Goal: Task Accomplishment & Management: Use online tool/utility

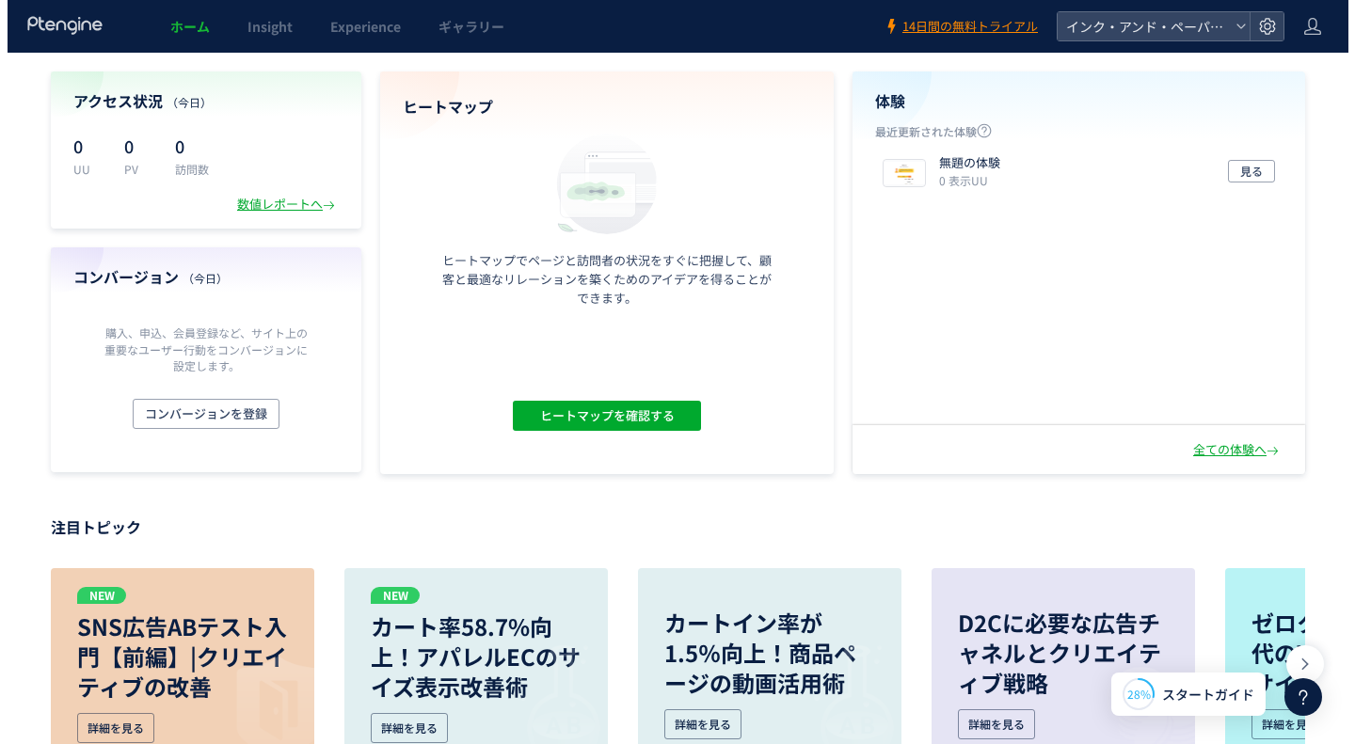
scroll to position [94, 0]
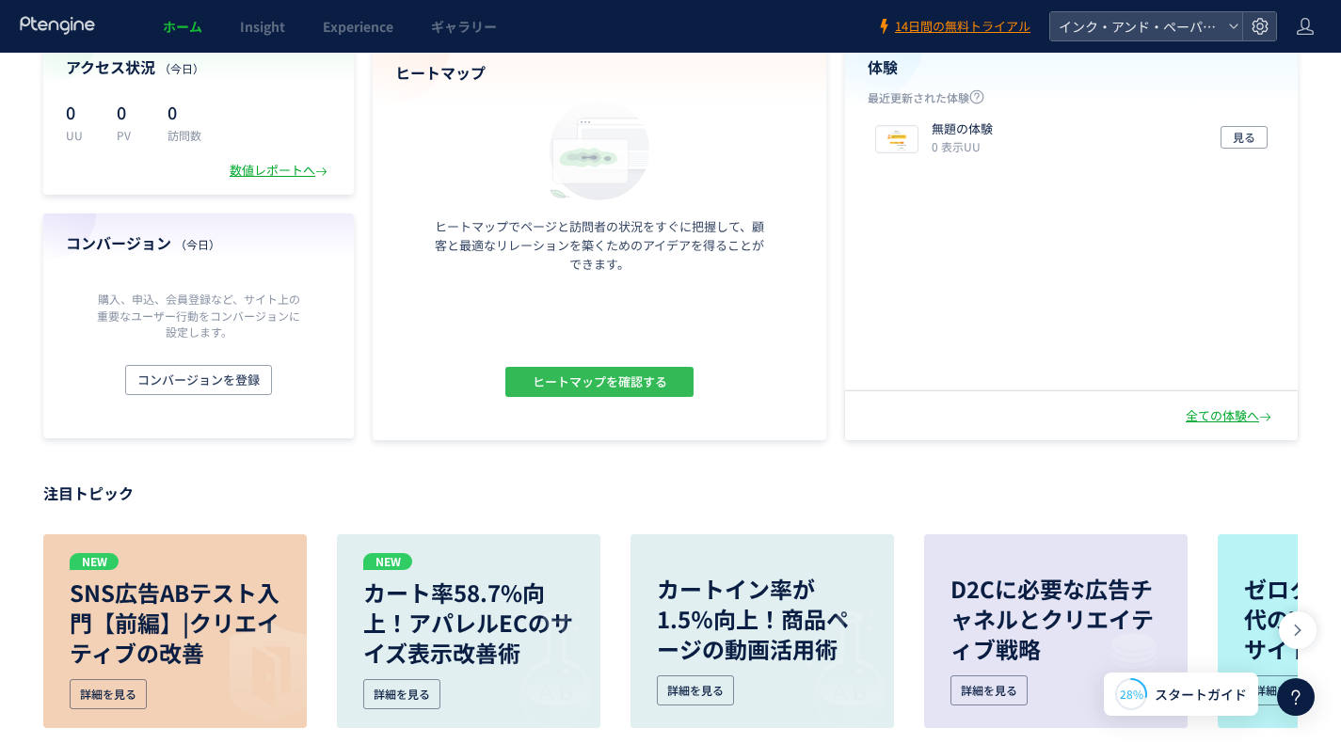
click at [633, 389] on span "ヒートマップを確認する" at bounding box center [599, 382] width 135 height 30
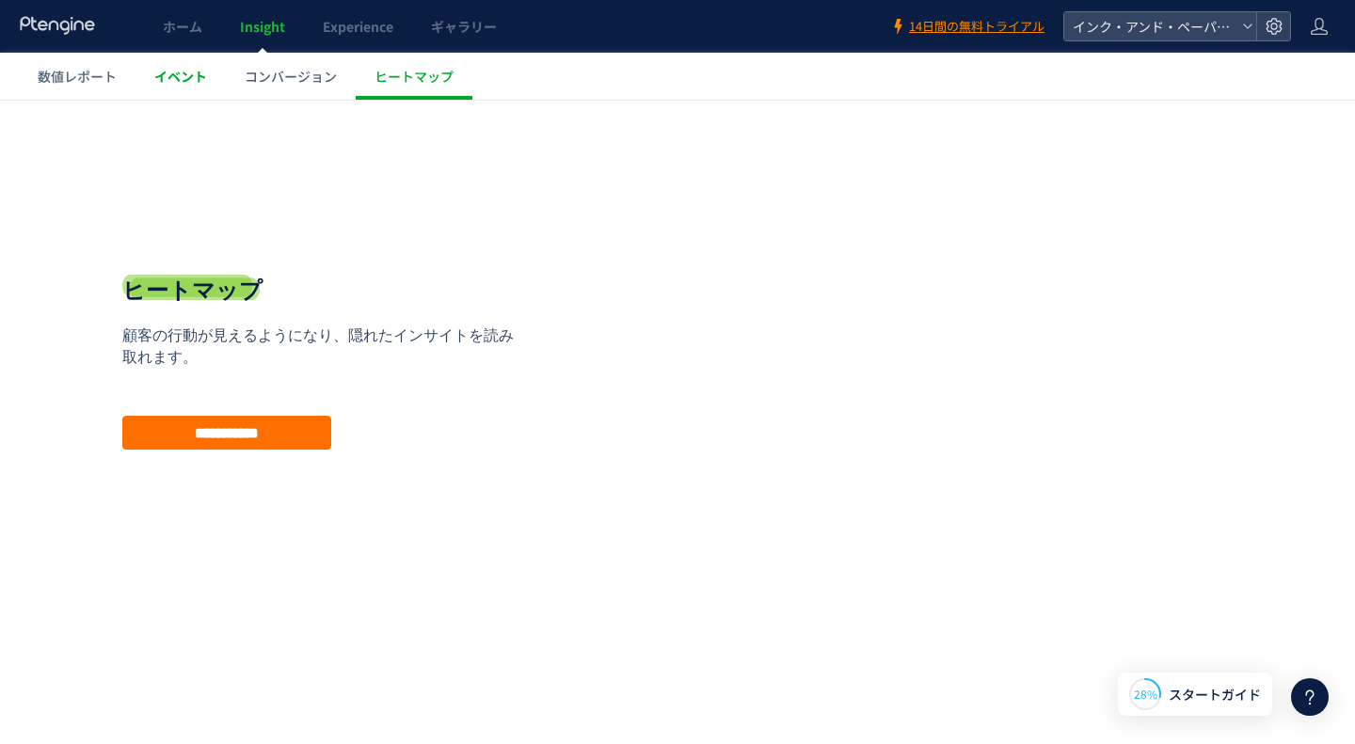
click at [182, 75] on span "イベント" at bounding box center [180, 76] width 53 height 19
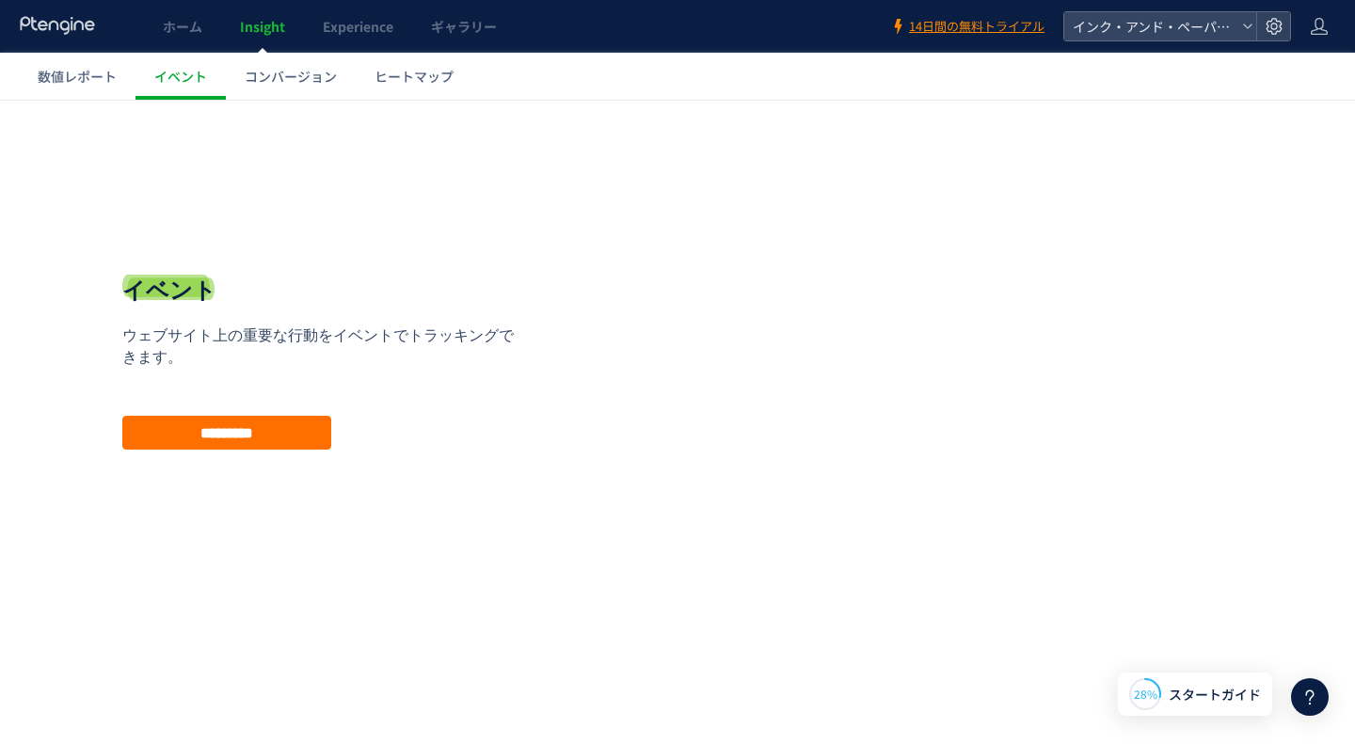
click at [299, 79] on span "コンバージョン" at bounding box center [291, 76] width 92 height 19
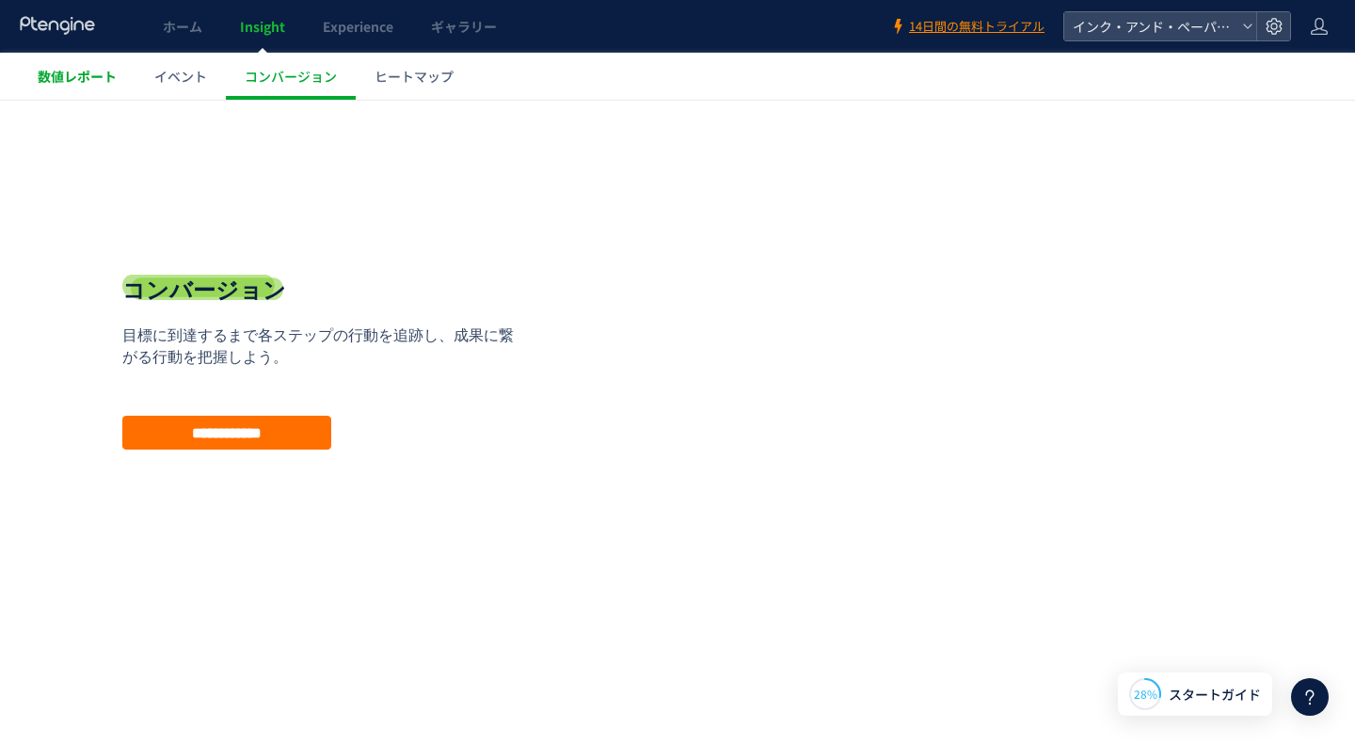
click at [91, 85] on span "数値レポート" at bounding box center [77, 76] width 79 height 19
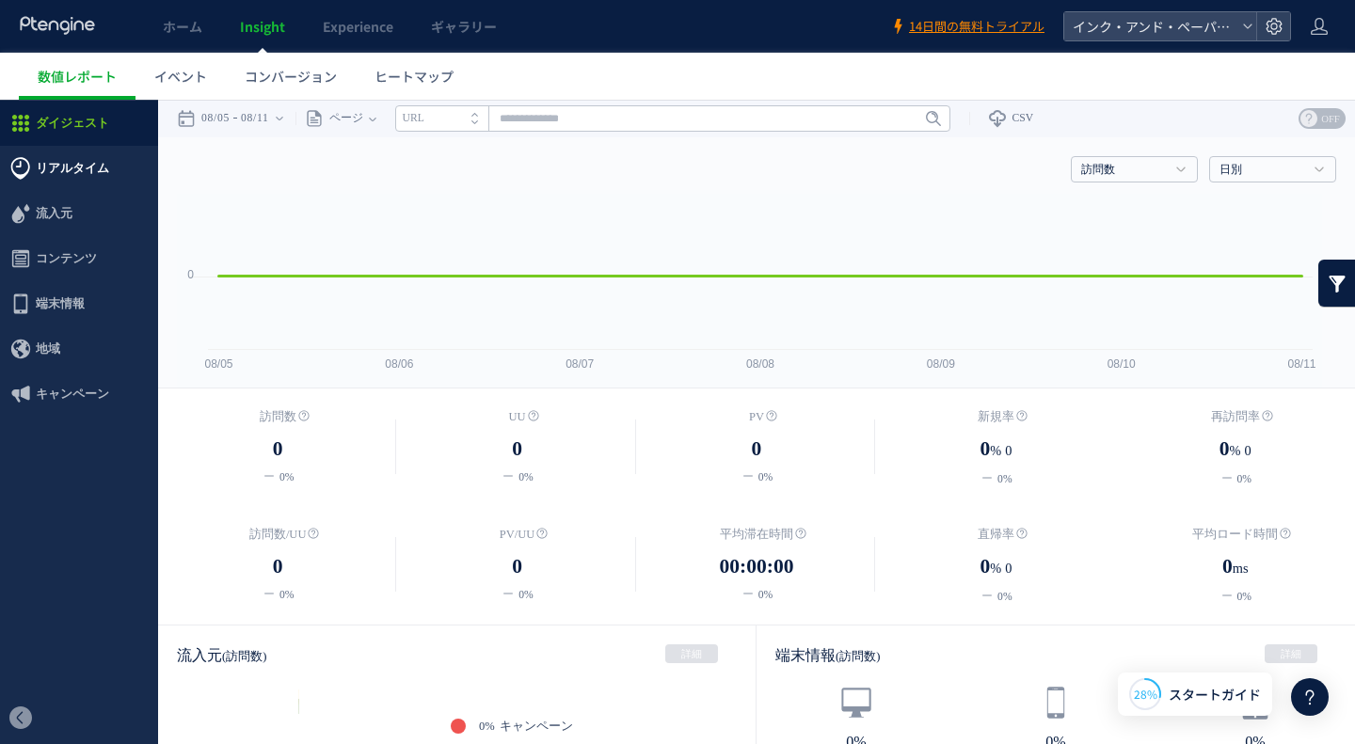
click at [72, 166] on span "リアルタイム" at bounding box center [72, 168] width 73 height 45
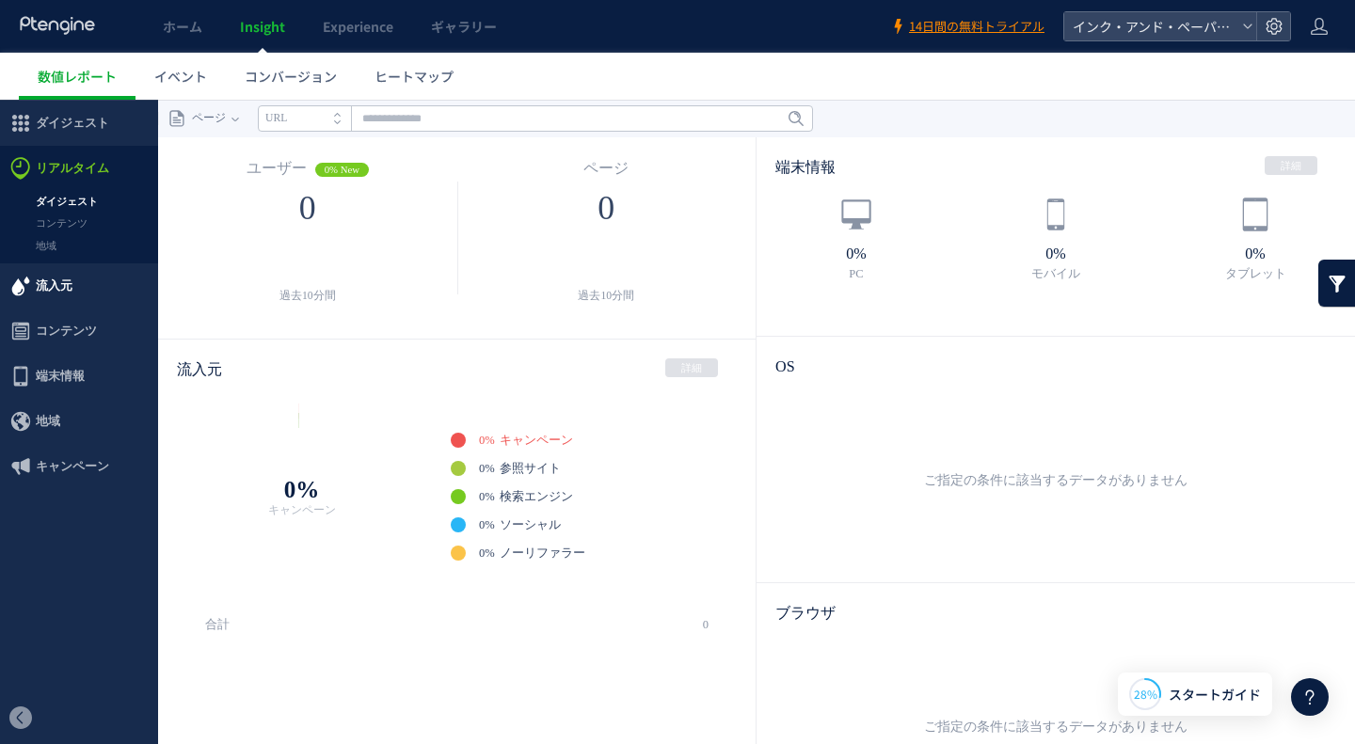
click at [56, 294] on span "流入元" at bounding box center [54, 285] width 37 height 45
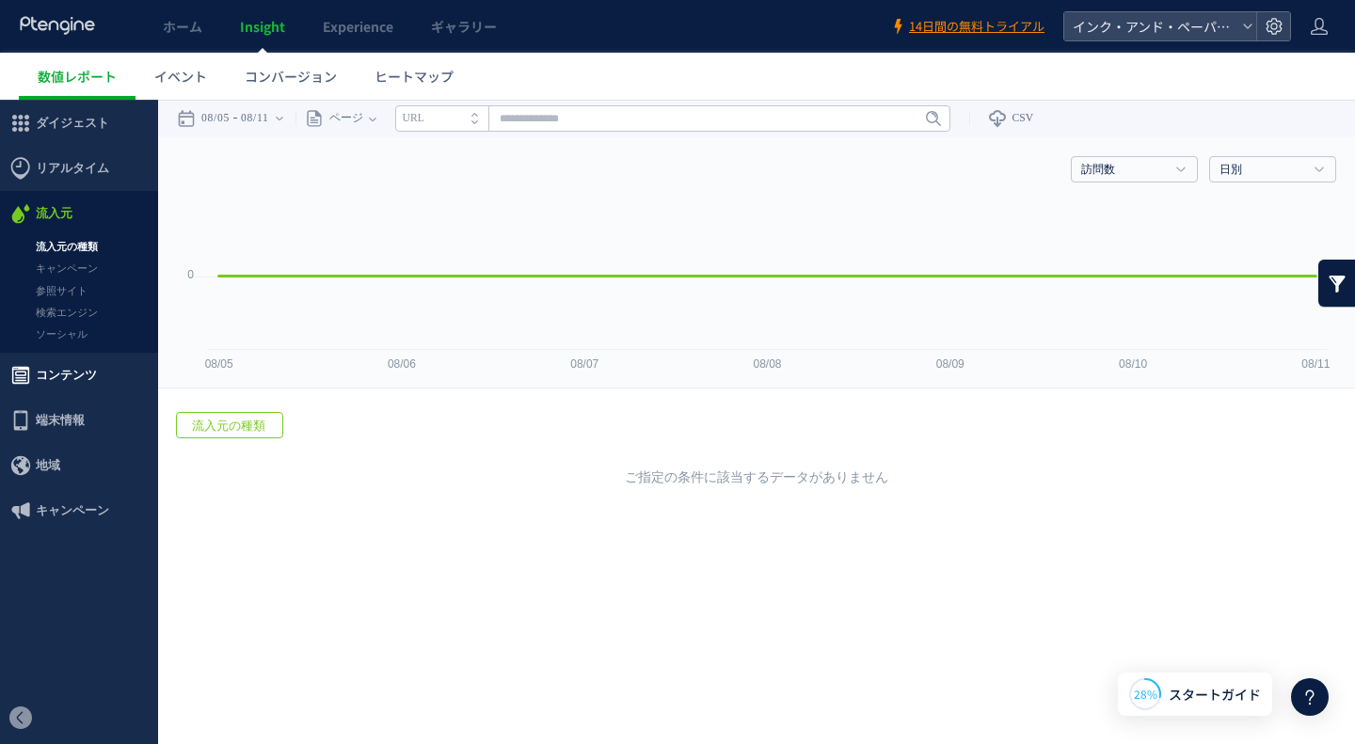
click at [66, 381] on span "コンテンツ" at bounding box center [66, 375] width 61 height 45
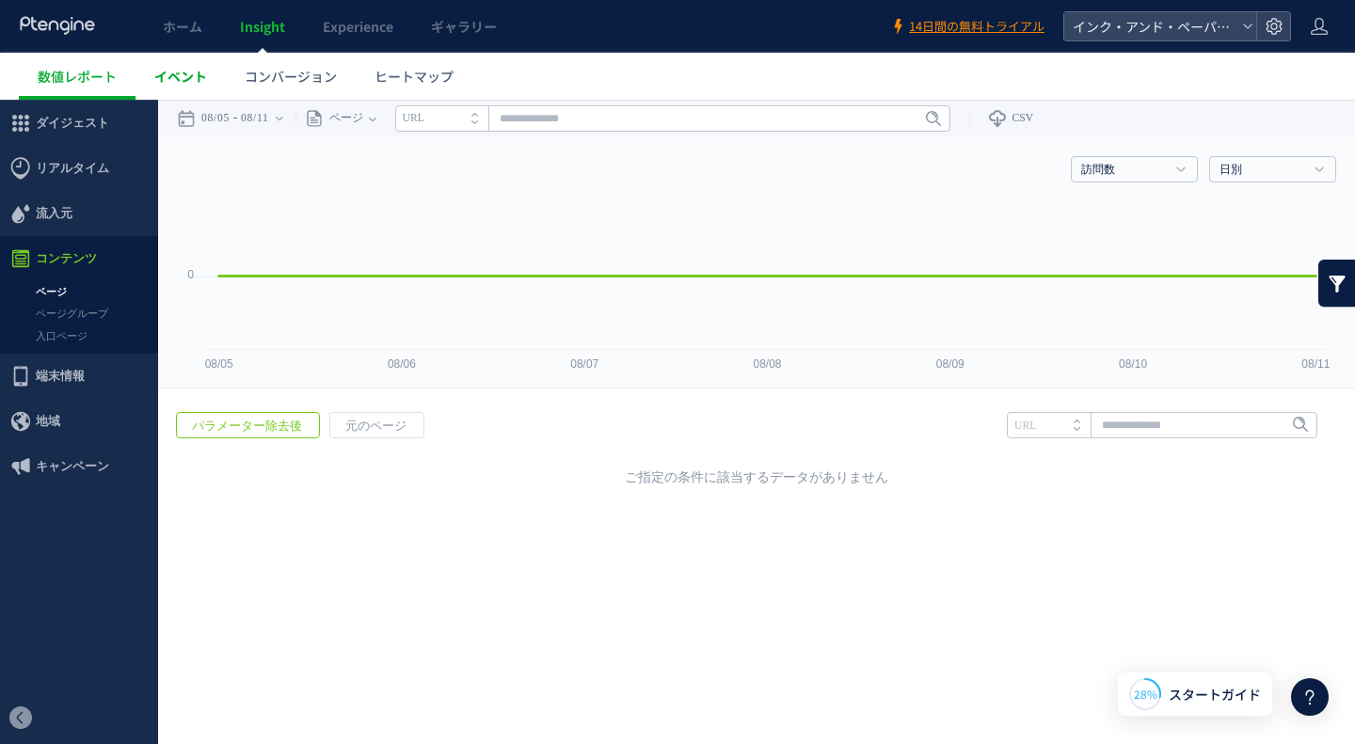
click at [178, 68] on span "イベント" at bounding box center [180, 76] width 53 height 19
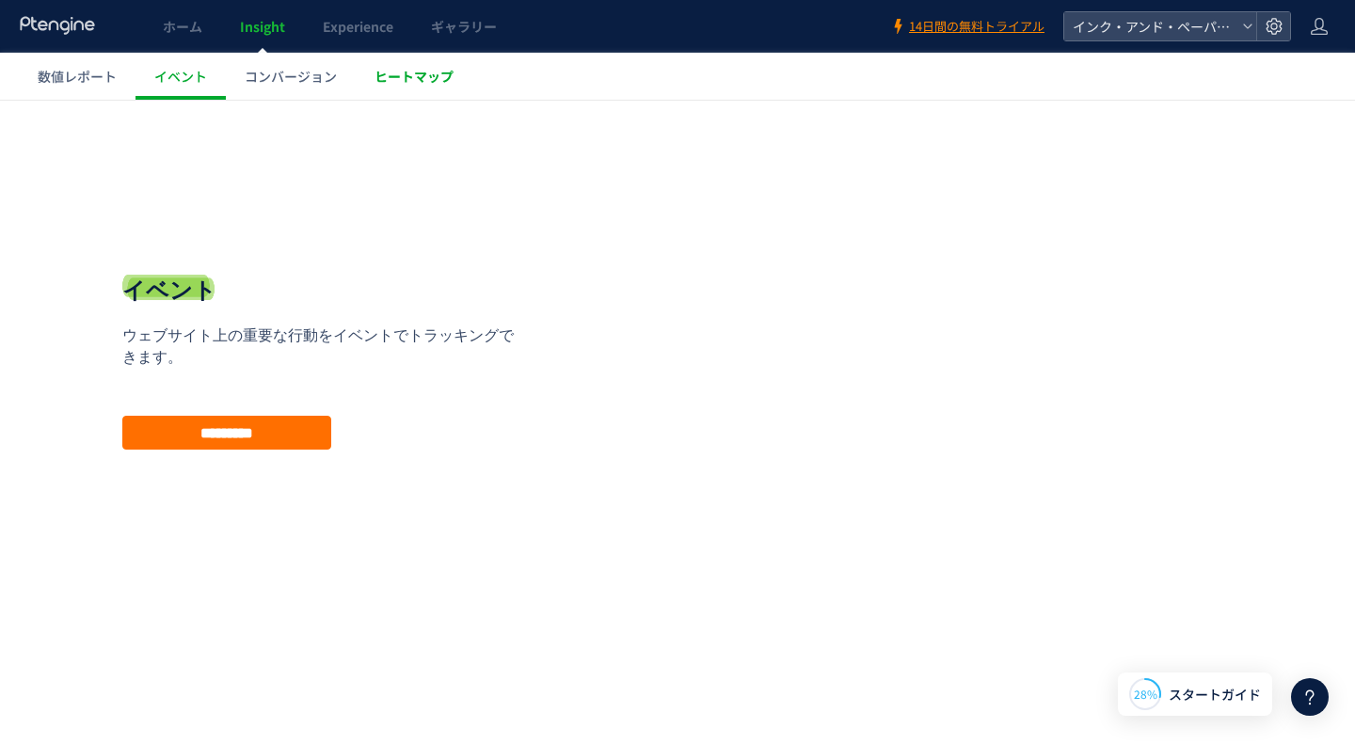
click at [406, 76] on span "ヒートマップ" at bounding box center [413, 76] width 79 height 19
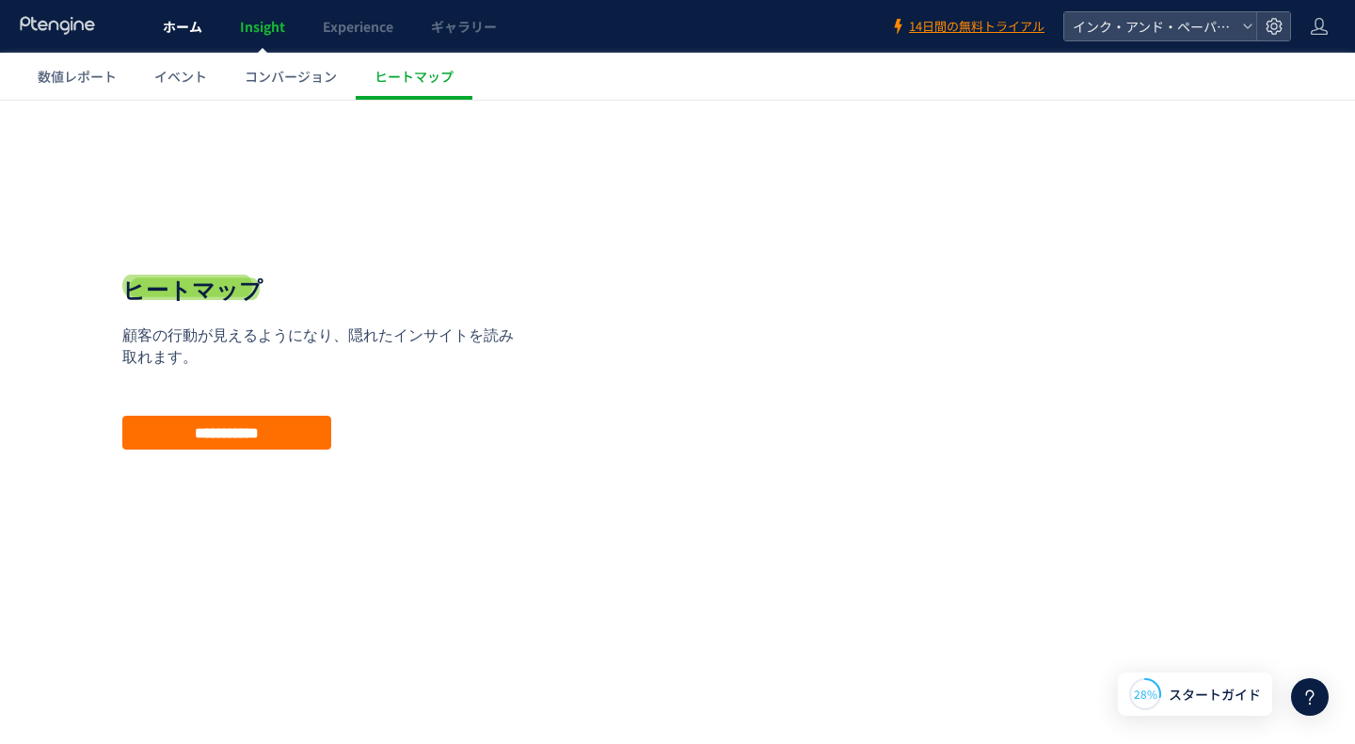
click at [180, 32] on span "ホーム" at bounding box center [183, 26] width 40 height 19
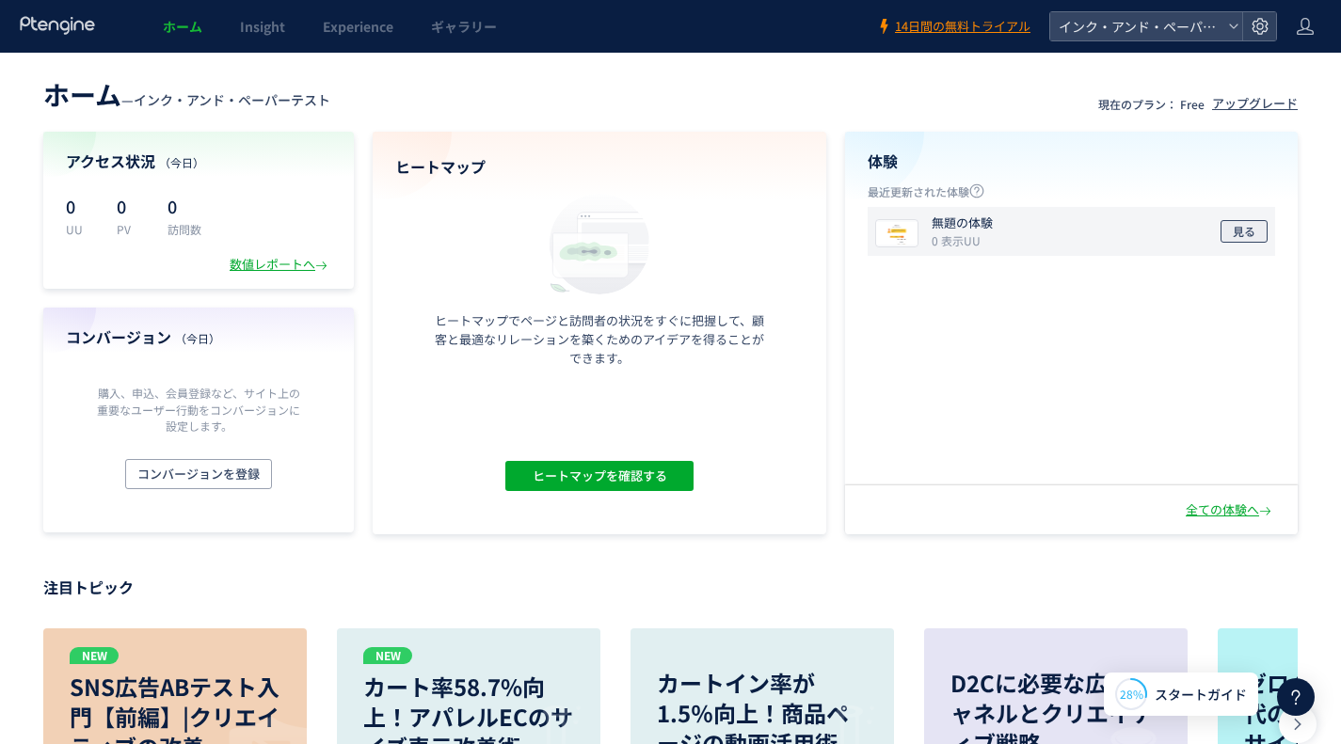
click at [1232, 228] on button "見る" at bounding box center [1243, 231] width 47 height 23
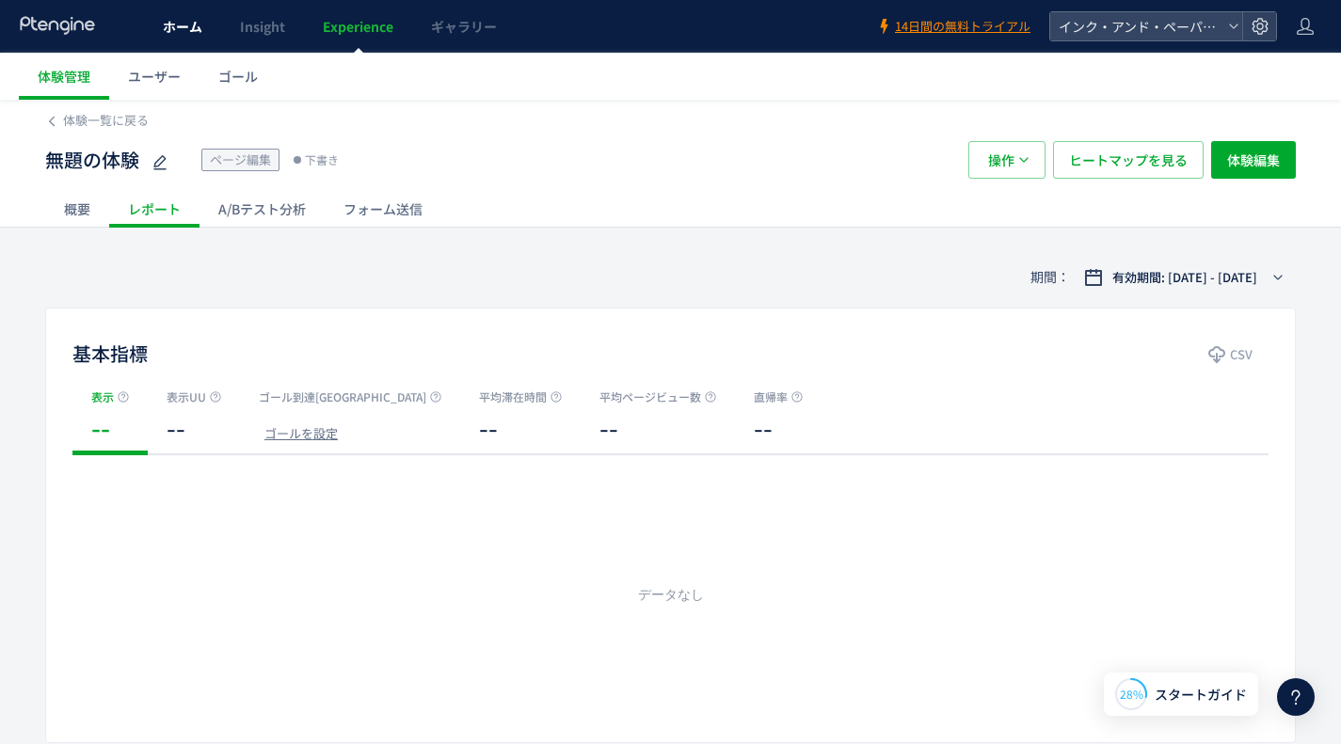
click at [195, 19] on span "ホーム" at bounding box center [183, 26] width 40 height 19
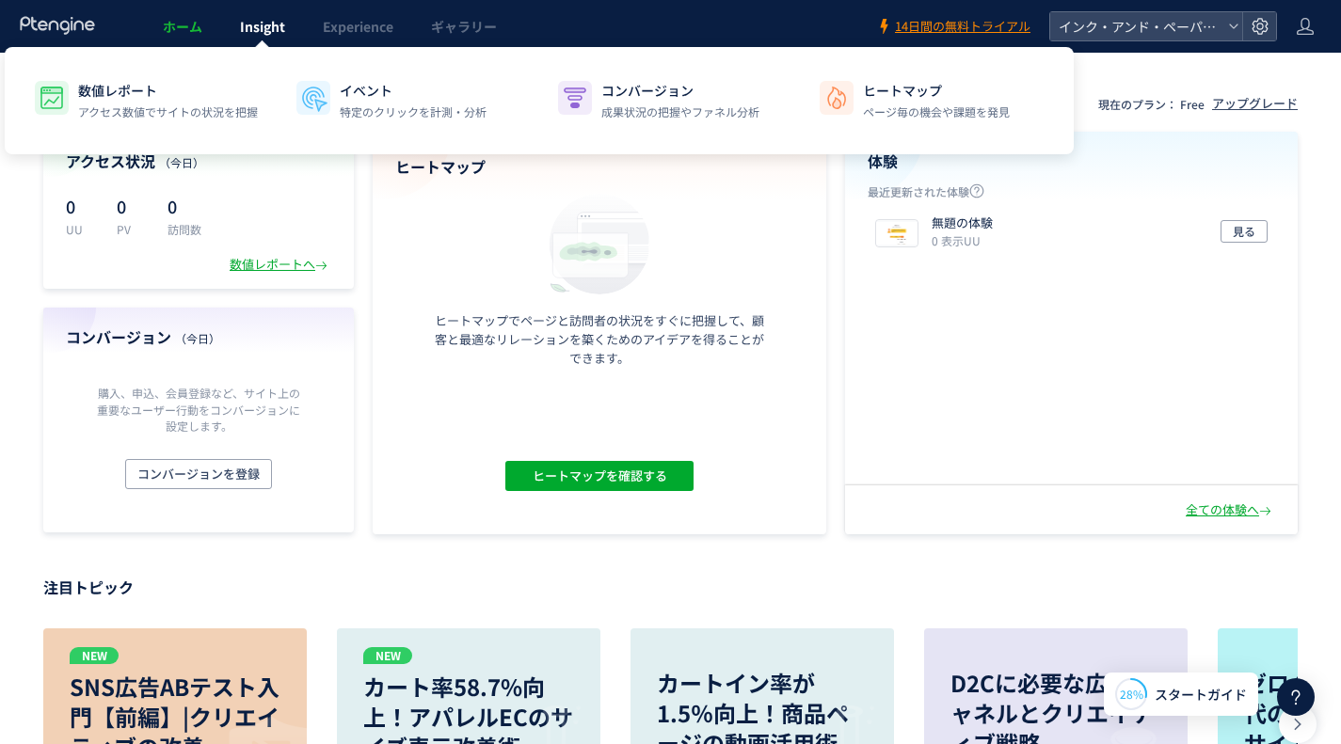
click at [248, 23] on span "Insight" at bounding box center [262, 26] width 45 height 19
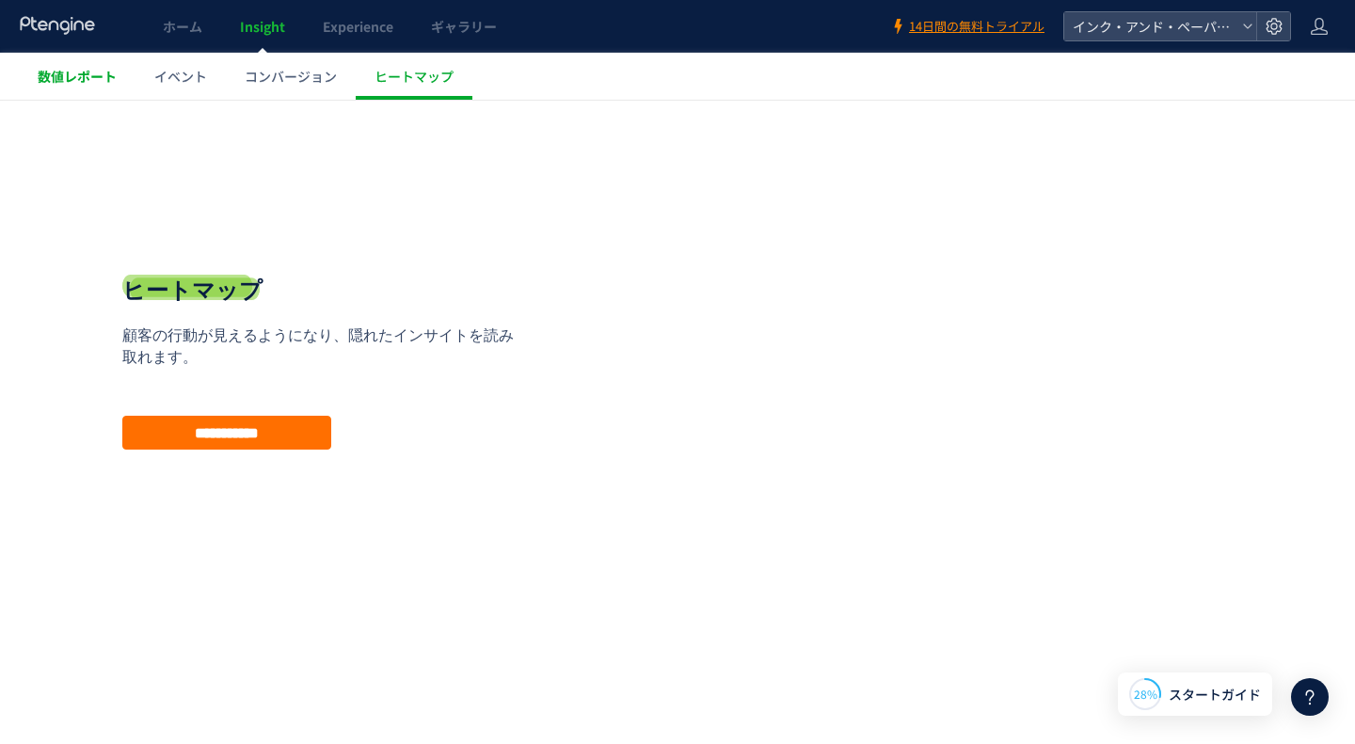
click at [62, 84] on span "数値レポート" at bounding box center [77, 76] width 79 height 19
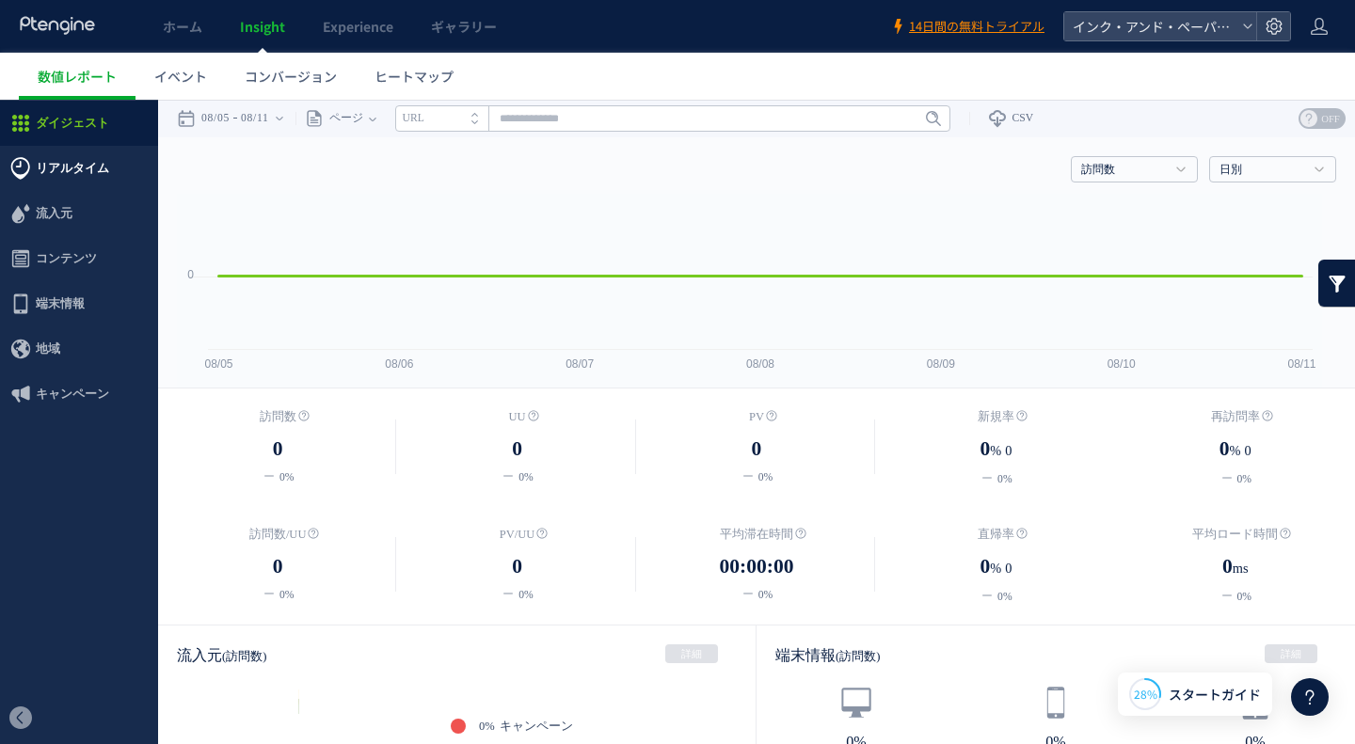
click at [123, 176] on span "リアルタイム" at bounding box center [79, 168] width 158 height 45
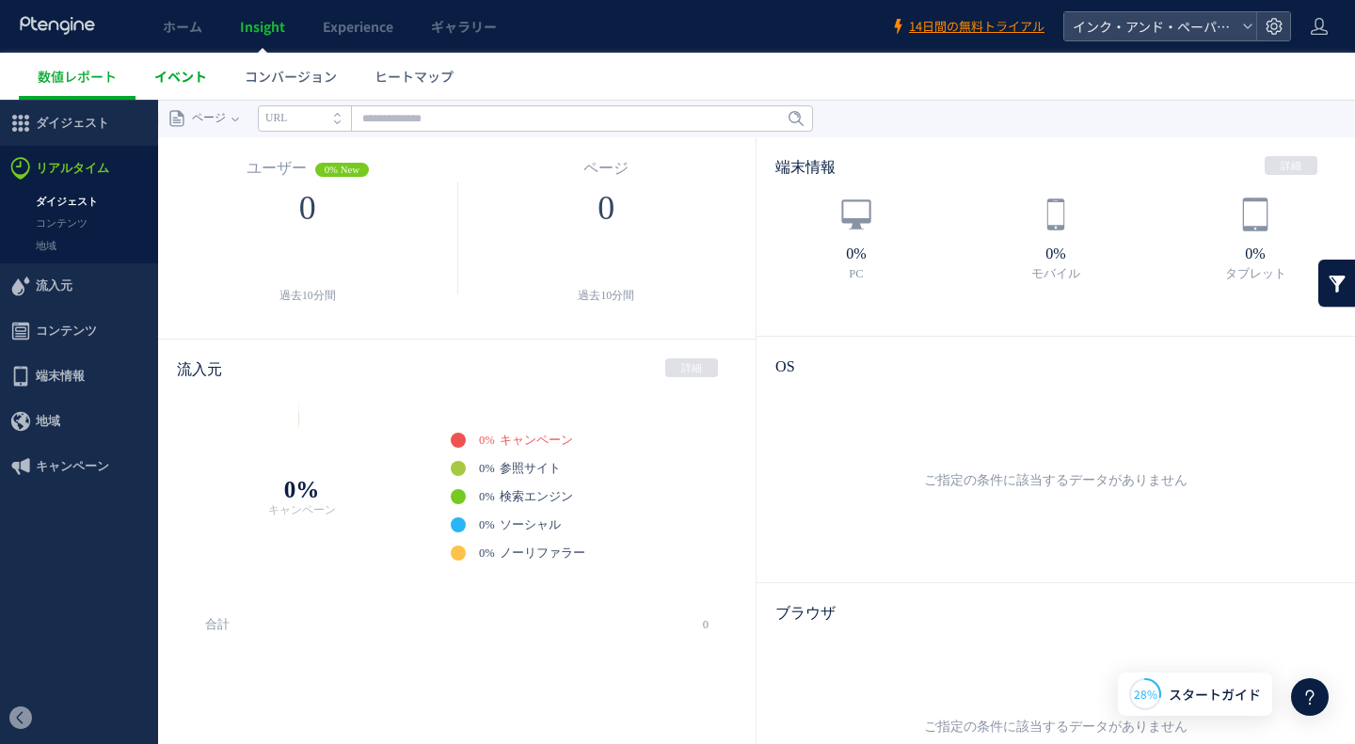
click at [176, 71] on span "イベント" at bounding box center [180, 76] width 53 height 19
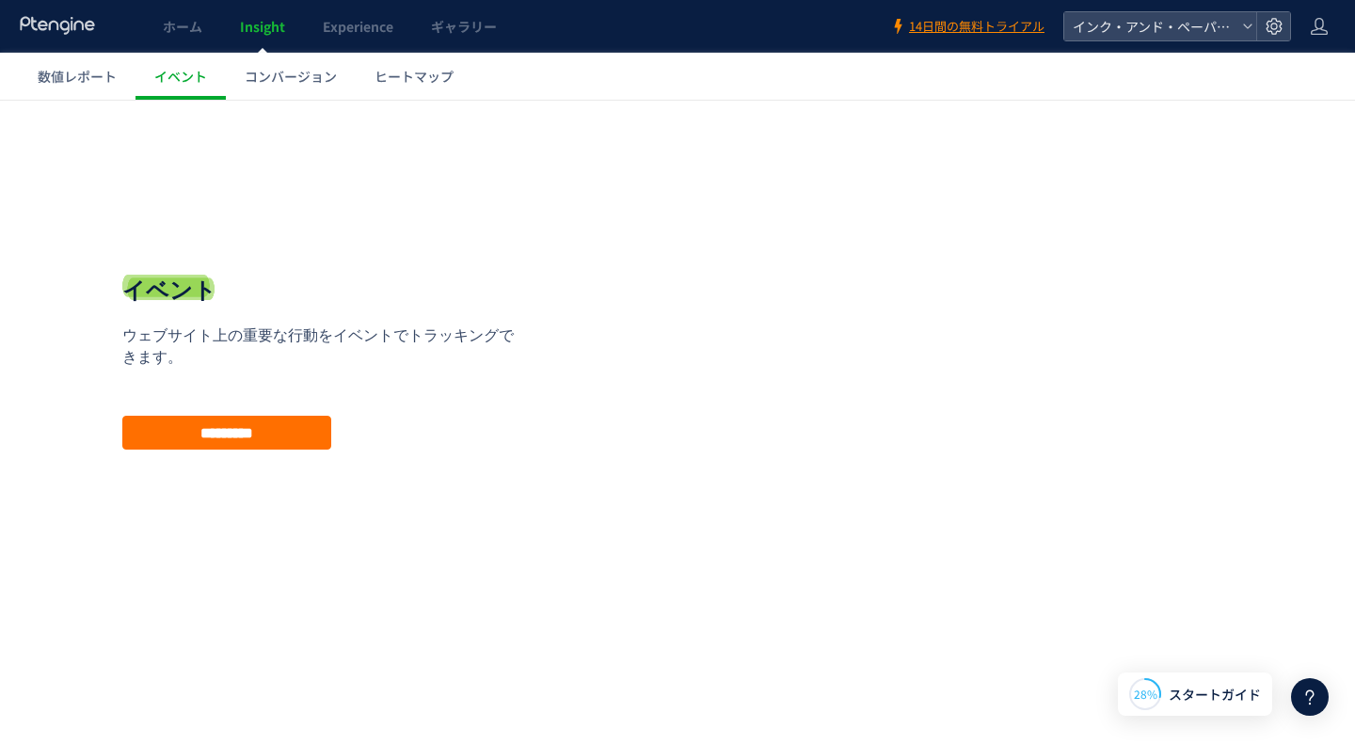
click at [301, 77] on span "コンバージョン" at bounding box center [291, 76] width 92 height 19
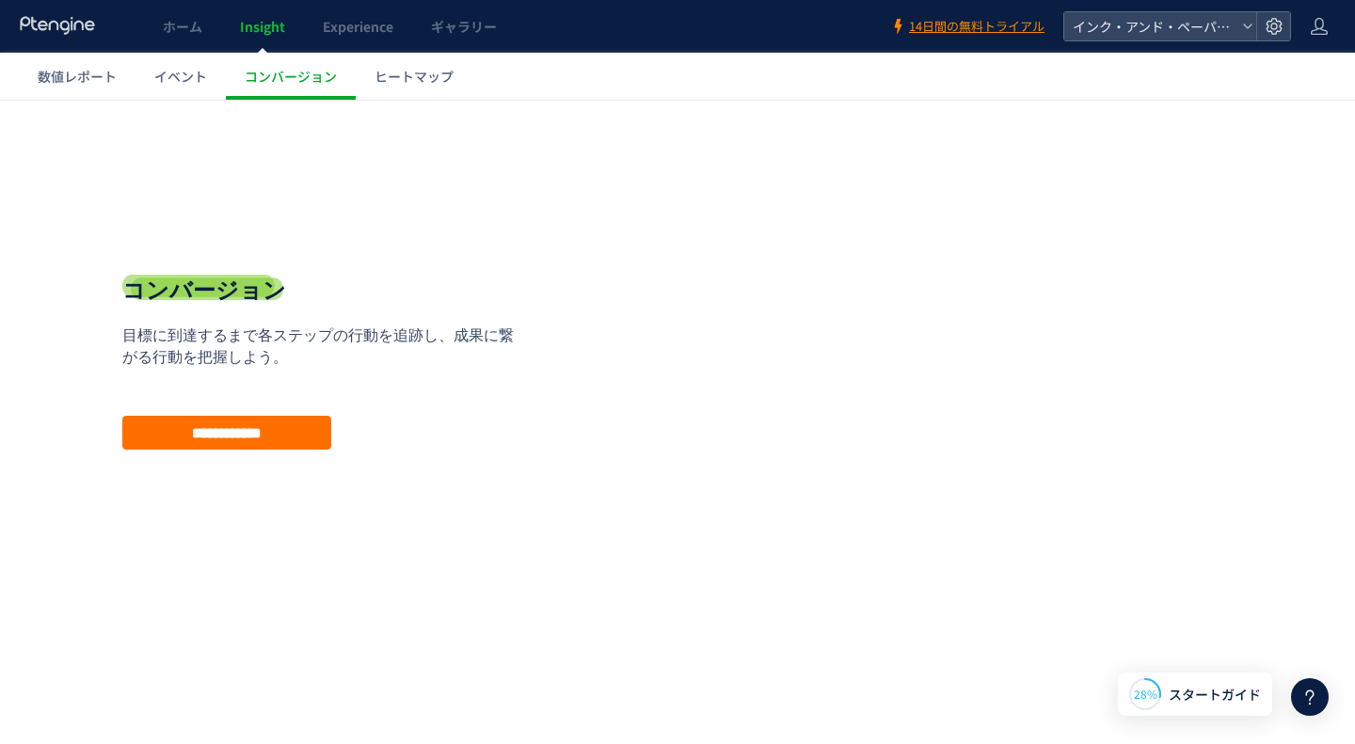
click at [422, 69] on span "ヒートマップ" at bounding box center [413, 76] width 79 height 19
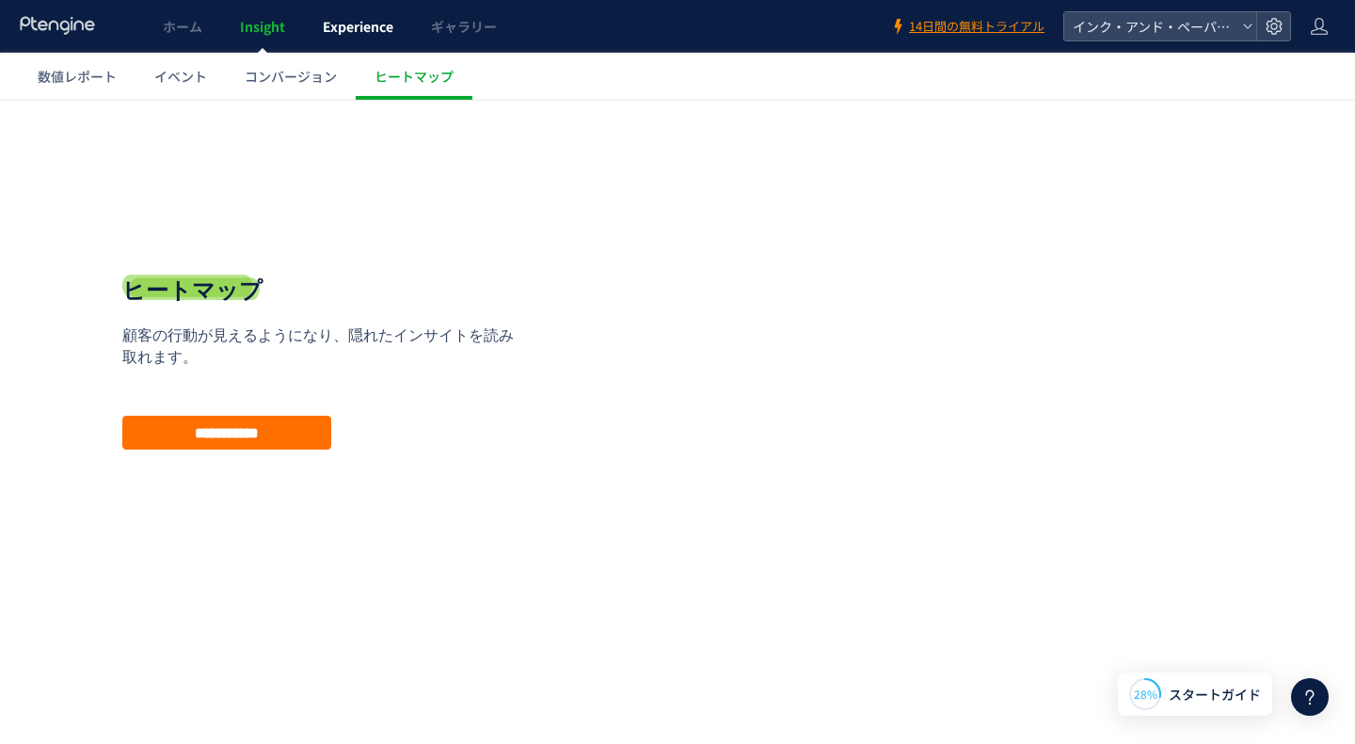
click at [356, 38] on link "Experience" at bounding box center [358, 26] width 108 height 53
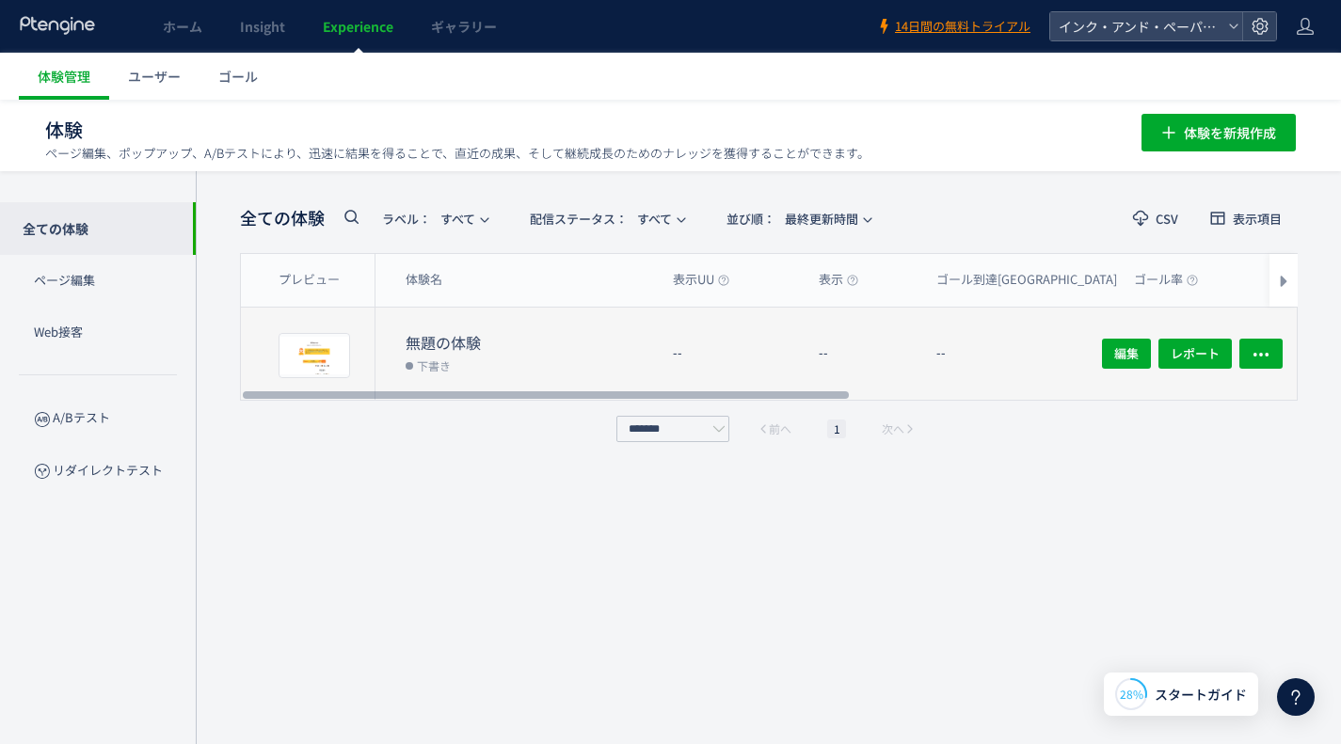
click at [535, 374] on dd "下書き" at bounding box center [532, 365] width 252 height 24
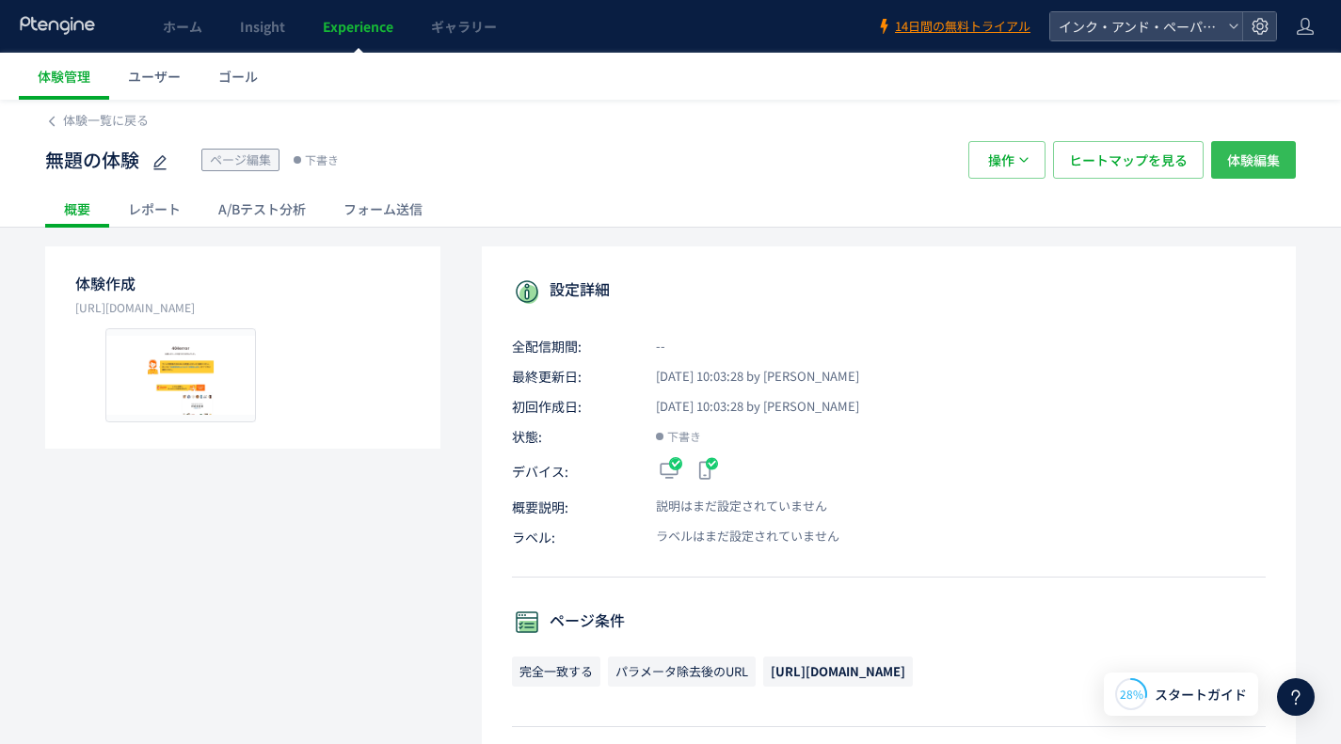
click at [1257, 155] on span "体験編集" at bounding box center [1253, 160] width 53 height 38
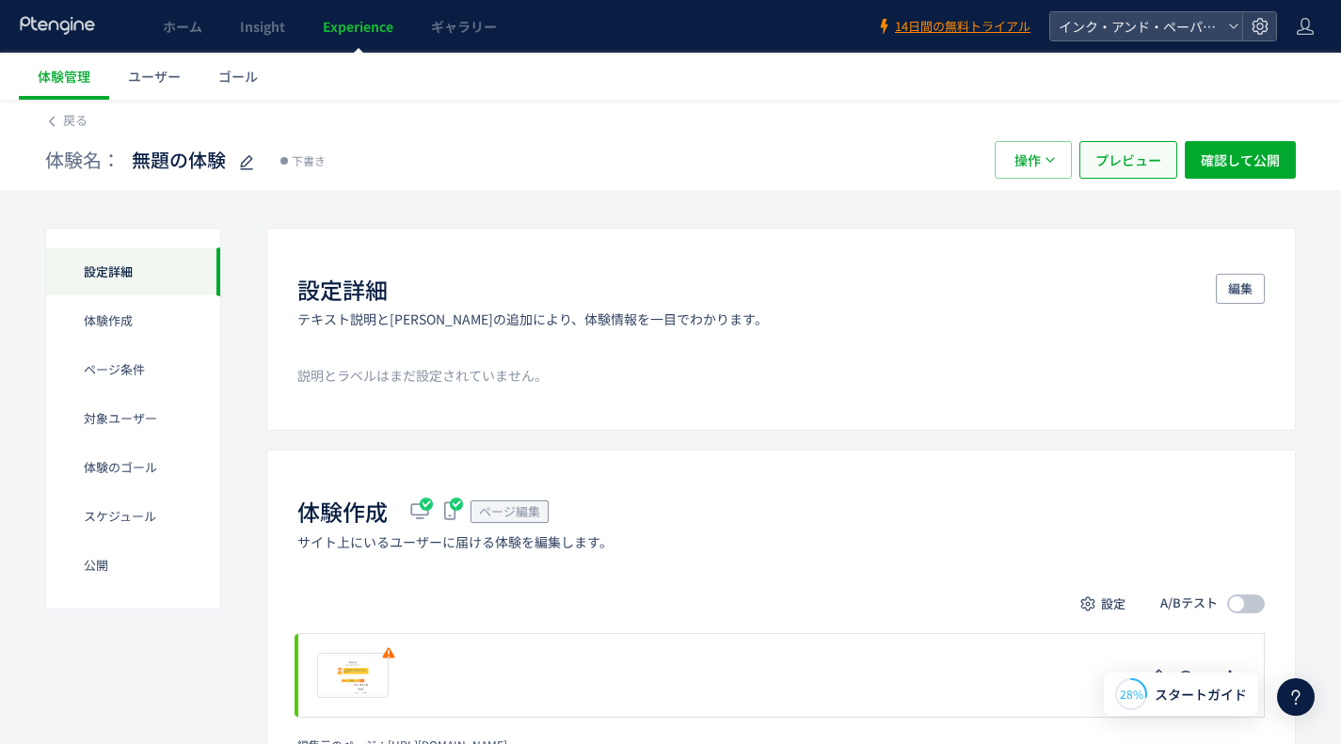
click at [1138, 177] on span "プレビュー" at bounding box center [1128, 160] width 66 height 38
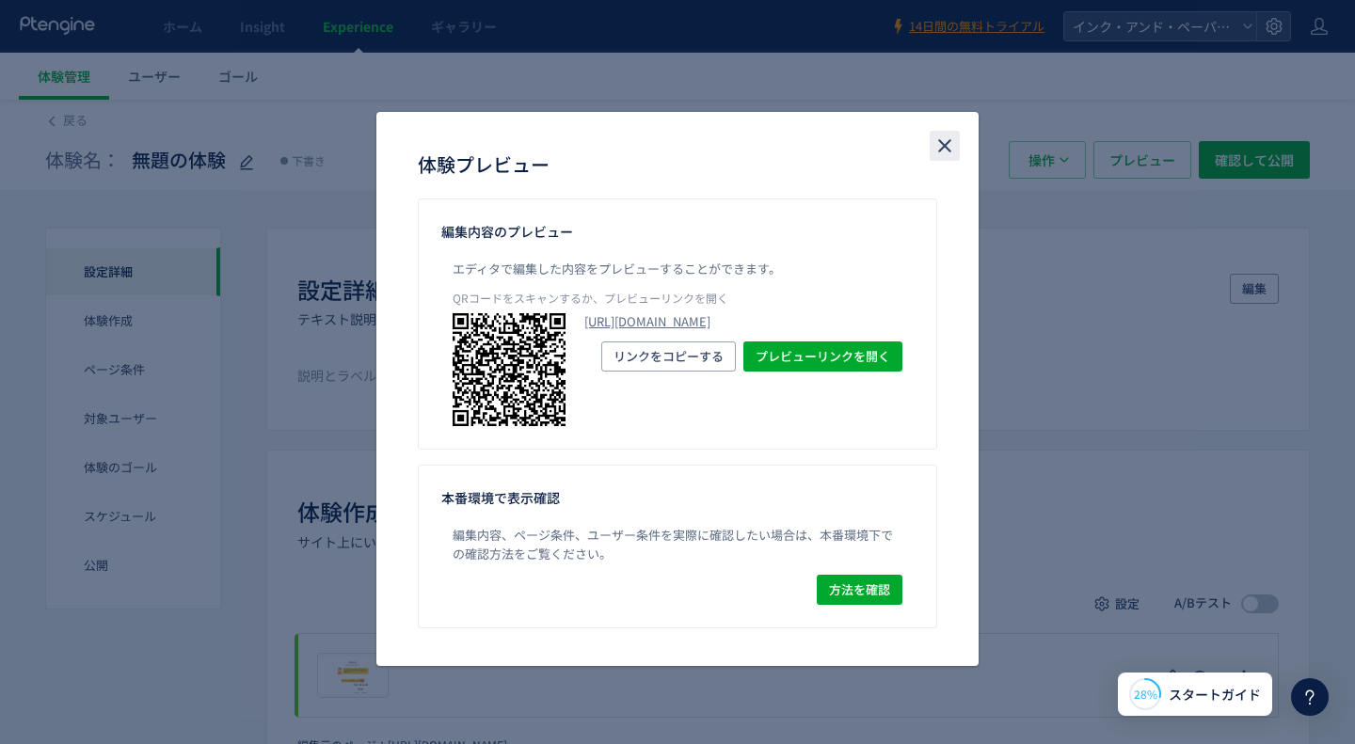
click at [955, 137] on icon "close" at bounding box center [944, 146] width 23 height 23
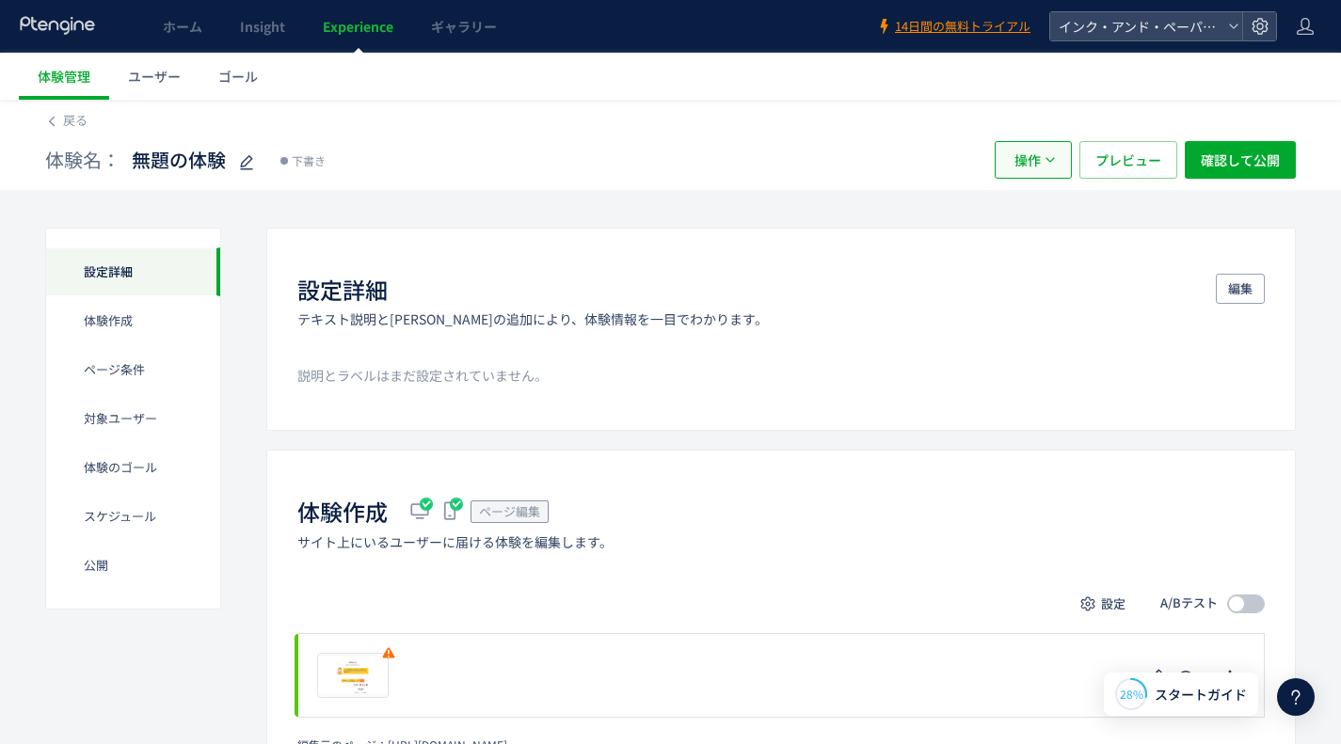
click at [1032, 165] on span "操作" at bounding box center [1027, 160] width 26 height 38
click at [87, 345] on div "体験作成" at bounding box center [133, 369] width 174 height 49
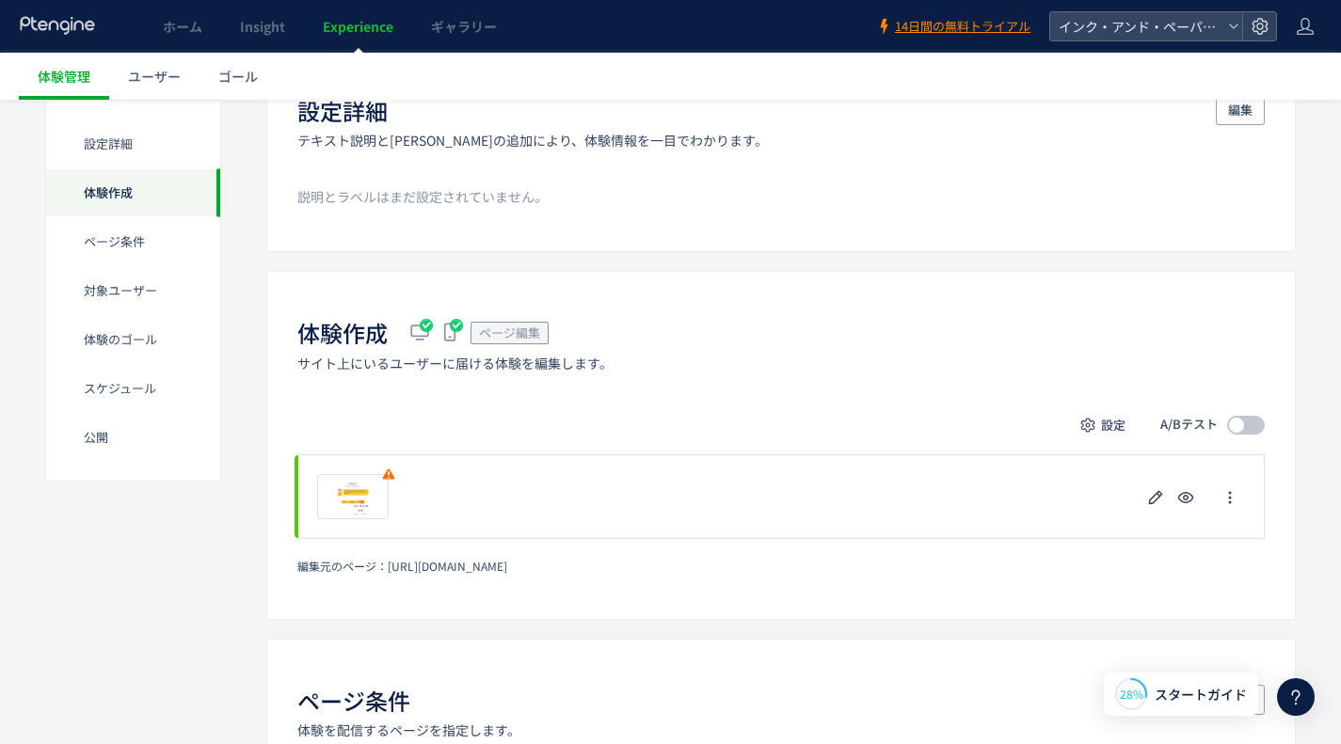
scroll to position [190, 0]
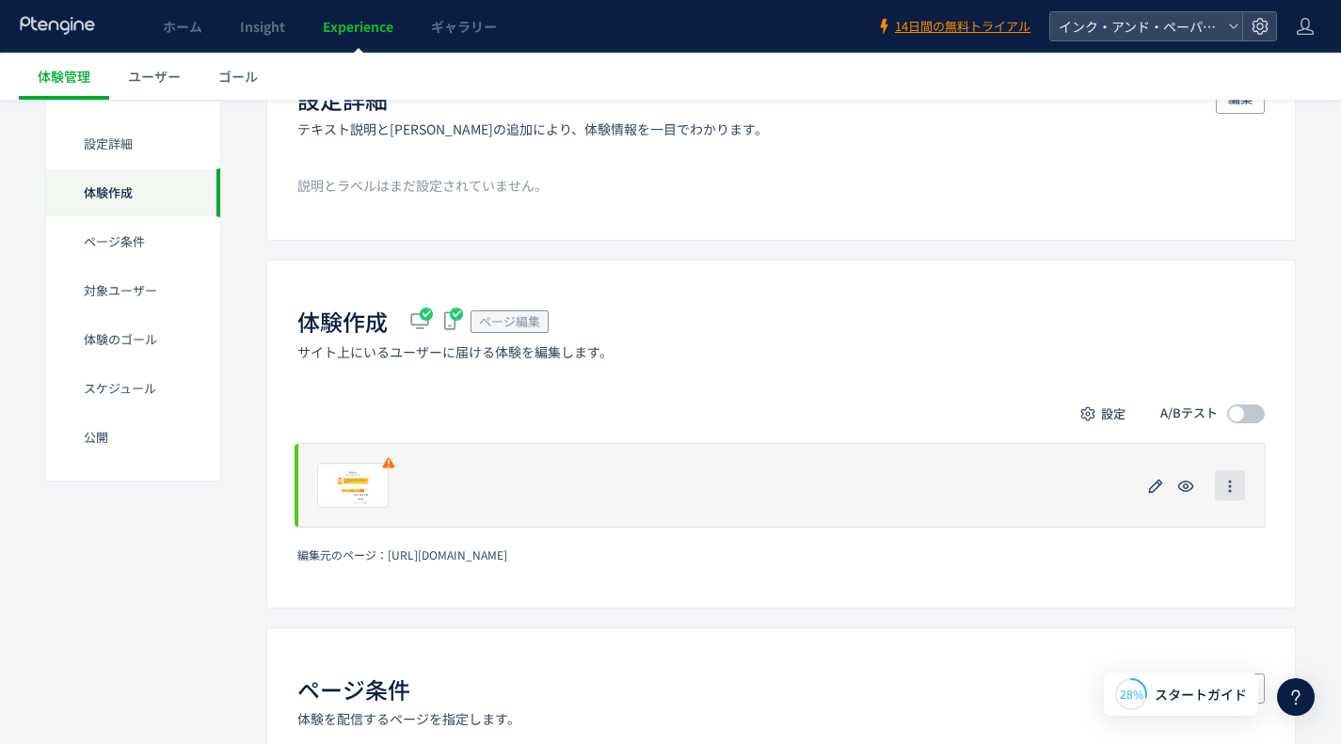
click at [1235, 483] on icon "button" at bounding box center [1229, 486] width 15 height 15
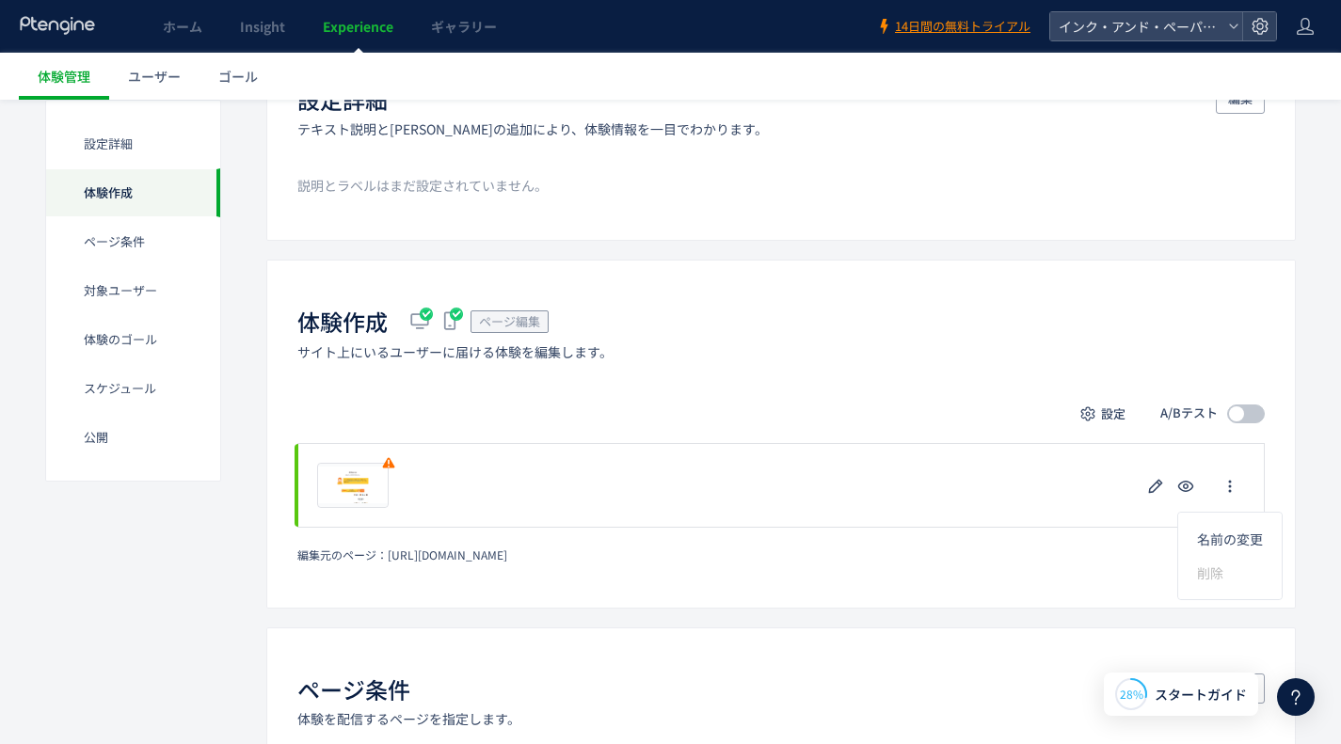
click at [1039, 357] on div "体験作成 ページ編集 サイト上にいるユーザーに届ける体験を編集します。" at bounding box center [780, 333] width 967 height 55
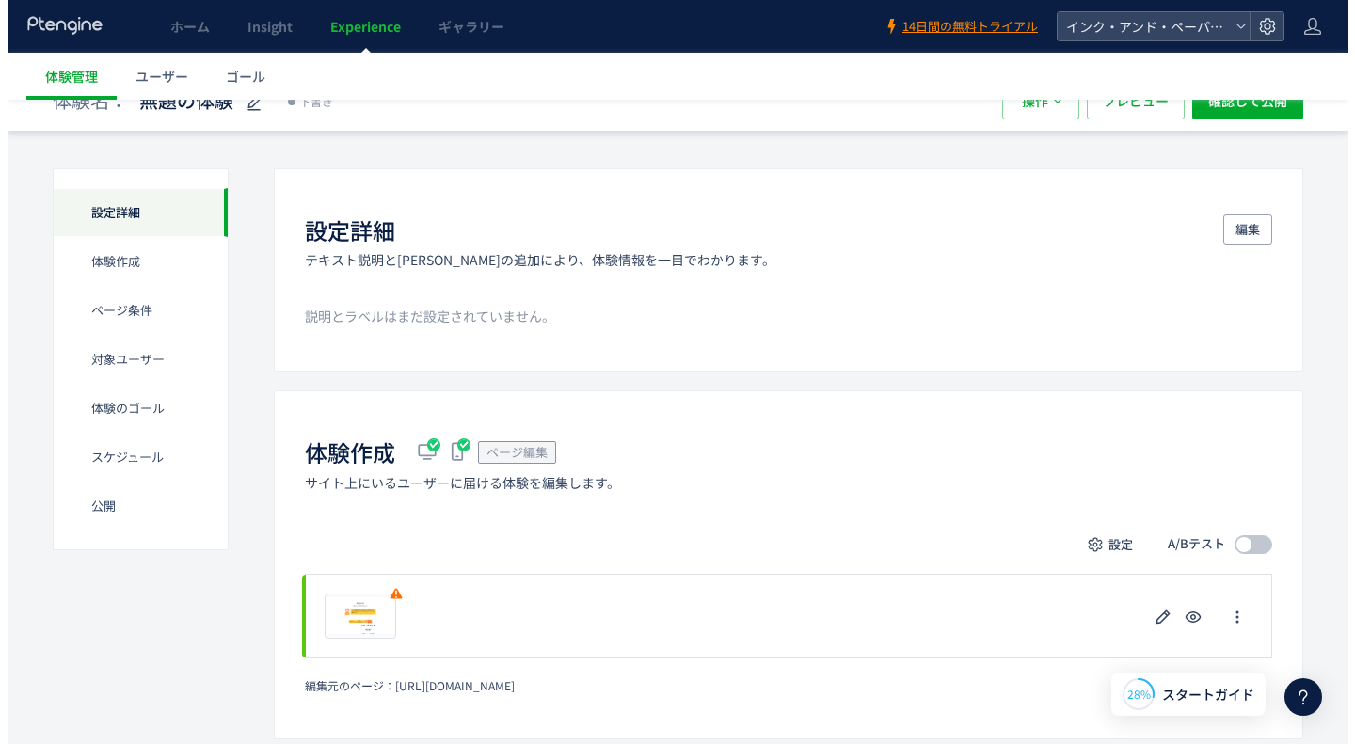
scroll to position [0, 0]
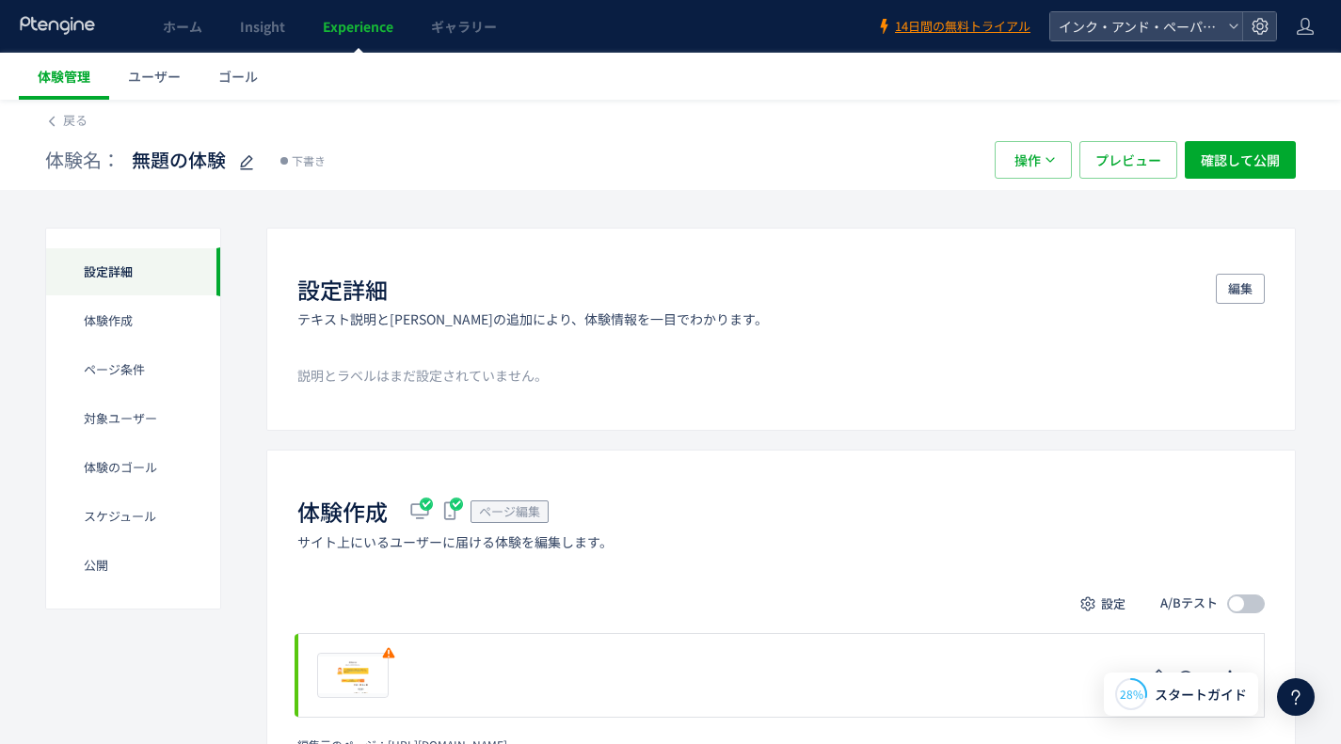
click at [79, 76] on span "体験管理" at bounding box center [64, 76] width 53 height 19
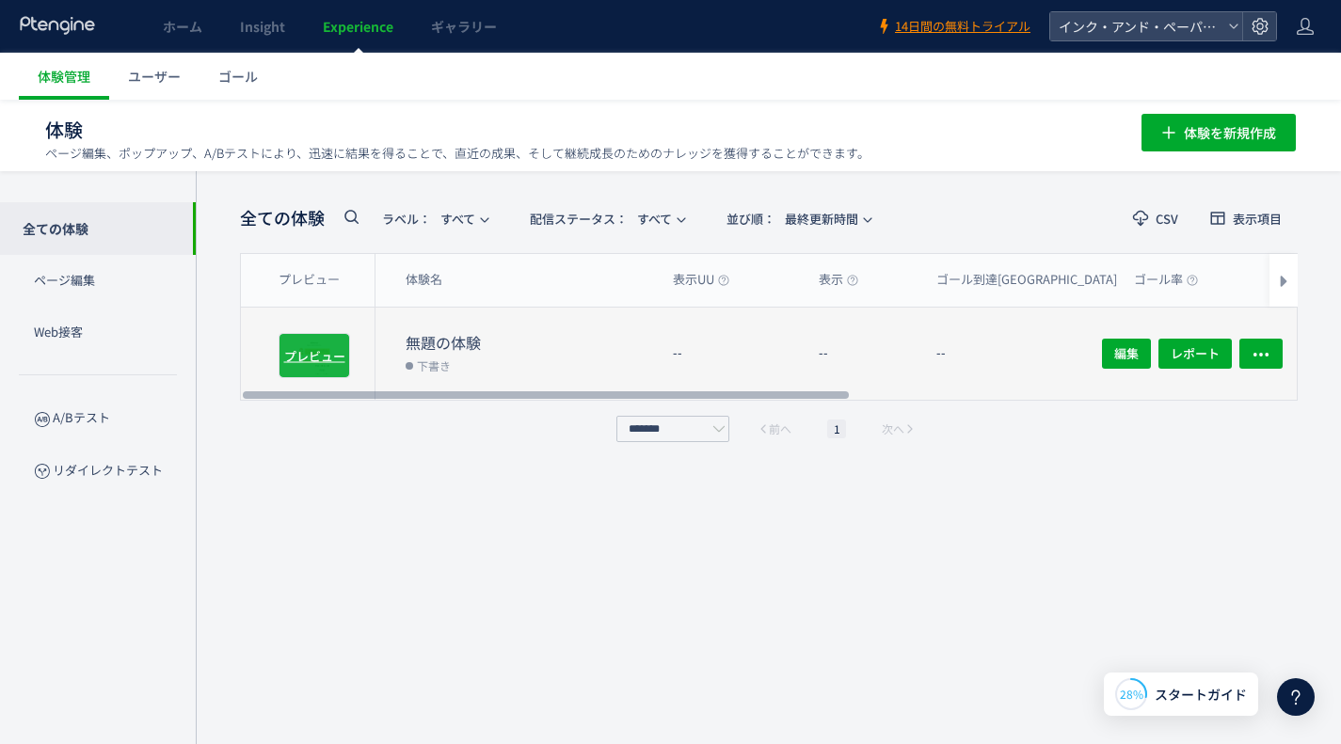
click at [347, 350] on div "プレビュー" at bounding box center [315, 355] width 72 height 45
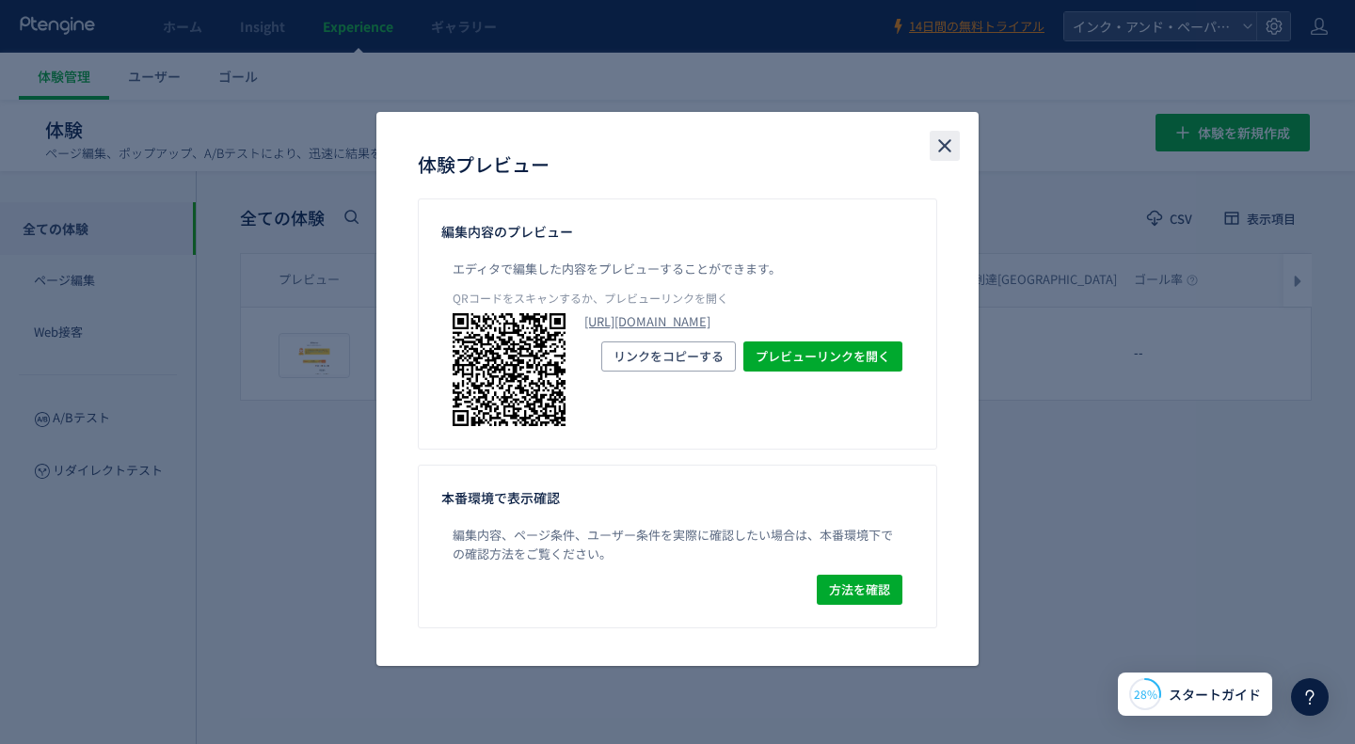
click at [933, 147] on icon "close" at bounding box center [944, 146] width 23 height 23
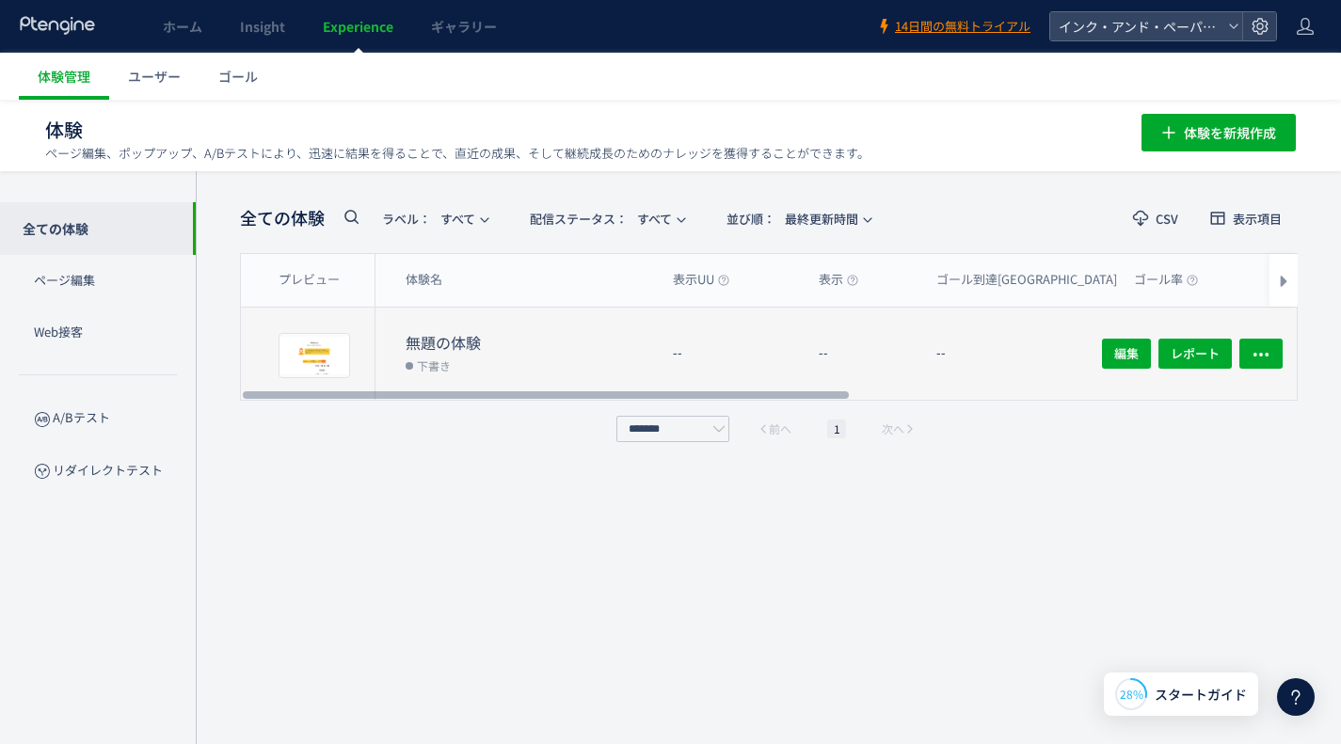
click at [508, 347] on dt "無題の体験" at bounding box center [532, 343] width 252 height 22
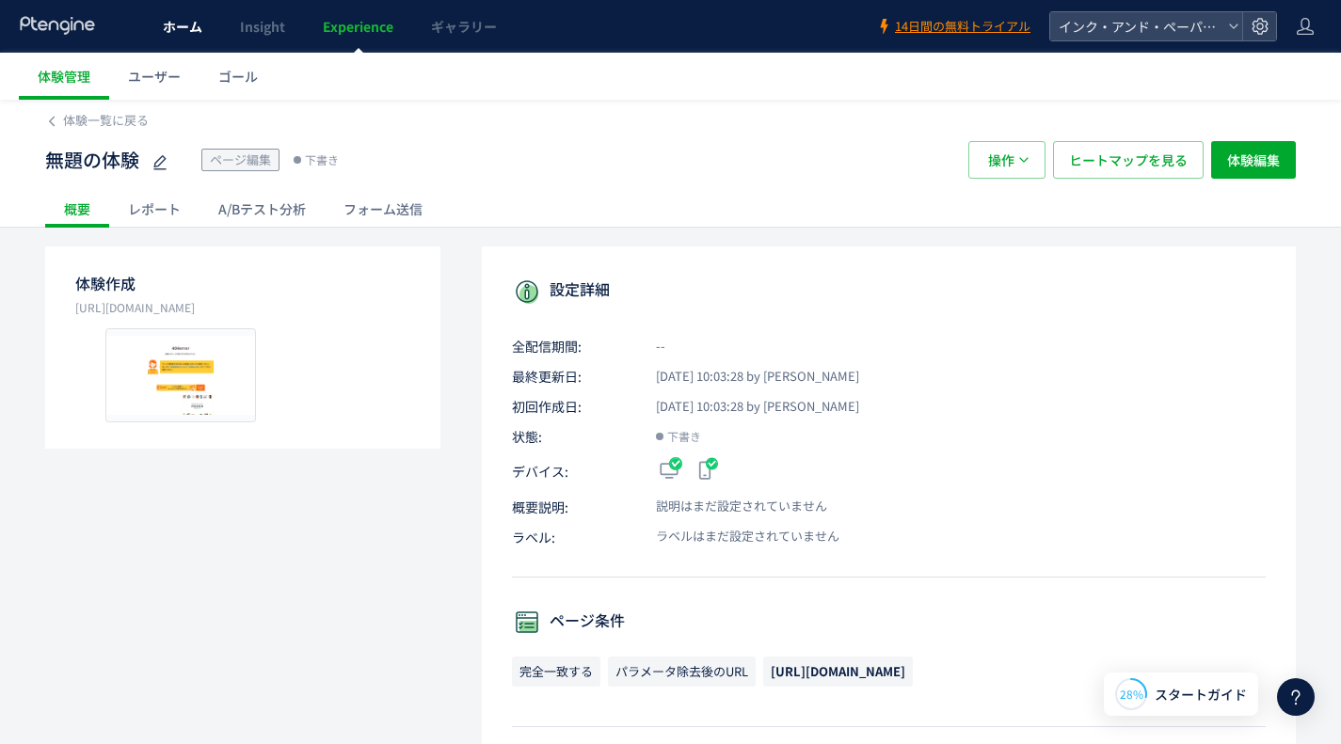
click at [203, 36] on link "ホーム" at bounding box center [182, 26] width 77 height 53
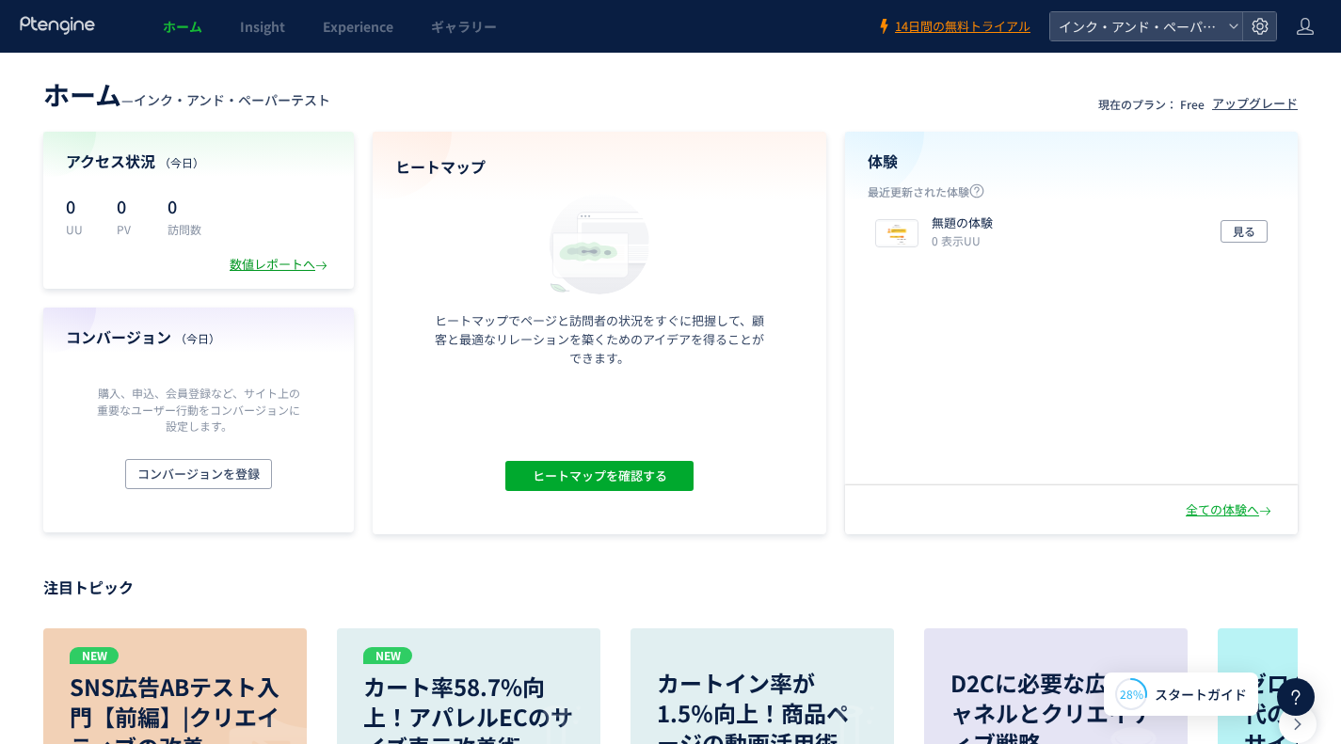
click at [302, 268] on div "数値レポートへ" at bounding box center [281, 265] width 102 height 18
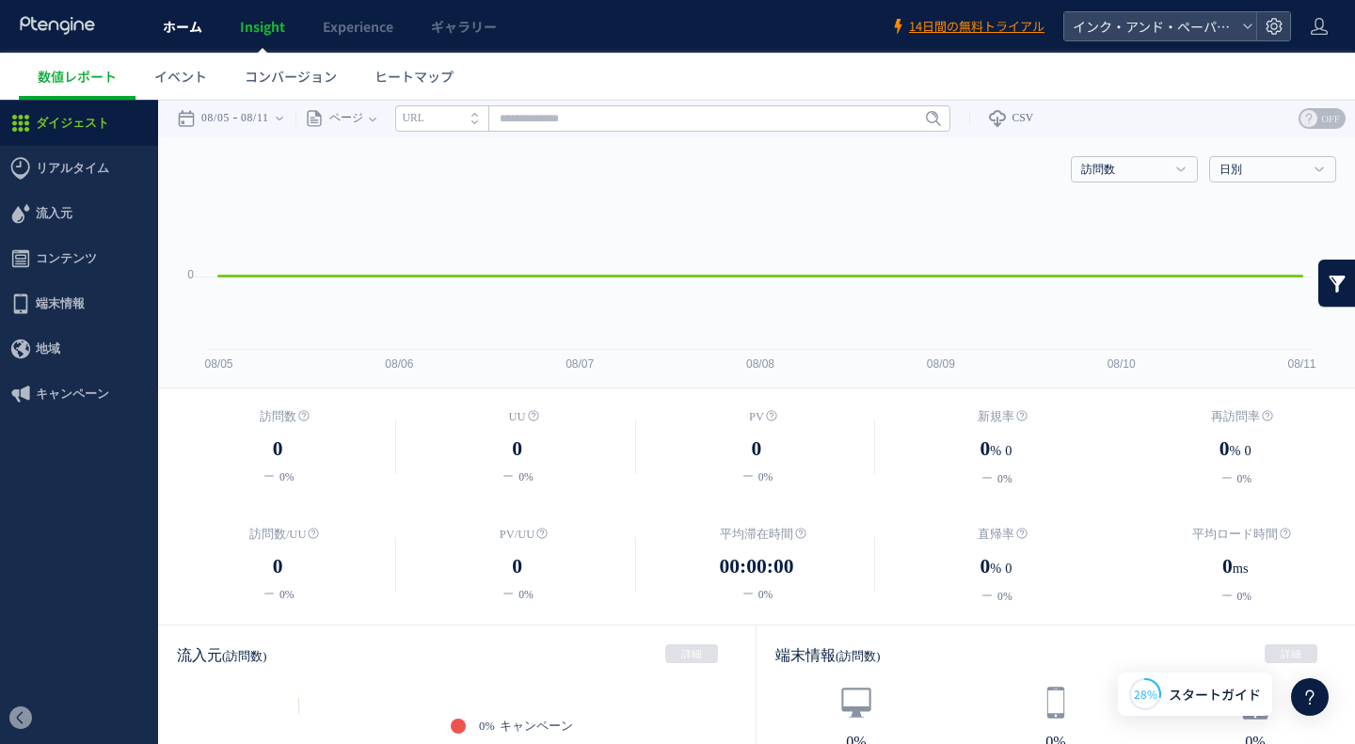
click at [169, 22] on span "ホーム" at bounding box center [183, 26] width 40 height 19
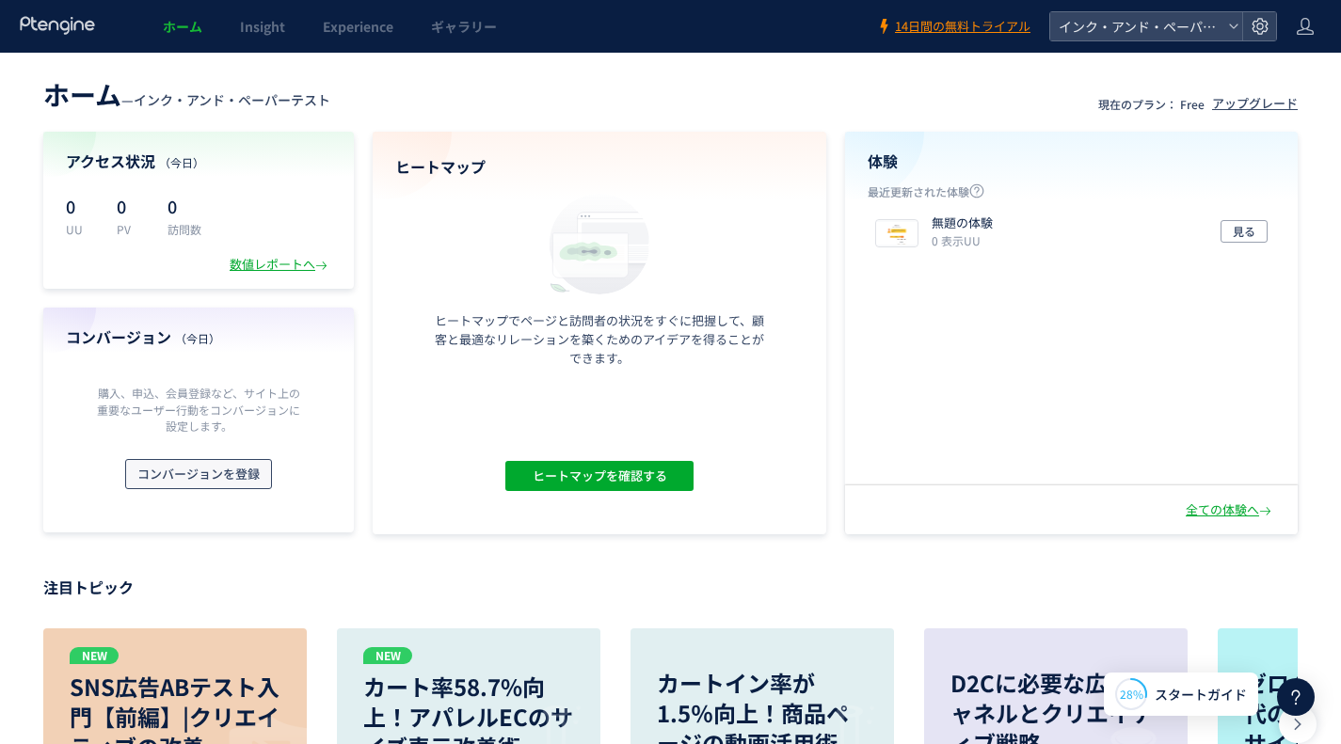
click at [207, 479] on span "コンバージョンを登録" at bounding box center [198, 474] width 122 height 30
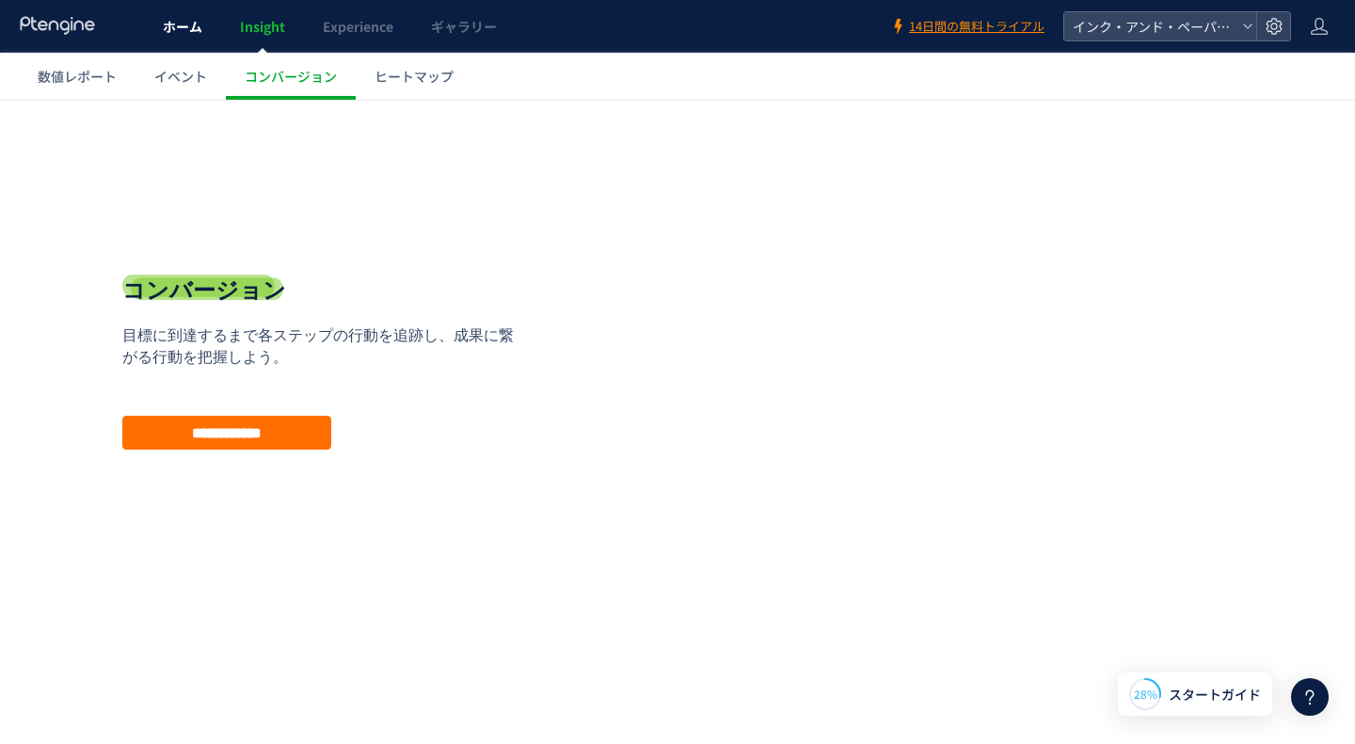
click at [165, 21] on span "ホーム" at bounding box center [183, 26] width 40 height 19
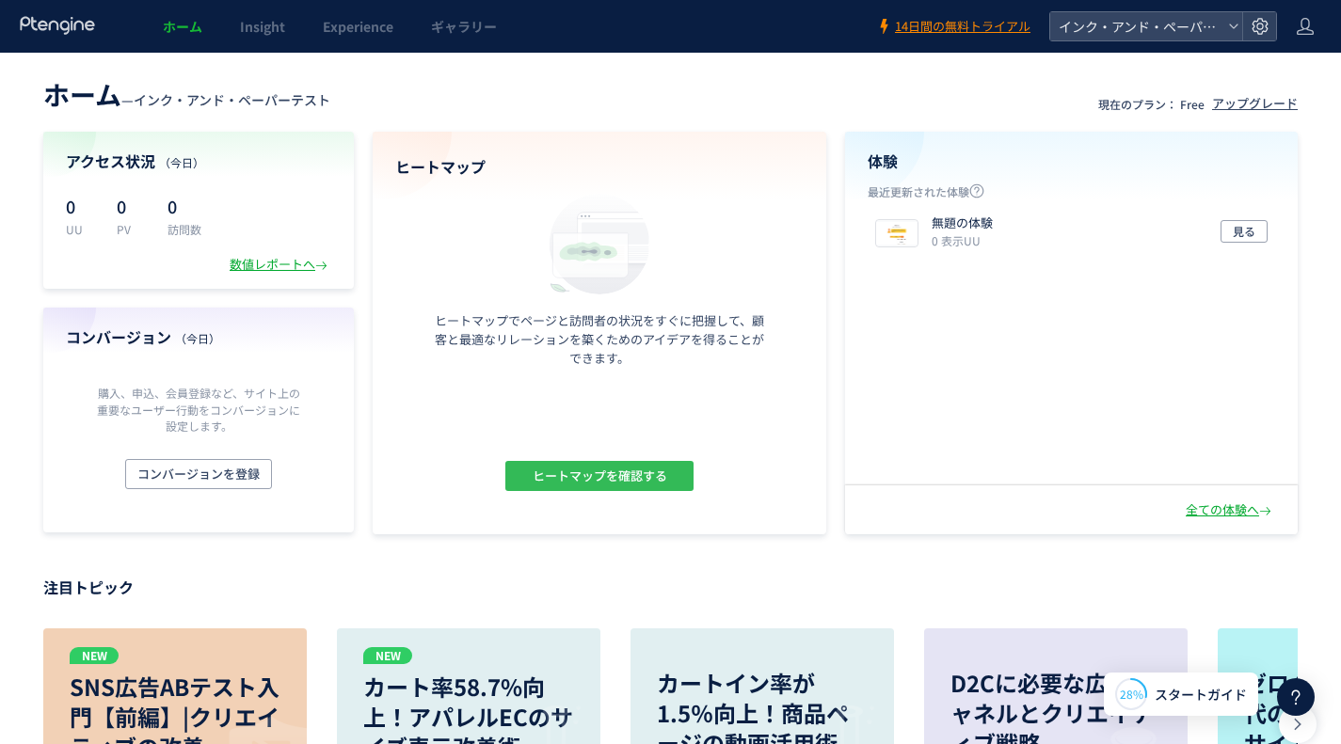
click at [637, 472] on span "ヒートマップを確認する" at bounding box center [599, 476] width 135 height 30
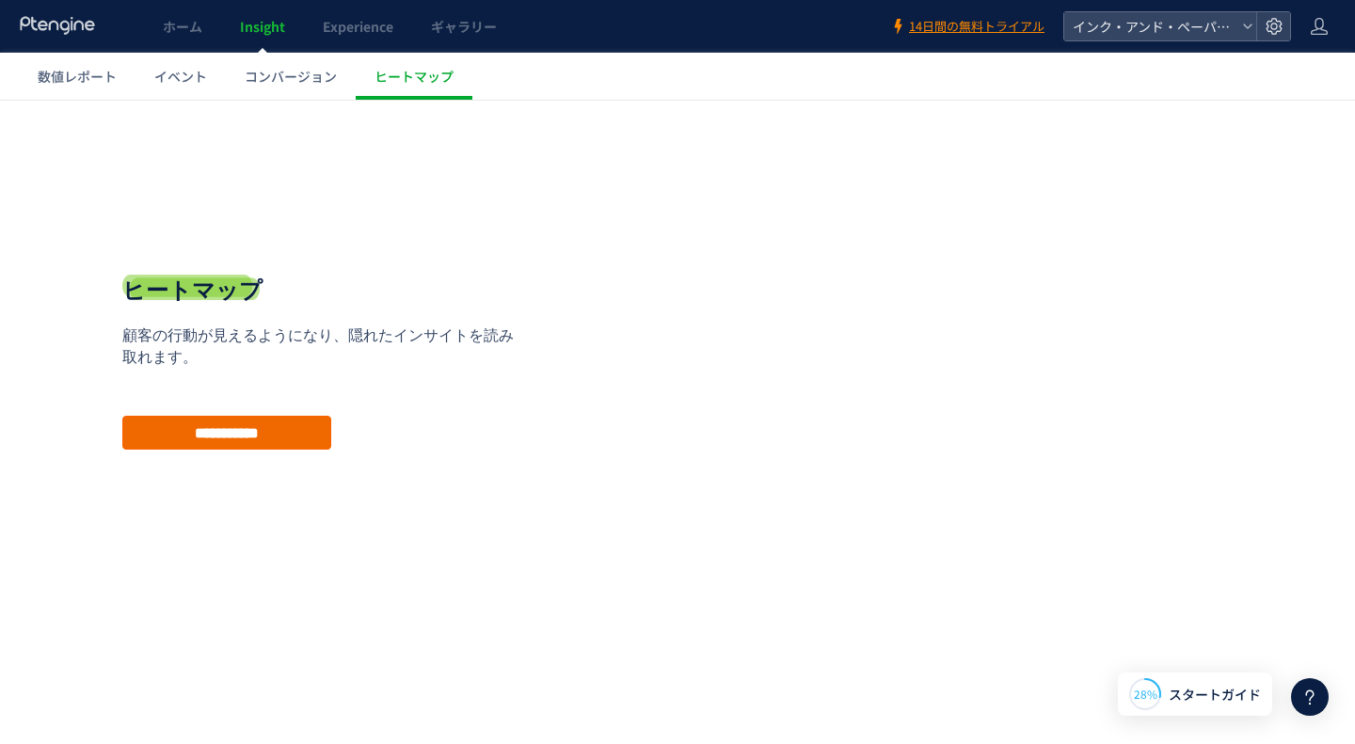
click at [283, 427] on input "**********" at bounding box center [226, 433] width 209 height 34
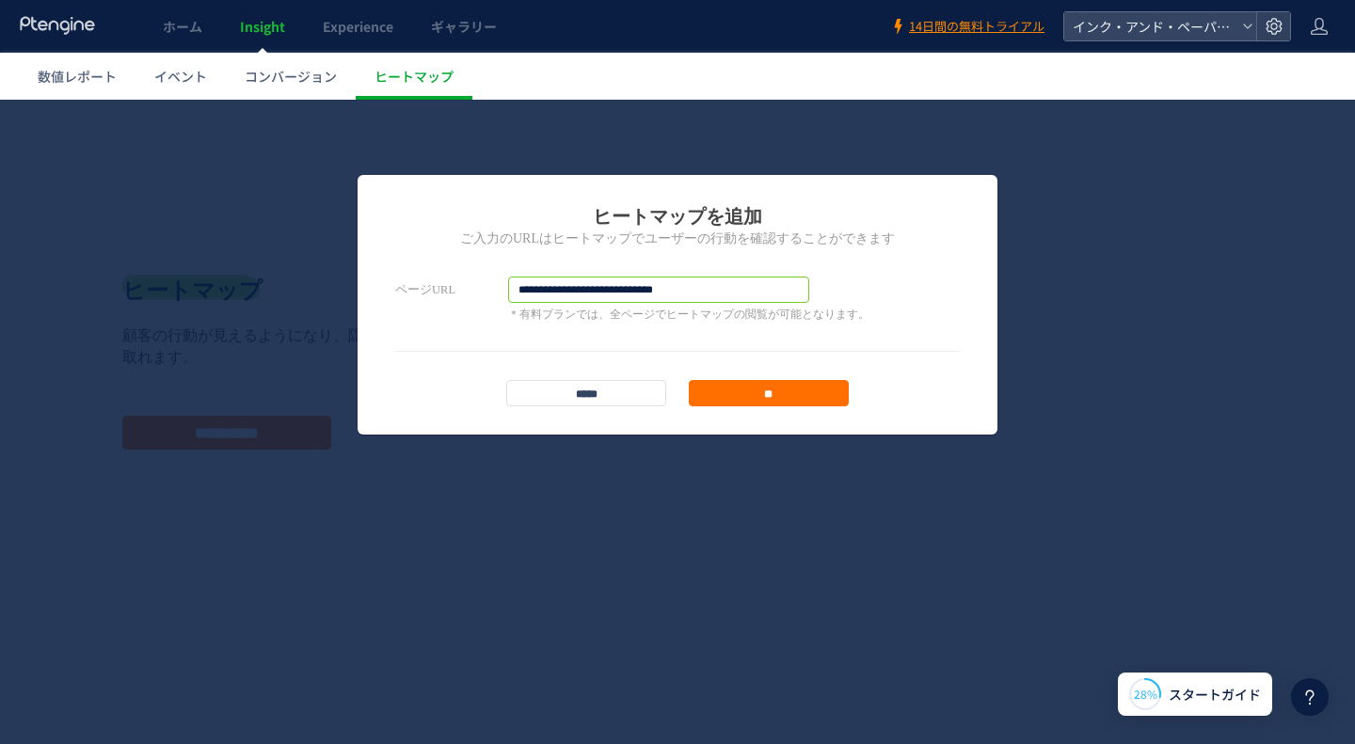
click at [733, 294] on input "**********" at bounding box center [658, 290] width 301 height 26
drag, startPoint x: 104, startPoint y: 424, endPoint x: 122, endPoint y: 430, distance: 19.6
click at [104, 424] on div "**********" at bounding box center [677, 422] width 1355 height 645
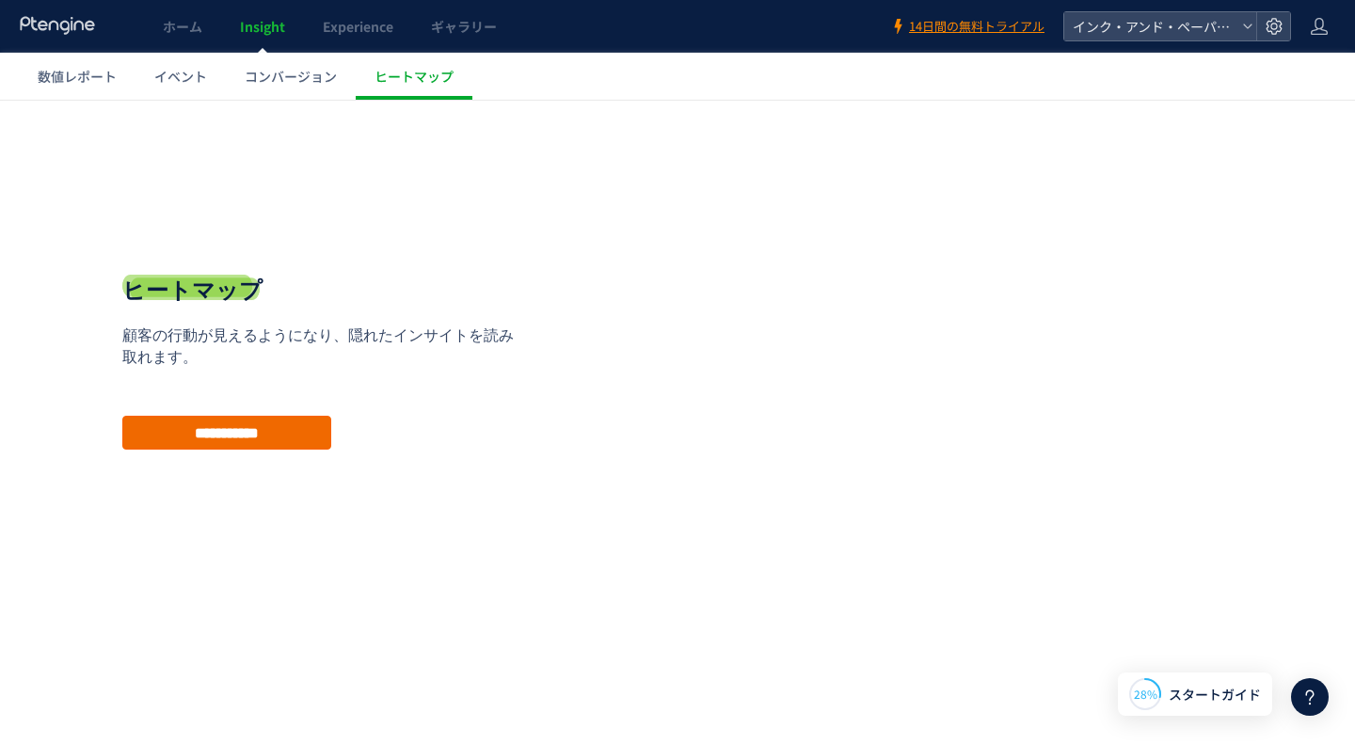
click at [274, 442] on input "**********" at bounding box center [226, 433] width 209 height 34
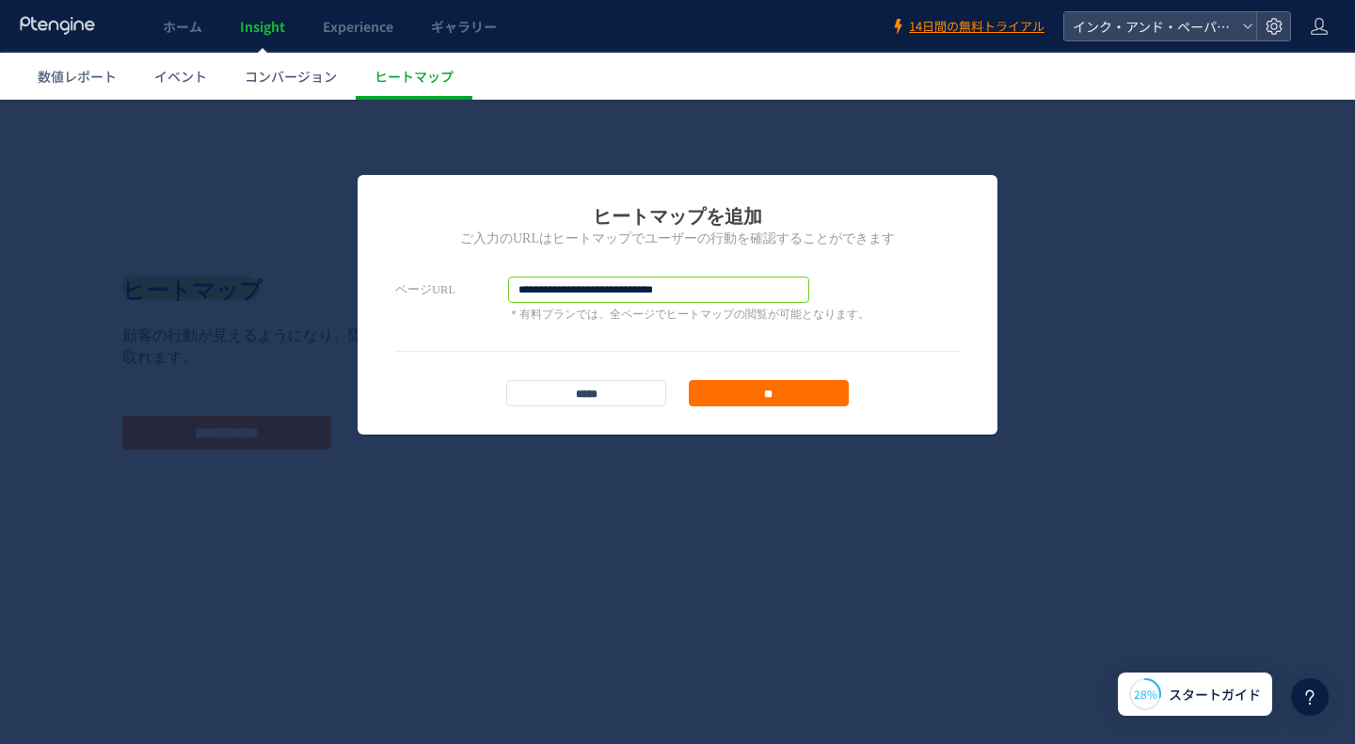
drag, startPoint x: 709, startPoint y: 292, endPoint x: 240, endPoint y: 296, distance: 468.6
click at [240, 296] on div "**********" at bounding box center [677, 422] width 1355 height 645
paste input "**********"
type input "**********"
click at [766, 395] on input "**" at bounding box center [769, 393] width 160 height 26
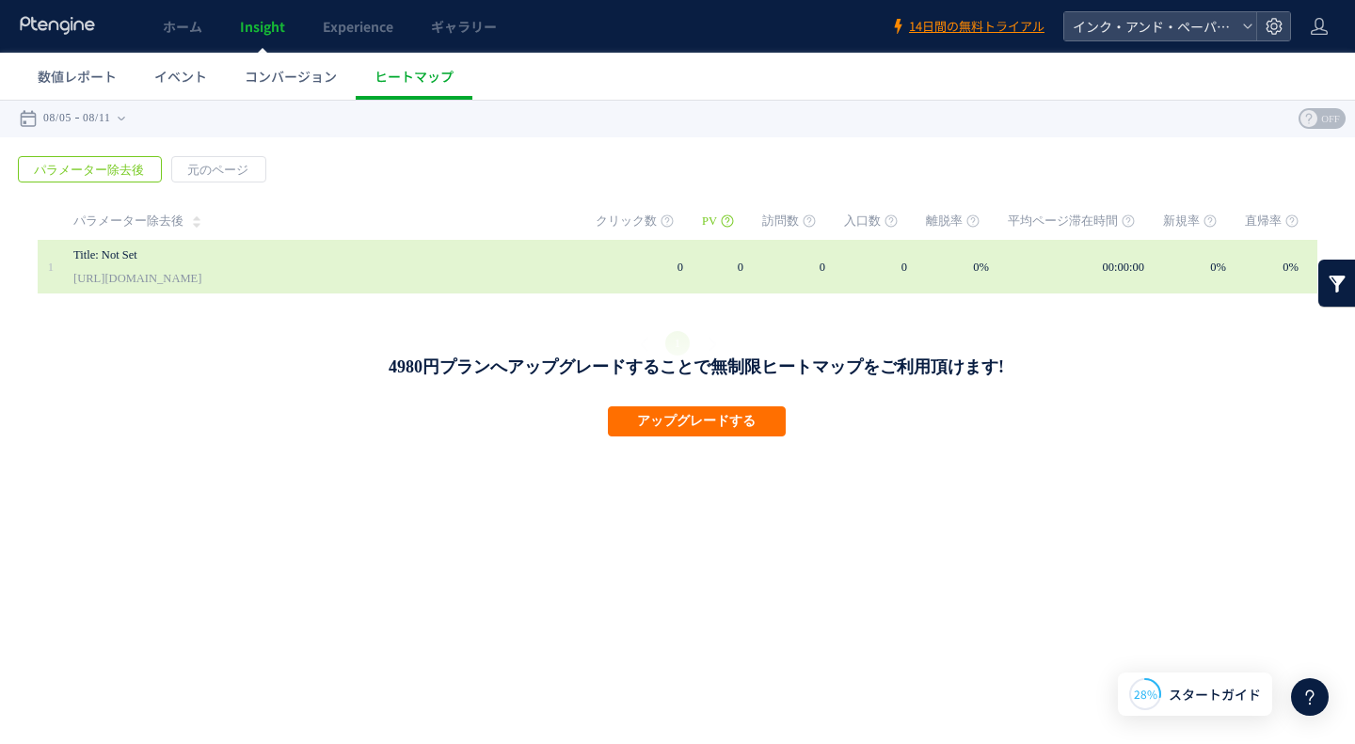
click at [201, 275] on link "[URL][DOMAIN_NAME]" at bounding box center [137, 278] width 128 height 23
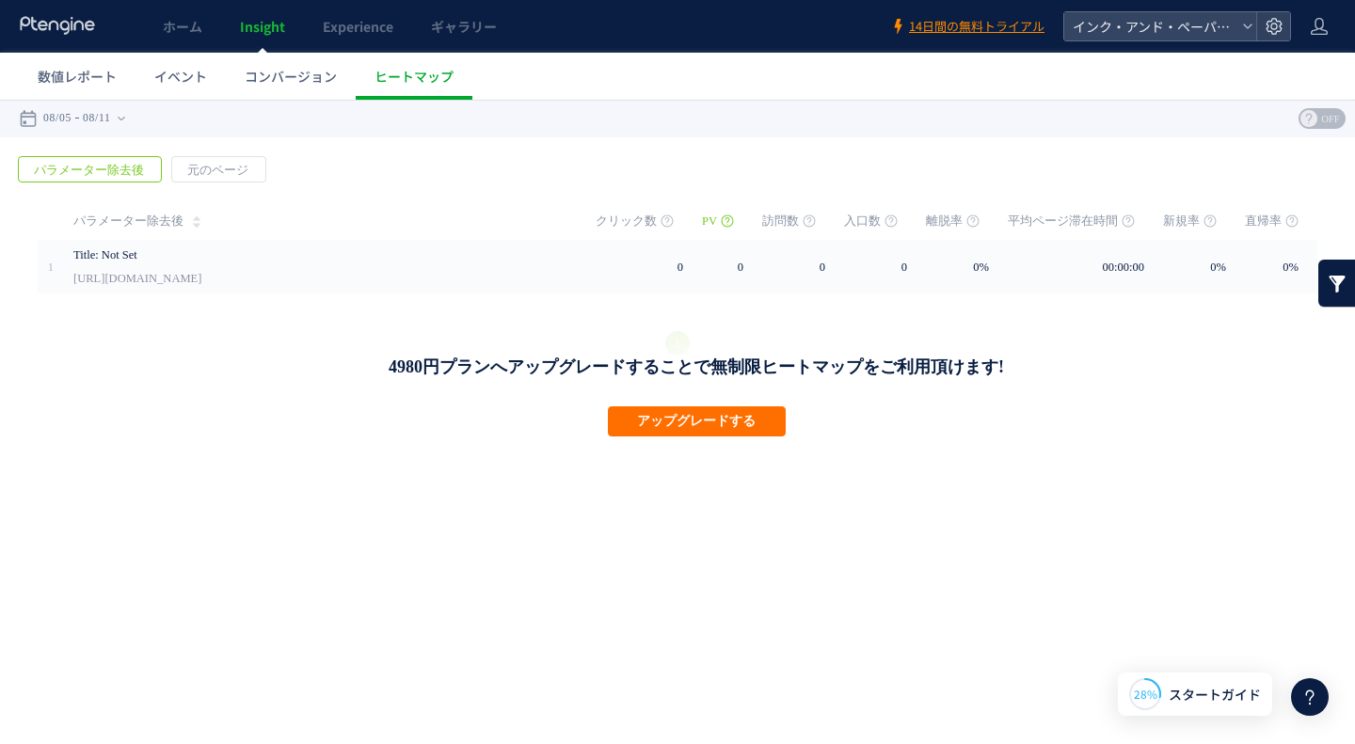
drag, startPoint x: 1224, startPoint y: 264, endPoint x: 376, endPoint y: 210, distance: 849.5
click at [376, 210] on td "パラメーター除去後" at bounding box center [316, 221] width 505 height 38
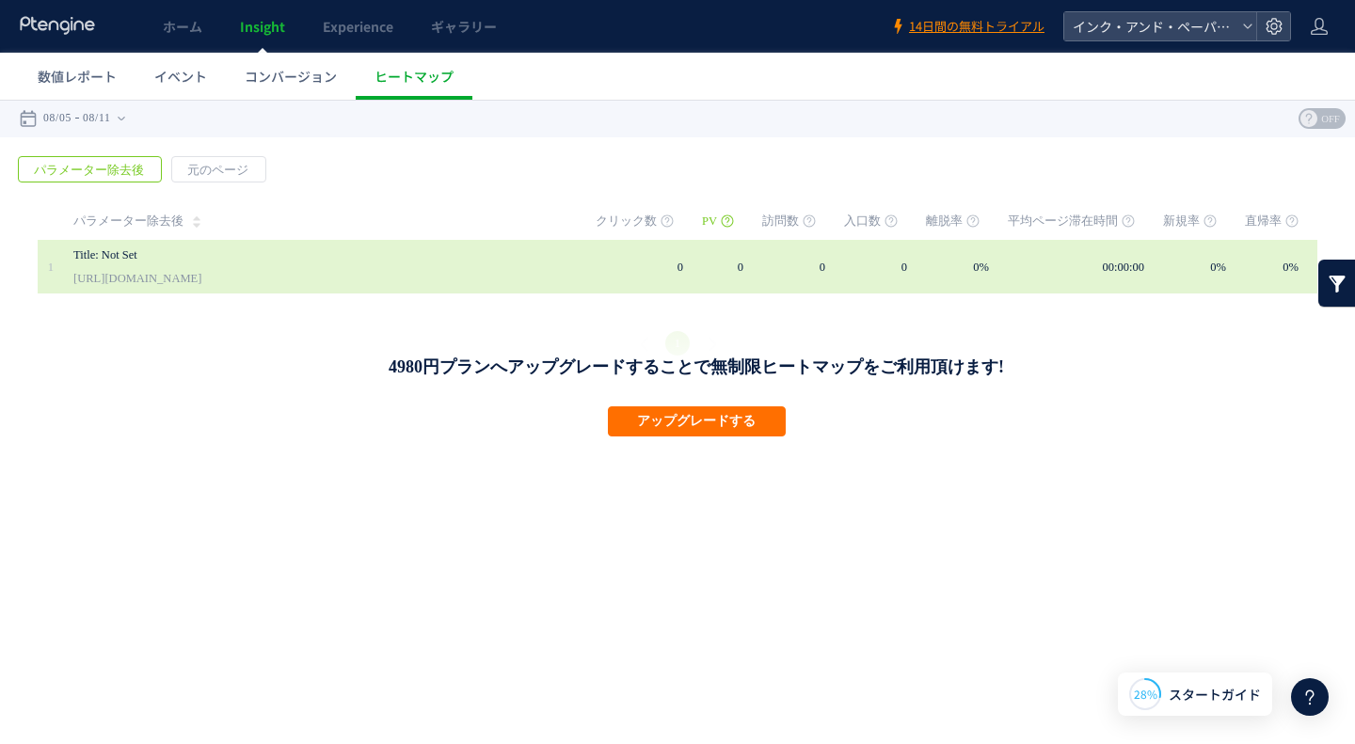
click at [145, 276] on link "[URL][DOMAIN_NAME]" at bounding box center [137, 278] width 128 height 23
click at [201, 283] on link "[URL][DOMAIN_NAME]" at bounding box center [137, 278] width 128 height 23
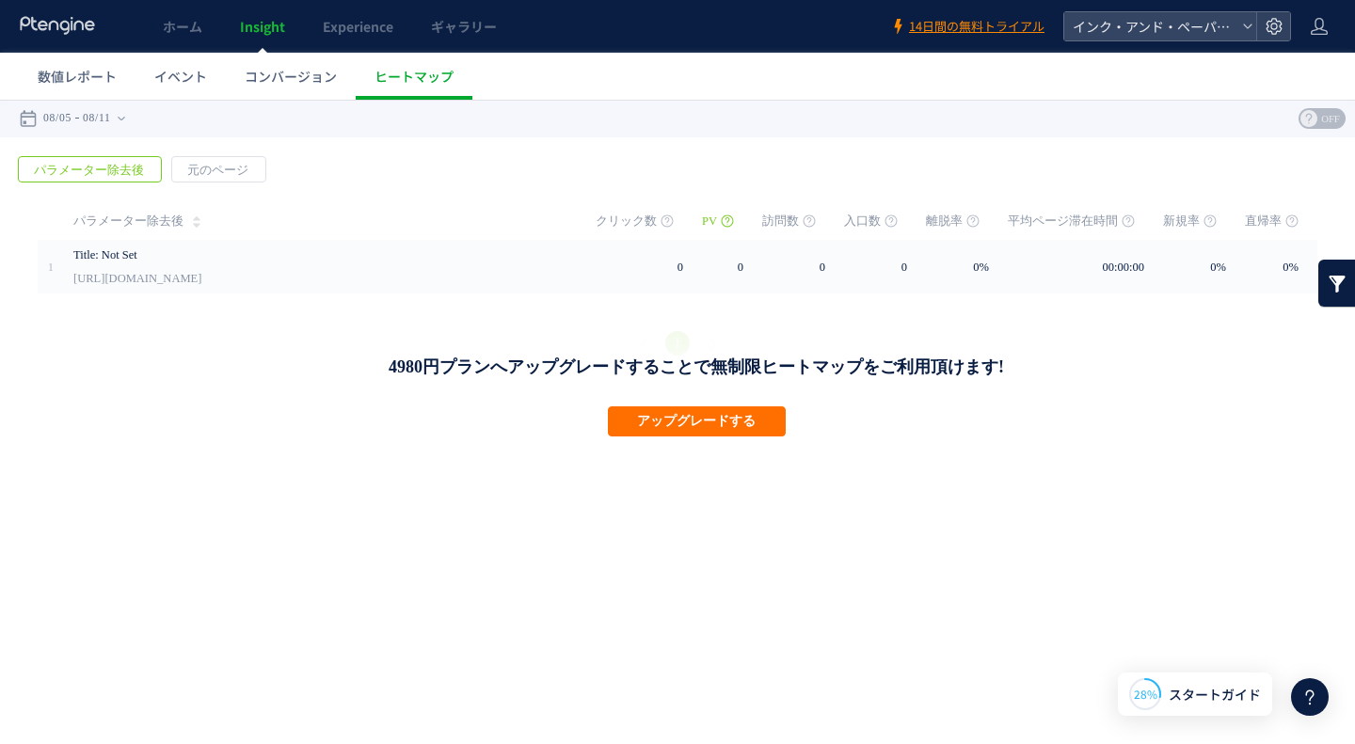
click at [1007, 365] on h1 "4980円プランへアップグレードすることで無制限ヒートマップをご利用頂けます!" at bounding box center [696, 367] width 922 height 23
click at [186, 172] on span "元のページ" at bounding box center [217, 170] width 91 height 26
click at [278, 85] on span "コンバージョン" at bounding box center [291, 76] width 92 height 19
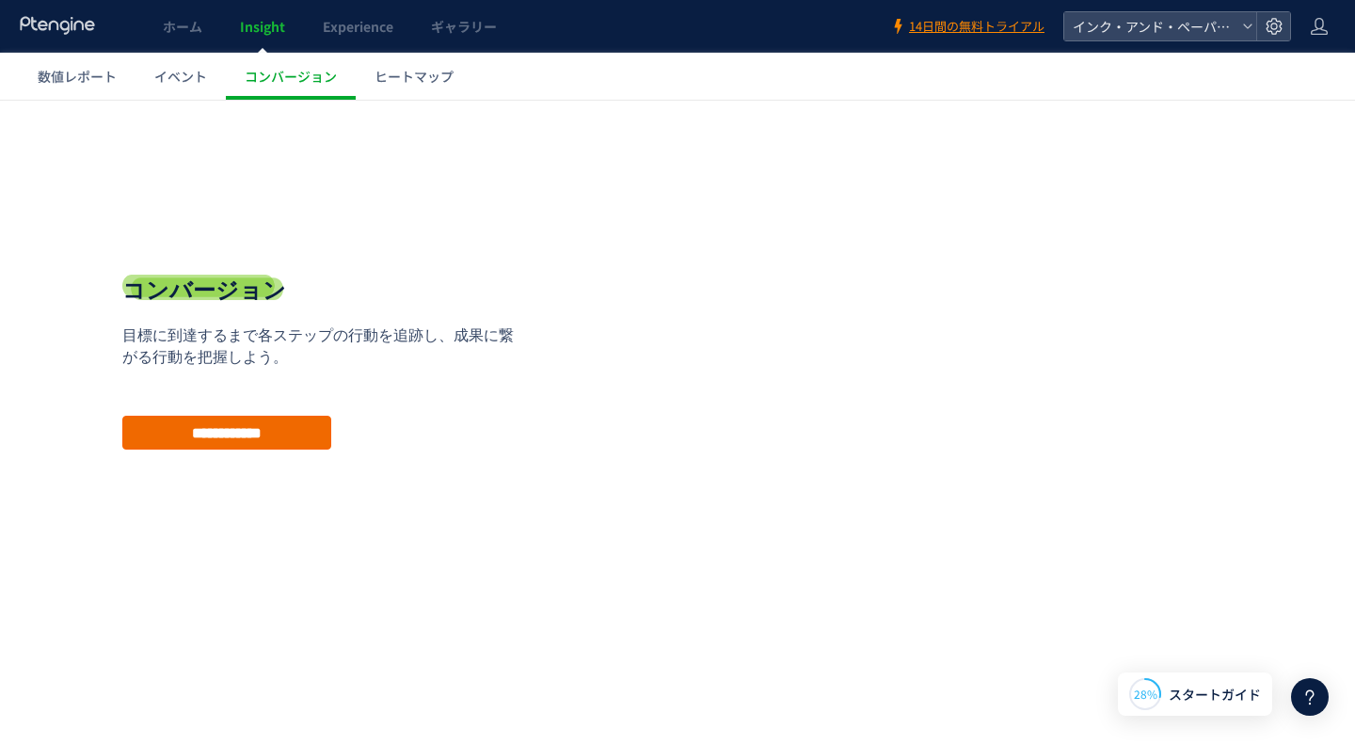
click at [219, 438] on input "**********" at bounding box center [226, 433] width 209 height 34
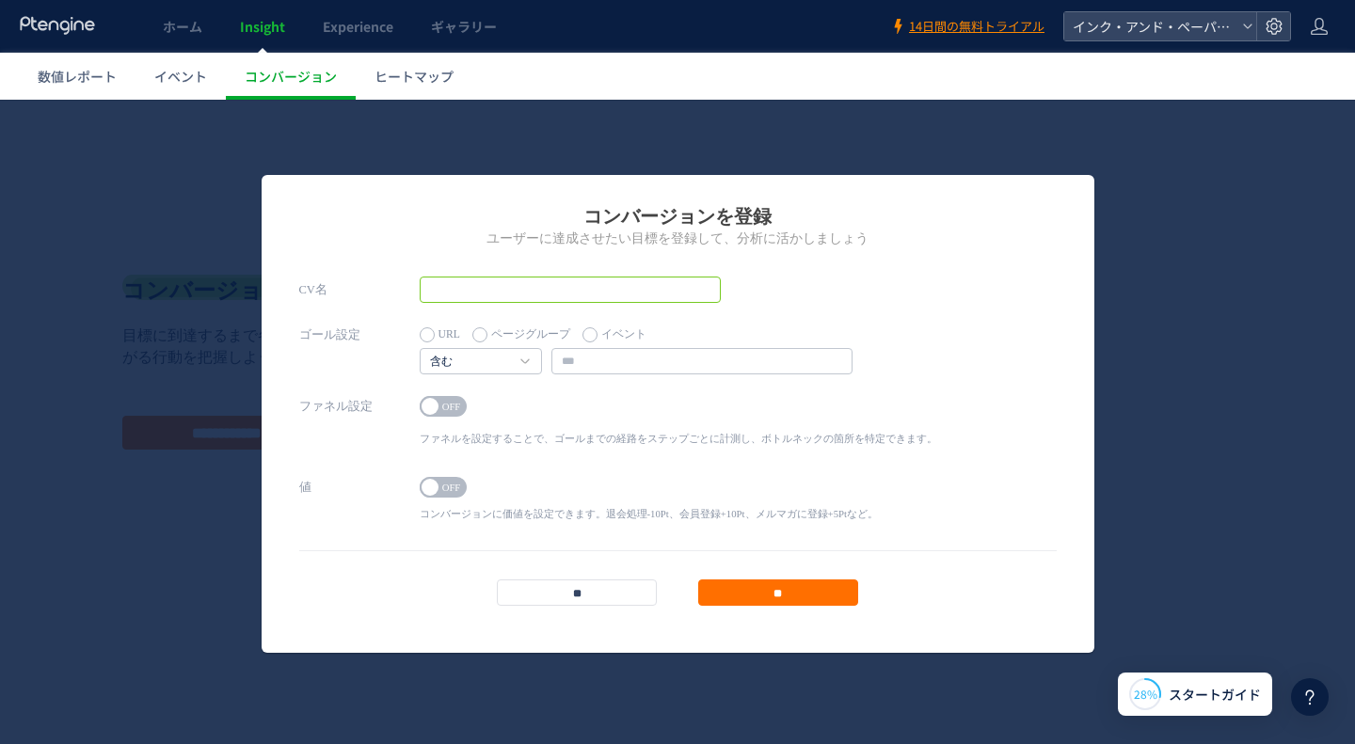
click at [496, 295] on input "text" at bounding box center [570, 290] width 301 height 26
click at [499, 298] on input "text" at bounding box center [570, 290] width 301 height 26
type input "*"
type input "****"
click at [597, 367] on input "text" at bounding box center [701, 361] width 301 height 26
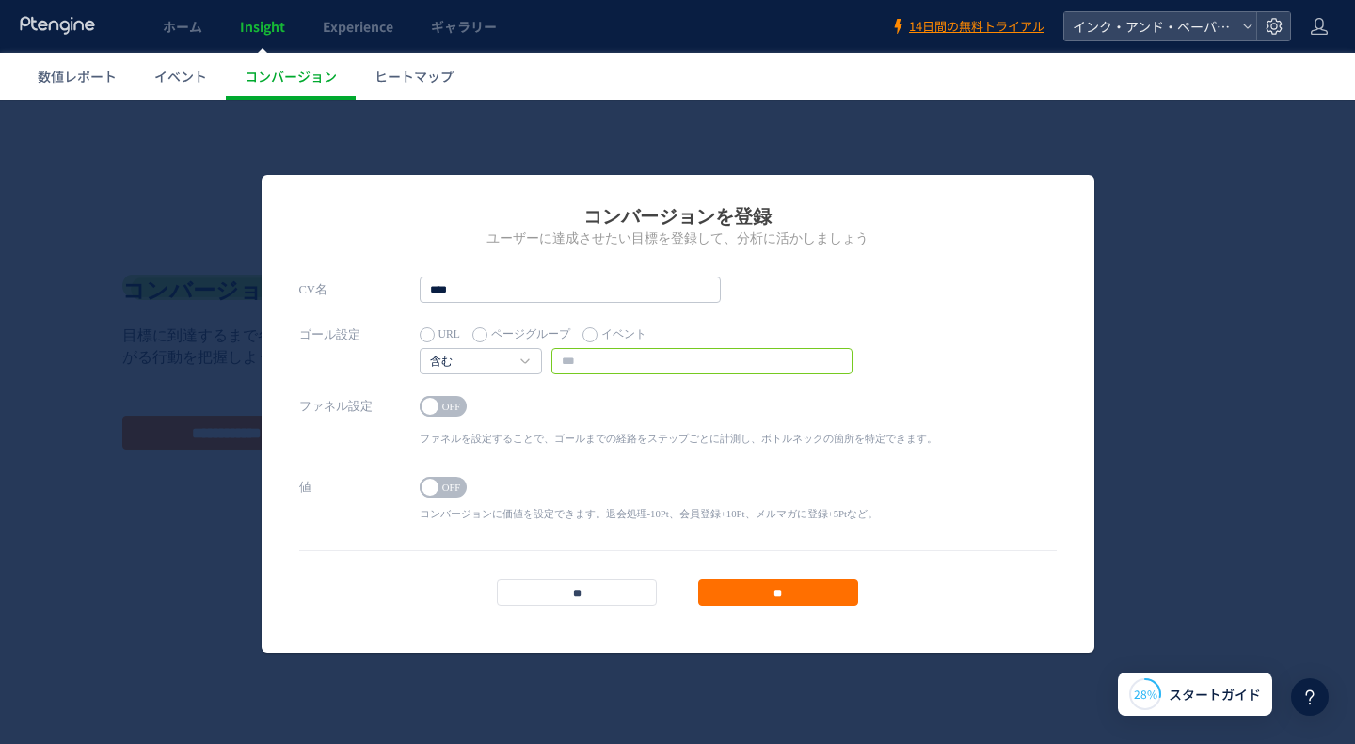
paste input "**********"
type input "**********"
click at [614, 334] on label "イベント" at bounding box center [614, 335] width 64 height 26
click at [617, 360] on input "text" at bounding box center [701, 361] width 301 height 26
click at [832, 355] on input "text" at bounding box center [701, 361] width 301 height 26
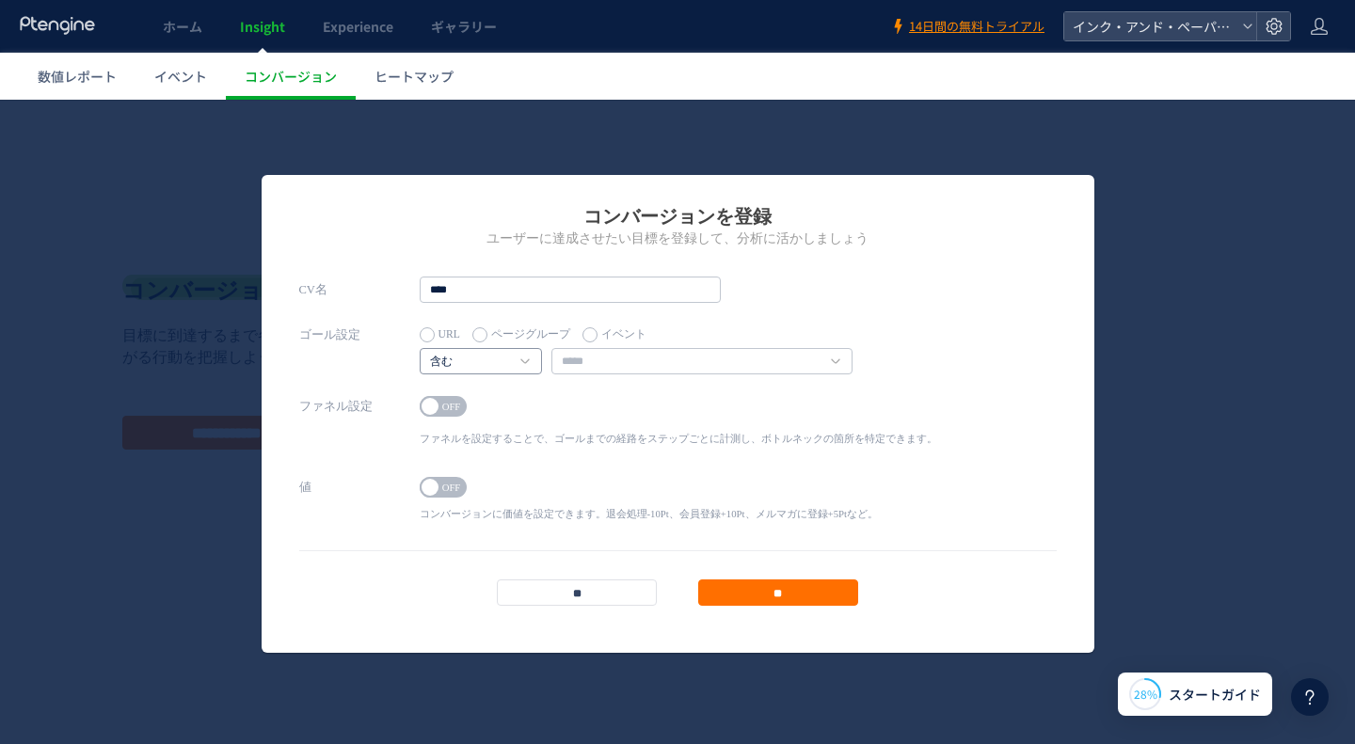
click at [457, 370] on link "含む" at bounding box center [470, 362] width 81 height 17
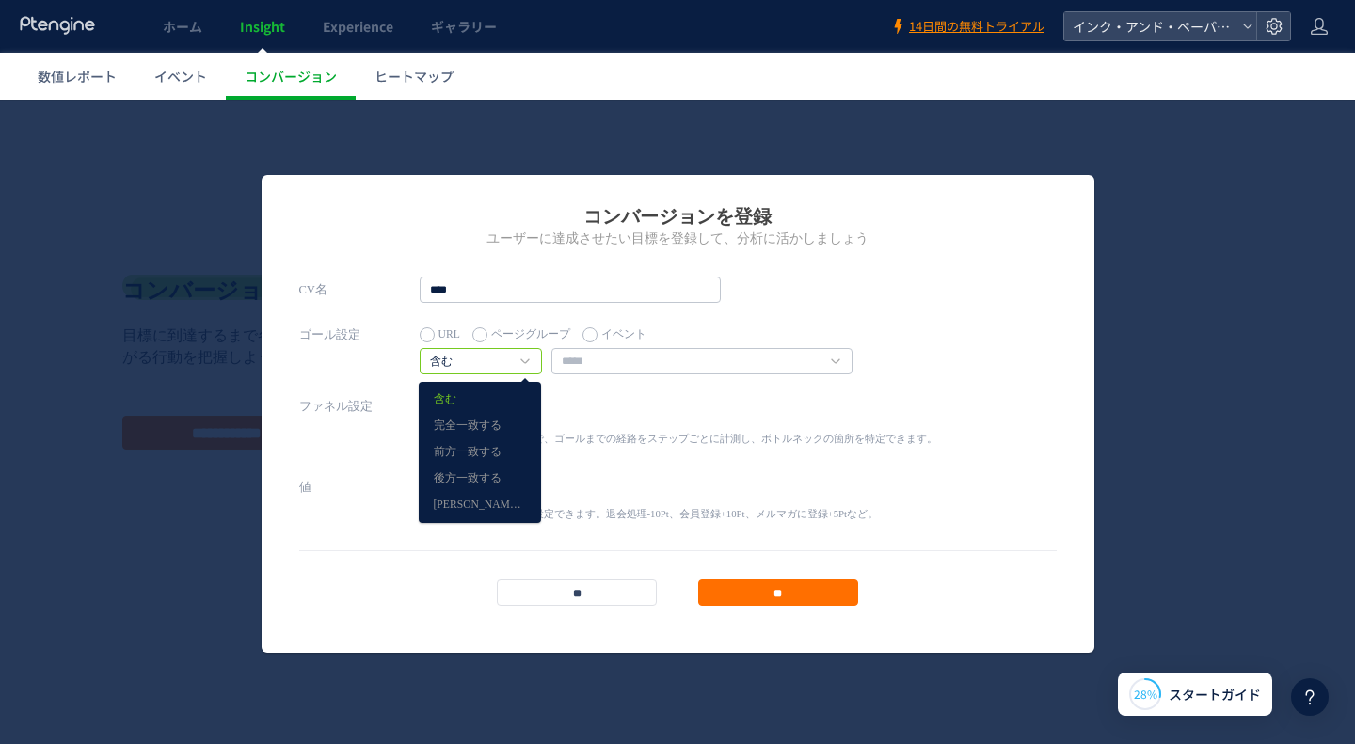
click at [457, 370] on link "含む" at bounding box center [470, 362] width 81 height 17
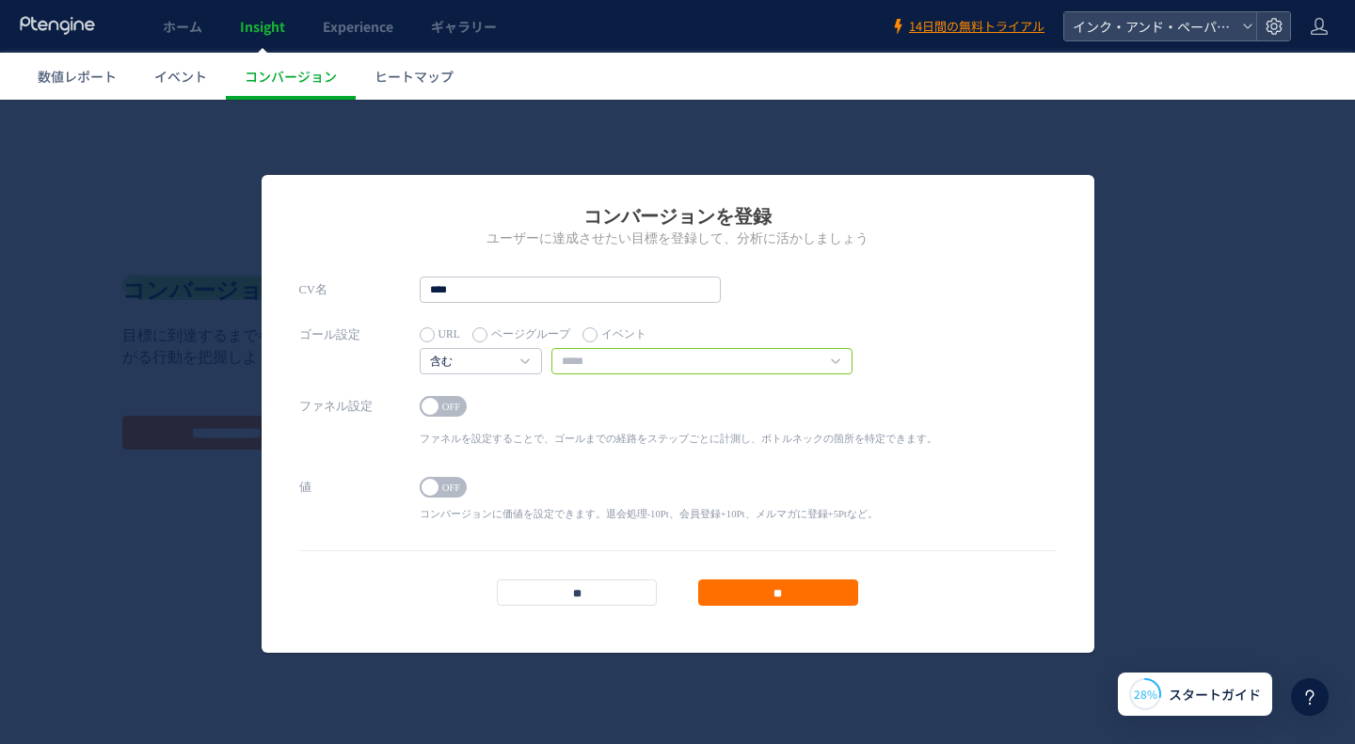
click at [840, 363] on input "text" at bounding box center [701, 361] width 301 height 26
click at [497, 329] on label "ページグループ" at bounding box center [521, 335] width 98 height 26
click at [500, 359] on link "ページグループがありません" at bounding box center [560, 362] width 260 height 17
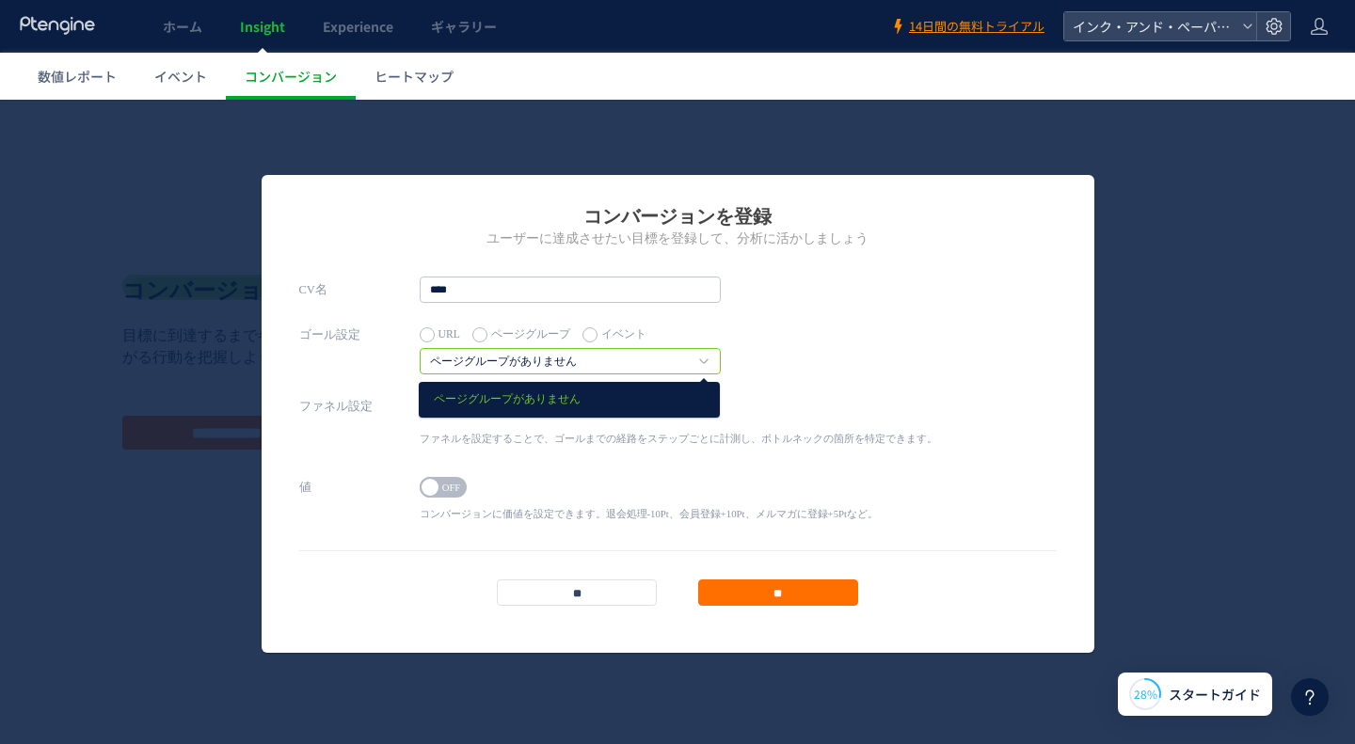
click at [438, 338] on label "URL" at bounding box center [440, 335] width 40 height 26
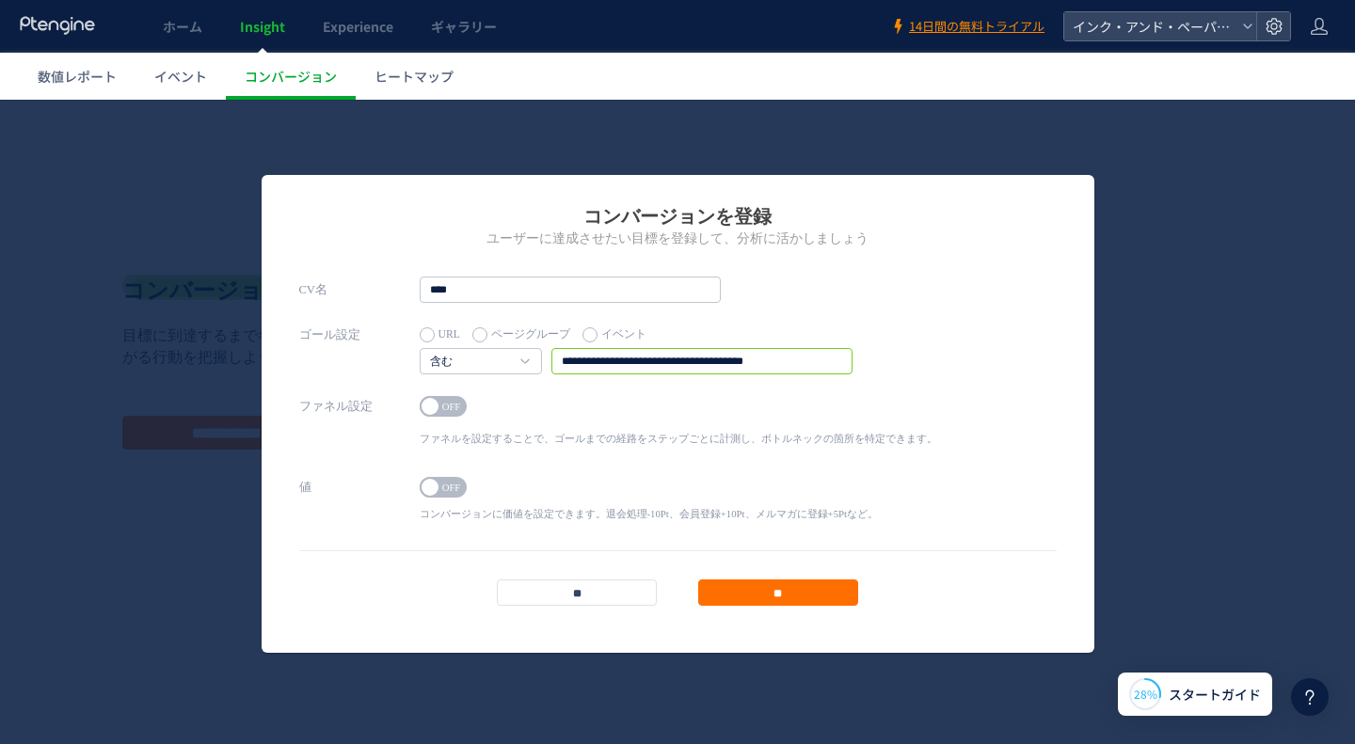
drag, startPoint x: 784, startPoint y: 365, endPoint x: 414, endPoint y: 363, distance: 369.8
click at [414, 363] on div "ゴール設定 URL ページグループ イベント 含む 含む 完全一致する 前方一致する" at bounding box center [677, 358] width 757 height 72
paste input "**********"
type input "**********"
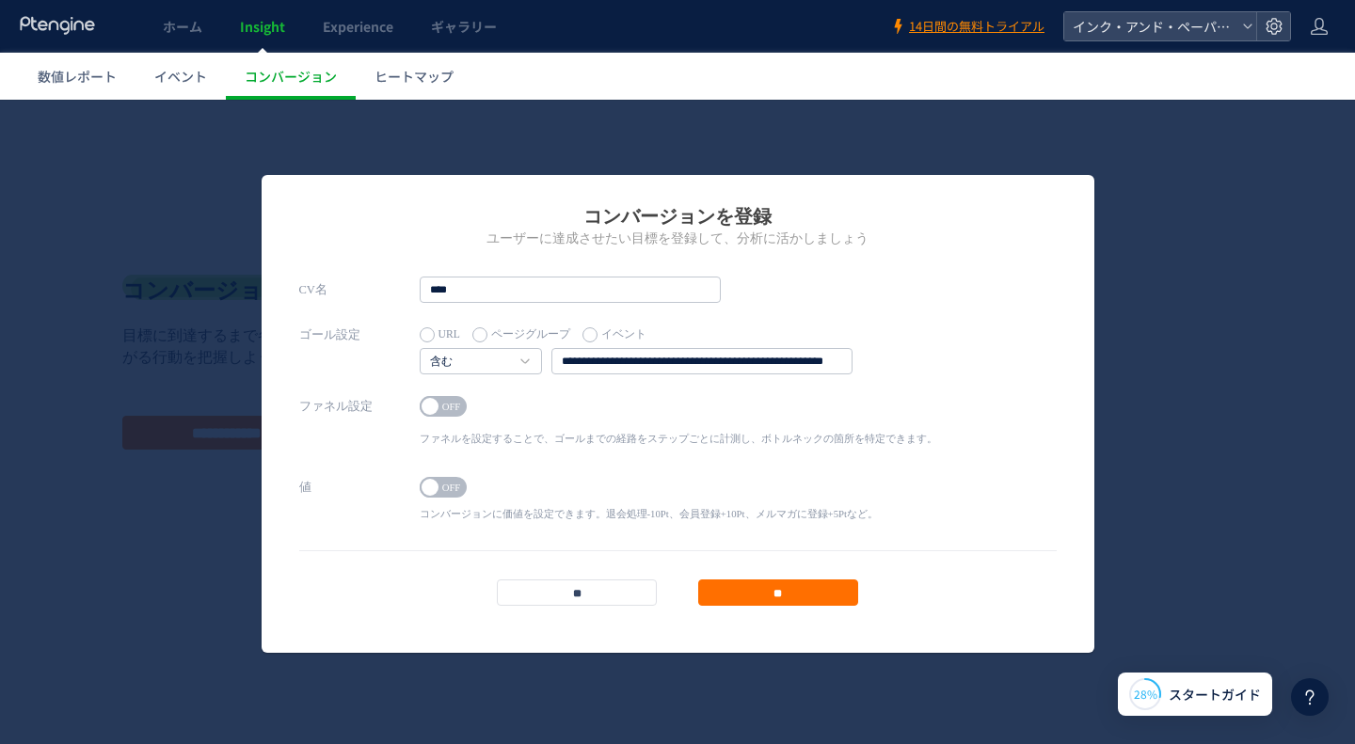
scroll to position [0, 0]
click at [607, 485] on div "ON OFF" at bounding box center [649, 487] width 458 height 21
click at [448, 408] on span "OFF" at bounding box center [452, 406] width 28 height 21
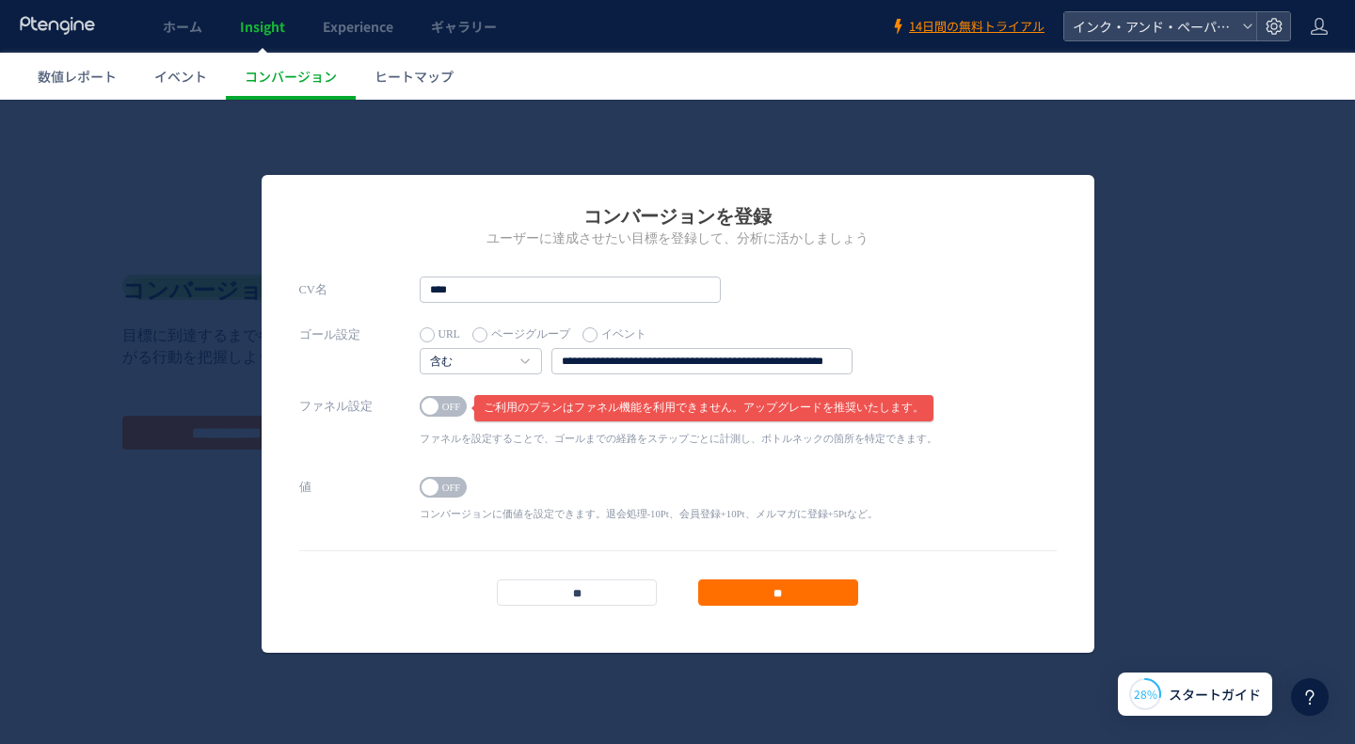
click at [447, 481] on span "OFF" at bounding box center [452, 487] width 28 height 21
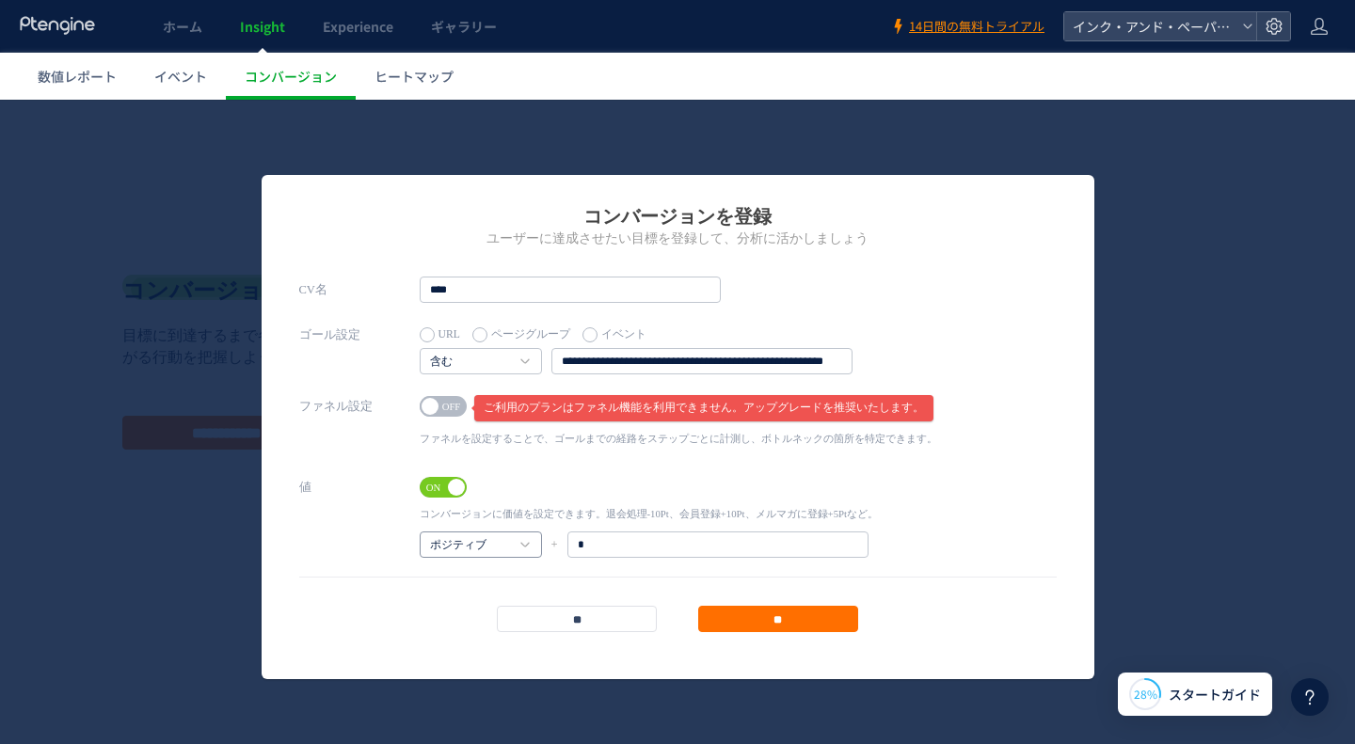
click at [496, 551] on link "ポジティブ" at bounding box center [470, 545] width 81 height 17
drag, startPoint x: 593, startPoint y: 545, endPoint x: 552, endPoint y: 545, distance: 40.5
click at [552, 545] on div "ポジティブ ポジティブ ネガティブ + *" at bounding box center [654, 545] width 468 height 26
type input "**"
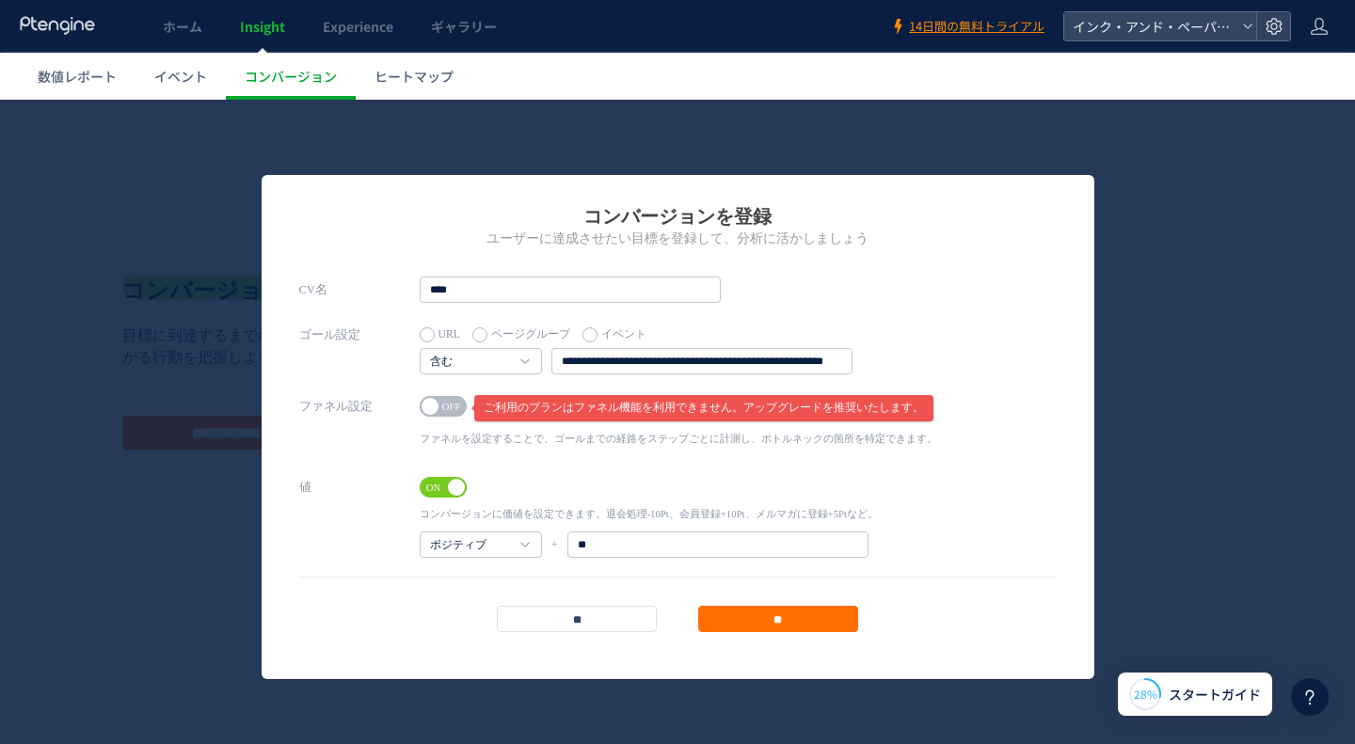
click at [748, 585] on footer "** **" at bounding box center [677, 605] width 757 height 56
click at [761, 613] on input "**" at bounding box center [778, 619] width 160 height 26
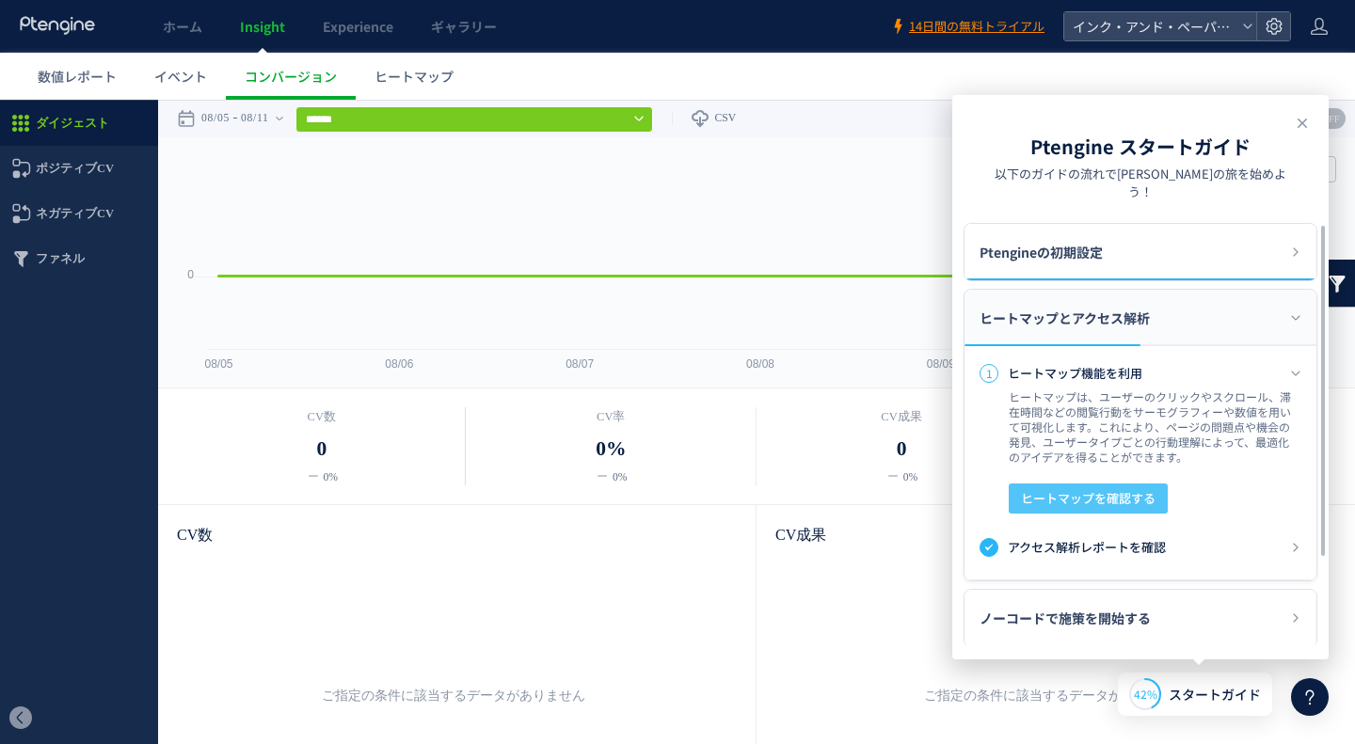
click at [1074, 484] on span "ヒートマップを確認する" at bounding box center [1088, 499] width 135 height 30
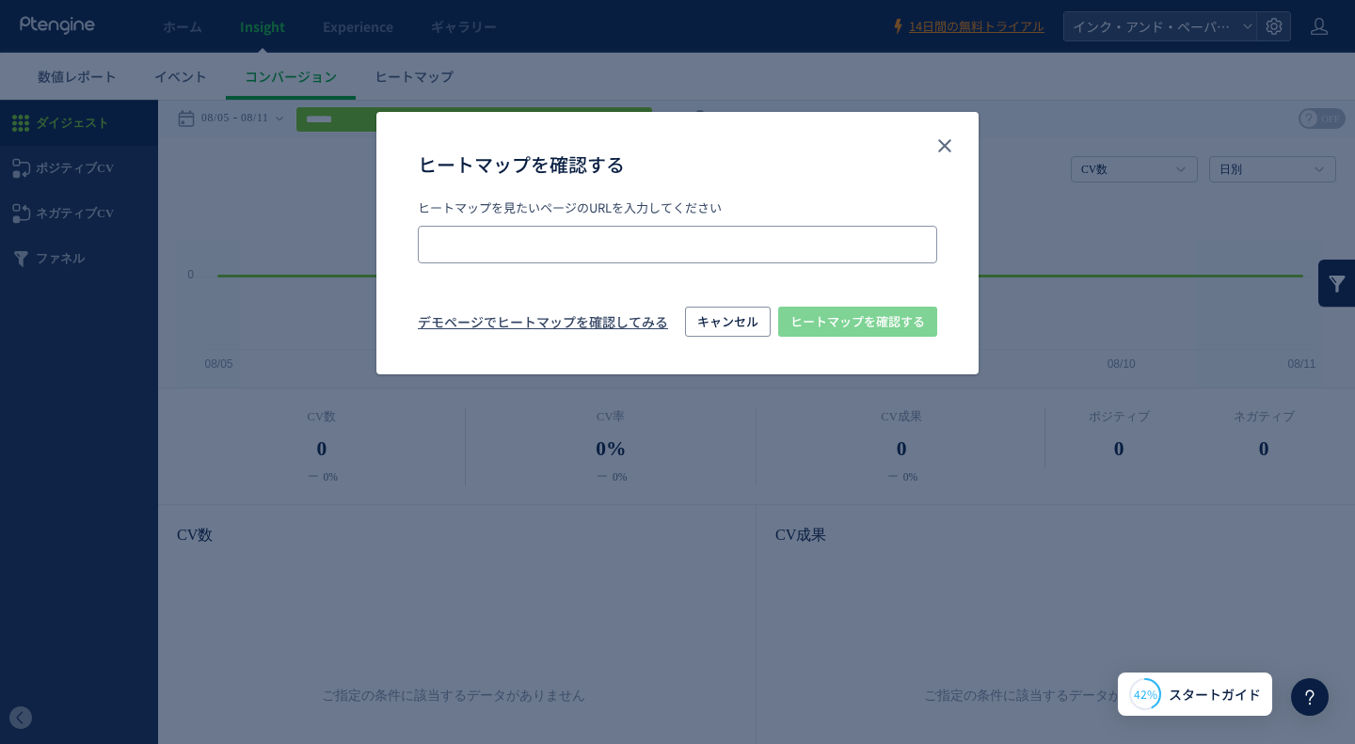
click at [487, 243] on input "ヒートマップを確認する" at bounding box center [677, 245] width 519 height 38
paste input "**********"
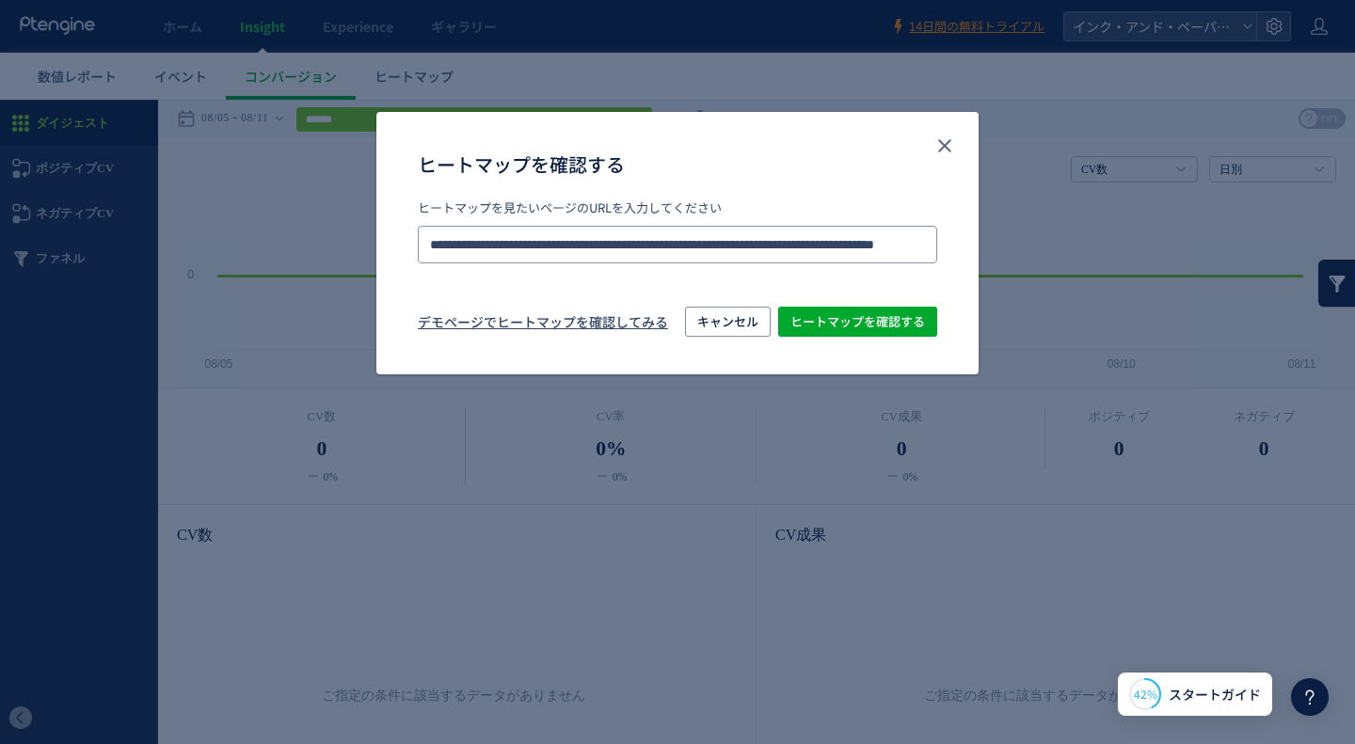
click at [556, 246] on input "**********" at bounding box center [677, 245] width 519 height 38
paste input "ヒートマップを確認する"
type input "**********"
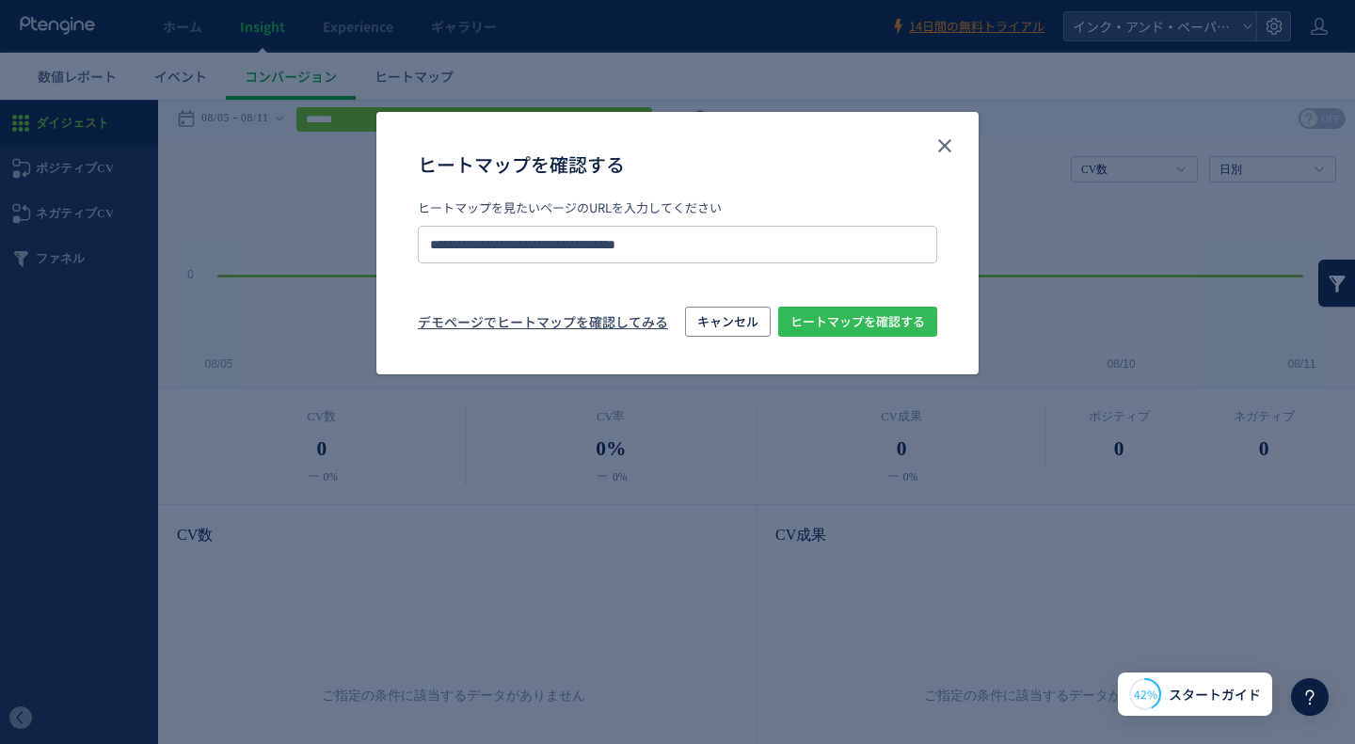
click at [844, 321] on span "ヒートマップを確認する" at bounding box center [857, 322] width 135 height 30
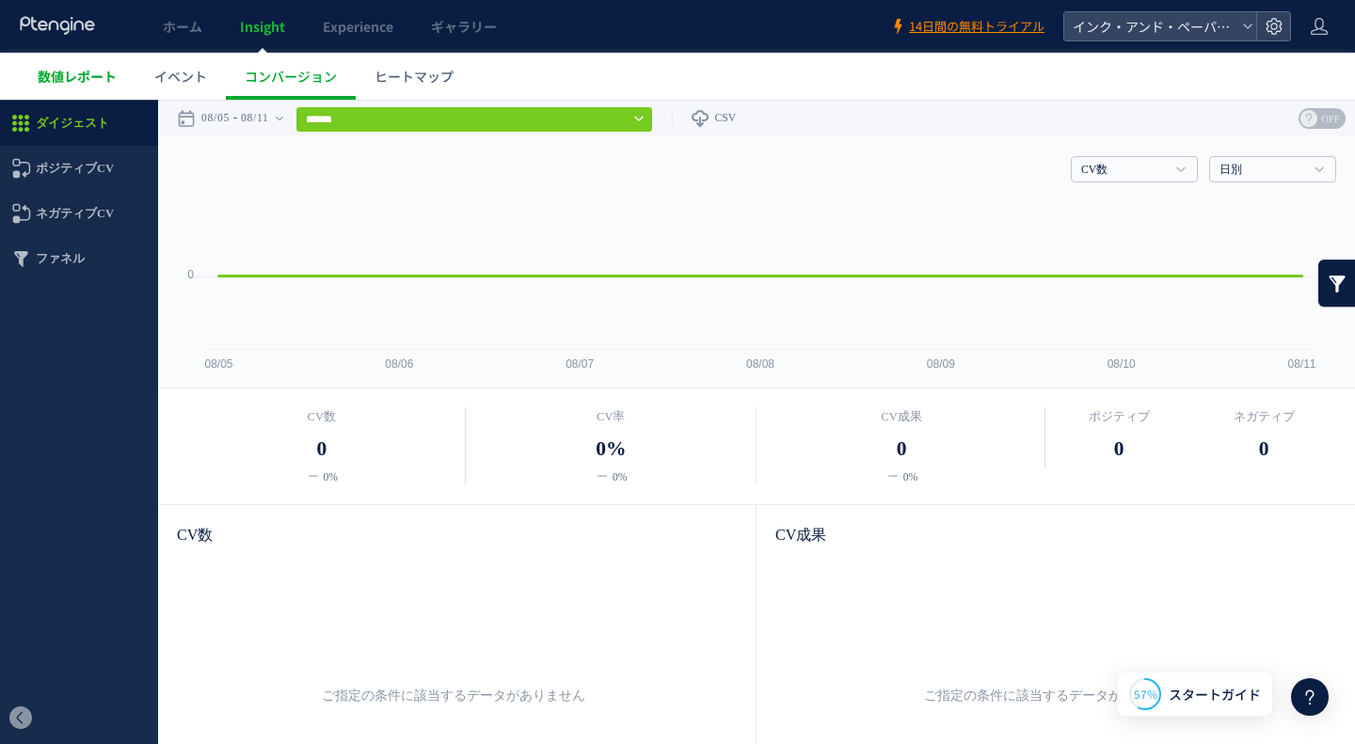
click at [95, 78] on span "数値レポート" at bounding box center [77, 76] width 79 height 19
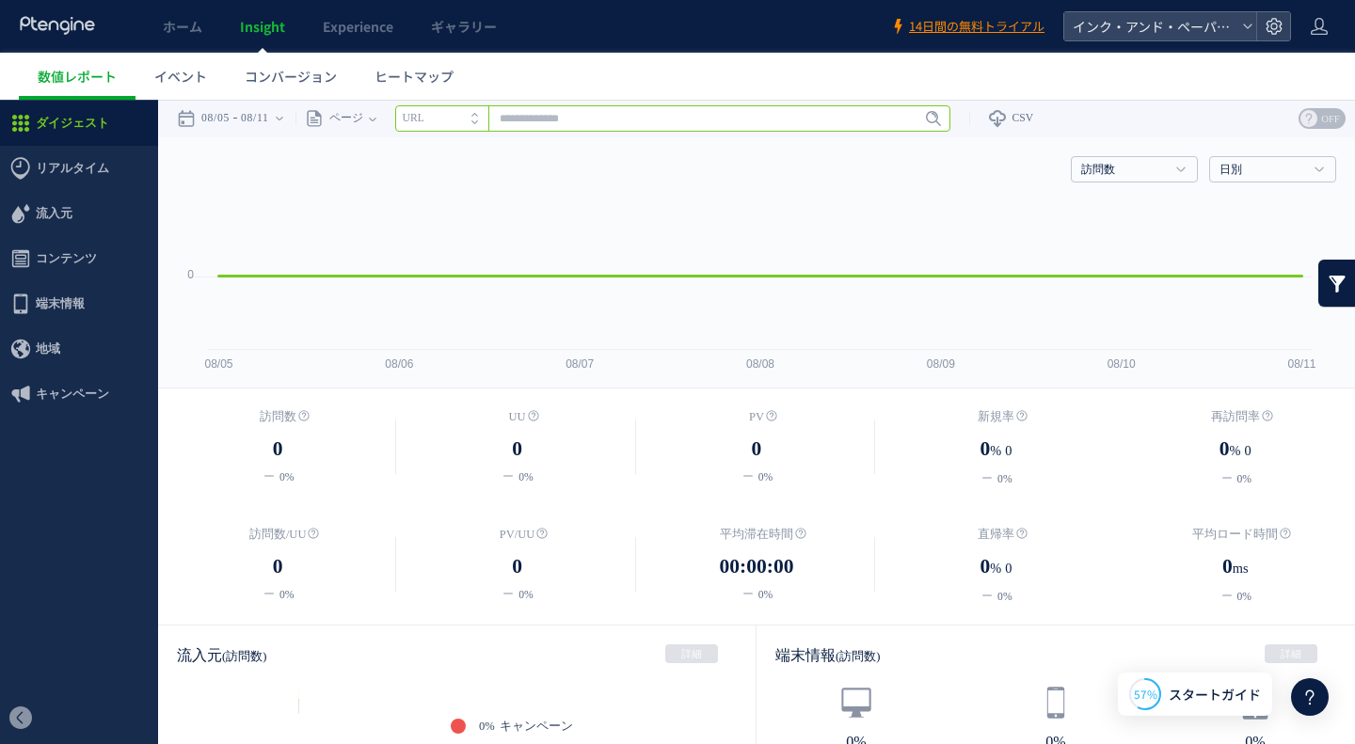
click at [598, 118] on input "text" at bounding box center [672, 118] width 555 height 26
click at [369, 119] on div "ページ" at bounding box center [331, 119] width 73 height 38
click at [590, 113] on input "text" at bounding box center [672, 118] width 555 height 26
paste input "**********"
type input "**********"
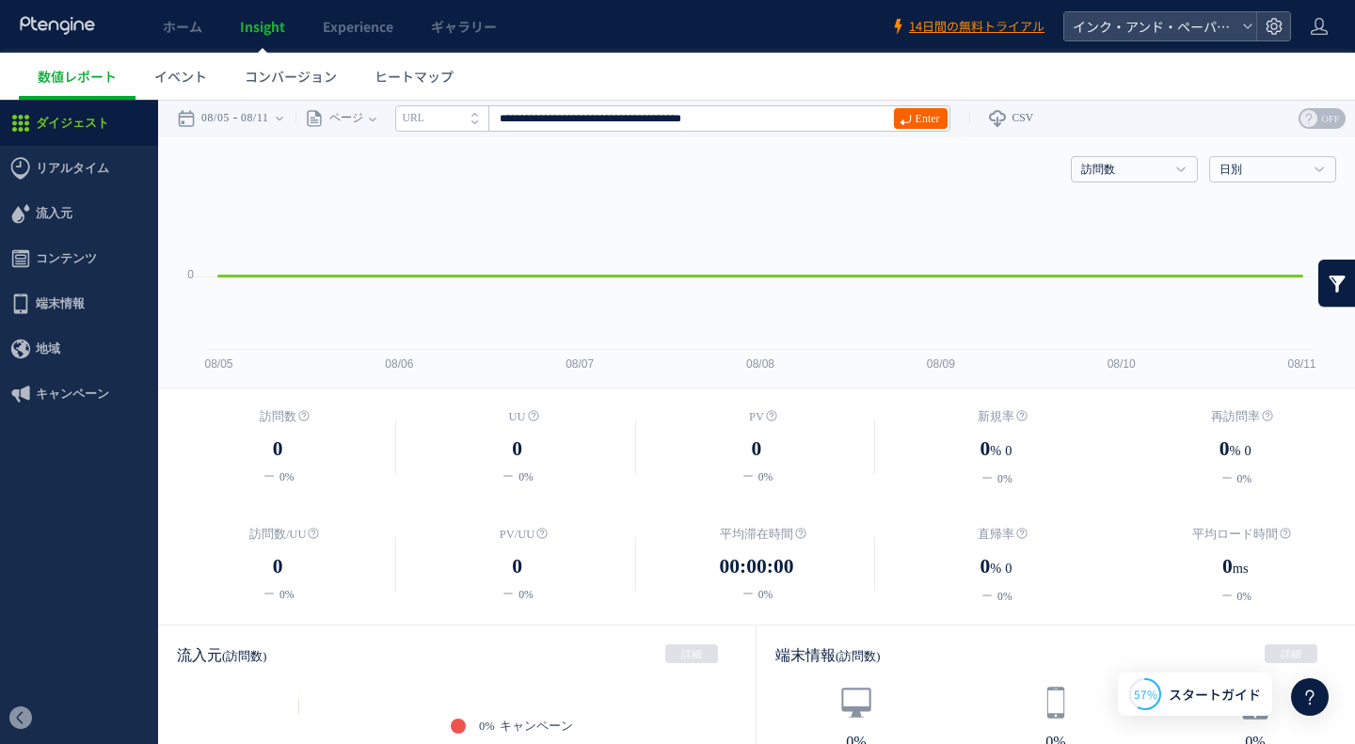
click at [940, 113] on span "Enter" at bounding box center [928, 118] width 24 height 21
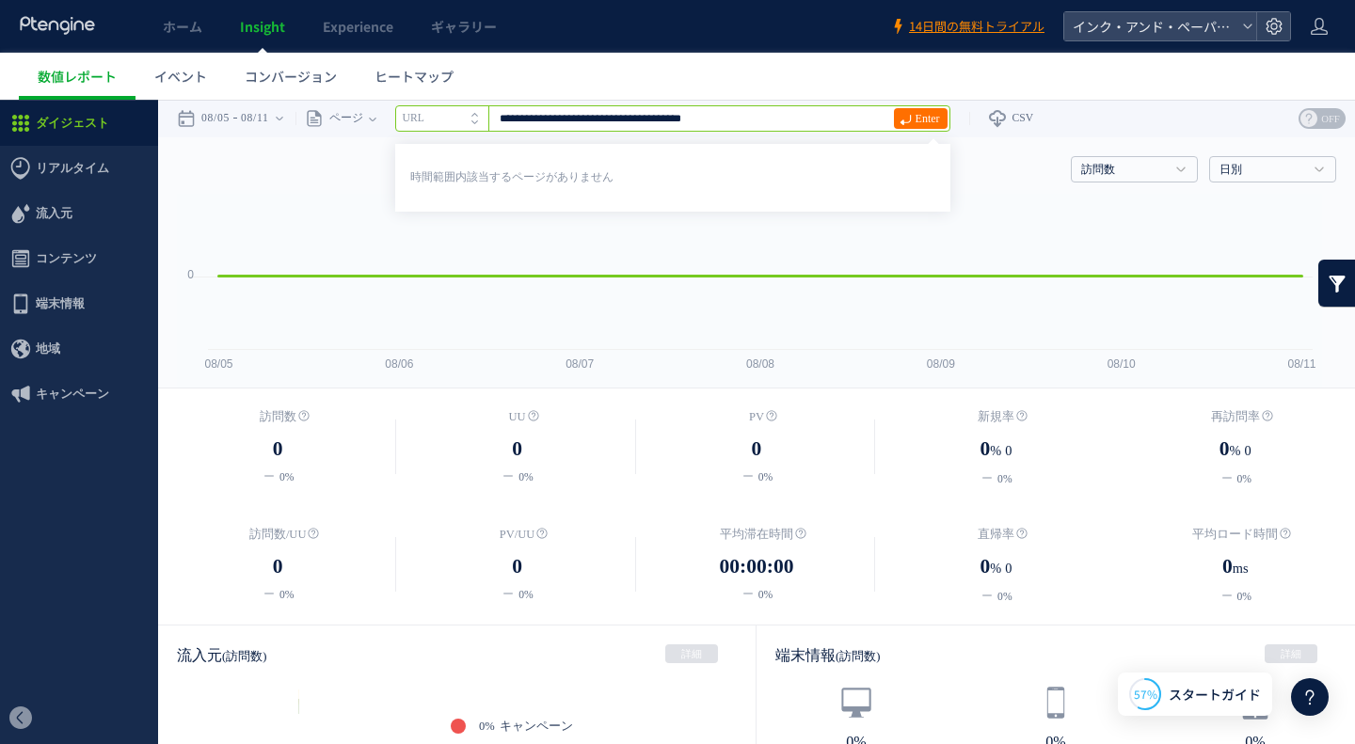
click at [761, 314] on rect at bounding box center [749, 291] width 1145 height 194
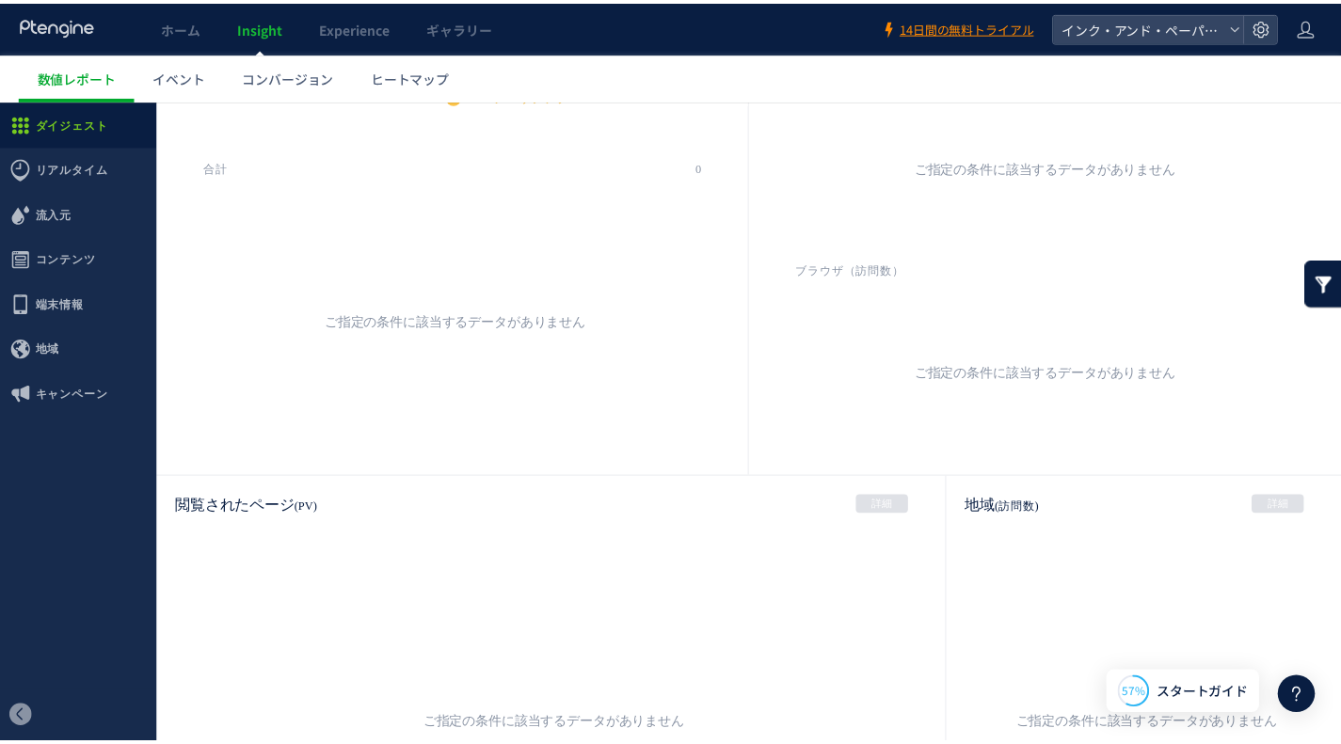
scroll to position [931, 0]
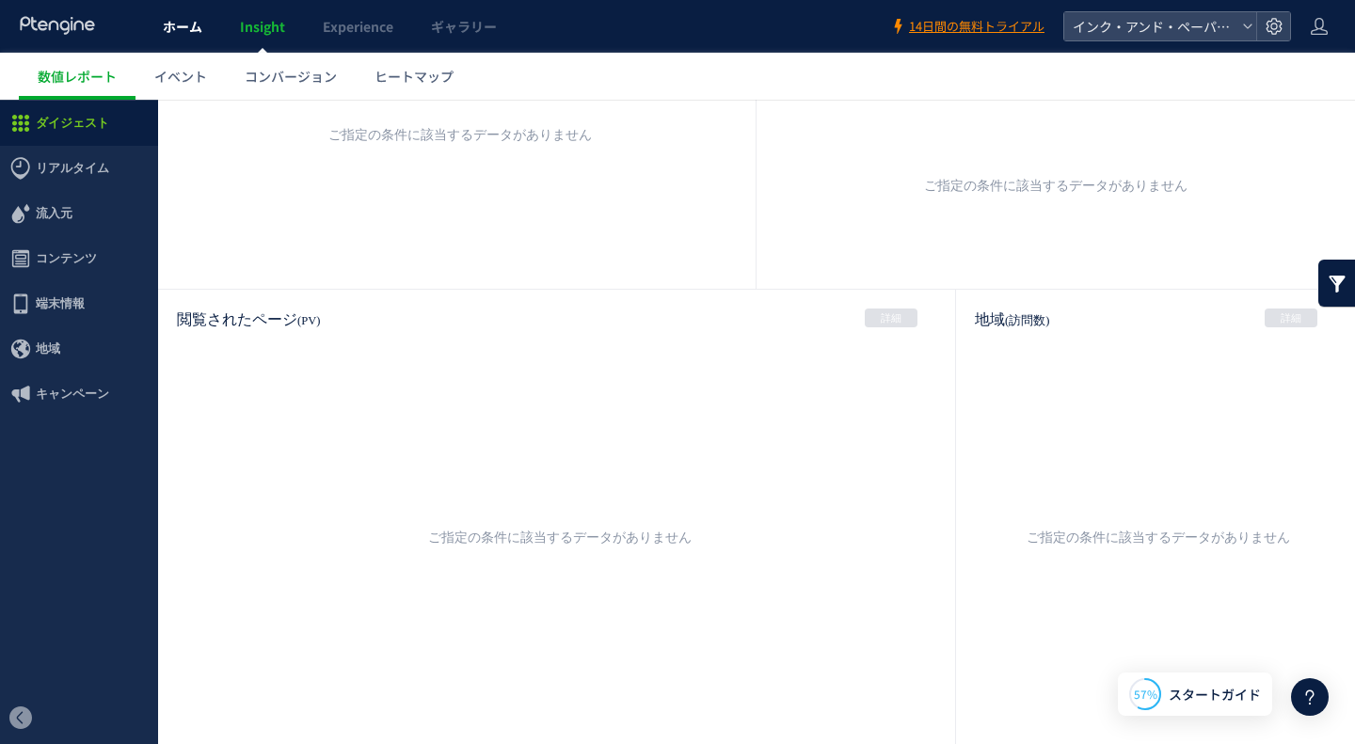
click at [203, 17] on link "ホーム" at bounding box center [182, 26] width 77 height 53
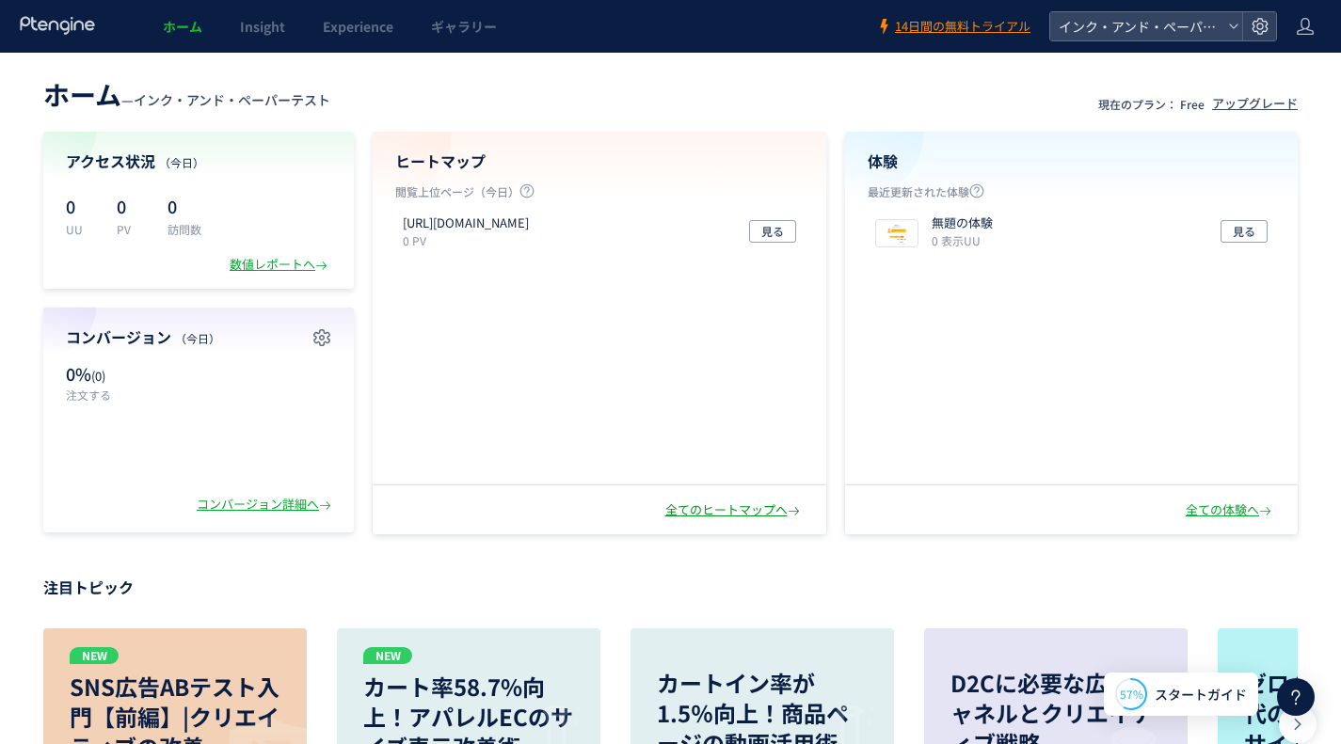
click at [742, 516] on div "全てのヒートマップへ" at bounding box center [734, 511] width 138 height 18
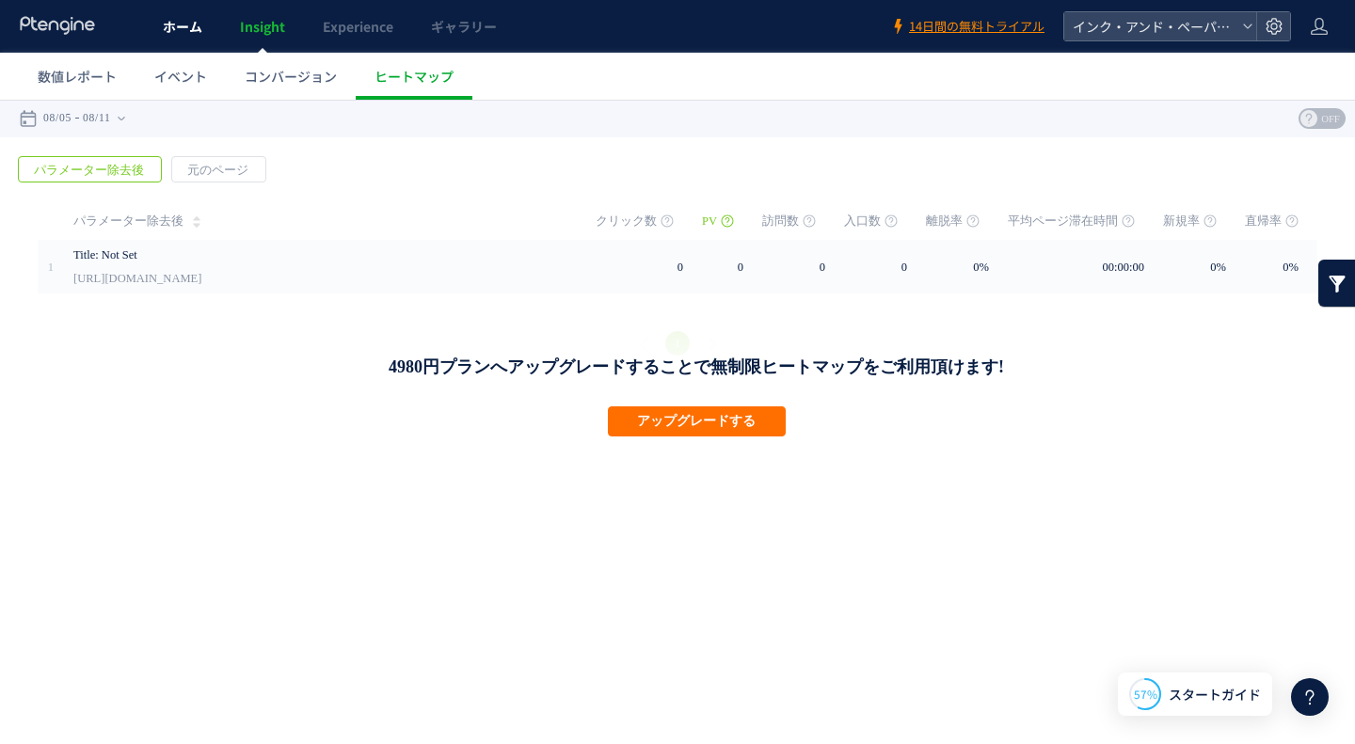
click at [176, 34] on span "ホーム" at bounding box center [183, 26] width 40 height 19
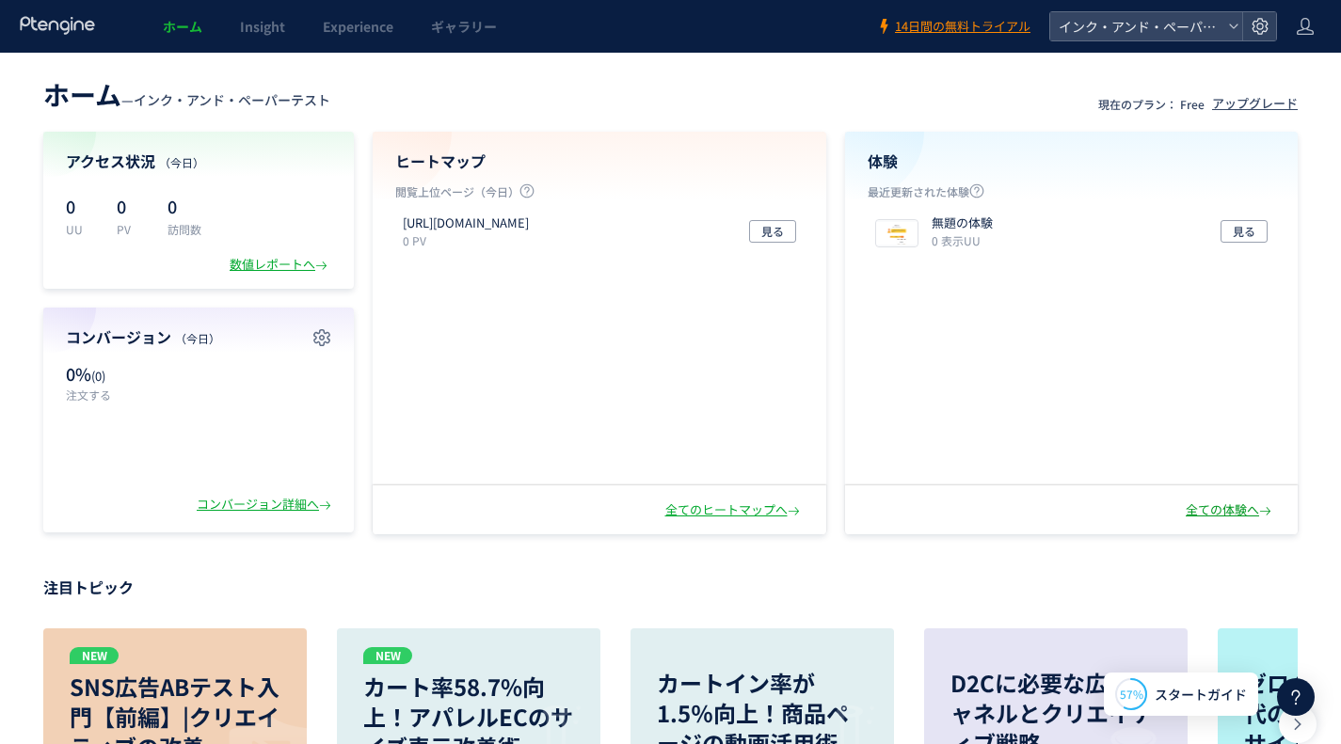
click at [1230, 502] on div "全ての体験へ" at bounding box center [1230, 511] width 89 height 18
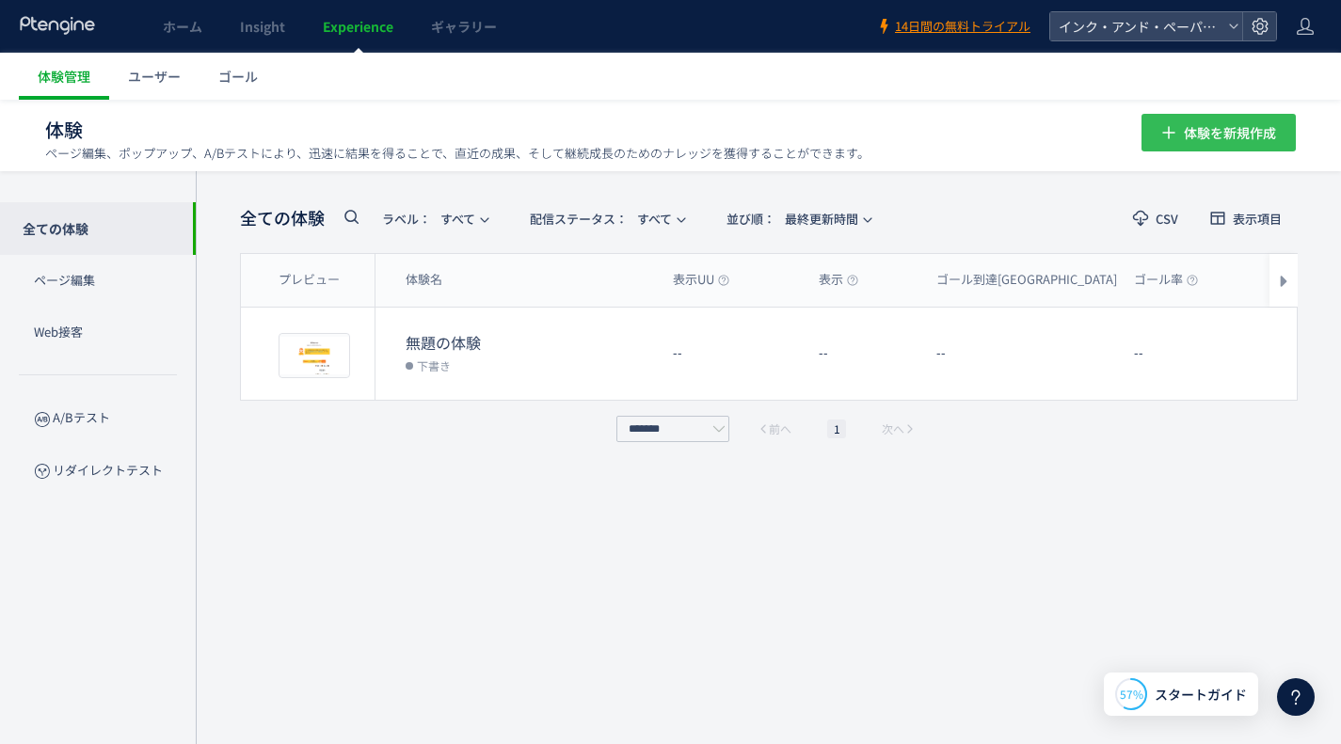
click at [1246, 127] on span "体験を新規作成" at bounding box center [1230, 133] width 92 height 38
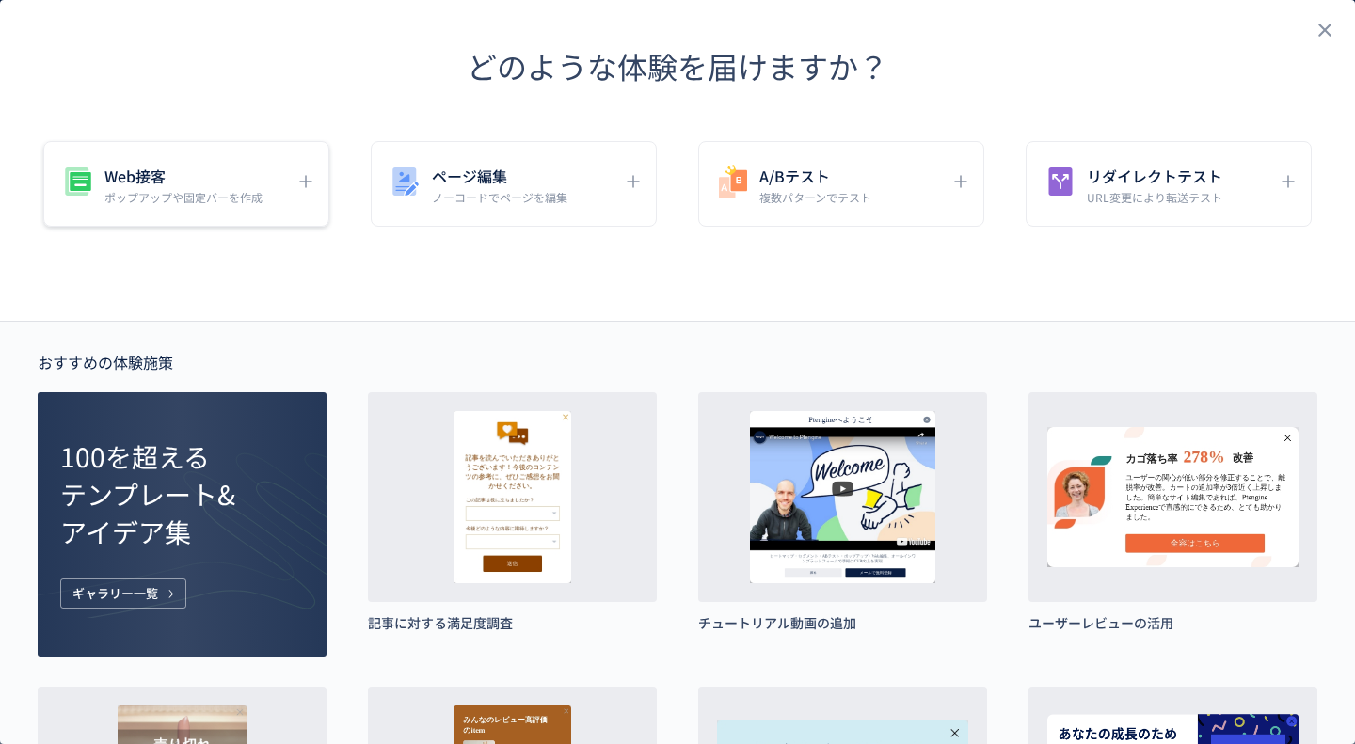
click at [238, 199] on p "ポップアップや固定バーを作成" at bounding box center [183, 197] width 158 height 16
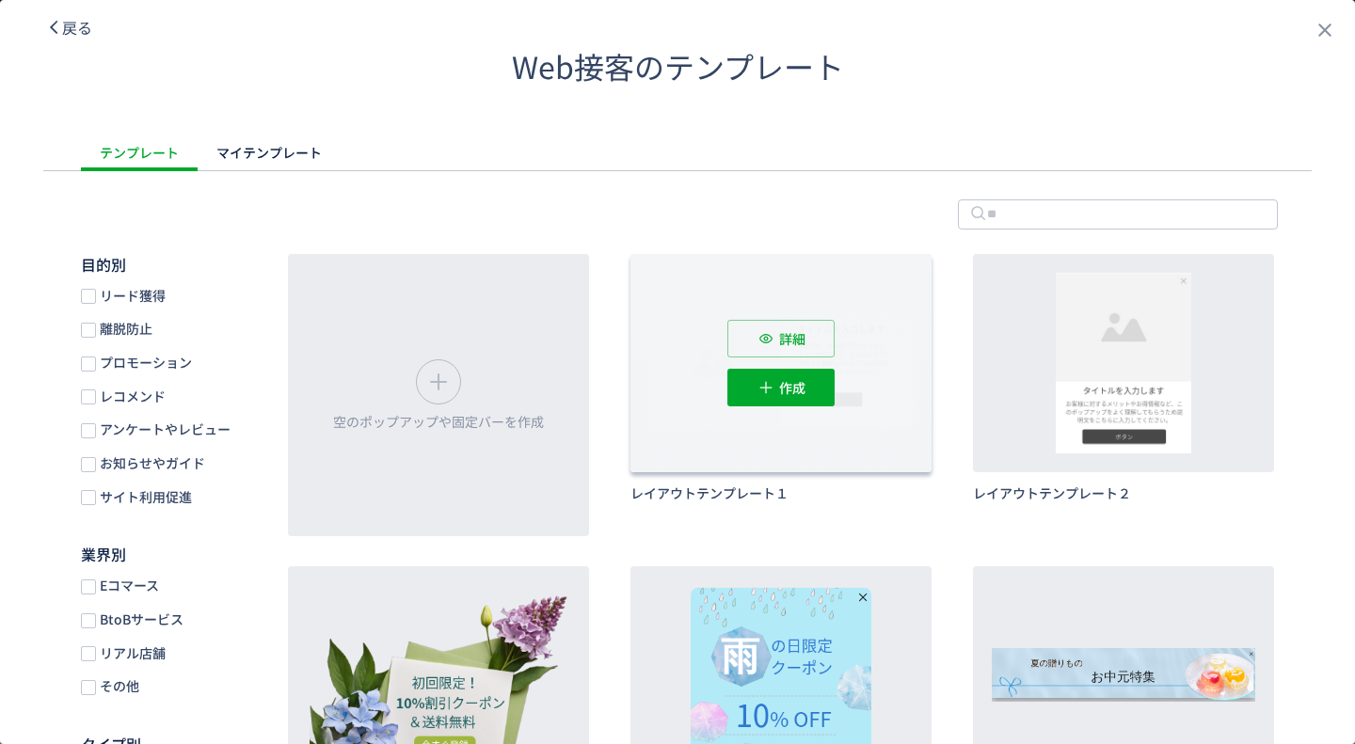
scroll to position [282, 0]
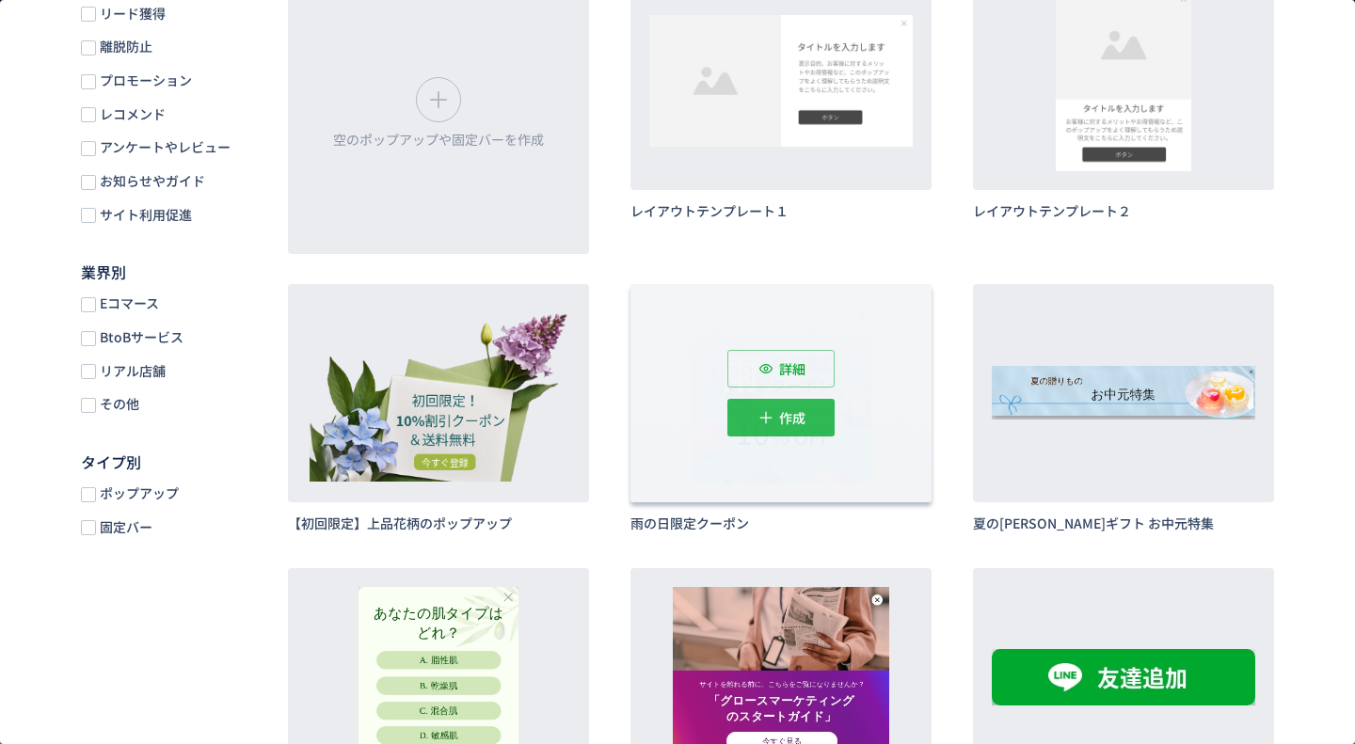
click at [779, 413] on span "作成" at bounding box center [792, 418] width 26 height 38
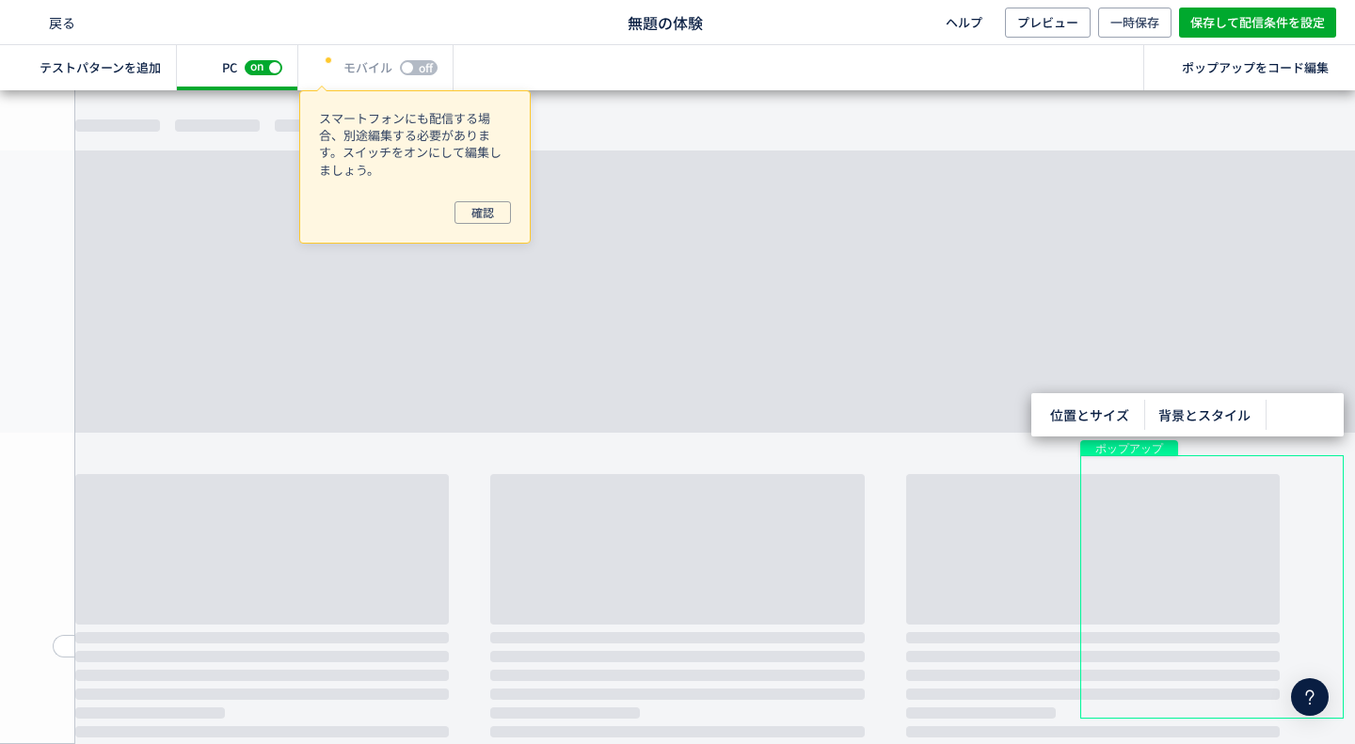
click at [587, 217] on body "undefined ポップアップ undefined ポップアップ クローズボタン 画像 画像 画像 画像 画像 形" at bounding box center [677, 410] width 1355 height 640
click at [588, 141] on body "undefined ポップアップ undefined ポップアップ クローズボタン 画像 画像 画像 画像 画像 形" at bounding box center [677, 410] width 1355 height 640
click at [1060, 22] on span "プレビュー" at bounding box center [1047, 23] width 61 height 30
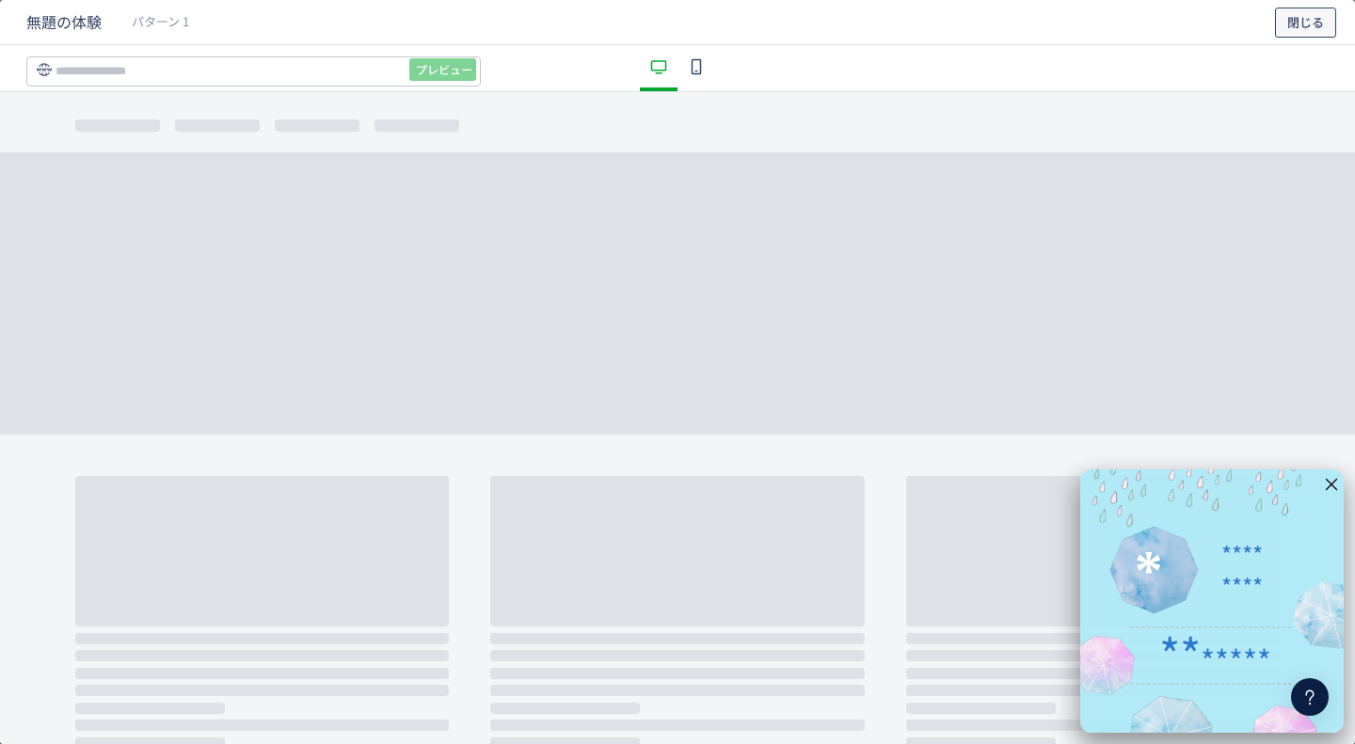
click at [1294, 14] on span "閉じる" at bounding box center [1305, 23] width 37 height 30
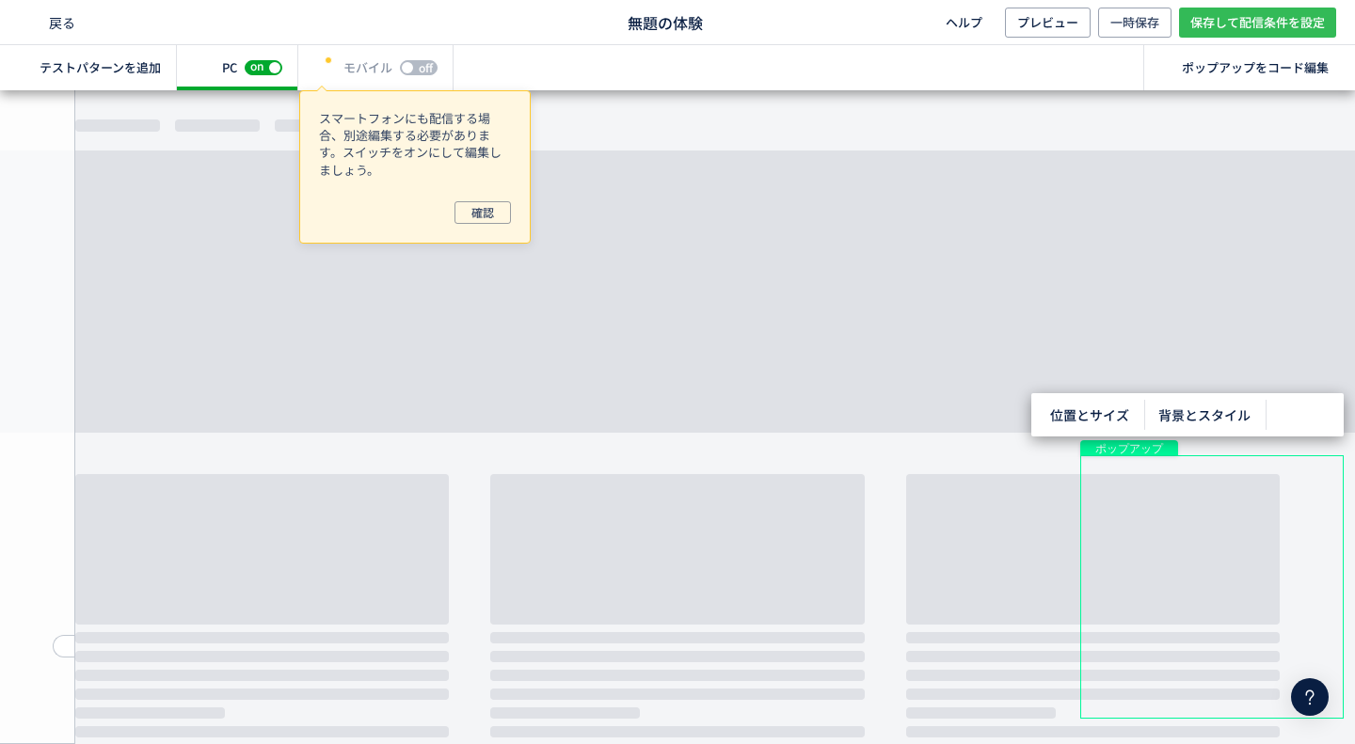
click at [1219, 21] on span "保存して配信条件を設定" at bounding box center [1257, 23] width 135 height 30
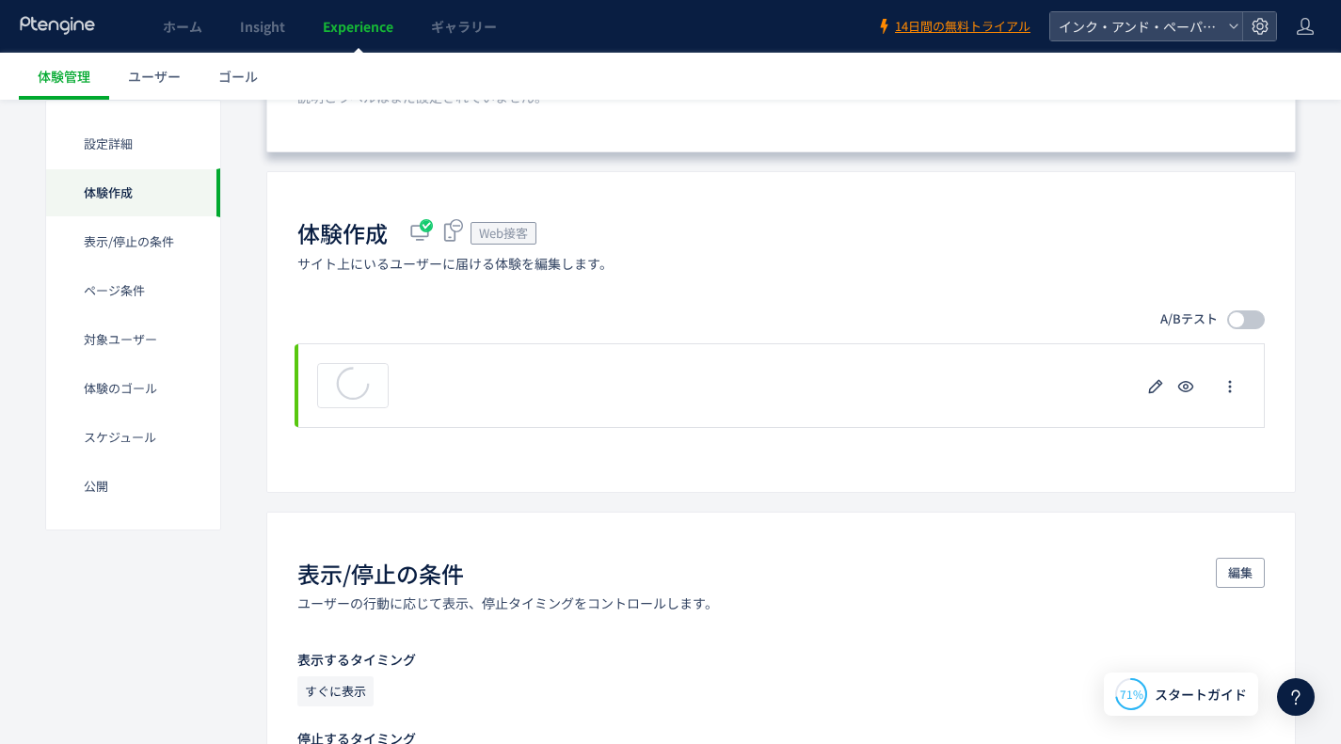
scroll to position [282, 0]
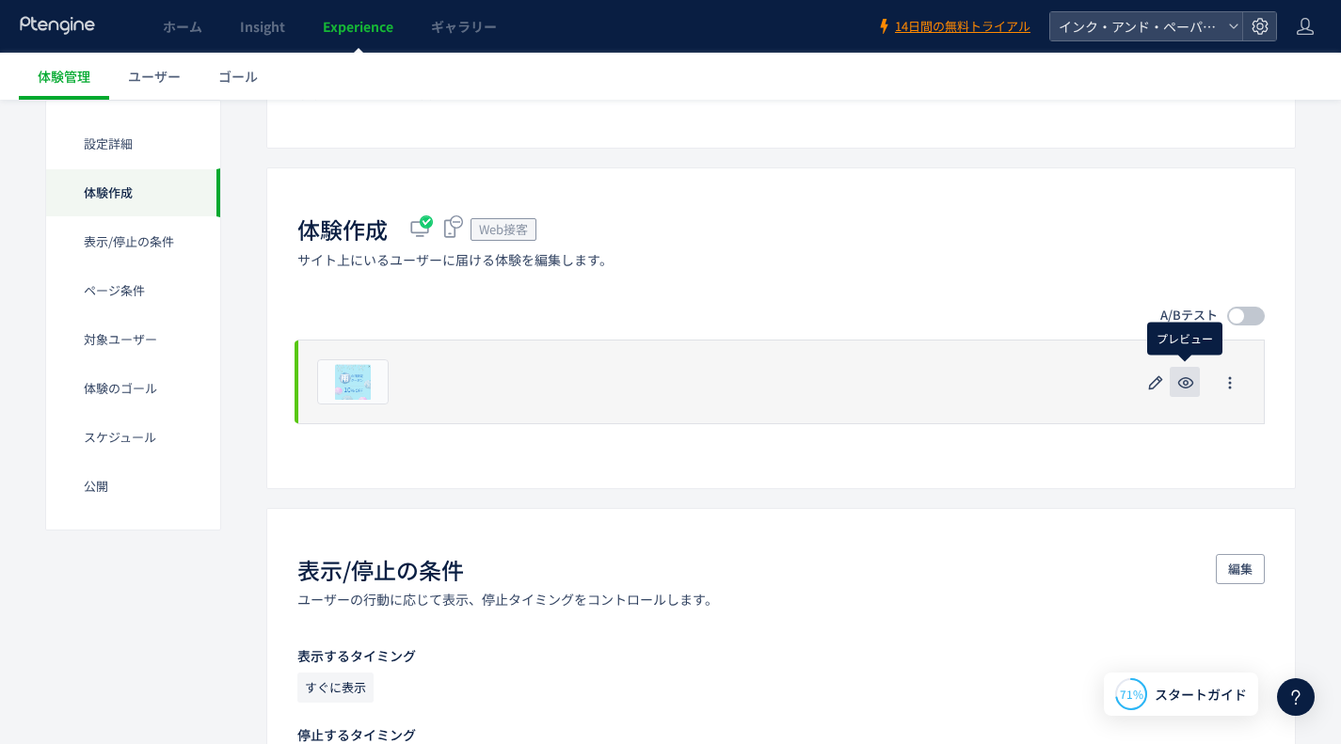
click at [1183, 378] on icon "button" at bounding box center [1185, 383] width 23 height 23
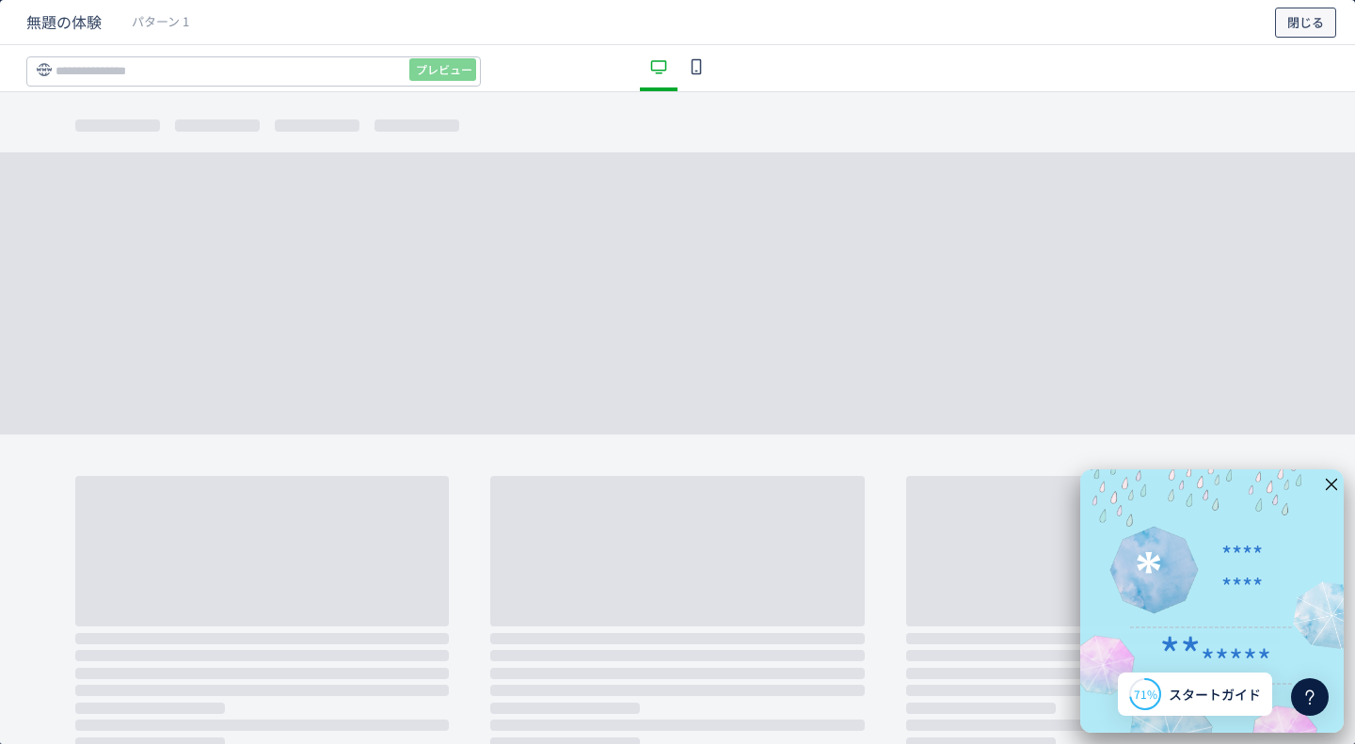
click at [1298, 22] on span "閉じる" at bounding box center [1305, 23] width 37 height 30
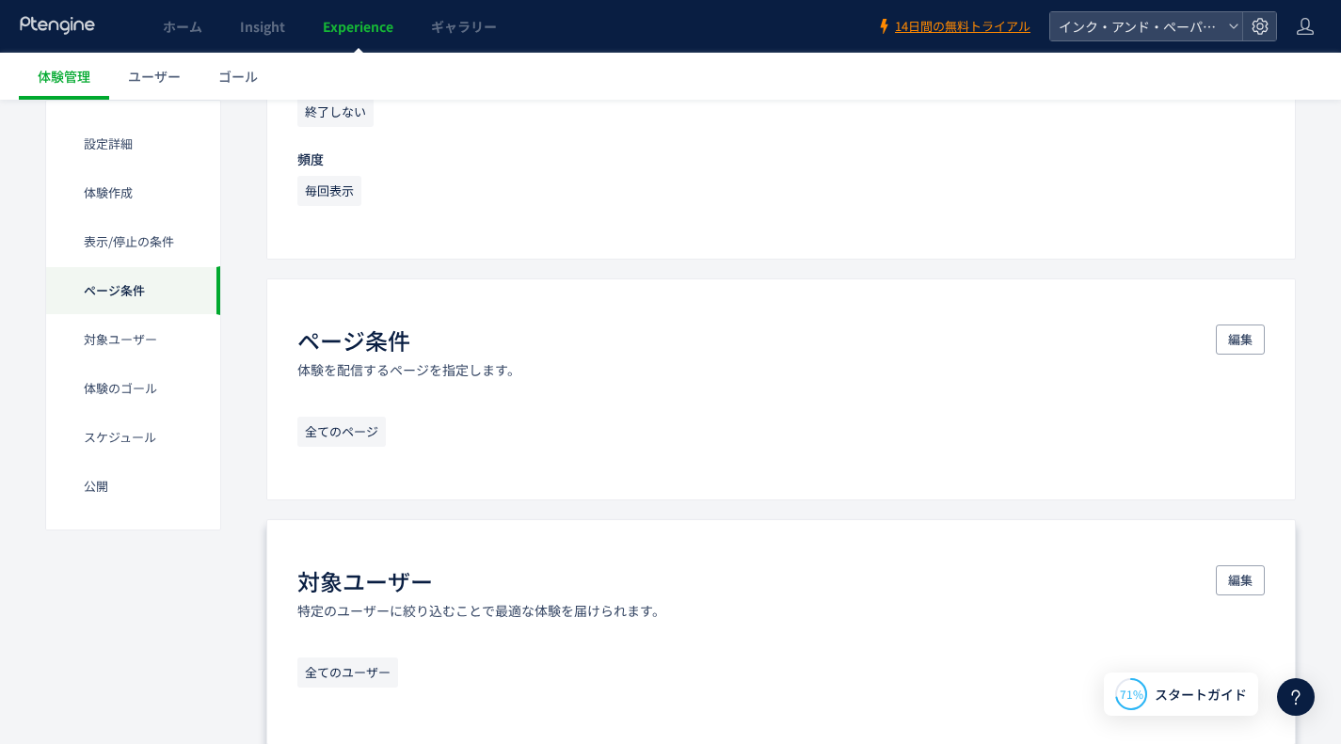
scroll to position [941, 0]
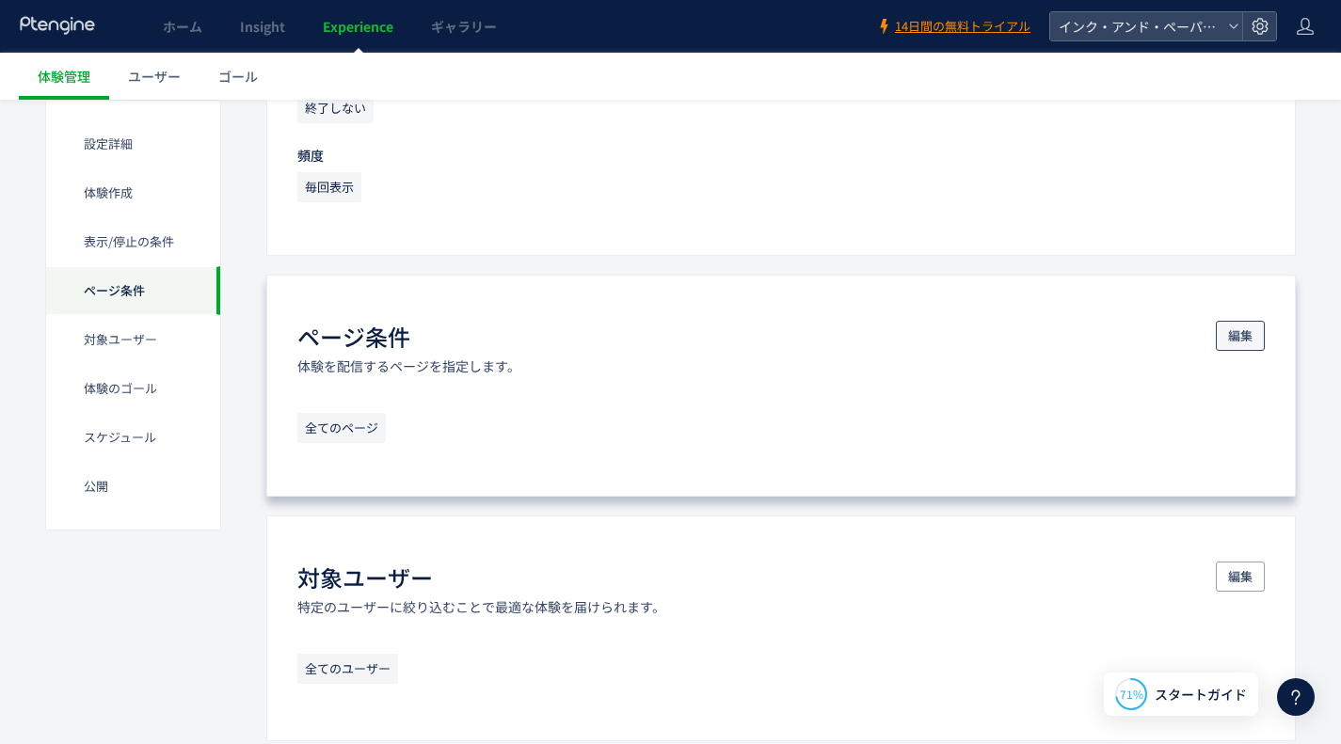
click at [1229, 331] on span "編集" at bounding box center [1240, 336] width 24 height 30
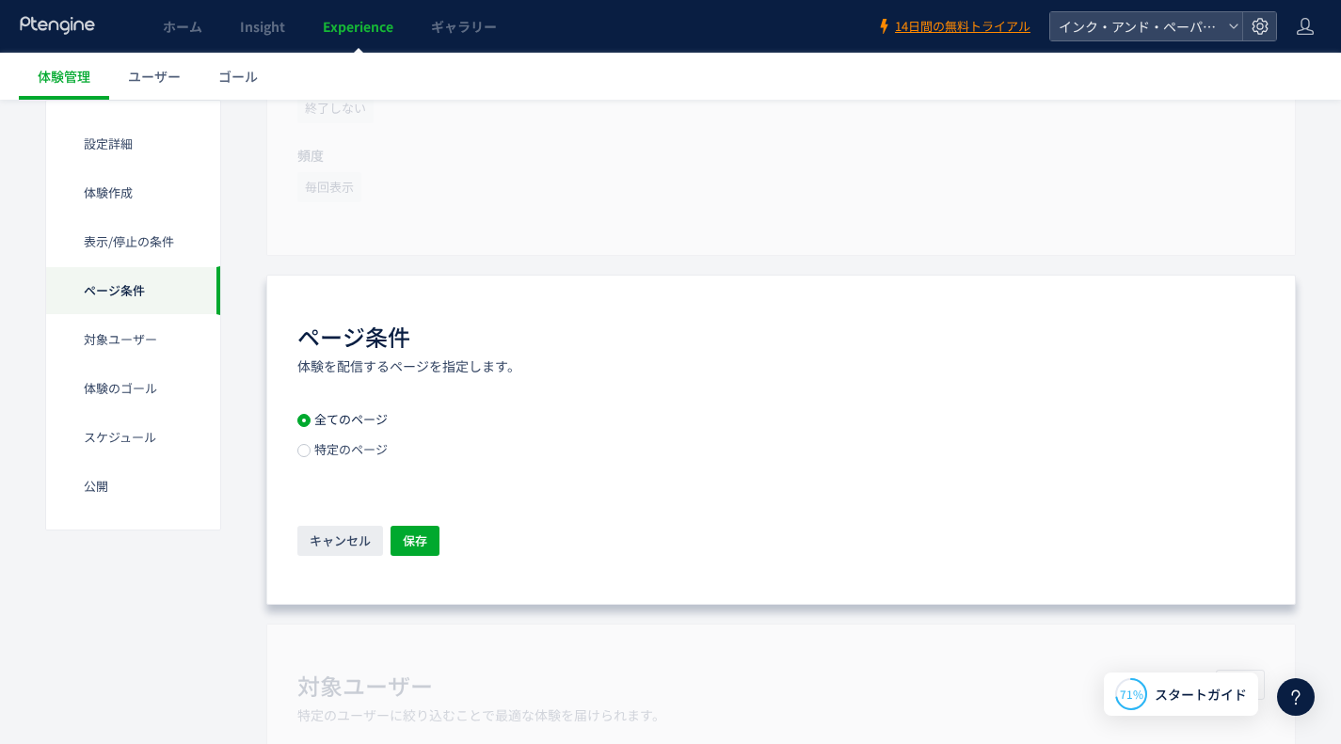
click at [336, 448] on span "特定のページ" at bounding box center [349, 449] width 77 height 18
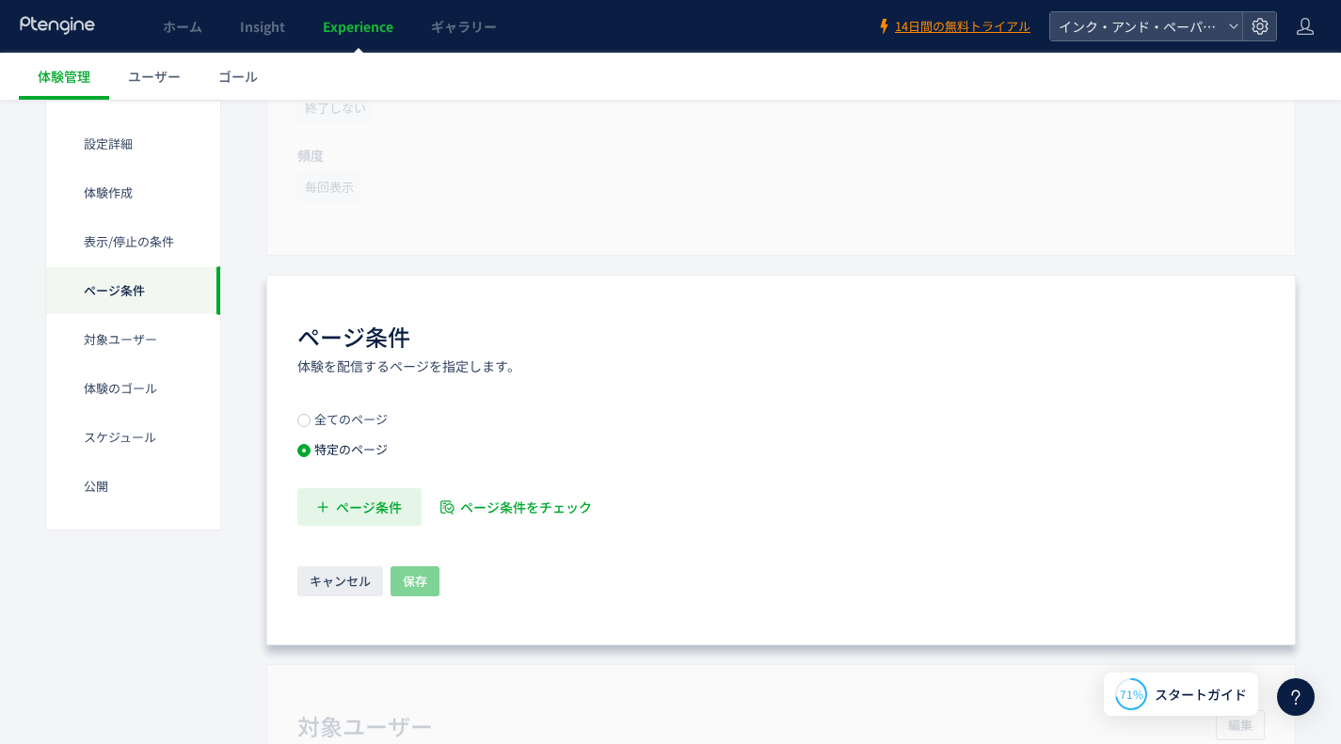
click at [398, 519] on span "ページ条件" at bounding box center [369, 507] width 66 height 38
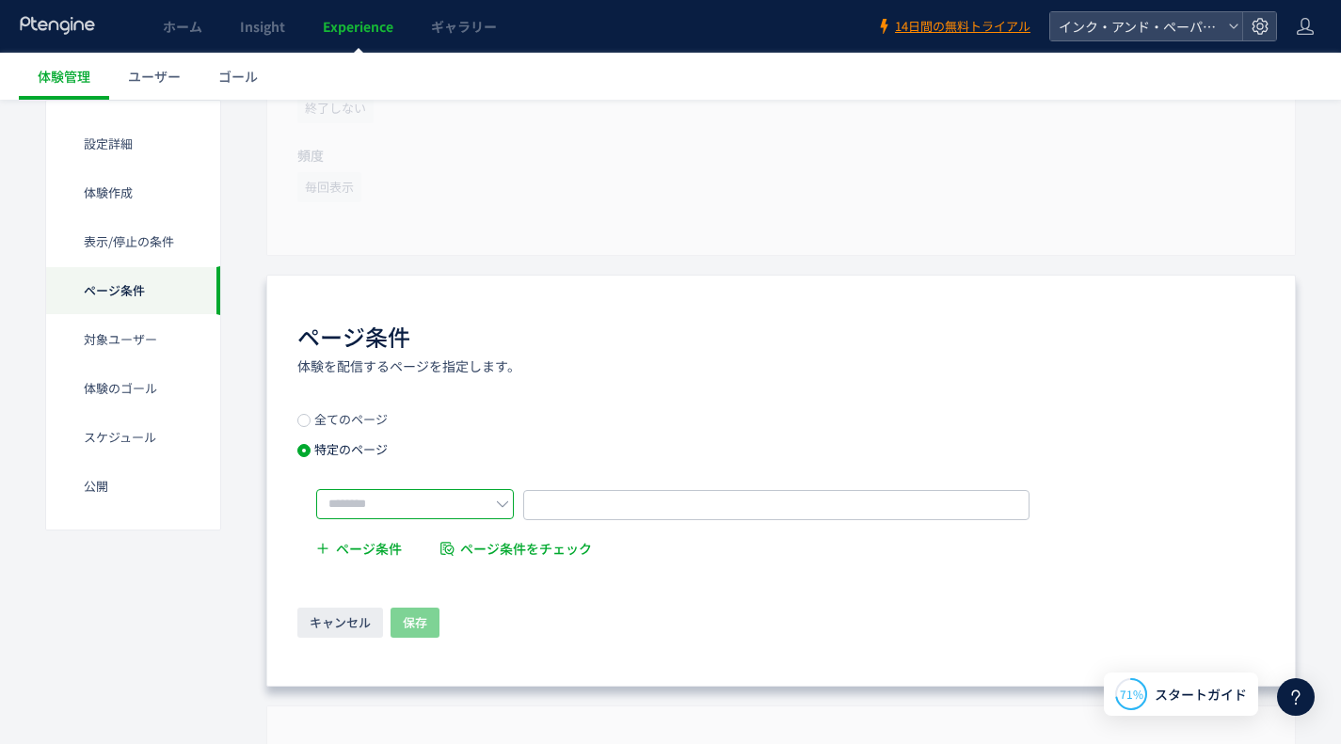
click at [412, 502] on input "text" at bounding box center [415, 504] width 198 height 30
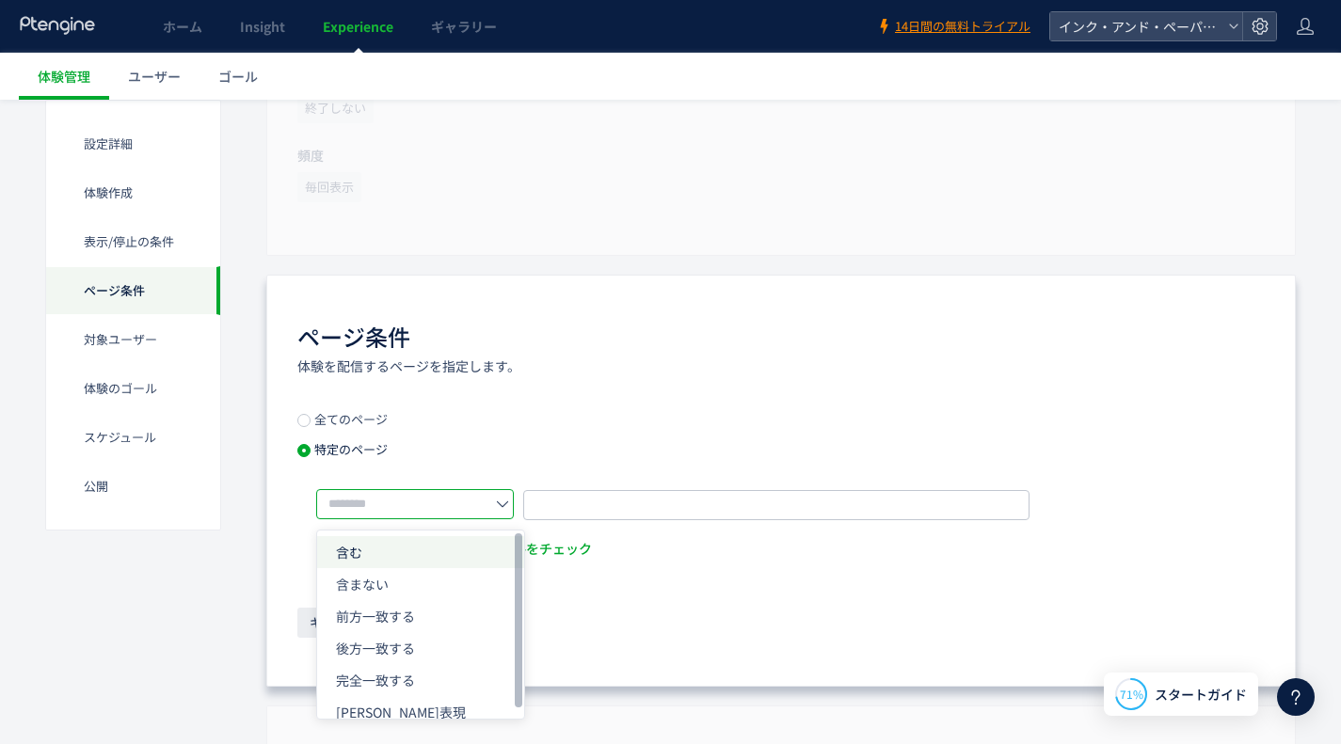
click at [393, 632] on li "含む" at bounding box center [420, 648] width 207 height 32
type input "**"
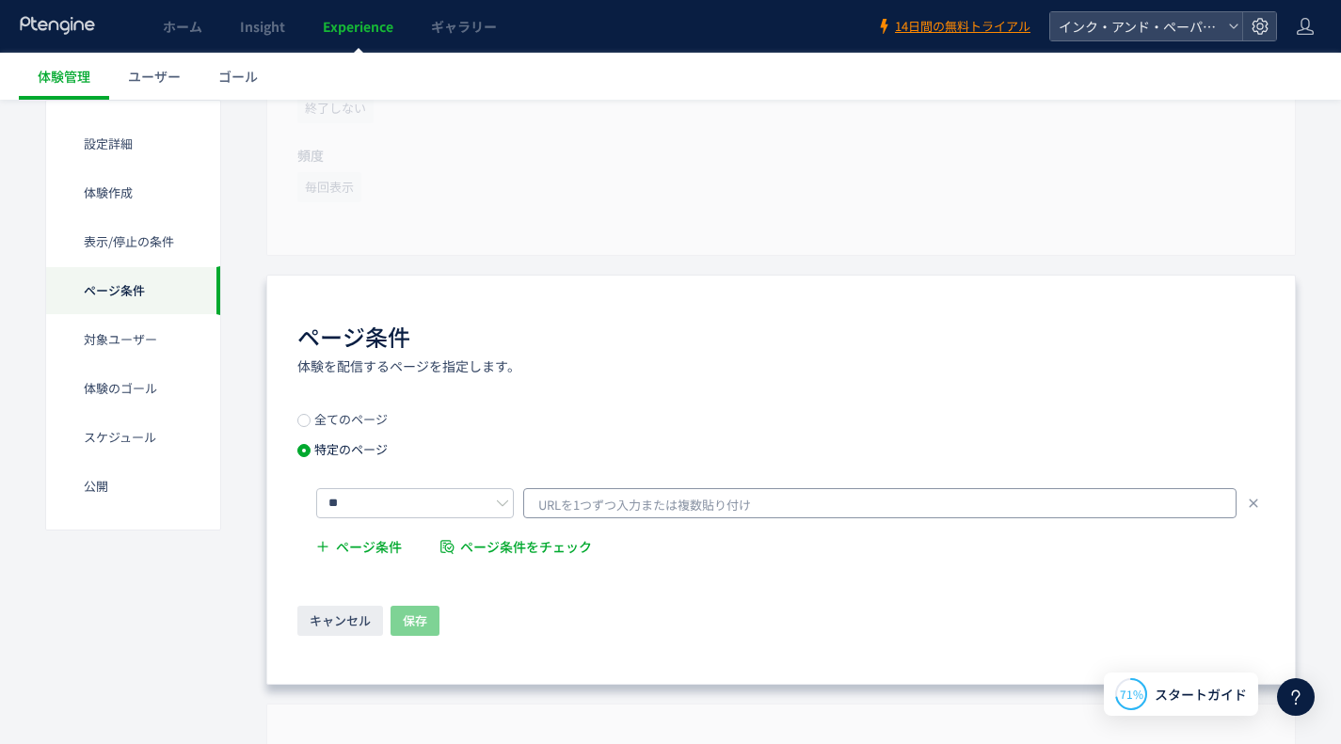
click at [685, 498] on span "URLを1つずつ入力または複数貼り付け" at bounding box center [644, 505] width 213 height 28
type input "**********"
click at [502, 637] on div "キャンセル 保存" at bounding box center [780, 622] width 967 height 33
click at [411, 626] on span "保存" at bounding box center [415, 621] width 24 height 30
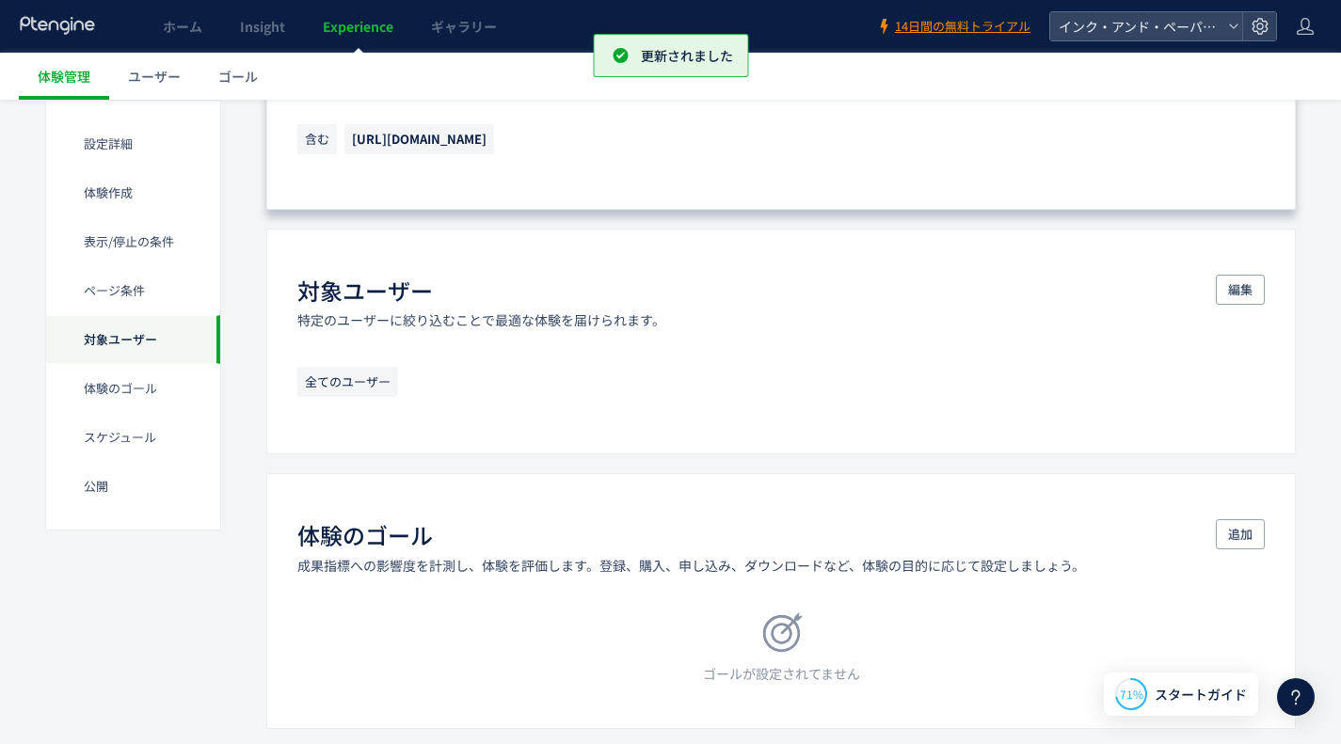
scroll to position [1238, 0]
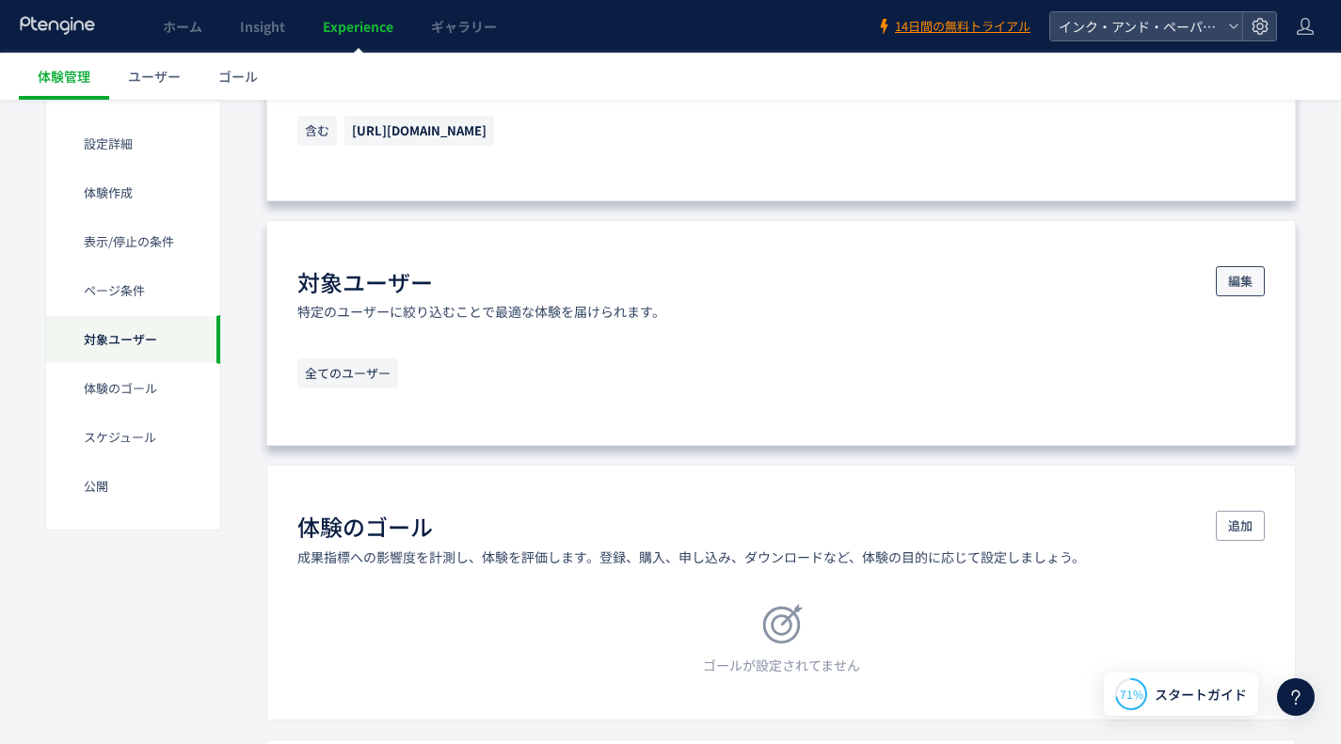
click at [1239, 280] on span "編集" at bounding box center [1240, 281] width 24 height 30
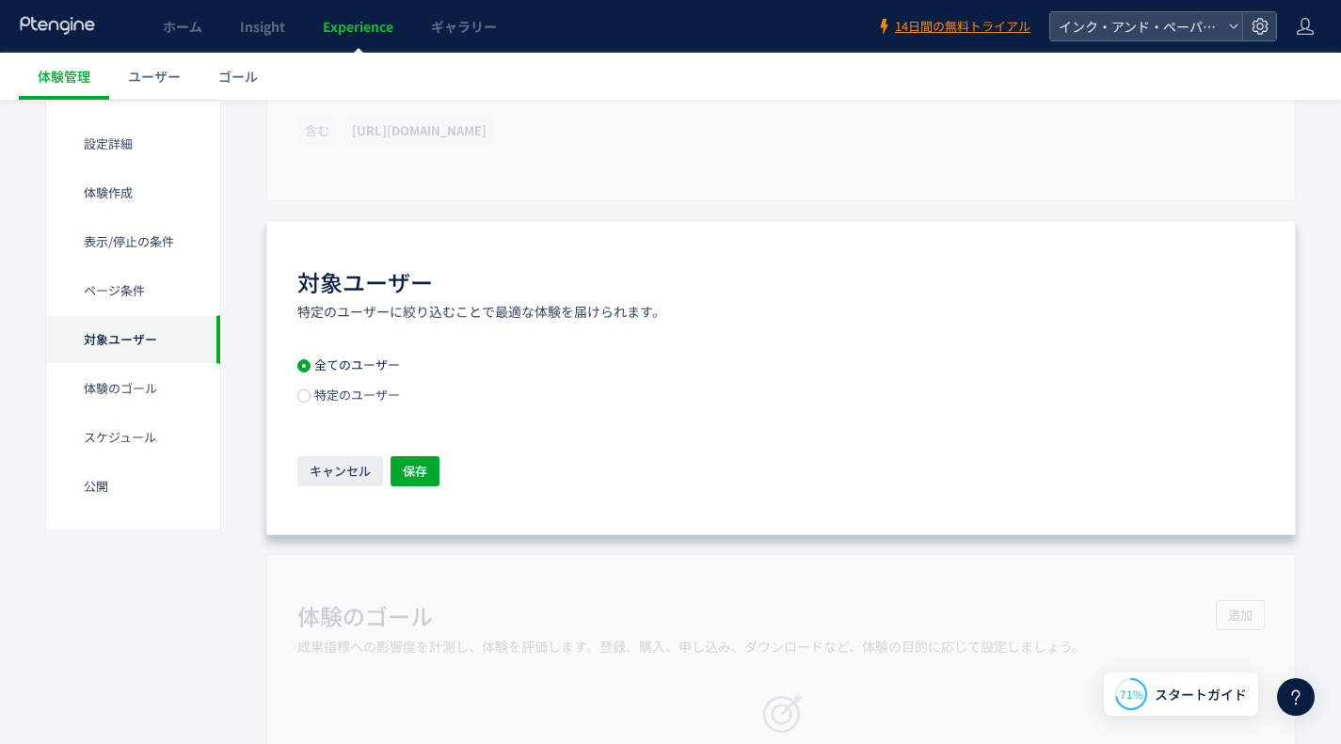
click at [353, 403] on span "特定のユーザー" at bounding box center [355, 395] width 89 height 18
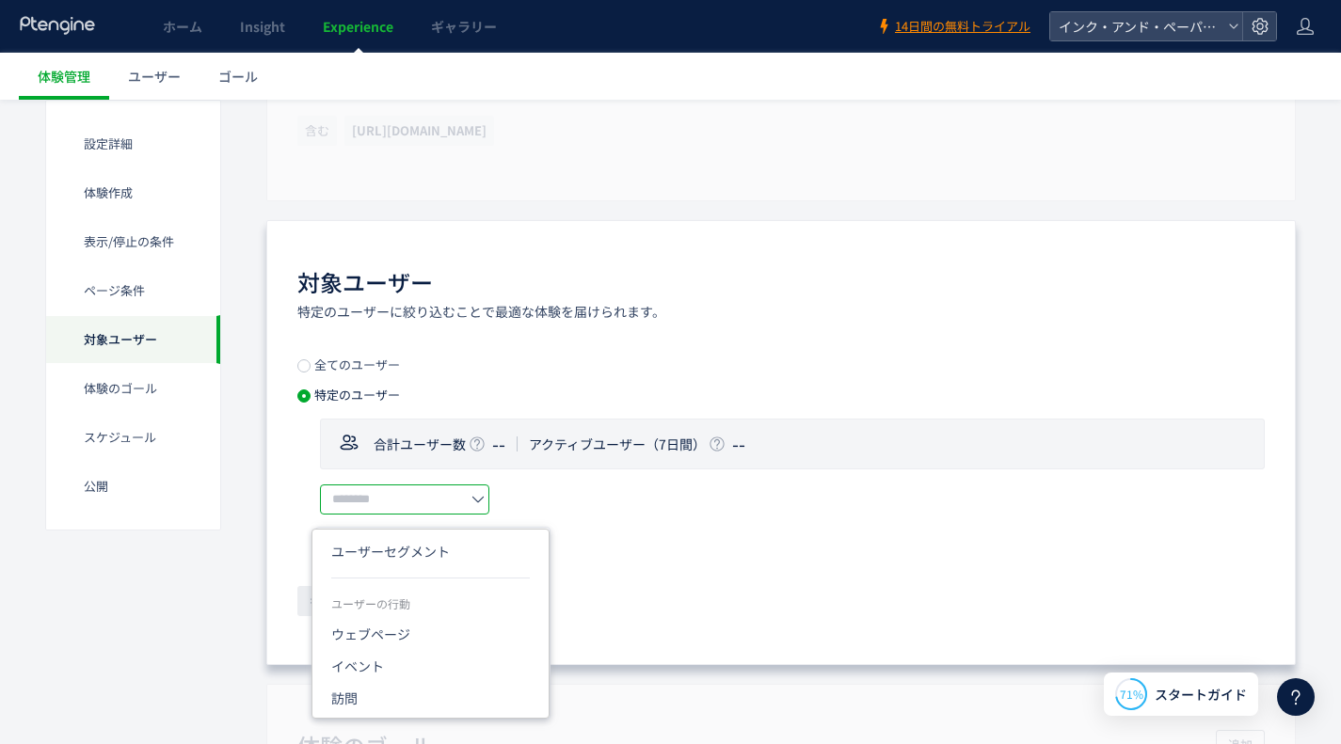
click at [423, 499] on input "text" at bounding box center [404, 500] width 169 height 30
click at [760, 577] on div "全てのユーザー 特定のユーザー 合計ユーザー数 -- アクティブユーザー（7日間） -- ユーザーセグメント ユーザーの行動 ウェブページ イベント 訪問 体…" at bounding box center [780, 488] width 967 height 261
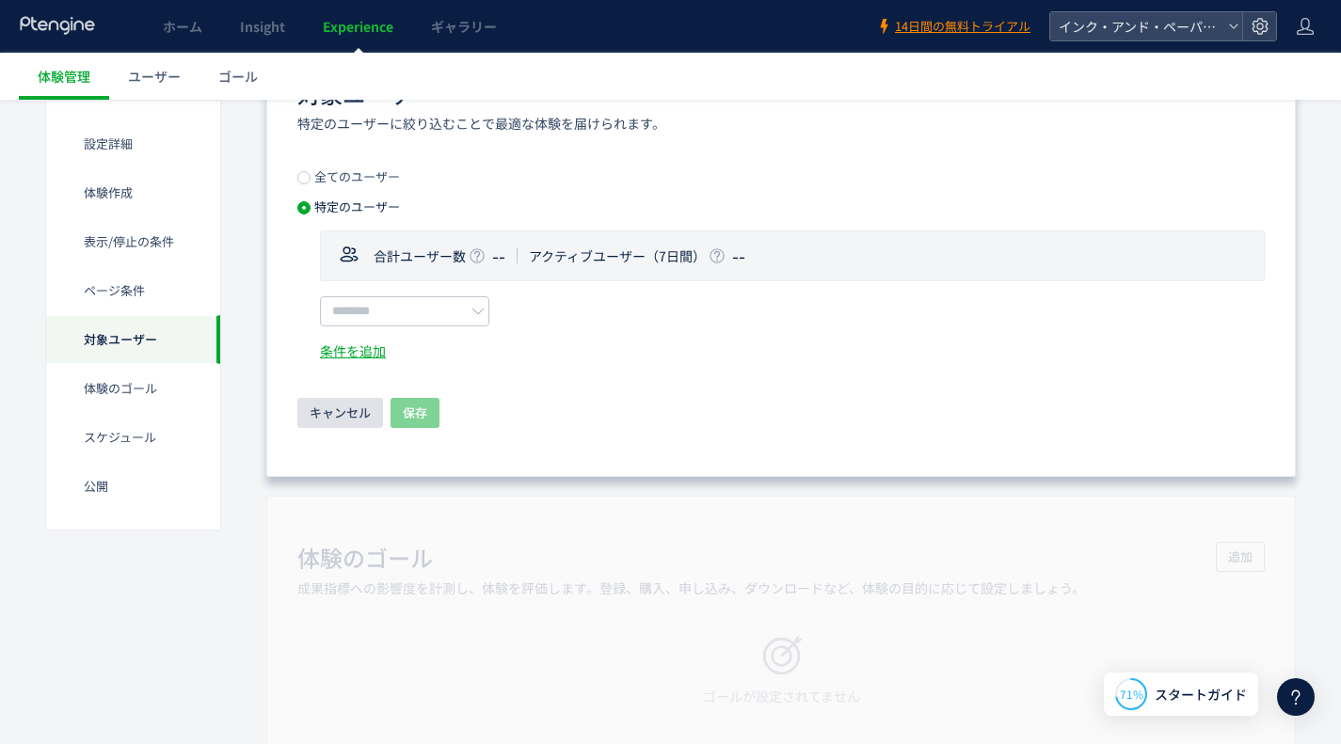
click at [356, 411] on span "キャンセル" at bounding box center [340, 413] width 61 height 30
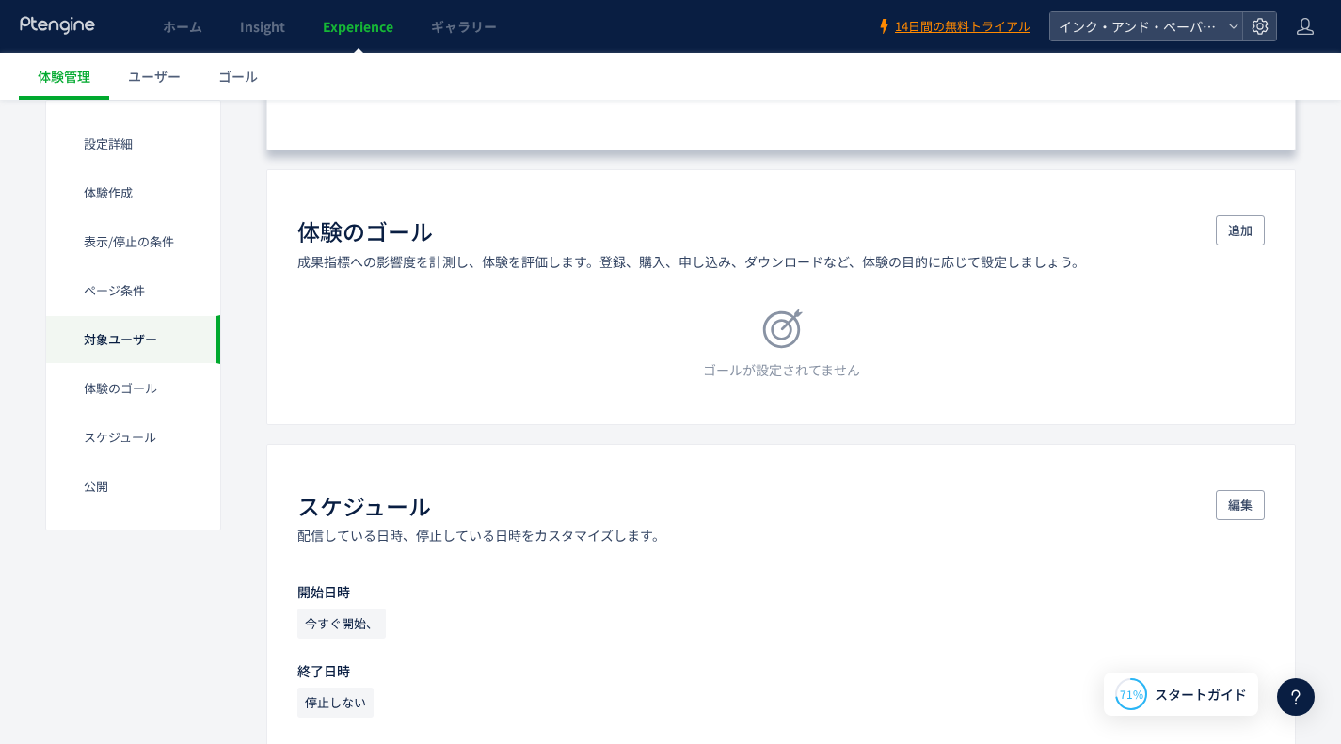
scroll to position [1575, 0]
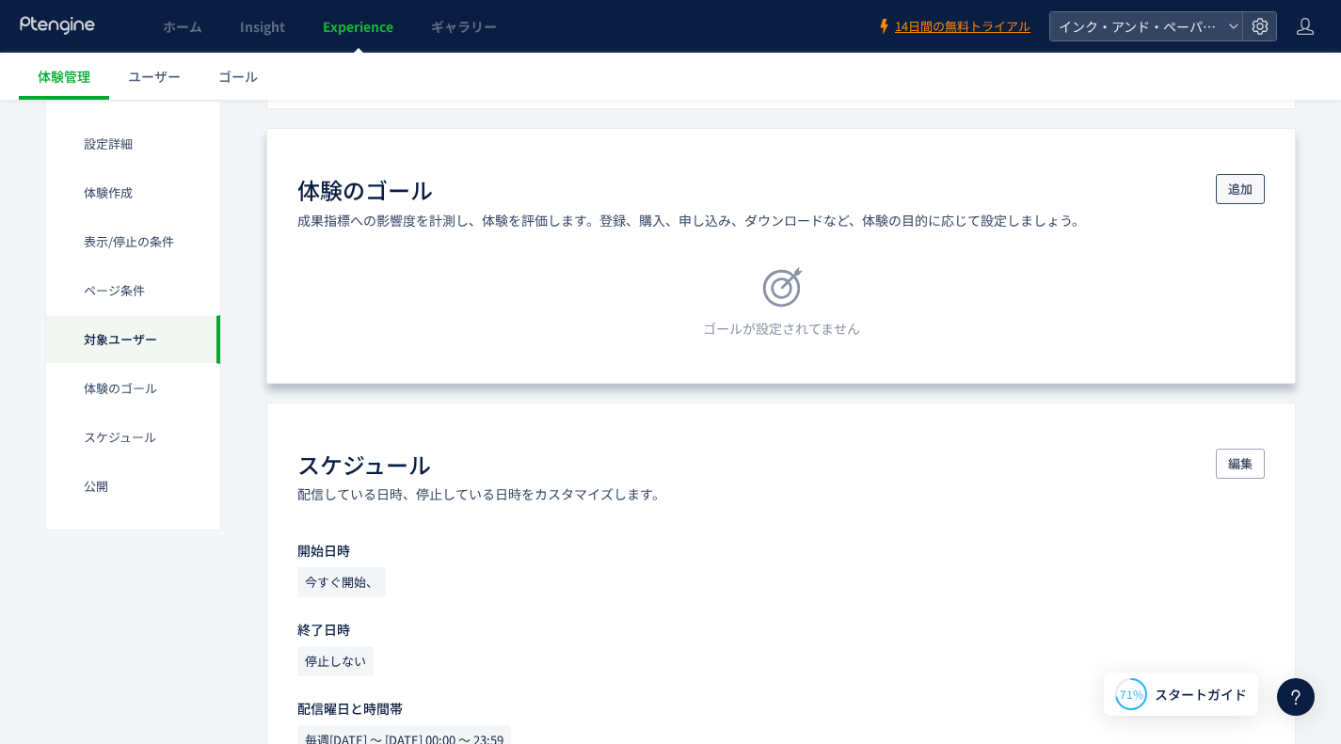
click at [1248, 187] on span "追加" at bounding box center [1240, 189] width 24 height 30
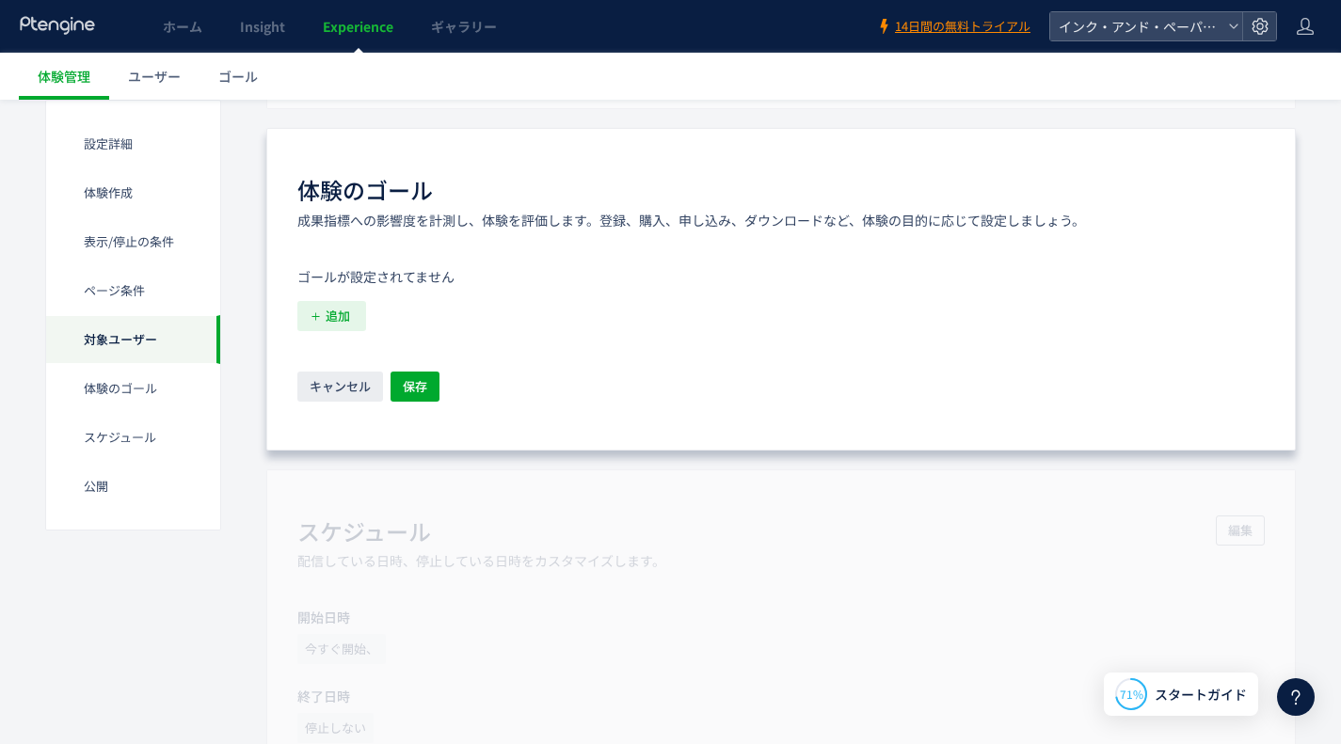
click at [346, 309] on span "追加" at bounding box center [338, 316] width 24 height 30
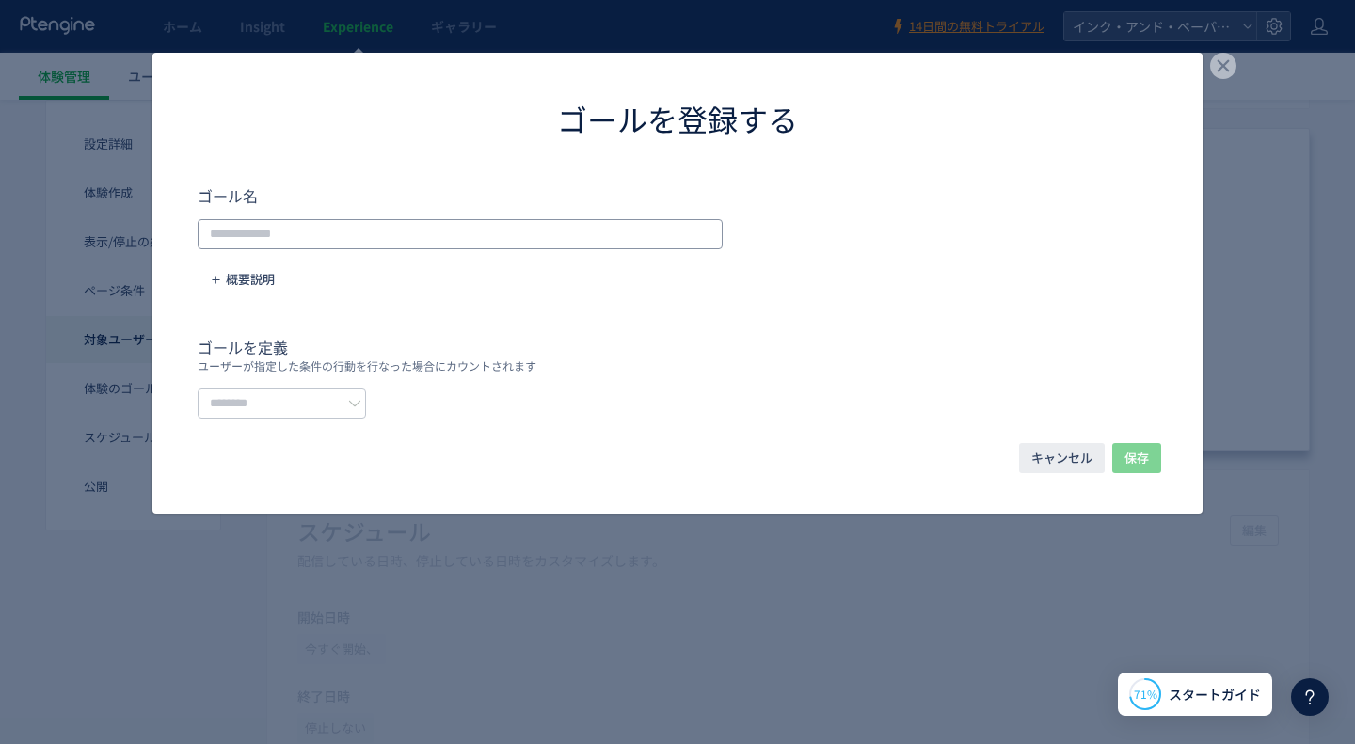
click at [526, 232] on input "dialog" at bounding box center [460, 234] width 525 height 30
type input "*"
click at [1094, 458] on button "キャンセル" at bounding box center [1062, 458] width 86 height 30
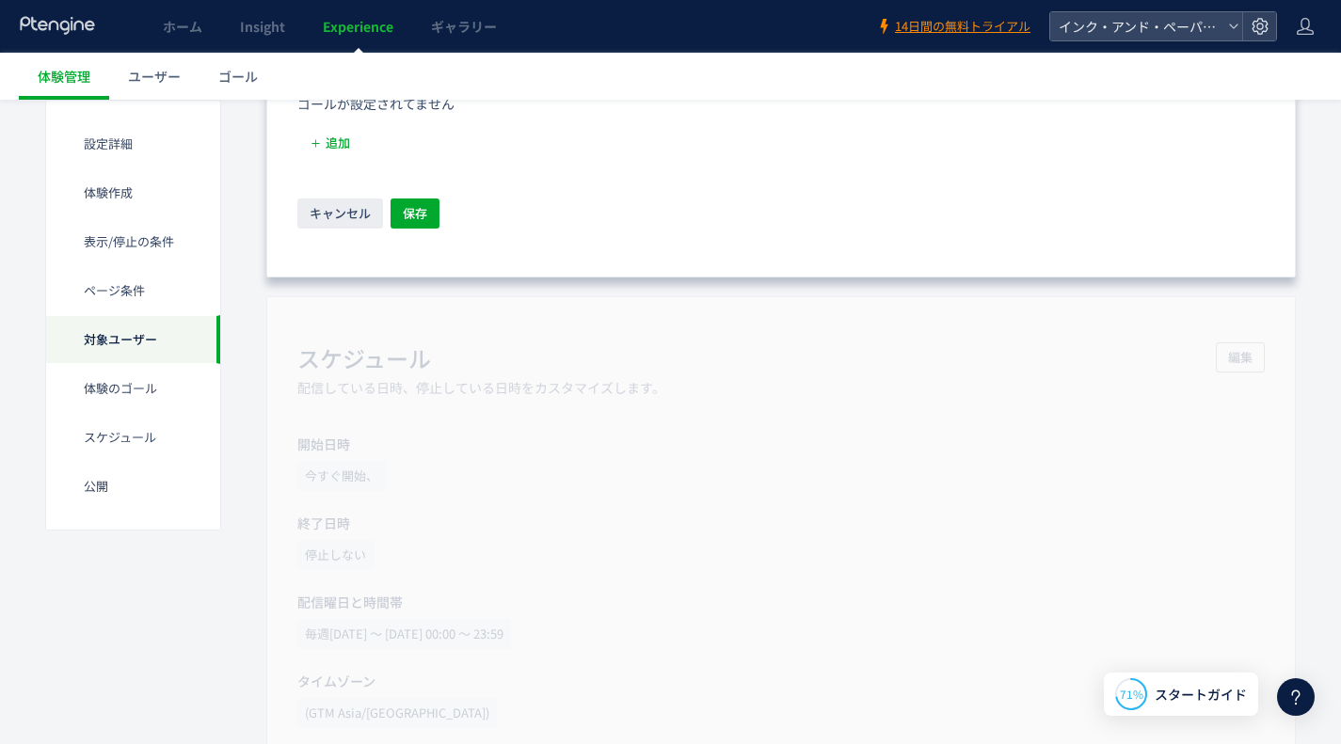
scroll to position [1857, 0]
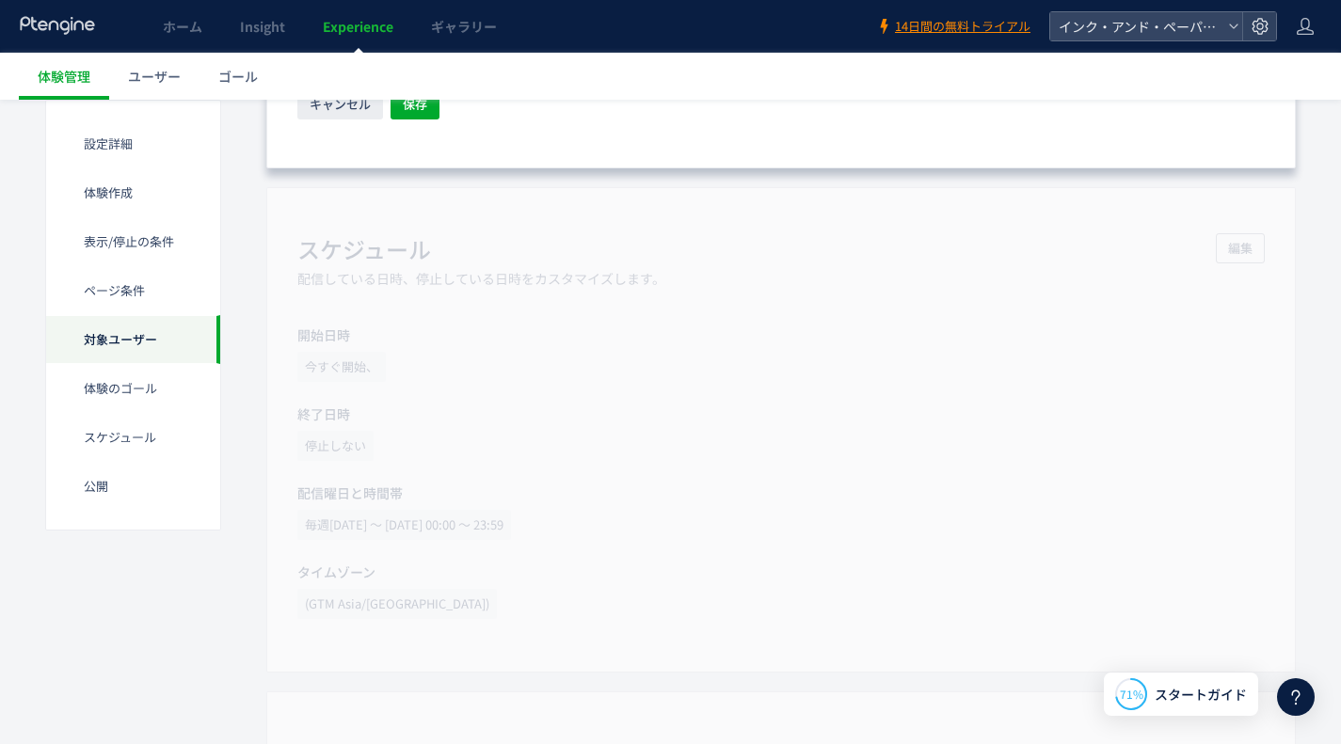
click at [785, 416] on div "スケジュール​ 配信している日時、停止している日時をカスタマイズします。 編集 開始日時 今すぐ開始、 終了日時 停止しない 配信曜日と時間帯 毎週月曜日 〜…" at bounding box center [780, 430] width 1029 height 486
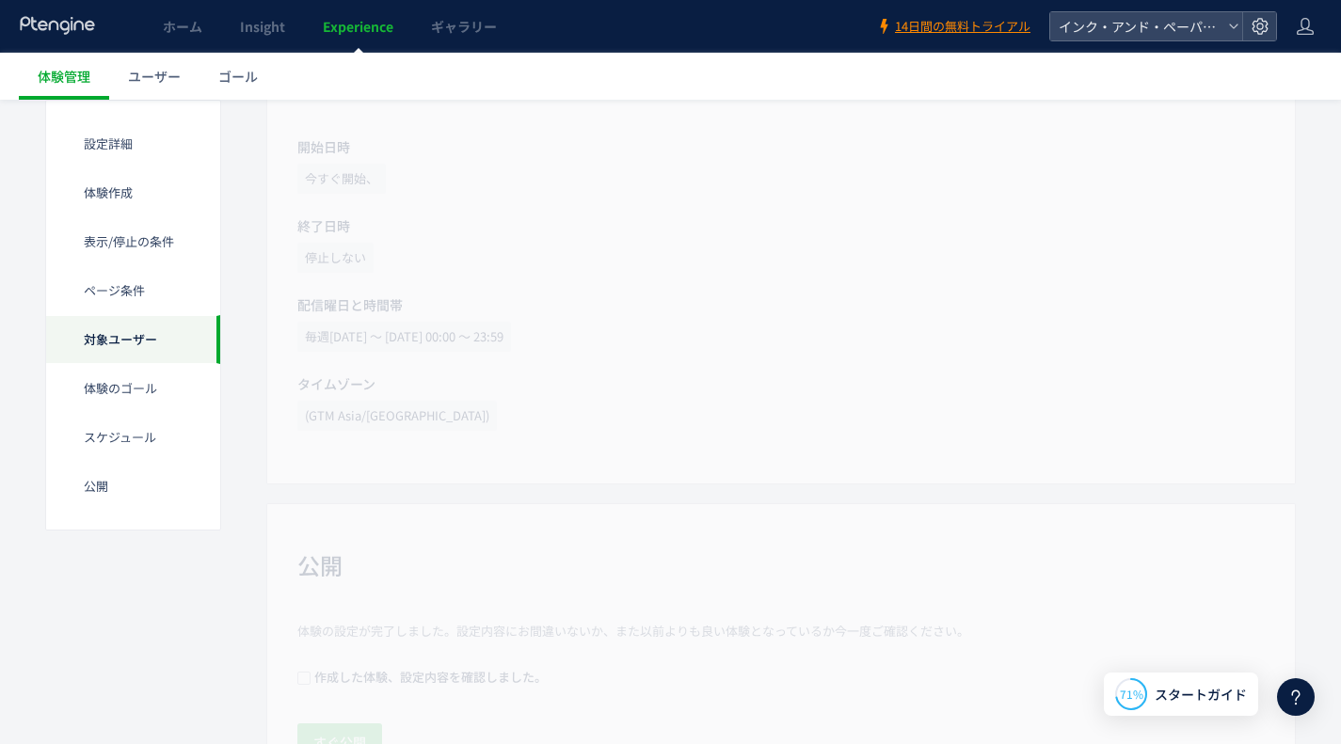
scroll to position [1575, 0]
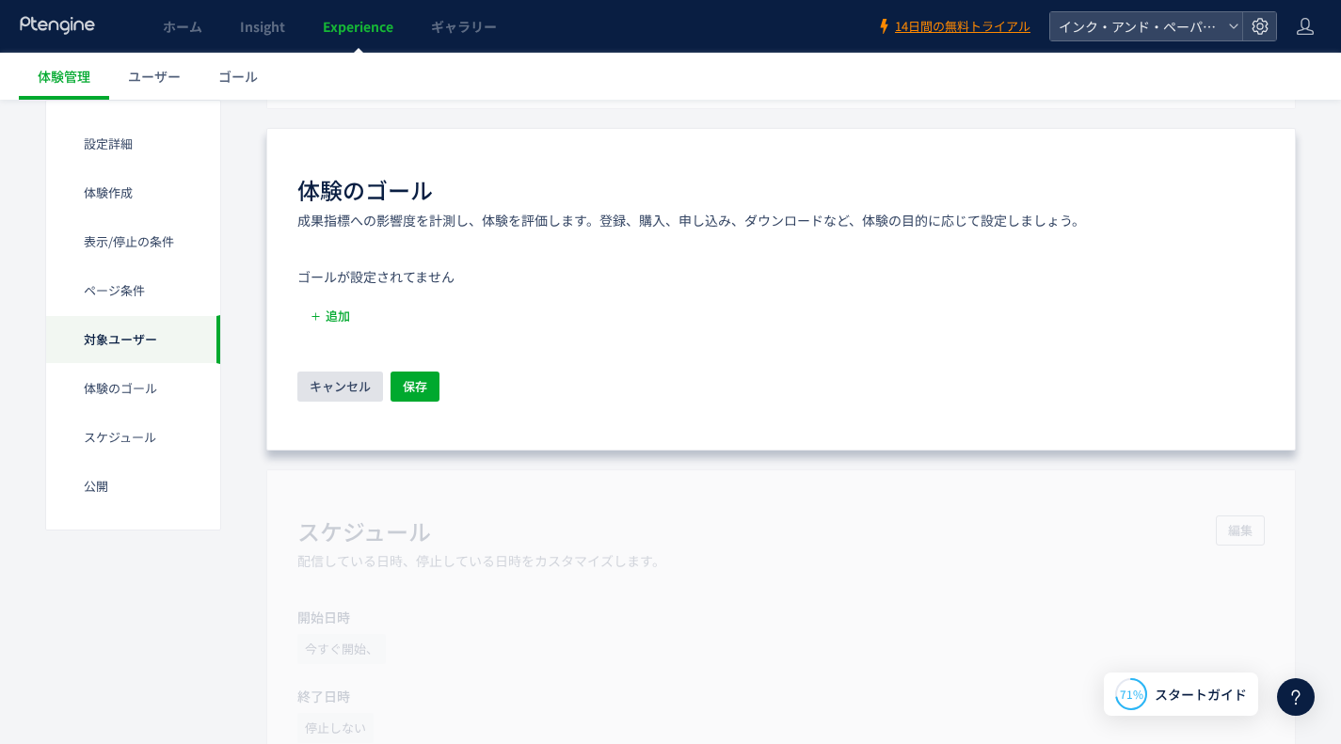
click at [327, 376] on span "キャンセル" at bounding box center [340, 387] width 61 height 30
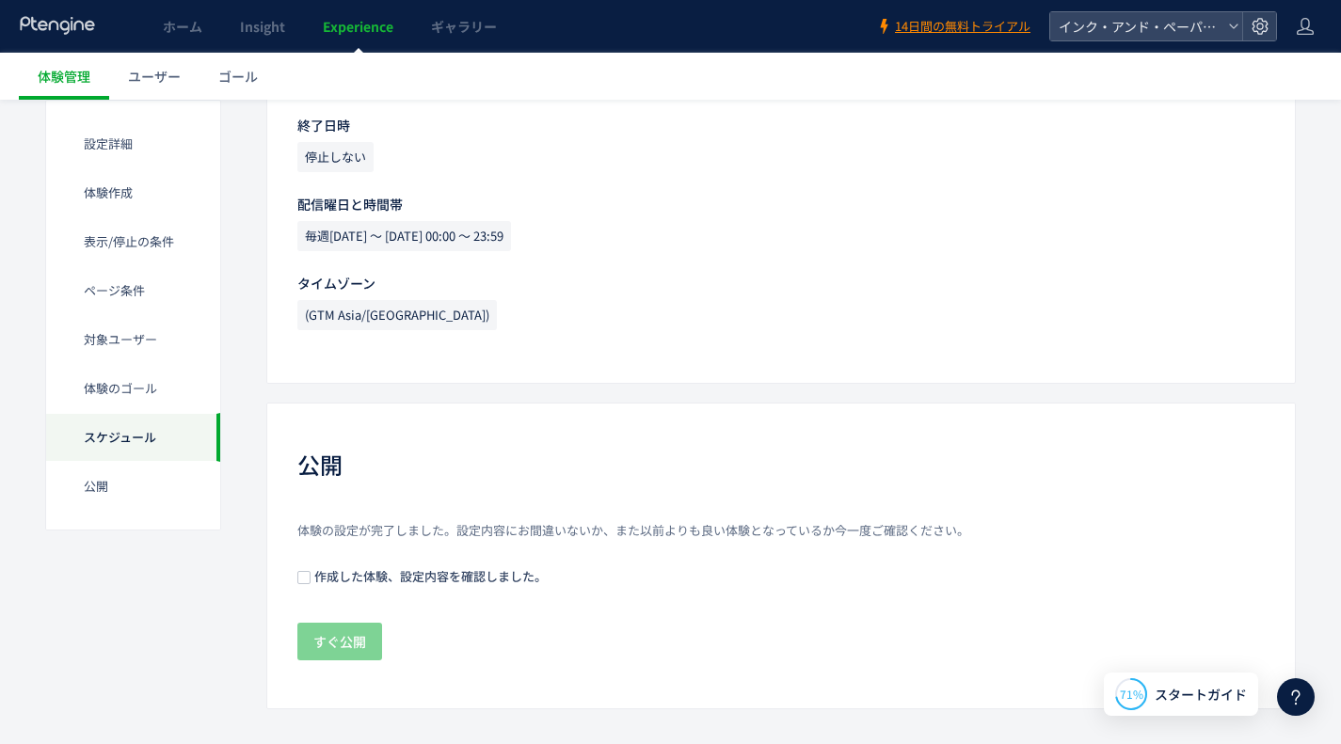
scroll to position [2102, 0]
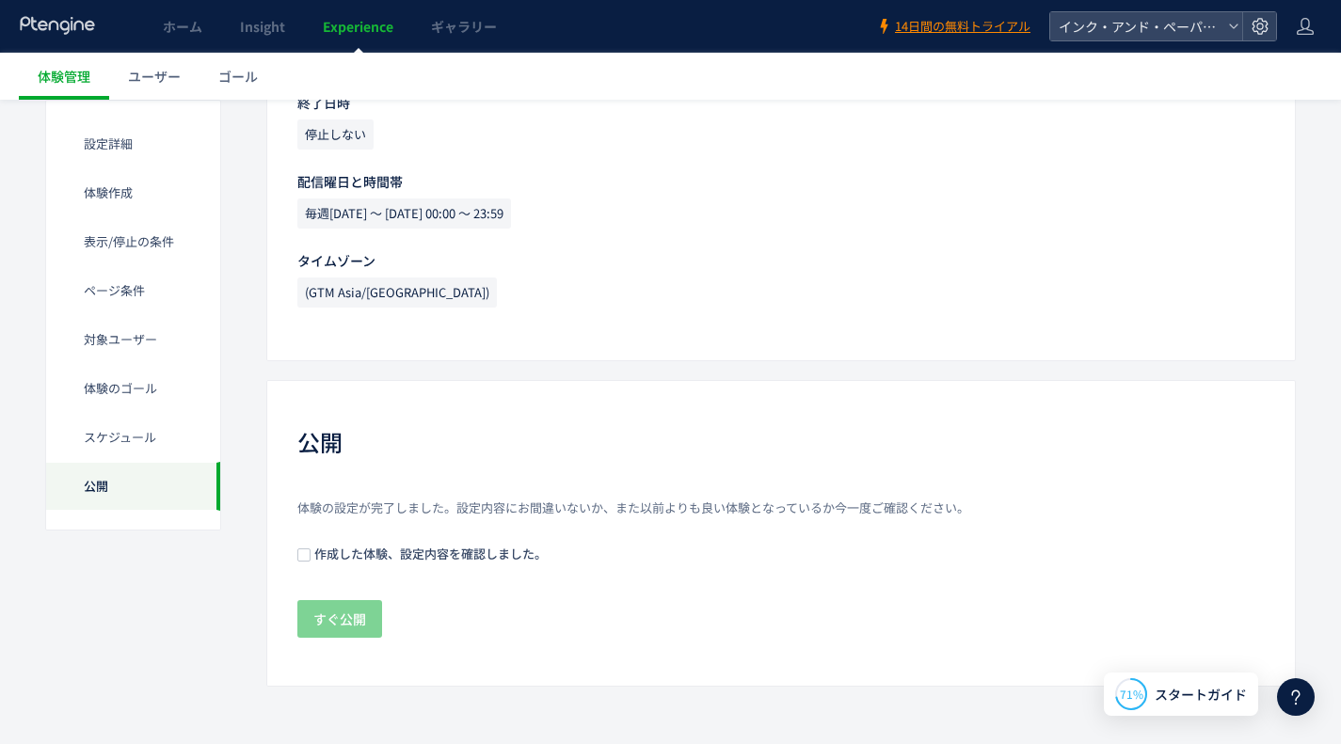
click at [420, 560] on span "作成した体験、設定内容を確認しました。" at bounding box center [429, 554] width 236 height 18
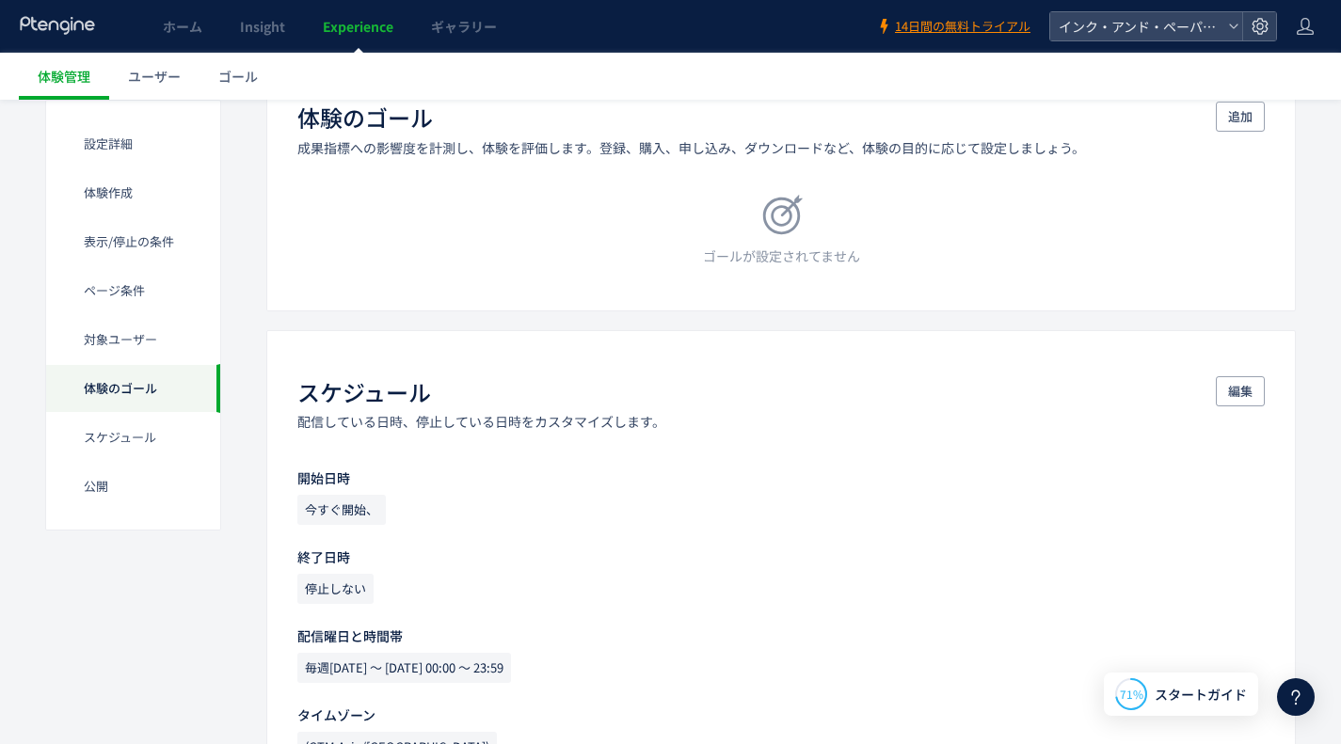
scroll to position [1443, 0]
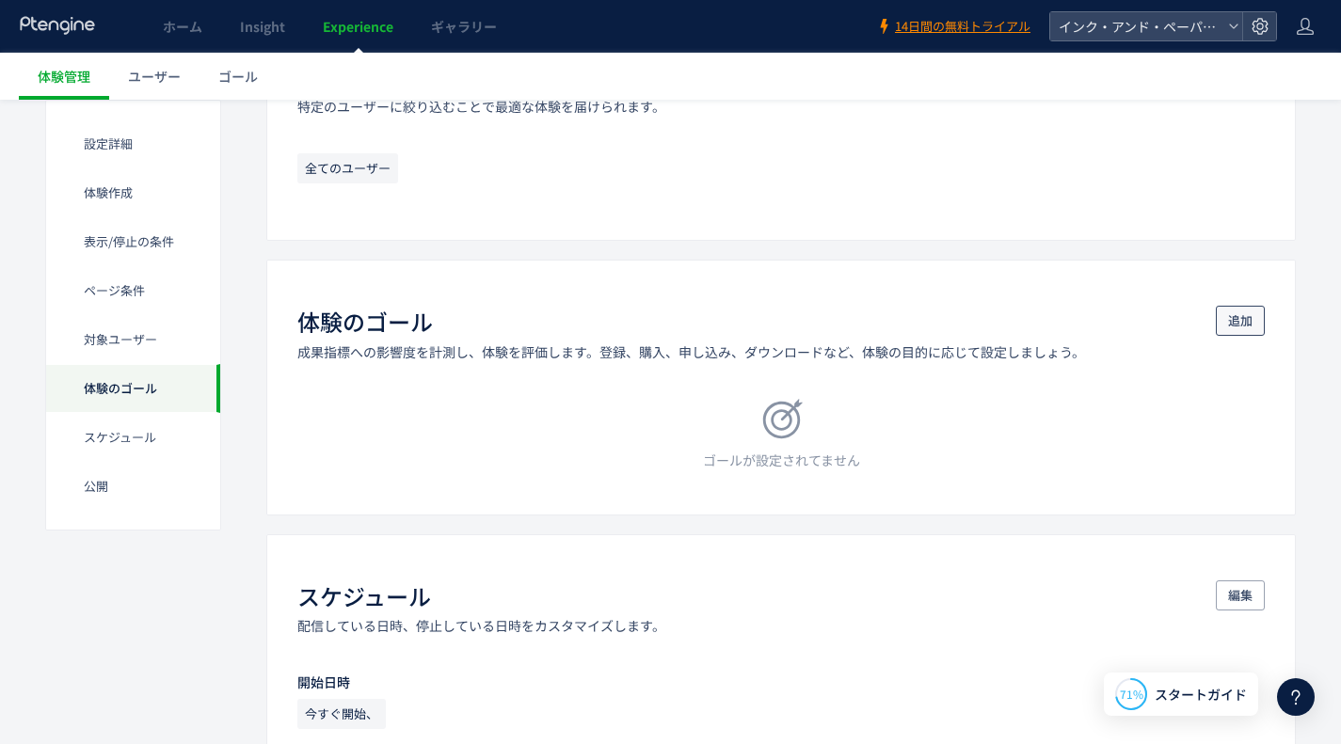
click at [1247, 327] on span "追加" at bounding box center [1240, 321] width 24 height 30
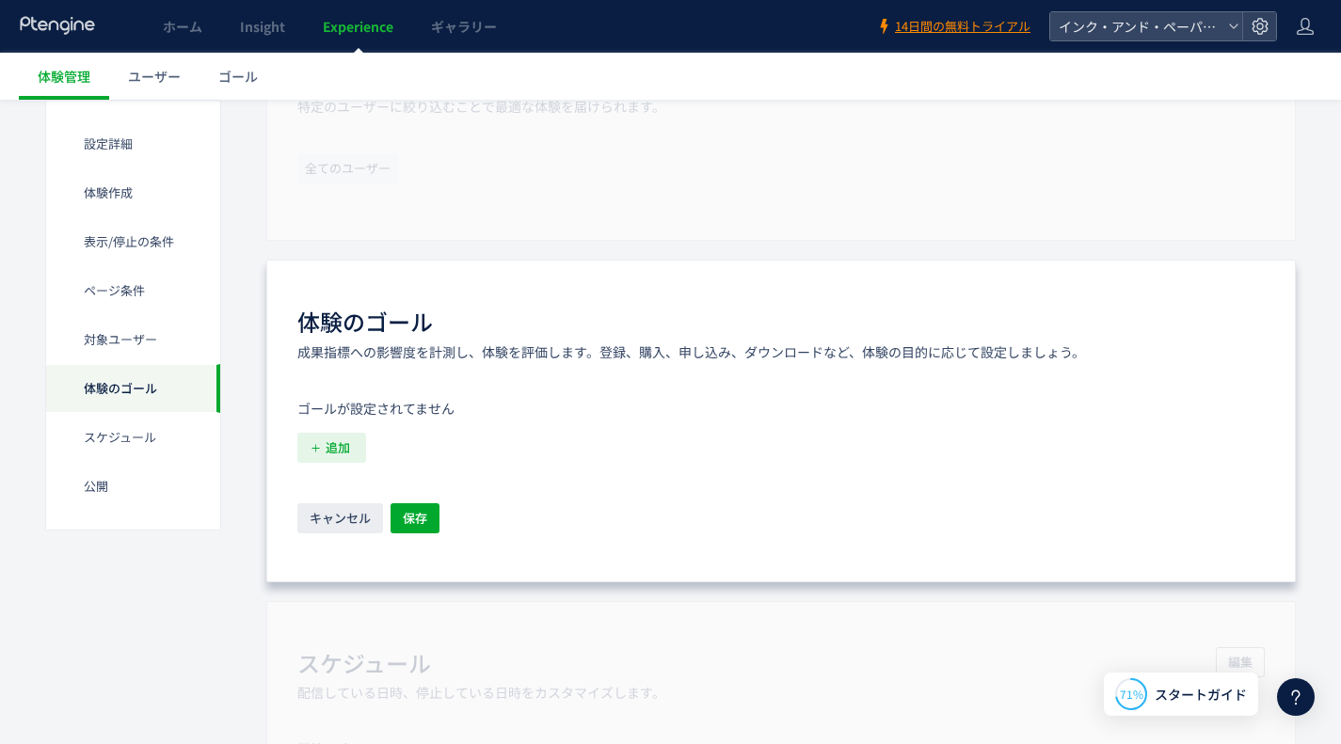
click at [327, 443] on span "追加" at bounding box center [338, 448] width 24 height 30
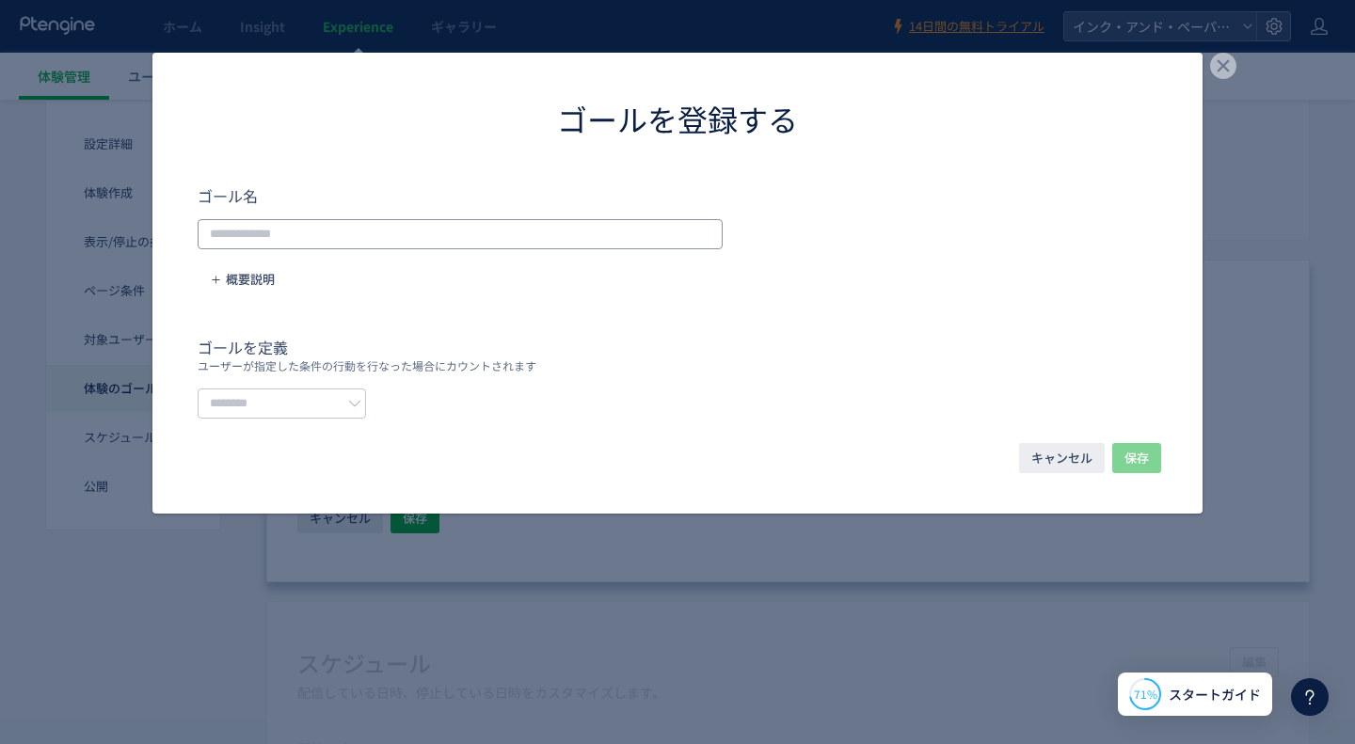
click at [424, 229] on input "dialog" at bounding box center [460, 234] width 525 height 30
type input "****"
click at [235, 269] on span "概要説明" at bounding box center [250, 279] width 49 height 30
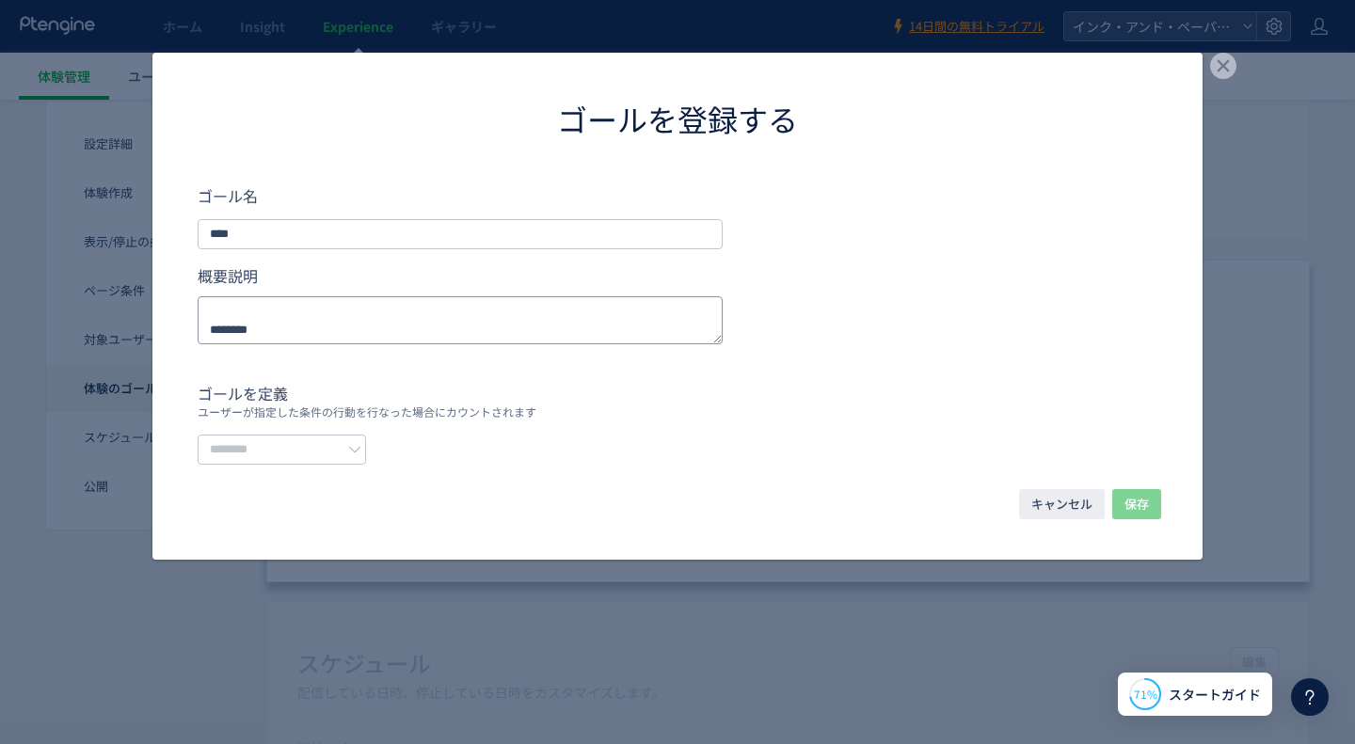
click at [381, 311] on textarea "dialog" at bounding box center [460, 320] width 525 height 48
click at [480, 421] on div "ゴールを定義 ユーザーが指定した条件の行動を行なった場合にカウントされます" at bounding box center [678, 423] width 960 height 83
click at [363, 444] on input "dialog" at bounding box center [282, 450] width 168 height 30
click at [335, 494] on li "URLで指定する" at bounding box center [304, 497] width 211 height 32
type input "********"
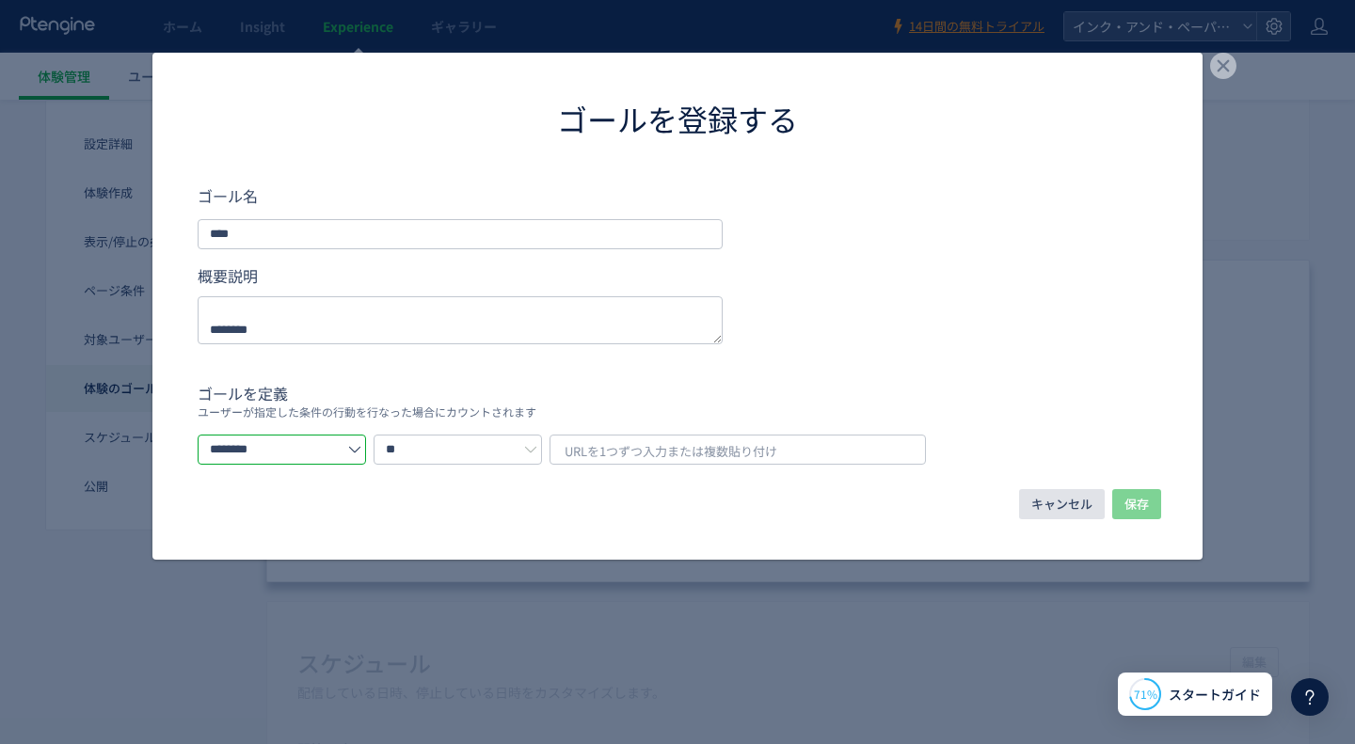
click at [1088, 508] on span "キャンセル" at bounding box center [1061, 504] width 61 height 30
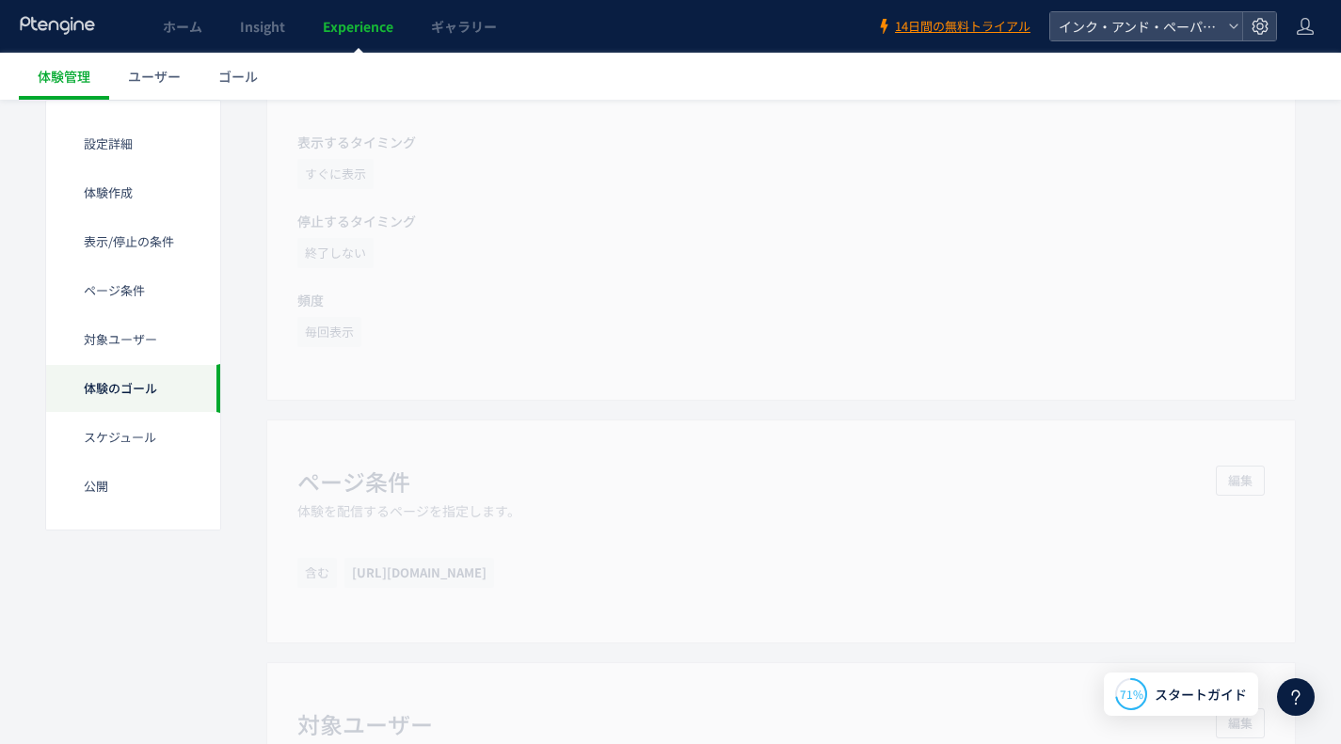
scroll to position [597, 0]
click at [888, 499] on div "表示/停止の条件 ユーザーの行動に応じて表示、停止タイミングをコントロールします。 編集 表示するタイミング すぐに表示 停止するタイミング 終了しない 頻度…" at bounding box center [780, 397] width 1029 height 406
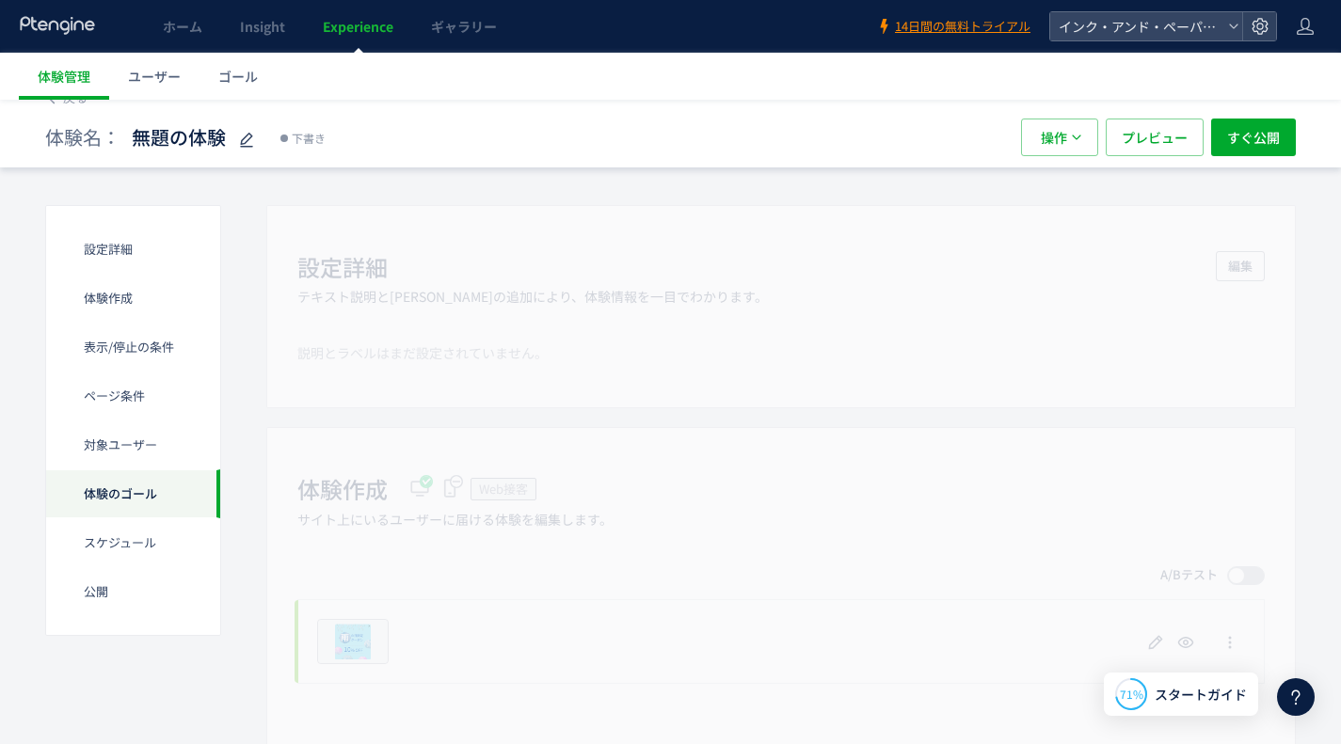
scroll to position [0, 0]
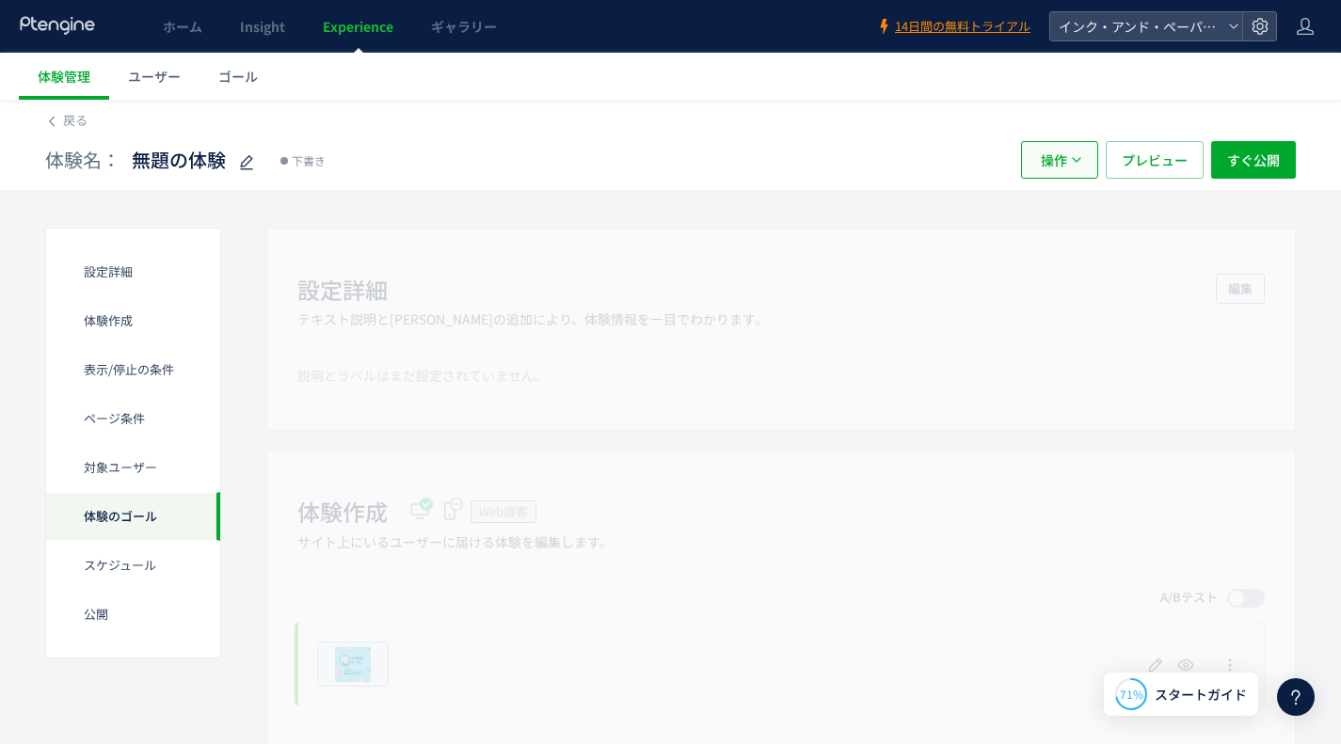
click at [1083, 161] on button "操作" at bounding box center [1059, 160] width 77 height 38
click at [864, 362] on div "設定詳細 テキスト説明とラベルの追加により、体験情報を一目でわかります。 編集 説明とラベルはまだ設定されていません。" at bounding box center [780, 329] width 1029 height 203
click at [136, 345] on div "体験作成" at bounding box center [133, 369] width 174 height 49
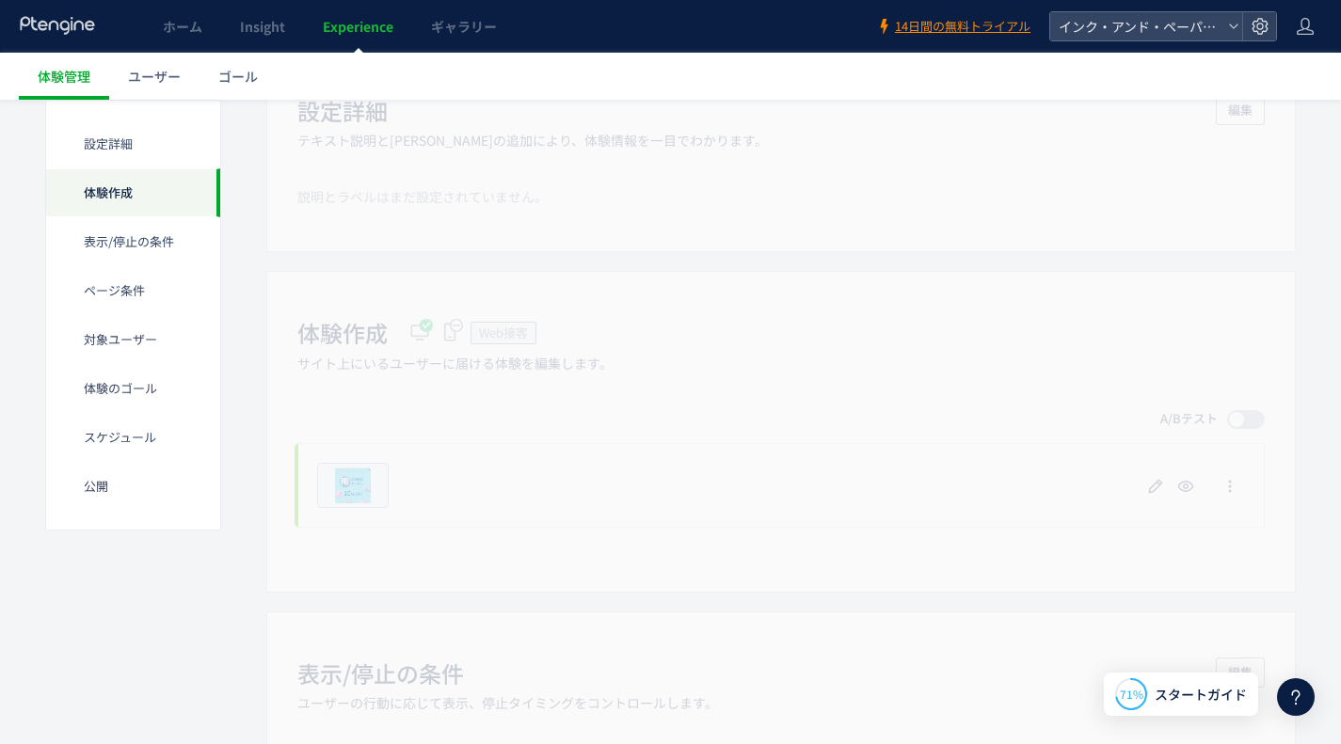
scroll to position [190, 0]
click at [831, 509] on div "体験作成 Web接客 サイト上にいるユーザーに届ける体験を編集します。 A/Bテスト プレビュー 削除の確認 キャンセル 削除 一時停止の確認 キャンセル 確…" at bounding box center [780, 420] width 1029 height 321
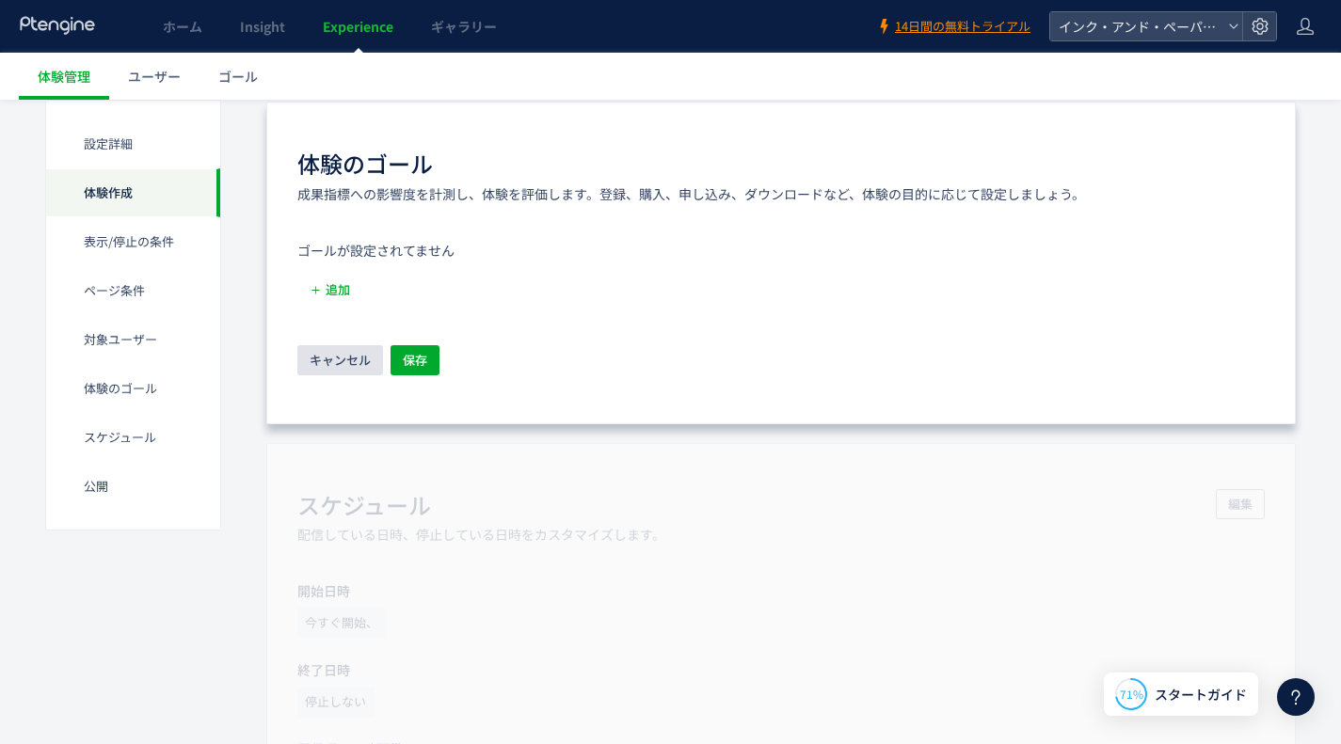
click at [344, 362] on span "キャンセル" at bounding box center [340, 360] width 61 height 30
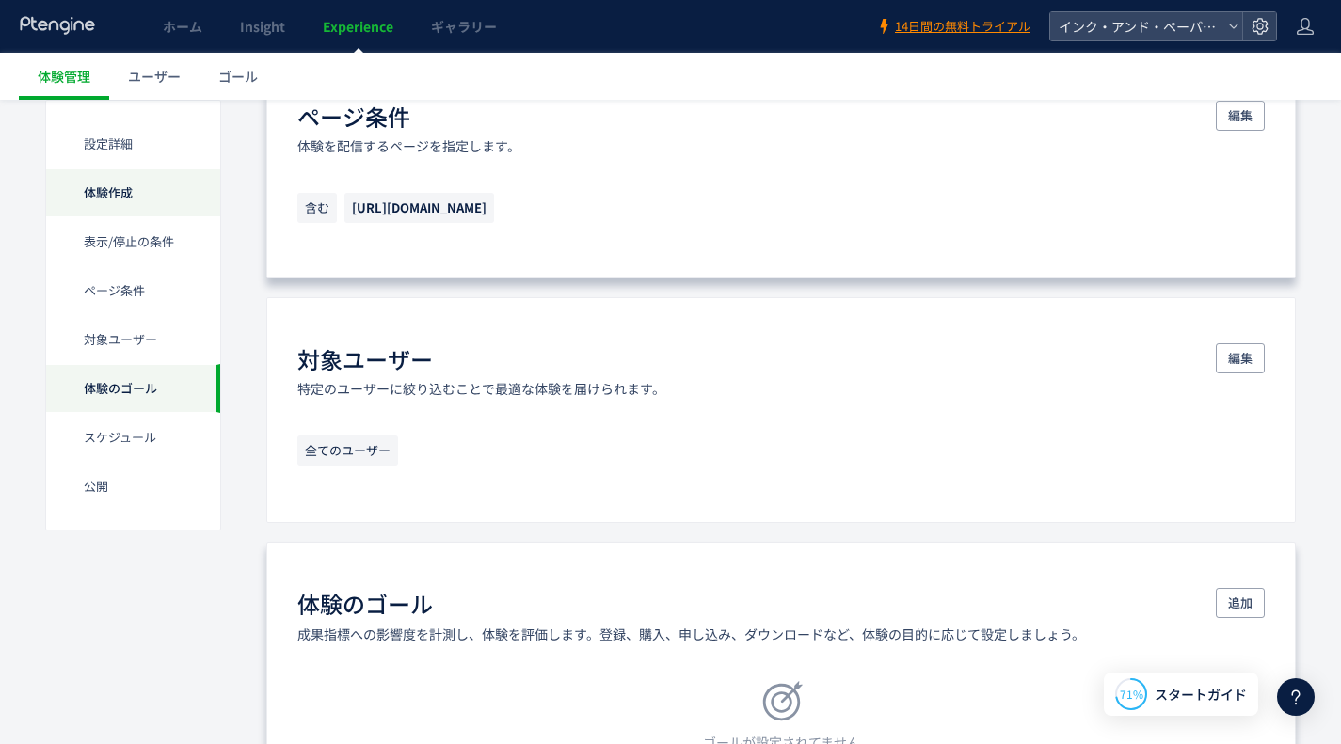
click at [122, 217] on div "体験作成" at bounding box center [133, 241] width 174 height 49
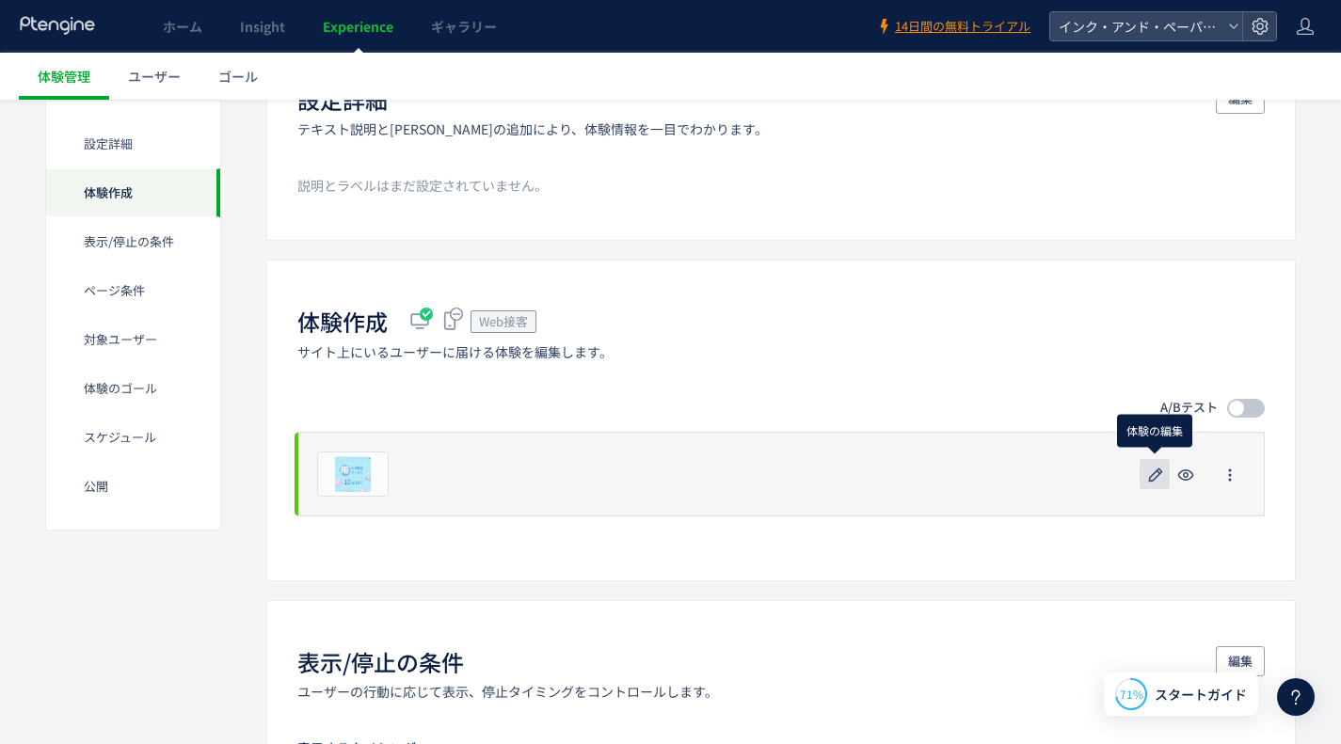
click at [1156, 475] on use "button" at bounding box center [1156, 475] width 14 height 14
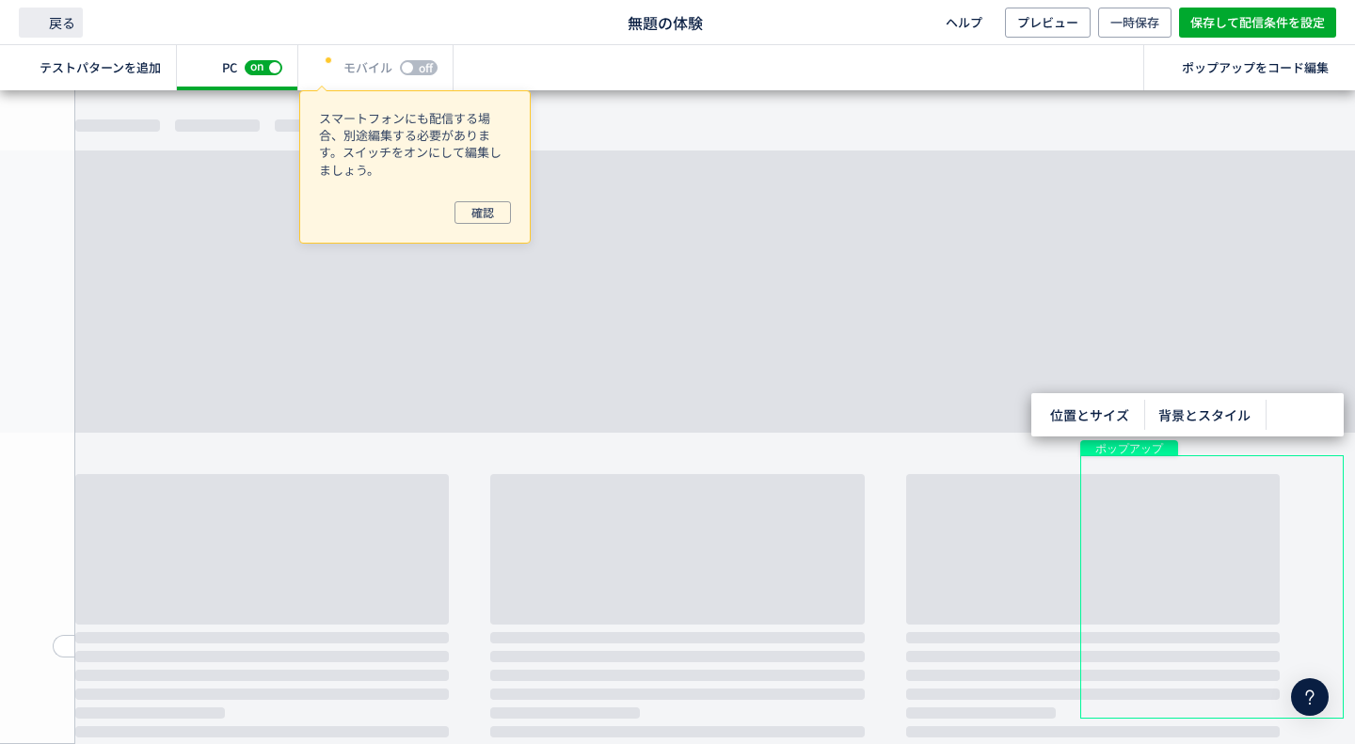
click at [42, 35] on span "戻る" at bounding box center [51, 23] width 64 height 30
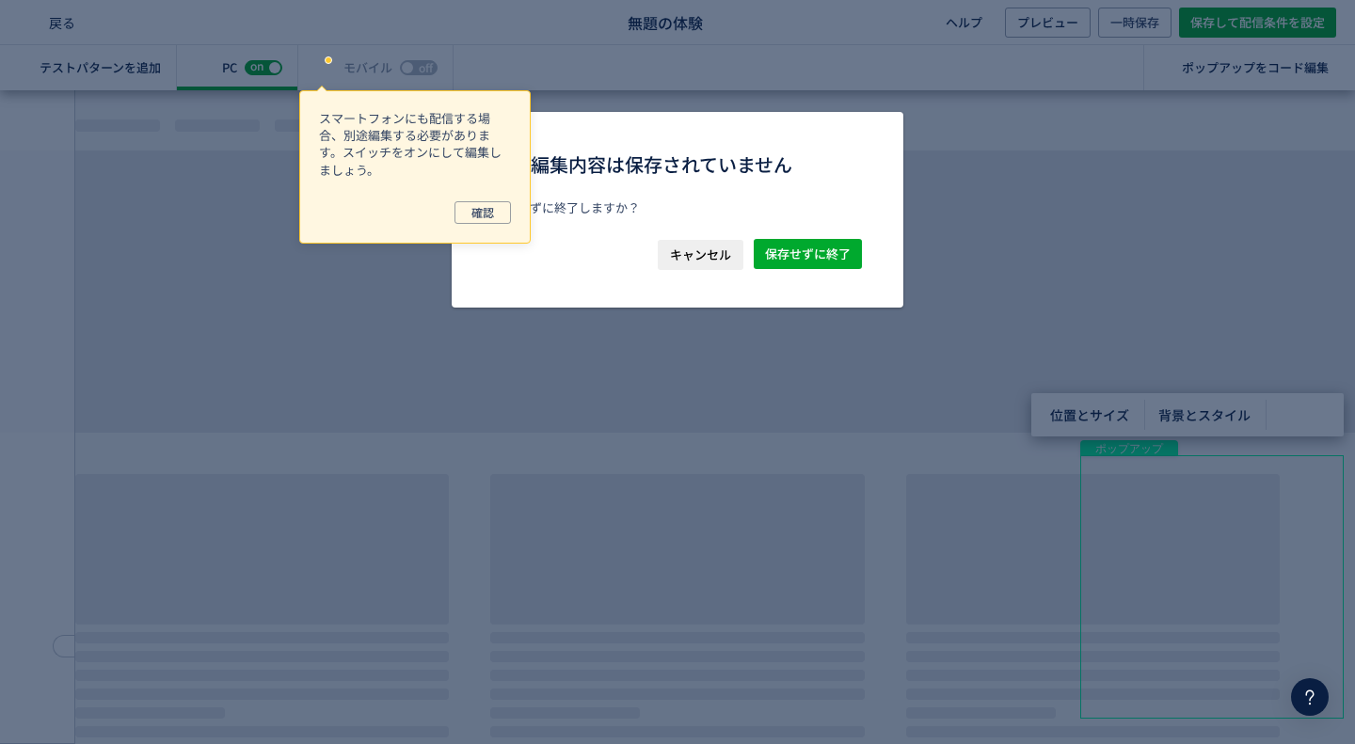
click at [719, 255] on span "キャンセル" at bounding box center [700, 255] width 61 height 30
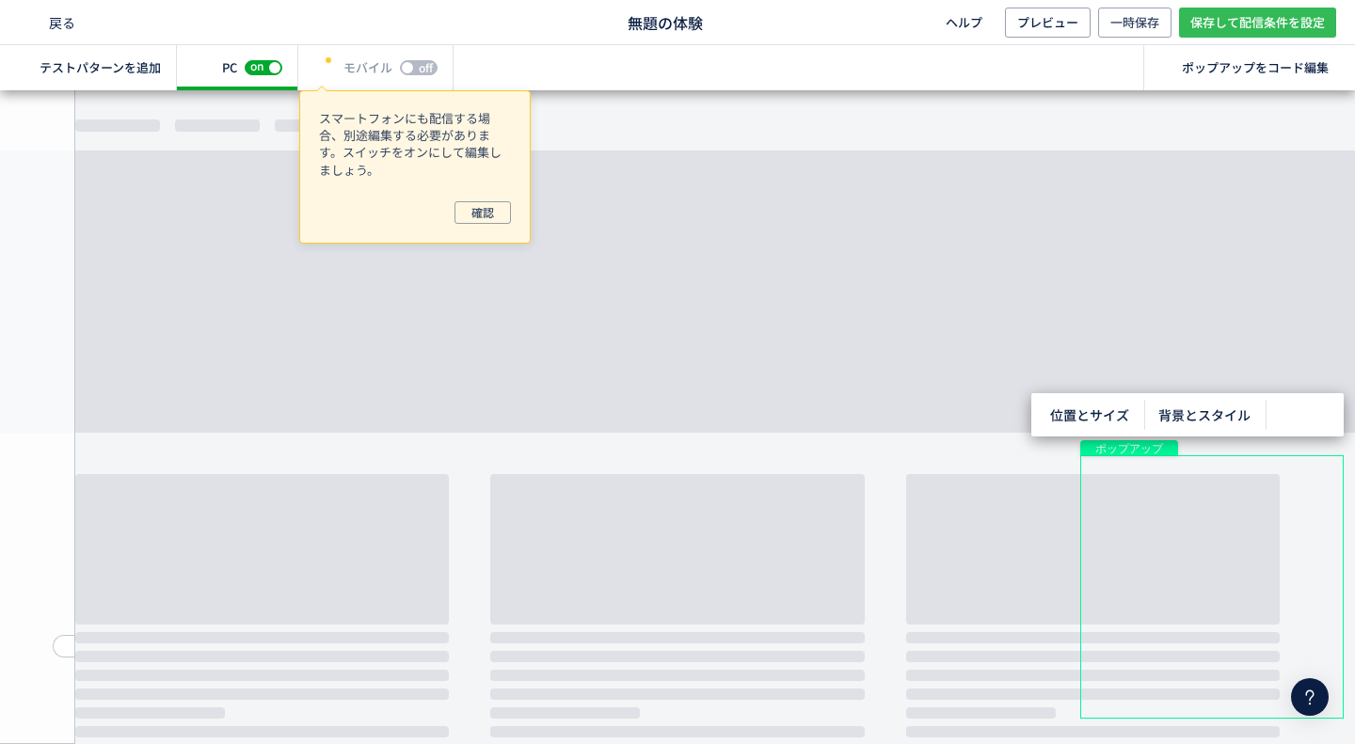
click at [1266, 31] on span "保存して配信条件を設定" at bounding box center [1257, 23] width 135 height 30
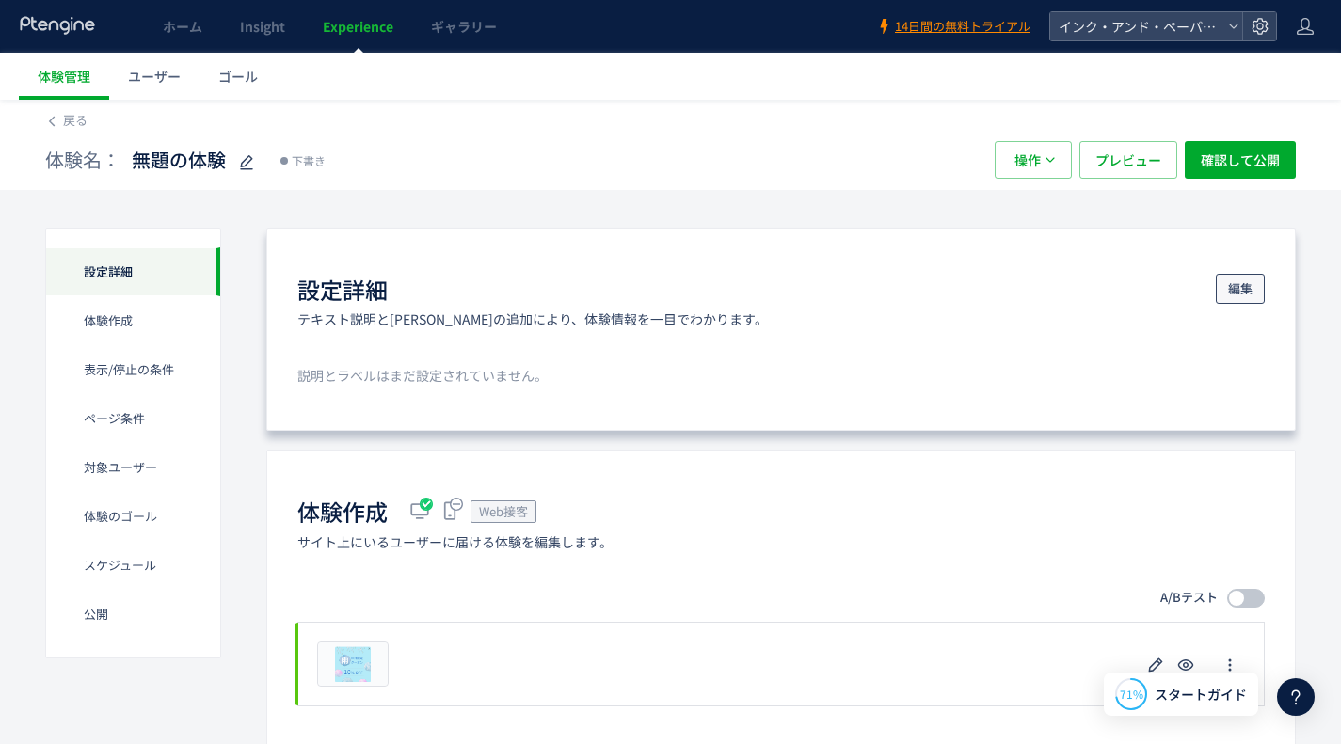
click at [1237, 291] on span "編集" at bounding box center [1240, 289] width 24 height 30
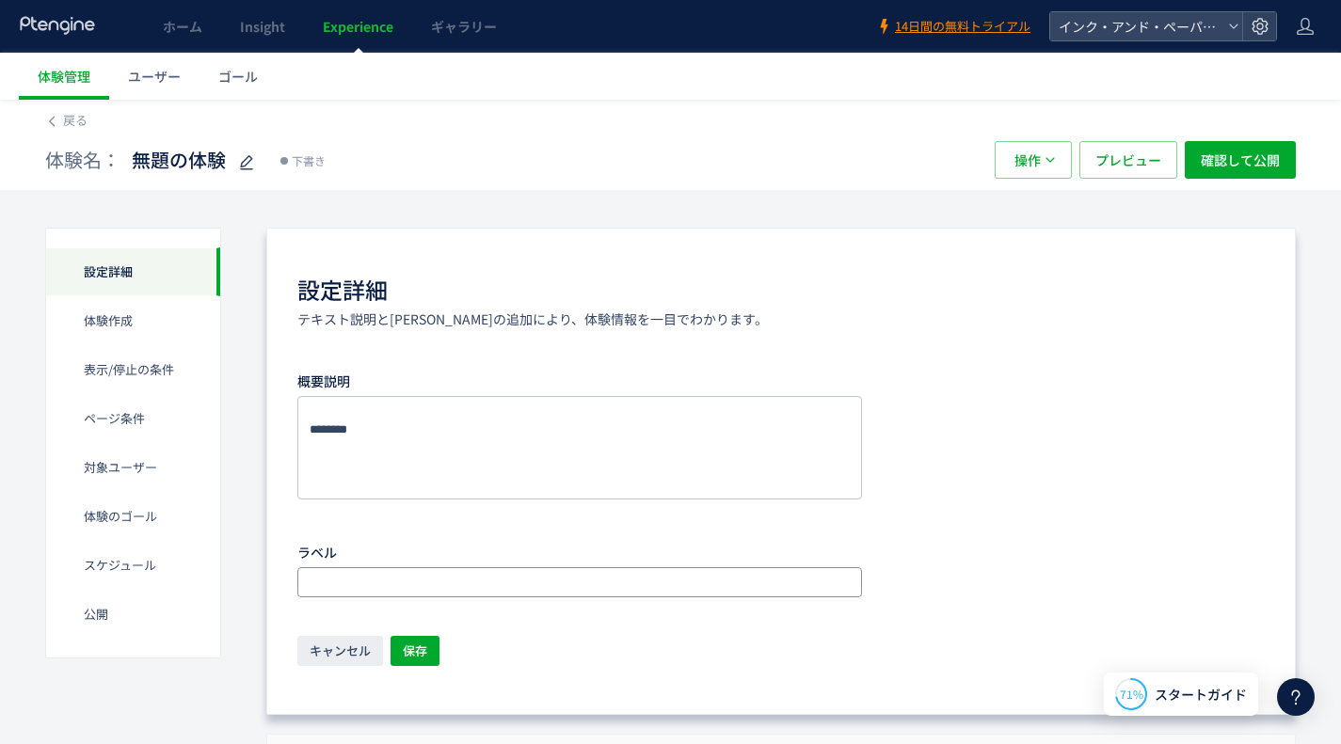
click at [480, 577] on input "text" at bounding box center [582, 582] width 550 height 23
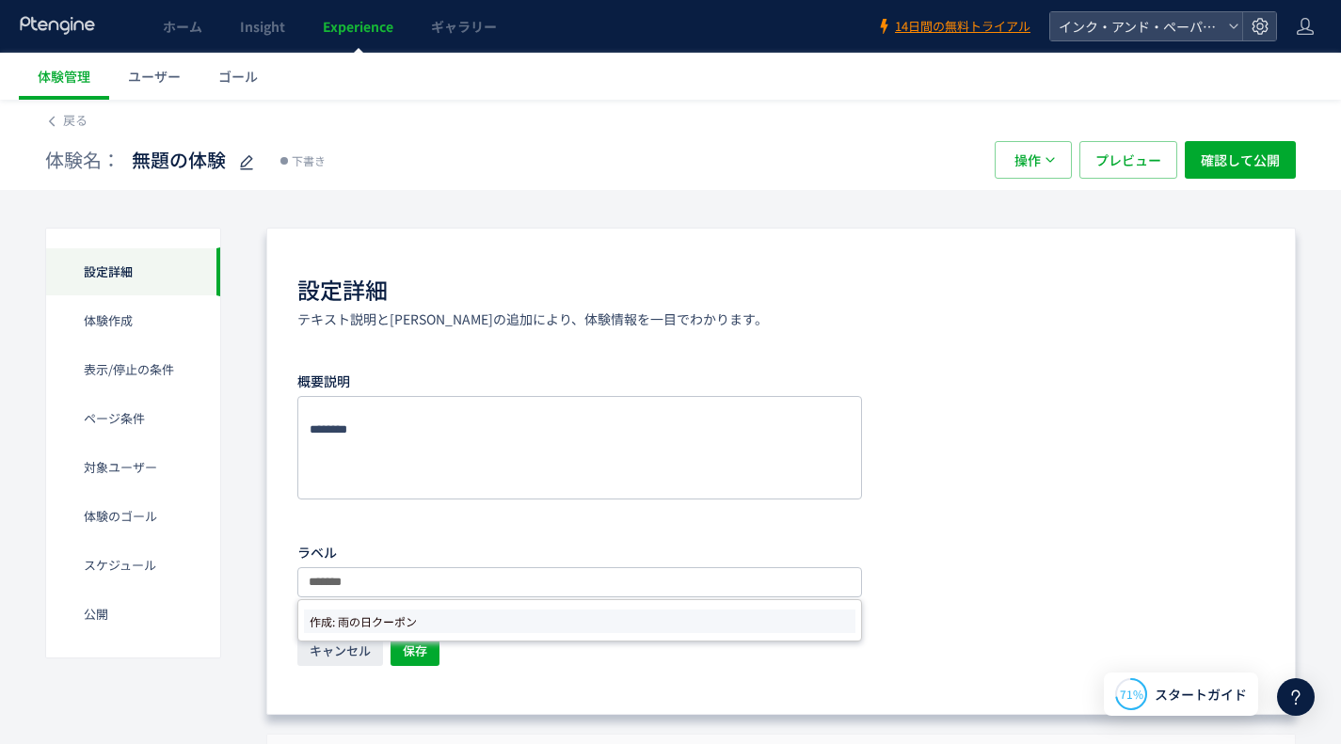
type input "*******"
click at [422, 629] on li "作成: 雨の日クーポン" at bounding box center [579, 622] width 551 height 24
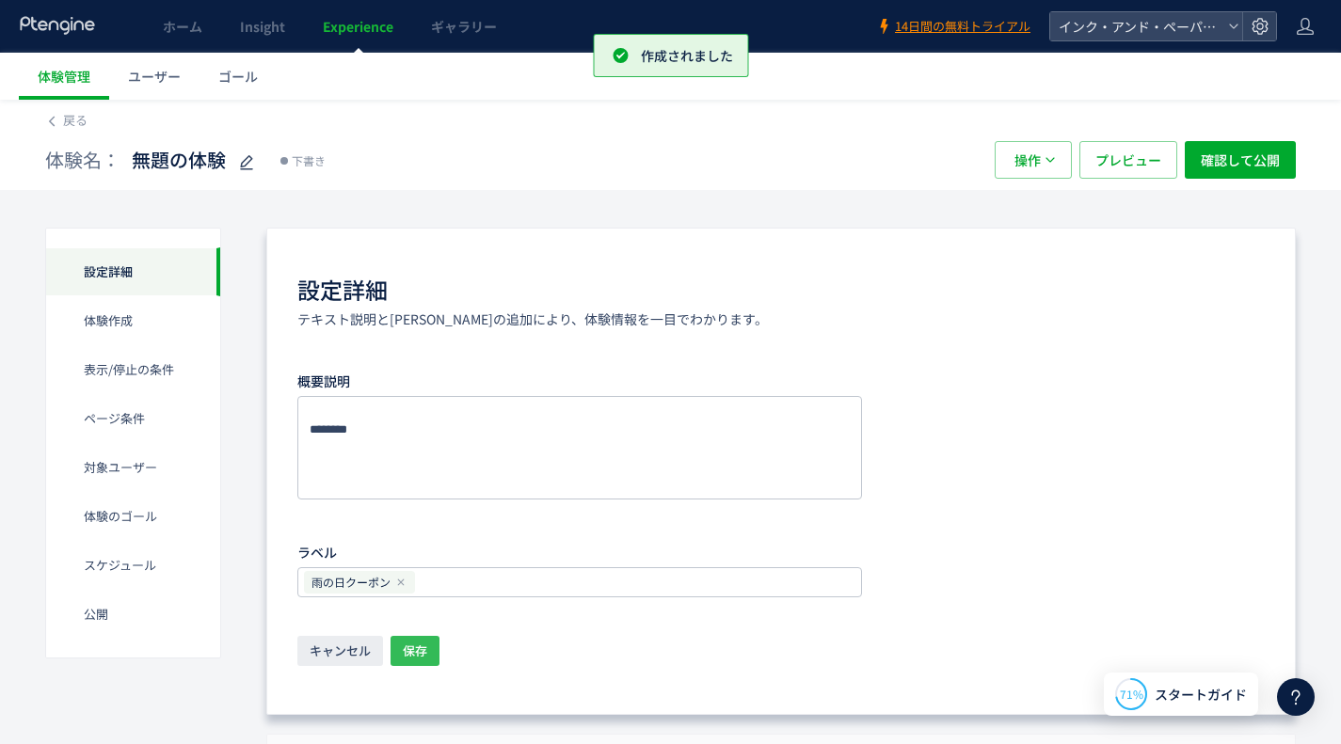
click at [416, 656] on span "保存" at bounding box center [415, 651] width 24 height 30
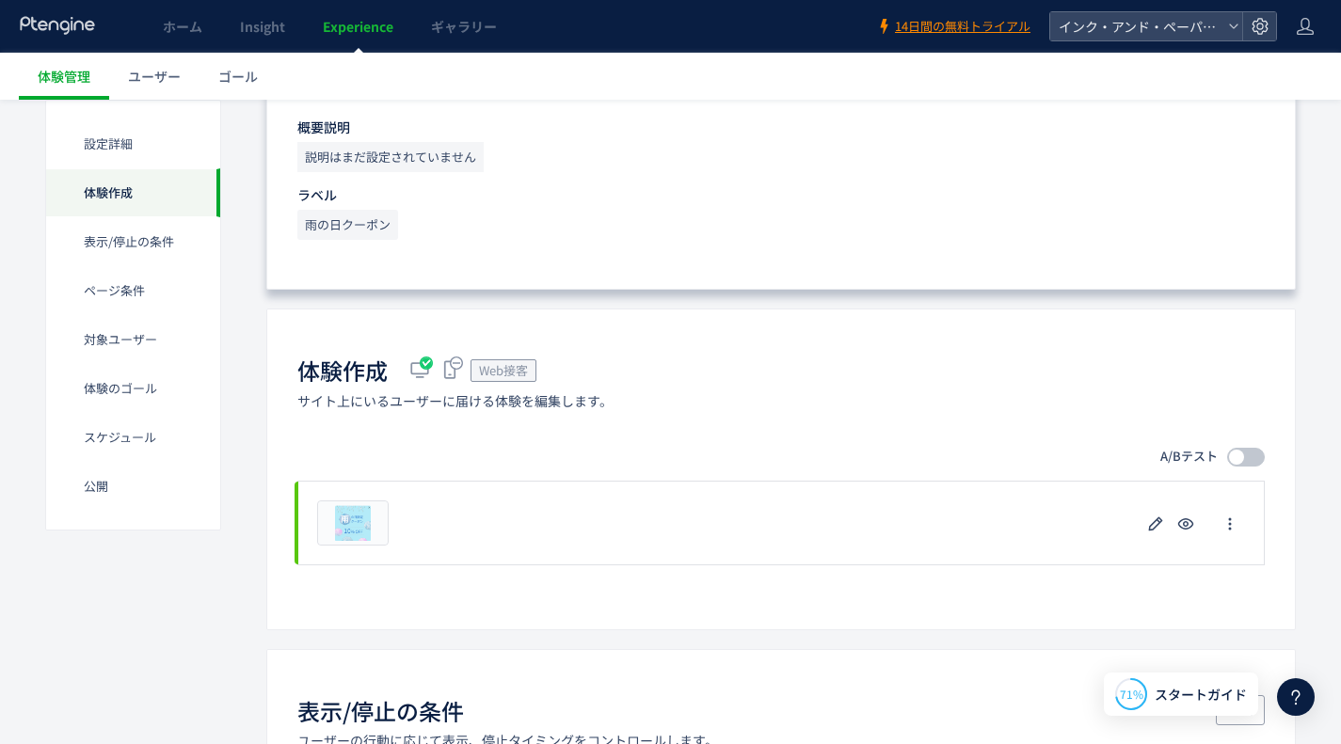
scroll to position [282, 0]
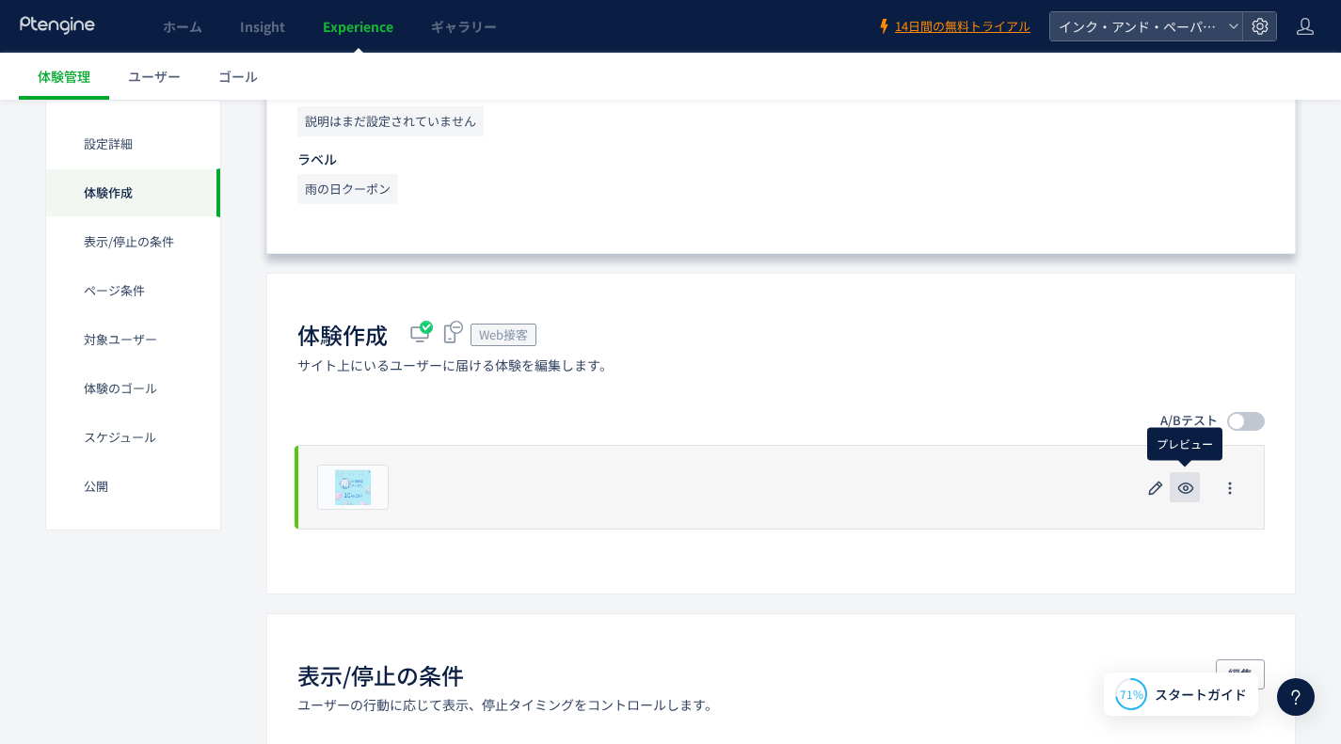
click at [1192, 492] on icon "button" at bounding box center [1185, 488] width 23 height 23
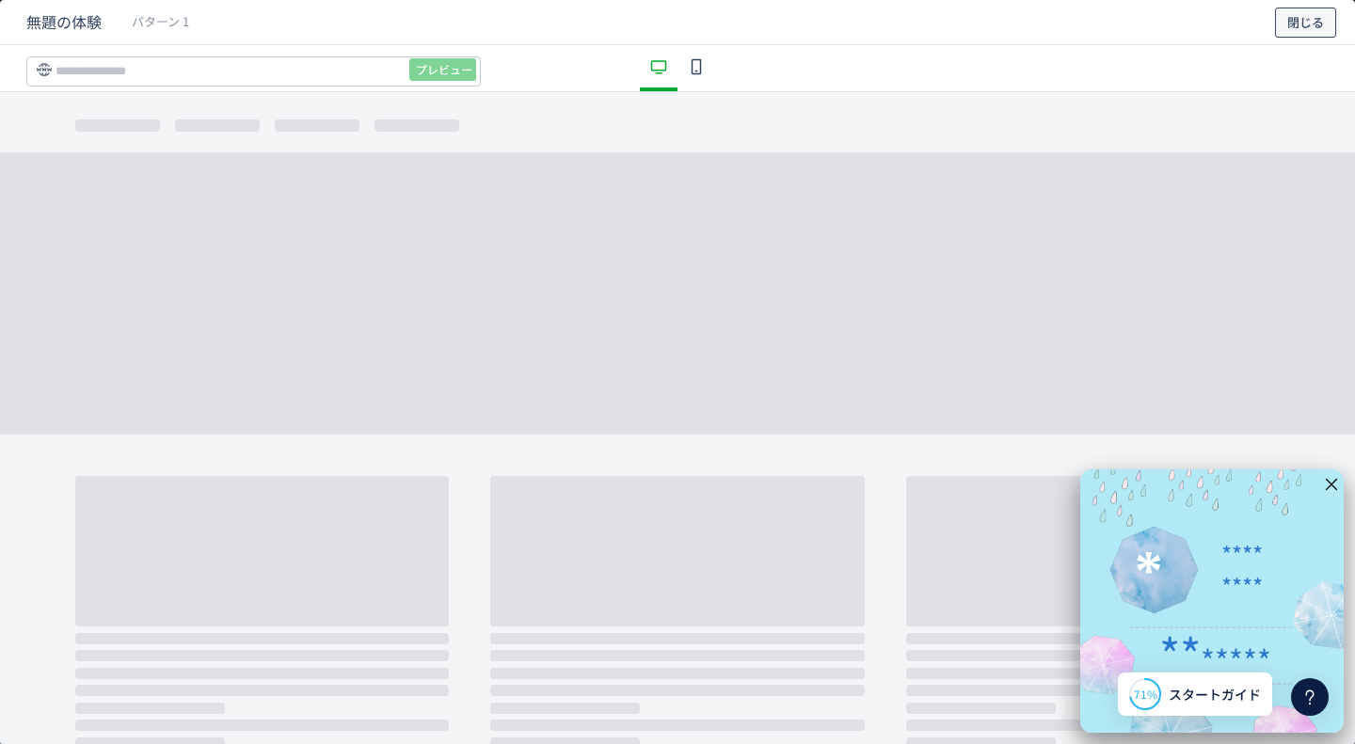
click at [1322, 30] on span "閉じる" at bounding box center [1305, 23] width 37 height 30
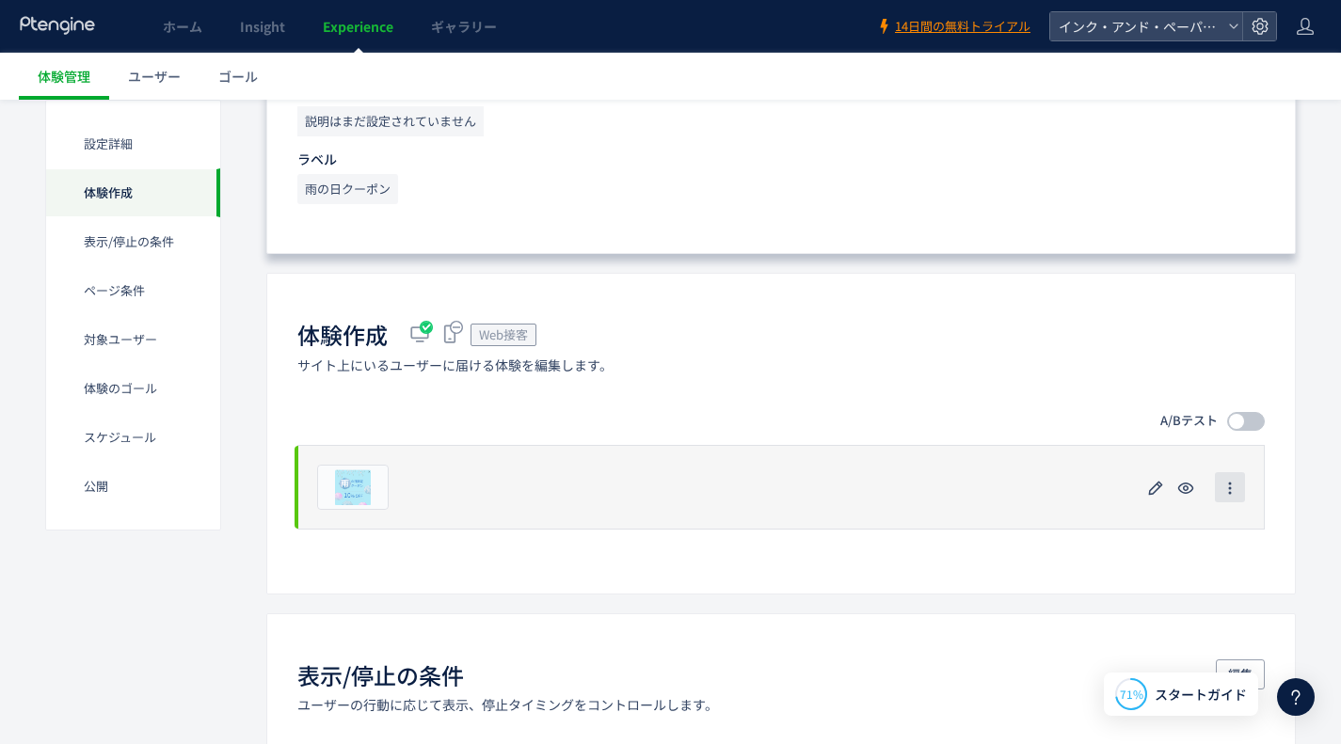
click at [1235, 486] on icon "button" at bounding box center [1229, 488] width 15 height 15
click at [1155, 487] on icon "button" at bounding box center [1155, 488] width 23 height 23
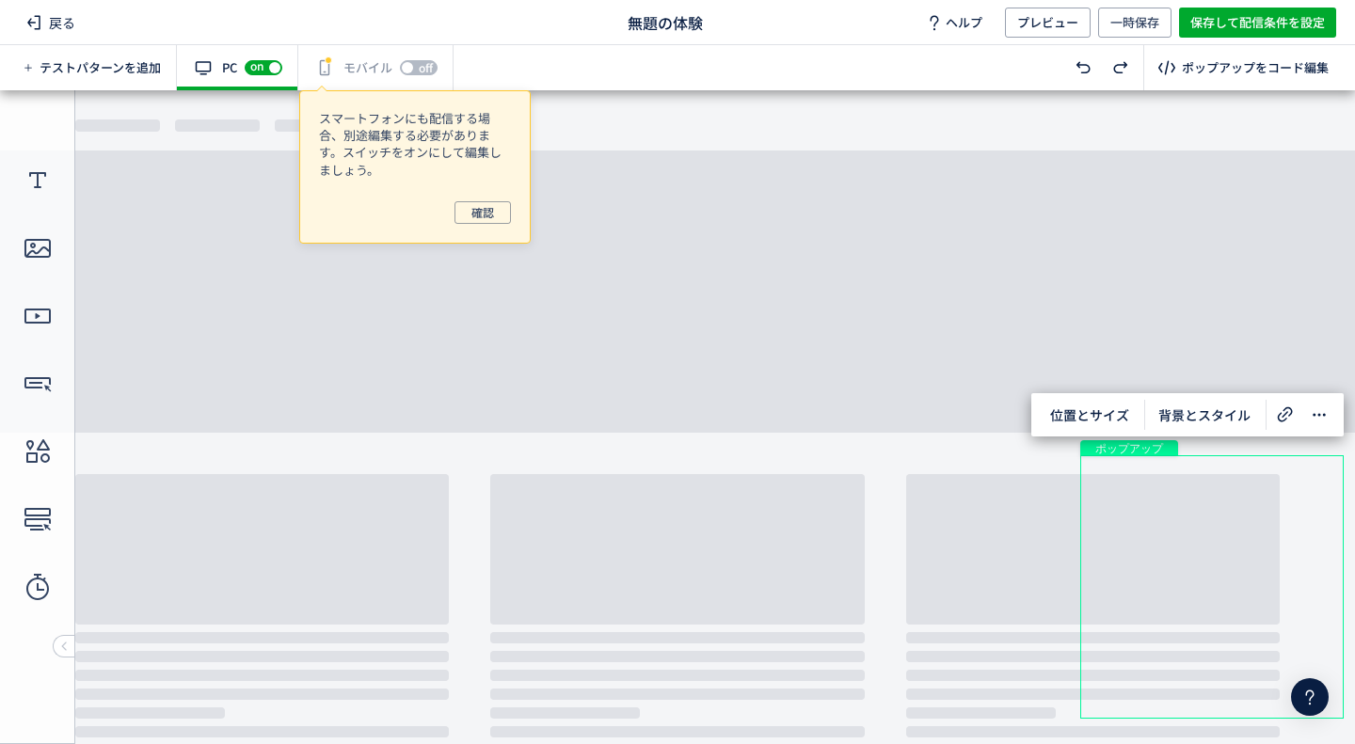
click at [500, 337] on body "undefined ポップアップ undefined ポップアップ クローズボタン 画像 画像 画像 画像 画像 形" at bounding box center [677, 410] width 1355 height 640
click at [425, 66] on span "off" at bounding box center [426, 67] width 14 height 11
click at [482, 214] on span "確認" at bounding box center [482, 212] width 23 height 23
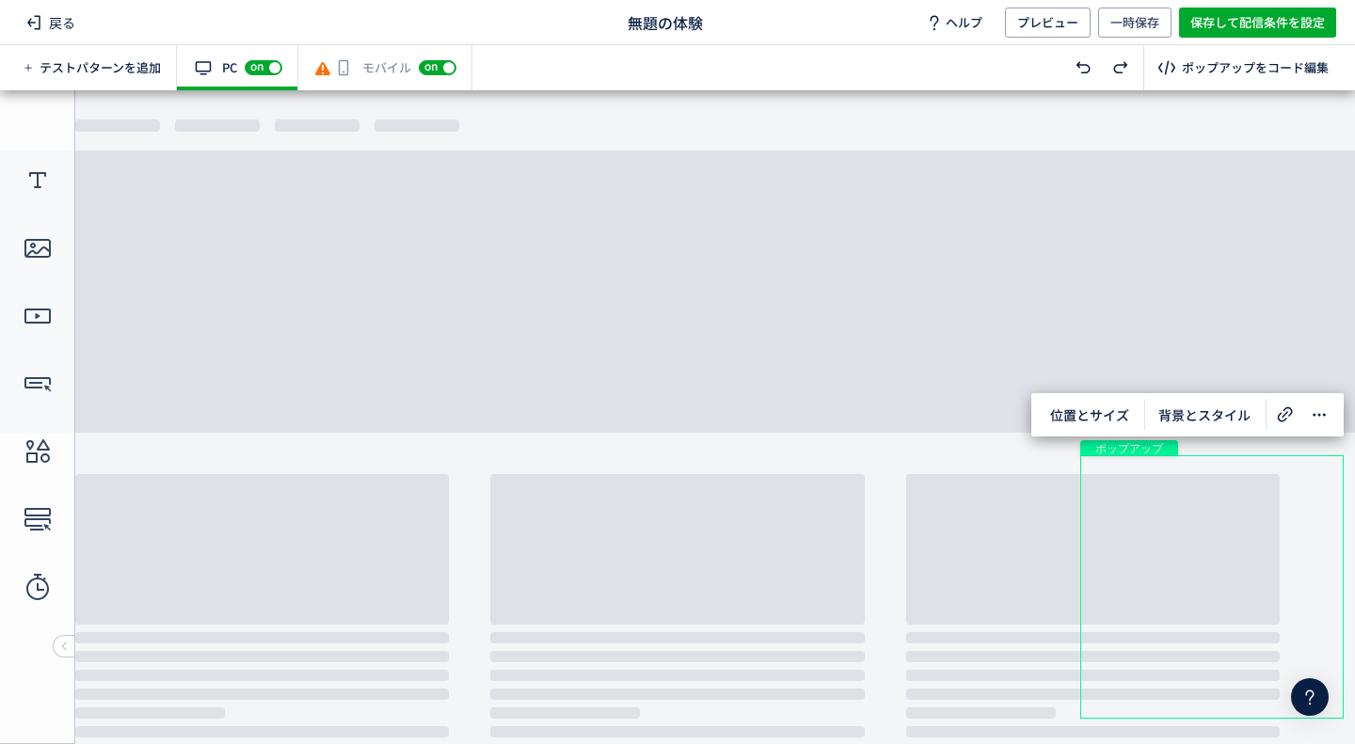
click at [821, 390] on body "undefined ポップアップ undefined ポップアップ クローズボタン 画像 画像 画像 画像 画像 形" at bounding box center [677, 410] width 1355 height 640
click at [1104, 413] on span "位置とサイズ" at bounding box center [1090, 415] width 102 height 30
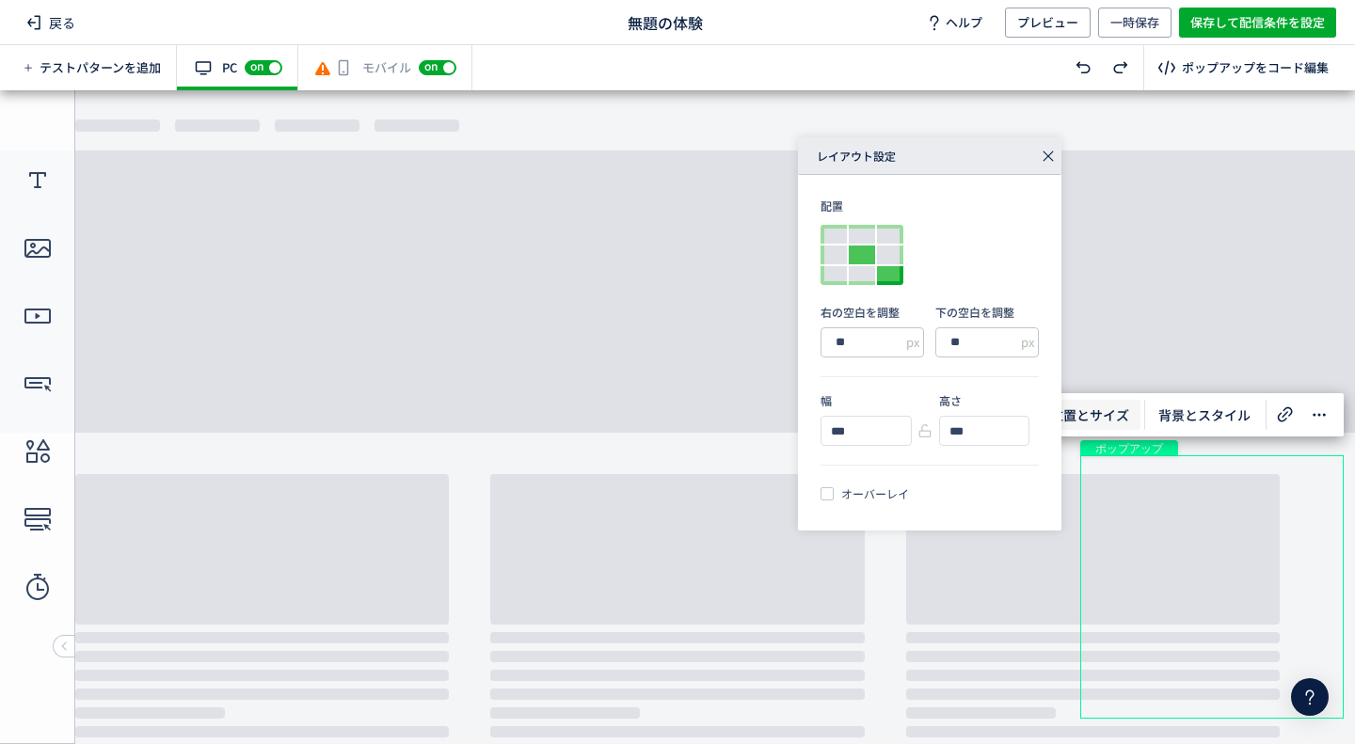
click at [856, 249] on div at bounding box center [862, 255] width 26 height 19
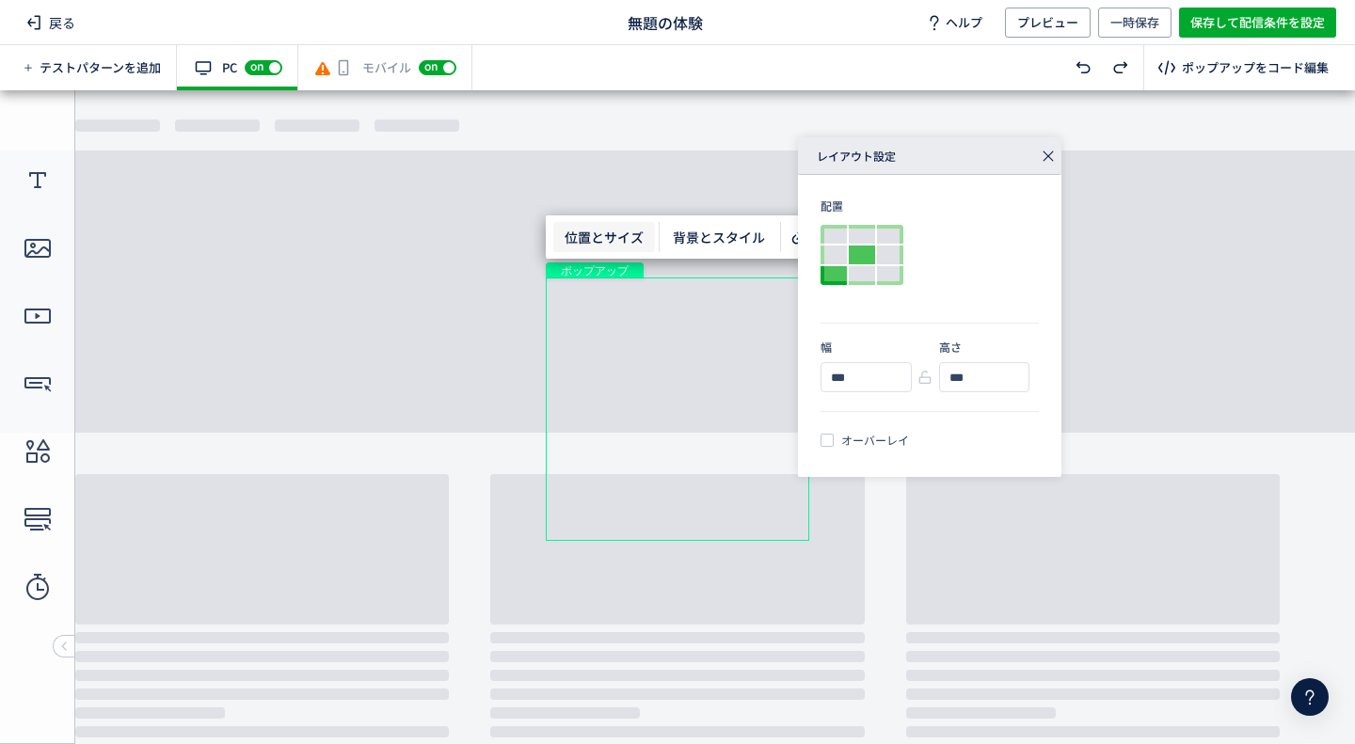
click at [840, 271] on div at bounding box center [834, 275] width 26 height 19
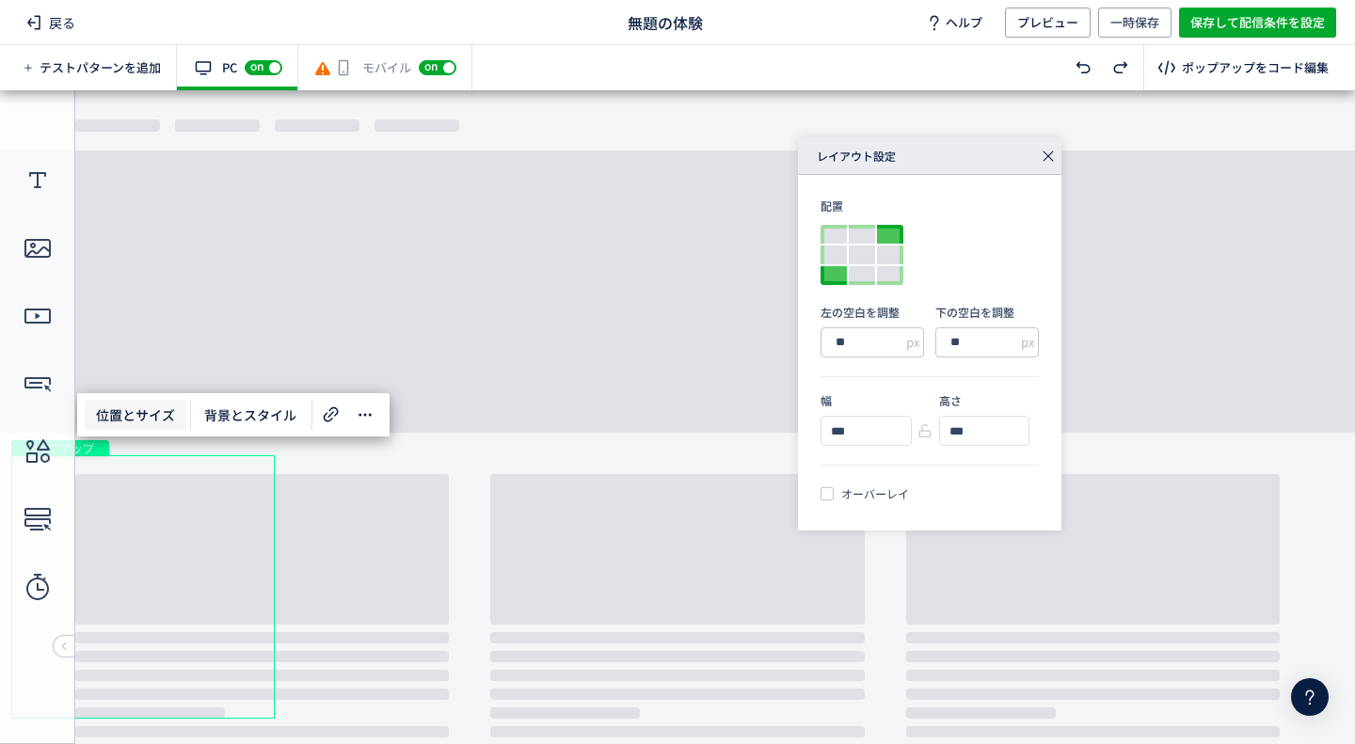
click at [901, 241] on div at bounding box center [890, 234] width 26 height 19
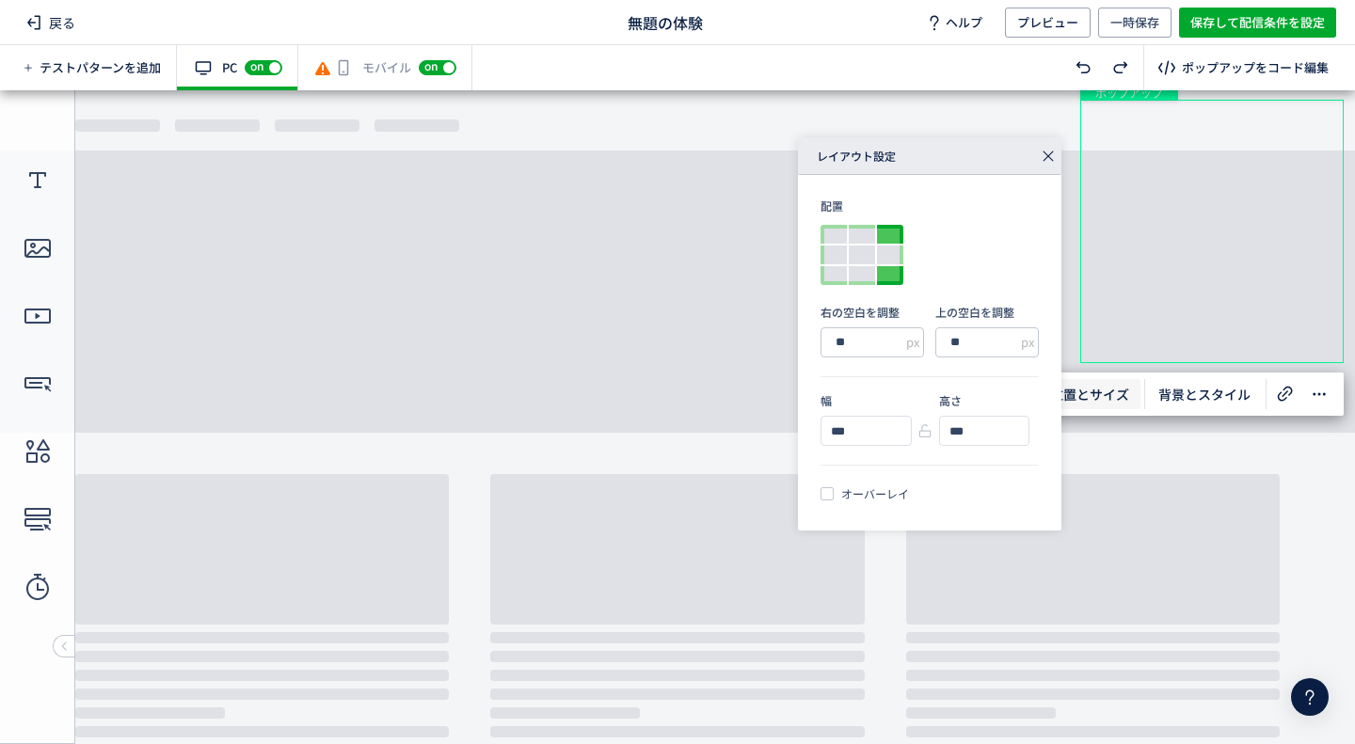
click at [896, 279] on div at bounding box center [890, 275] width 26 height 19
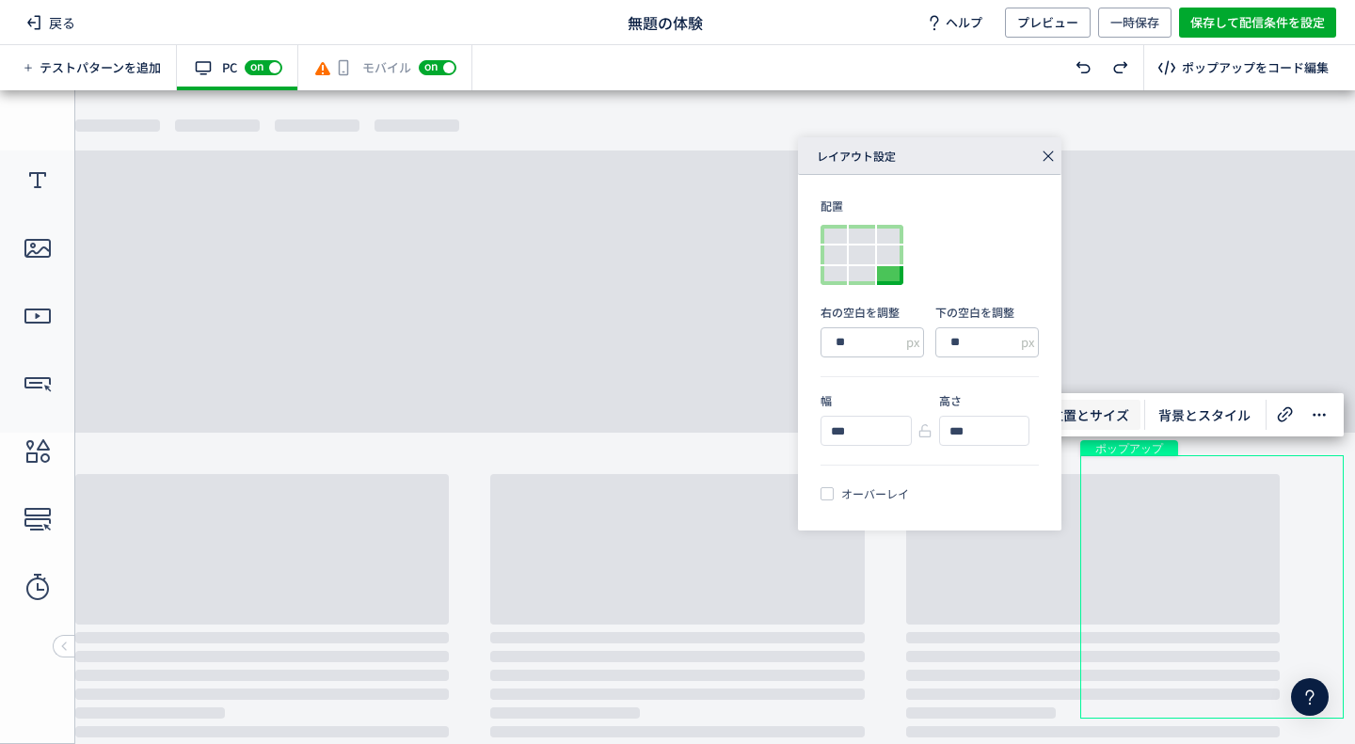
click at [881, 490] on span "オーバーレイ" at bounding box center [871, 494] width 75 height 17
click at [849, 527] on div at bounding box center [839, 526] width 36 height 36
type input "******"
type input "****"
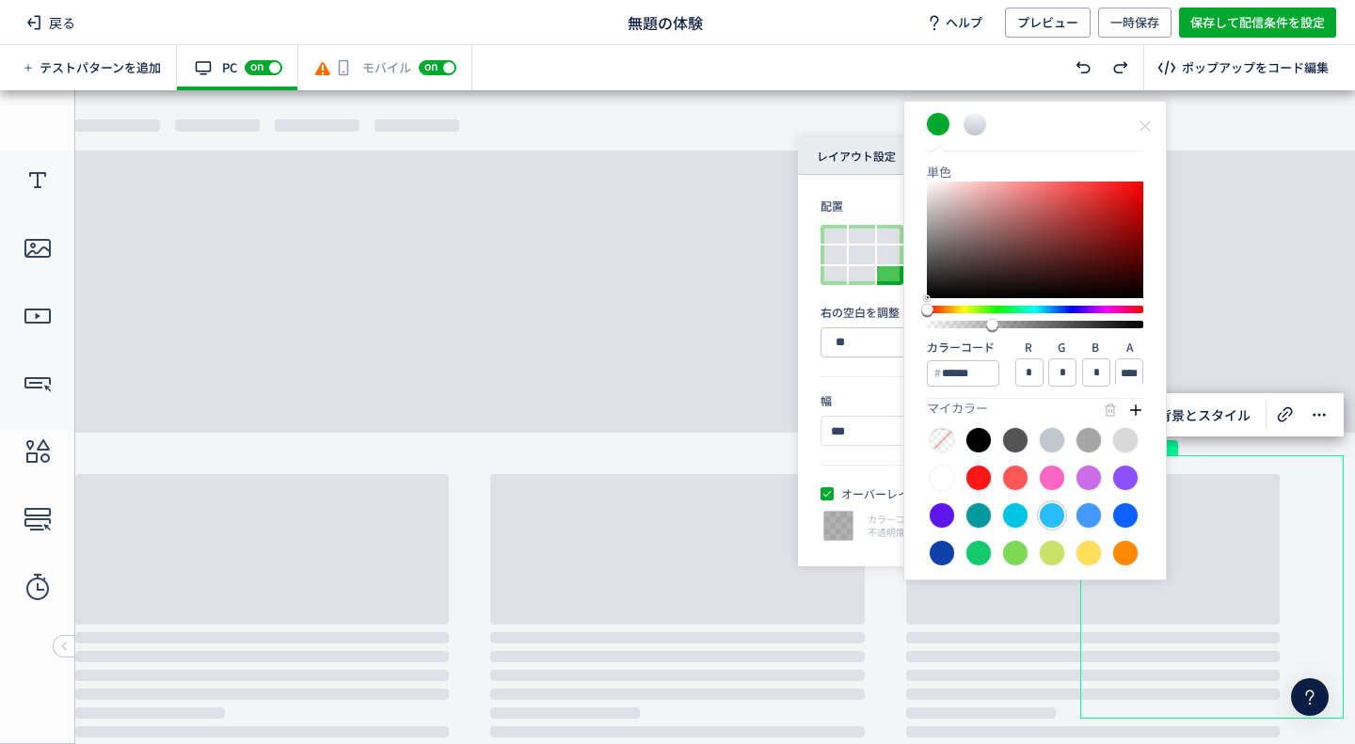
click at [1054, 515] on div at bounding box center [1052, 515] width 26 height 26
type input "******"
type input "**"
type input "***"
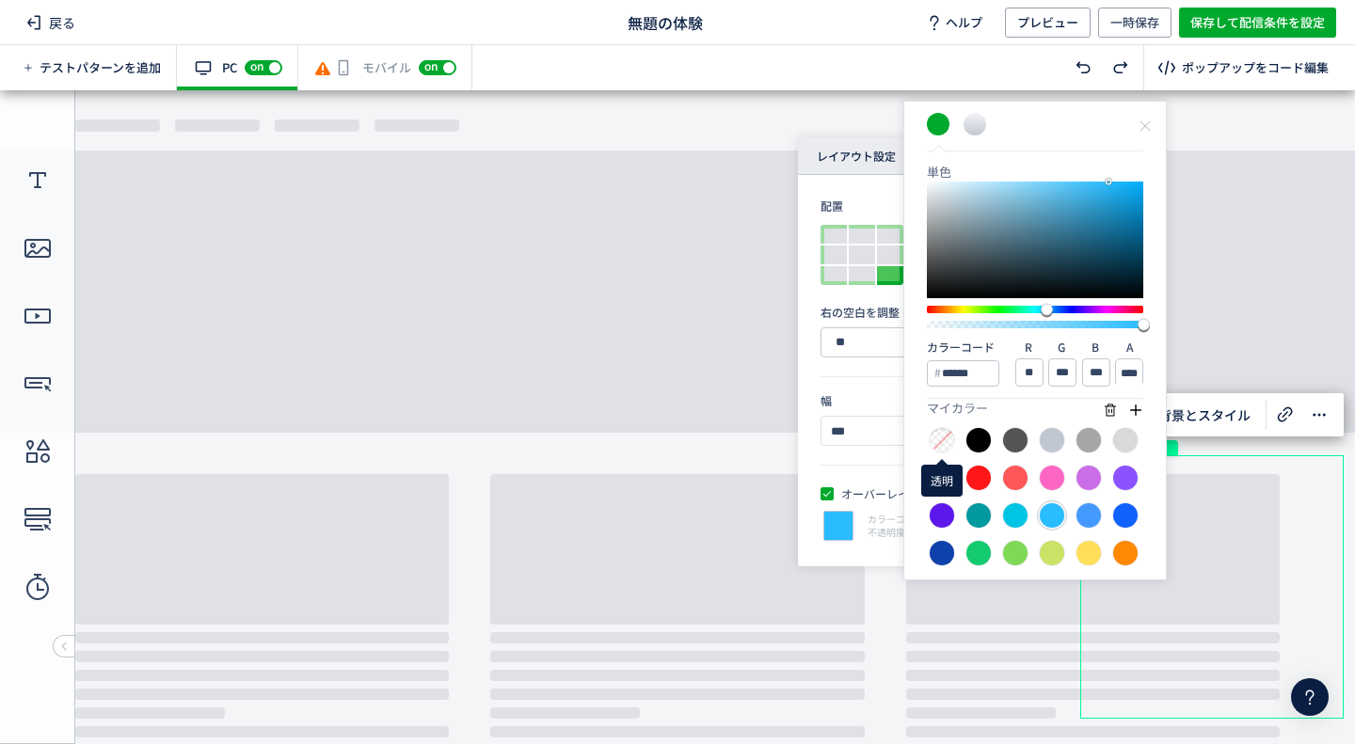
click at [946, 442] on div at bounding box center [942, 440] width 26 height 26
type input "****"
click at [1149, 126] on icon at bounding box center [1145, 126] width 15 height 15
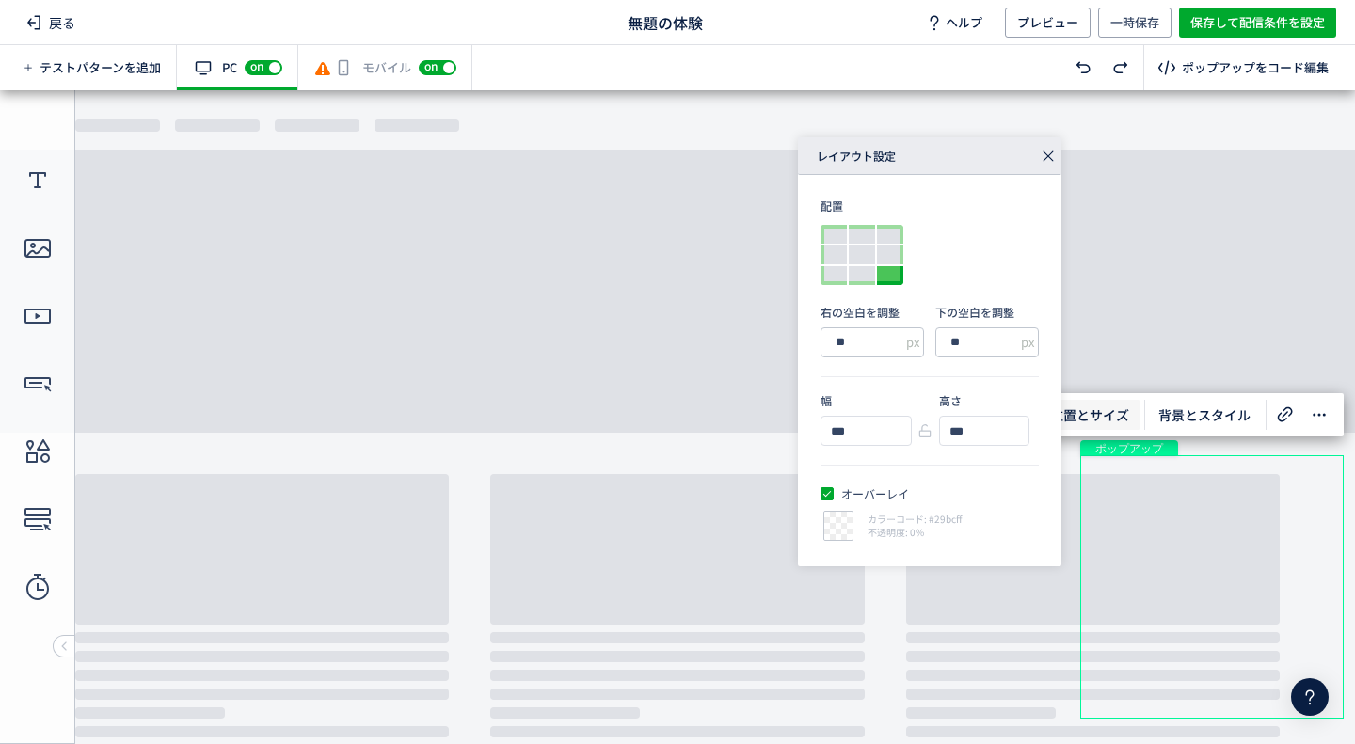
click at [1046, 149] on icon at bounding box center [1048, 156] width 26 height 26
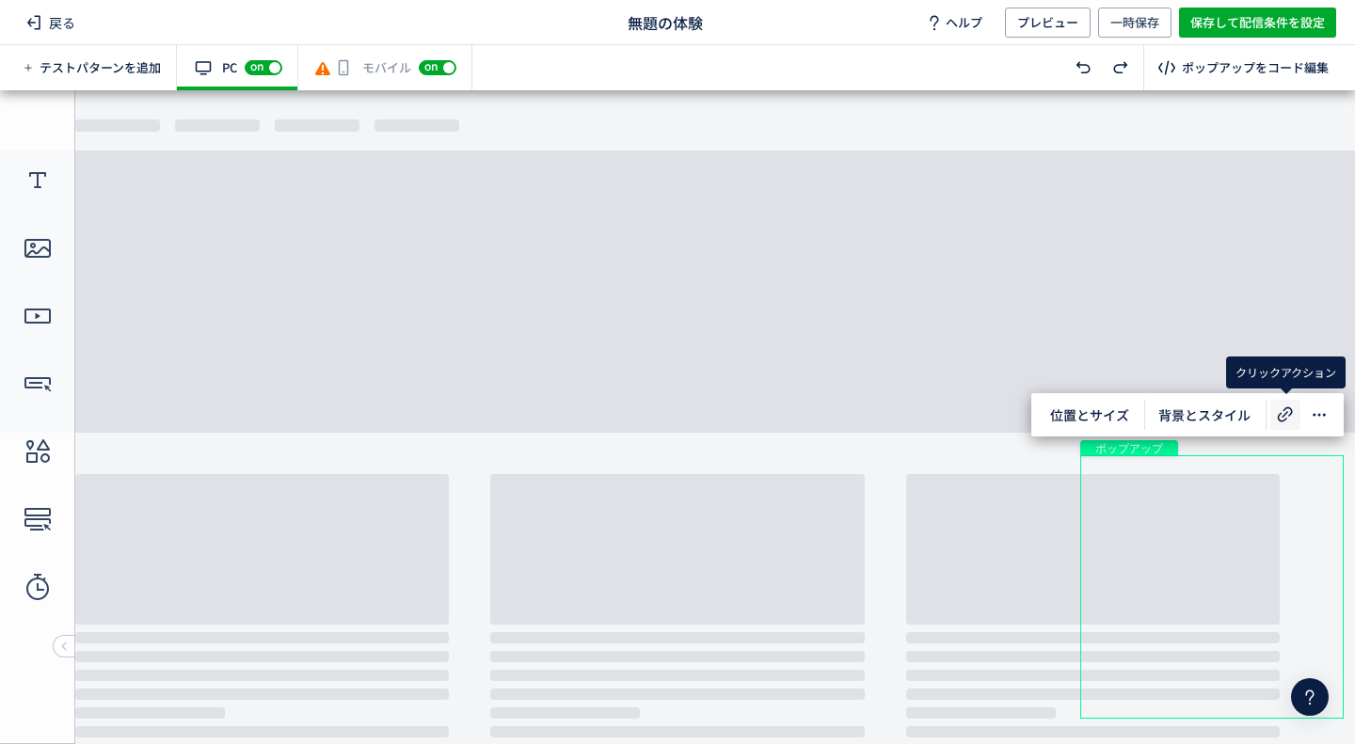
click at [1275, 420] on icon at bounding box center [1285, 415] width 23 height 23
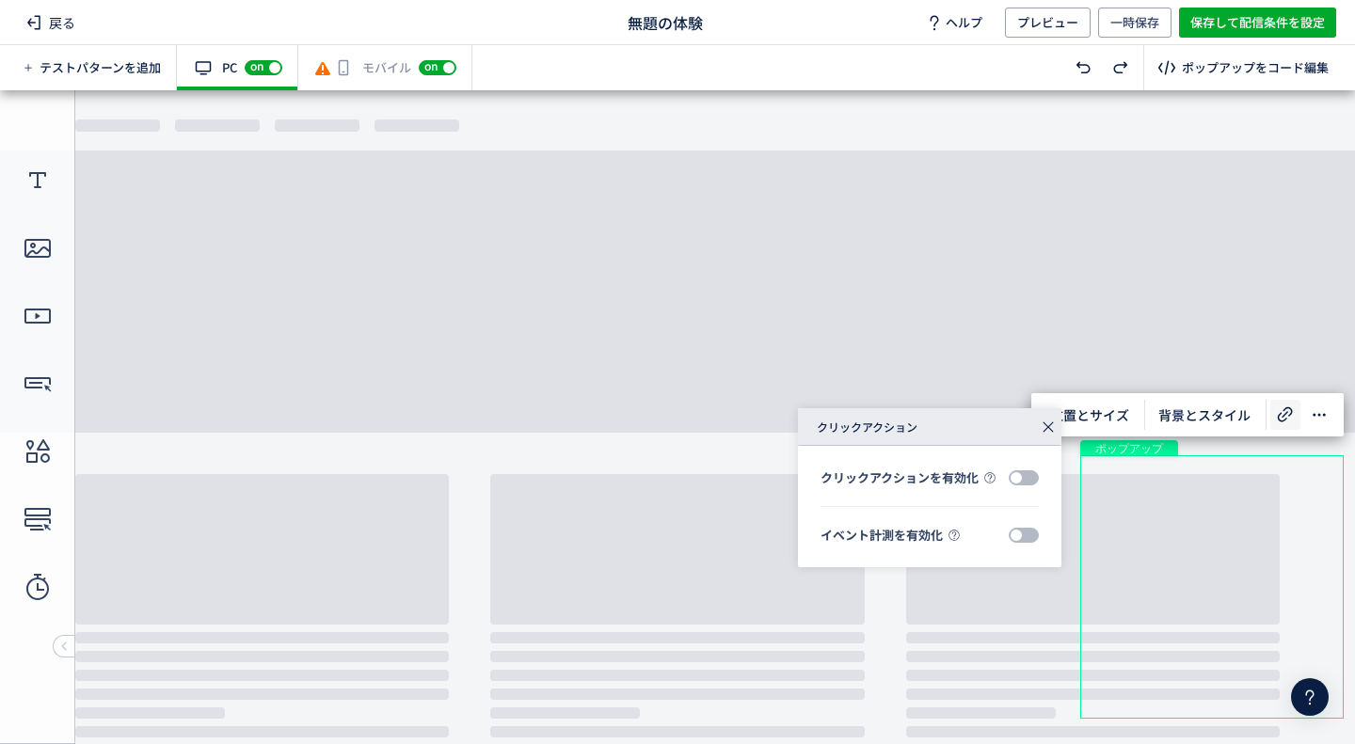
click at [1020, 481] on span at bounding box center [1024, 477] width 30 height 15
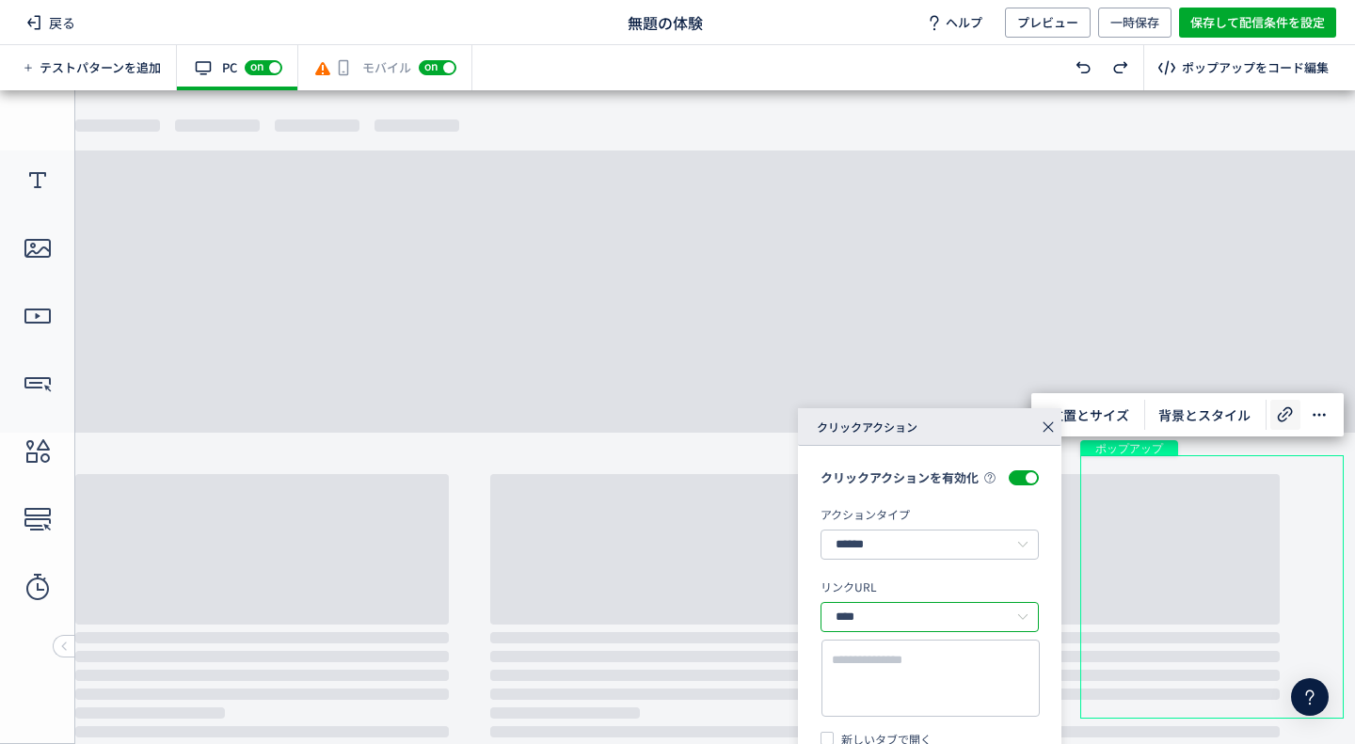
click at [913, 631] on input "****" at bounding box center [930, 617] width 218 height 30
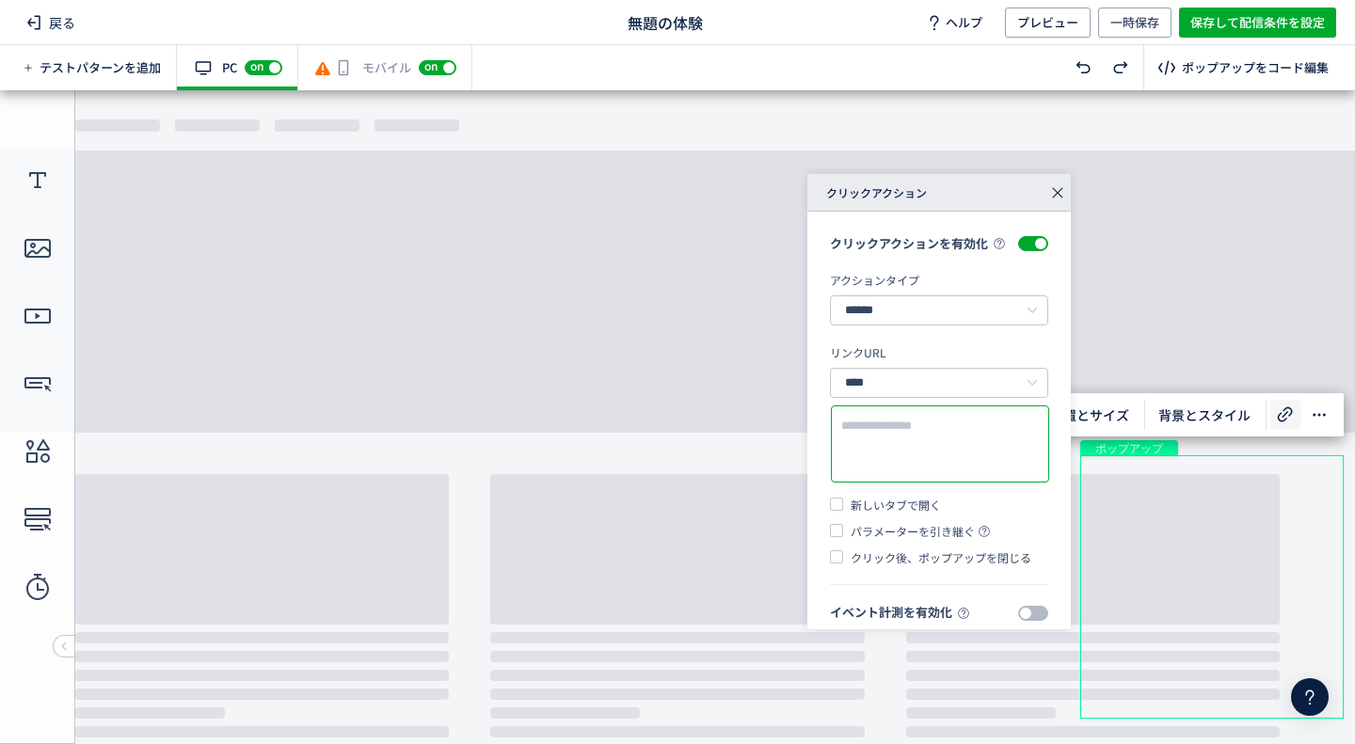
drag, startPoint x: 972, startPoint y: 420, endPoint x: 981, endPoint y: 185, distance: 234.5
click at [981, 185] on div "クリックアクション" at bounding box center [938, 193] width 263 height 38
paste textarea "**********"
type textarea "**********"
click at [951, 418] on div "**********" at bounding box center [939, 467] width 218 height 198
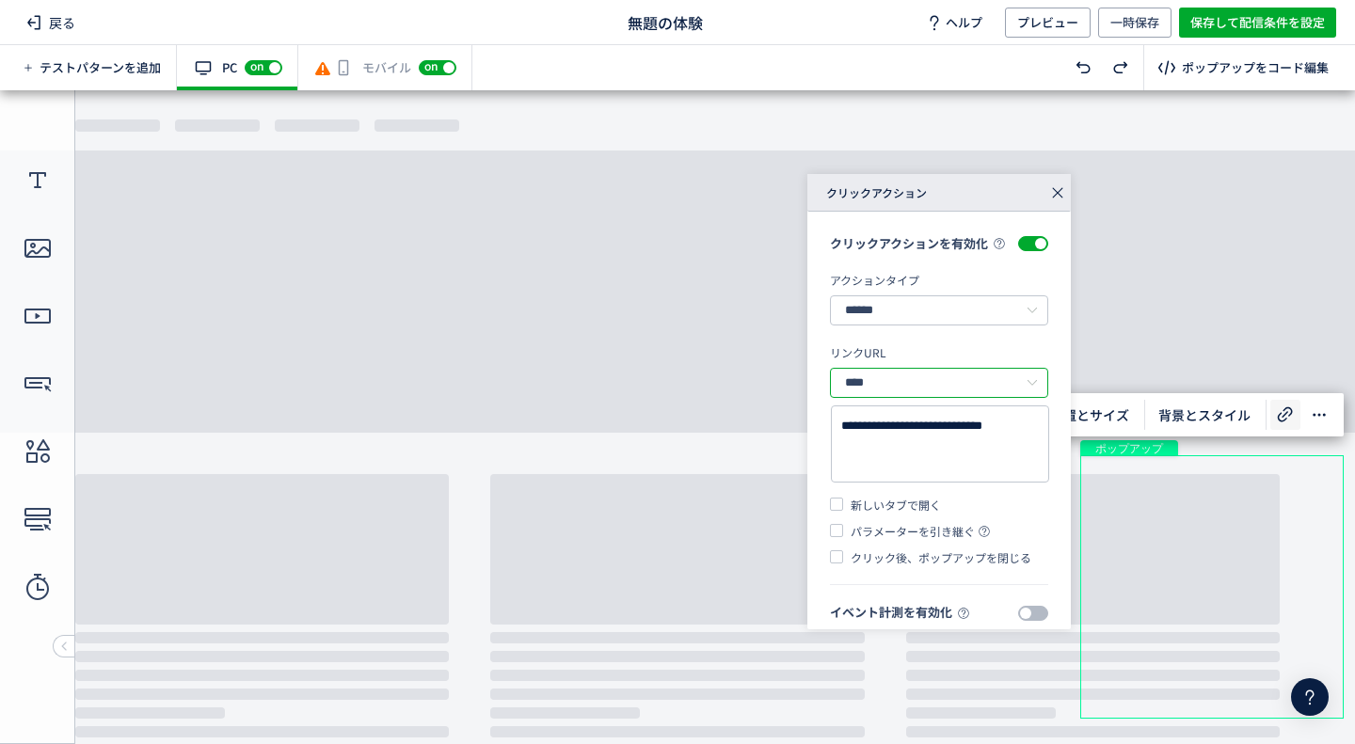
click at [952, 398] on input "****" at bounding box center [939, 383] width 218 height 30
click at [937, 449] on li "絶対パス" at bounding box center [939, 448] width 216 height 32
click at [916, 514] on span "新しいタブで開く" at bounding box center [892, 505] width 98 height 17
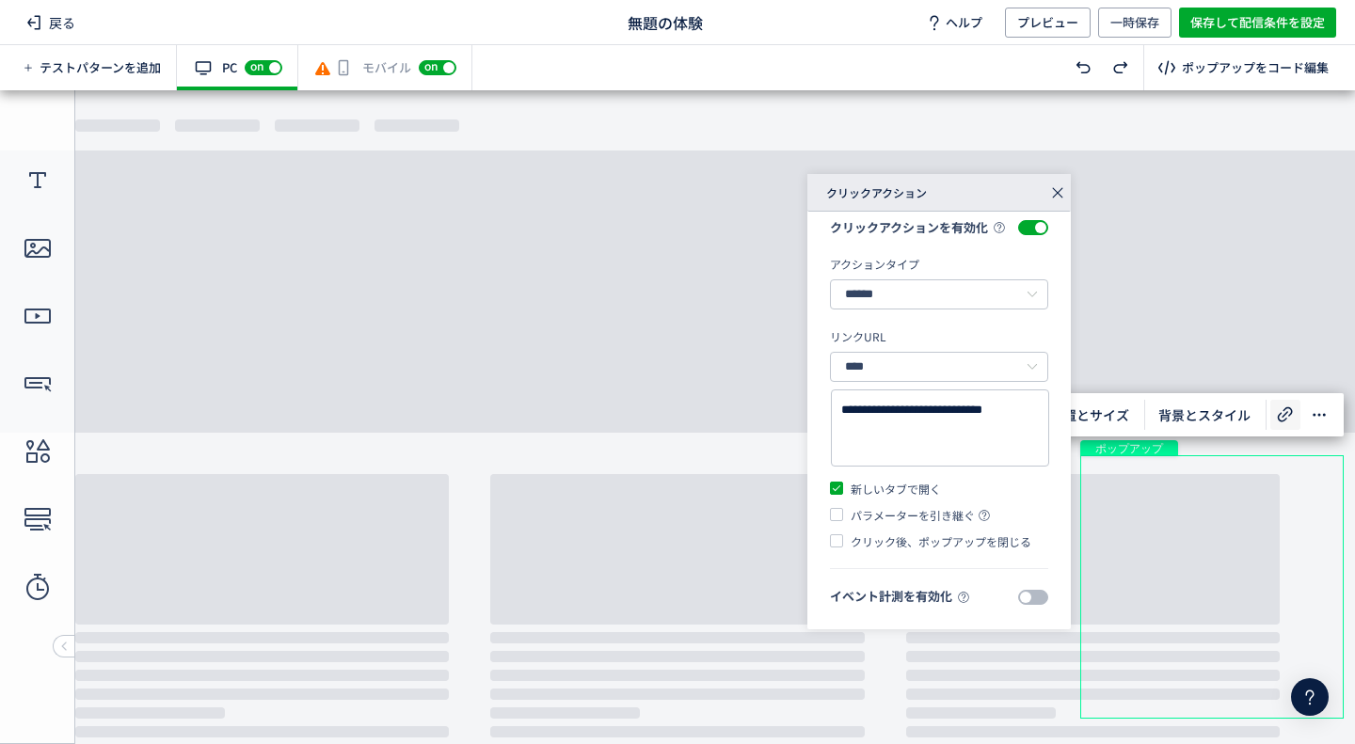
click at [1018, 592] on span at bounding box center [1033, 597] width 30 height 15
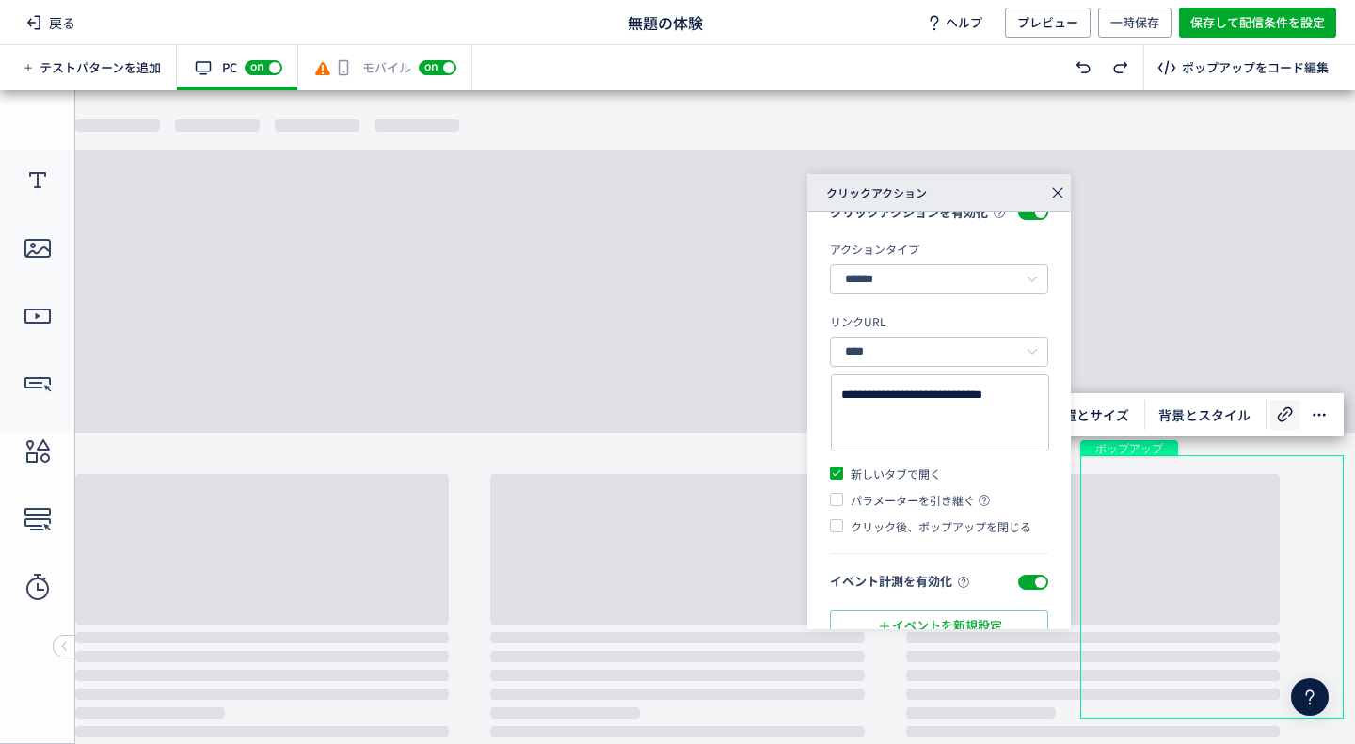
scroll to position [83, 0]
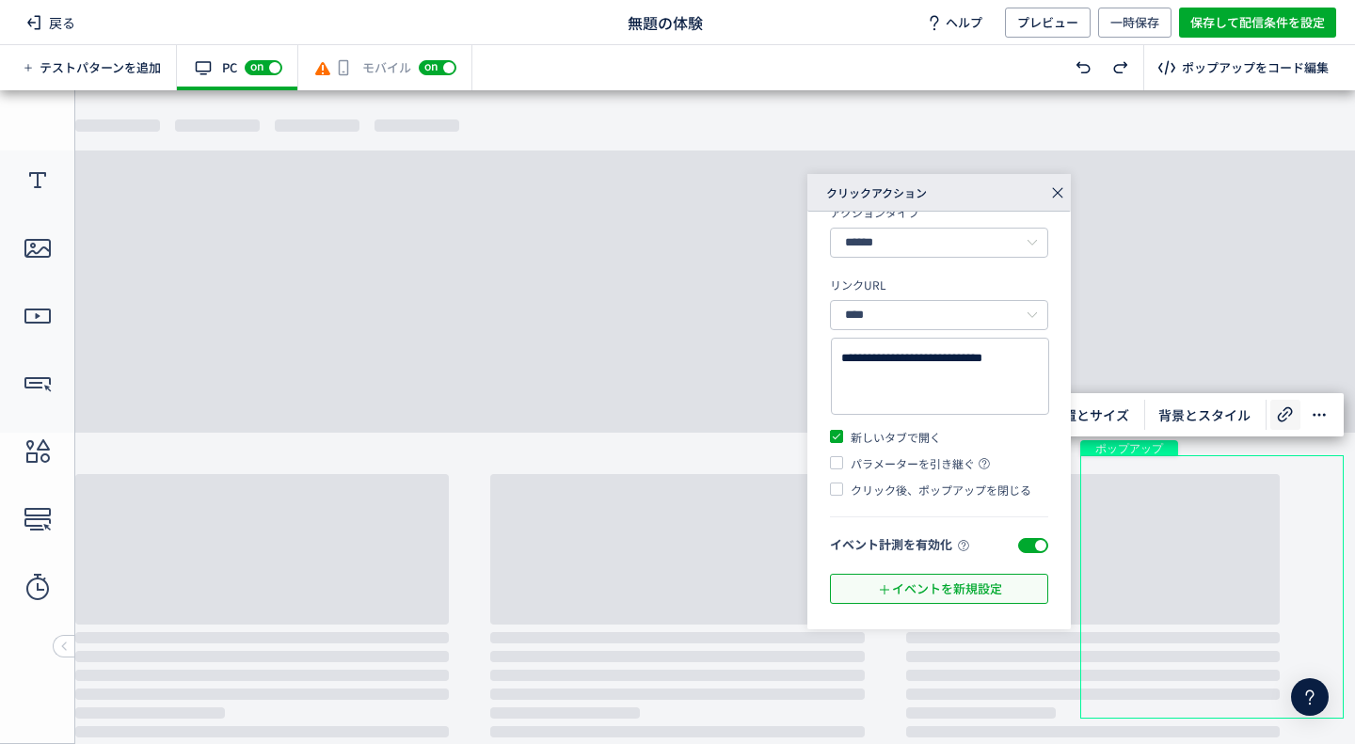
click at [982, 584] on span "イベントを新規設定" at bounding box center [939, 589] width 125 height 30
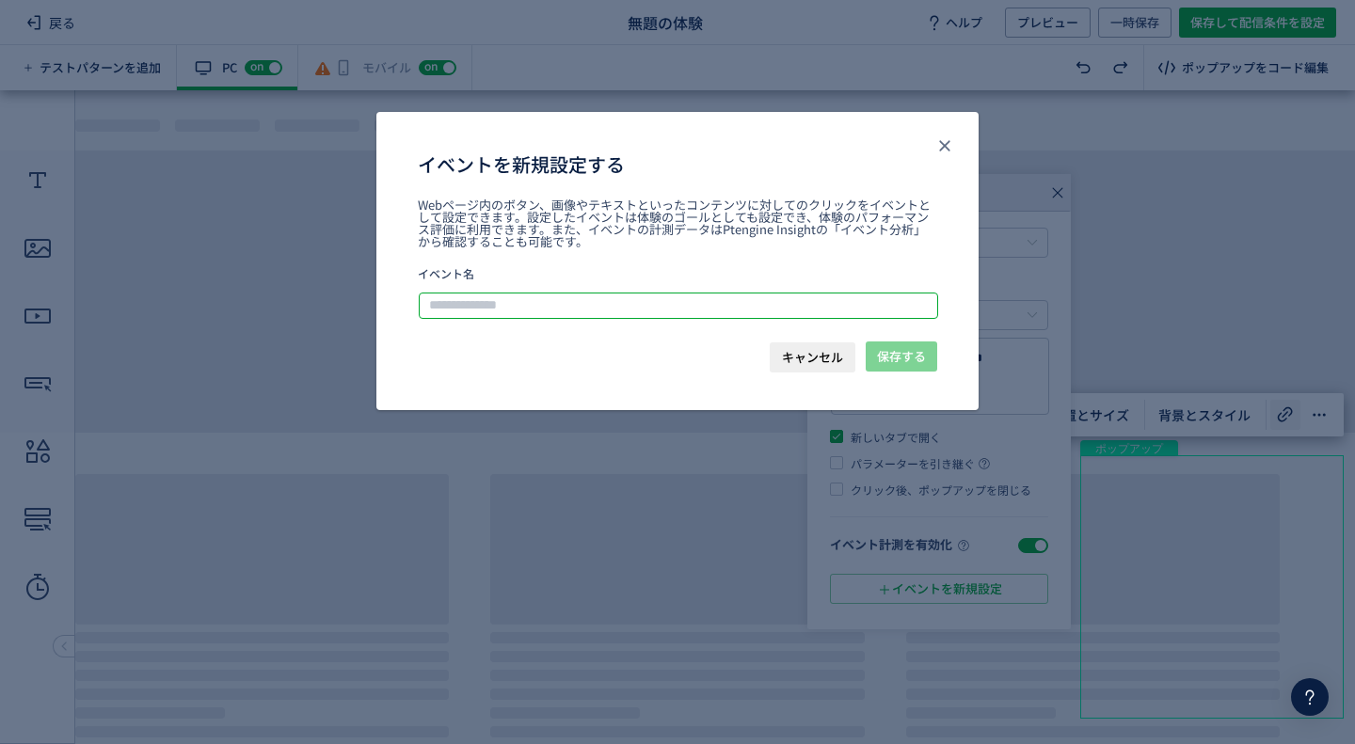
click at [511, 296] on input "イベントを新規設定する" at bounding box center [679, 306] width 518 height 23
type input "******"
click at [912, 364] on span "保存する" at bounding box center [901, 357] width 49 height 30
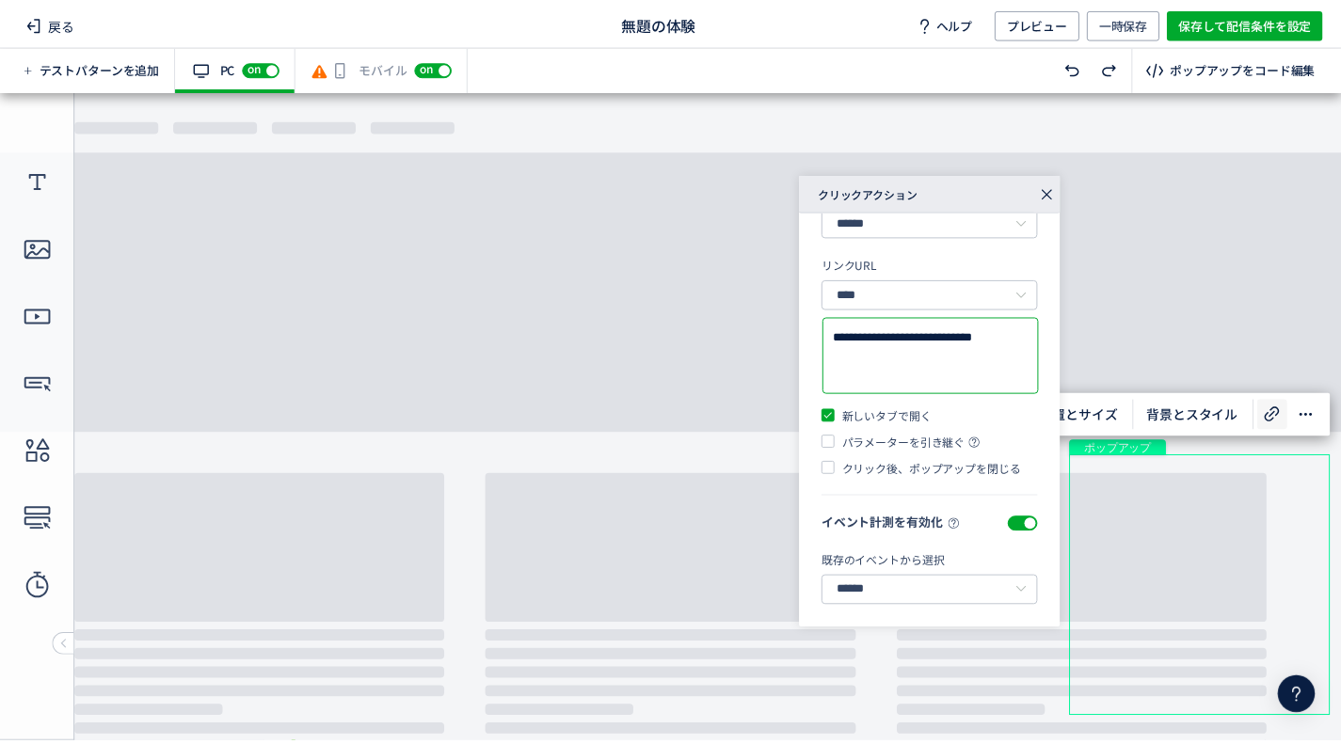
scroll to position [104, 0]
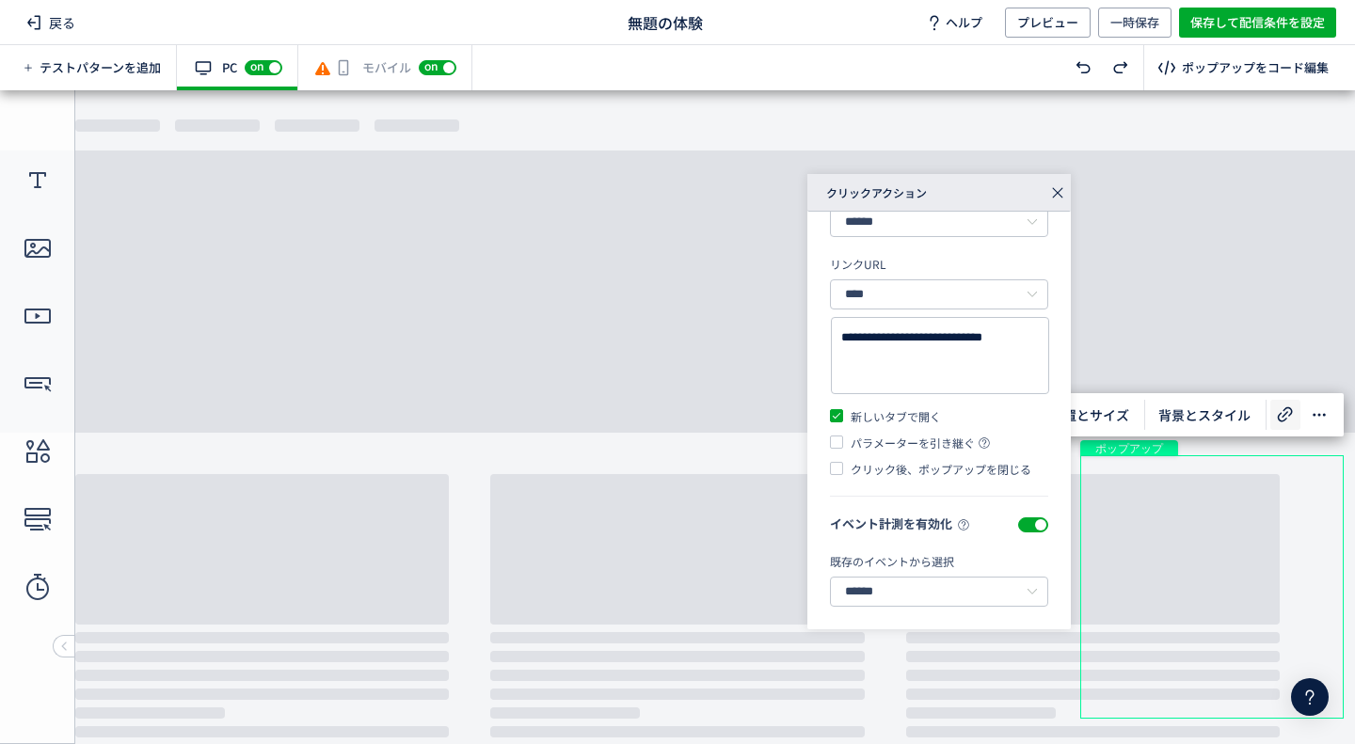
click at [1059, 191] on icon at bounding box center [1057, 193] width 26 height 26
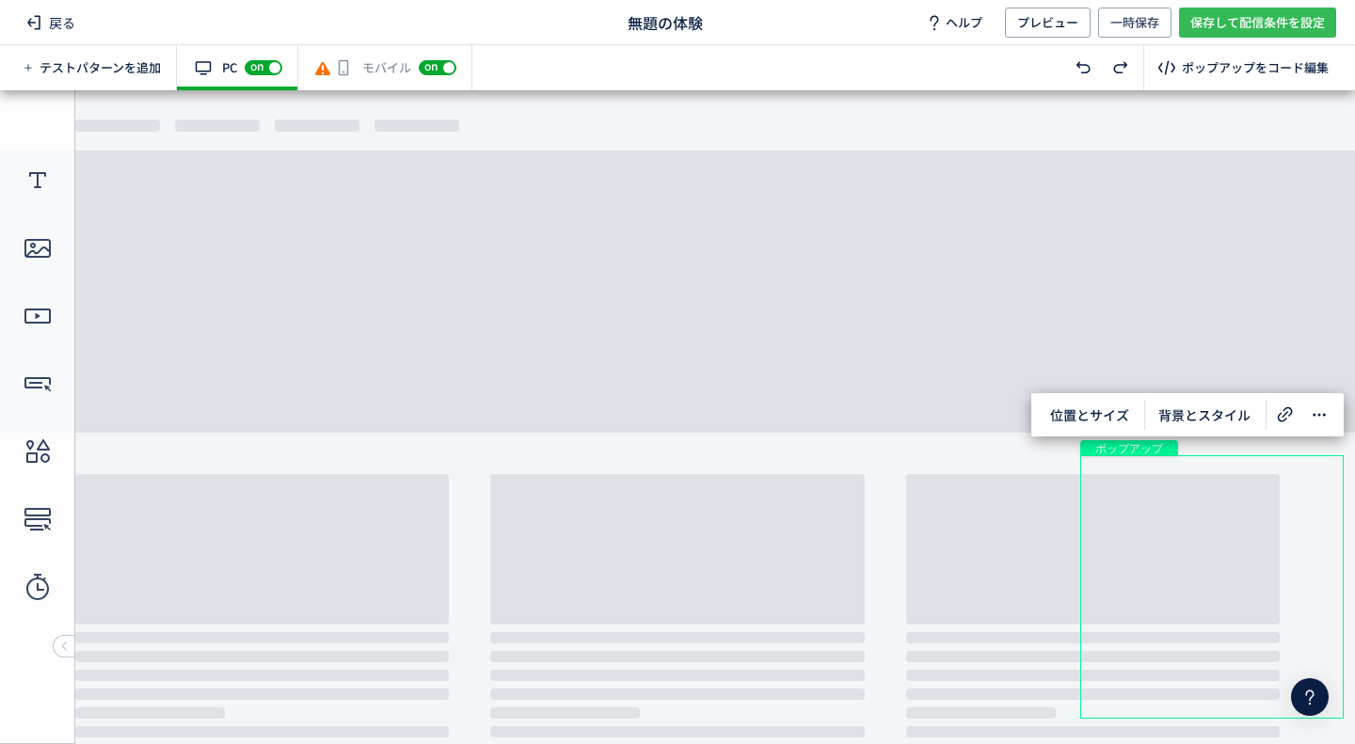
click at [1257, 17] on span "保存して配信条件を設定" at bounding box center [1257, 23] width 135 height 30
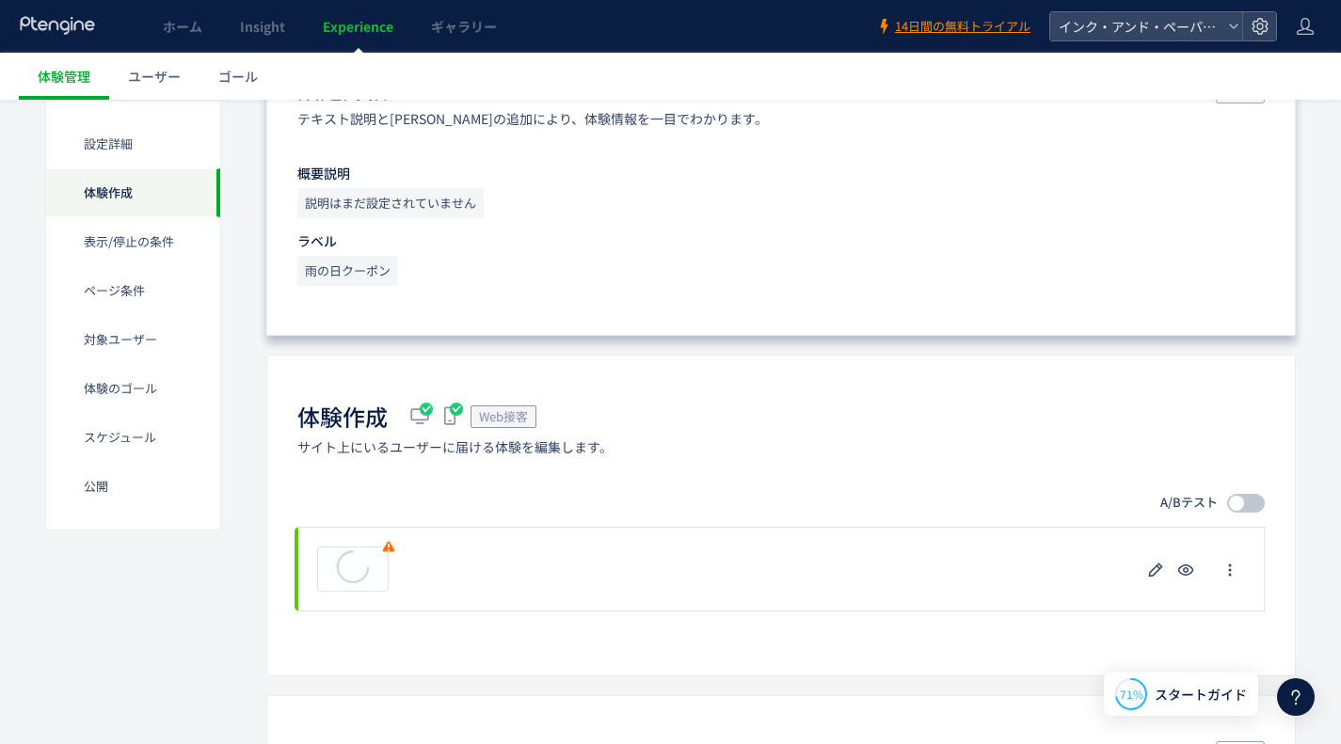
scroll to position [376, 0]
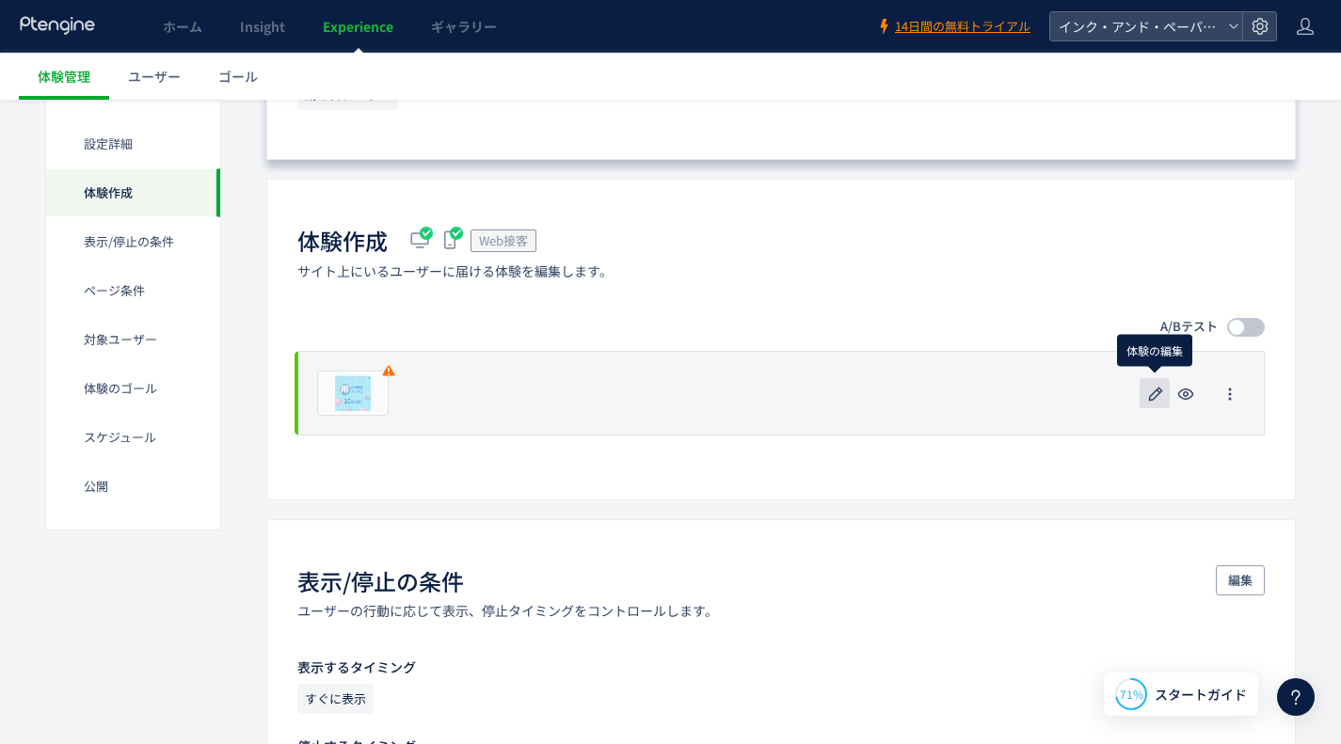
click at [1158, 392] on use "button" at bounding box center [1156, 394] width 14 height 14
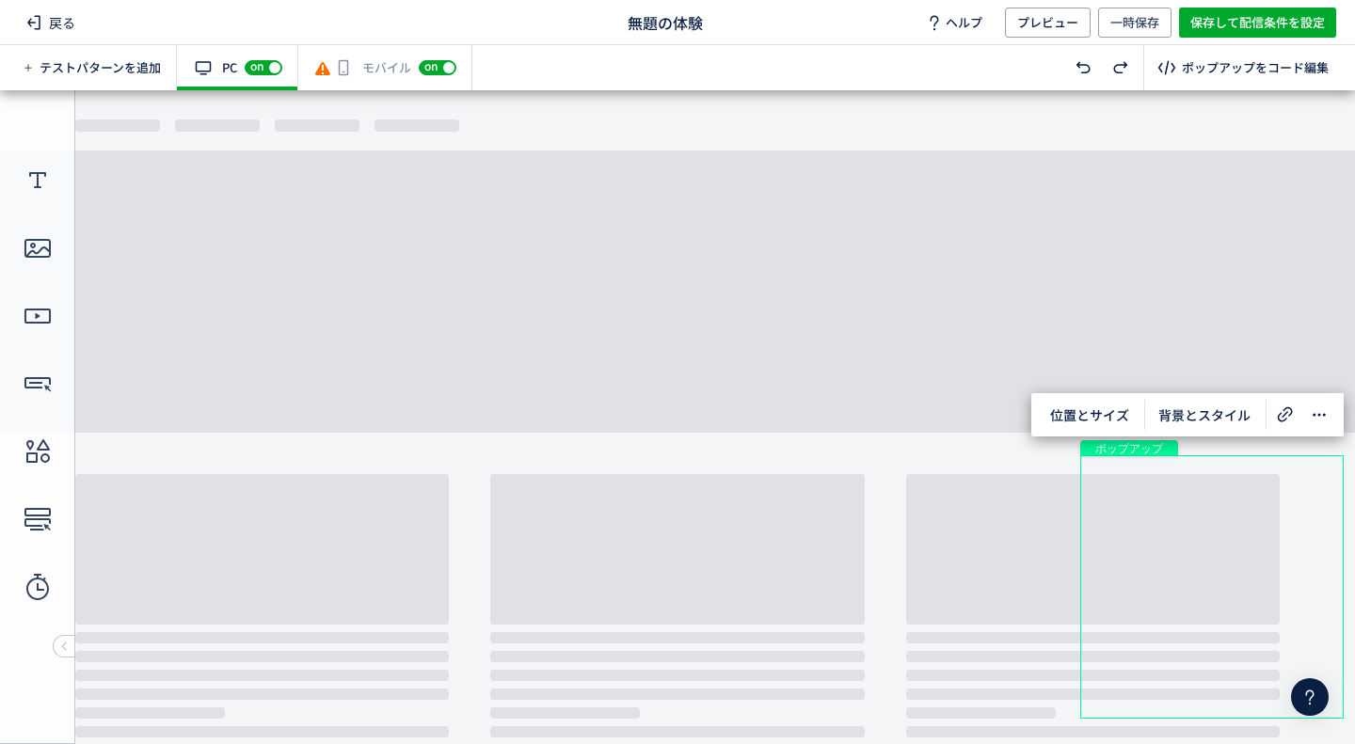
click at [334, 68] on div "有効な編集箇所が確認されません モバイル off on" at bounding box center [385, 67] width 174 height 45
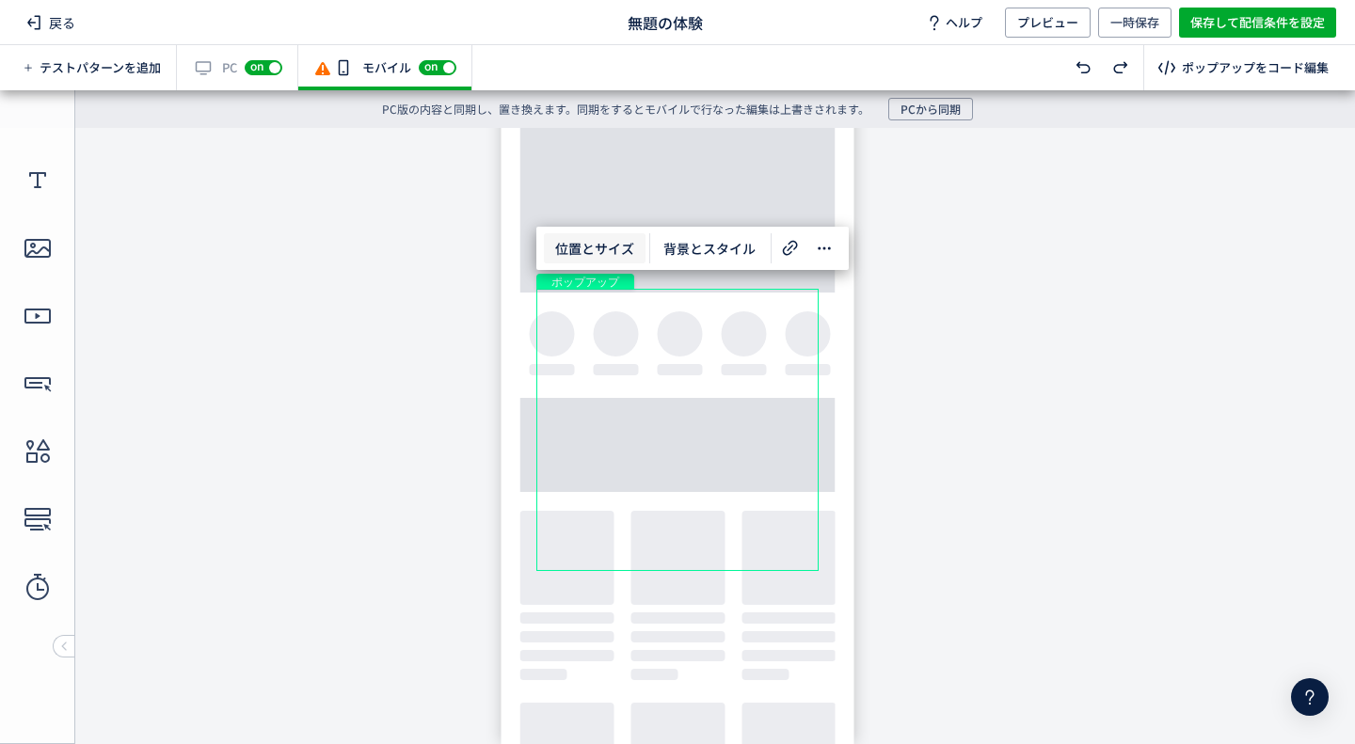
click at [613, 246] on span "位置とサイズ" at bounding box center [595, 248] width 102 height 30
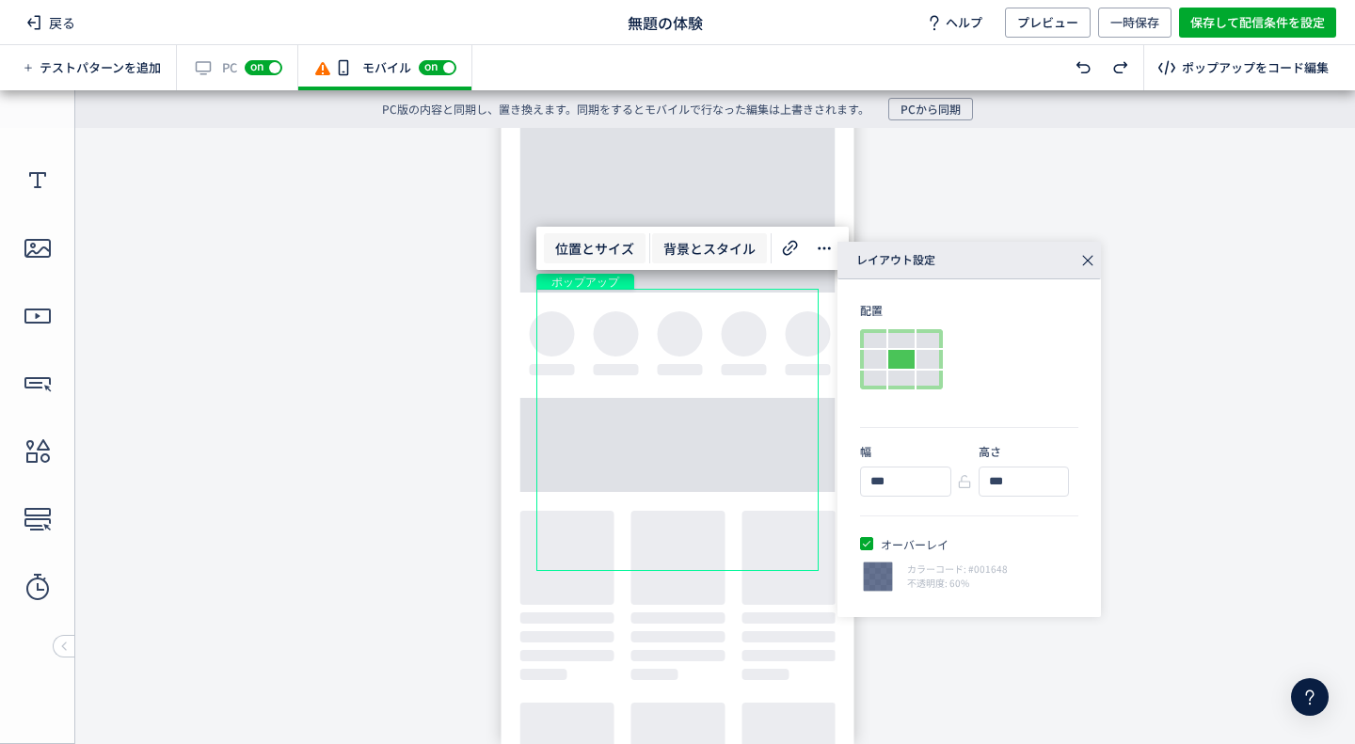
click at [693, 243] on span "背景とスタイル" at bounding box center [709, 248] width 115 height 30
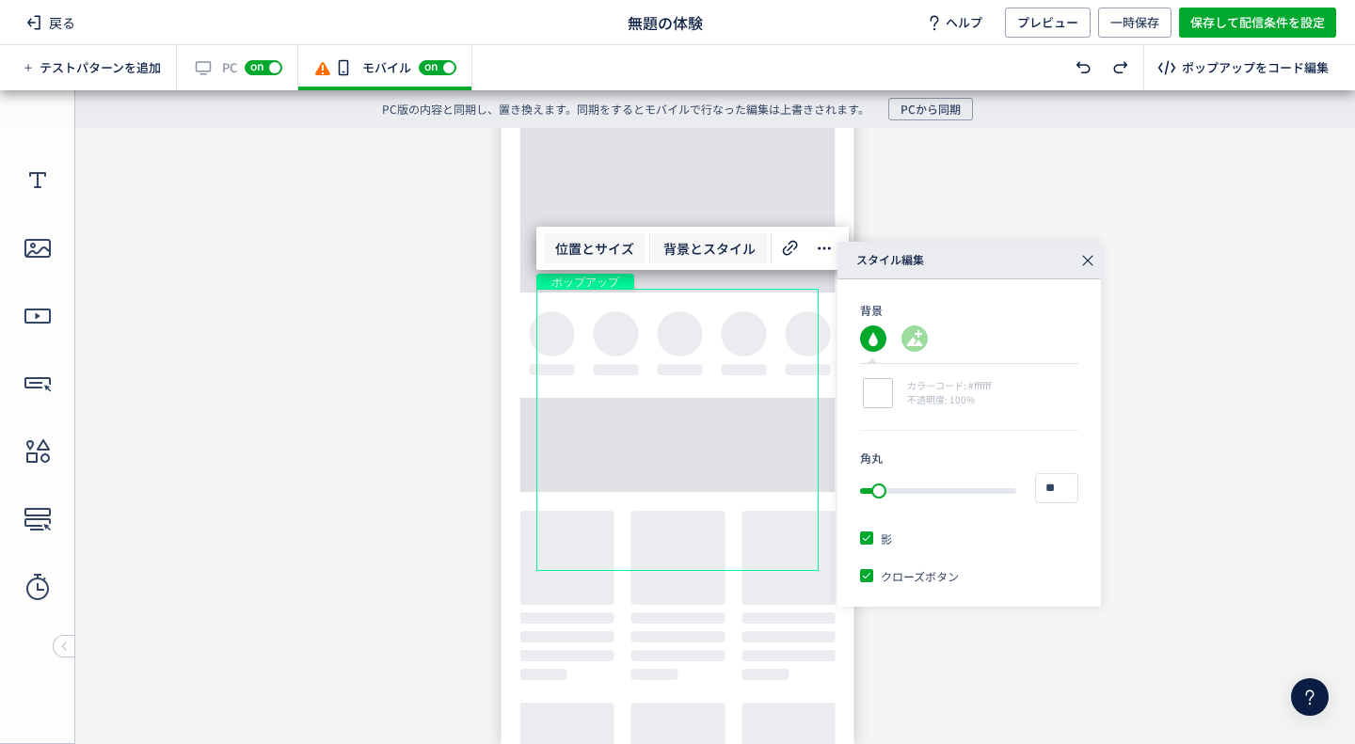
click at [604, 252] on span "位置とサイズ" at bounding box center [595, 248] width 102 height 30
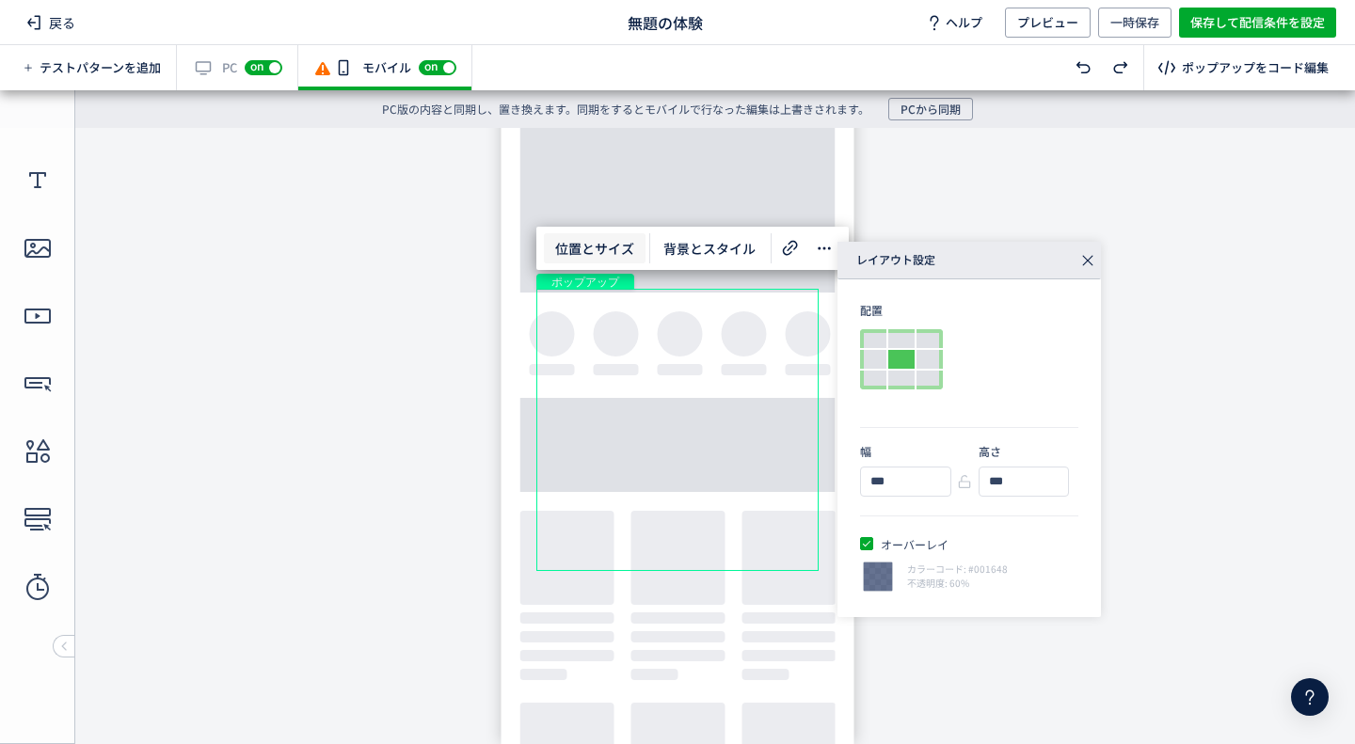
click at [1085, 254] on icon at bounding box center [1088, 260] width 26 height 26
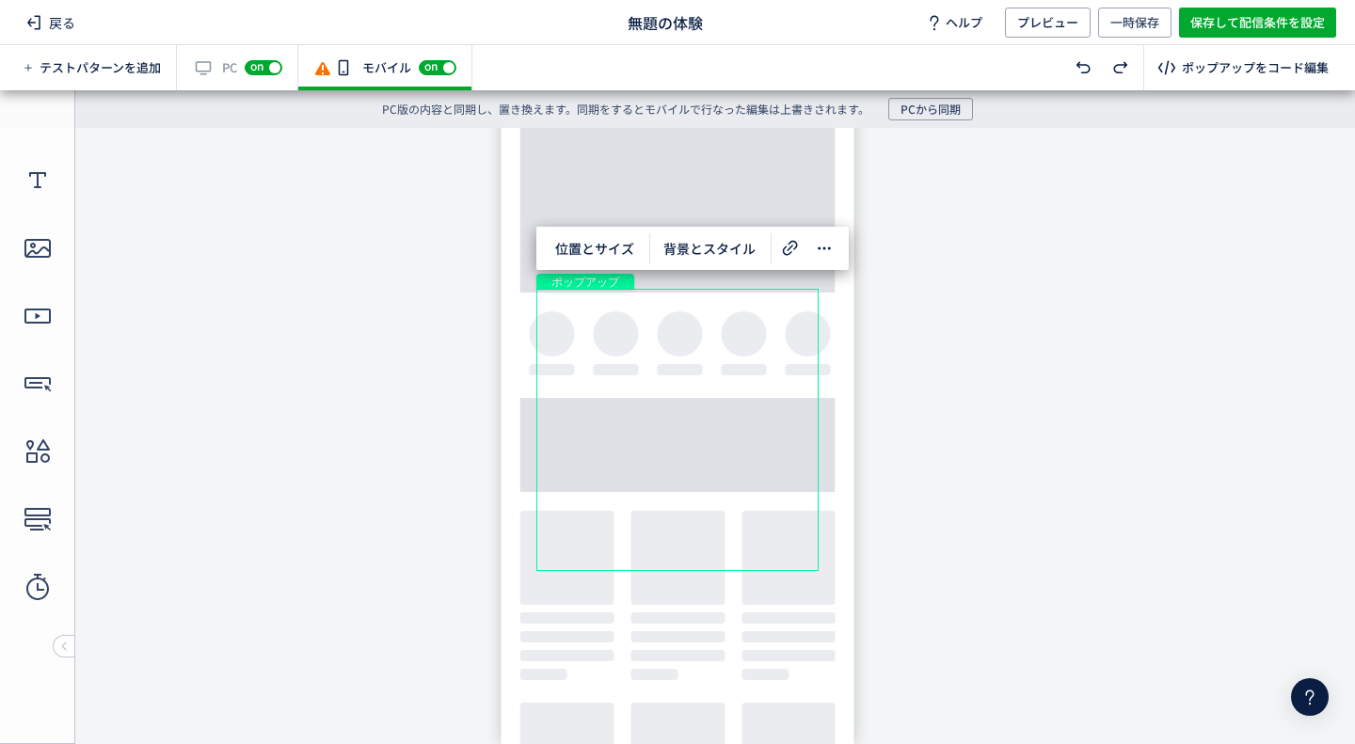
click at [444, 306] on body "undefined ポップアップ undefined ポップアップ クローズボタン" at bounding box center [677, 429] width 1355 height 602
drag, startPoint x: 1206, startPoint y: 16, endPoint x: 1195, endPoint y: 30, distance: 18.1
click at [1206, 15] on span "保存して配信条件を設定" at bounding box center [1257, 23] width 135 height 30
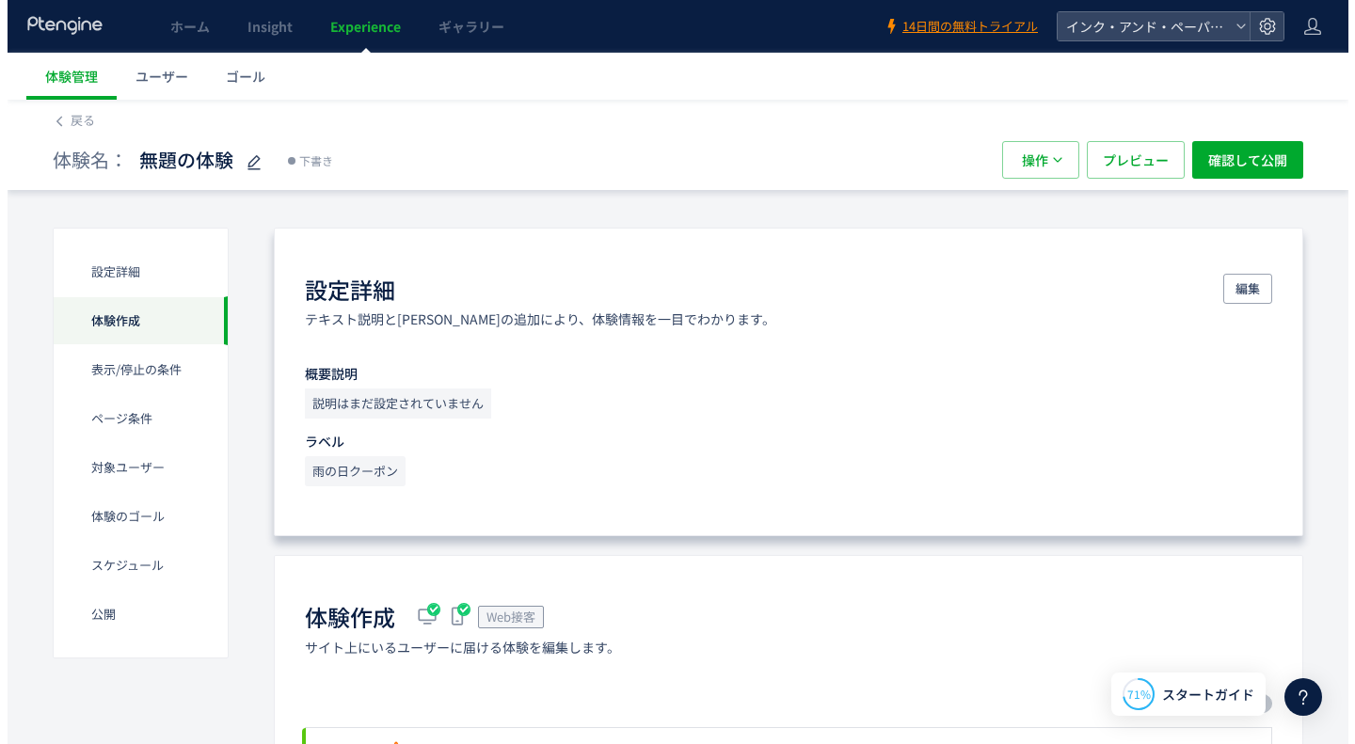
scroll to position [376, 0]
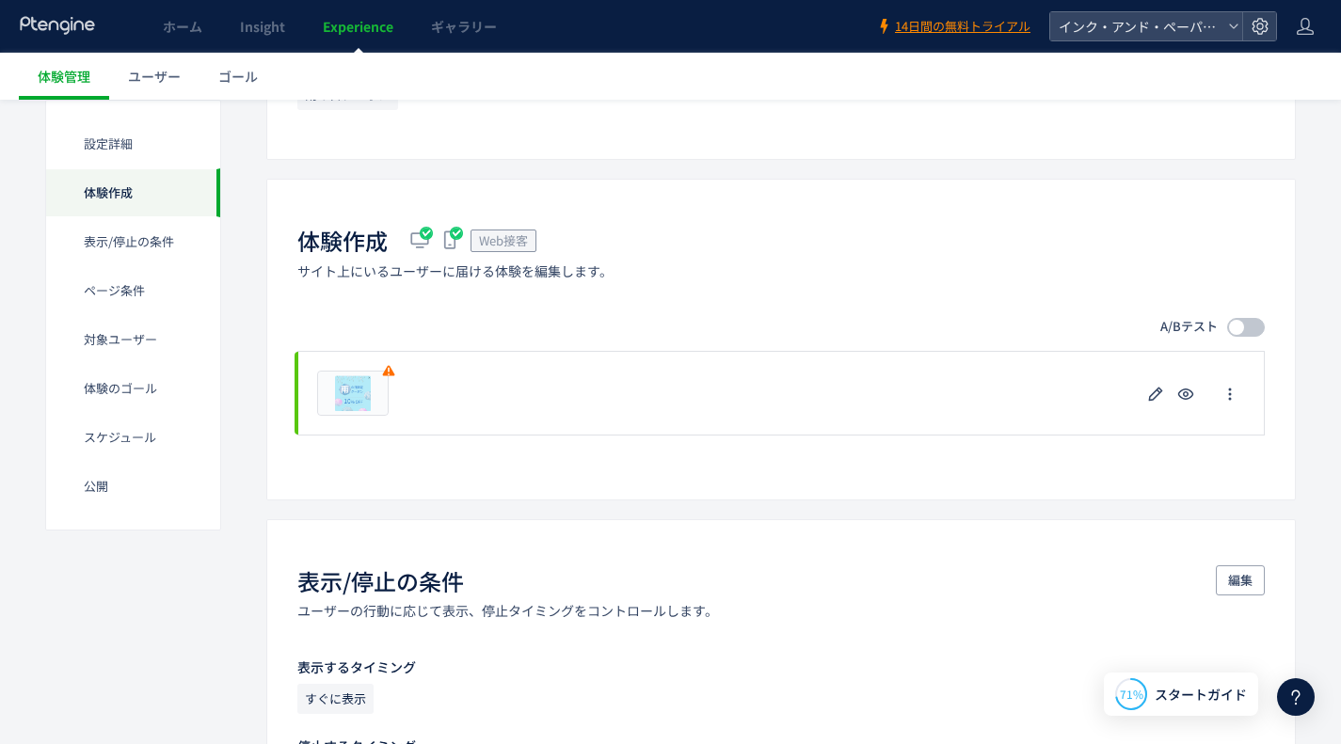
click at [1247, 316] on div "体験作成 Web接客 サイト上にいるユーザーに届ける体験を編集します。 A/Bテスト プレビュー 削除の確認 キャンセル 削除 一時停止の確認 キャンセル 確…" at bounding box center [780, 339] width 1029 height 321
click at [1250, 323] on span at bounding box center [1246, 327] width 38 height 19
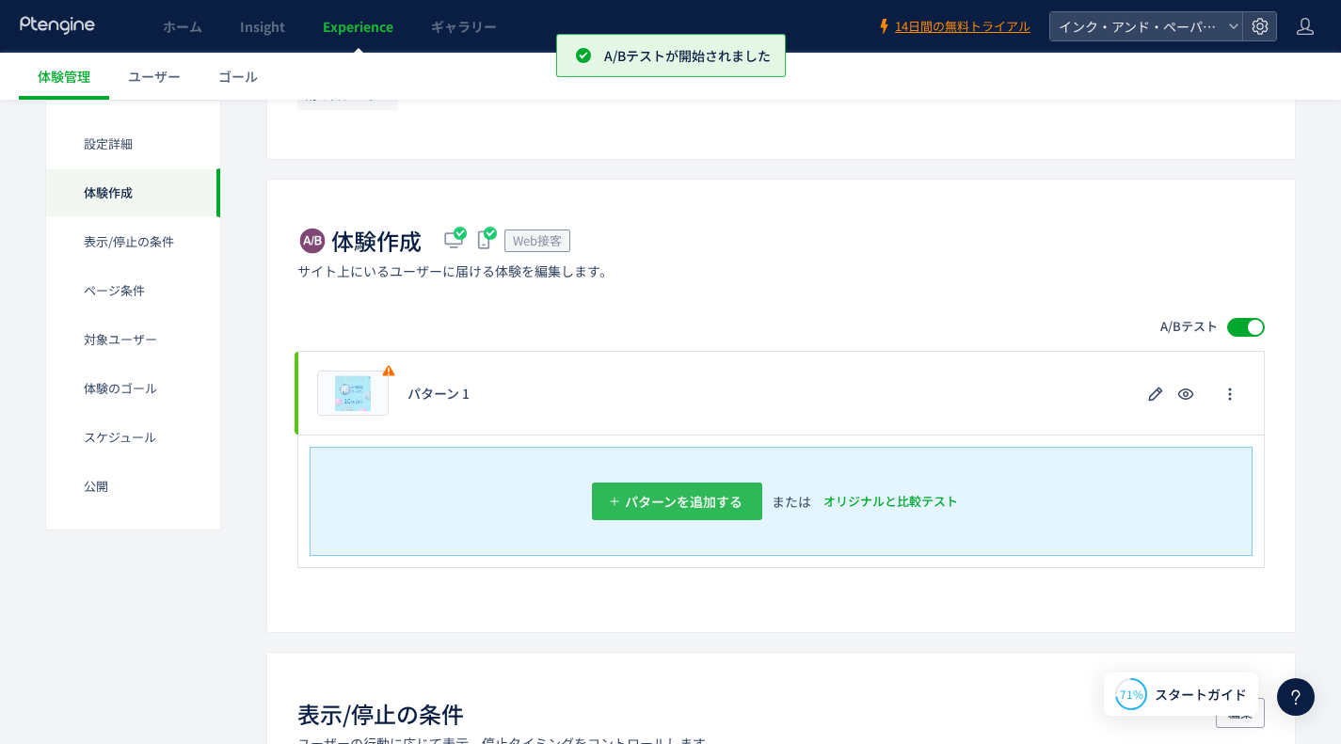
click at [699, 507] on span "パターンを追加する​" at bounding box center [684, 502] width 118 height 38
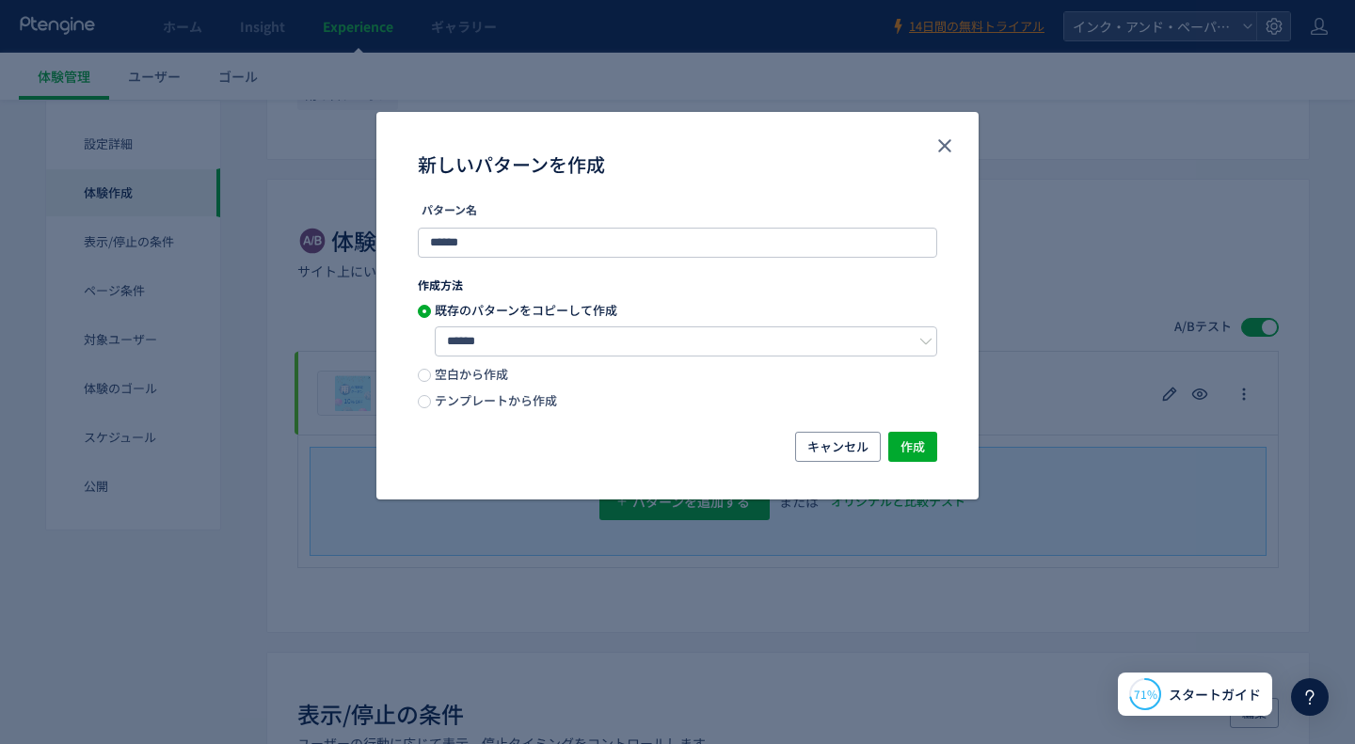
click at [516, 405] on span "テンプレートから作成" at bounding box center [494, 400] width 126 height 18
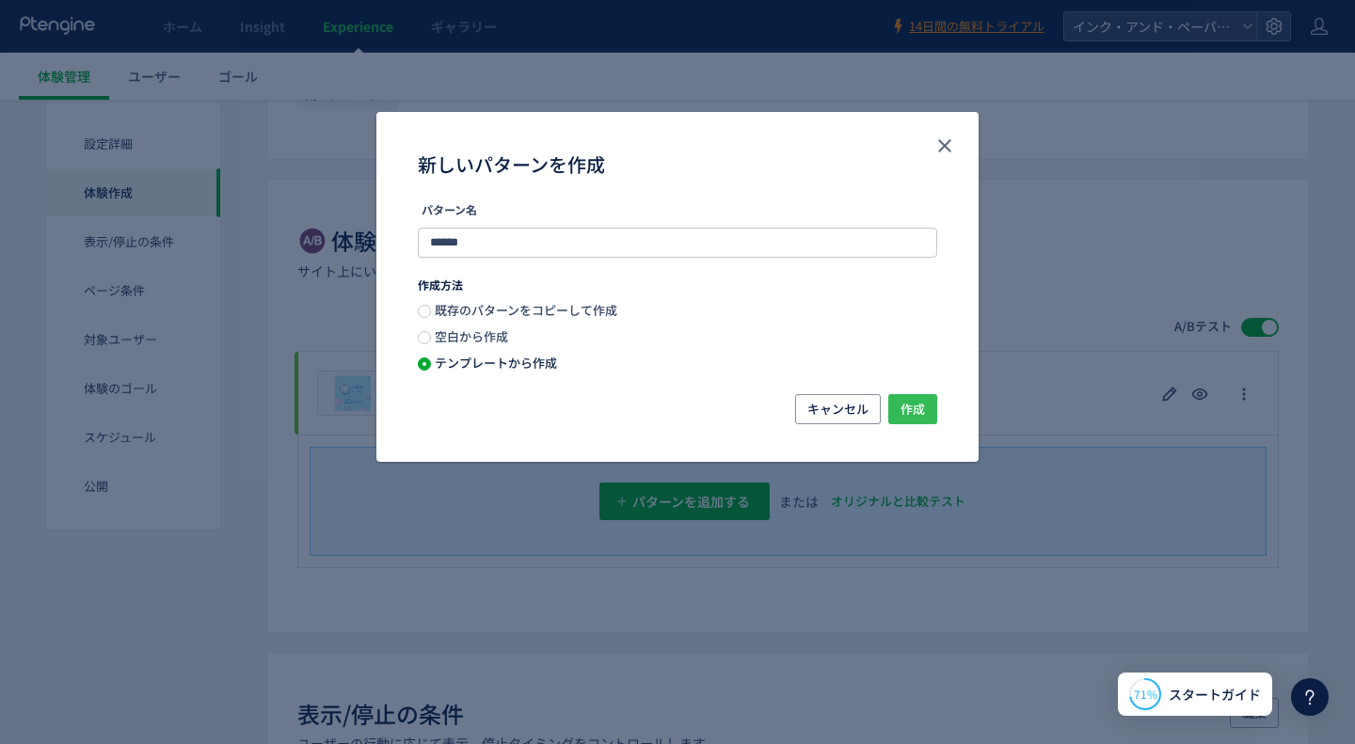
click at [918, 398] on span "作成" at bounding box center [912, 409] width 24 height 30
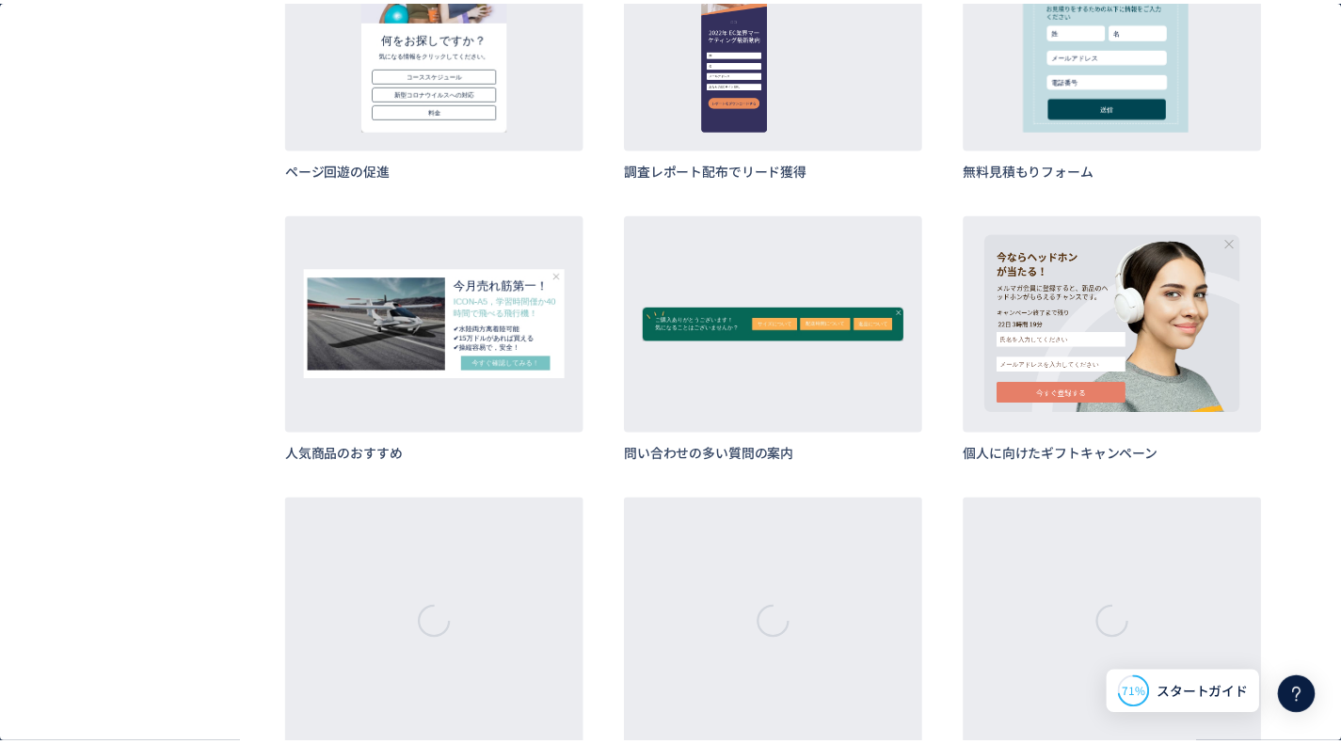
scroll to position [5646, 0]
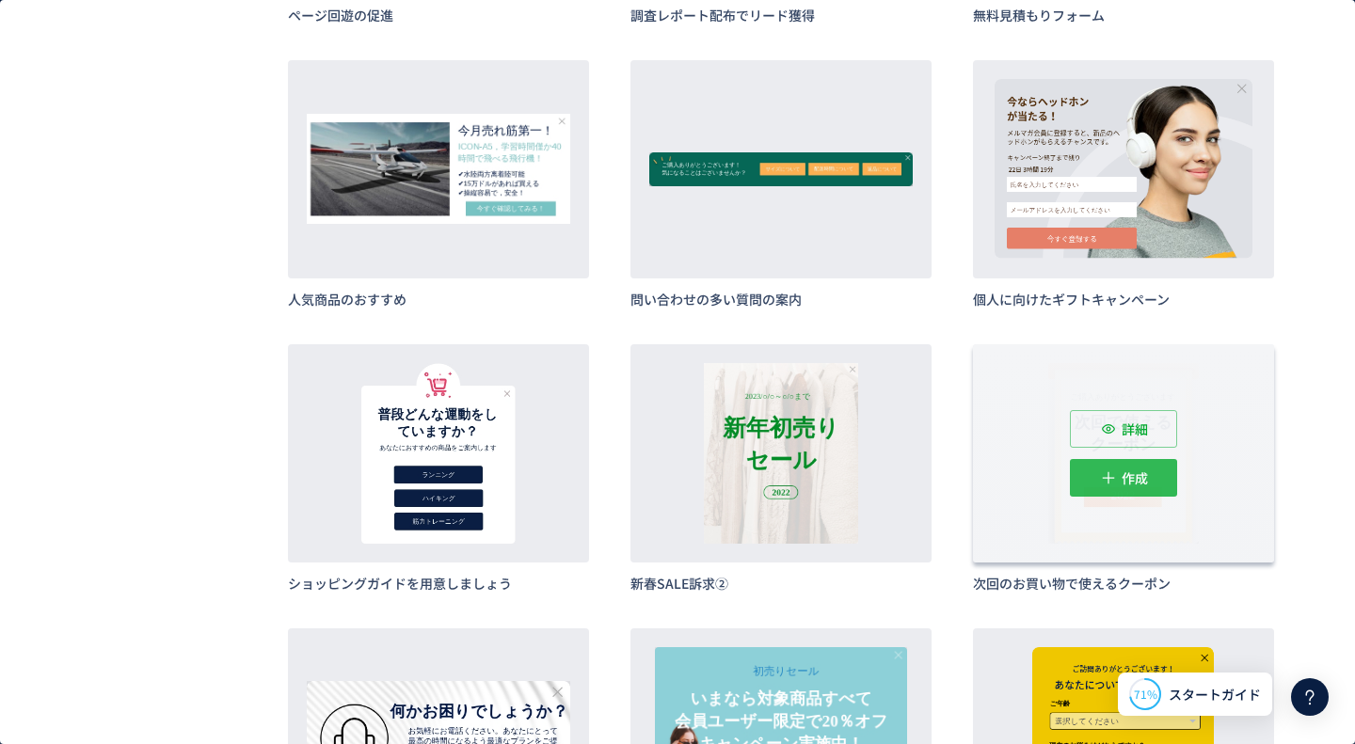
click at [1124, 483] on span "作成" at bounding box center [1135, 478] width 26 height 38
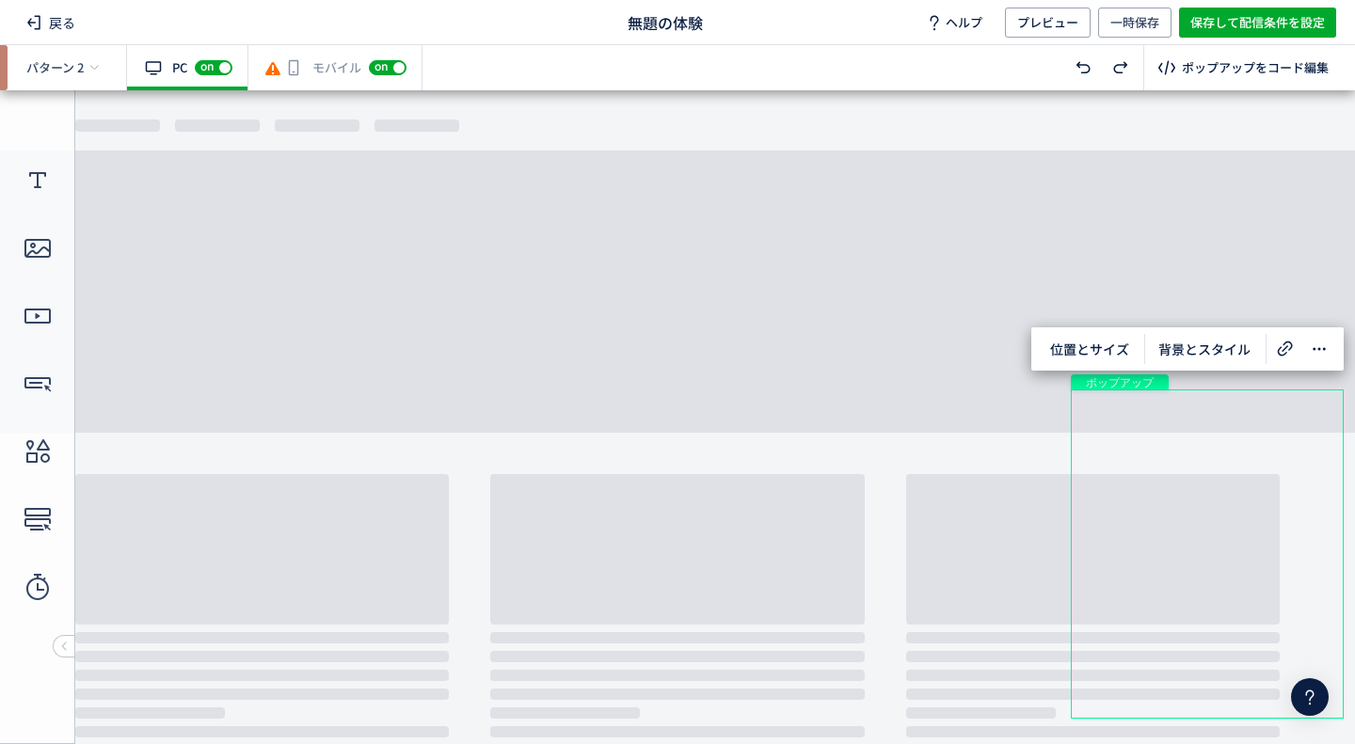
click at [328, 65] on div "有効な編集箇所が確認されません モバイル off on" at bounding box center [335, 67] width 174 height 45
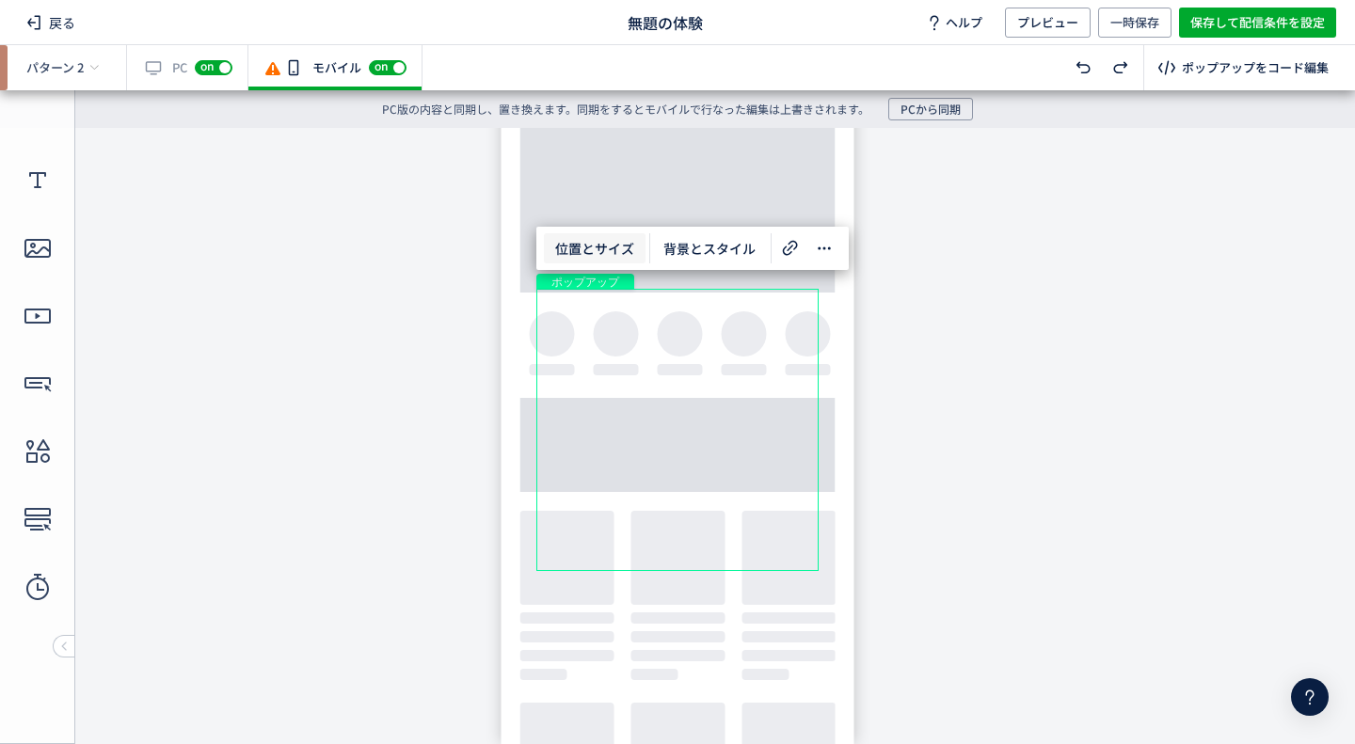
click at [610, 237] on span "位置とサイズ" at bounding box center [595, 248] width 102 height 30
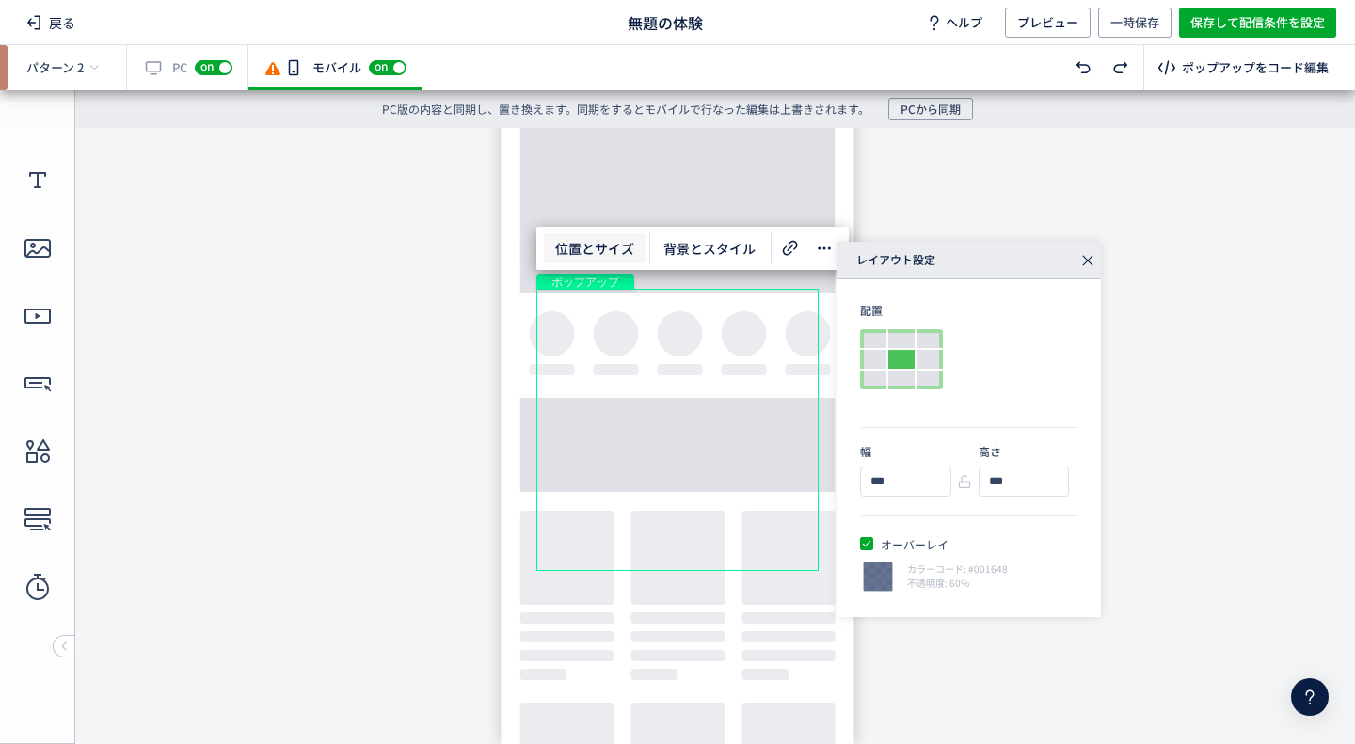
click at [610, 242] on span "位置とサイズ" at bounding box center [595, 248] width 102 height 30
click at [912, 475] on input "***" at bounding box center [898, 482] width 74 height 28
click at [945, 490] on div "***" at bounding box center [905, 482] width 89 height 28
click at [940, 489] on div at bounding box center [941, 482] width 8 height 28
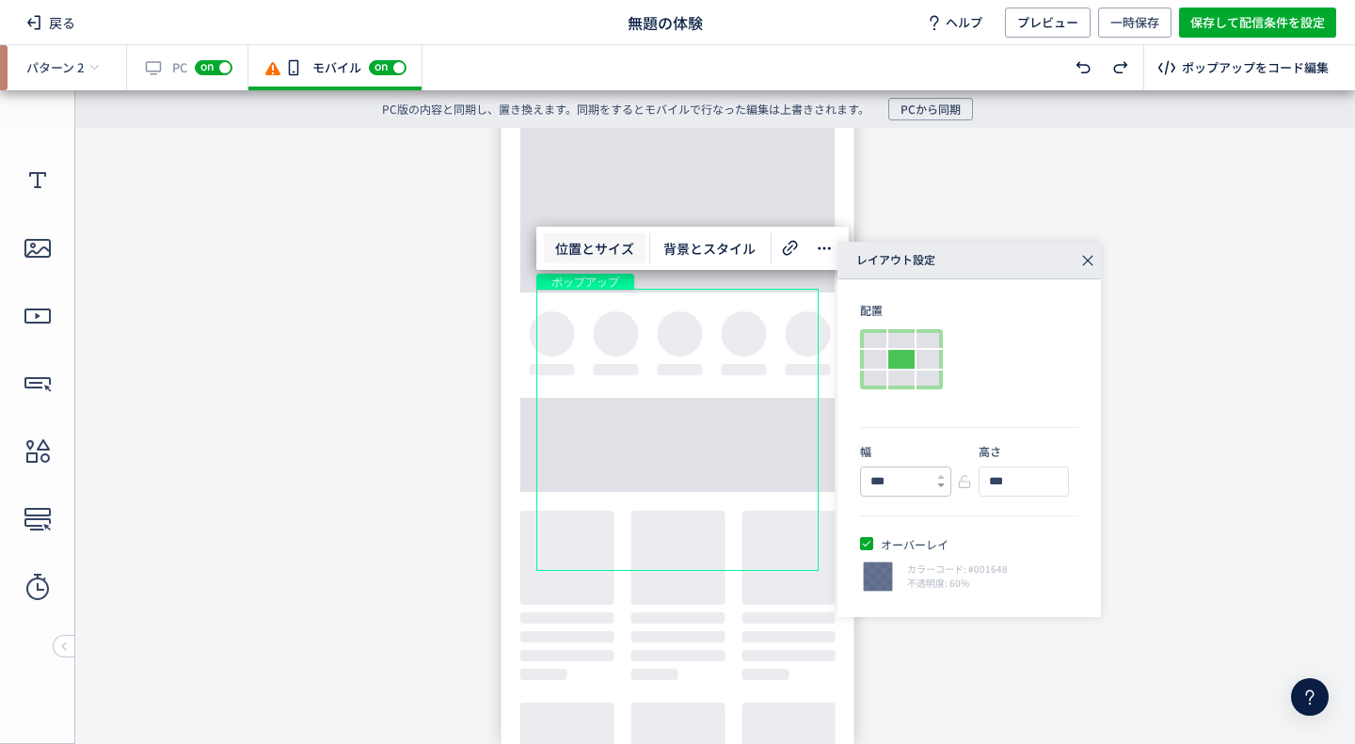
click at [939, 486] on icon at bounding box center [941, 486] width 8 height 8
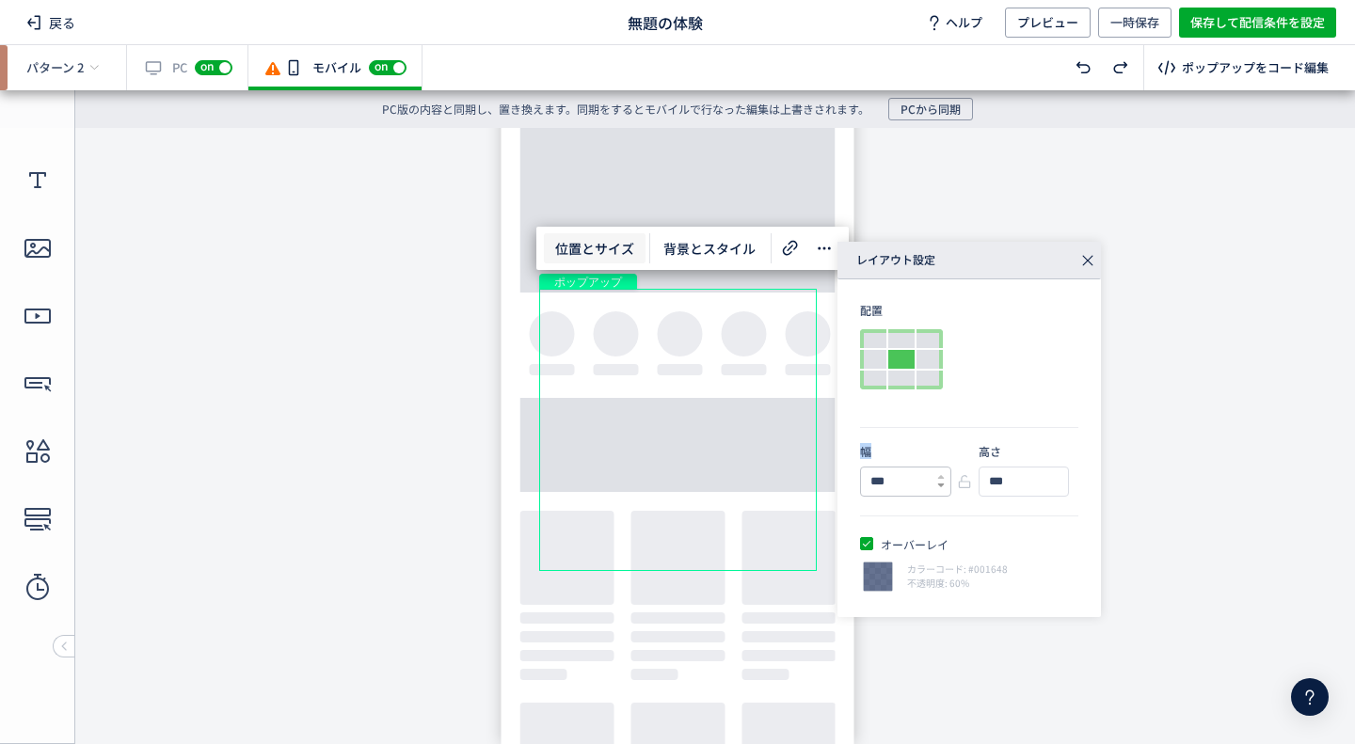
click at [939, 486] on icon at bounding box center [941, 486] width 8 height 8
type input "***"
click at [939, 486] on icon at bounding box center [941, 486] width 8 height 8
click at [1061, 482] on div "***" at bounding box center [1024, 482] width 91 height 30
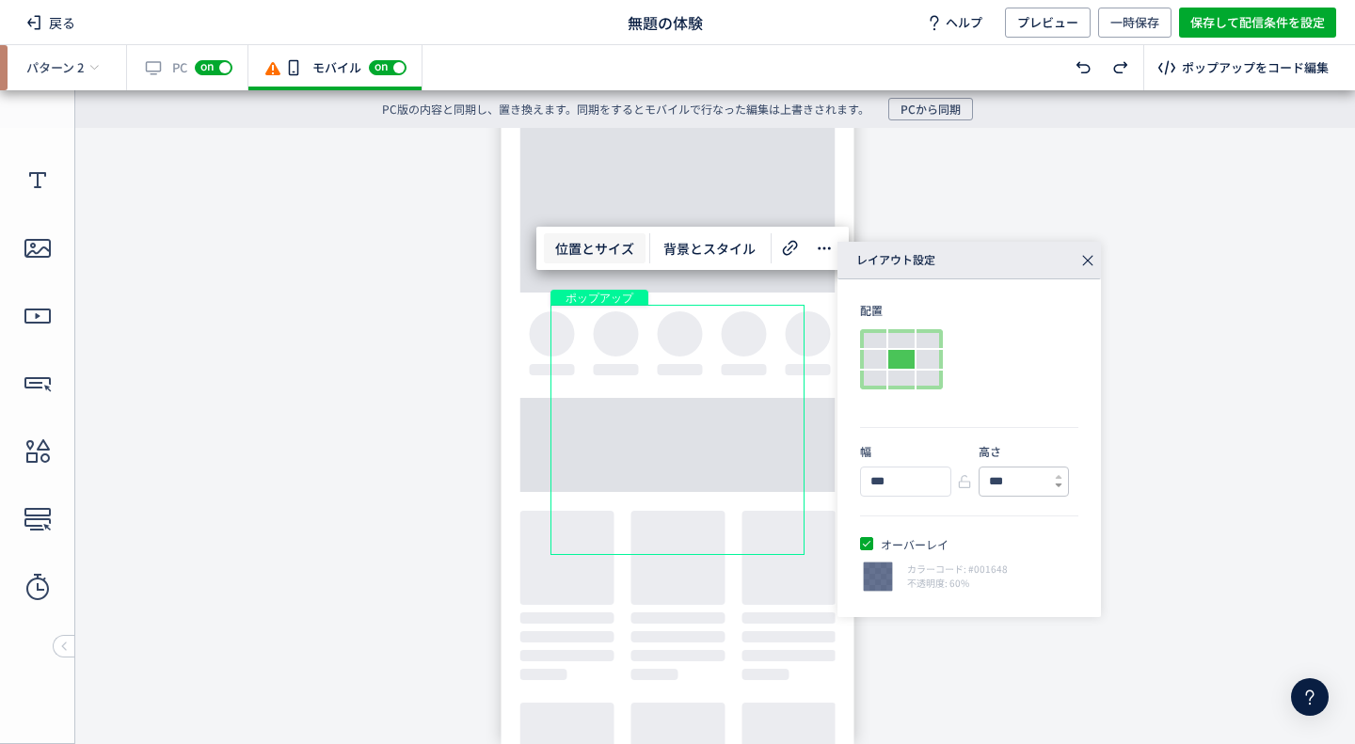
click at [1061, 482] on icon at bounding box center [1059, 486] width 8 height 8
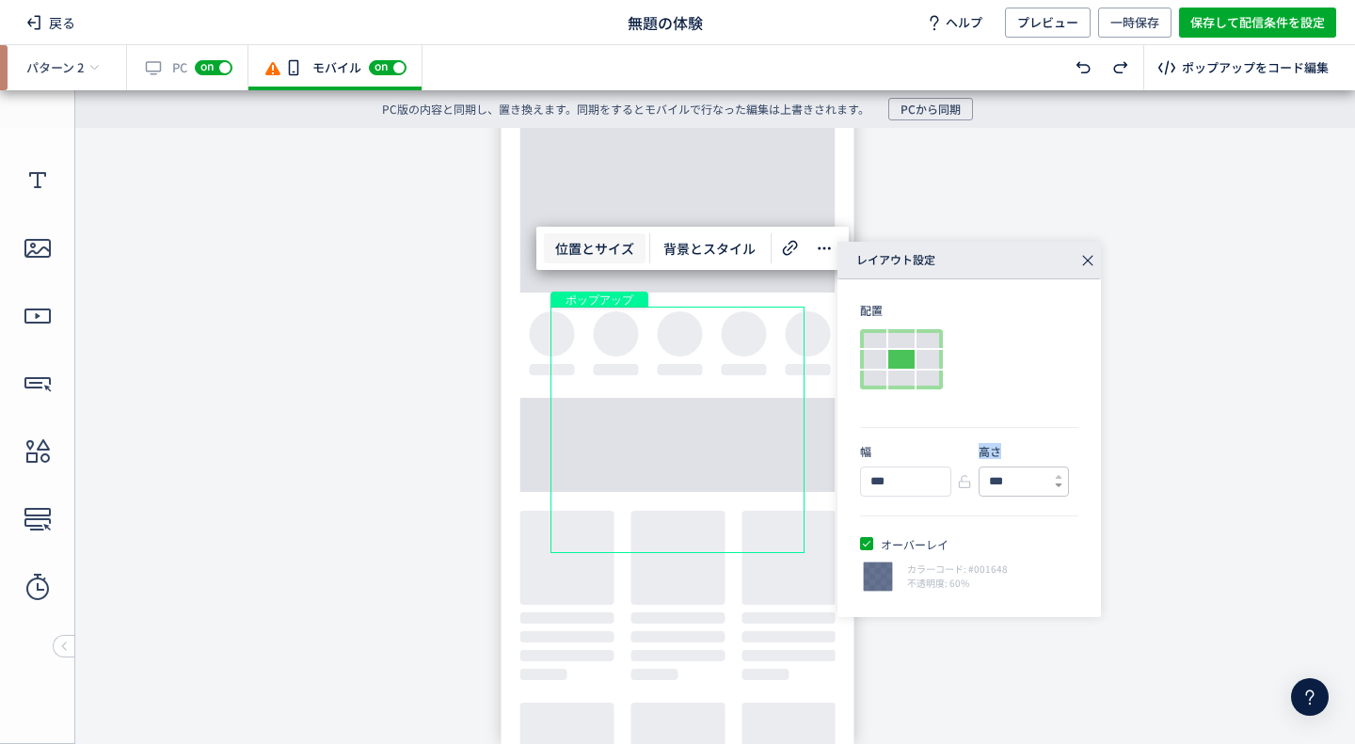
click at [1061, 482] on icon at bounding box center [1059, 486] width 8 height 8
type input "***"
click at [1061, 482] on icon at bounding box center [1059, 486] width 8 height 8
click at [1123, 308] on body "undefined ポップアップ undefined ポップアップ クローズボタン" at bounding box center [677, 429] width 1355 height 602
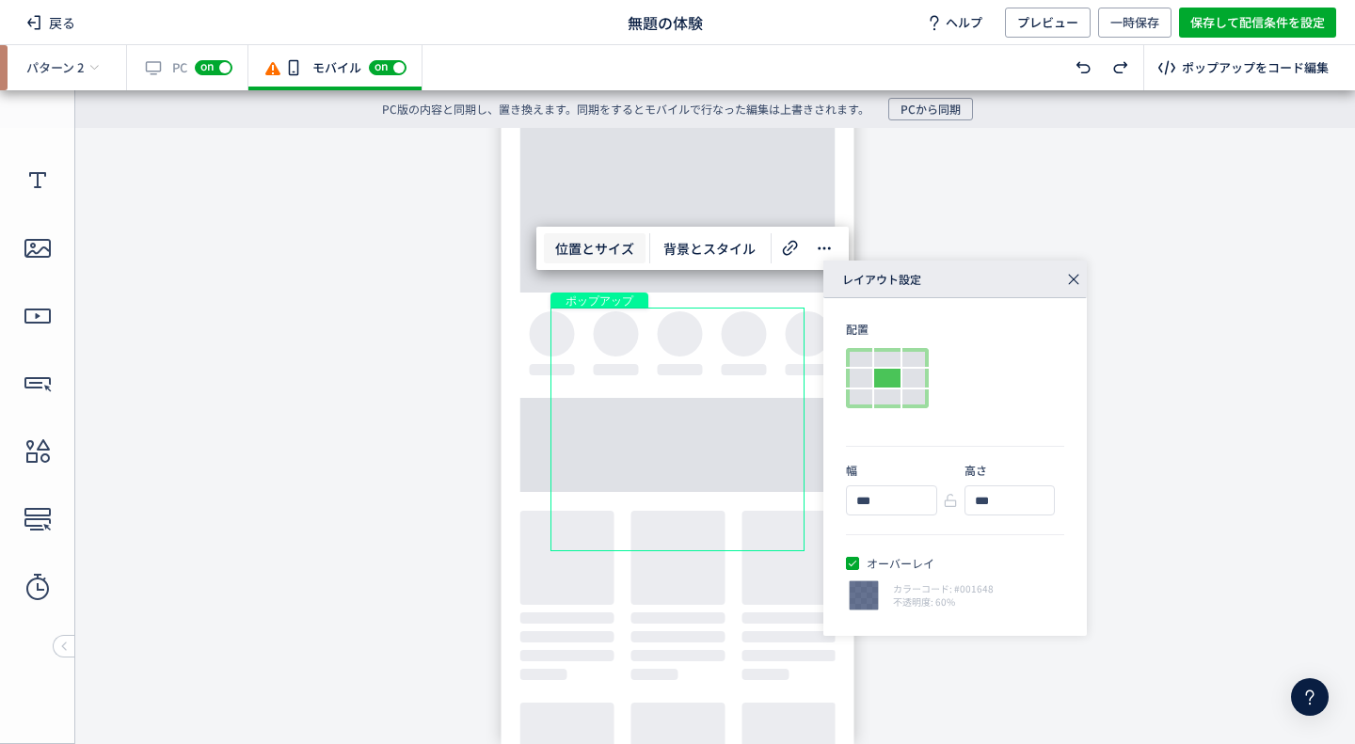
click at [1073, 273] on icon at bounding box center [1073, 279] width 26 height 26
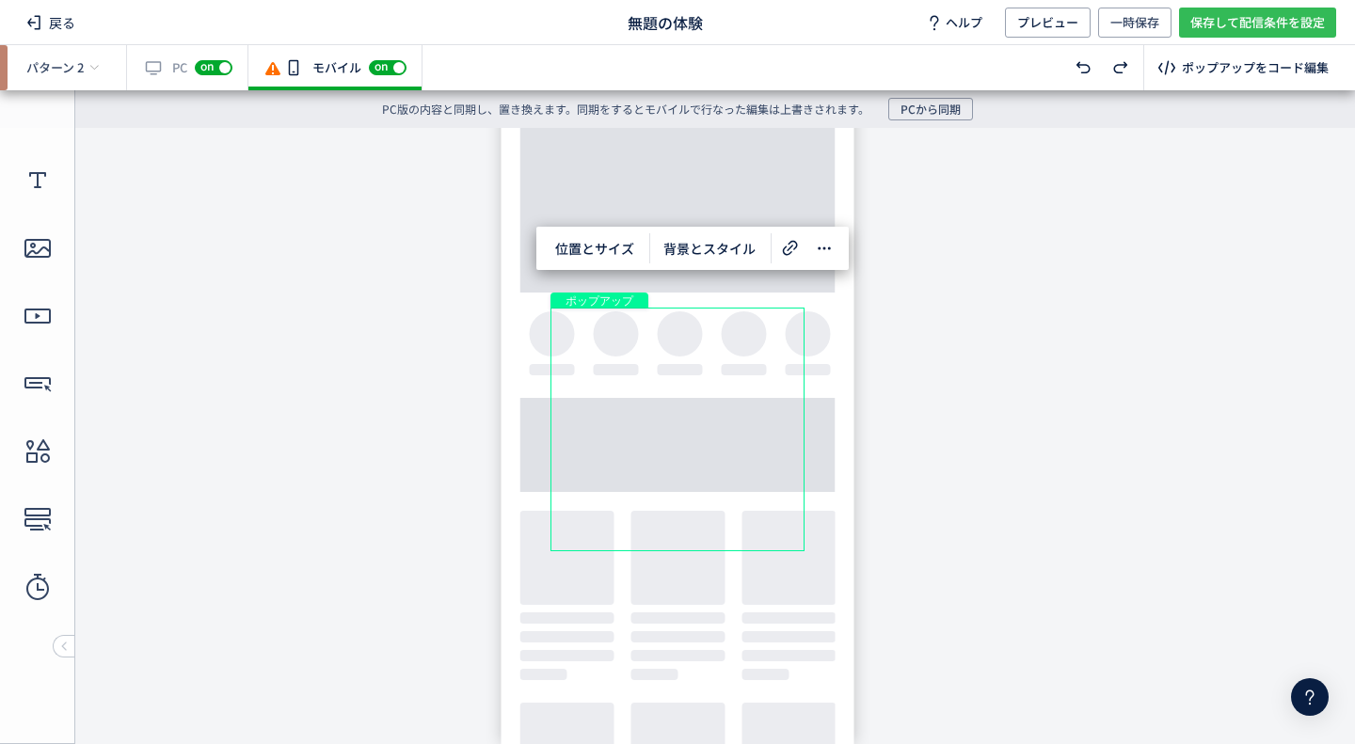
click at [1225, 24] on span "保存して配信条件を設定" at bounding box center [1257, 23] width 135 height 30
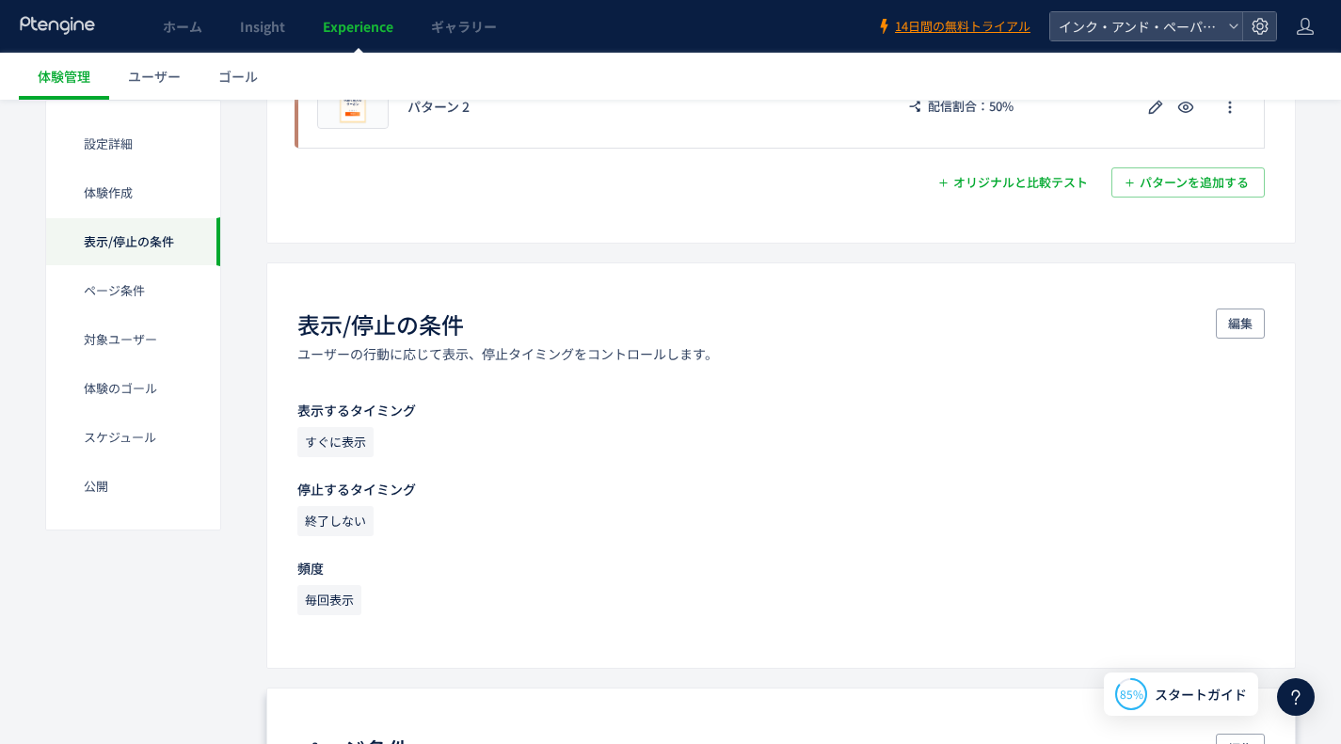
scroll to position [847, 0]
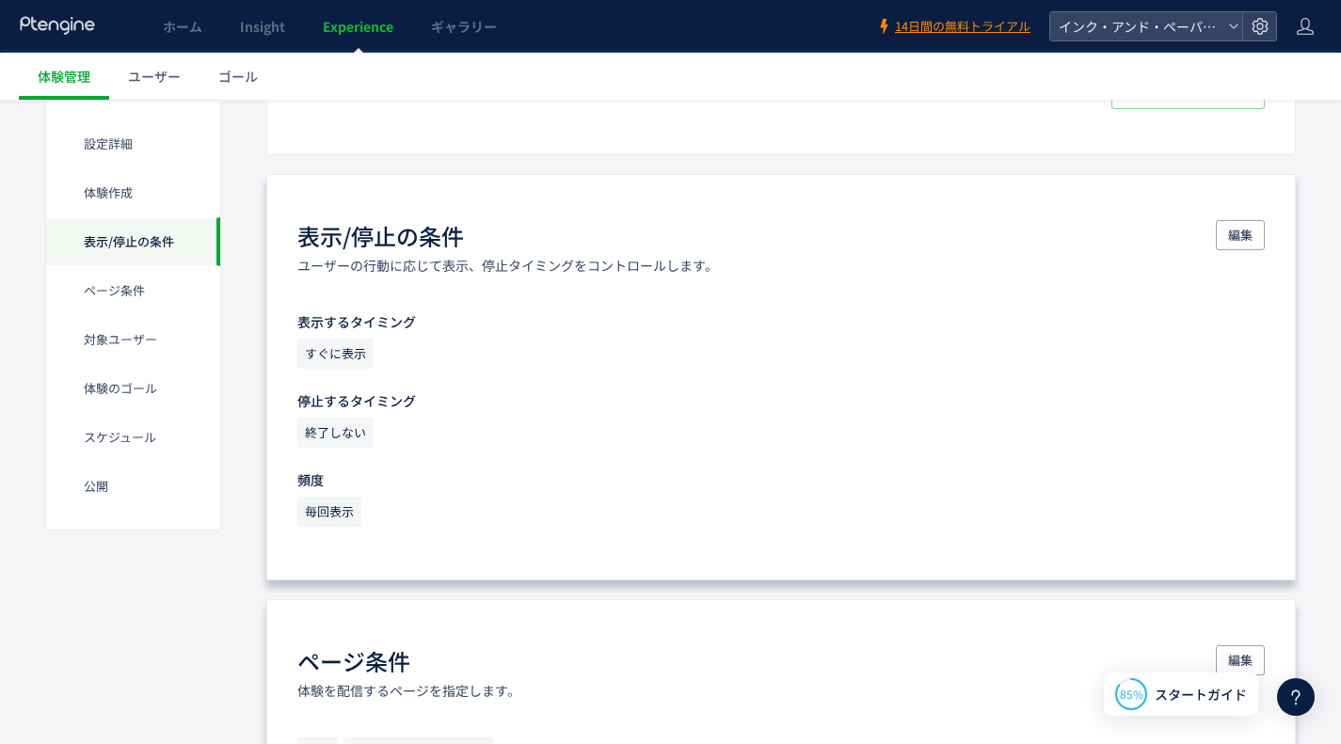
click at [353, 351] on span "すぐに表示" at bounding box center [335, 354] width 76 height 30
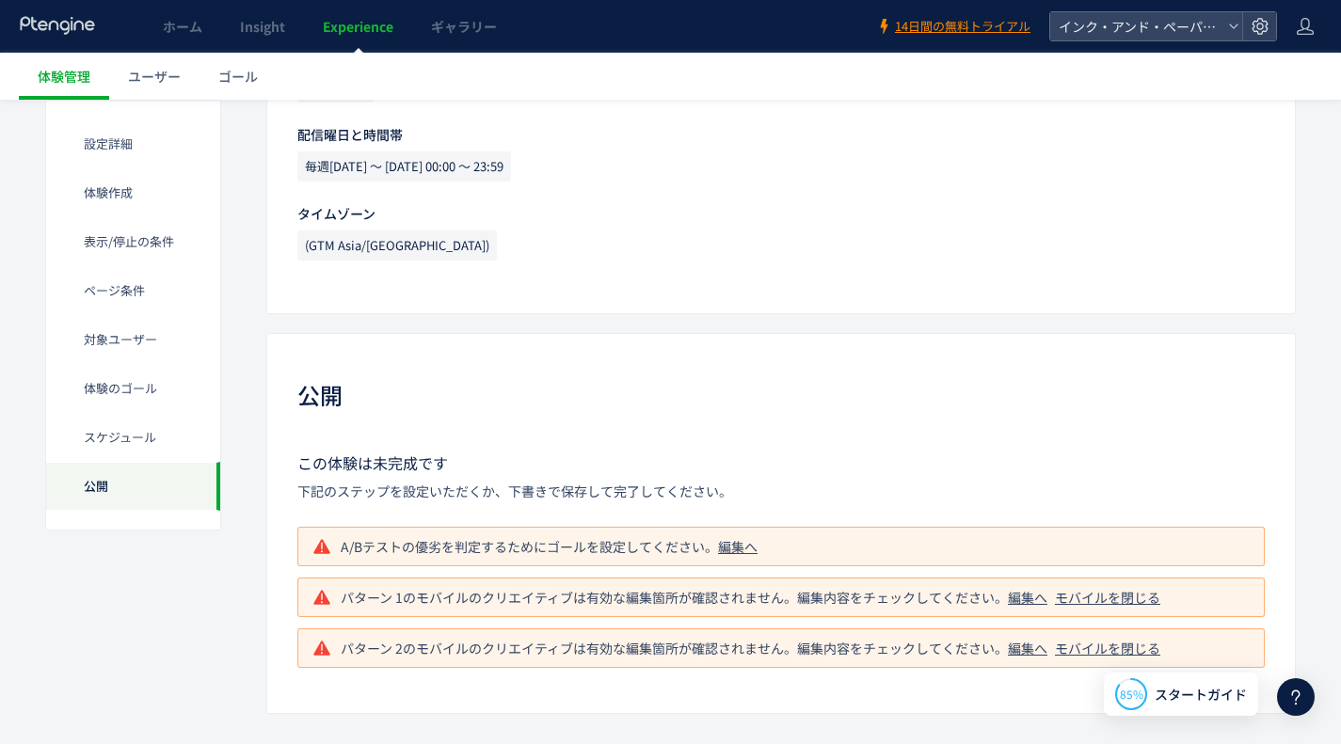
scroll to position [2407, 0]
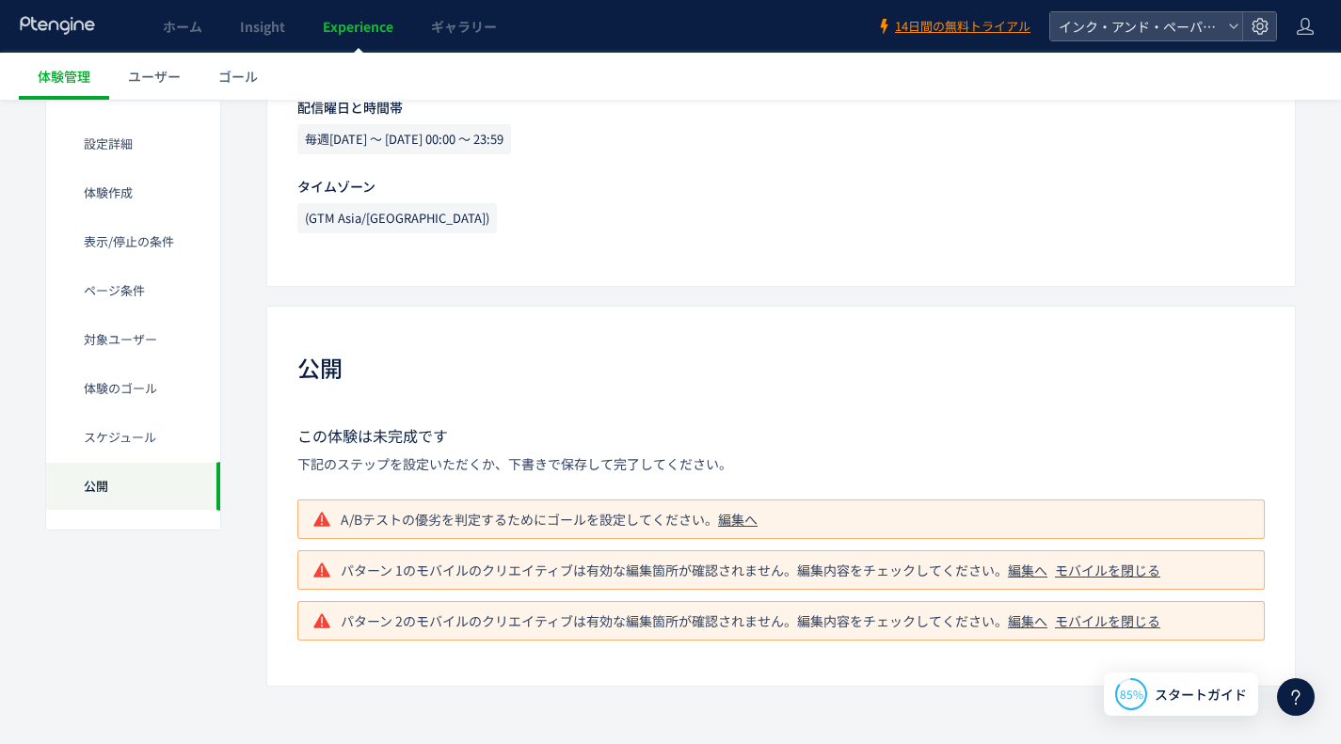
click at [740, 512] on div "編集へ" at bounding box center [738, 519] width 40 height 19
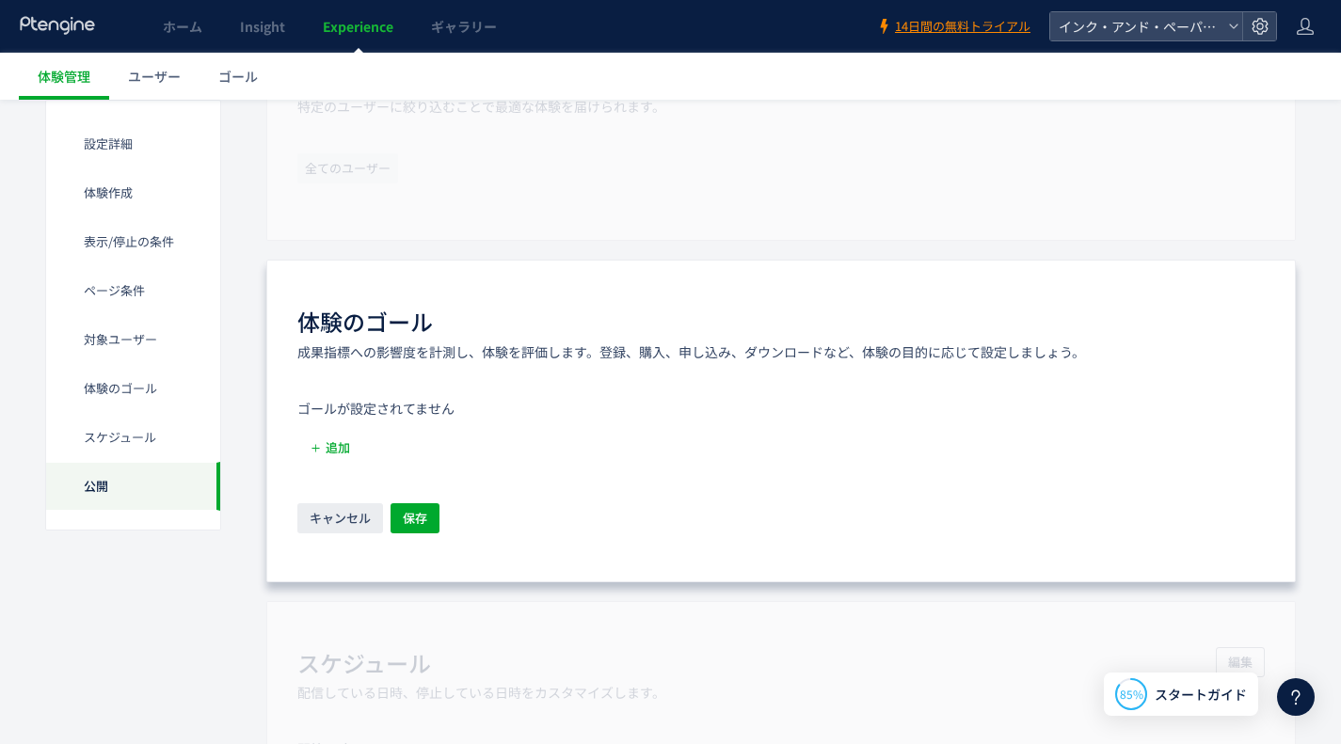
scroll to position [1674, 0]
click at [328, 442] on span "追加" at bounding box center [338, 448] width 24 height 30
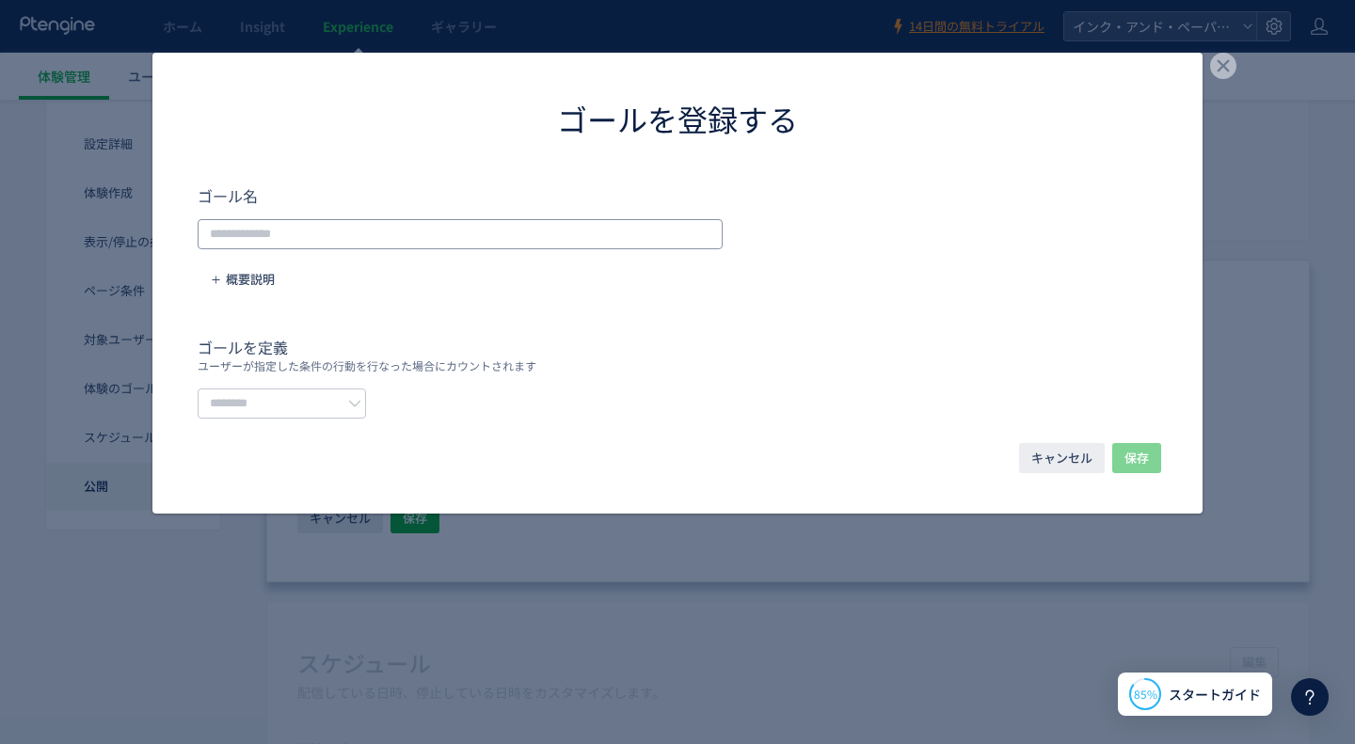
click at [294, 243] on input "dialog" at bounding box center [460, 234] width 525 height 30
type input "****"
click at [303, 393] on input "dialog" at bounding box center [282, 404] width 168 height 30
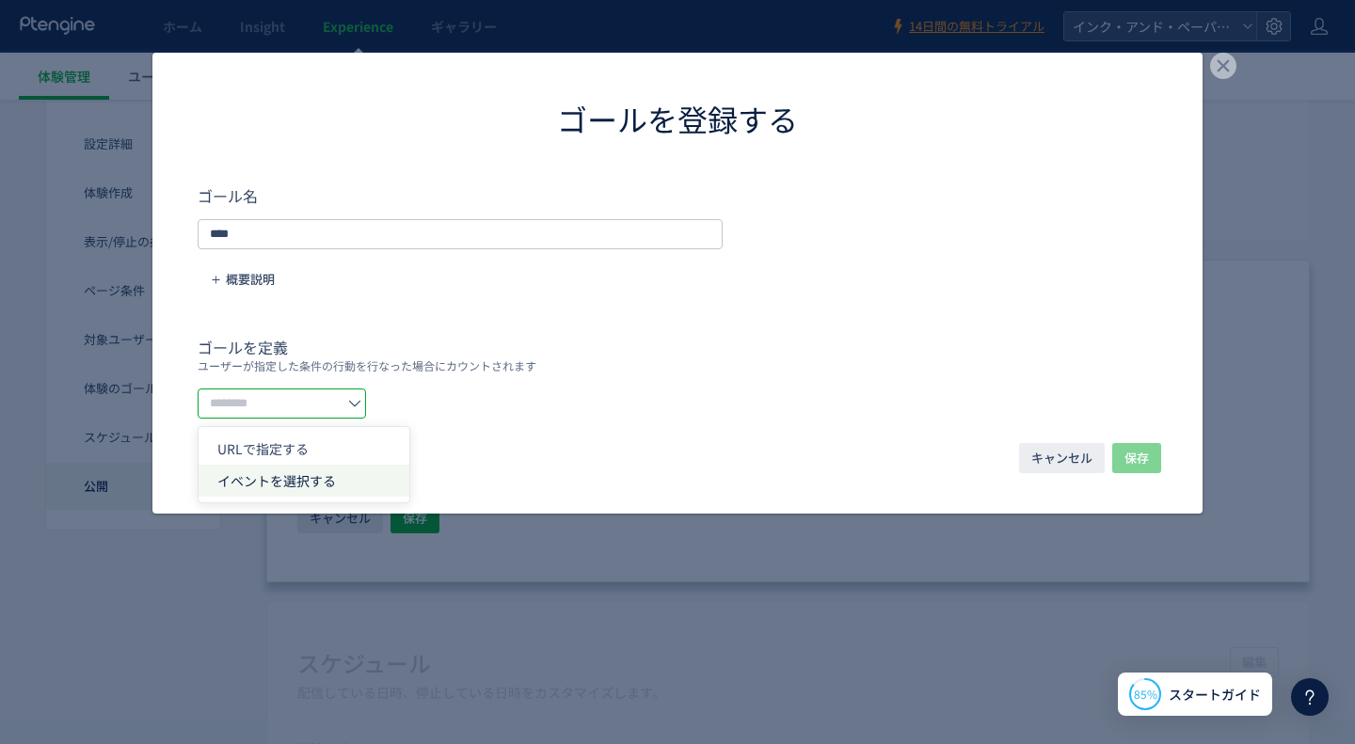
click at [297, 472] on span "イベントを選択する" at bounding box center [276, 480] width 119 height 19
type input "*********"
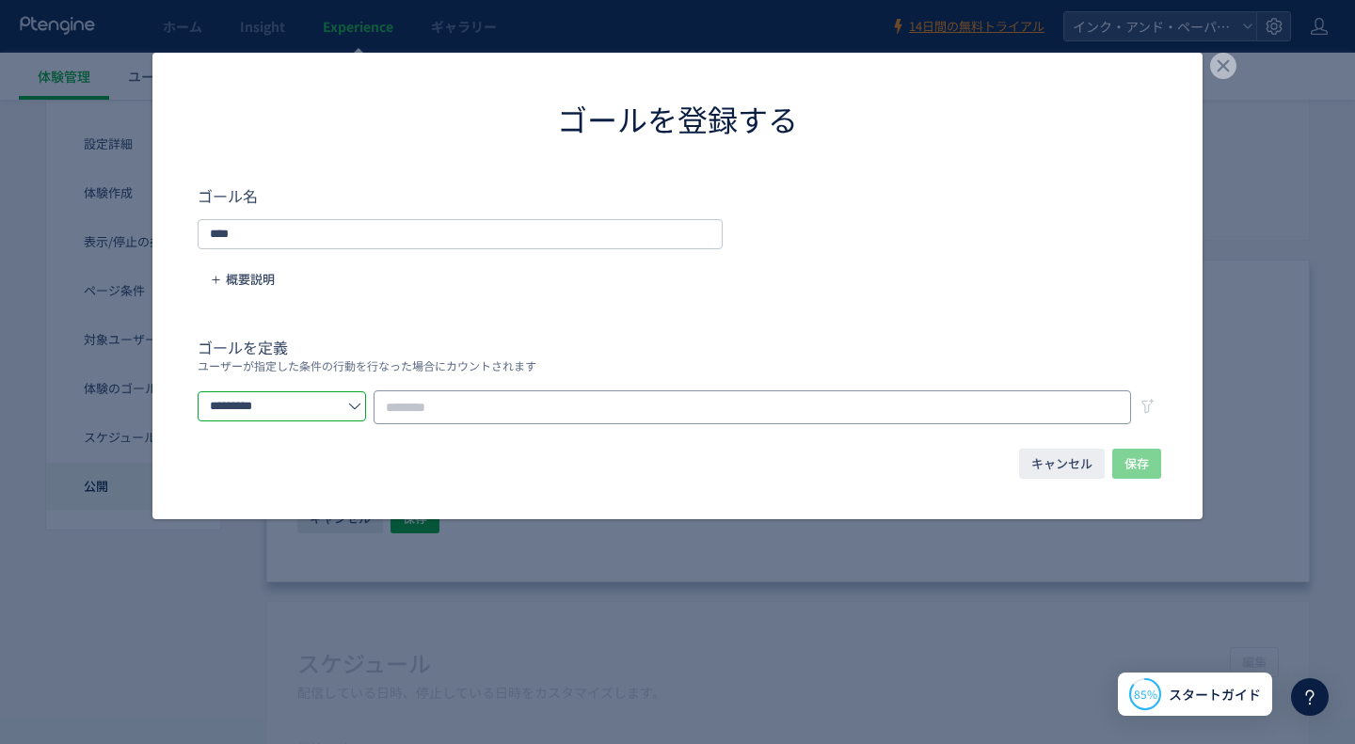
click at [532, 391] on input "dialog" at bounding box center [752, 407] width 757 height 34
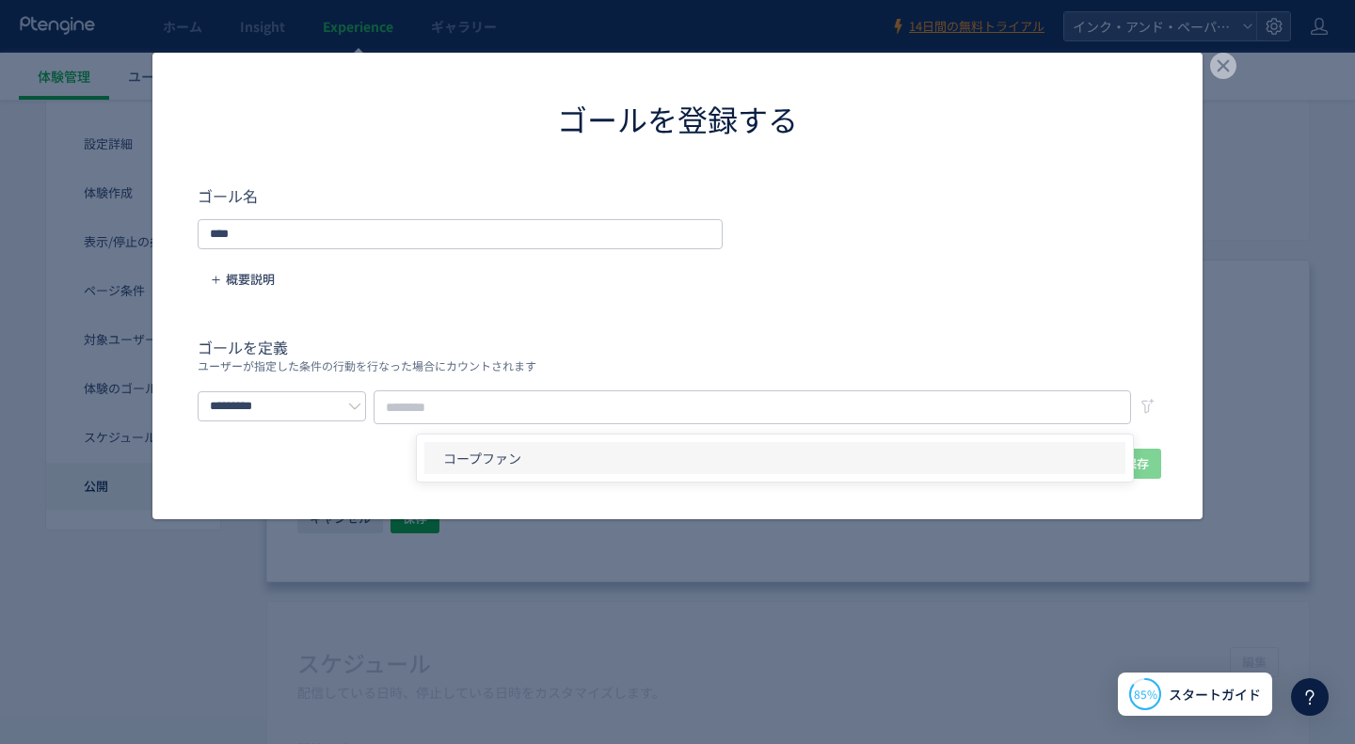
click at [513, 455] on li "コープファン" at bounding box center [774, 458] width 701 height 32
type input "******"
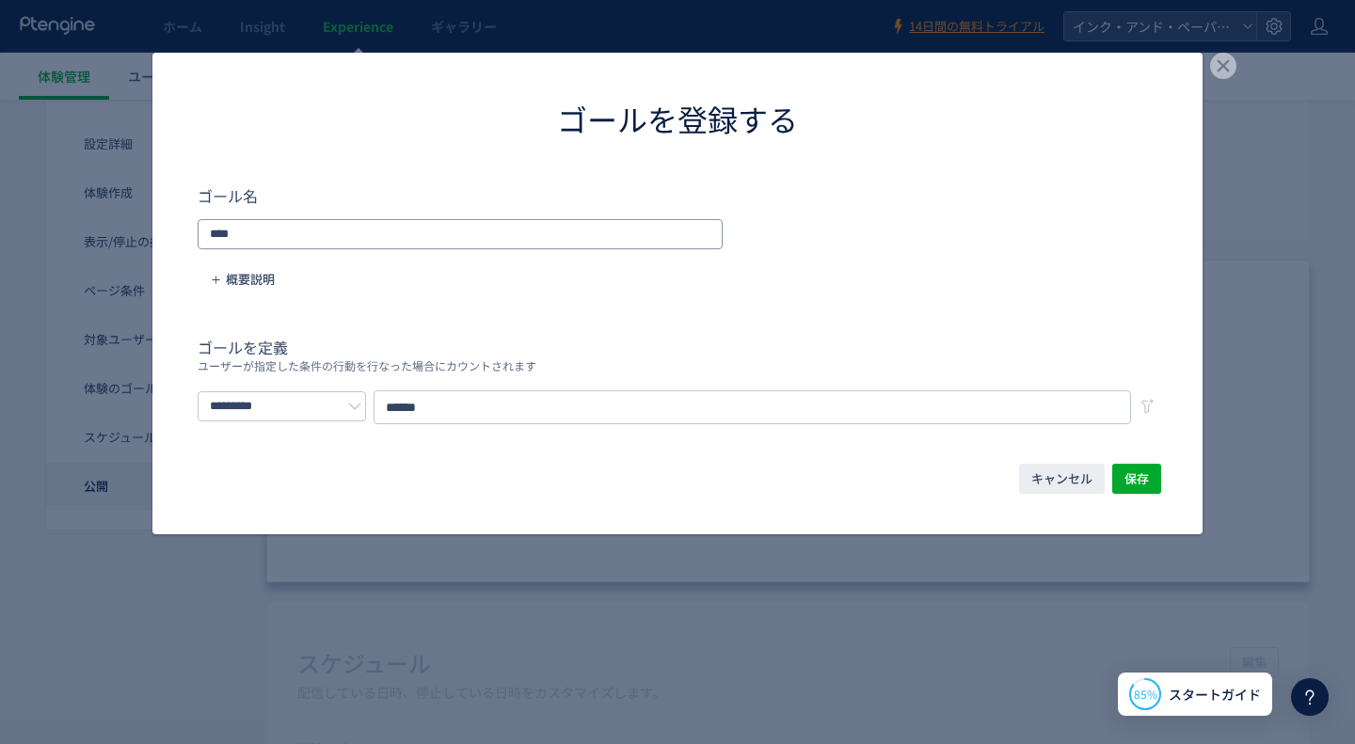
click at [263, 229] on input "****" at bounding box center [460, 234] width 525 height 30
type input "******"
click at [1149, 474] on button "保存" at bounding box center [1136, 479] width 49 height 30
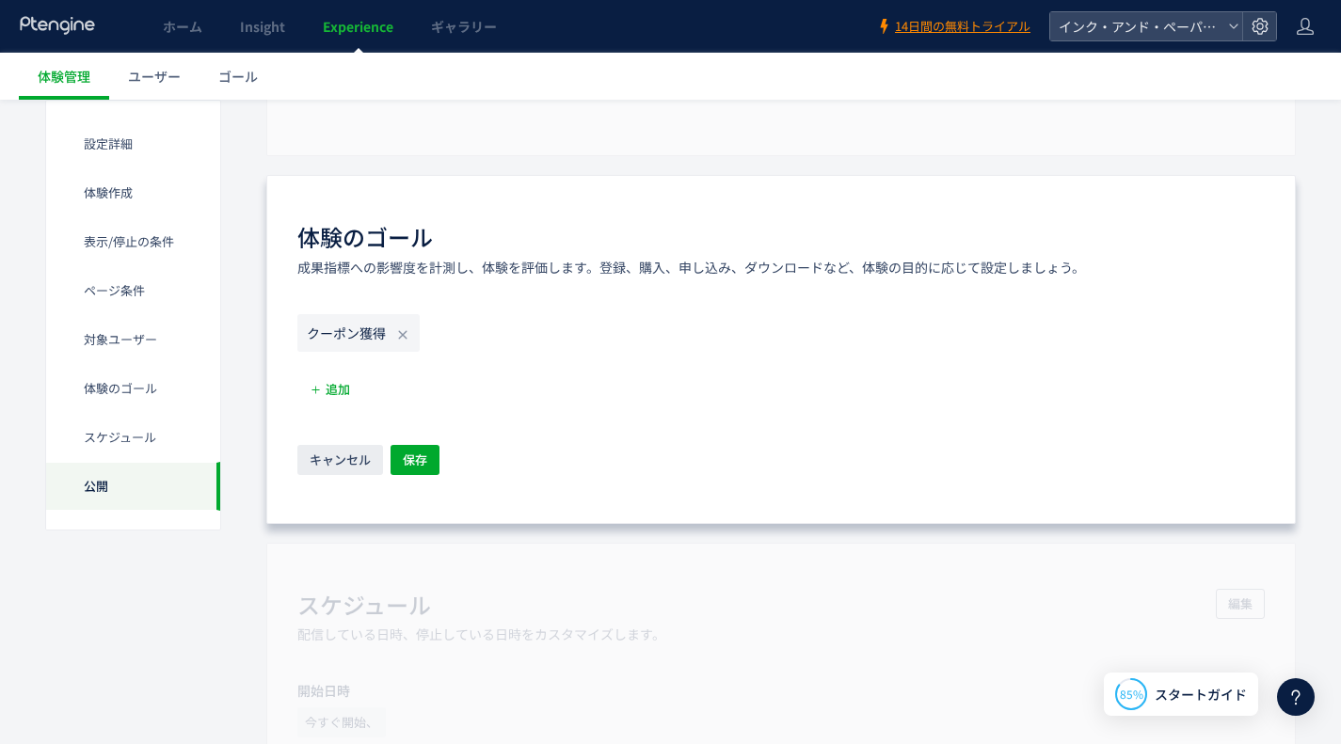
scroll to position [1747, 0]
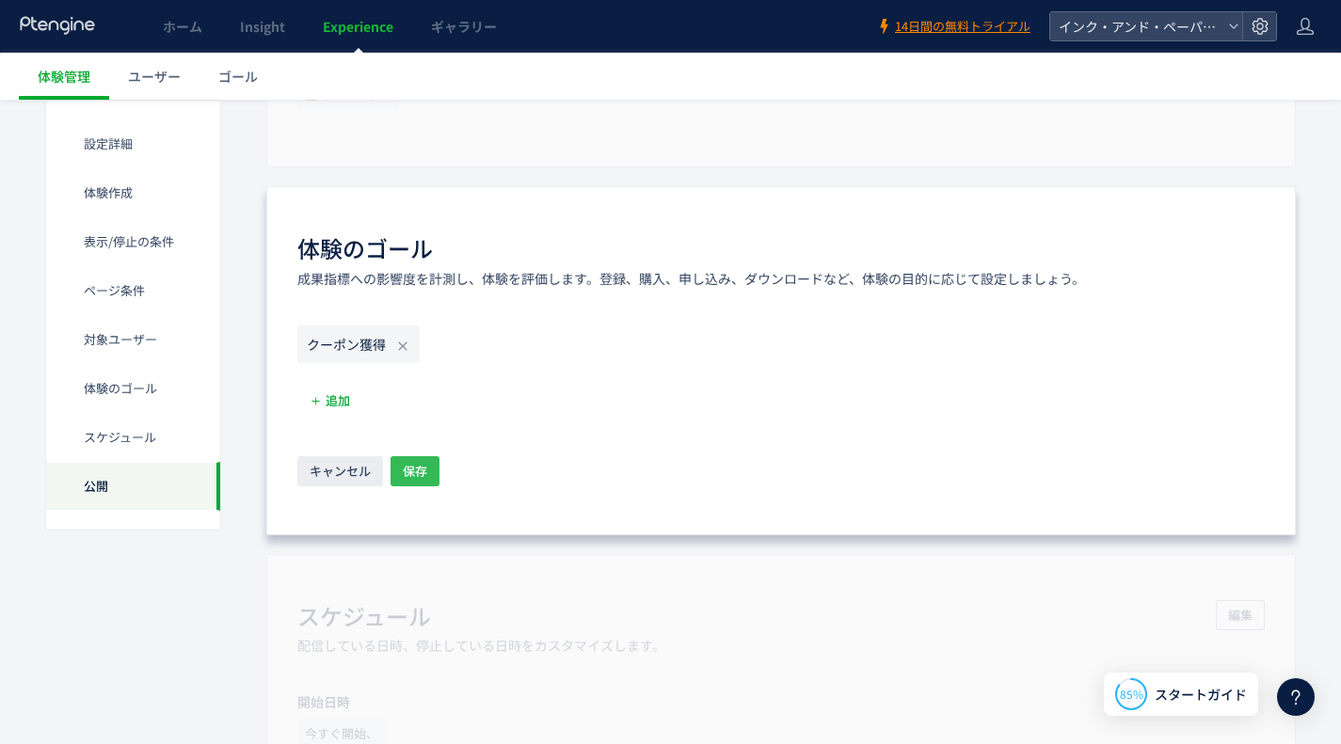
click at [427, 462] on button "保存" at bounding box center [414, 471] width 49 height 30
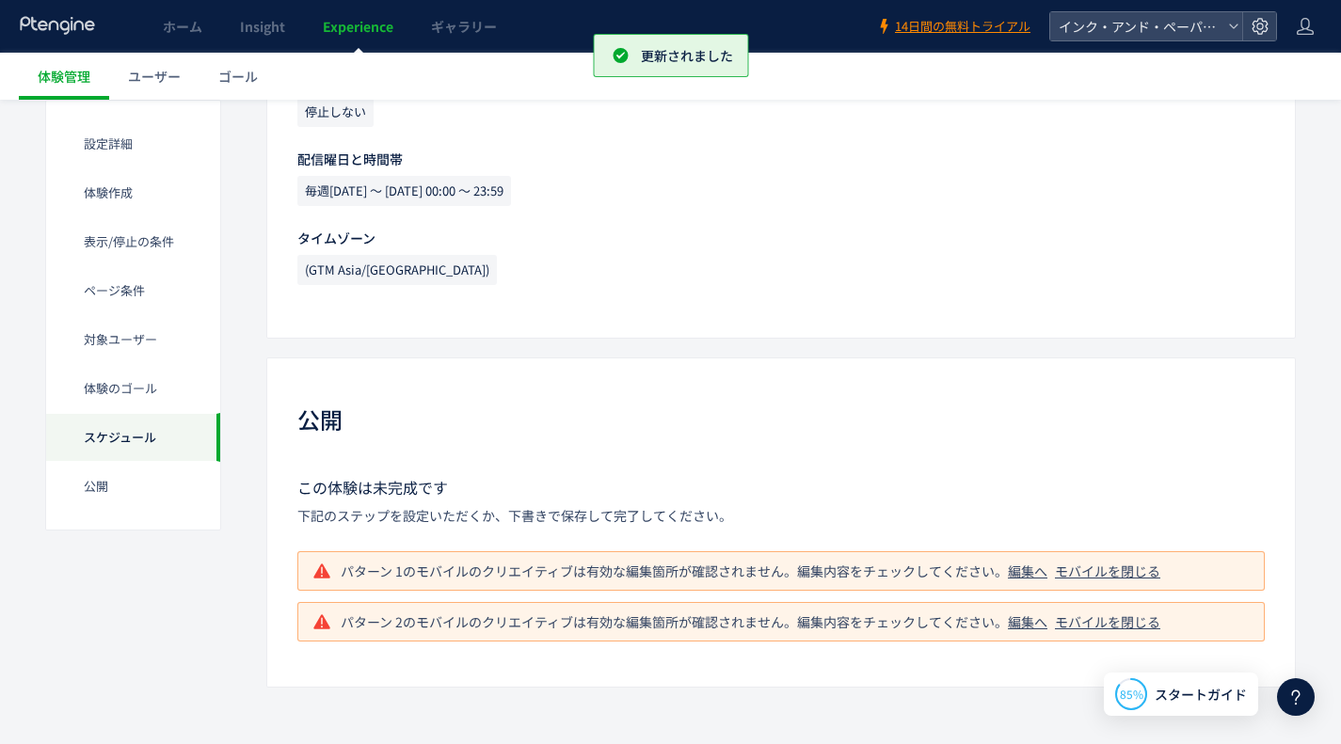
scroll to position [2323, 0]
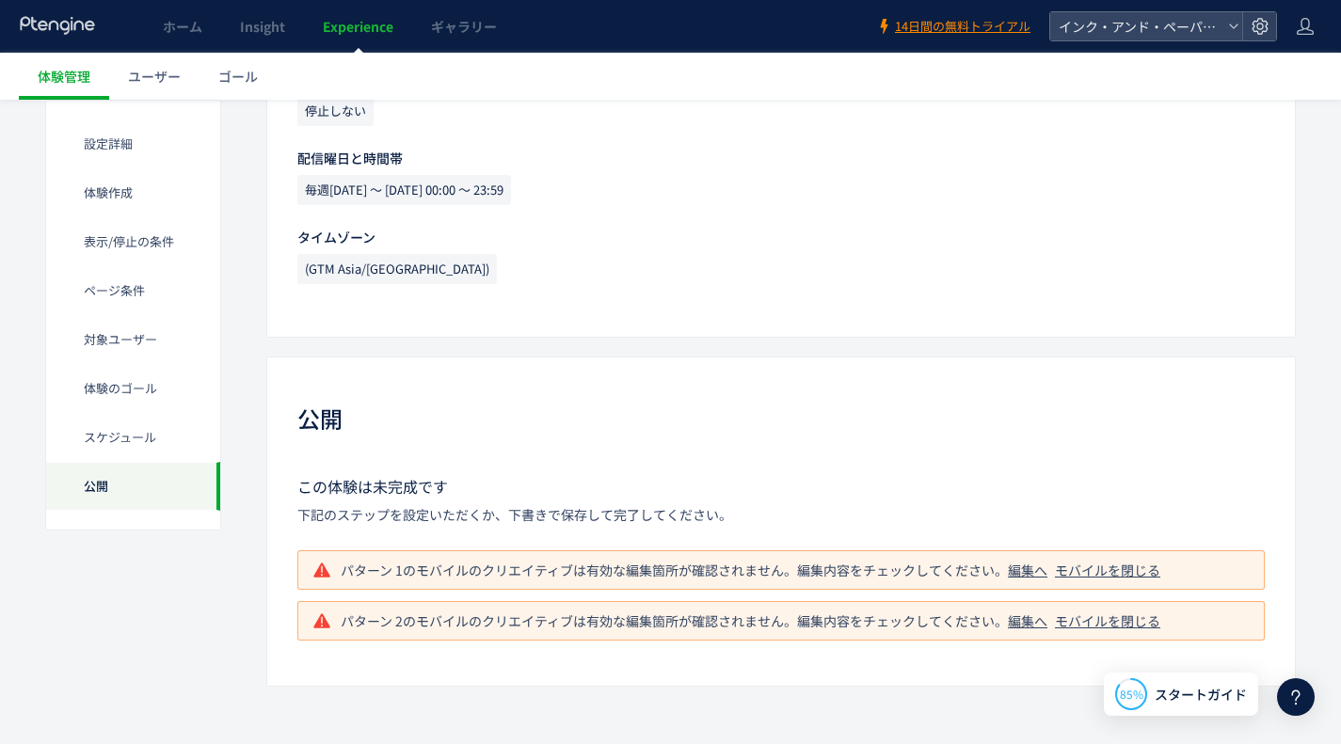
click at [1038, 566] on div "編集へ" at bounding box center [1028, 570] width 40 height 19
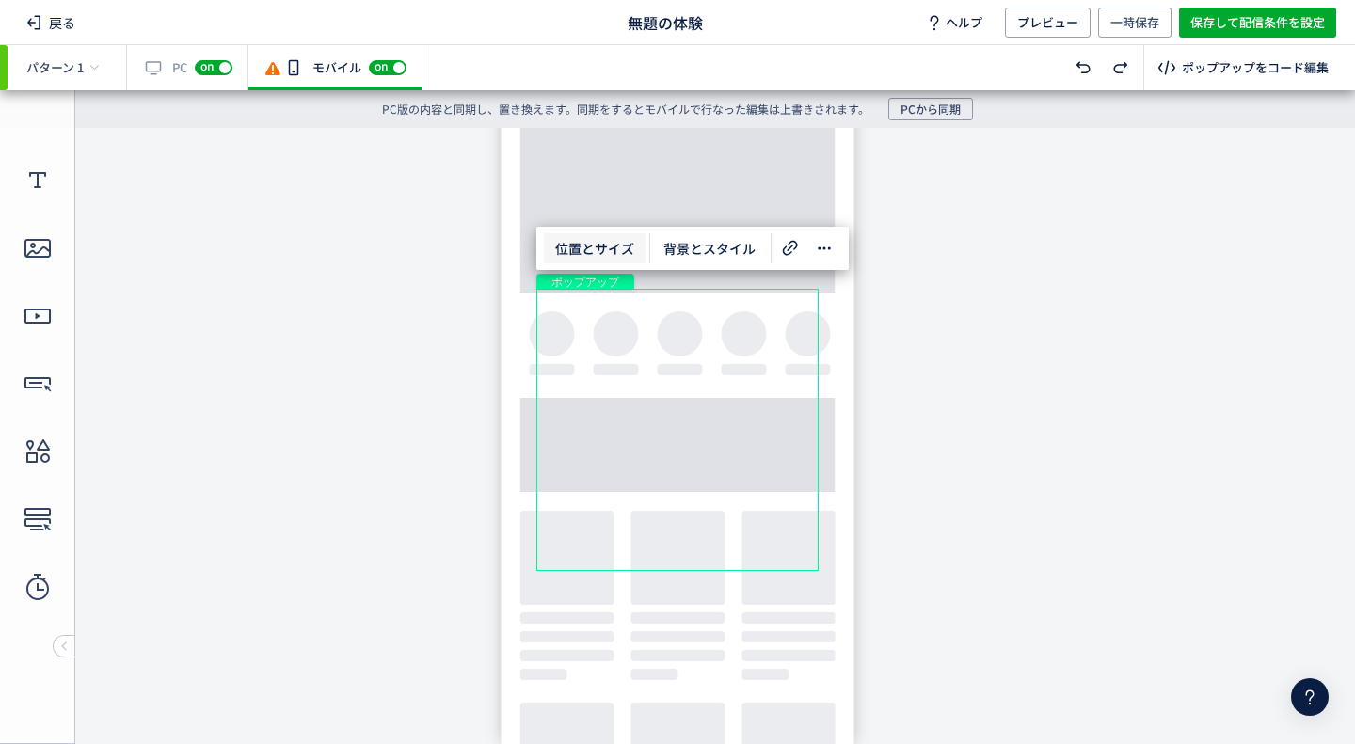
click at [608, 253] on span "位置とサイズ" at bounding box center [595, 248] width 102 height 30
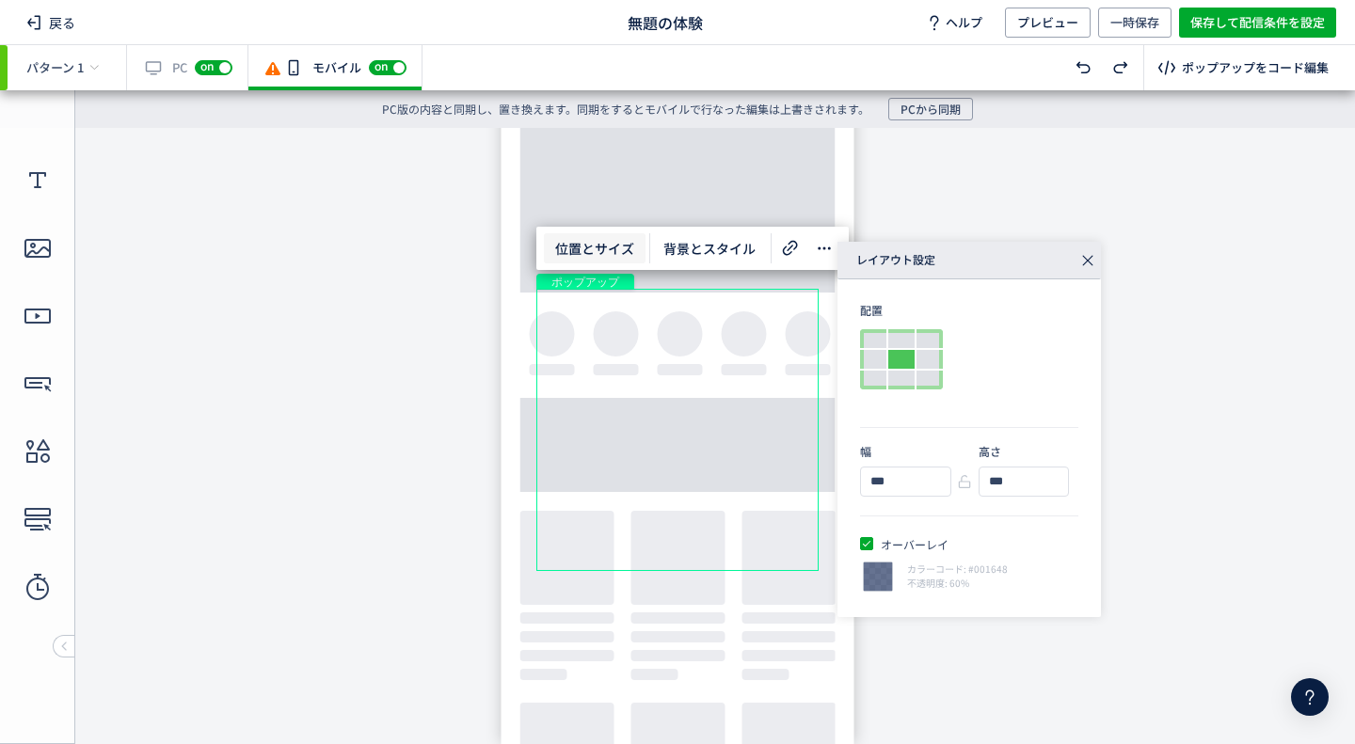
click at [923, 550] on span "オーバーレイ" at bounding box center [910, 544] width 75 height 17
click at [928, 374] on div at bounding box center [929, 380] width 26 height 19
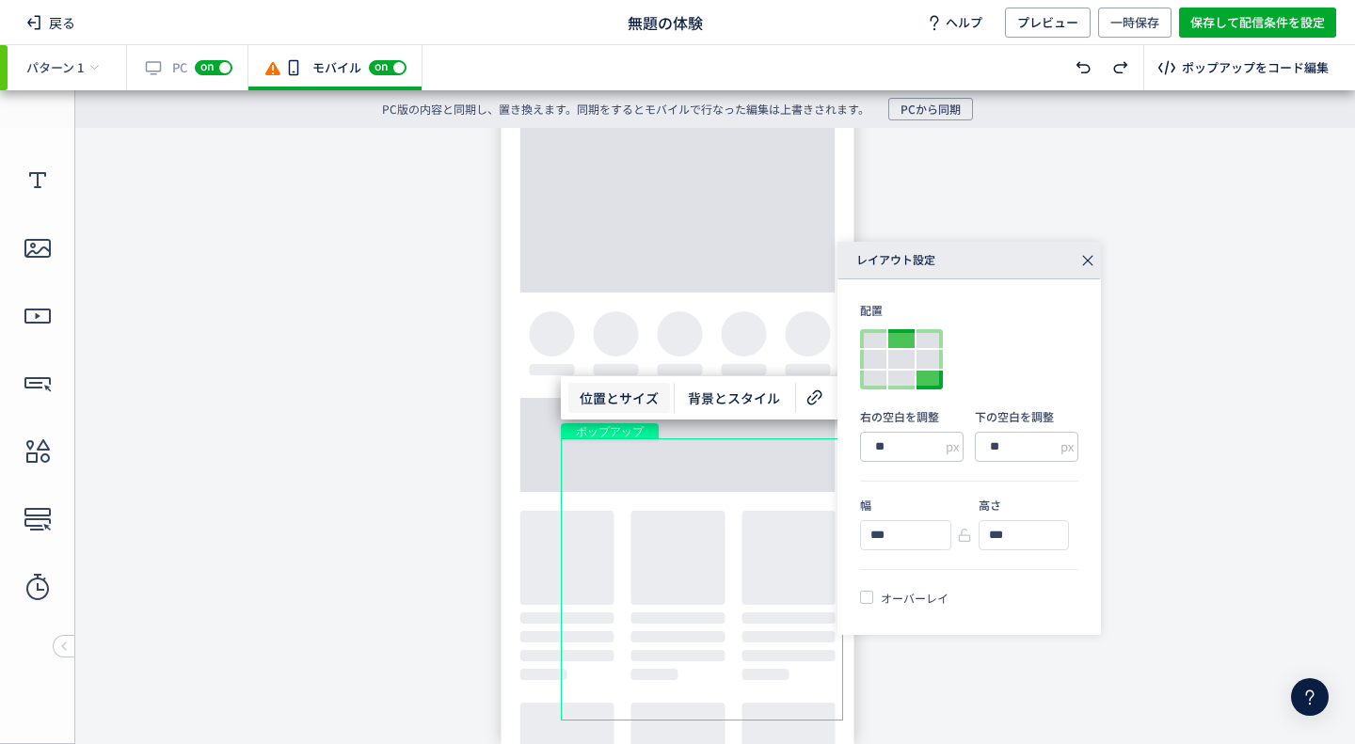
click at [903, 336] on div at bounding box center [901, 338] width 26 height 19
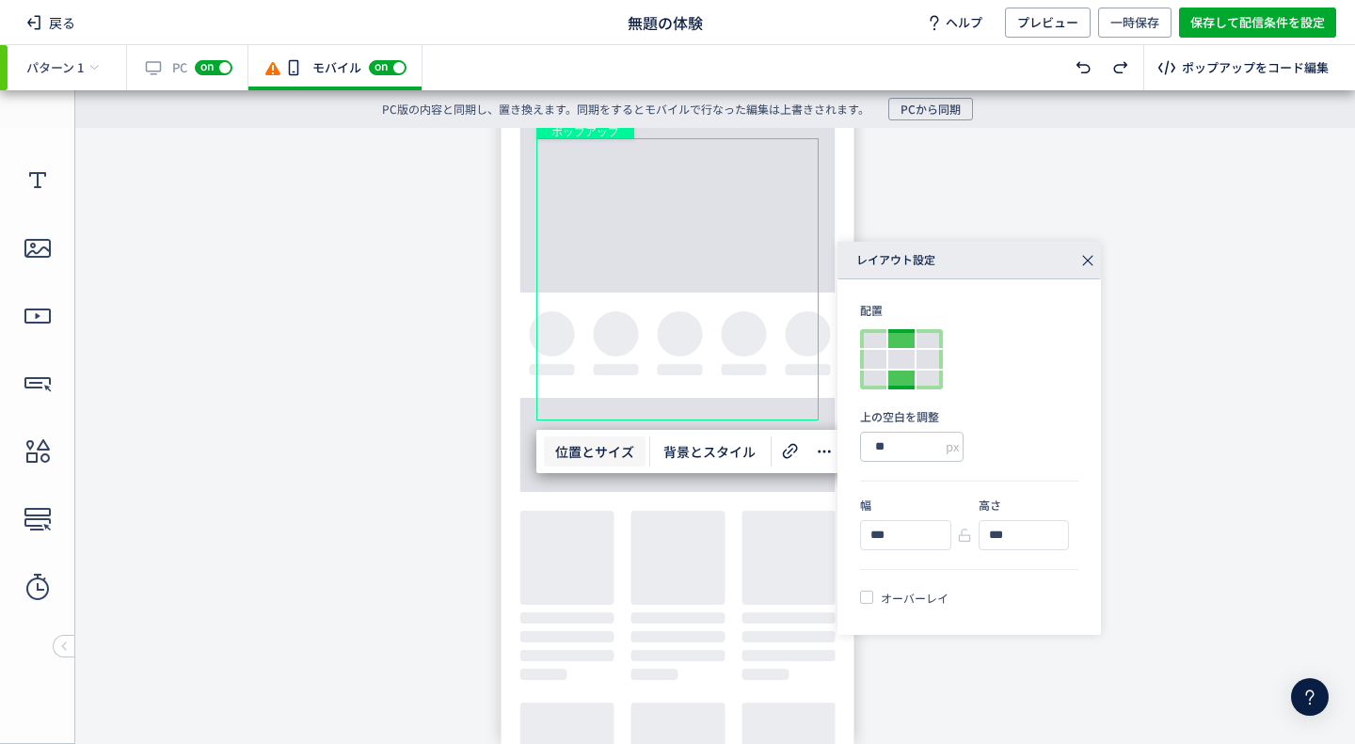
click at [892, 373] on div at bounding box center [901, 380] width 26 height 19
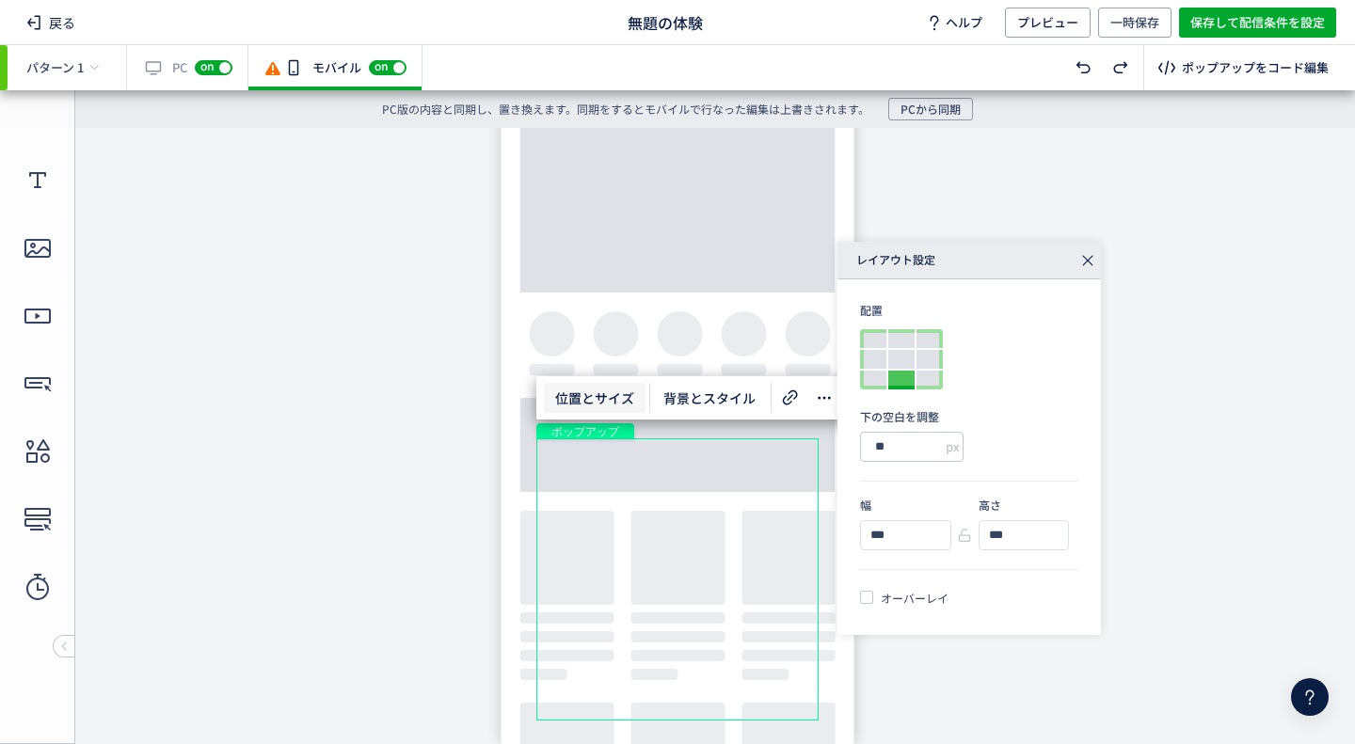
click at [912, 374] on div at bounding box center [901, 380] width 26 height 19
click at [921, 376] on div at bounding box center [929, 380] width 26 height 19
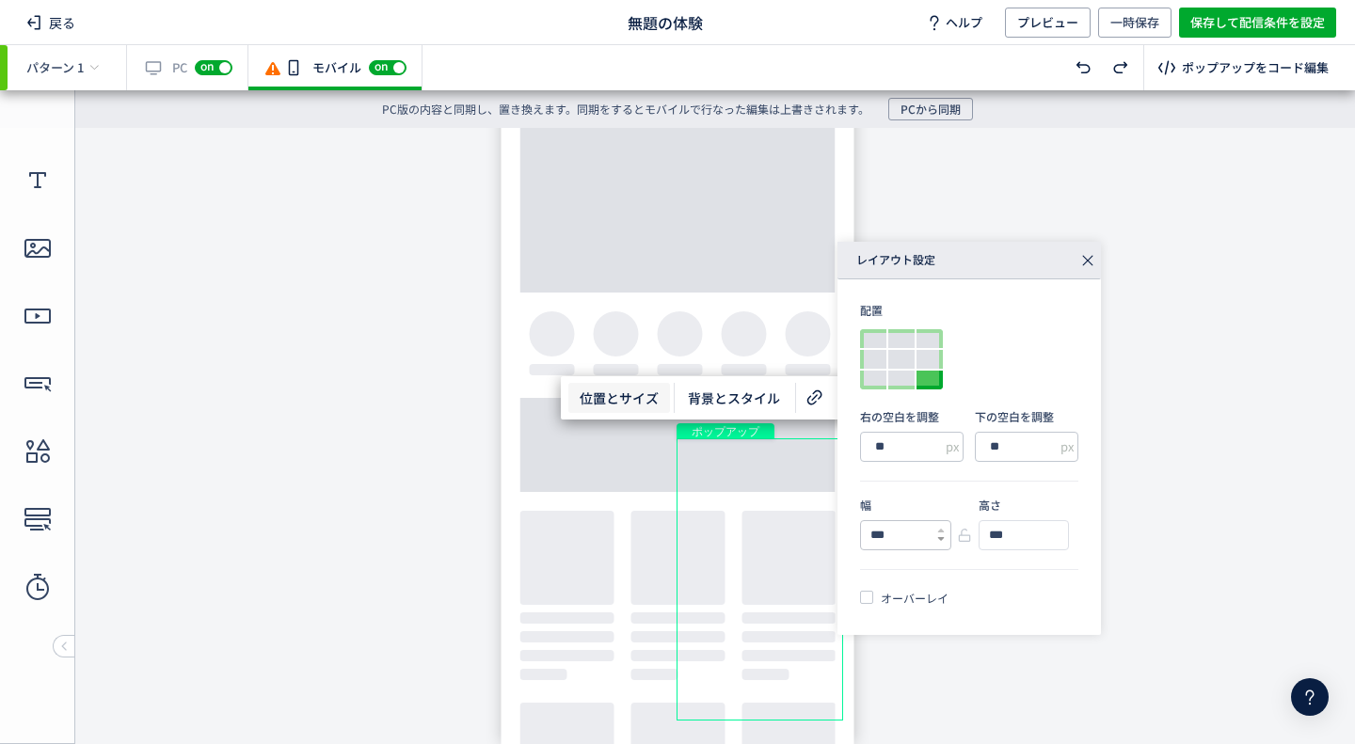
click at [938, 536] on icon at bounding box center [941, 539] width 8 height 8
type input "***"
click at [1060, 537] on icon at bounding box center [1059, 539] width 8 height 8
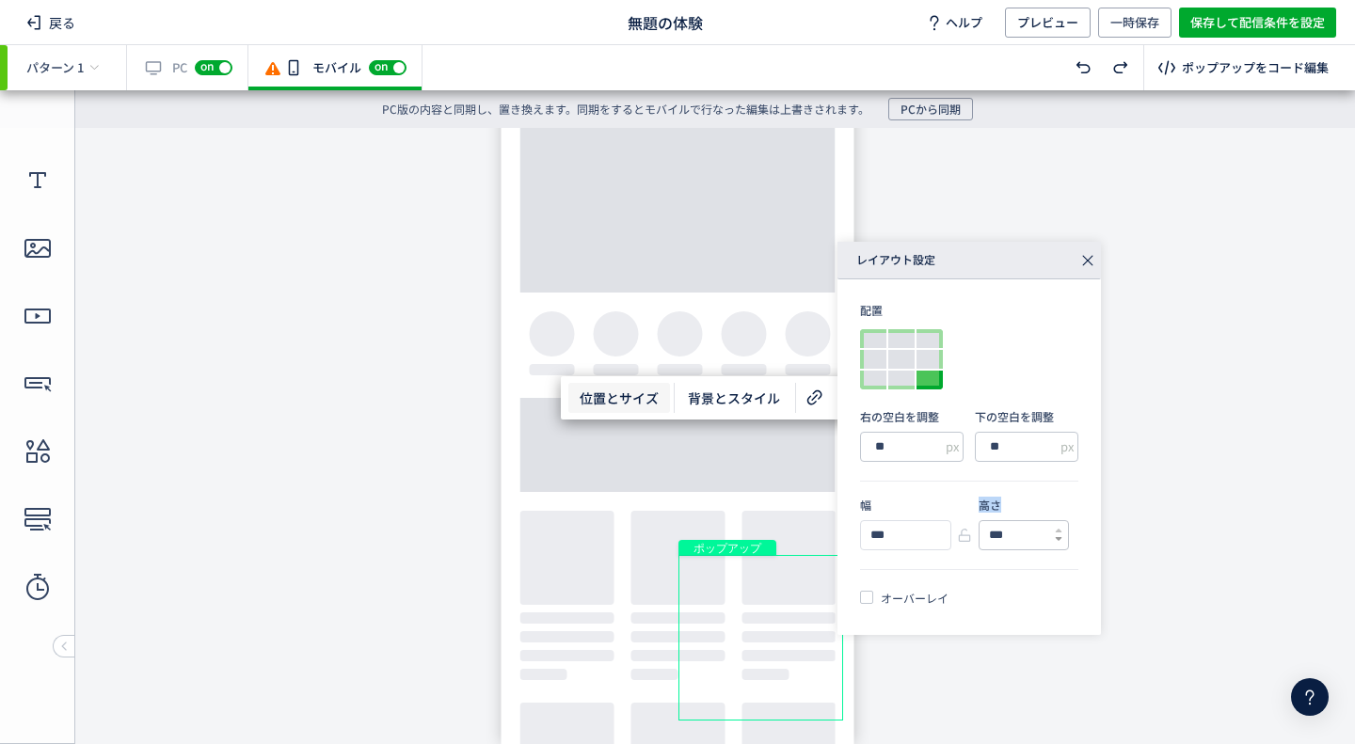
click at [1060, 537] on icon at bounding box center [1059, 539] width 8 height 8
type input "***"
click at [1057, 527] on icon at bounding box center [1059, 531] width 8 height 8
click at [1003, 655] on body "undefined ポップアップ undefined ポップアップ クローズボタン" at bounding box center [677, 429] width 1355 height 602
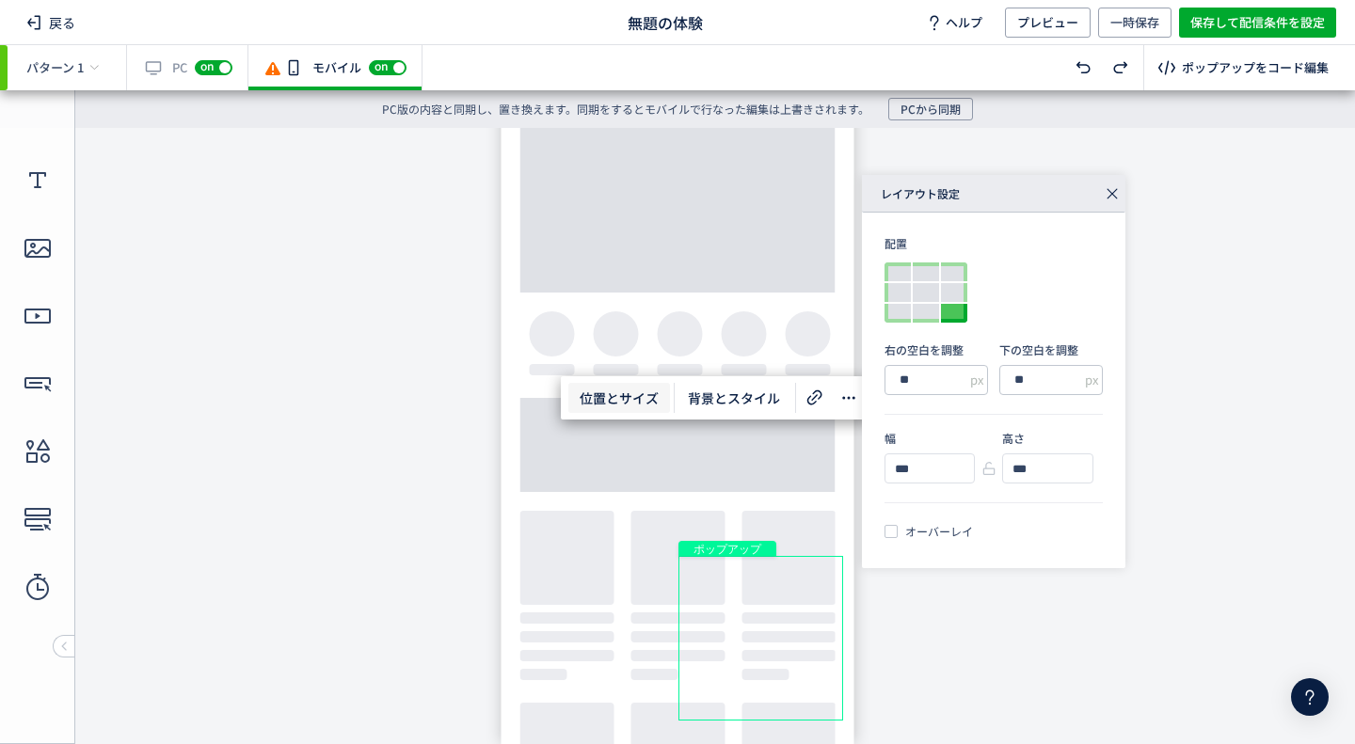
click at [1112, 198] on icon at bounding box center [1112, 194] width 26 height 26
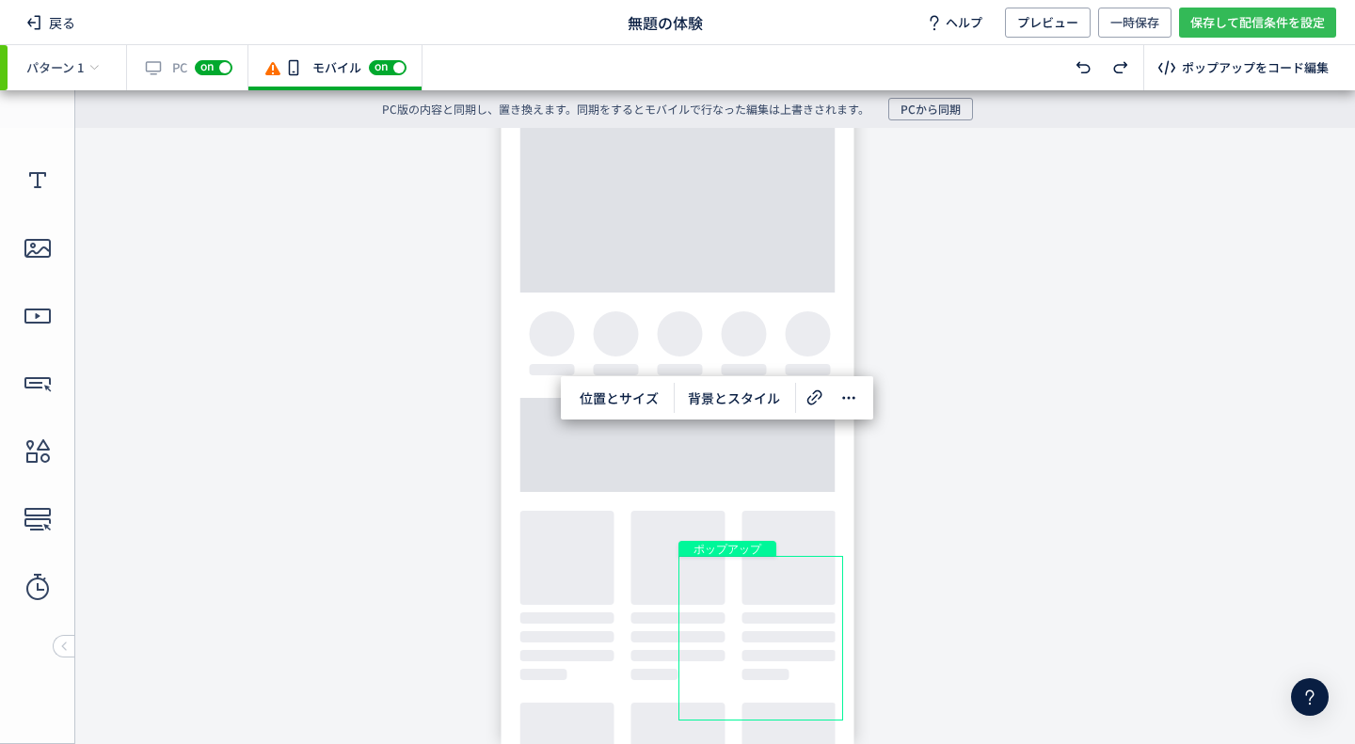
click at [1229, 17] on span "保存して配信条件を設定" at bounding box center [1257, 23] width 135 height 30
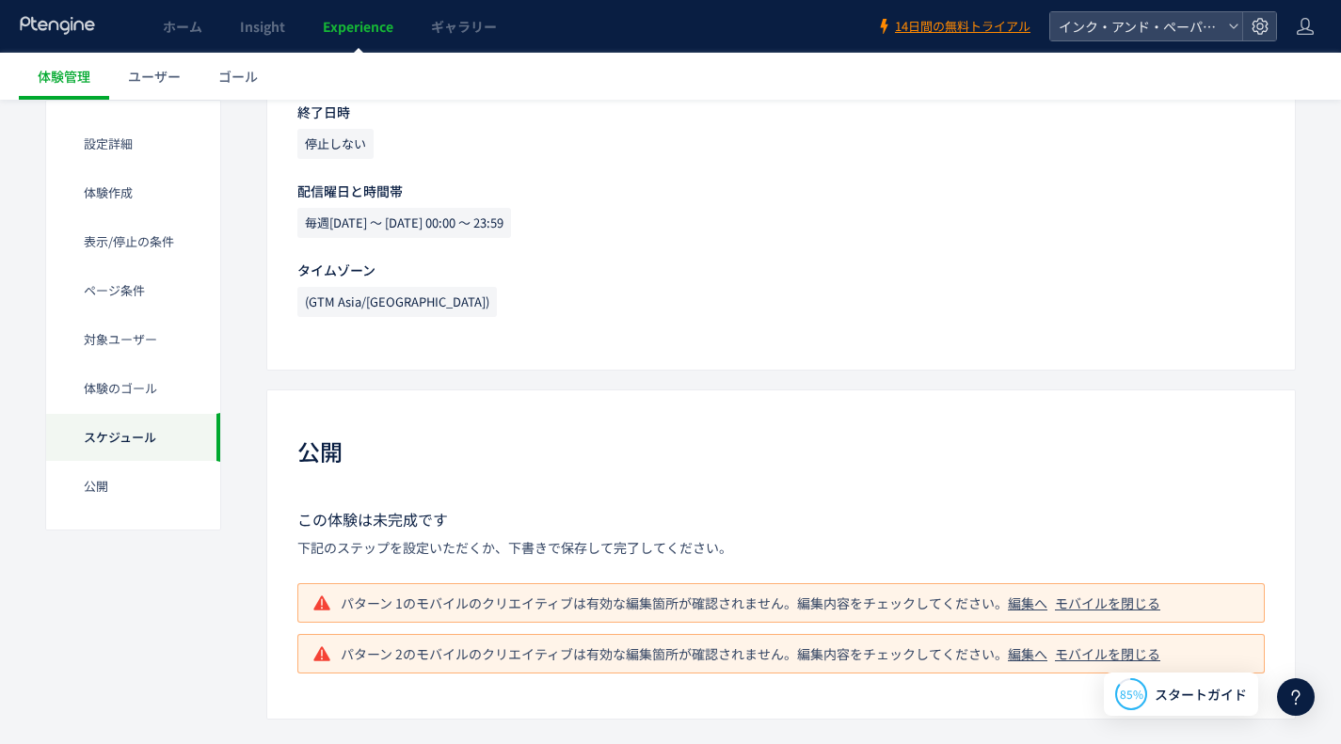
scroll to position [2323, 0]
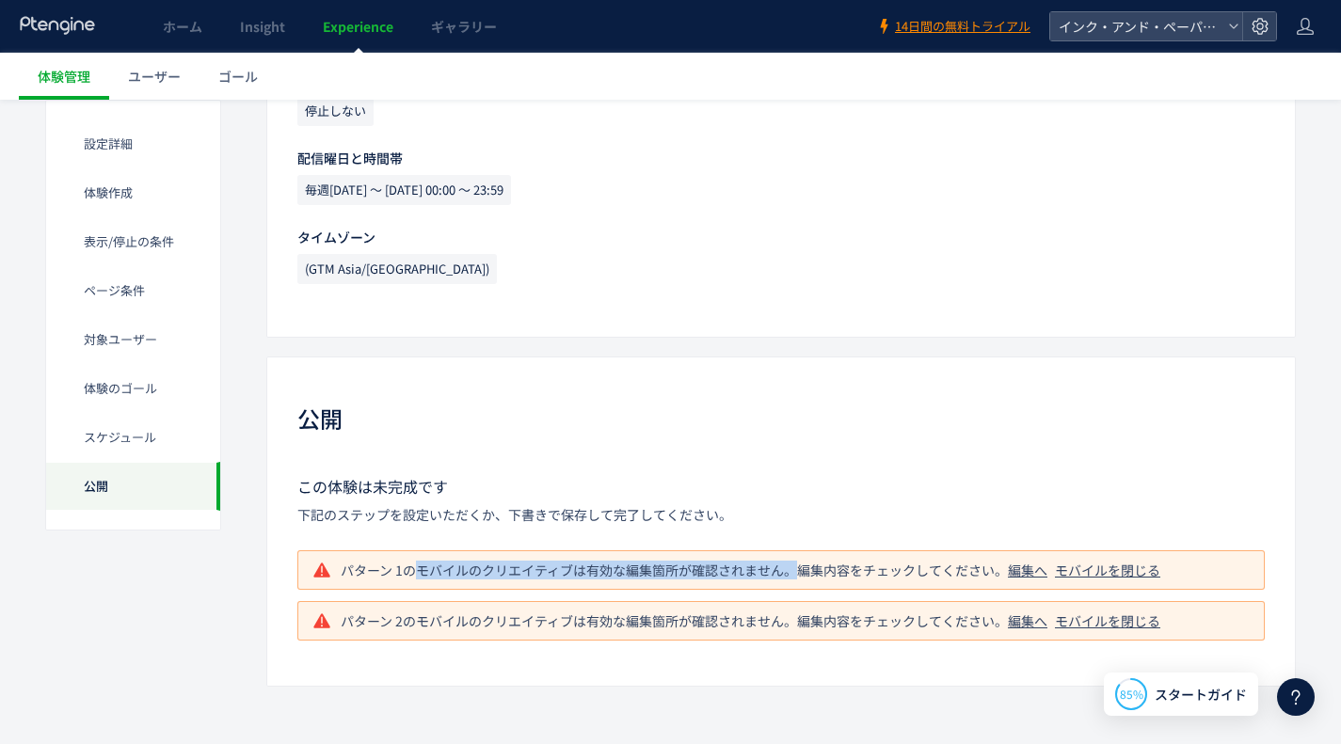
copy p "モバイルのクリエイティブは有効な編集箇所が確認されません。"
drag, startPoint x: 791, startPoint y: 566, endPoint x: 413, endPoint y: 564, distance: 378.3
click at [413, 564] on p "パターン 1のモバイルのクリエイティブは有効な編集箇所が確認されません。編集内容をチェックしてください。 編集へ モバイルを閉じる" at bounding box center [754, 570] width 827 height 19
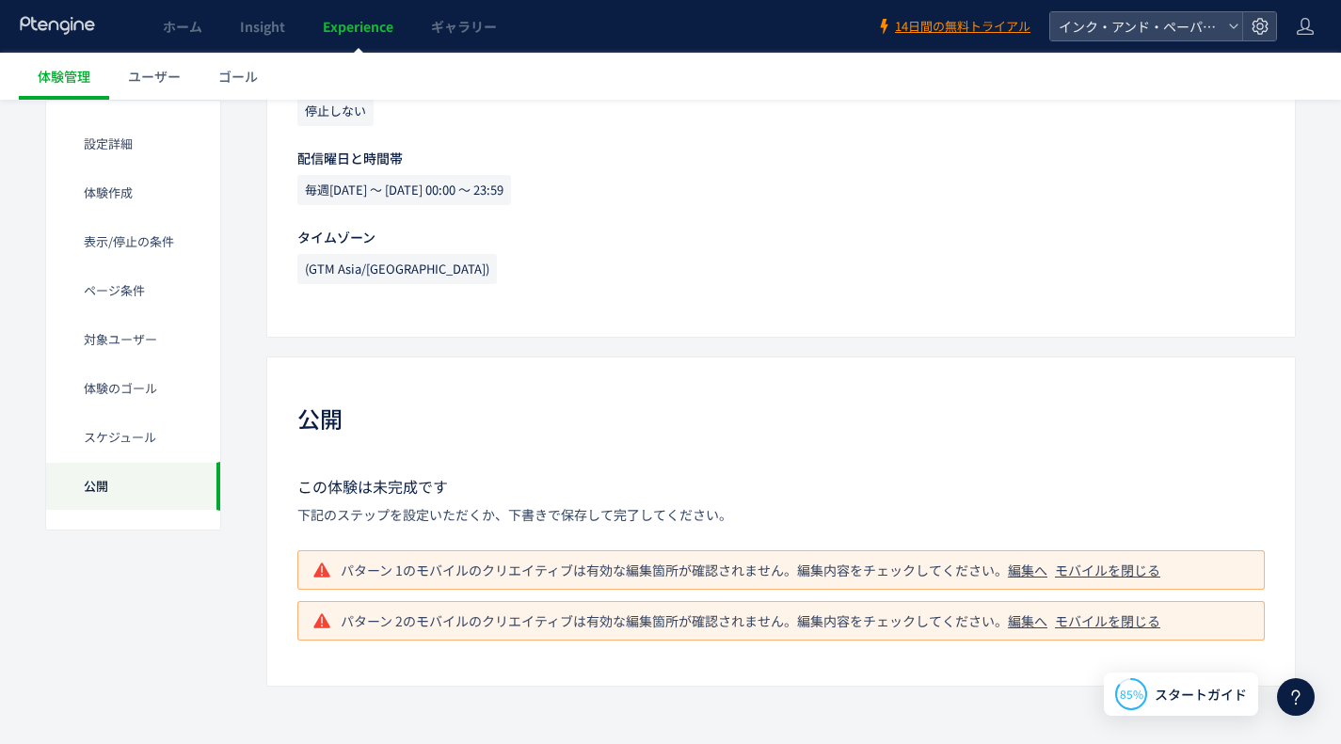
click at [1291, 684] on div at bounding box center [1296, 697] width 38 height 38
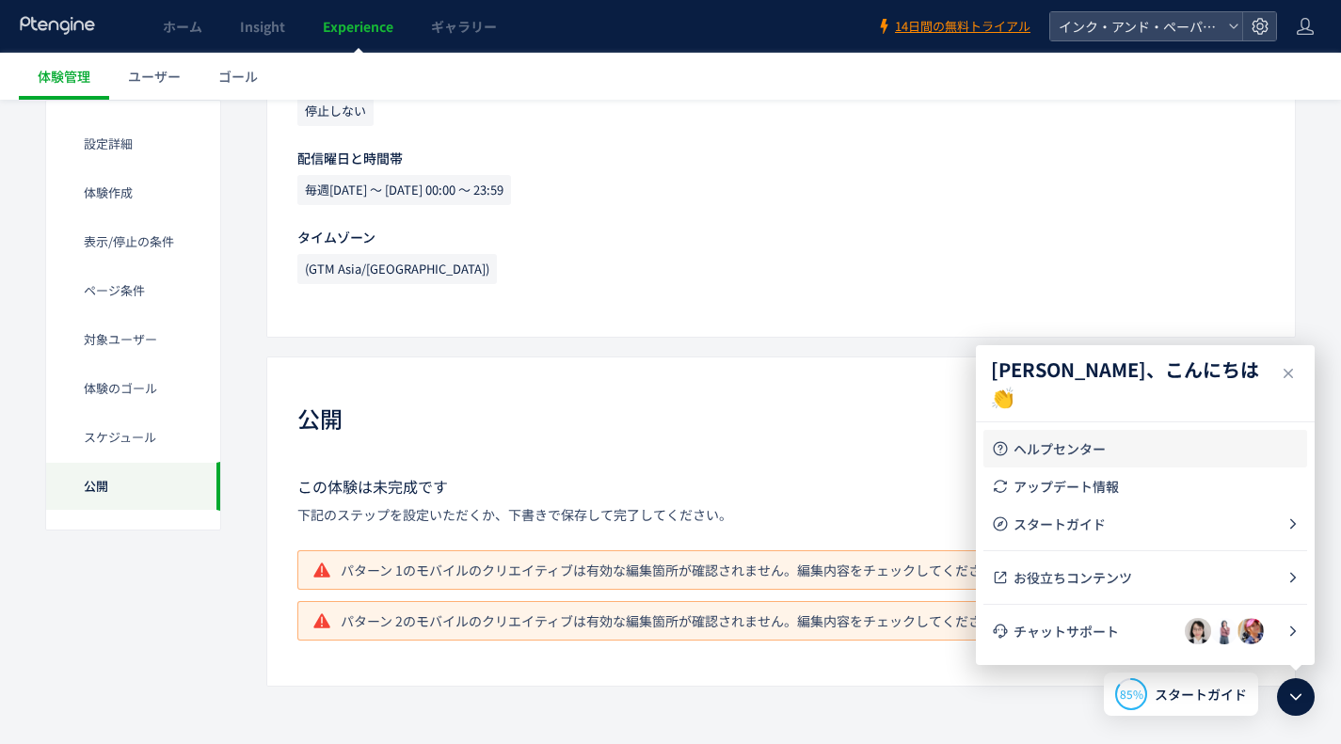
click at [1071, 442] on span "ヘルプセンター" at bounding box center [1156, 448] width 286 height 19
click at [1091, 637] on span "チャットサポート" at bounding box center [1098, 631] width 171 height 19
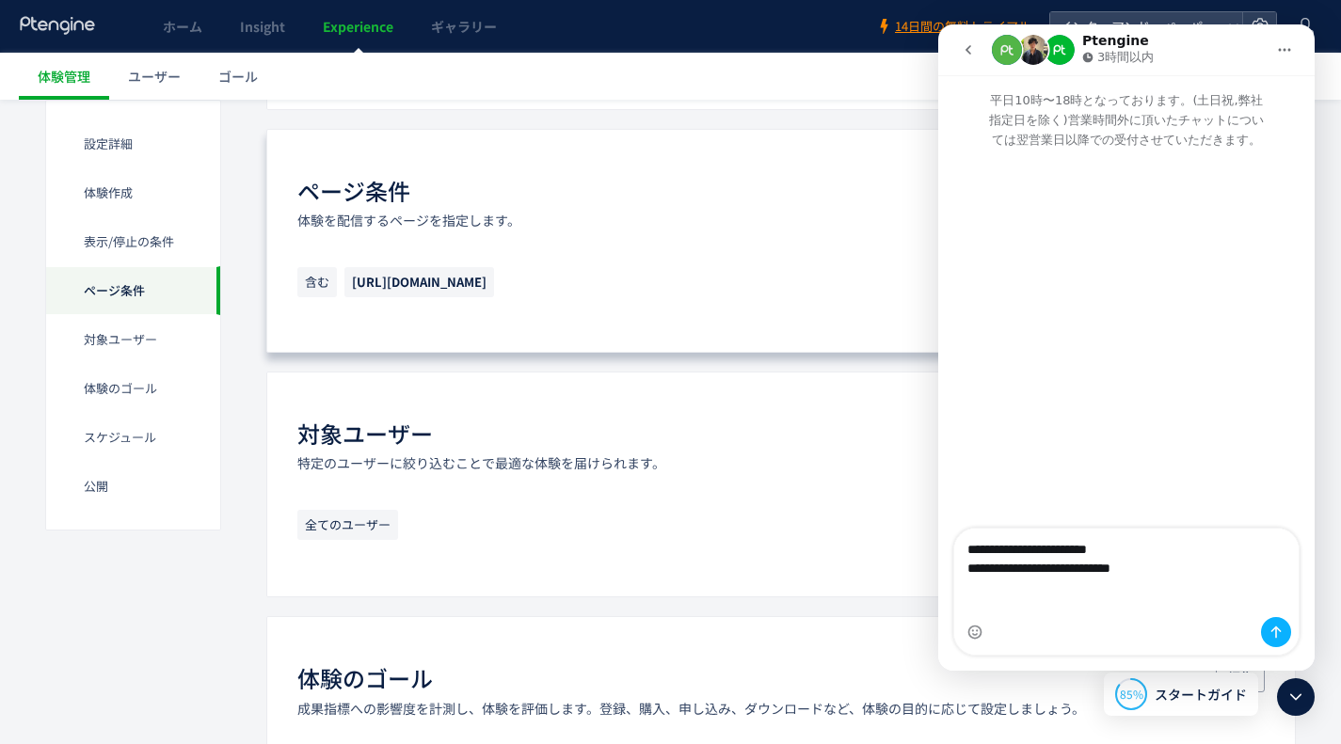
scroll to position [16, 0]
type textarea "**********"
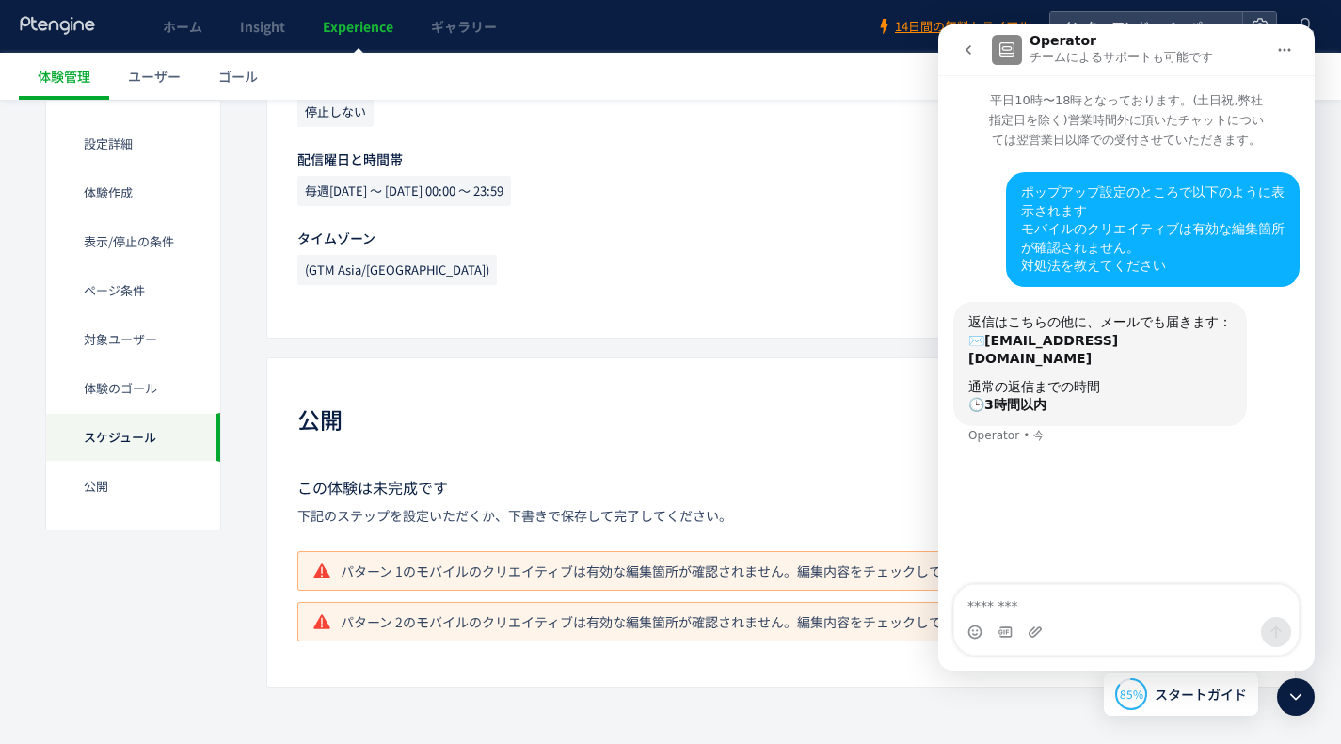
scroll to position [2323, 0]
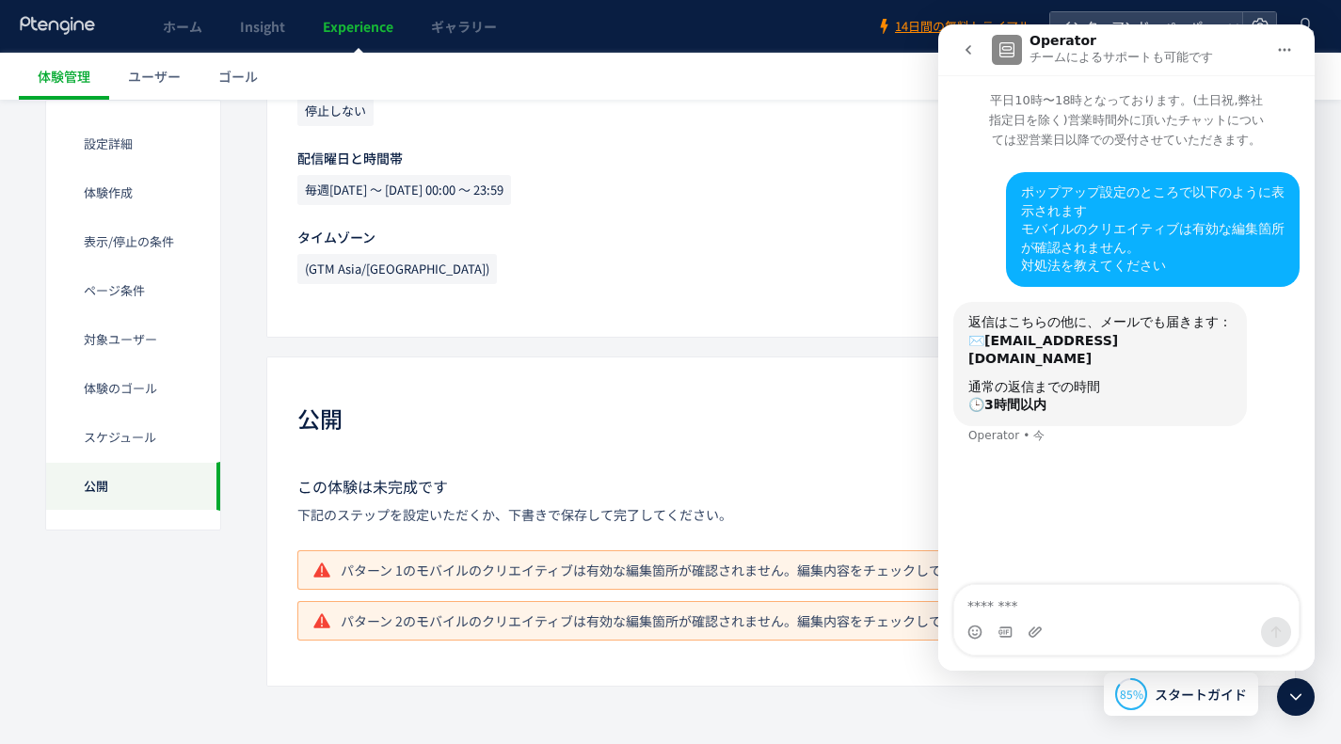
click at [649, 507] on p "下記のステップを設定いただくか、下書きで保存して完了してください。" at bounding box center [780, 514] width 967 height 19
click at [1285, 43] on icon "ホーム" at bounding box center [1284, 49] width 15 height 15
click at [959, 41] on button "go back" at bounding box center [968, 50] width 36 height 36
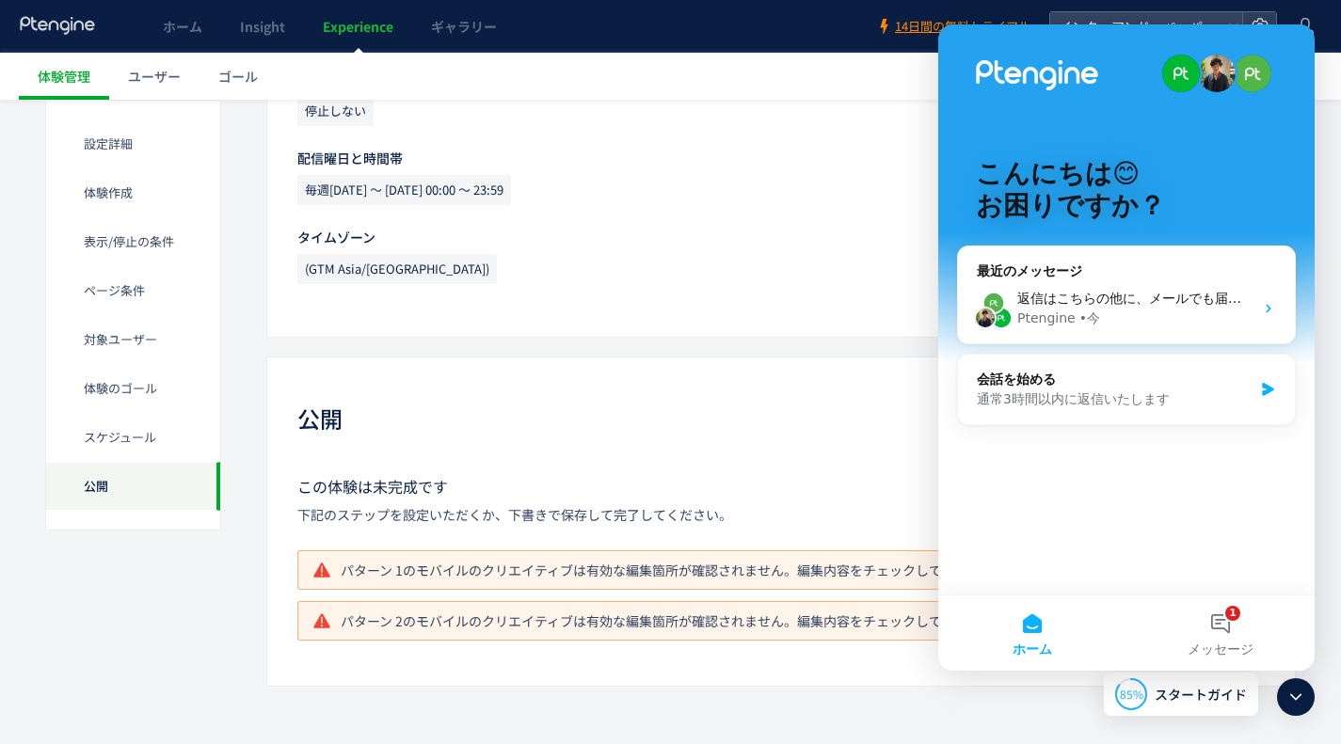
click at [1293, 688] on icon at bounding box center [1295, 697] width 23 height 23
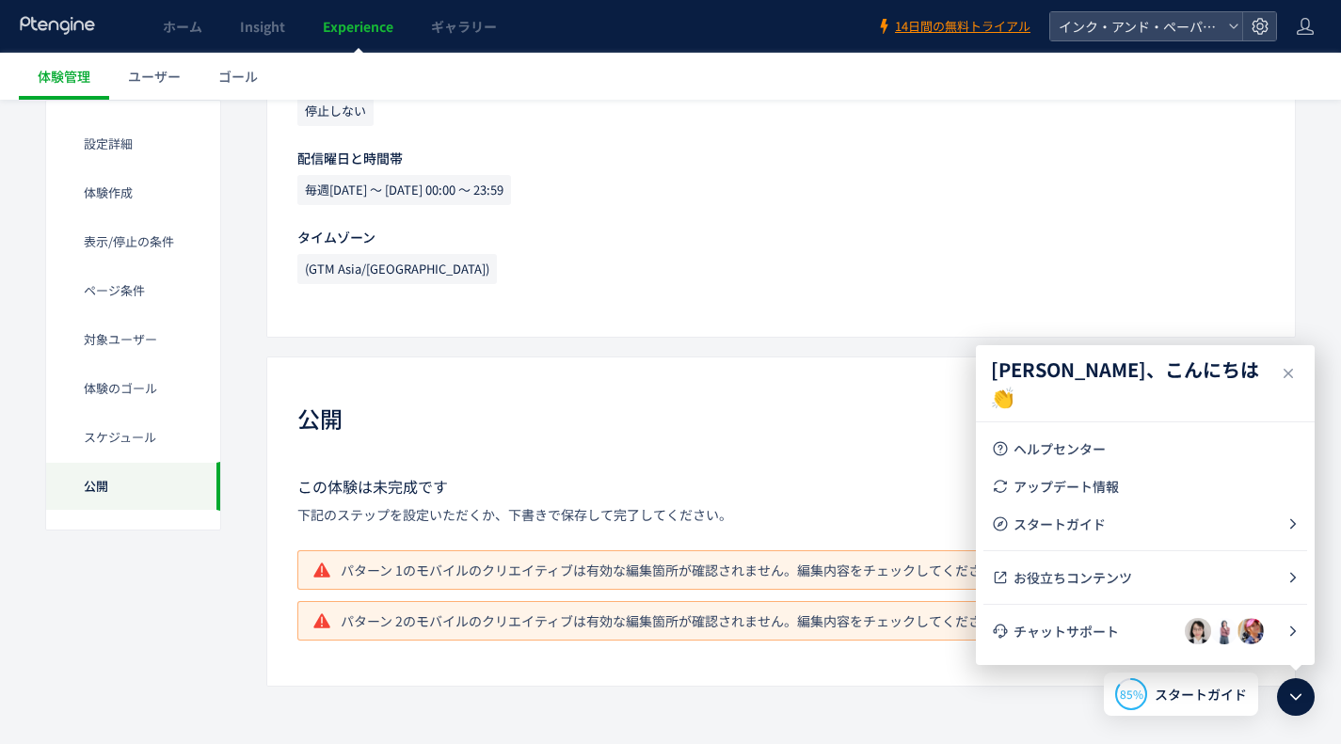
scroll to position [0, 0]
click at [1293, 369] on icon at bounding box center [1288, 373] width 23 height 23
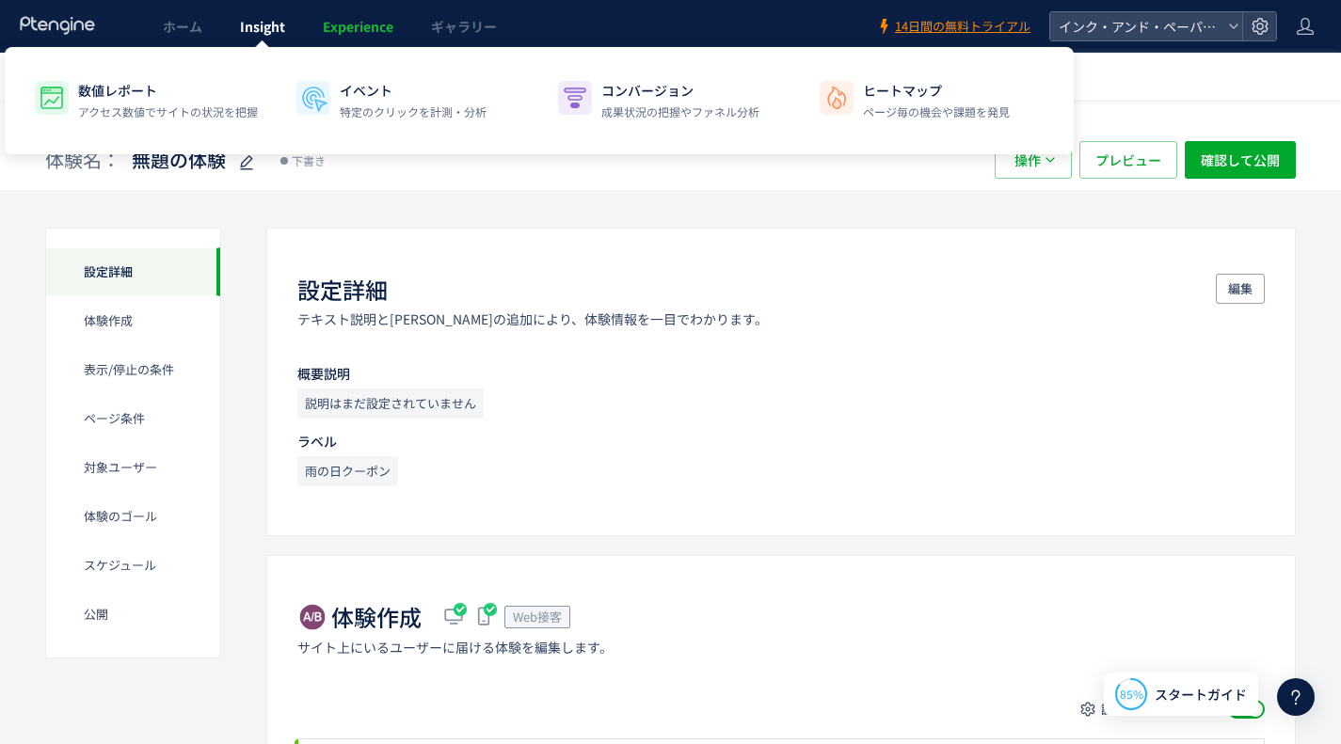
click at [279, 36] on link "Insight" at bounding box center [262, 26] width 83 height 53
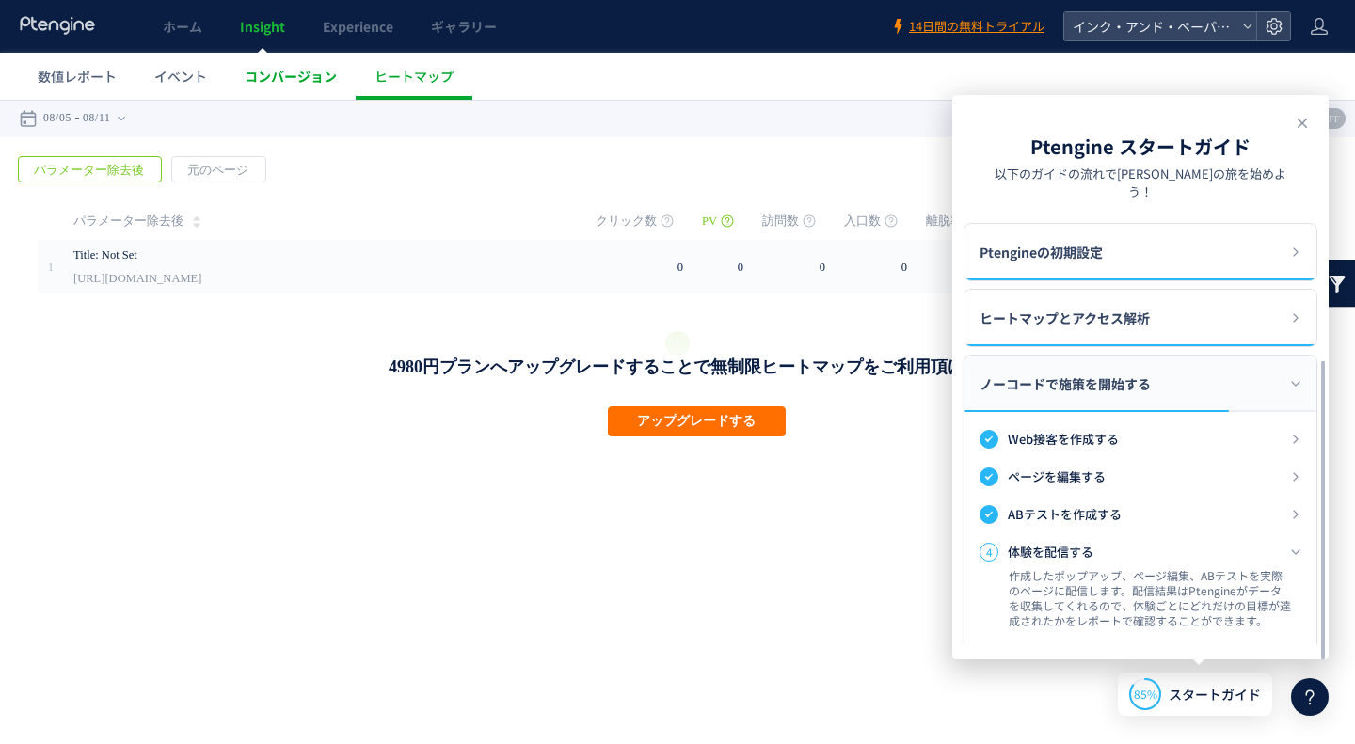
scroll to position [205, 0]
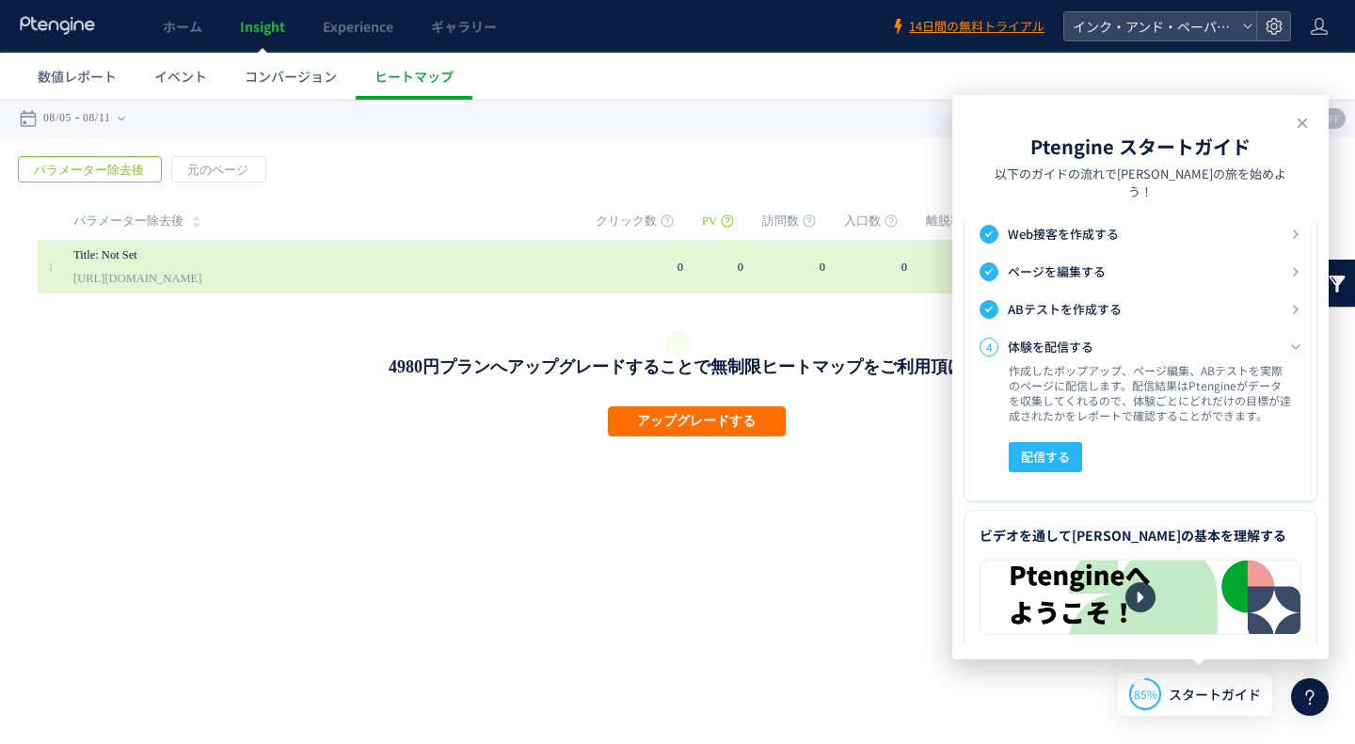
click at [201, 268] on link "[URL][DOMAIN_NAME]" at bounding box center [137, 278] width 128 height 23
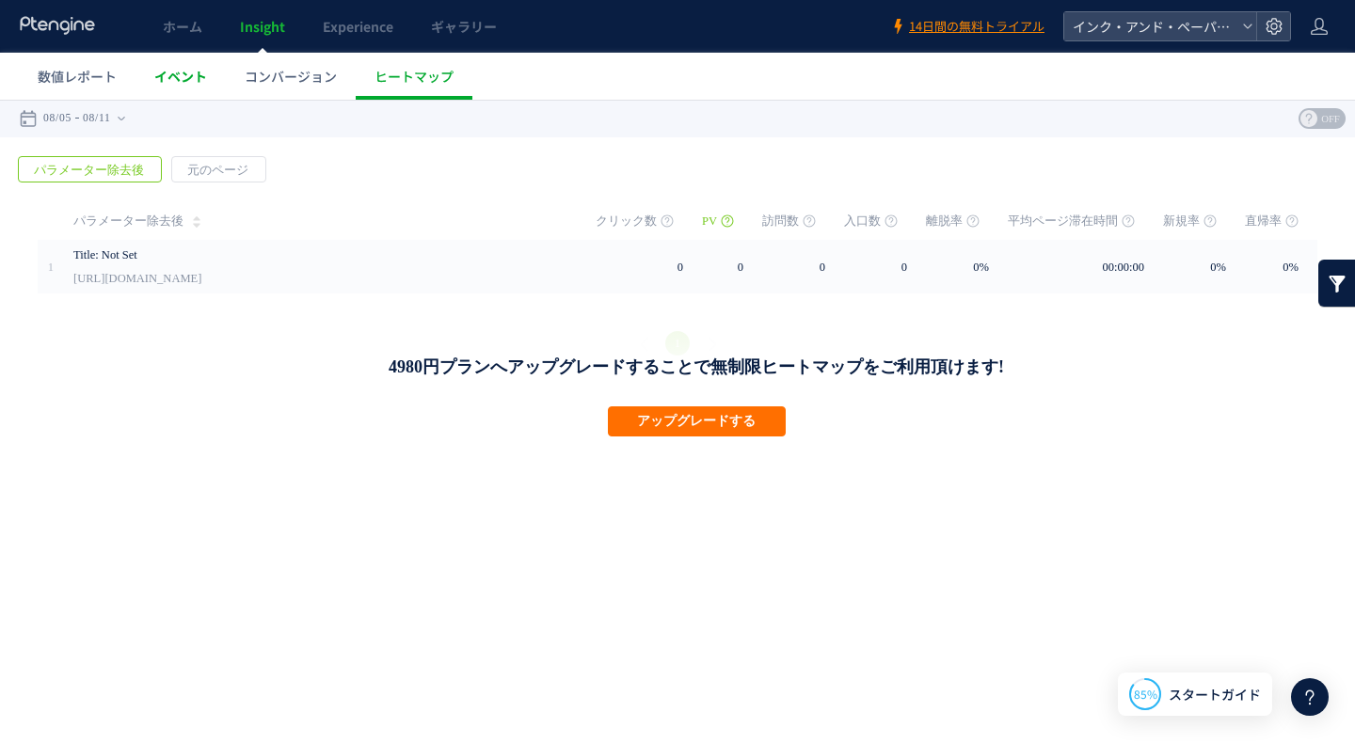
click at [190, 70] on span "イベント" at bounding box center [180, 76] width 53 height 19
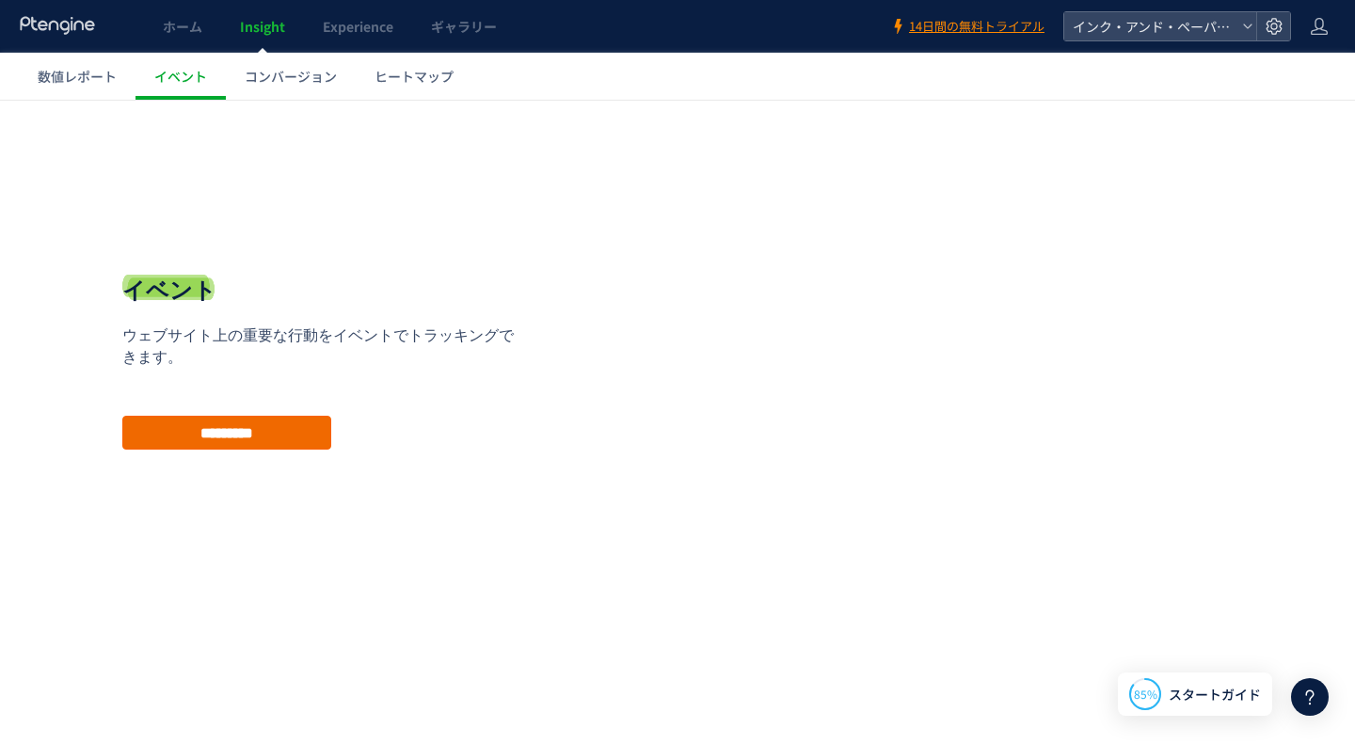
click at [199, 429] on input "*********" at bounding box center [226, 433] width 209 height 34
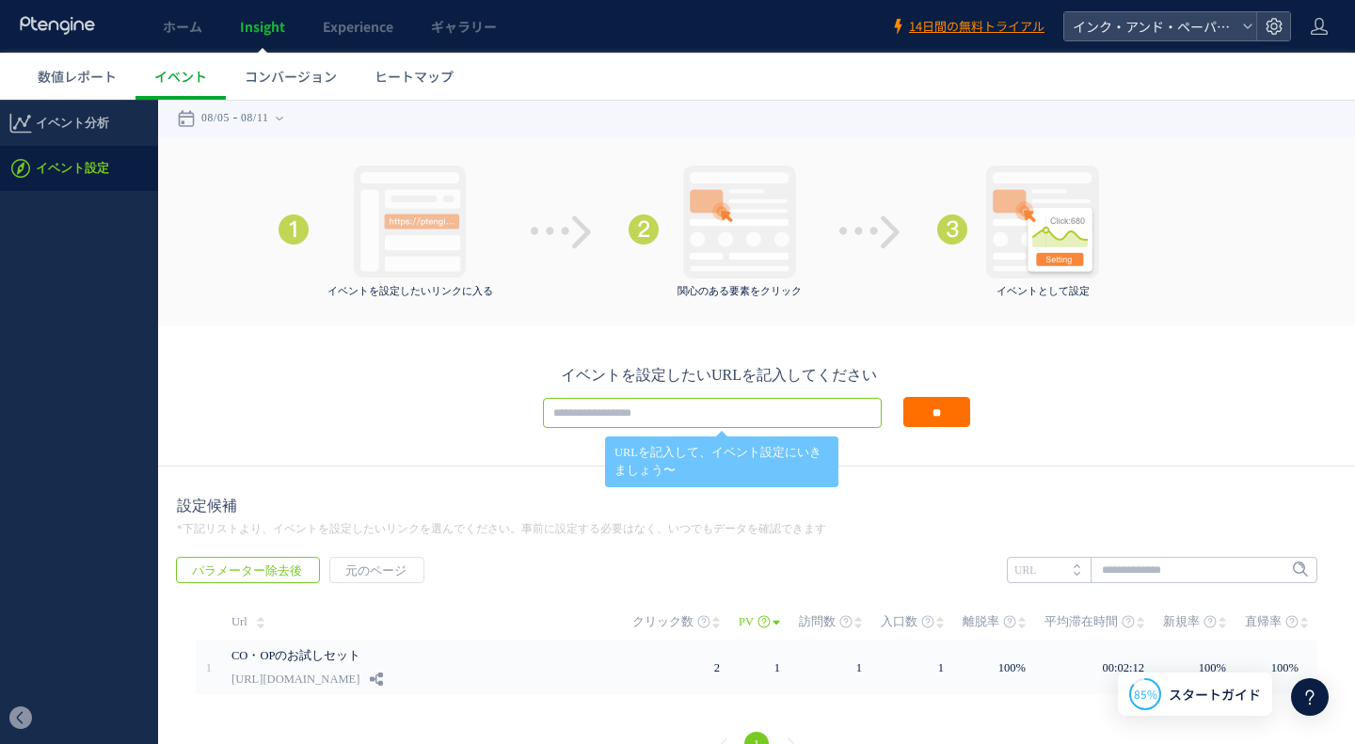
click at [679, 423] on input "text" at bounding box center [712, 413] width 339 height 30
paste input "**********"
click at [672, 417] on input "**********" at bounding box center [712, 413] width 339 height 30
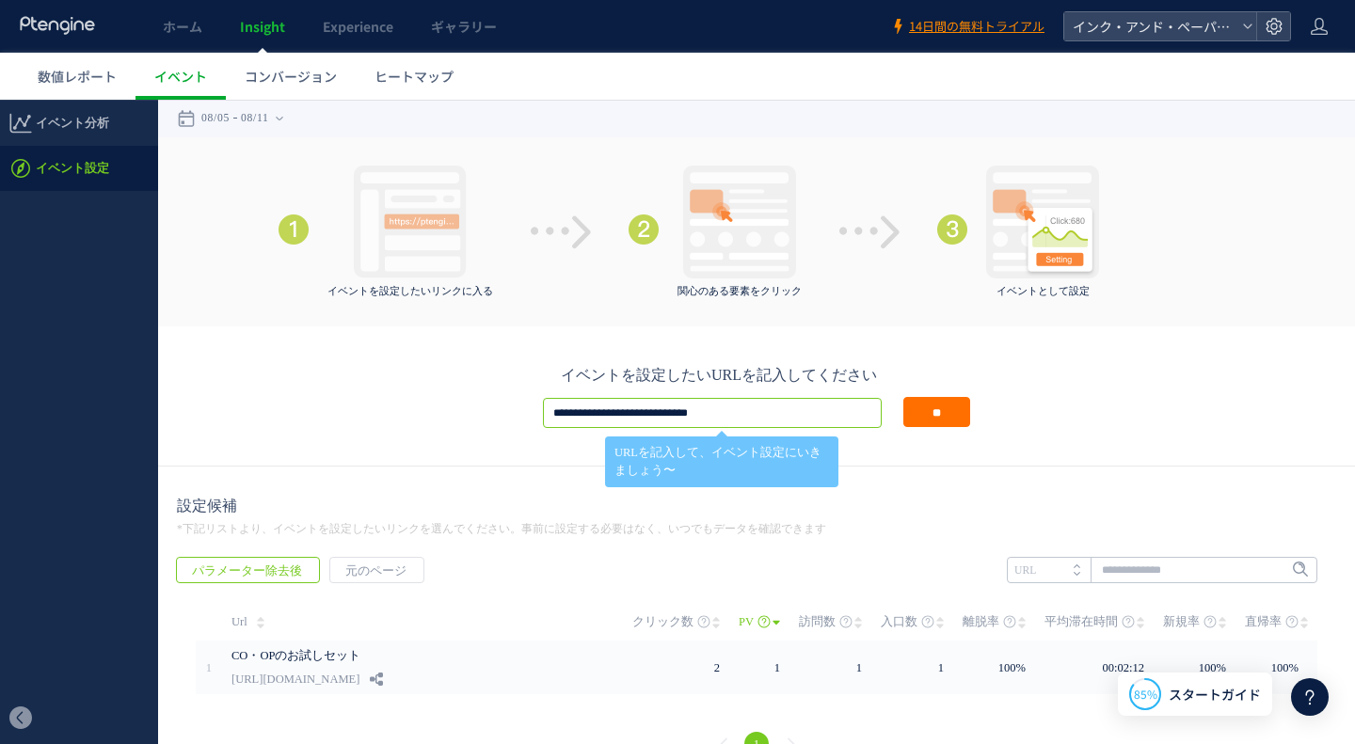
paste input "**********"
type input "**********"
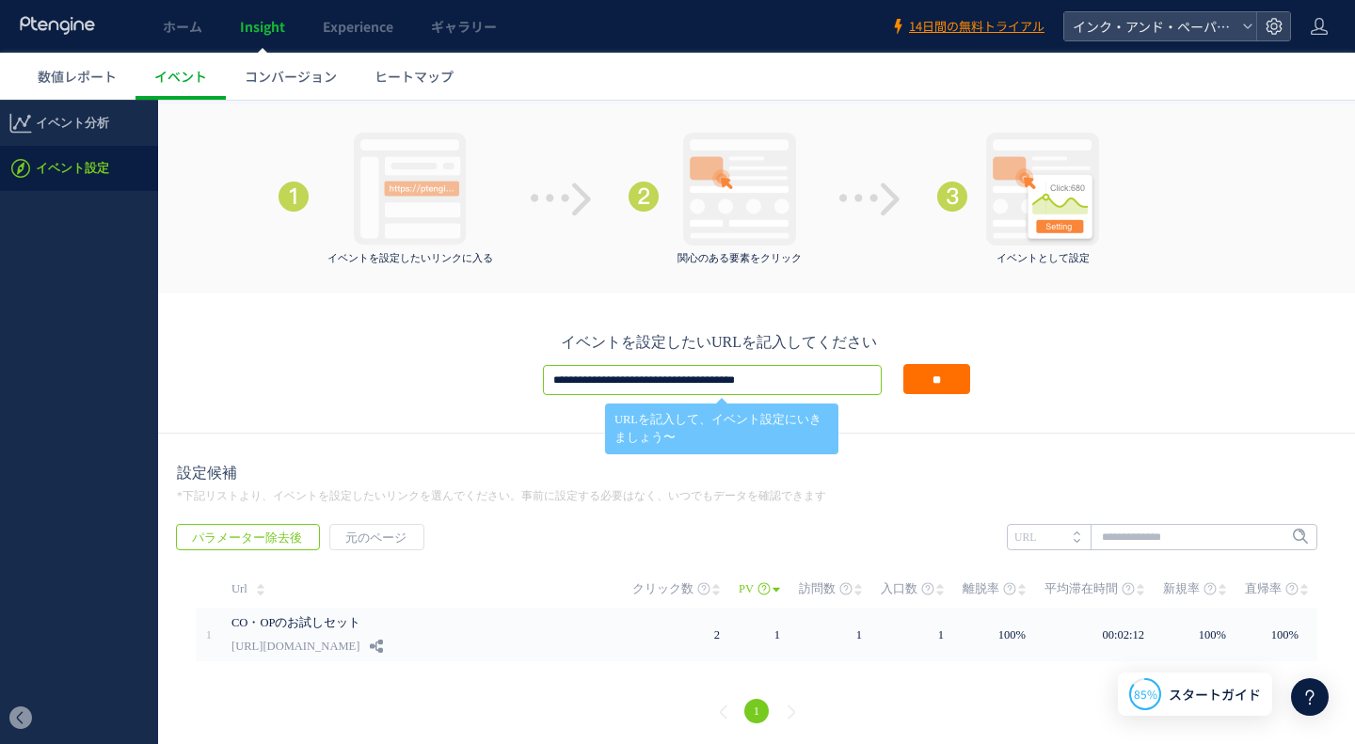
scroll to position [35, 0]
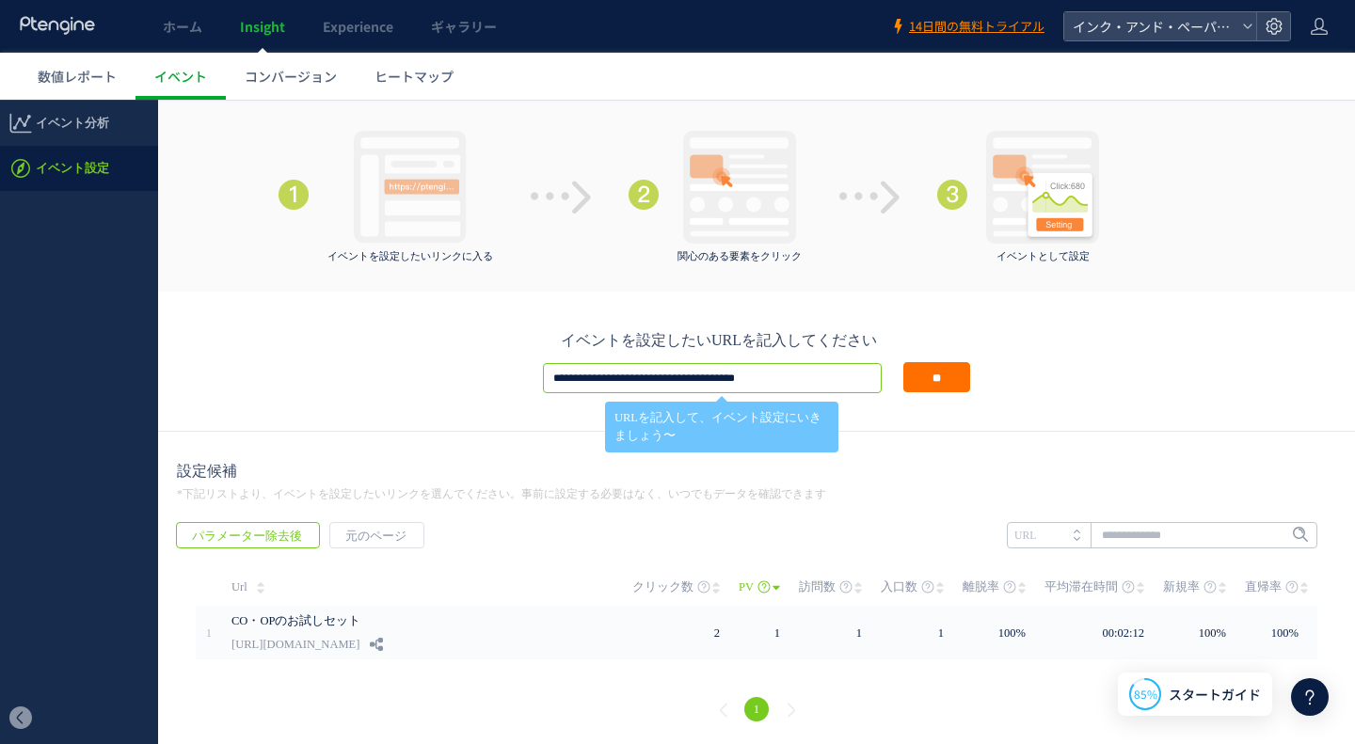
drag, startPoint x: 825, startPoint y: 374, endPoint x: 502, endPoint y: 344, distance: 325.1
click at [502, 344] on div "**********" at bounding box center [756, 361] width 1159 height 64
click at [291, 70] on span "コンバージョン" at bounding box center [291, 76] width 92 height 19
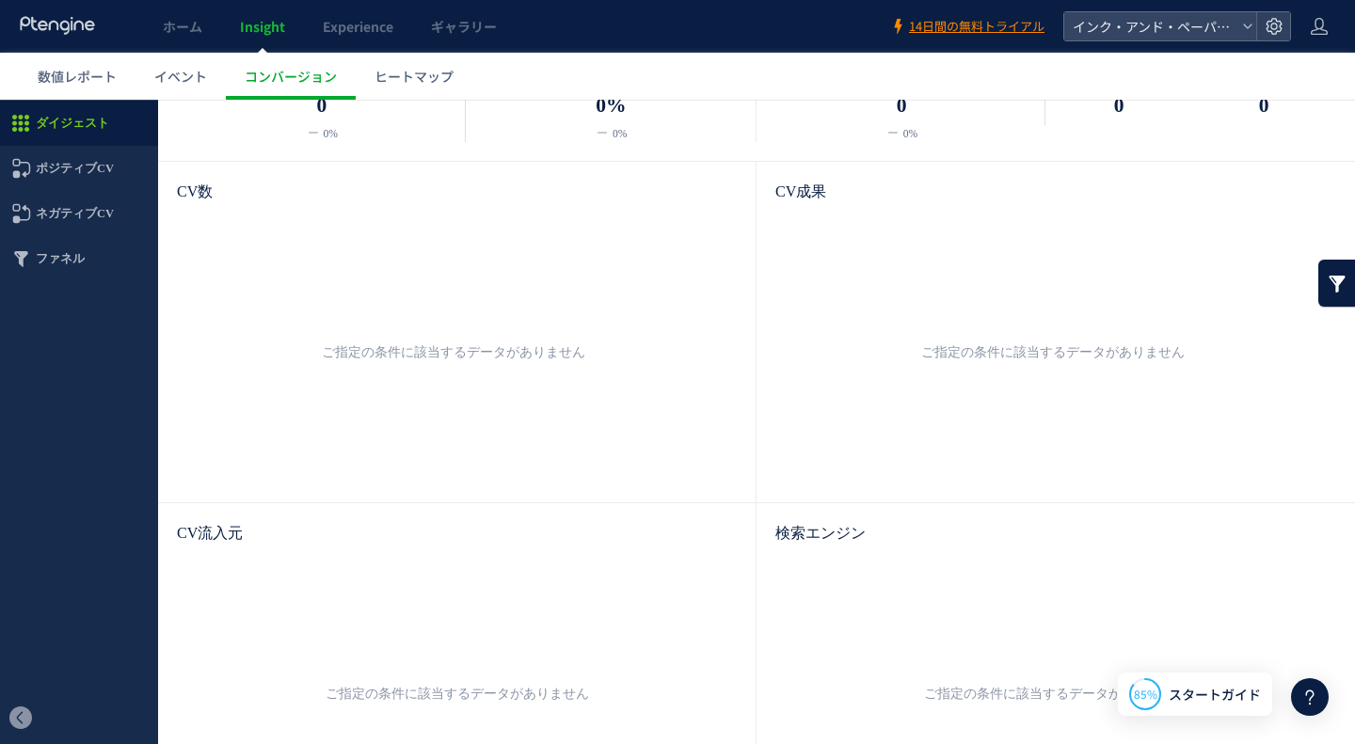
scroll to position [376, 0]
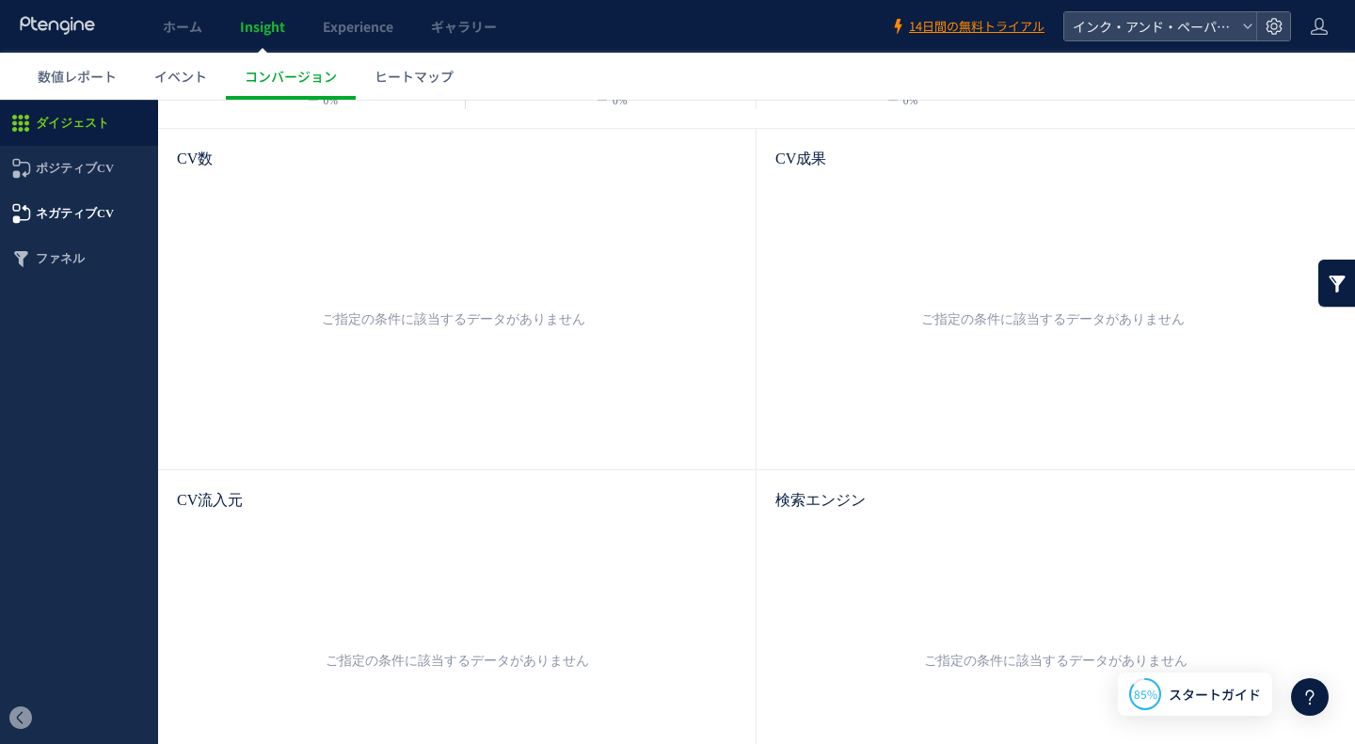
click at [68, 206] on span "ネガティブCV" at bounding box center [75, 213] width 78 height 45
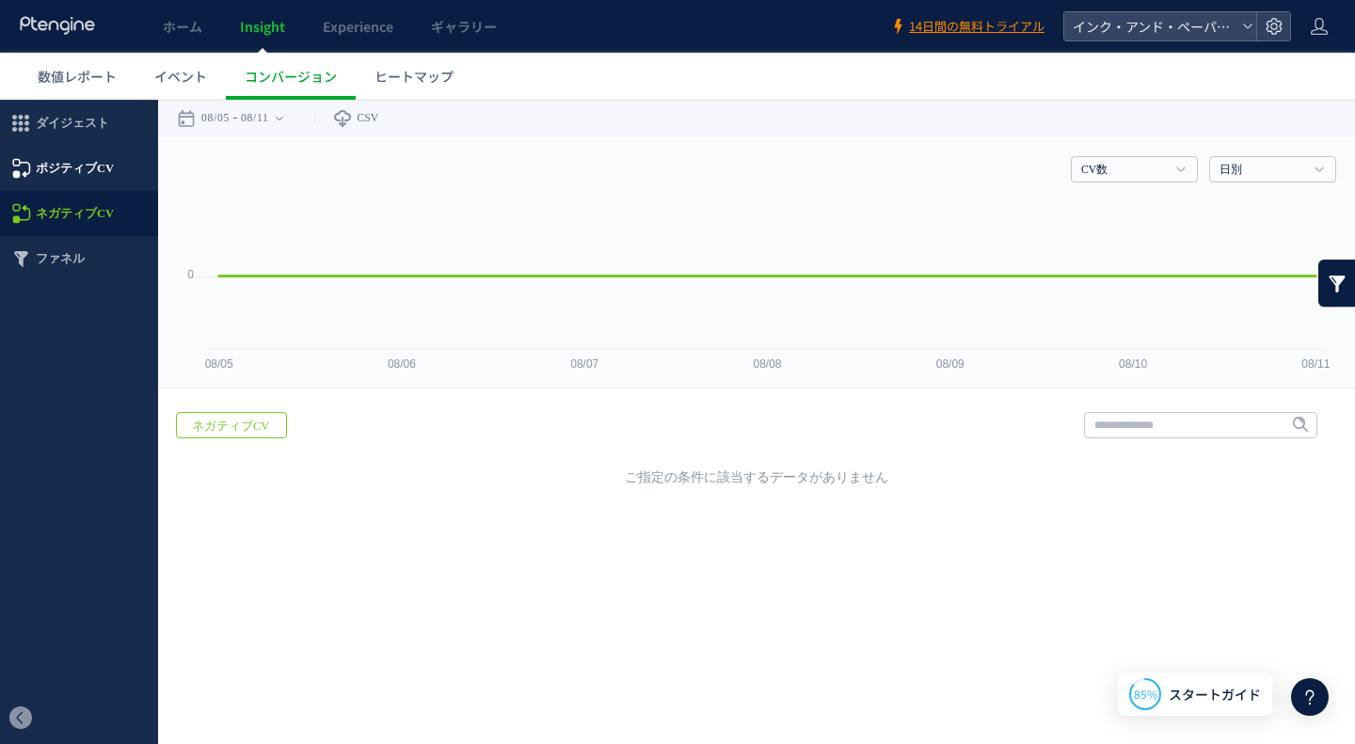
click at [68, 175] on span "ポジティブCV" at bounding box center [75, 168] width 78 height 45
click at [402, 64] on link "ヒートマップ" at bounding box center [414, 76] width 117 height 47
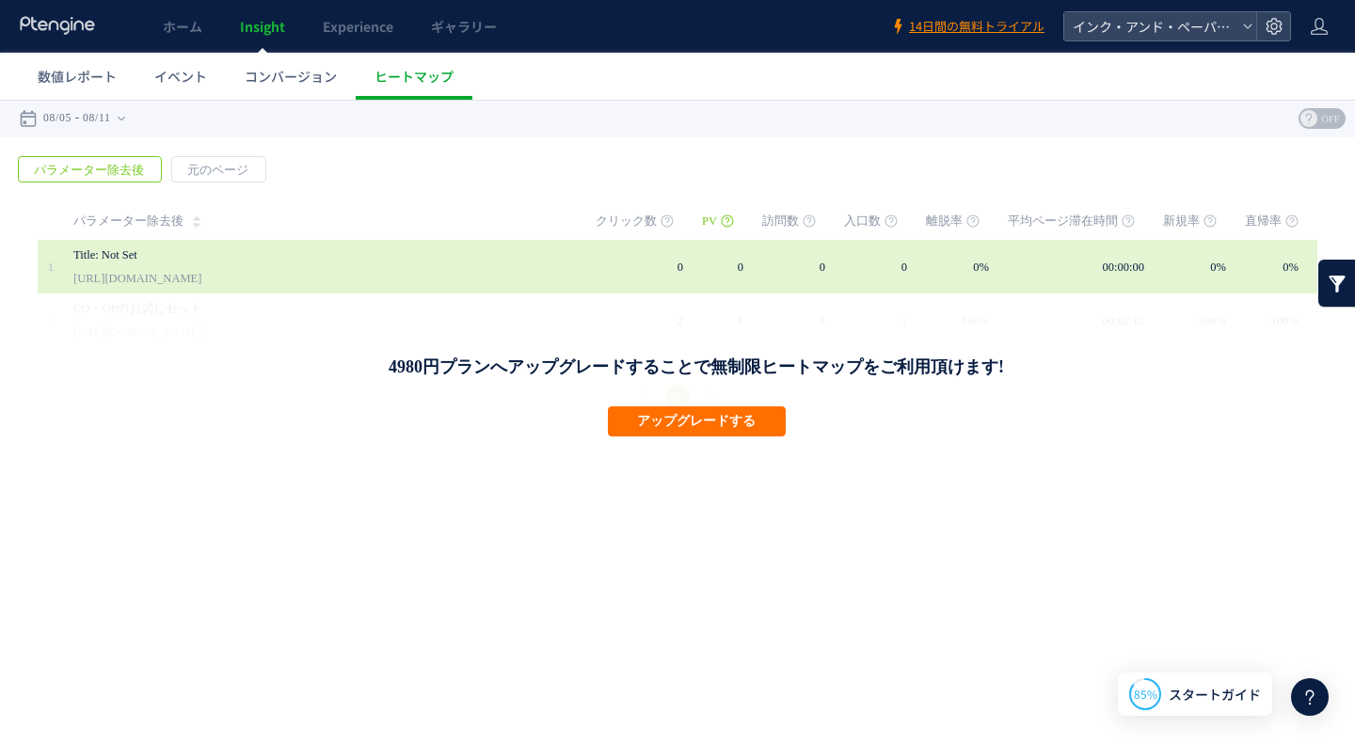
click at [250, 264] on link "Title: Not Set" at bounding box center [317, 255] width 489 height 23
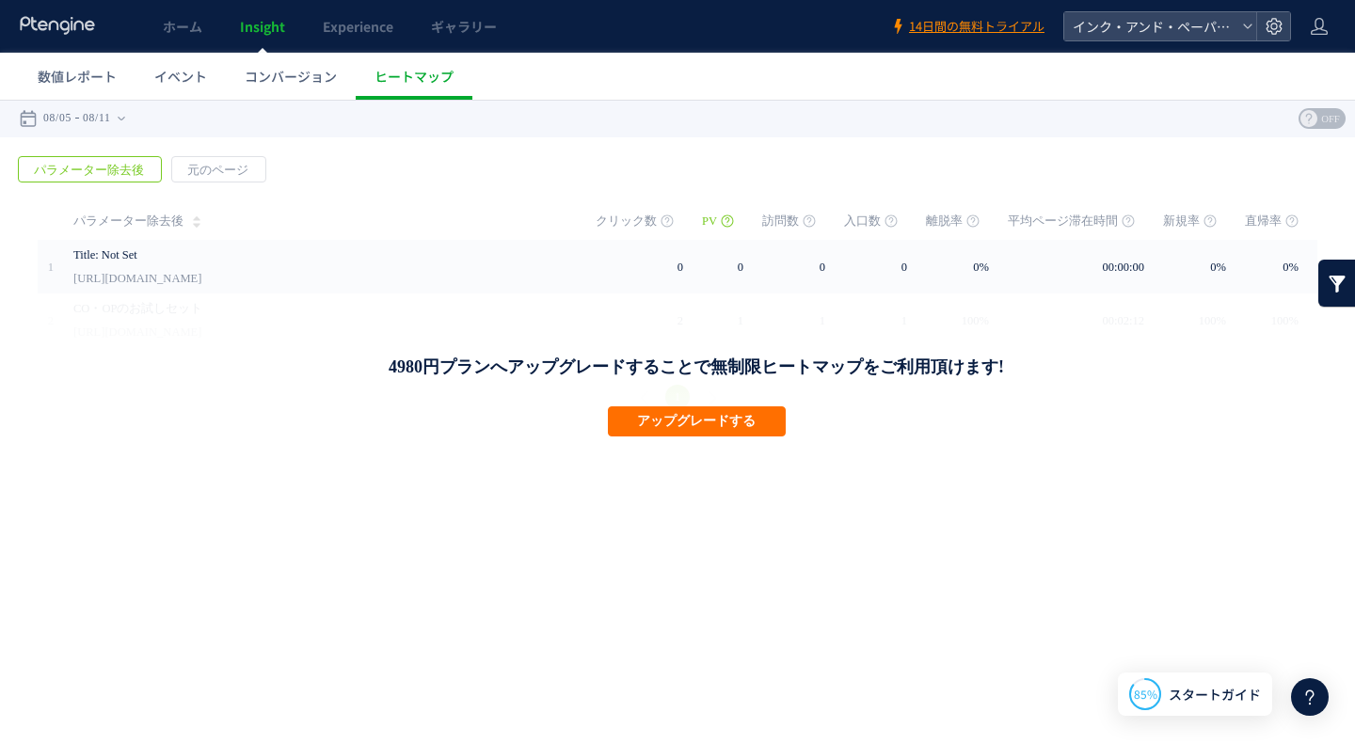
click at [1326, 124] on span "OFF" at bounding box center [1330, 118] width 28 height 21
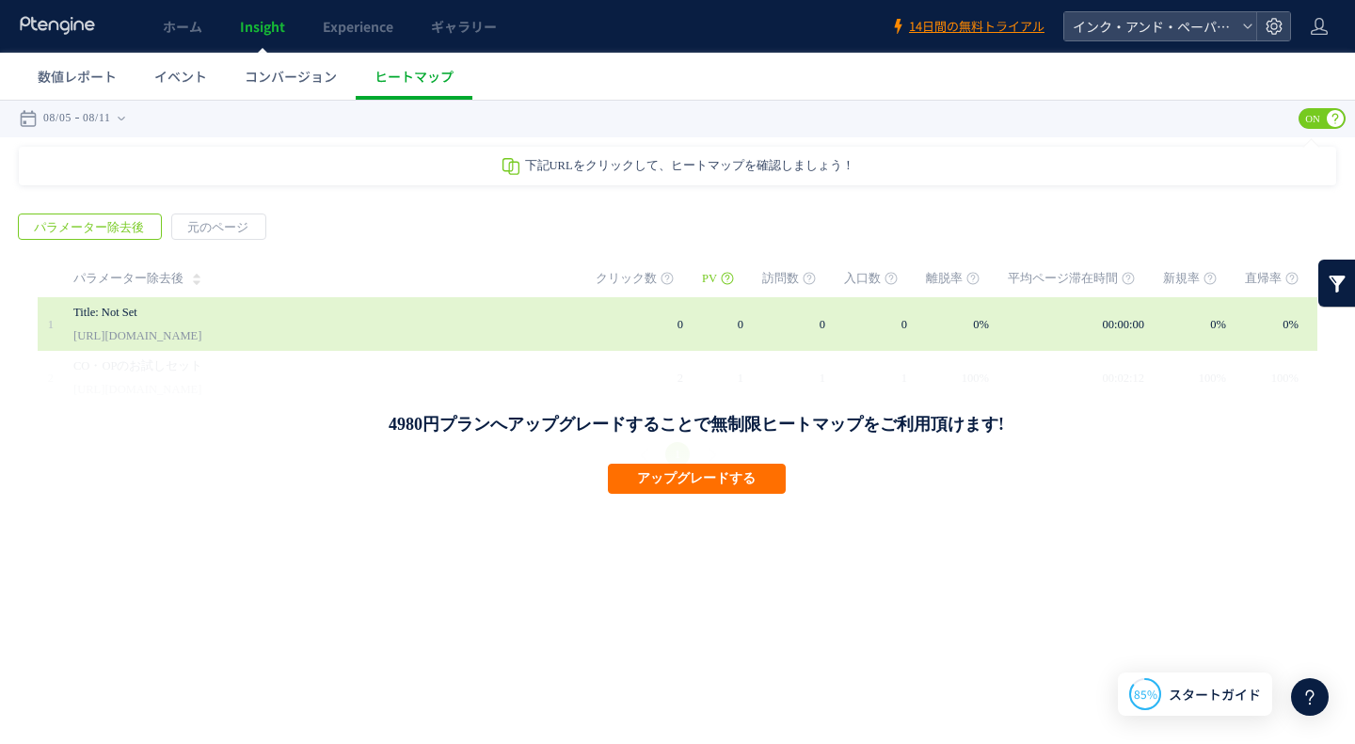
click at [126, 330] on link "[URL][DOMAIN_NAME]" at bounding box center [137, 336] width 128 height 23
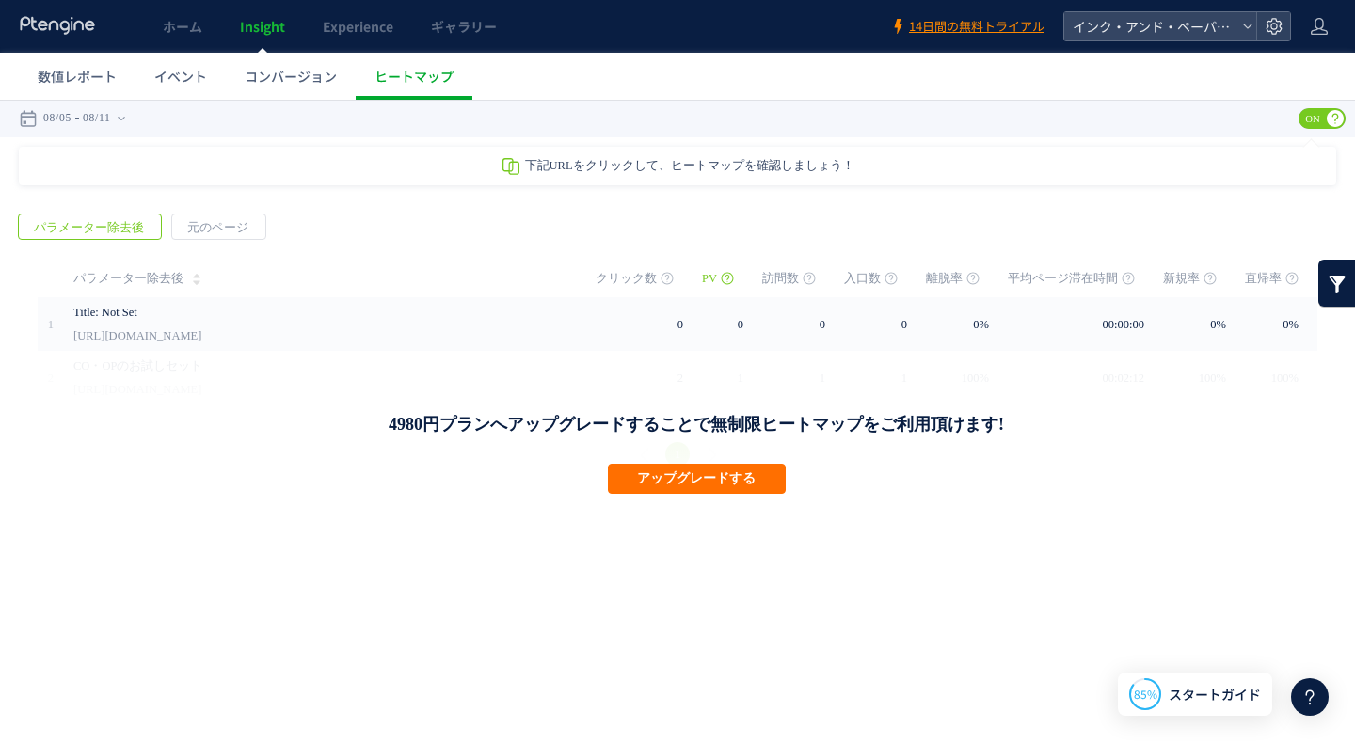
click at [1334, 119] on use at bounding box center [1335, 118] width 17 height 17
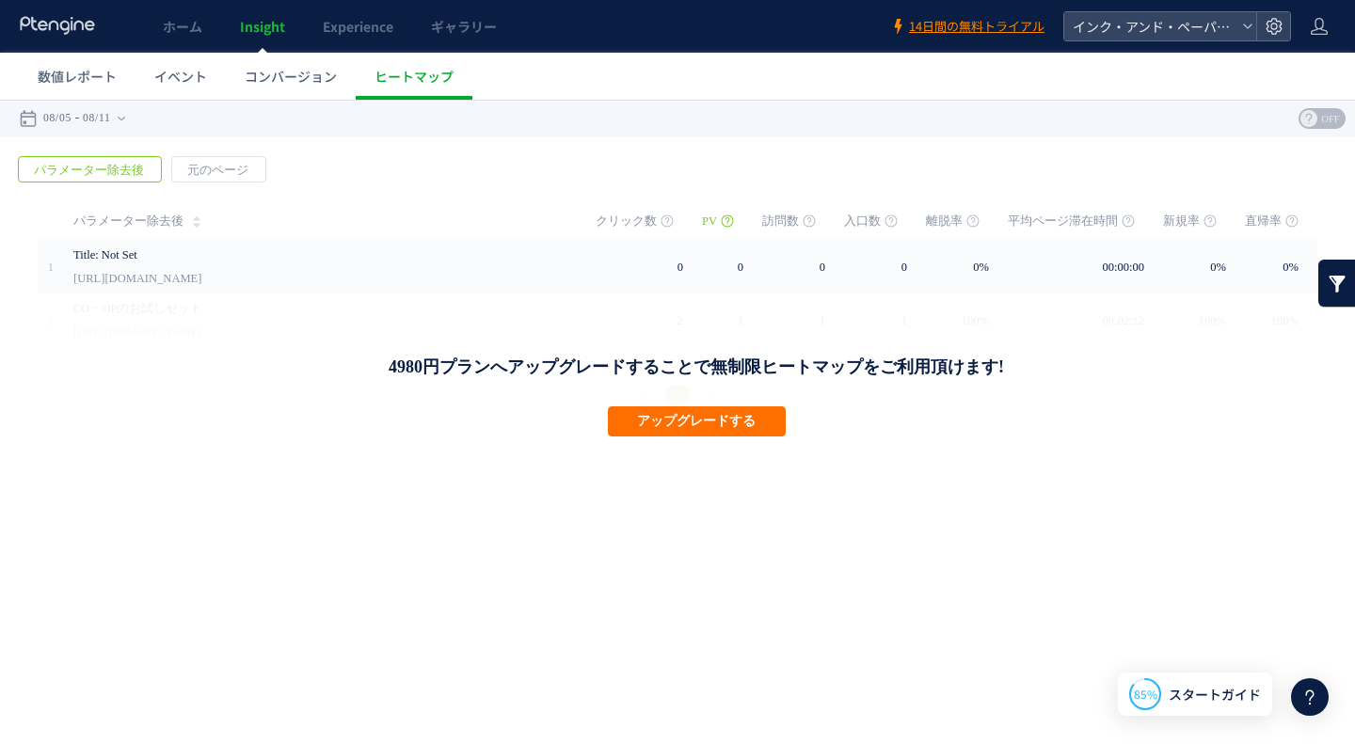
click at [1312, 118] on use at bounding box center [1308, 118] width 17 height 17
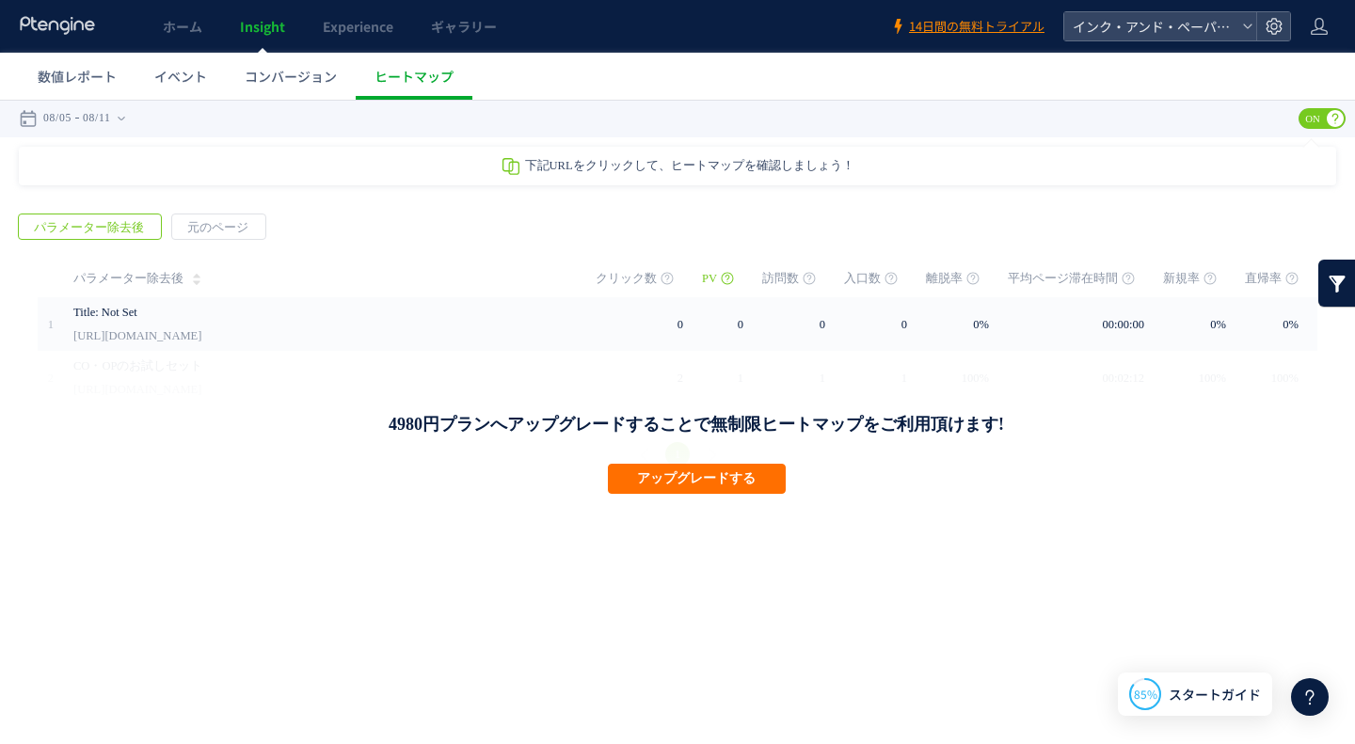
click at [1326, 118] on span "ON" at bounding box center [1313, 118] width 28 height 21
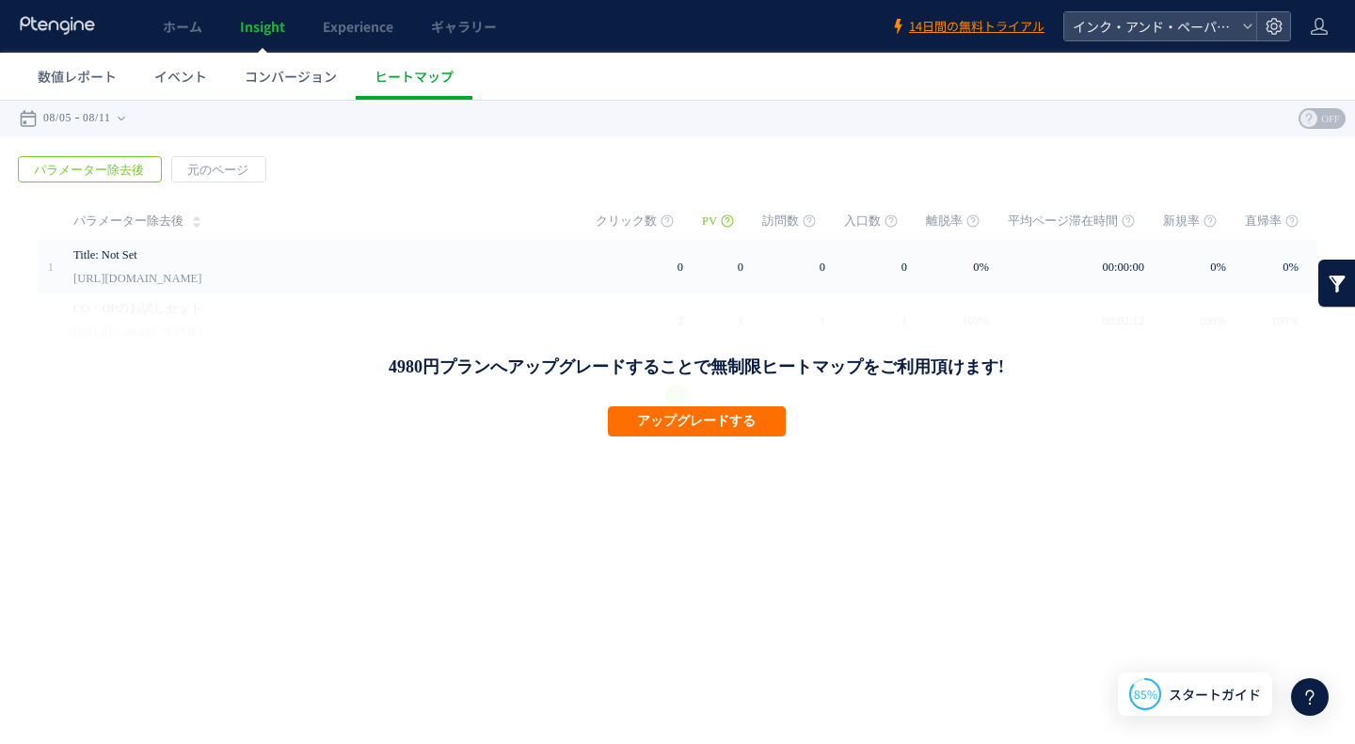
click at [1326, 118] on span "OFF" at bounding box center [1330, 118] width 28 height 21
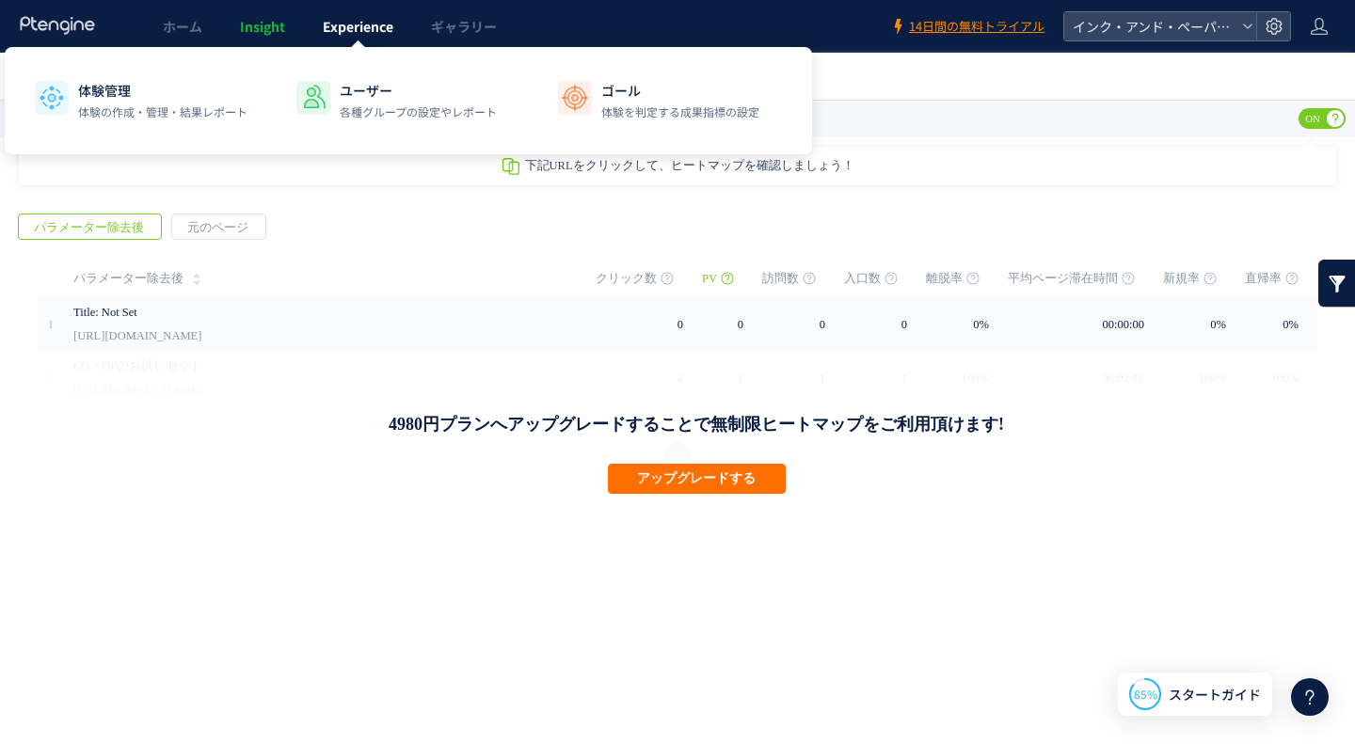
click at [348, 29] on span "Experience" at bounding box center [358, 26] width 71 height 19
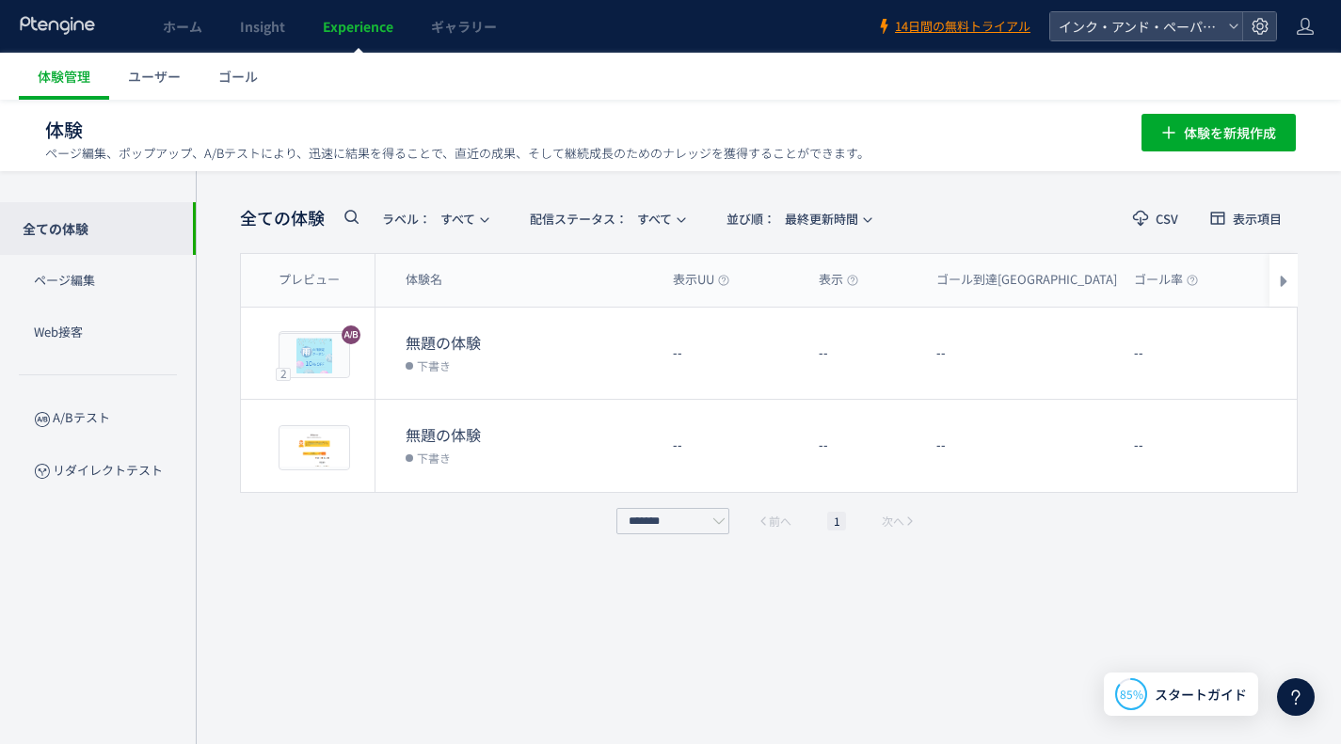
click at [367, 35] on span "Experience" at bounding box center [358, 26] width 71 height 19
click at [130, 70] on span "ユーザー" at bounding box center [154, 76] width 53 height 19
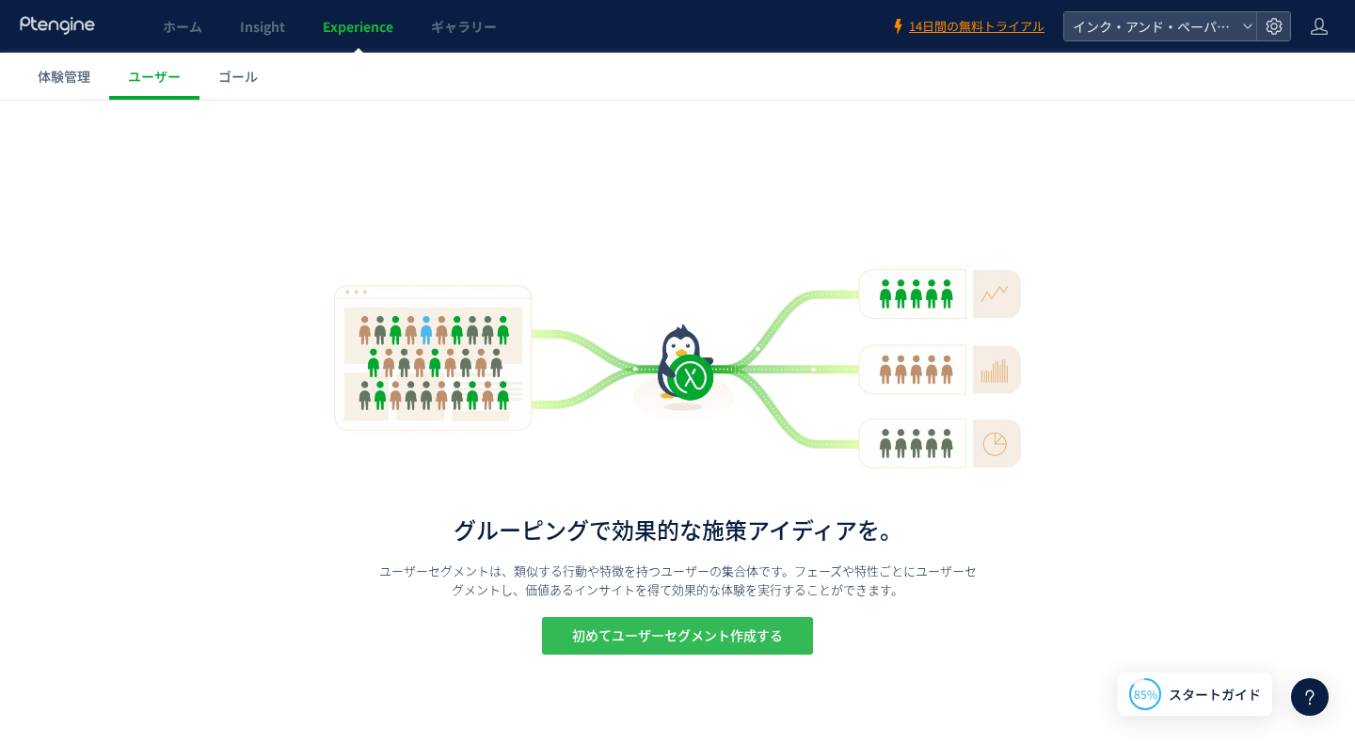
click at [587, 645] on span "初めてユーザーセグメント作成する" at bounding box center [677, 636] width 211 height 38
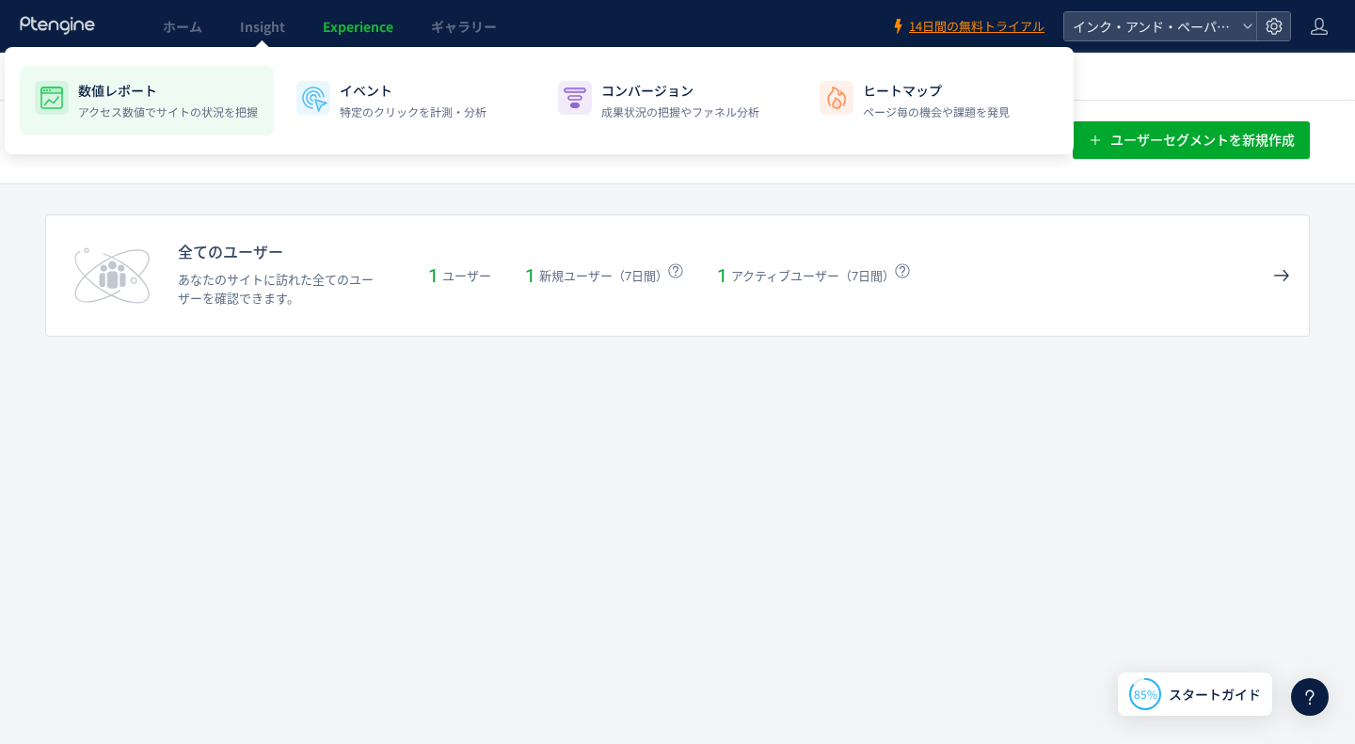
click at [247, 82] on p "数値レポート" at bounding box center [168, 90] width 180 height 19
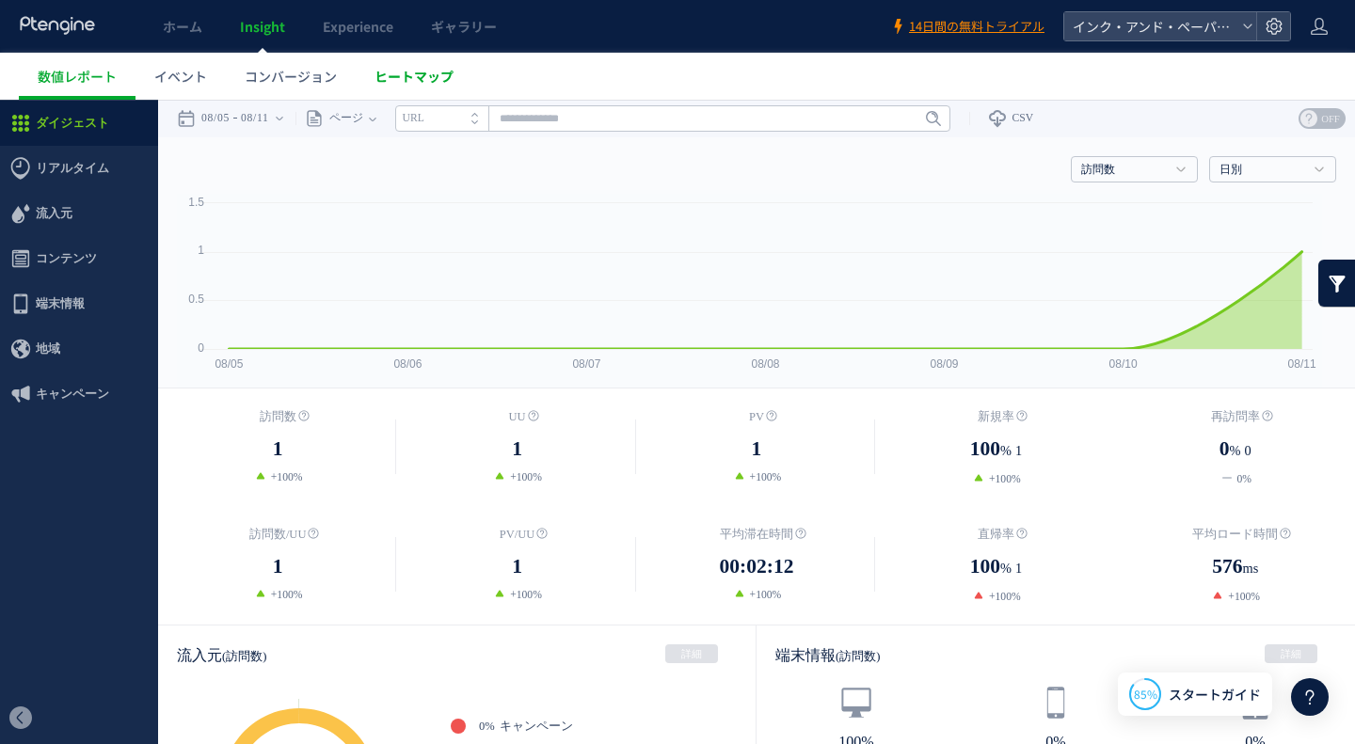
click at [409, 76] on span "ヒートマップ" at bounding box center [413, 76] width 79 height 19
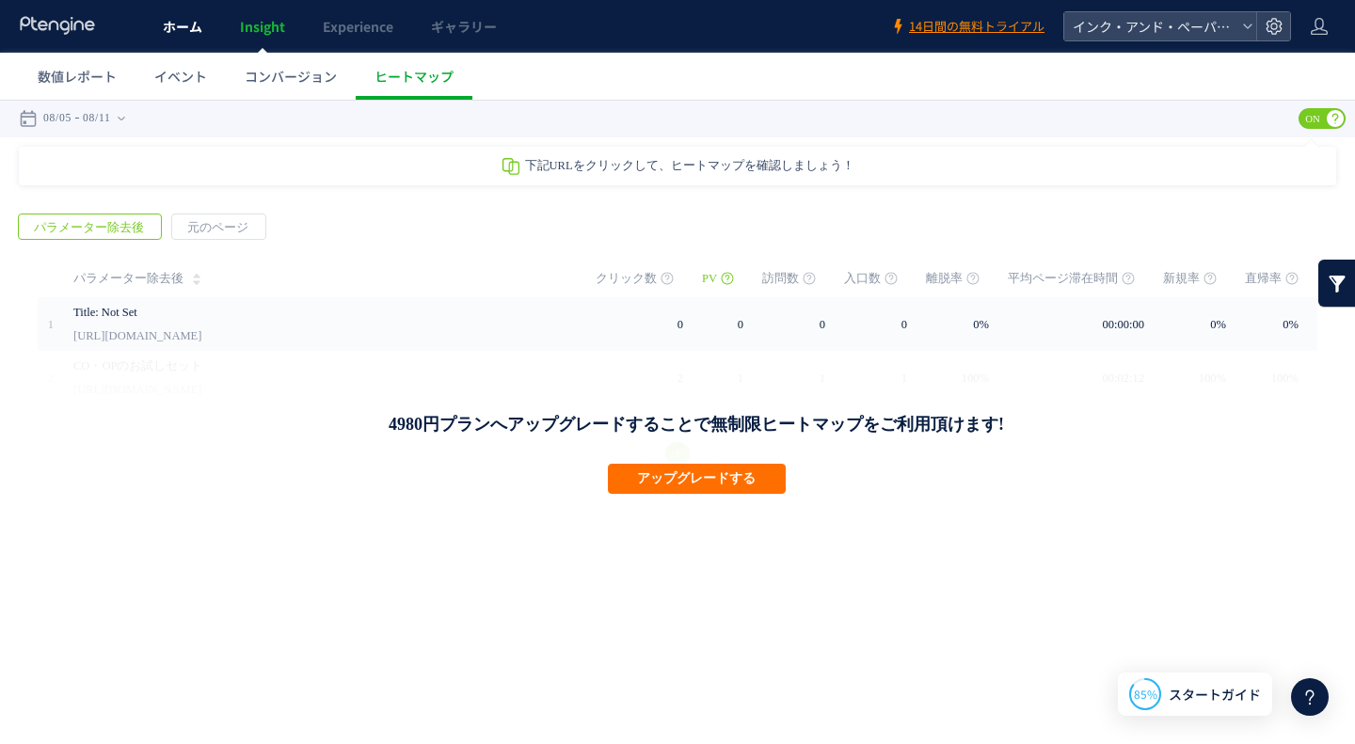
click at [196, 23] on span "ホーム" at bounding box center [183, 26] width 40 height 19
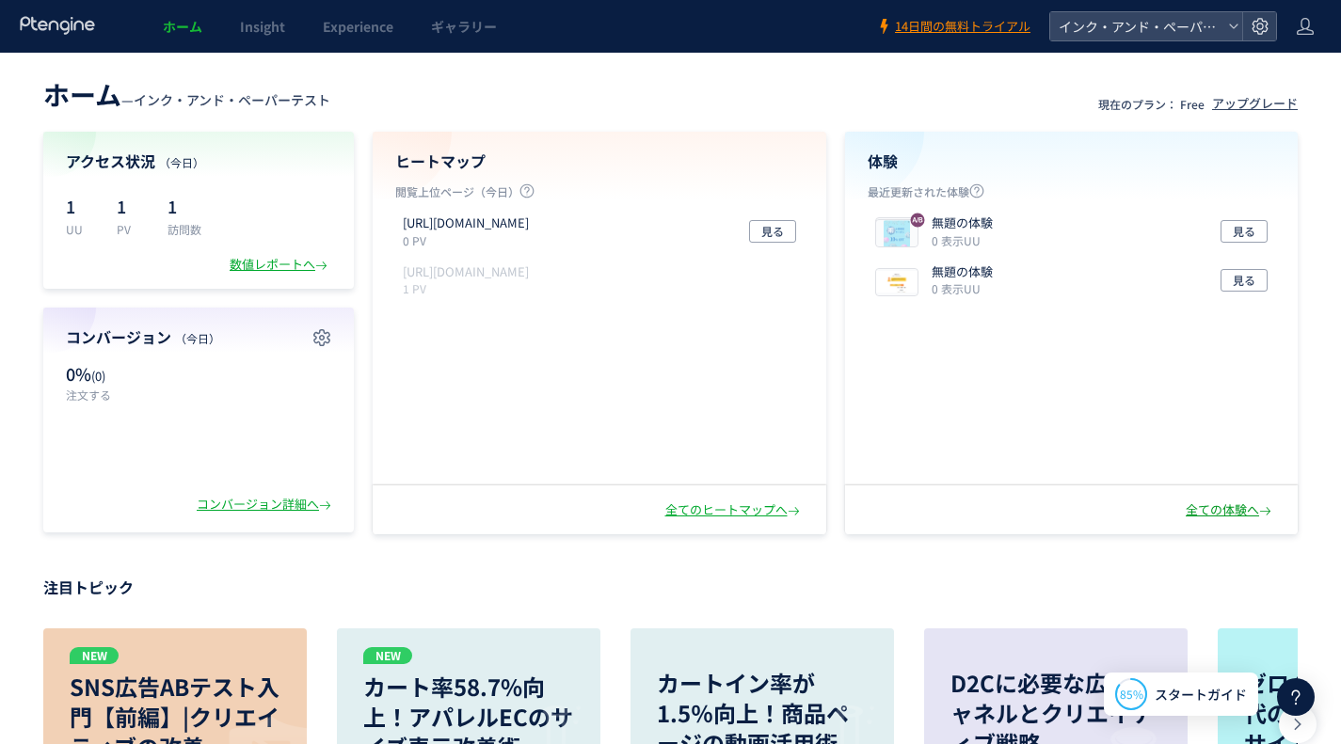
click at [1210, 511] on div "全ての体験へ" at bounding box center [1230, 511] width 89 height 18
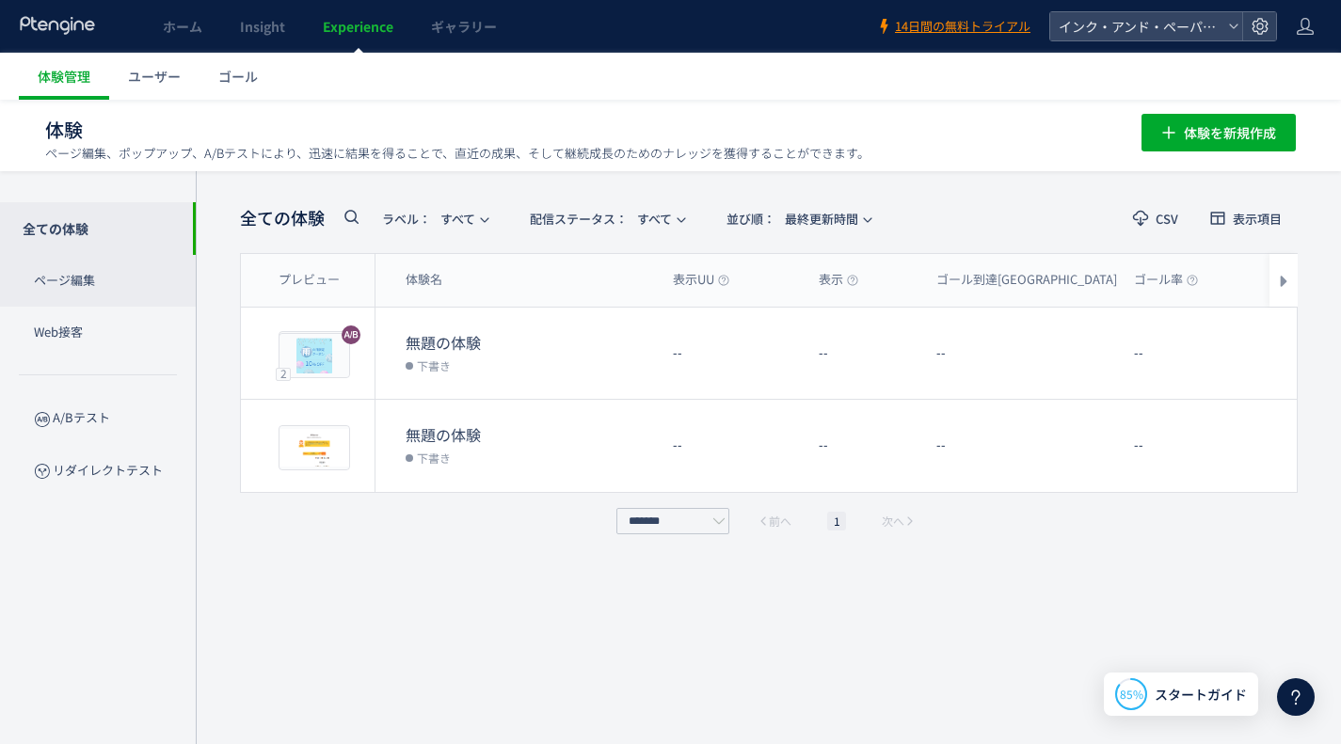
click at [105, 295] on p "ページ編集" at bounding box center [98, 281] width 196 height 52
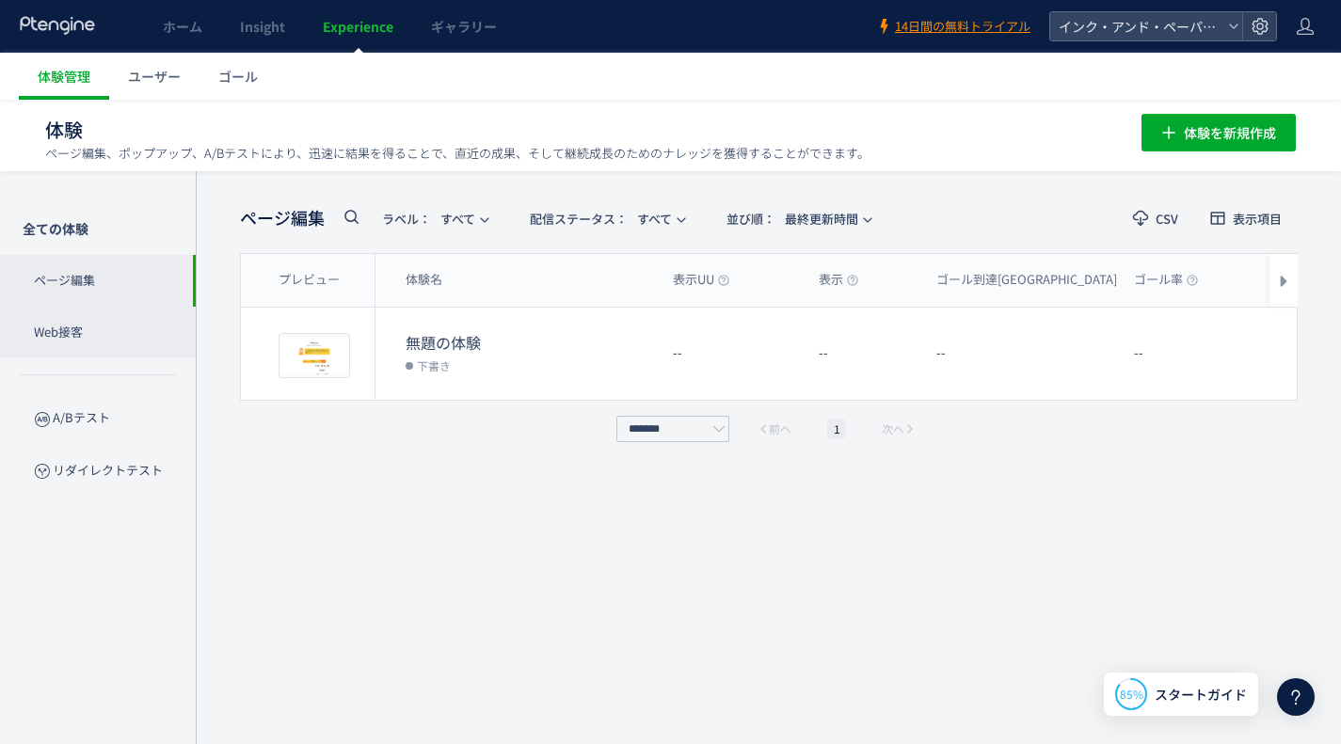
click at [84, 332] on p "Web接客" at bounding box center [98, 333] width 196 height 52
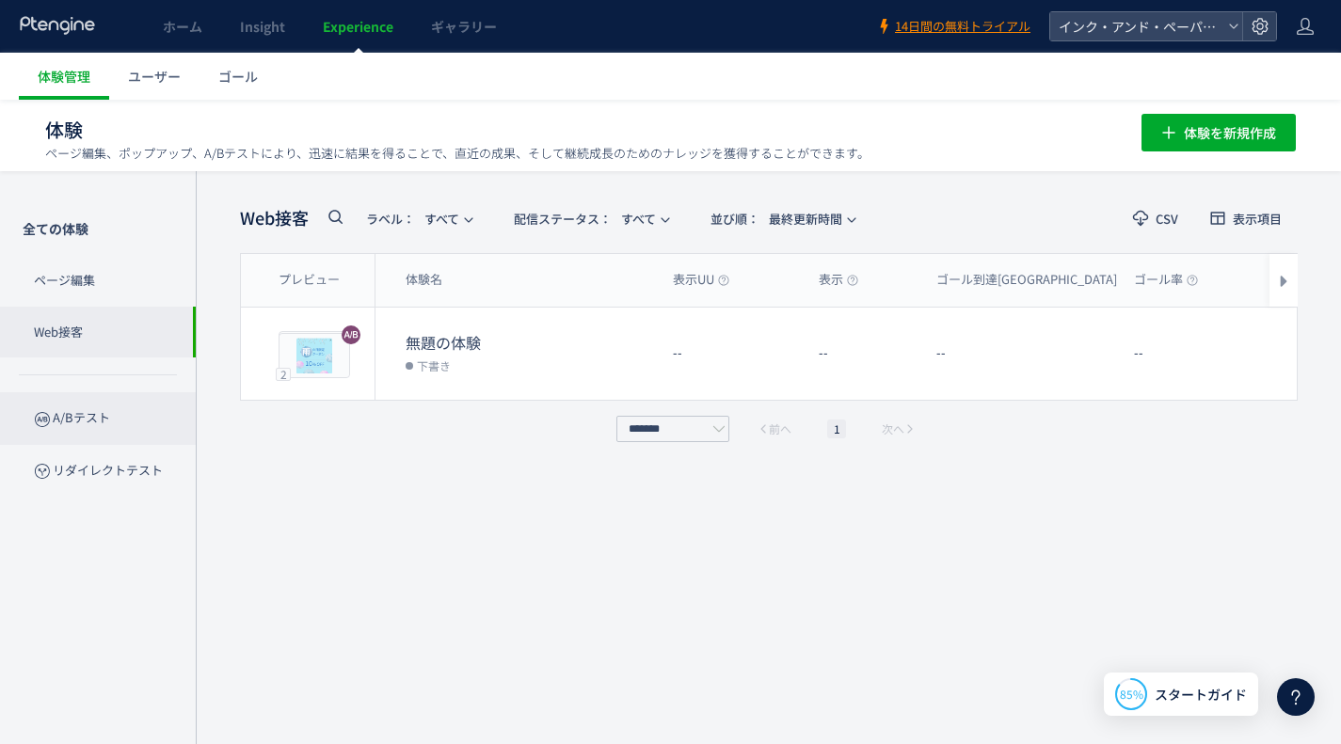
click at [70, 424] on p "A/Bテスト" at bounding box center [98, 418] width 196 height 52
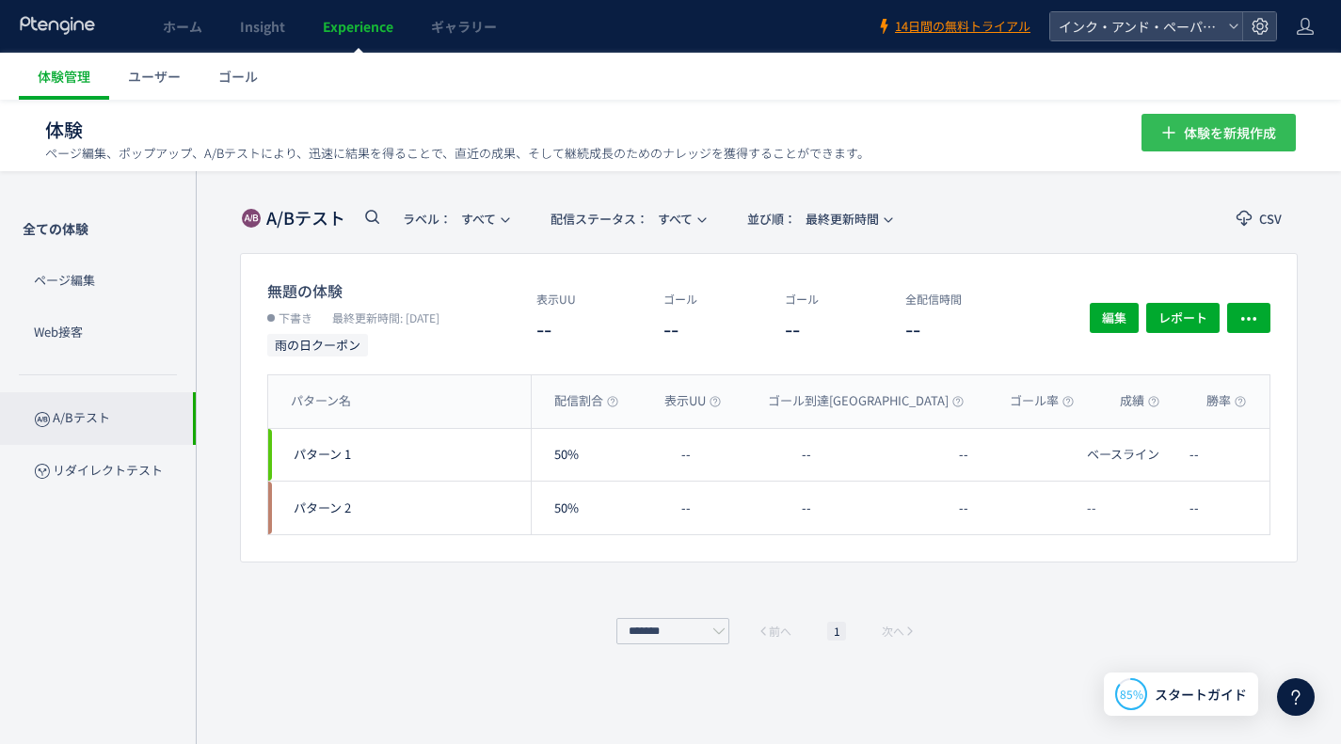
click at [1204, 124] on span "体験を新規作成" at bounding box center [1230, 133] width 92 height 38
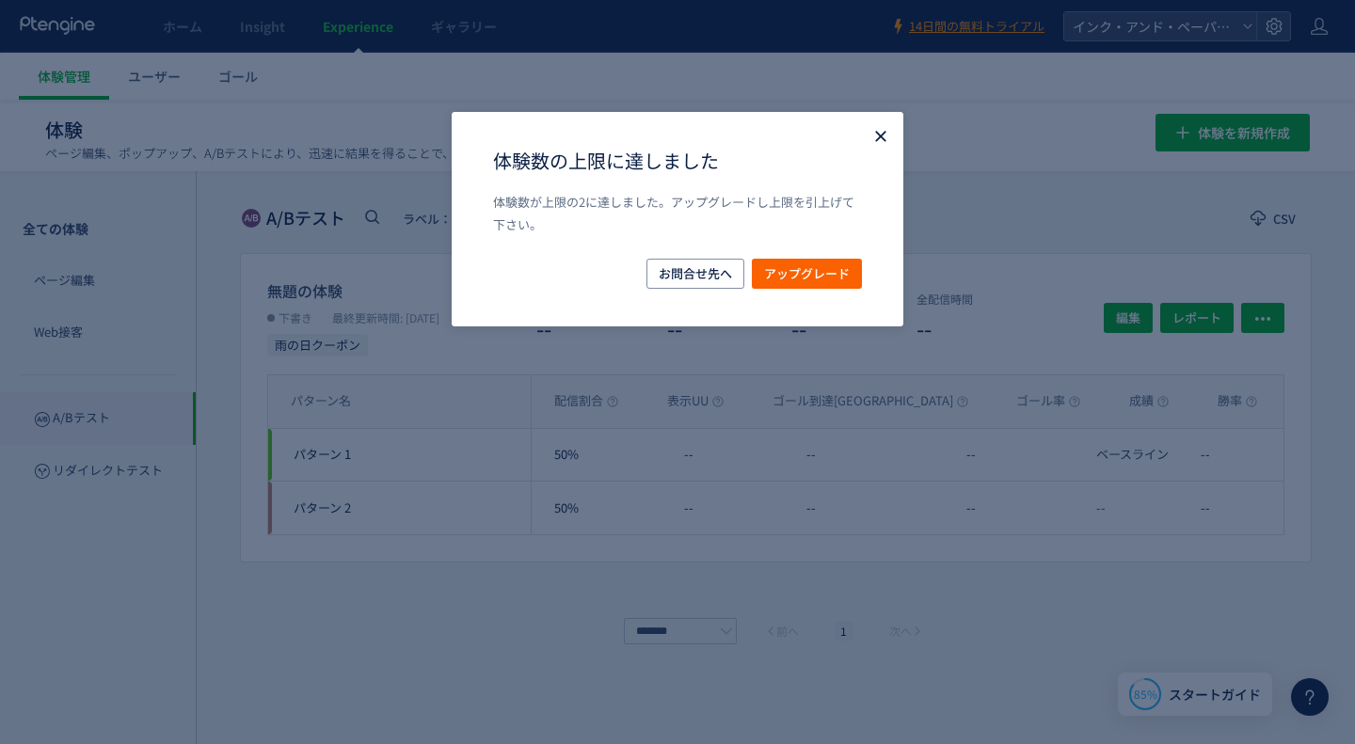
click at [871, 131] on icon "Close" at bounding box center [880, 136] width 19 height 19
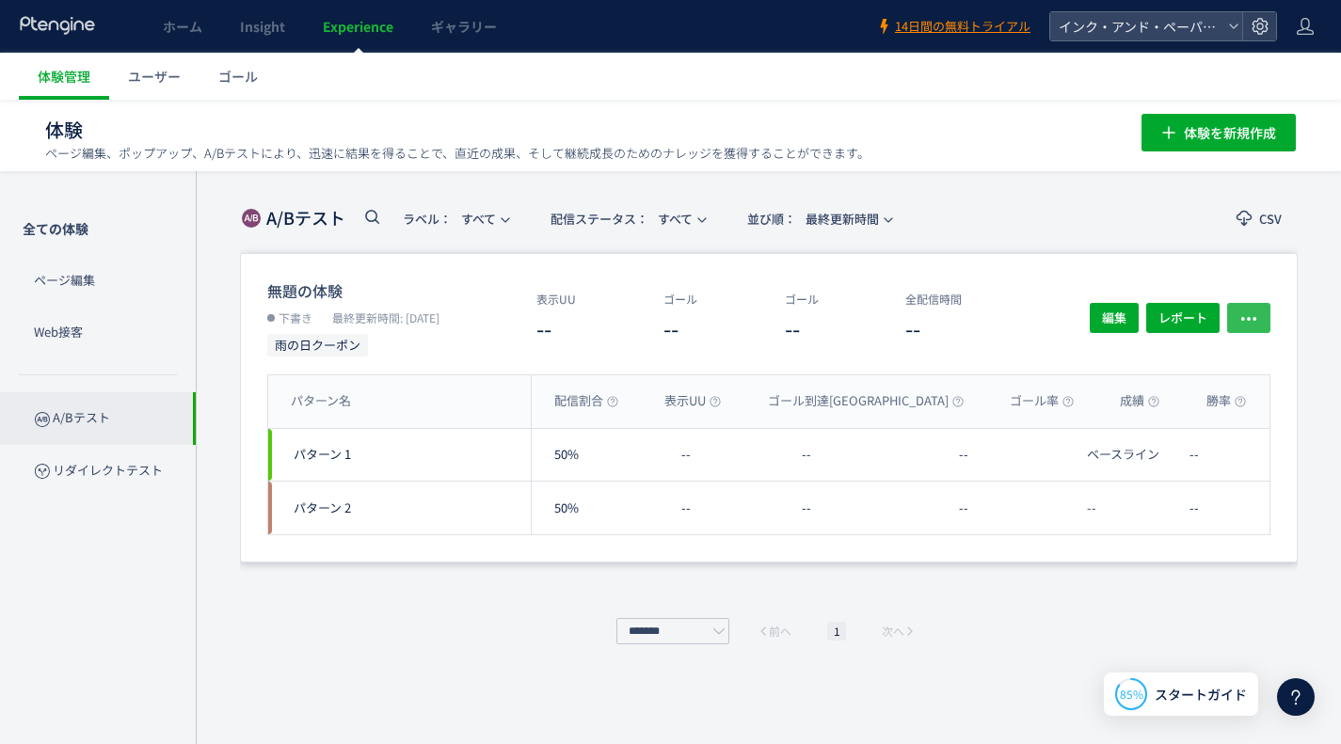
click at [1234, 317] on button "button" at bounding box center [1248, 318] width 43 height 30
click at [908, 607] on div "無題の体験 下書き 最終更新時間: 2025/08/11 雨の日クーポン 表示UU -- ゴール -- ゴール -- 全配信時間 -- 編集 レポート パター…" at bounding box center [769, 448] width 1058 height 391
click at [1098, 321] on button "編集" at bounding box center [1114, 318] width 49 height 30
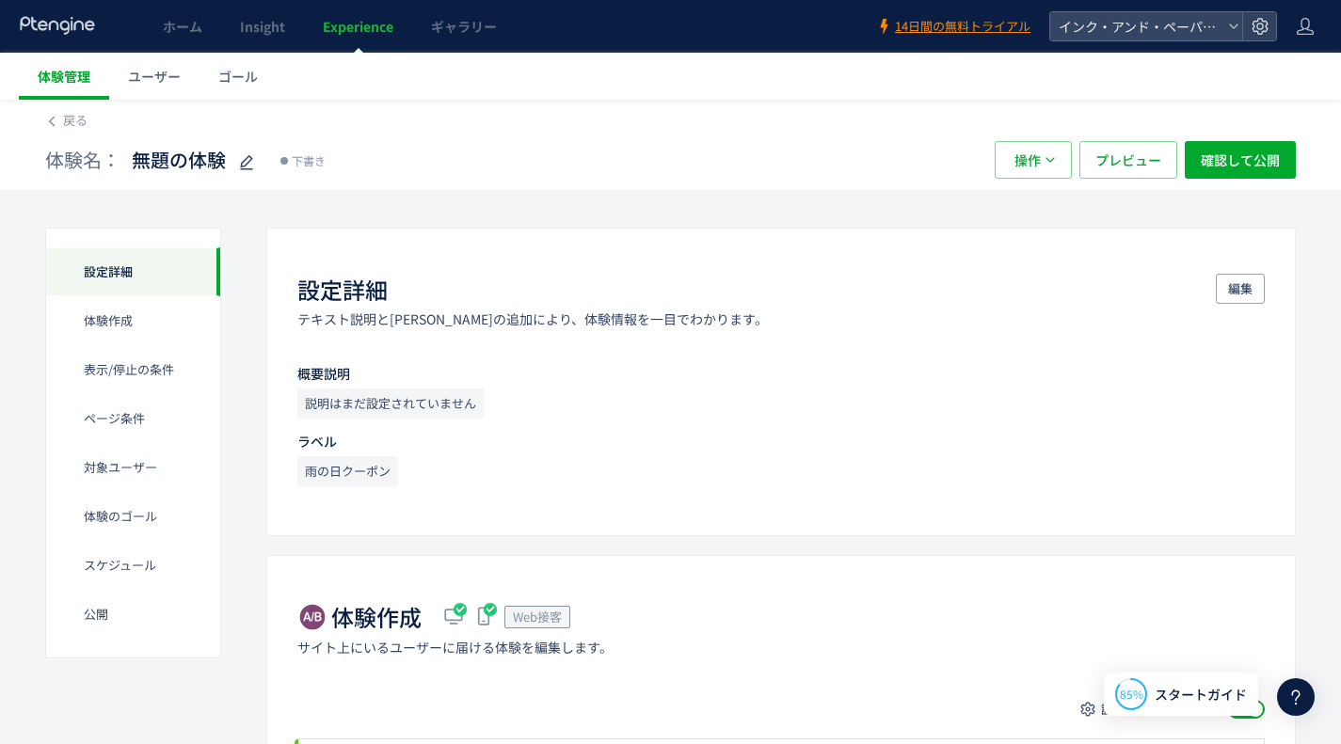
click at [68, 77] on span "体験管理" at bounding box center [64, 76] width 53 height 19
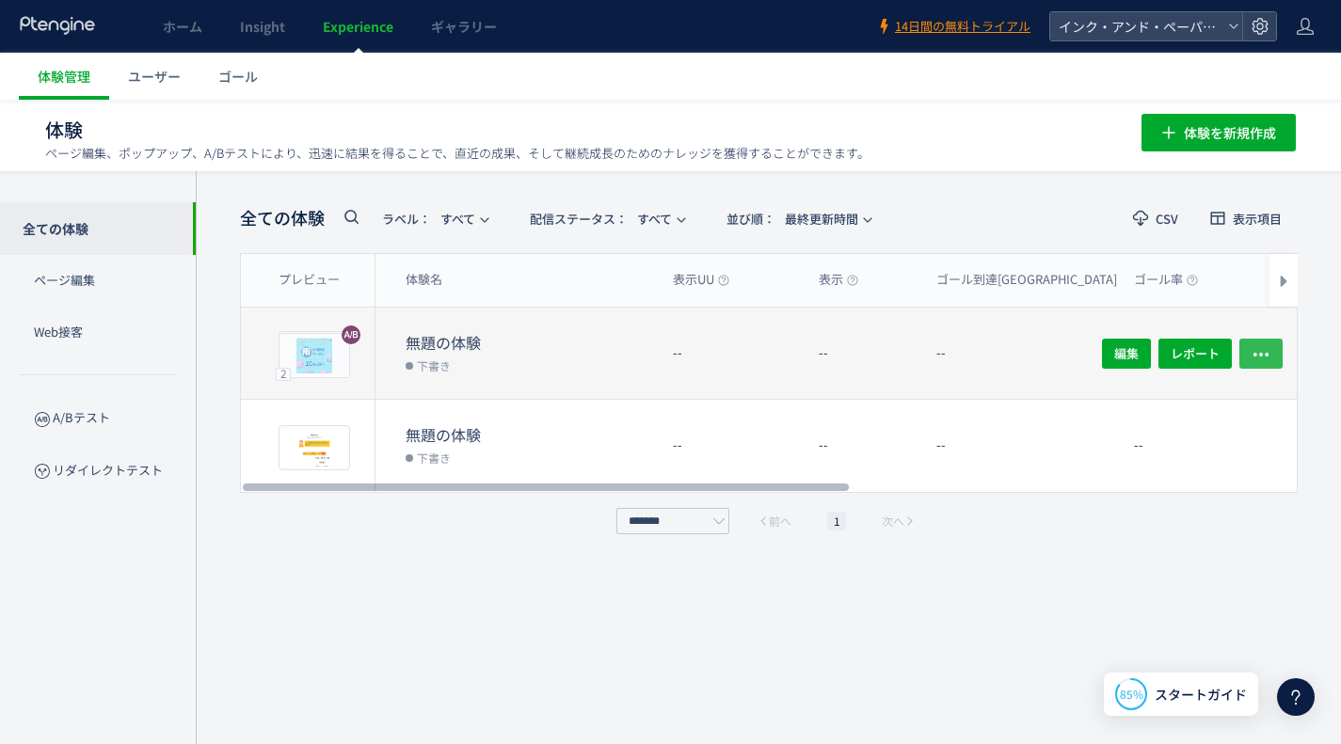
click at [1259, 352] on icon "button" at bounding box center [1260, 353] width 19 height 19
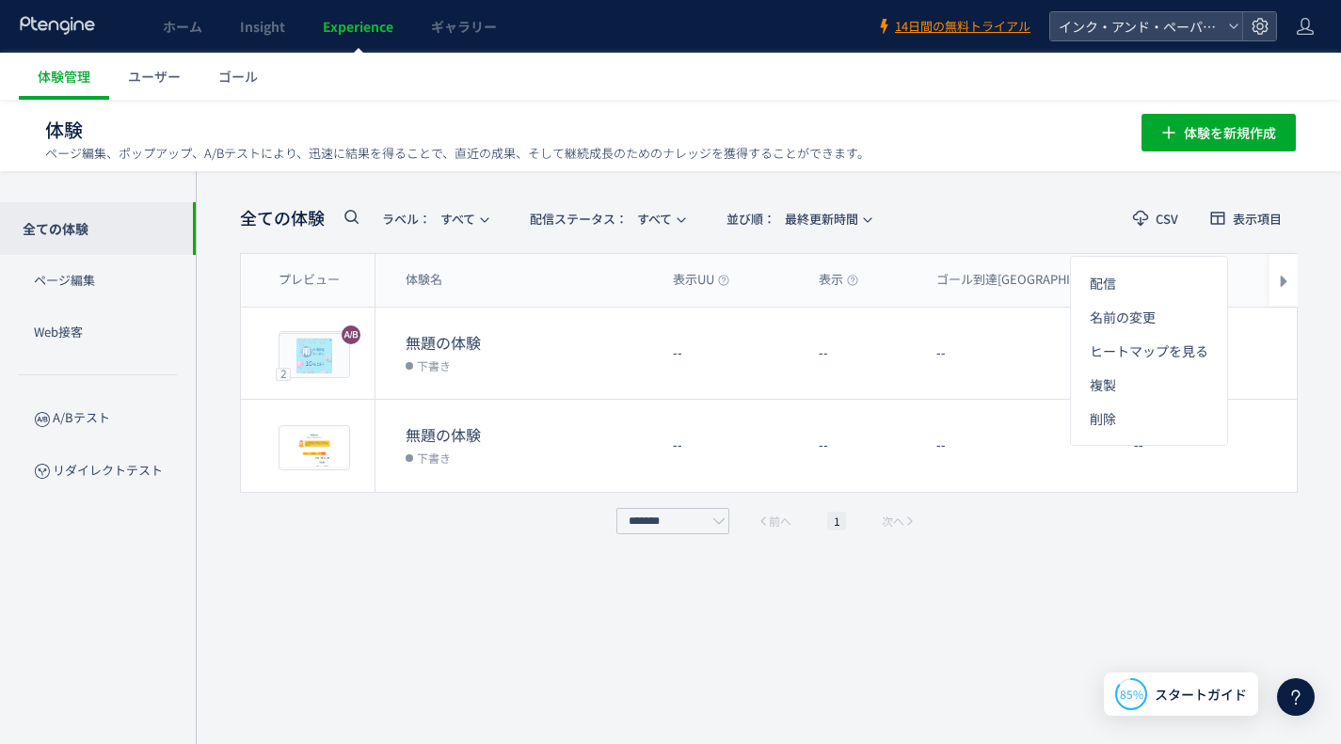
click at [331, 565] on div "全ての体験 ラベル： すべて 配信ステータス​： すべて 並び順： 最終更新時間 CSV 表示項目 プレビュー 体験名 表示UU 表示 ゴール到達UU ゴール…" at bounding box center [769, 457] width 1058 height 517
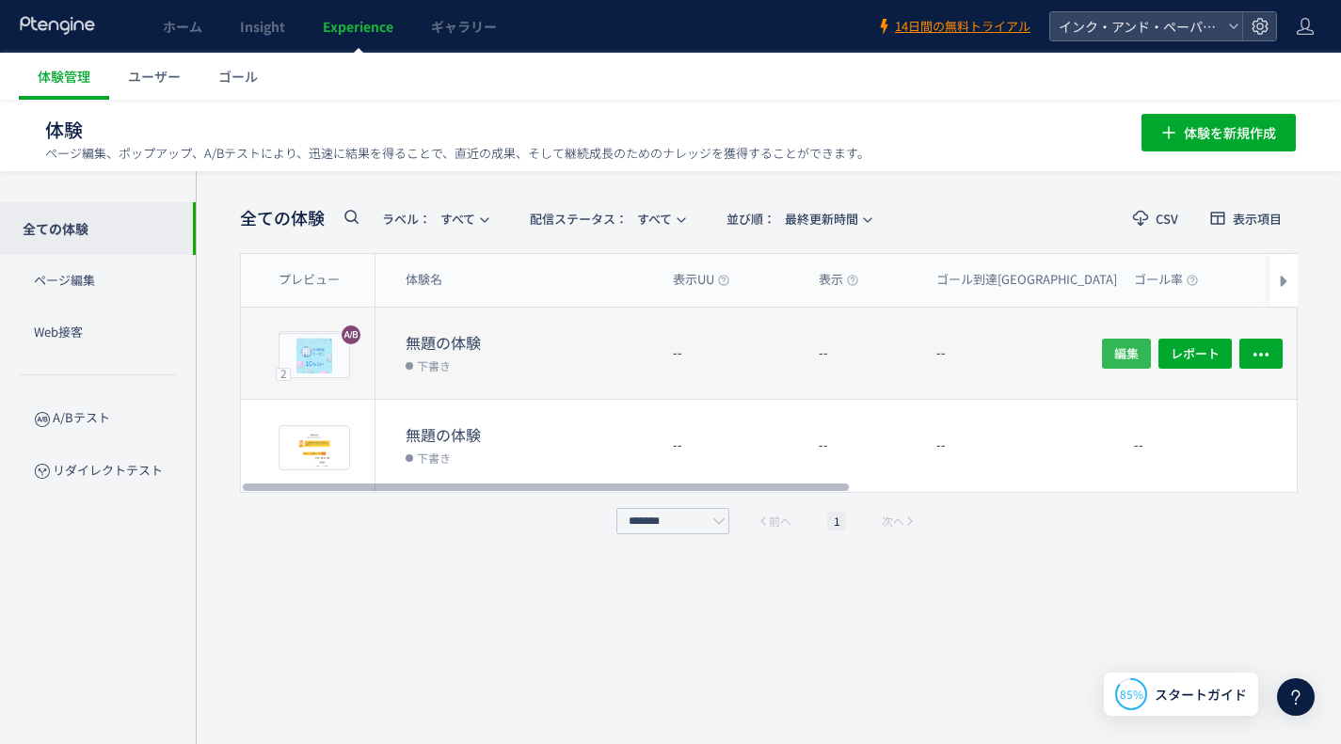
click at [1126, 349] on span "編集" at bounding box center [1126, 353] width 24 height 30
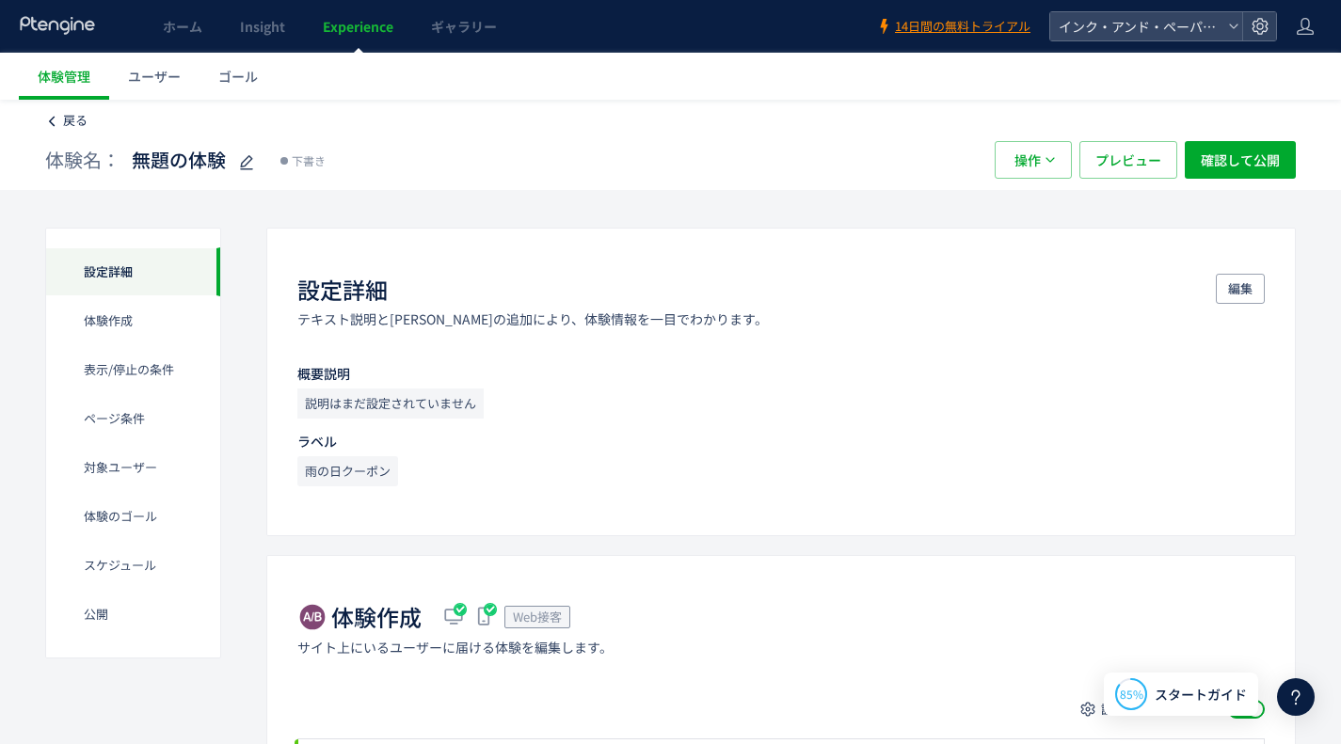
click at [71, 123] on span "戻る" at bounding box center [75, 120] width 24 height 18
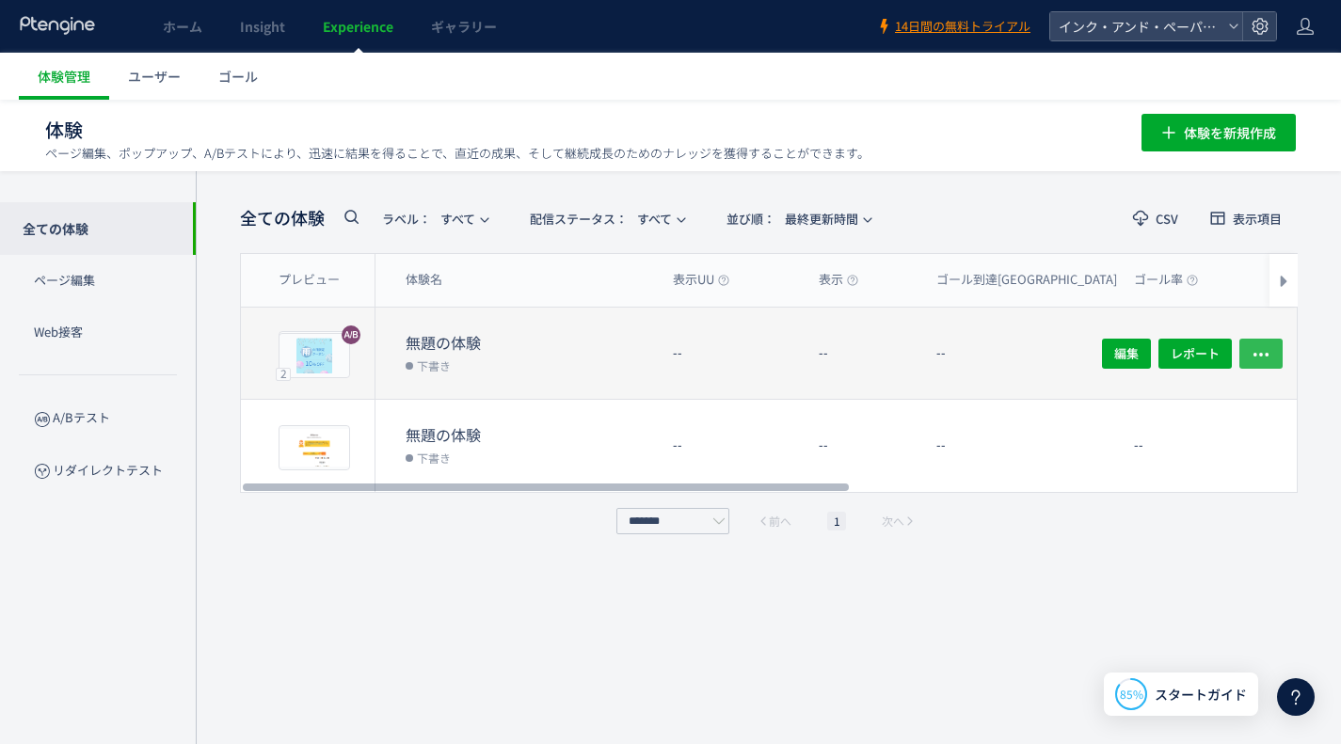
click at [1272, 349] on button "button" at bounding box center [1260, 353] width 43 height 30
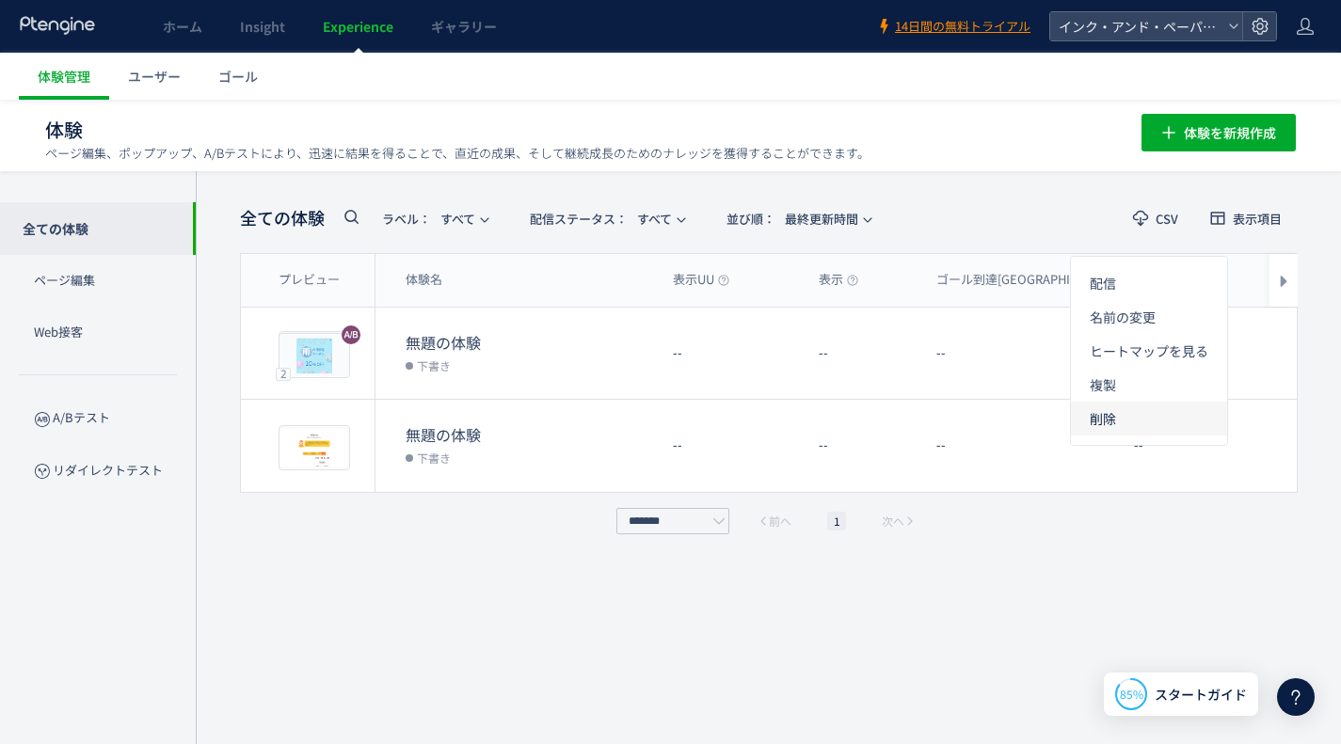
click at [1122, 412] on li "削除" at bounding box center [1149, 419] width 156 height 34
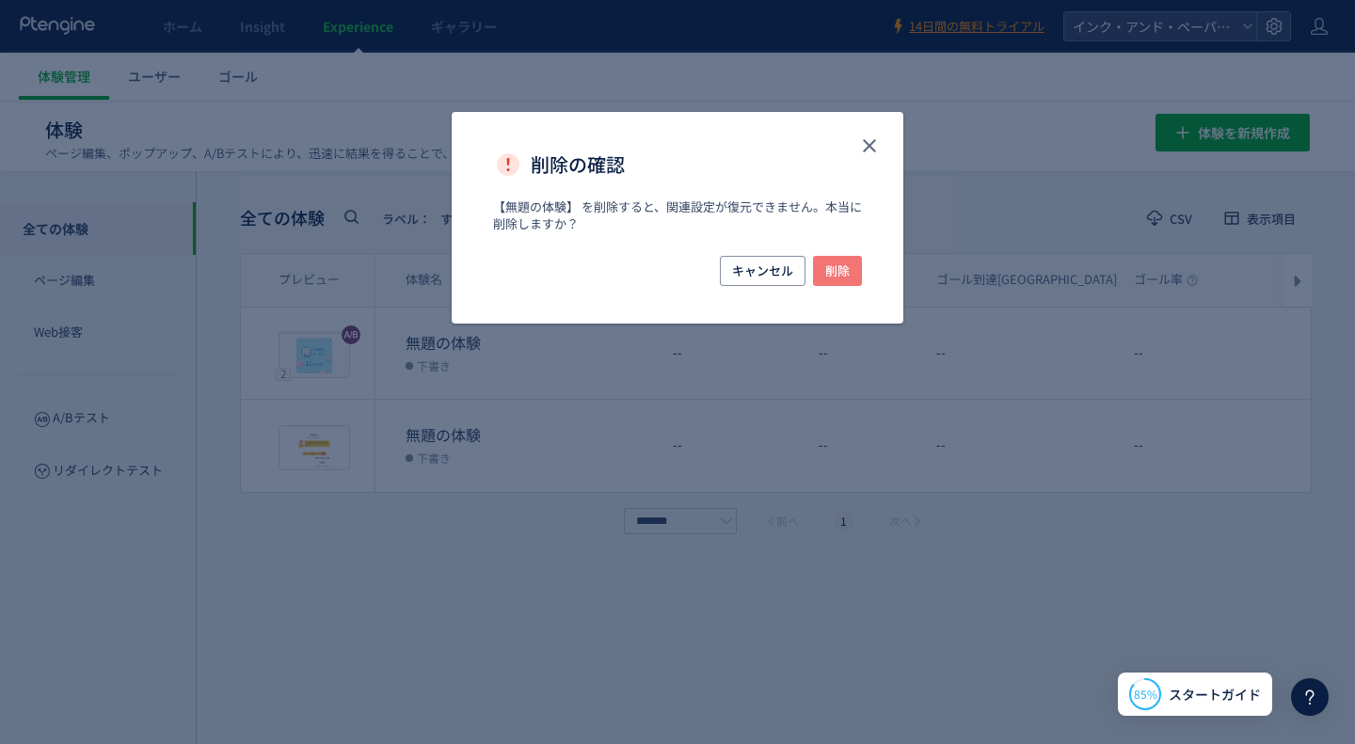
click at [838, 265] on span "削除" at bounding box center [837, 271] width 24 height 30
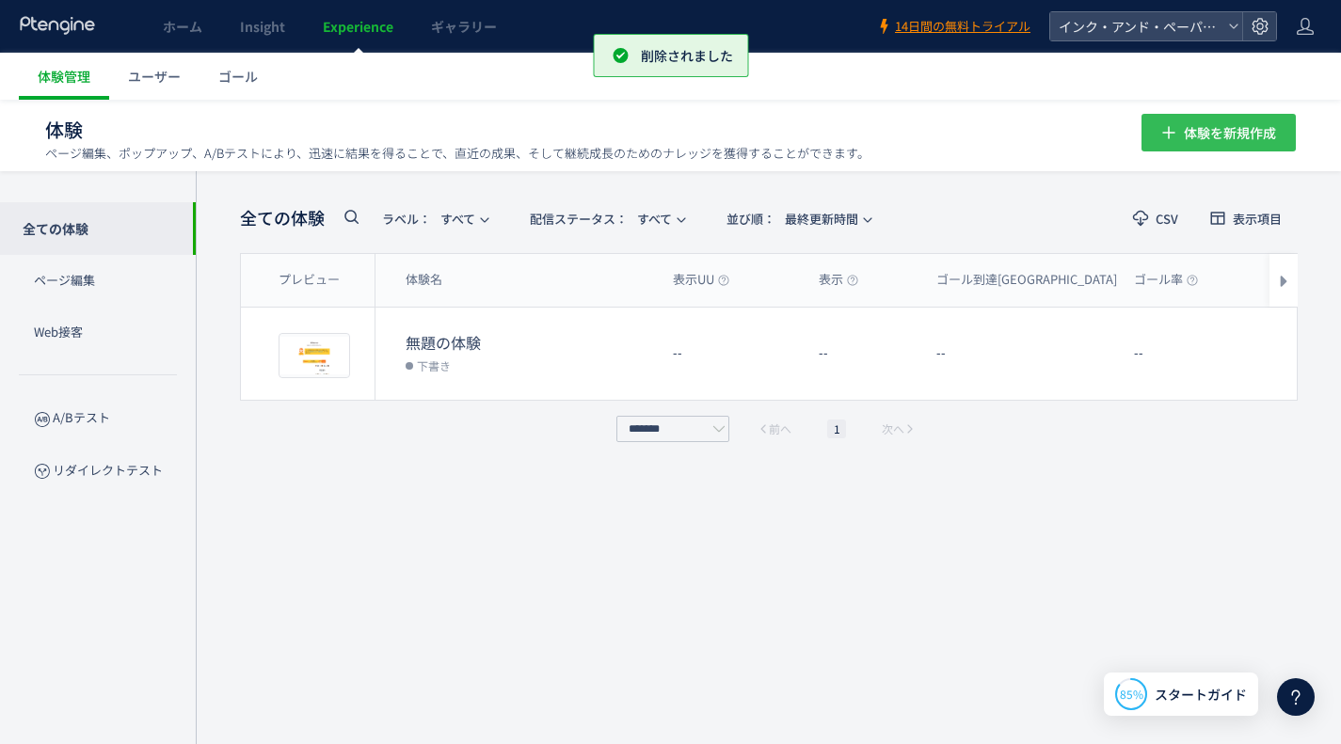
click at [1270, 127] on span "体験を新規作成" at bounding box center [1230, 133] width 92 height 38
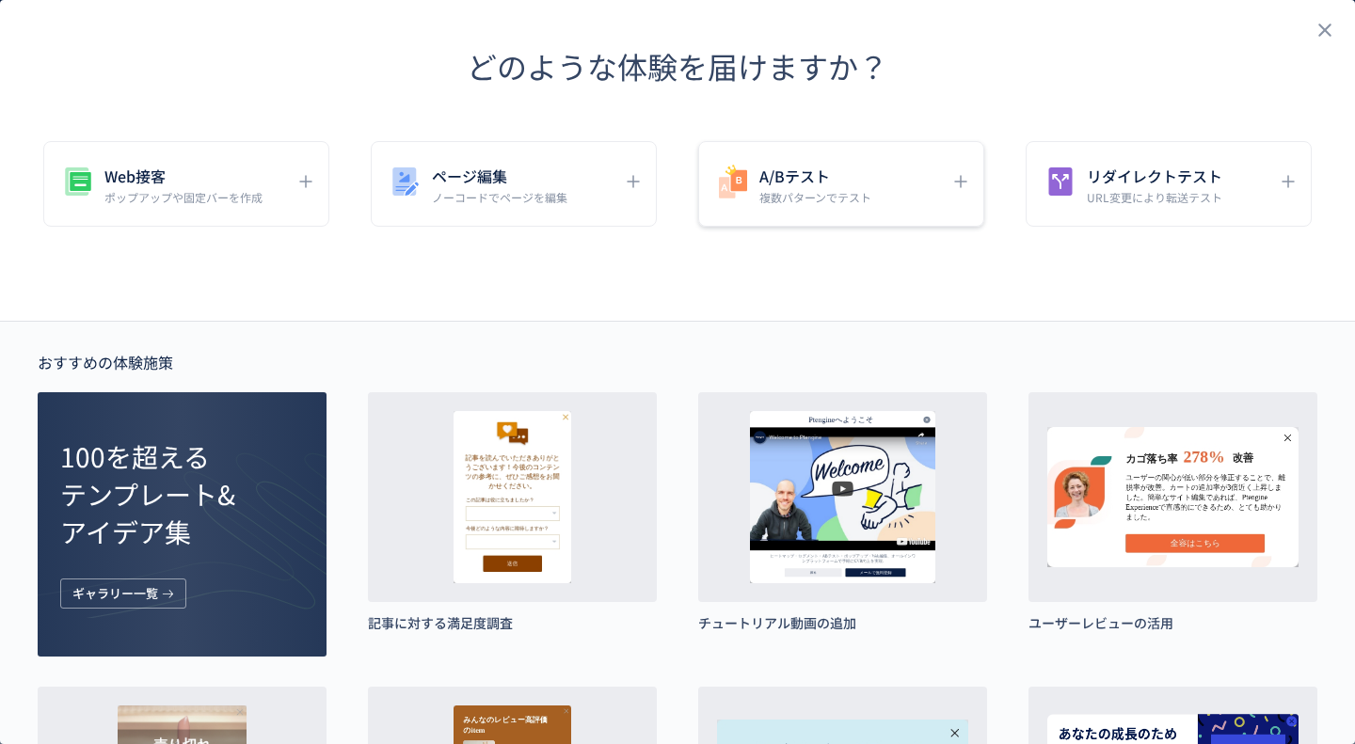
click at [1026, 219] on div "A/Bテスト 複数パターンでテスト" at bounding box center [1169, 184] width 286 height 86
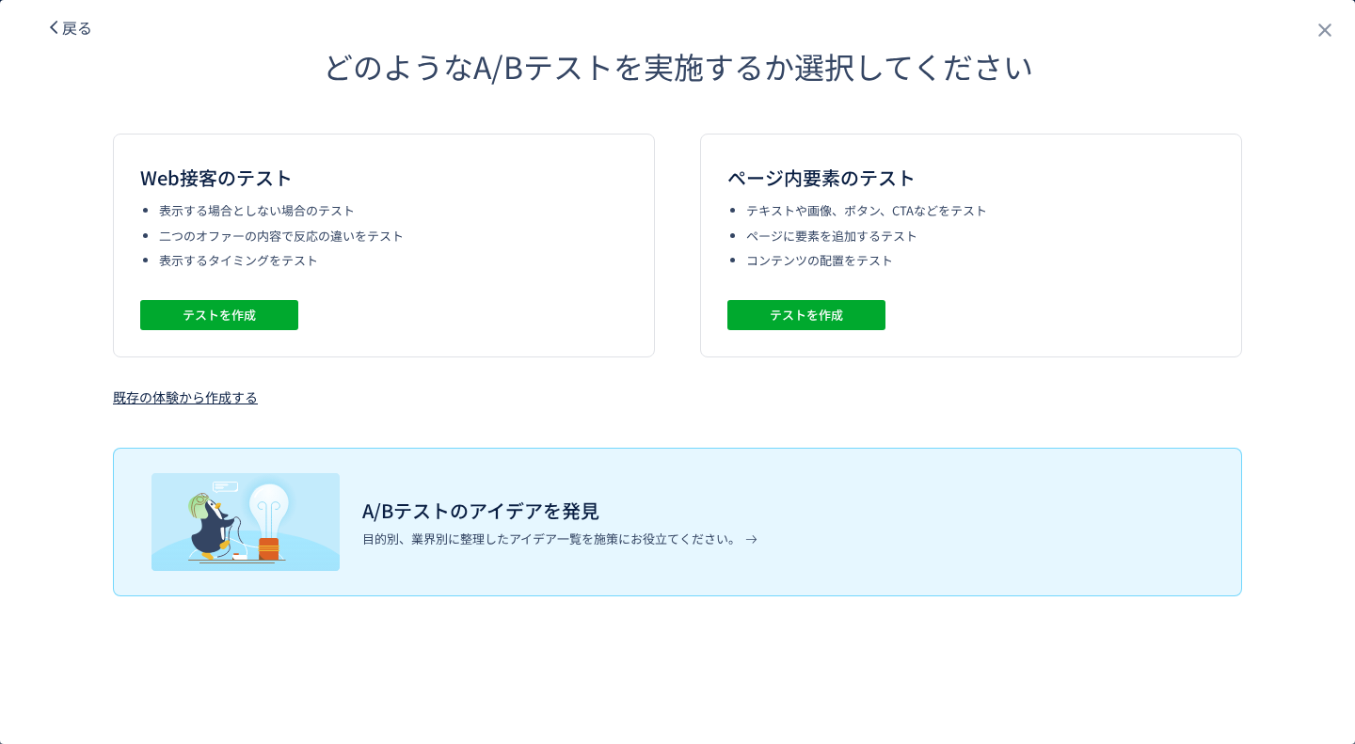
click at [222, 395] on div "既存の体験から作成する" at bounding box center [185, 397] width 145 height 19
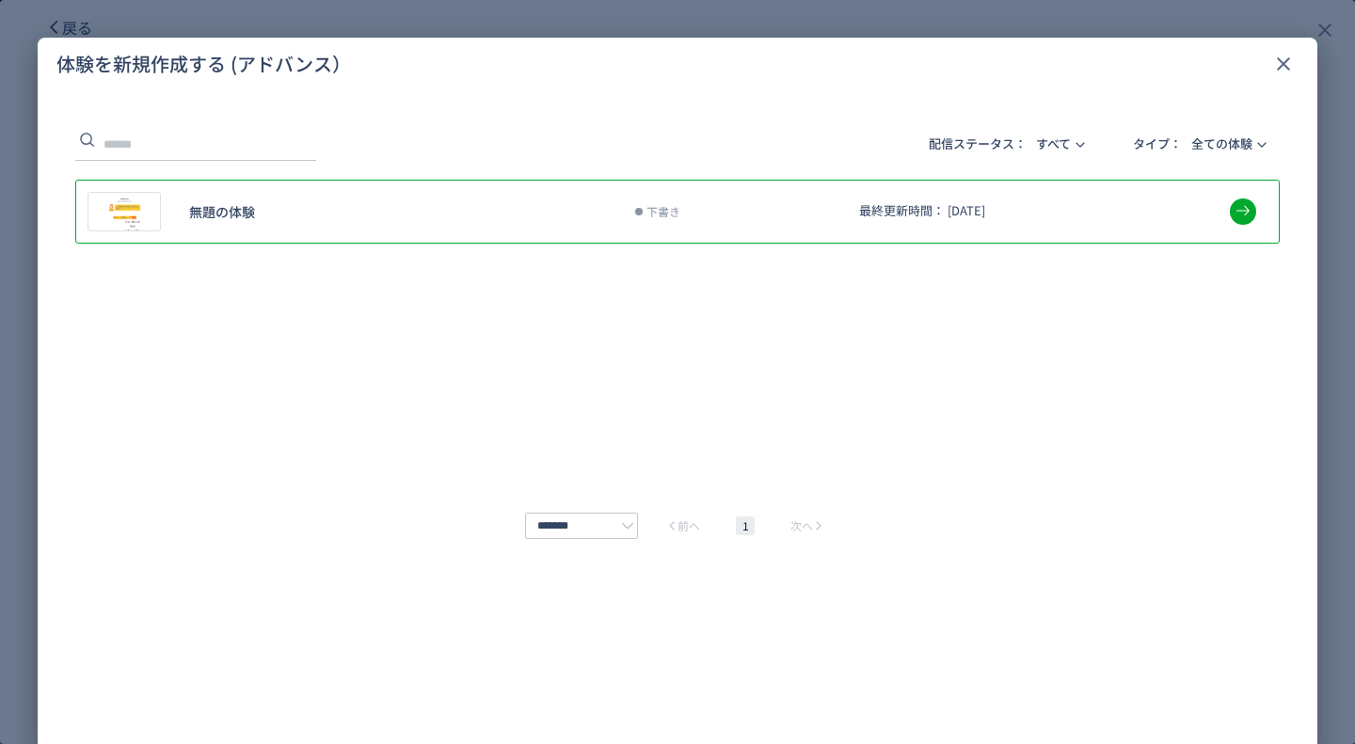
click at [588, 213] on span "無題の体験" at bounding box center [393, 211] width 408 height 19
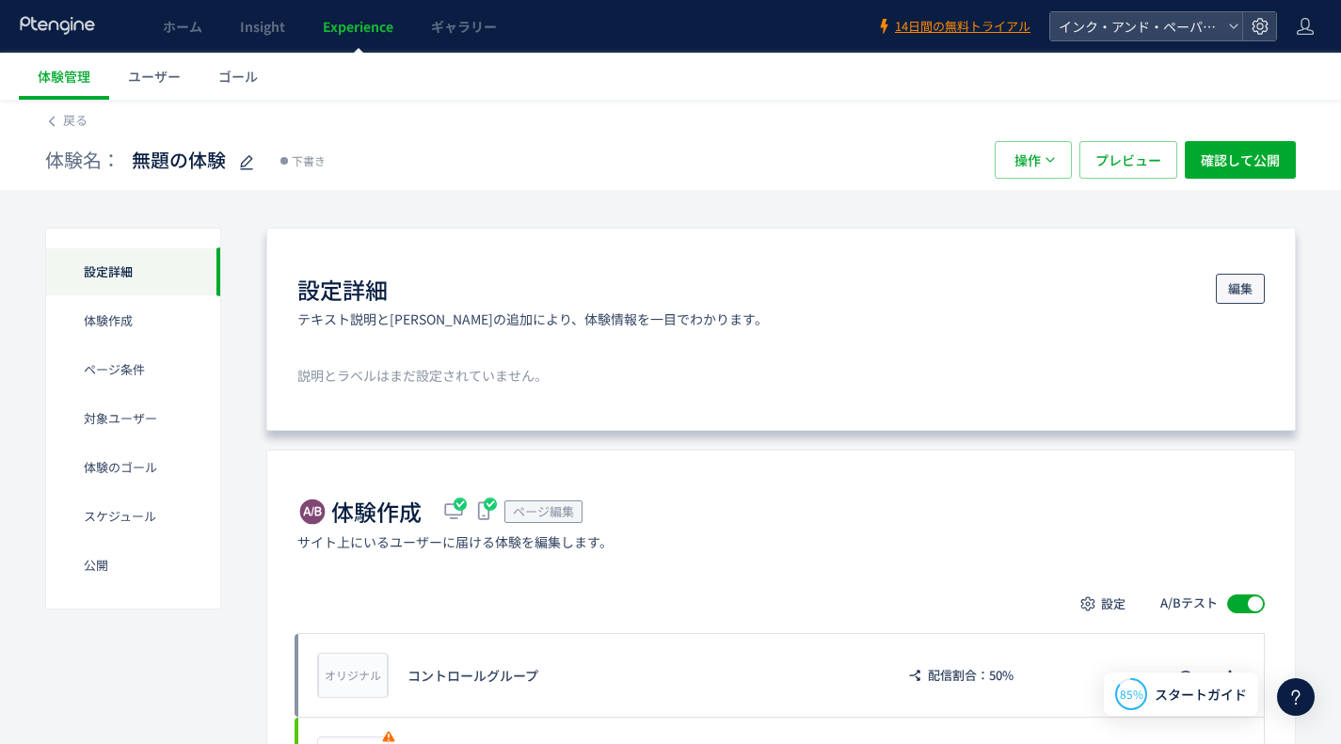
click at [1241, 284] on span "編集" at bounding box center [1240, 289] width 24 height 30
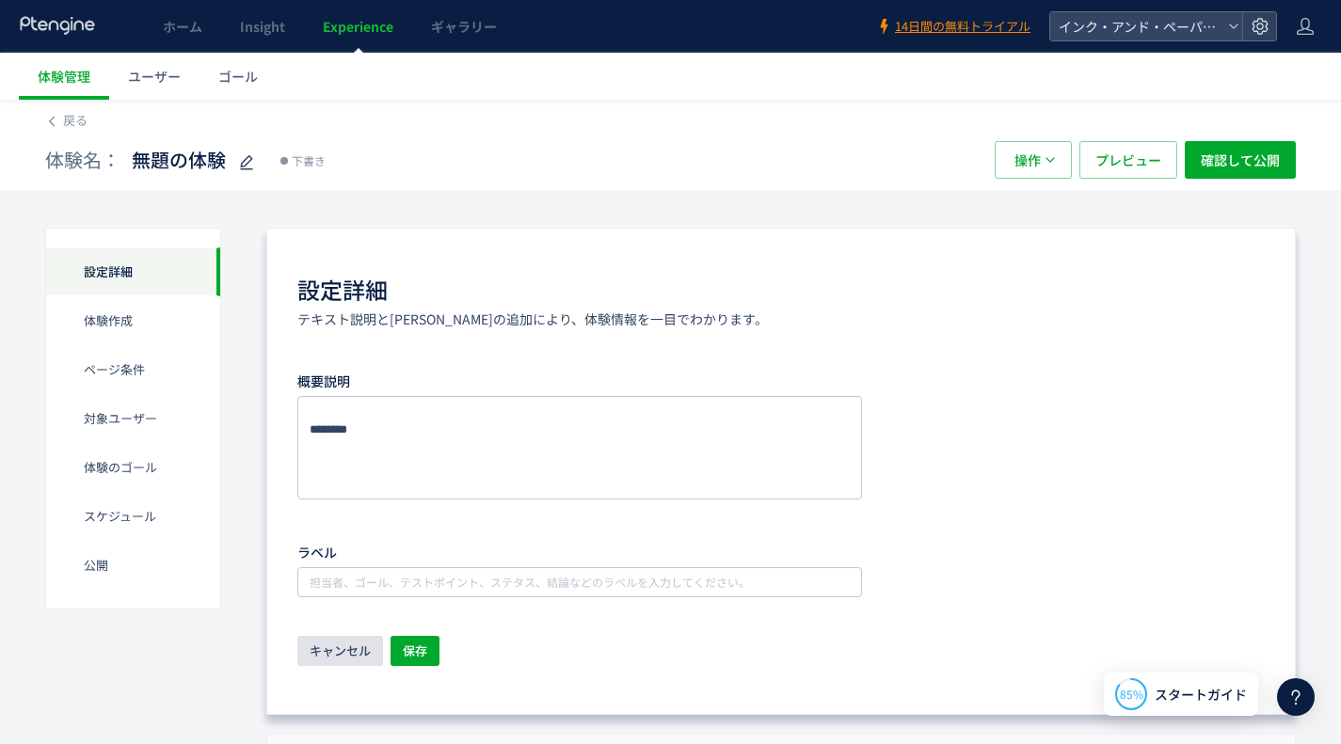
click at [343, 652] on span "キャンセル" at bounding box center [340, 651] width 61 height 30
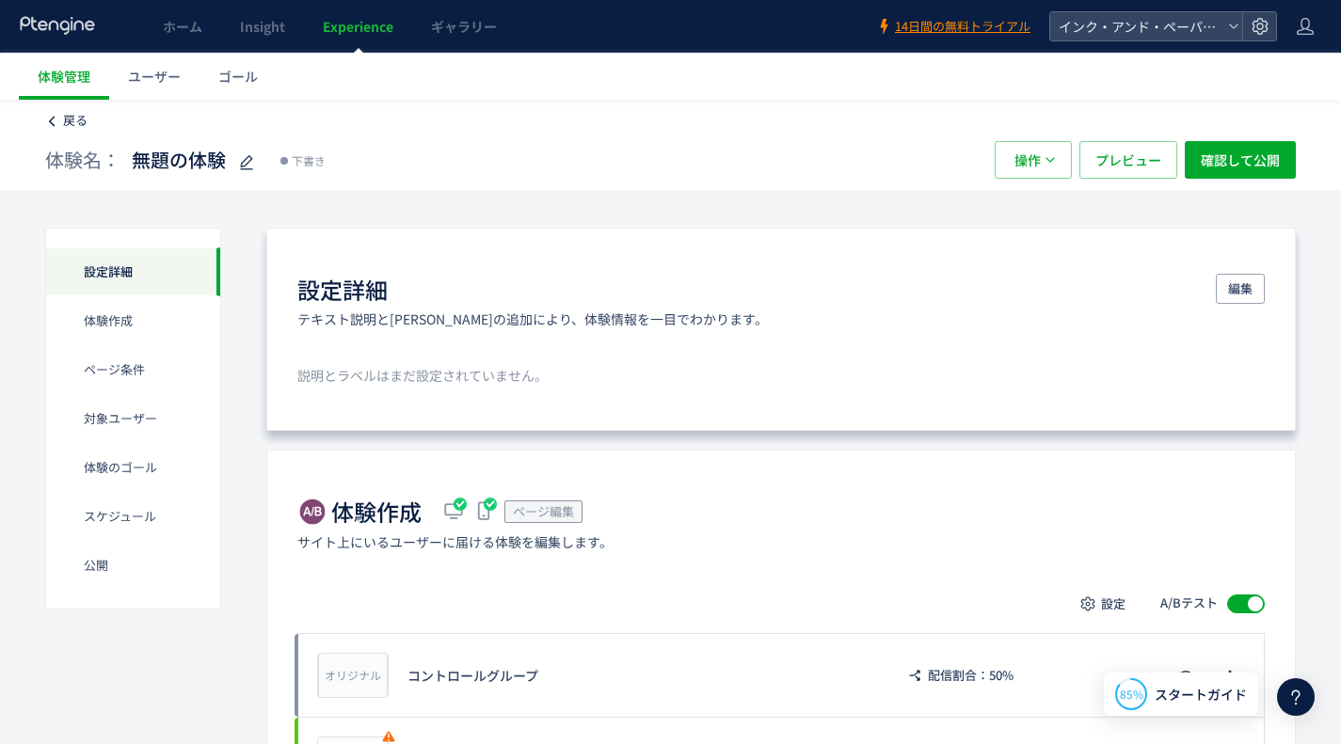
click at [74, 125] on span "戻る" at bounding box center [75, 120] width 24 height 18
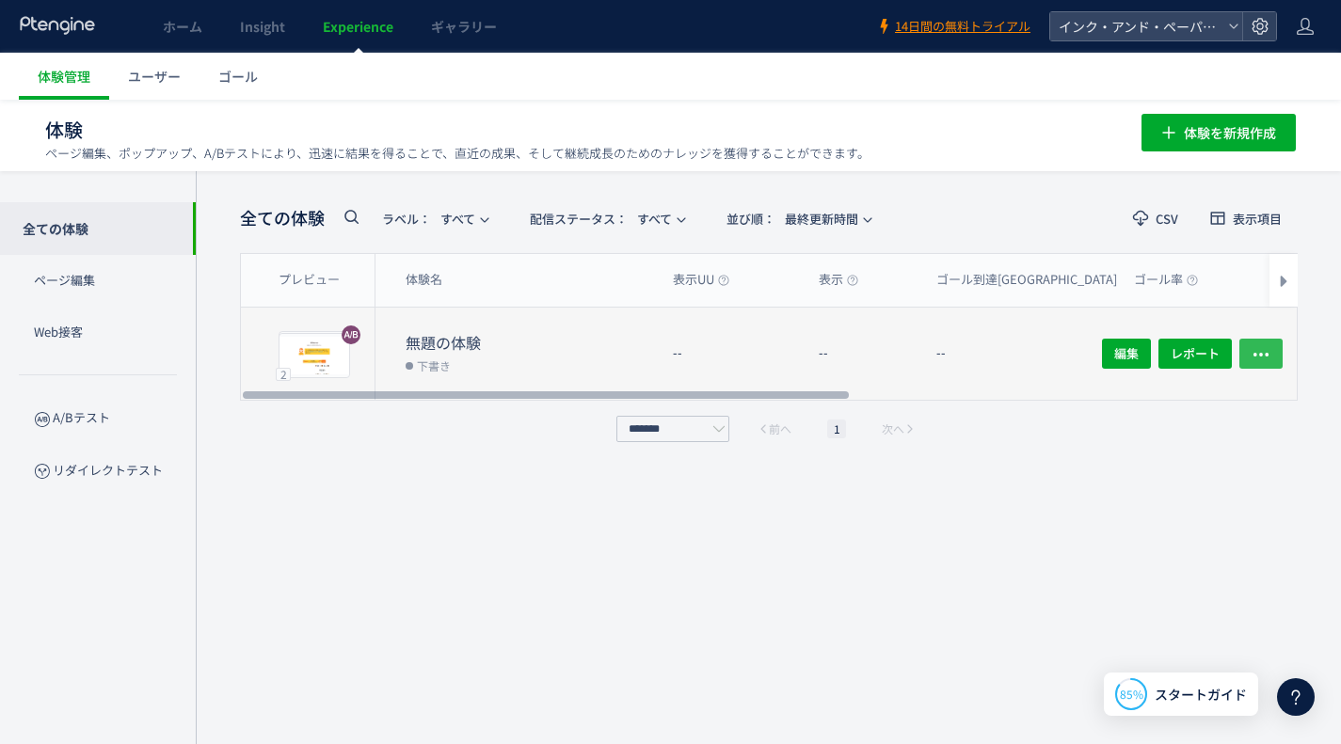
click at [1252, 348] on icon "button" at bounding box center [1260, 354] width 19 height 19
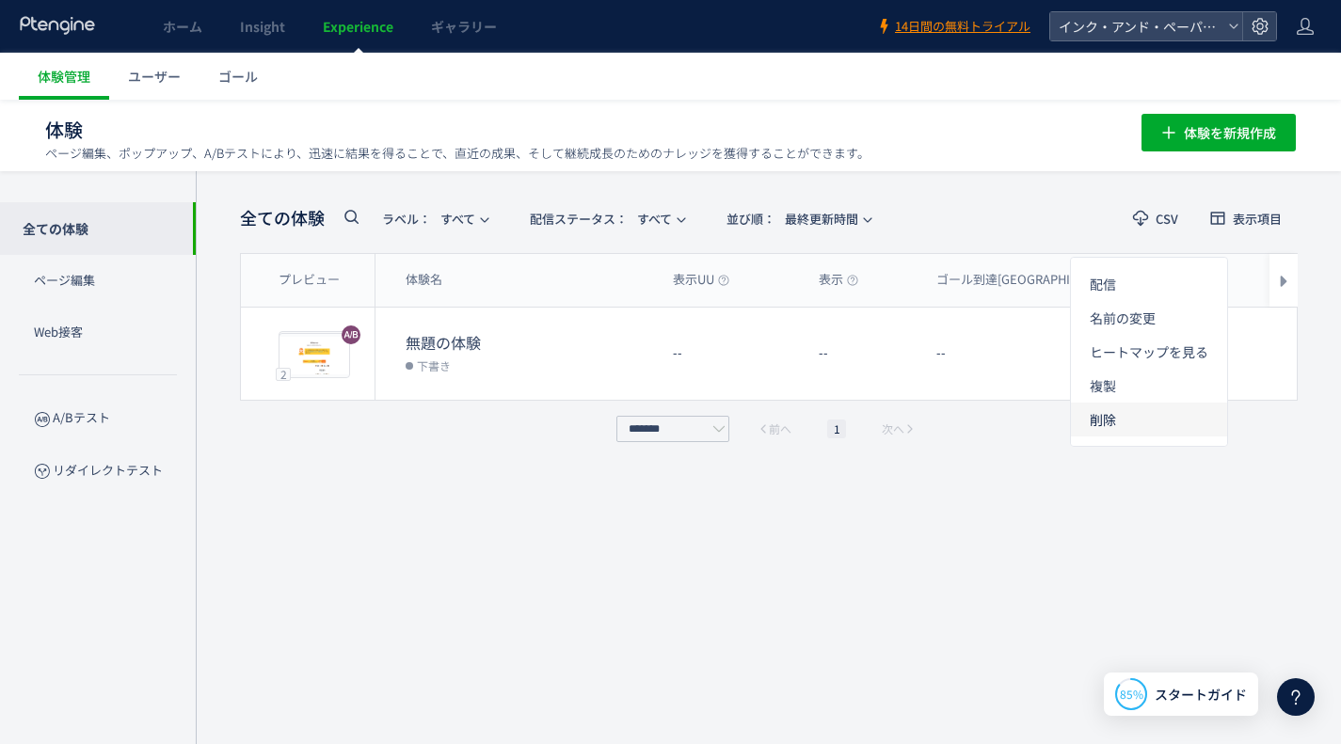
click at [1162, 417] on li "削除" at bounding box center [1149, 420] width 156 height 34
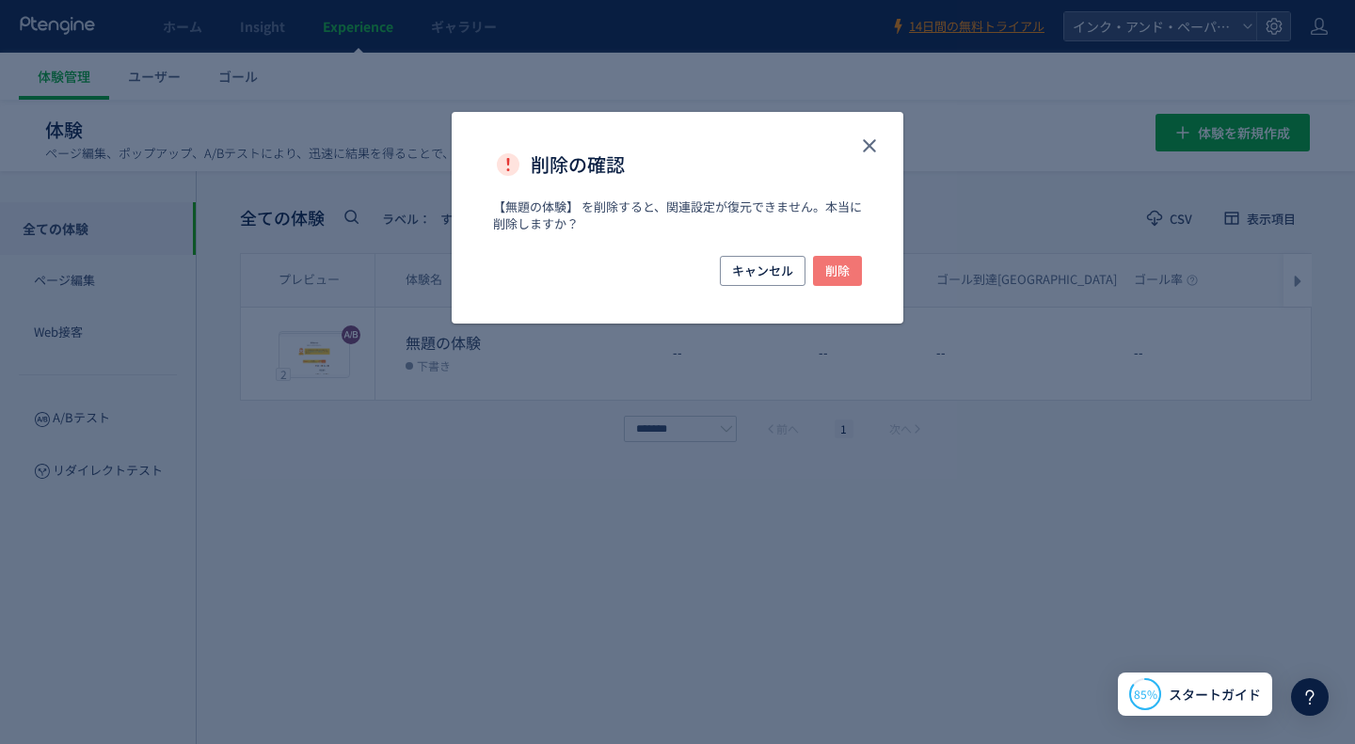
click at [845, 271] on span "削除" at bounding box center [837, 271] width 24 height 30
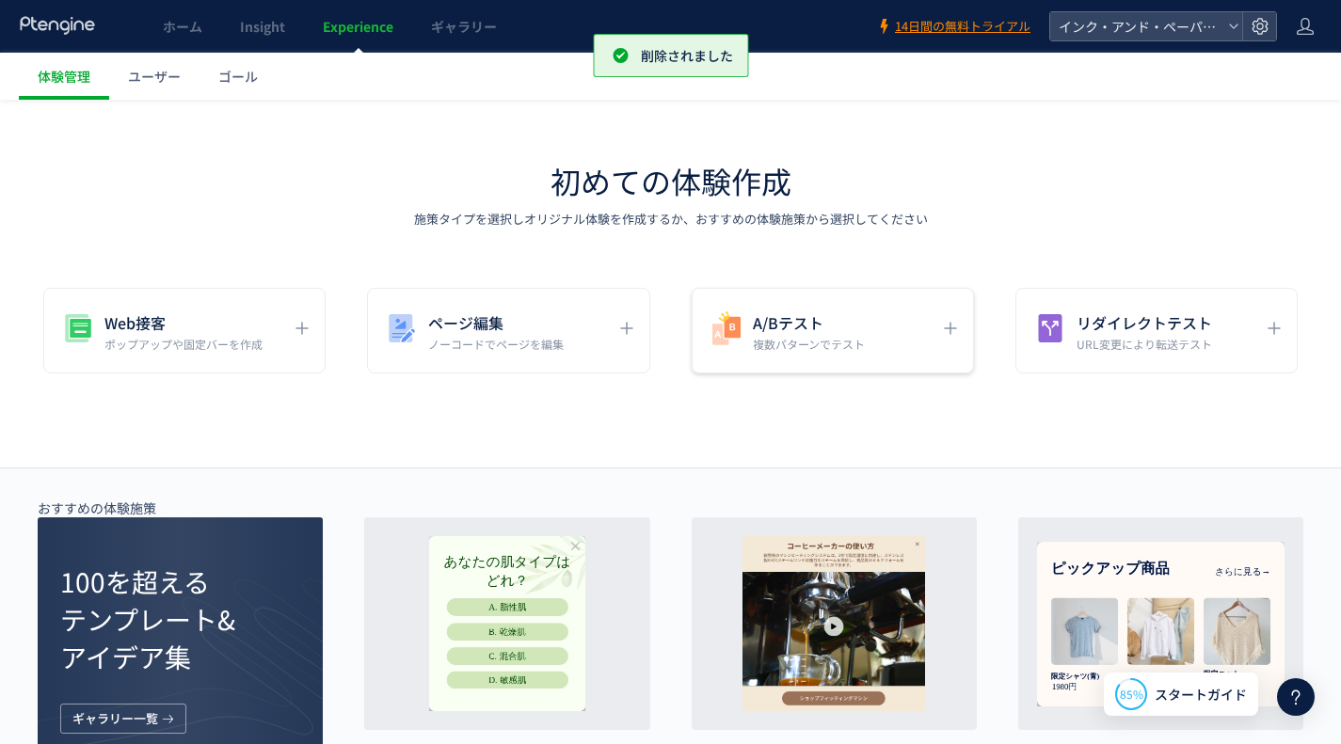
click at [826, 345] on p "複数パターンでテスト" at bounding box center [809, 344] width 112 height 16
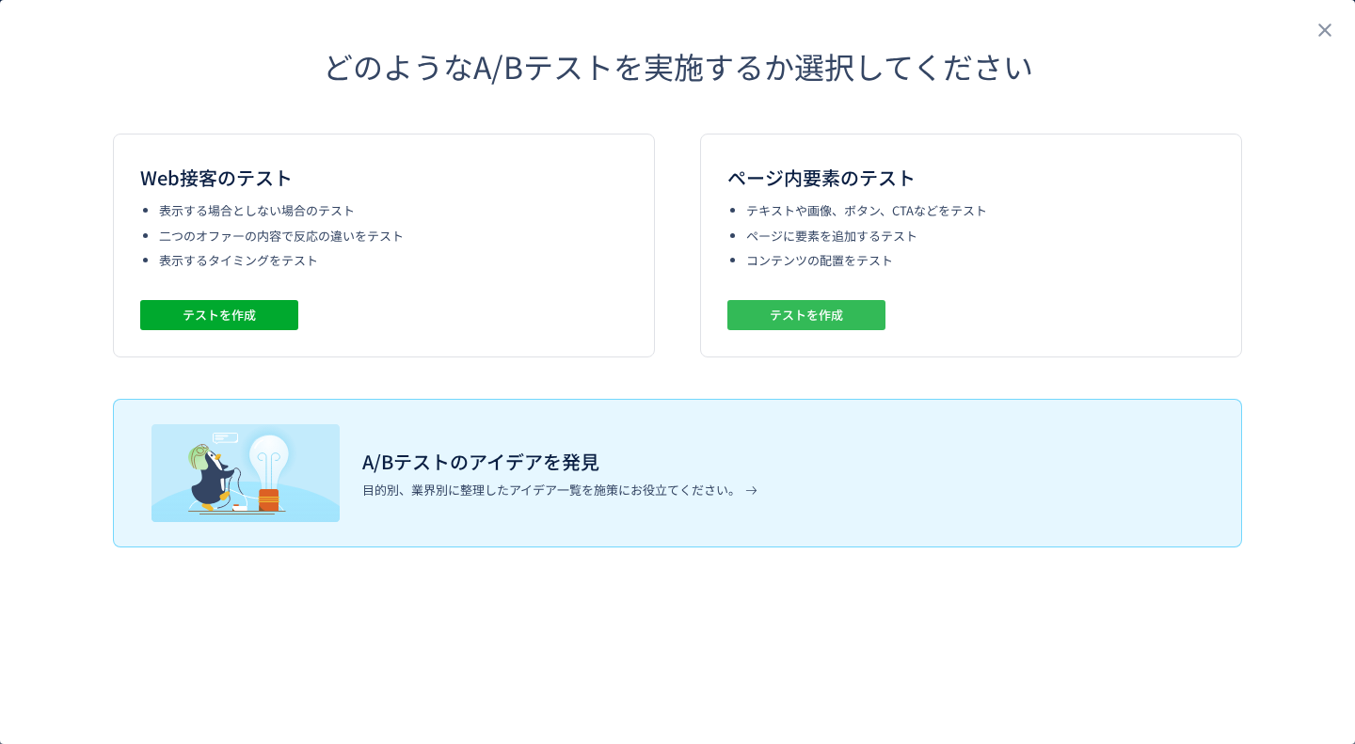
click at [823, 311] on span "テストを作成" at bounding box center [806, 315] width 73 height 30
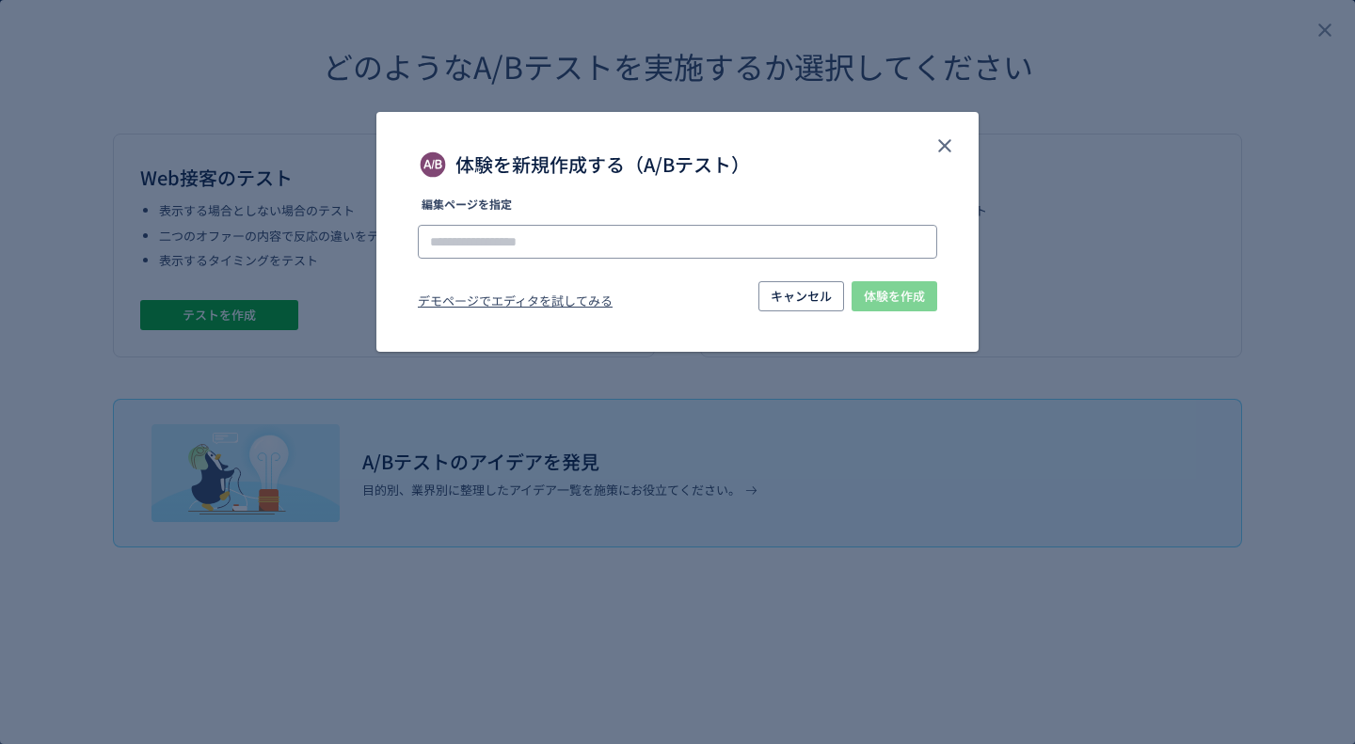
click at [565, 247] on input "体験を新規作成する（A/Bテスト）" at bounding box center [677, 242] width 519 height 34
click at [554, 279] on li "[URL][DOMAIN_NAME]" at bounding box center [678, 295] width 504 height 32
type input "**********"
click at [859, 295] on button "体験を作成" at bounding box center [895, 296] width 86 height 30
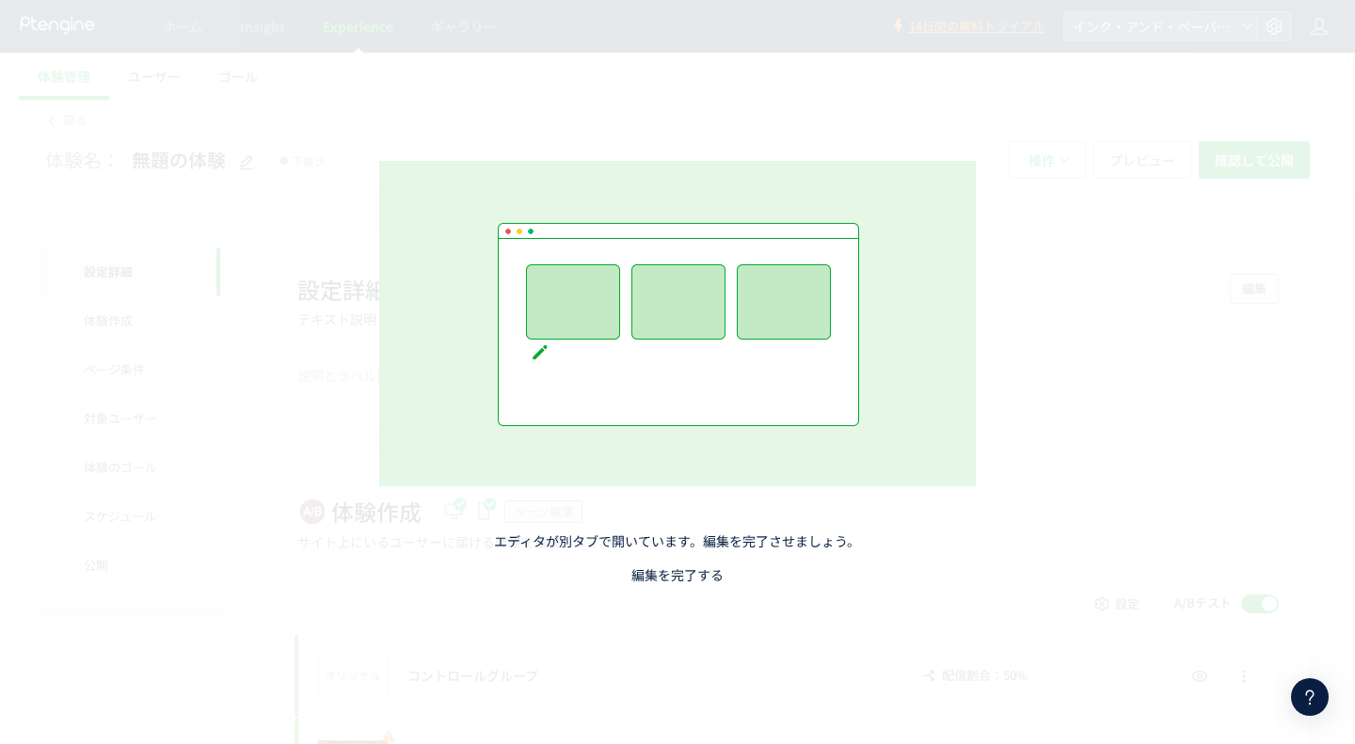
click at [674, 578] on link "編集を完了する" at bounding box center [677, 575] width 92 height 19
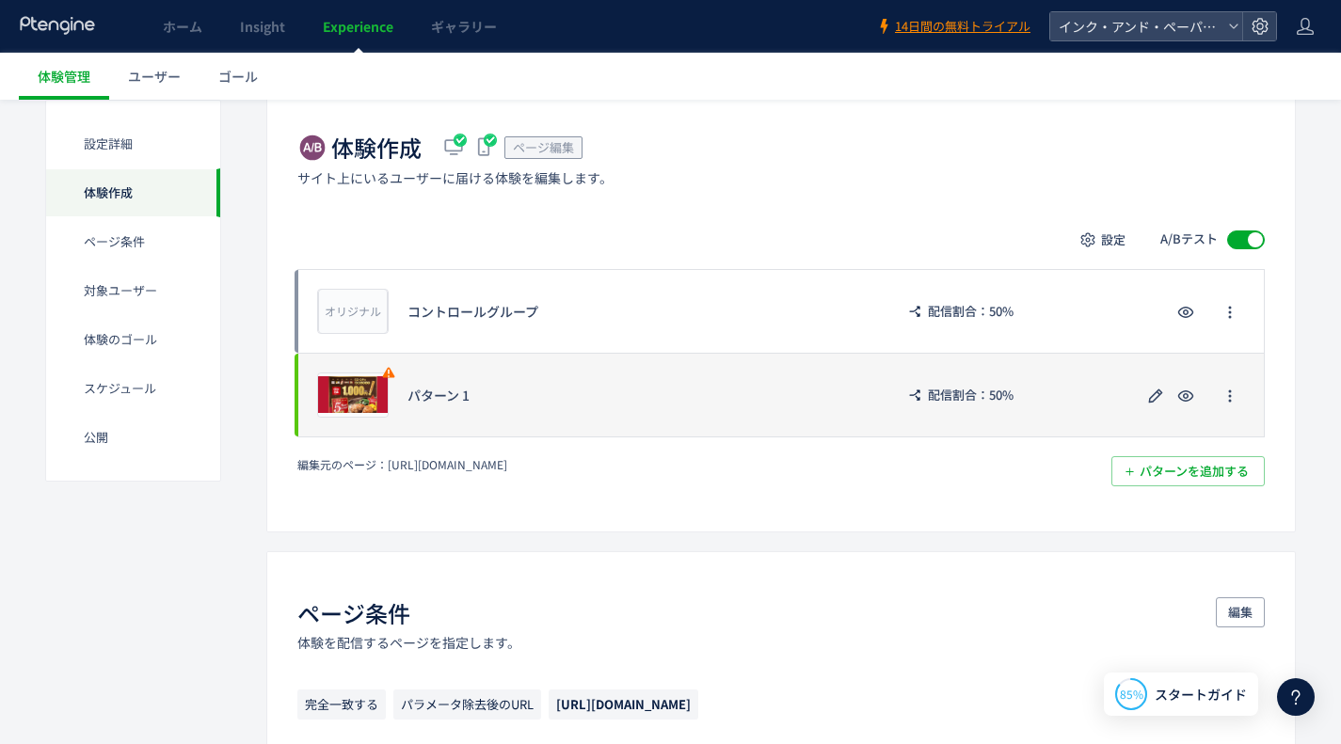
scroll to position [376, 0]
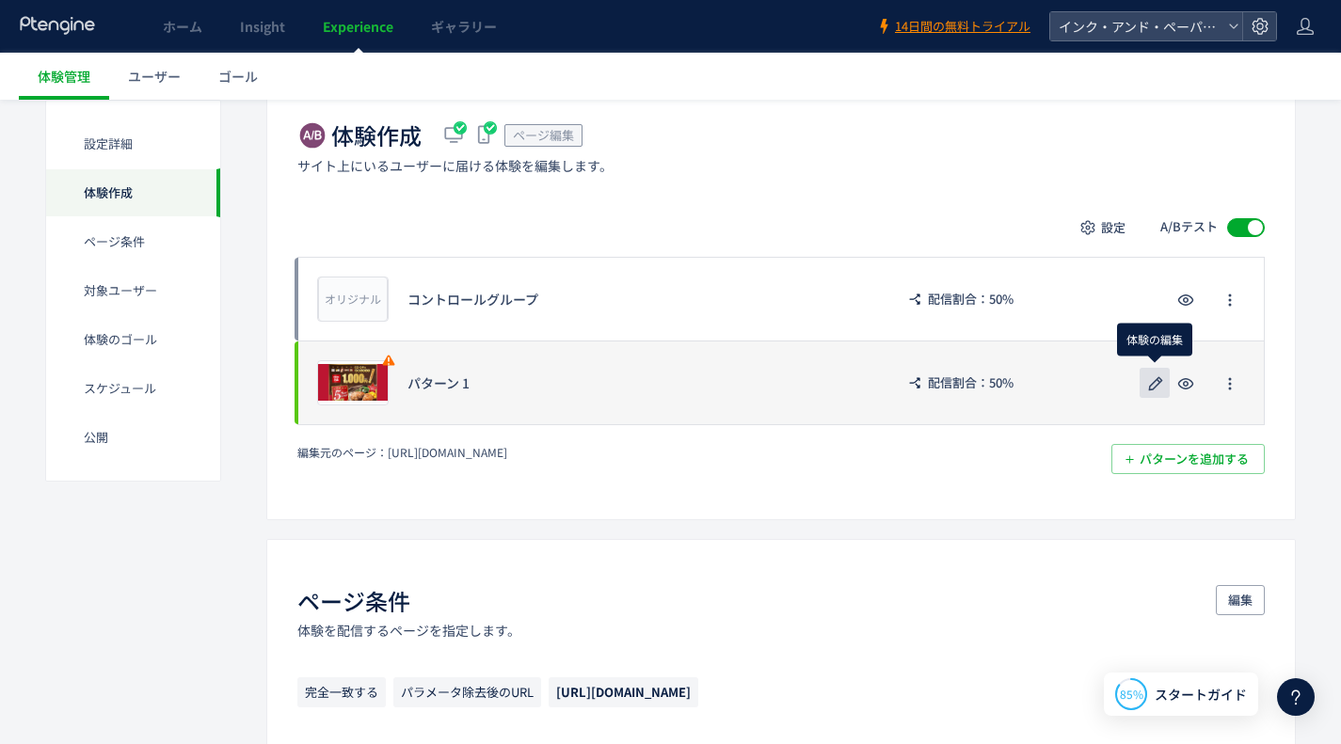
click at [1149, 385] on icon "button" at bounding box center [1155, 384] width 23 height 23
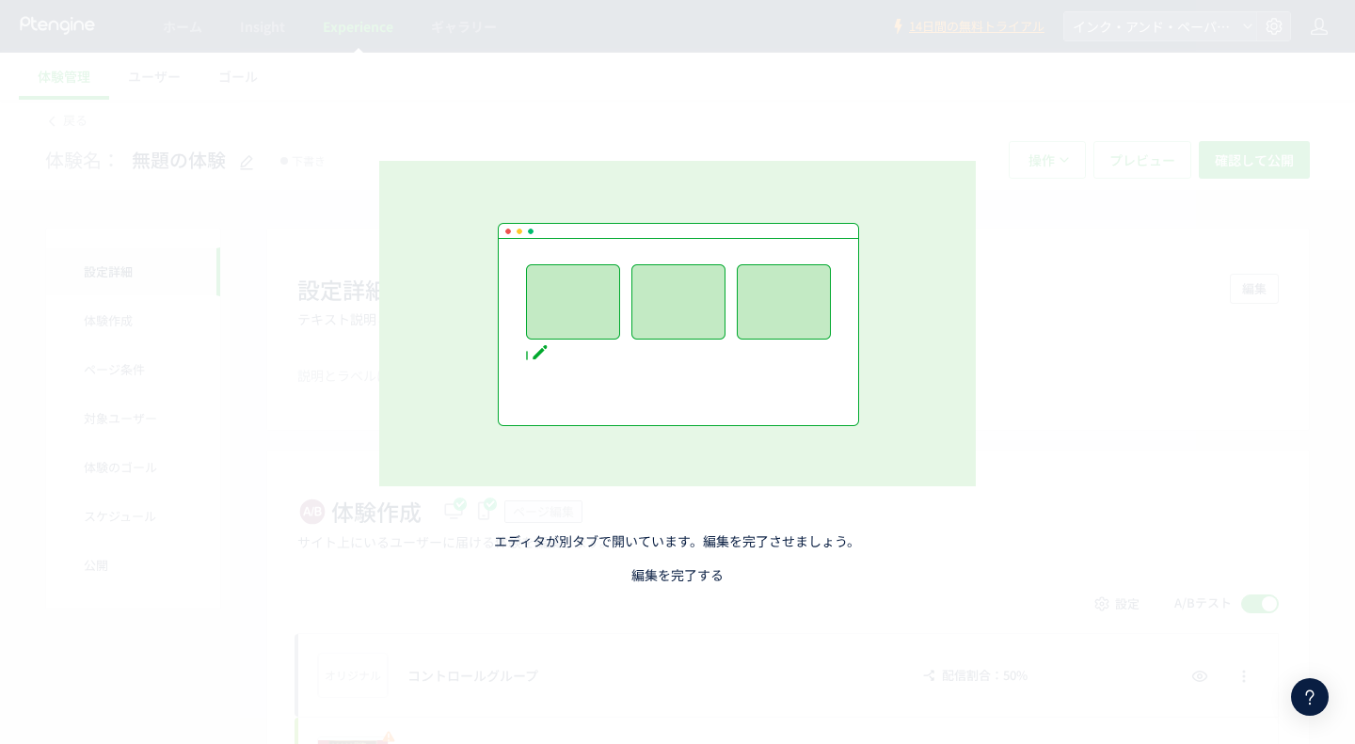
click at [676, 567] on link "編集を完了する" at bounding box center [677, 575] width 92 height 19
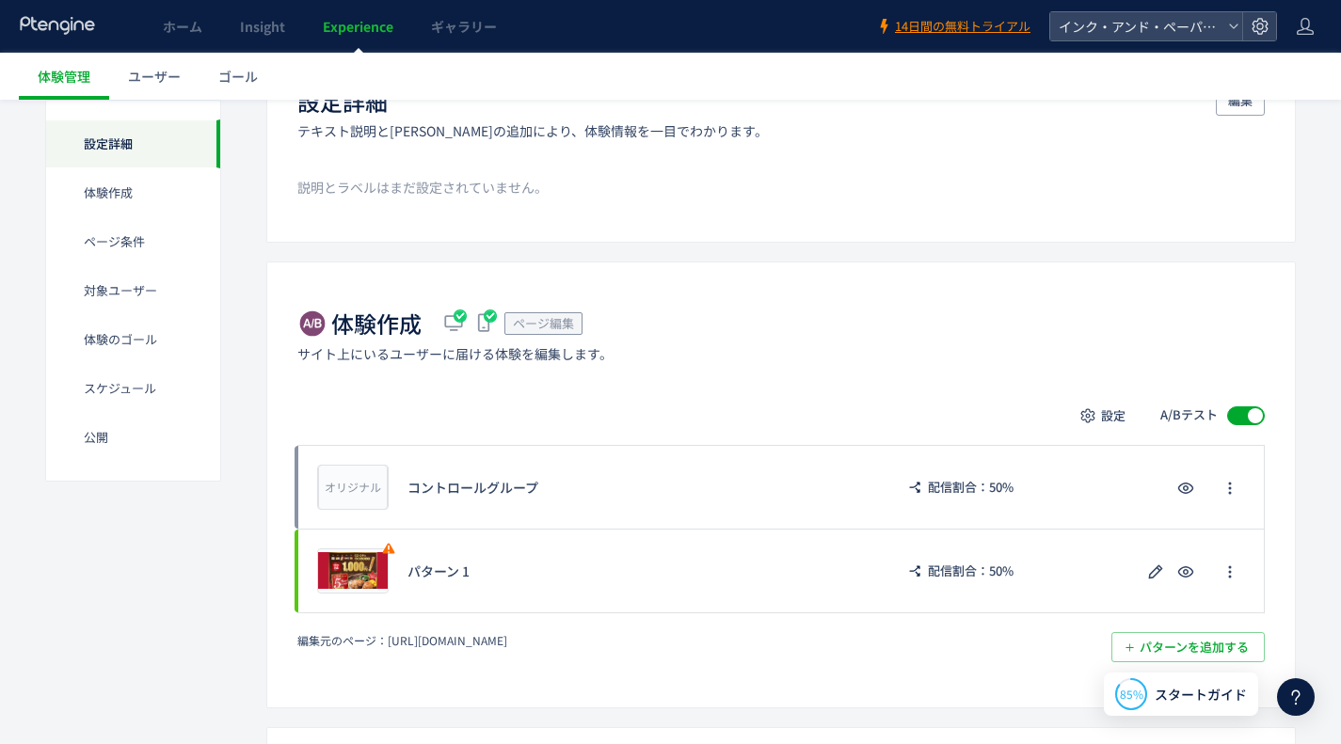
scroll to position [282, 0]
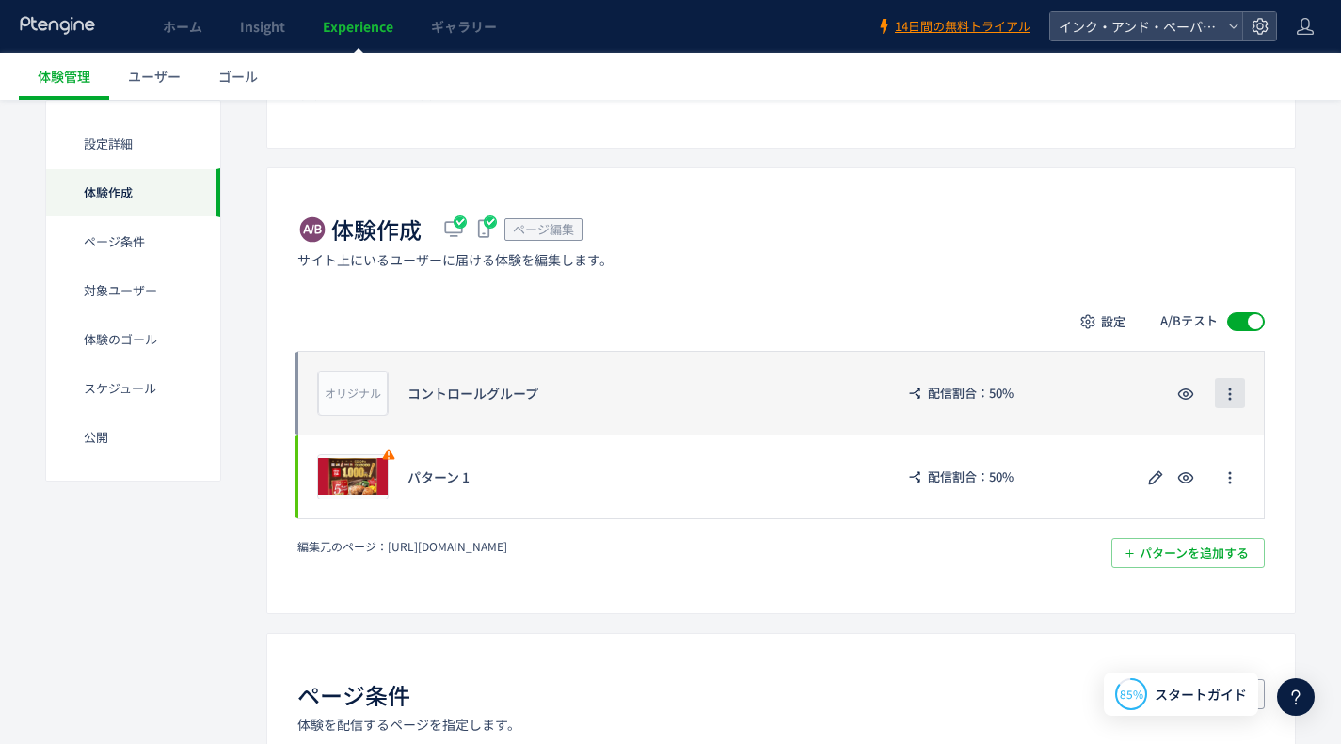
click at [1233, 397] on icon "button" at bounding box center [1229, 394] width 15 height 15
click at [1086, 417] on div "オリジナル プレビュー コントロールグループ 配信割合：50%" at bounding box center [780, 393] width 967 height 84
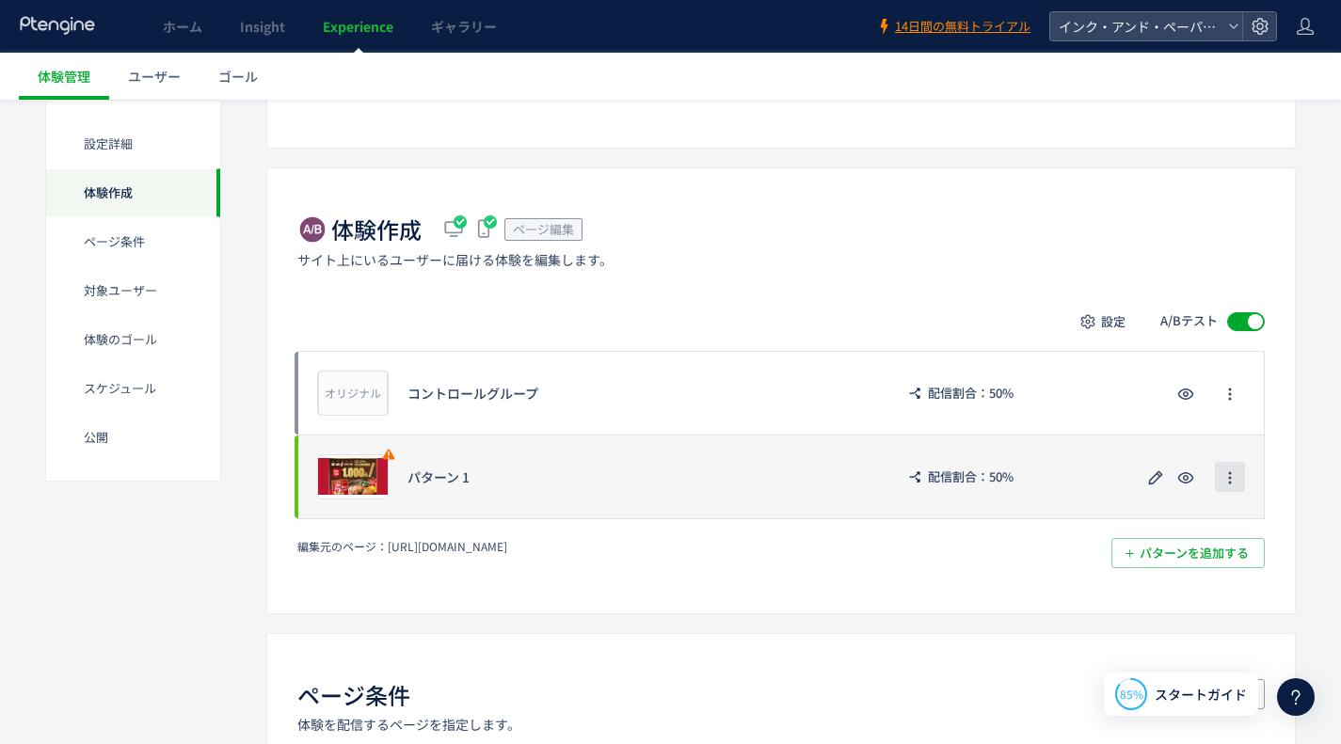
click at [1222, 478] on icon "button" at bounding box center [1229, 477] width 15 height 15
click at [460, 460] on div "プレビュー パターン 1 配信割合：50%" at bounding box center [780, 477] width 967 height 85
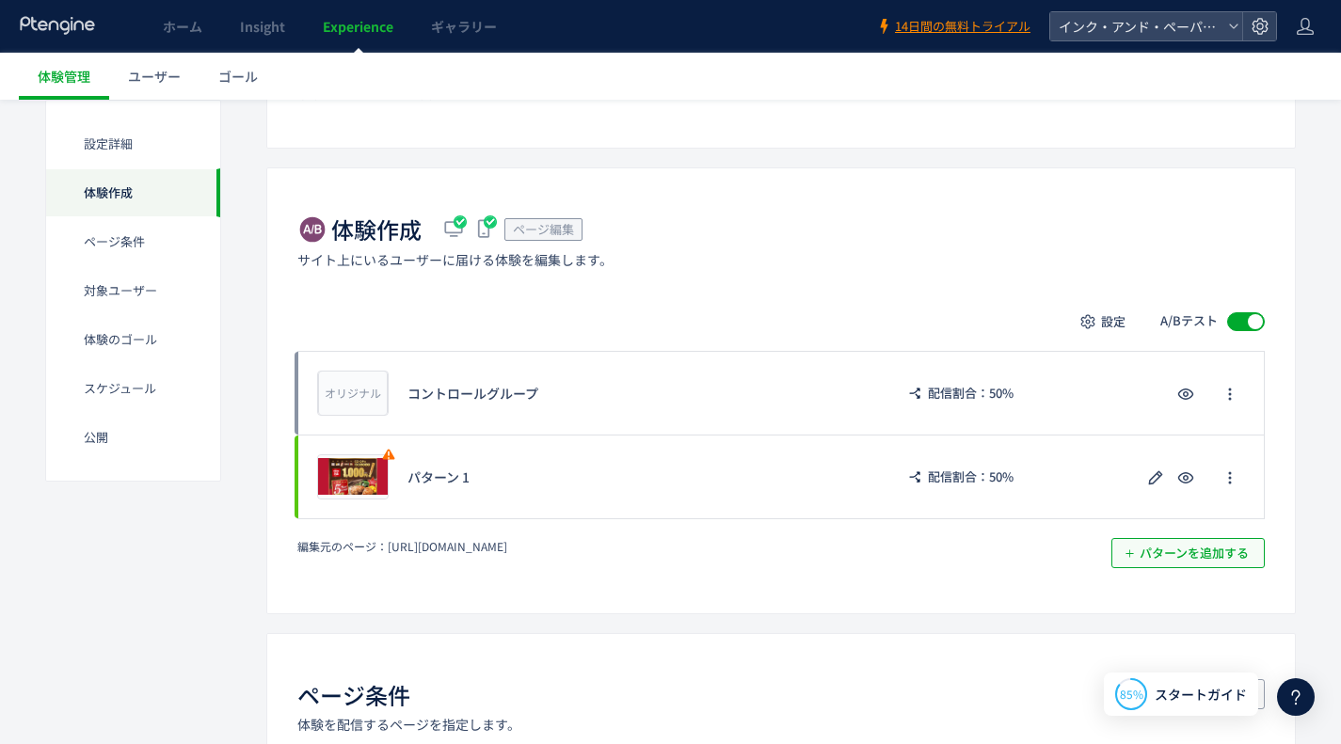
click at [1143, 548] on span "パターンを追加する​" at bounding box center [1193, 553] width 109 height 30
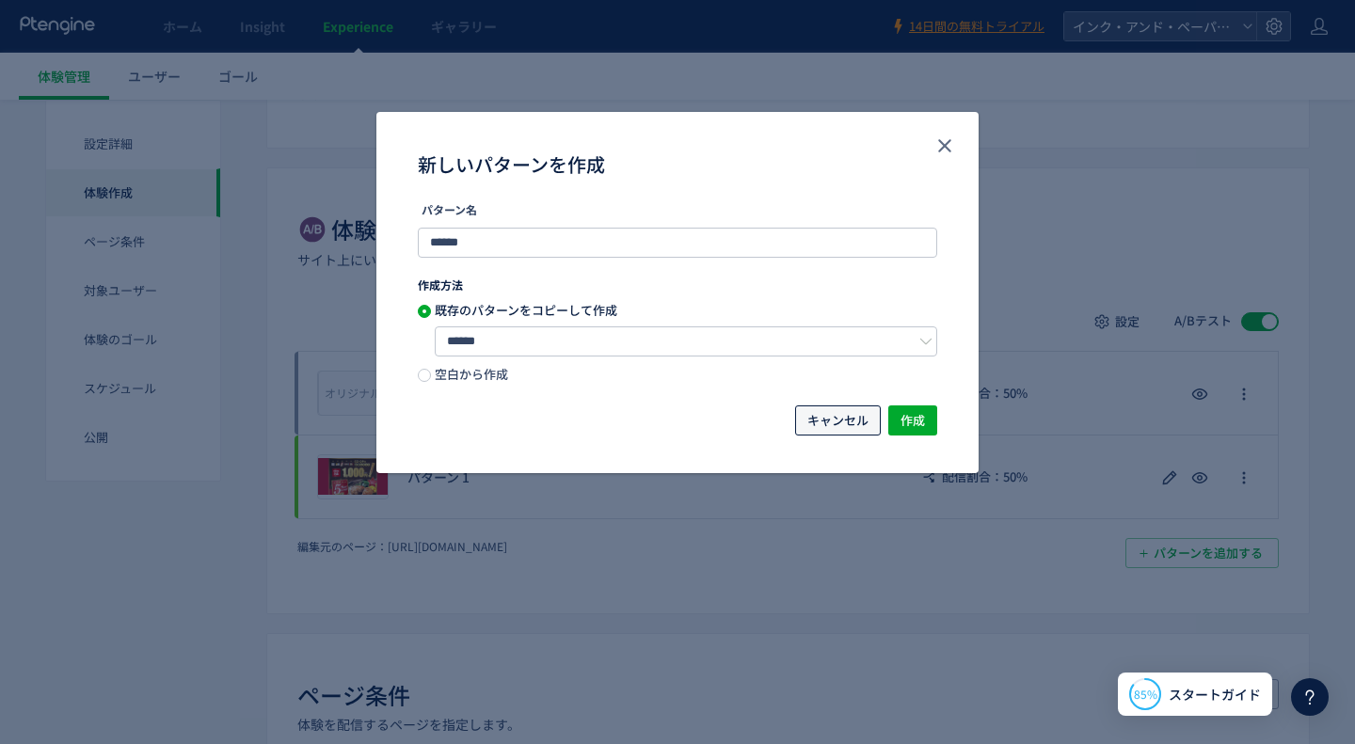
click at [844, 427] on span "キャンセル" at bounding box center [837, 421] width 61 height 30
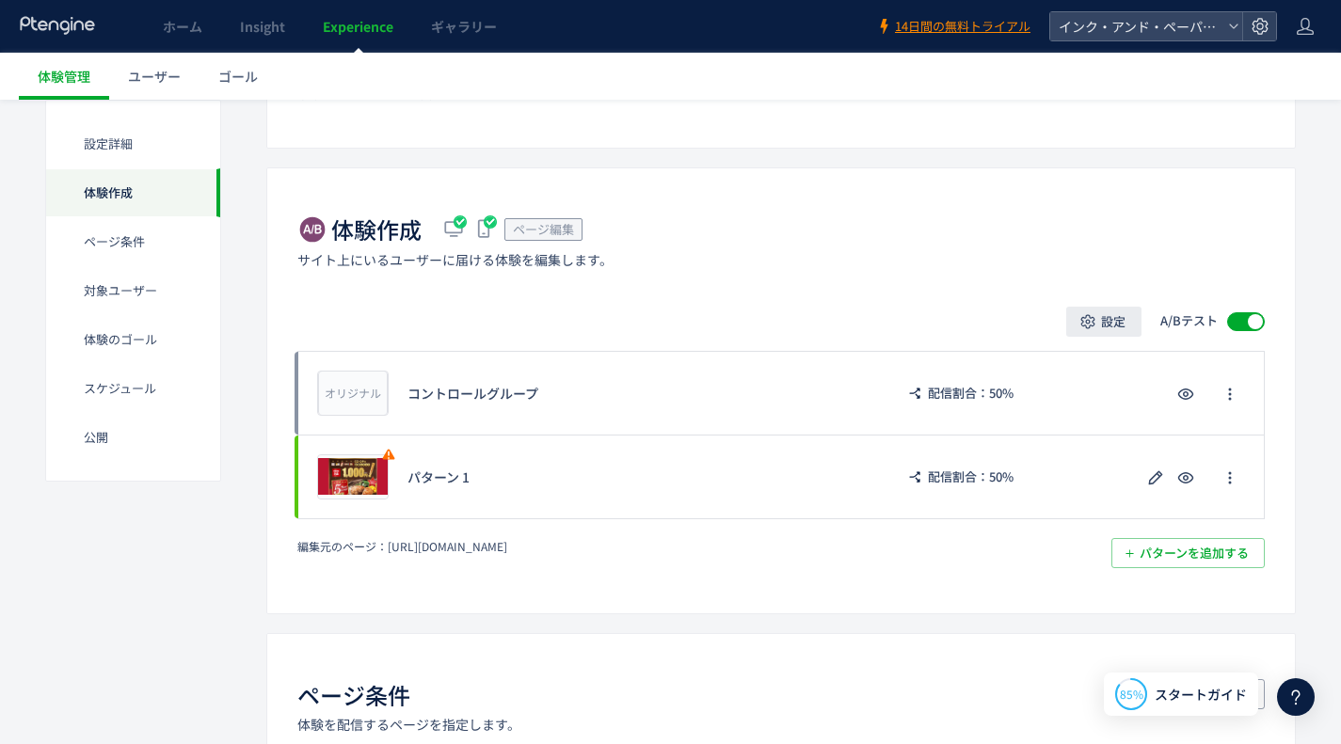
click at [1097, 318] on button "設定" at bounding box center [1103, 322] width 75 height 30
click at [839, 334] on div "設定 A/Bテスト" at bounding box center [780, 322] width 967 height 30
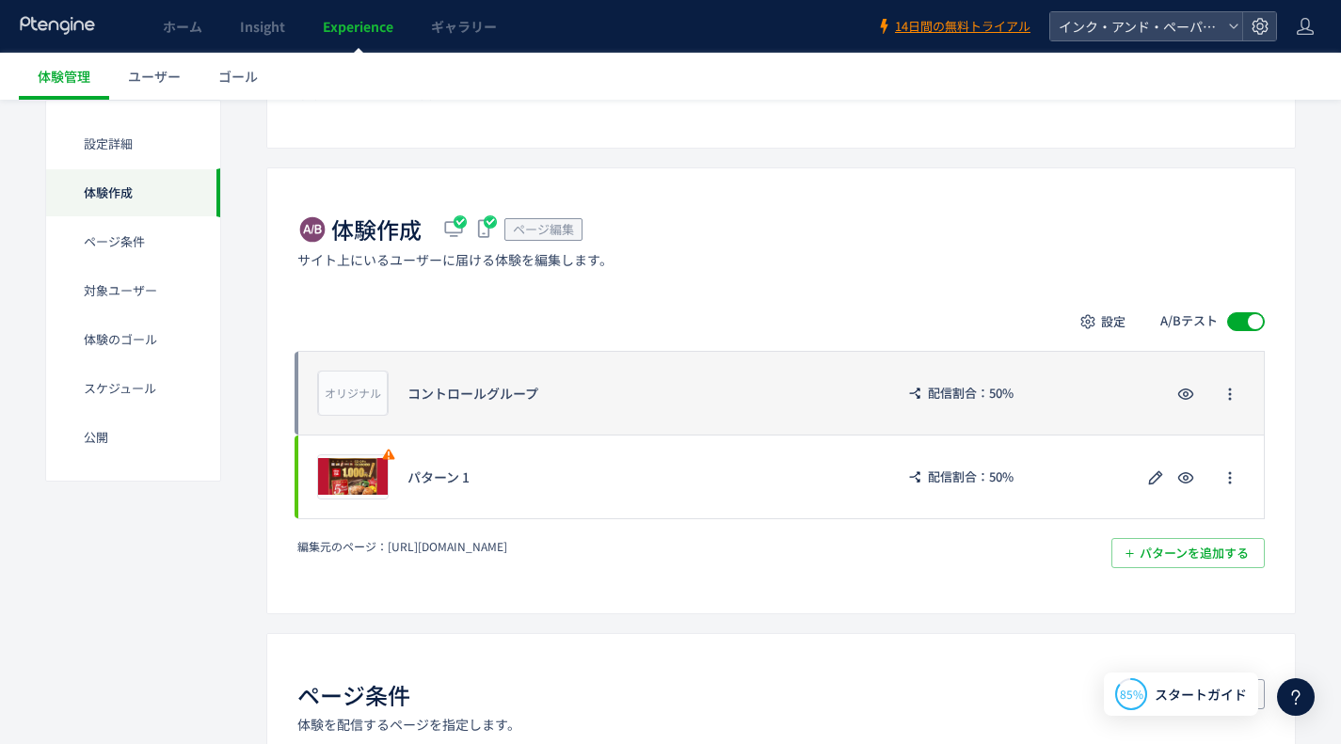
click at [482, 382] on div "オリジナル プレビュー コントロールグループ 配信割合：50%" at bounding box center [780, 393] width 967 height 84
drag, startPoint x: 482, startPoint y: 382, endPoint x: 1228, endPoint y: 390, distance: 746.2
click at [1228, 390] on icon "button" at bounding box center [1229, 394] width 15 height 15
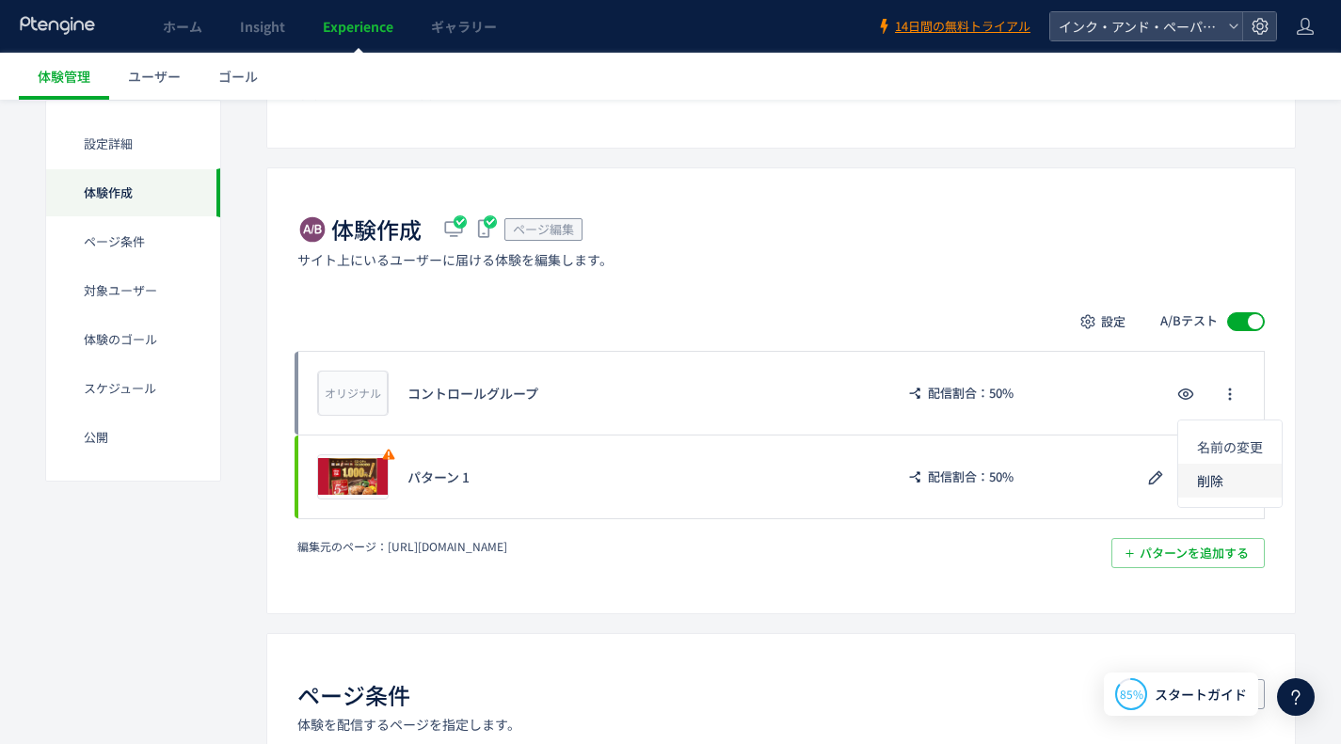
click at [1230, 483] on li "削除" at bounding box center [1230, 481] width 104 height 34
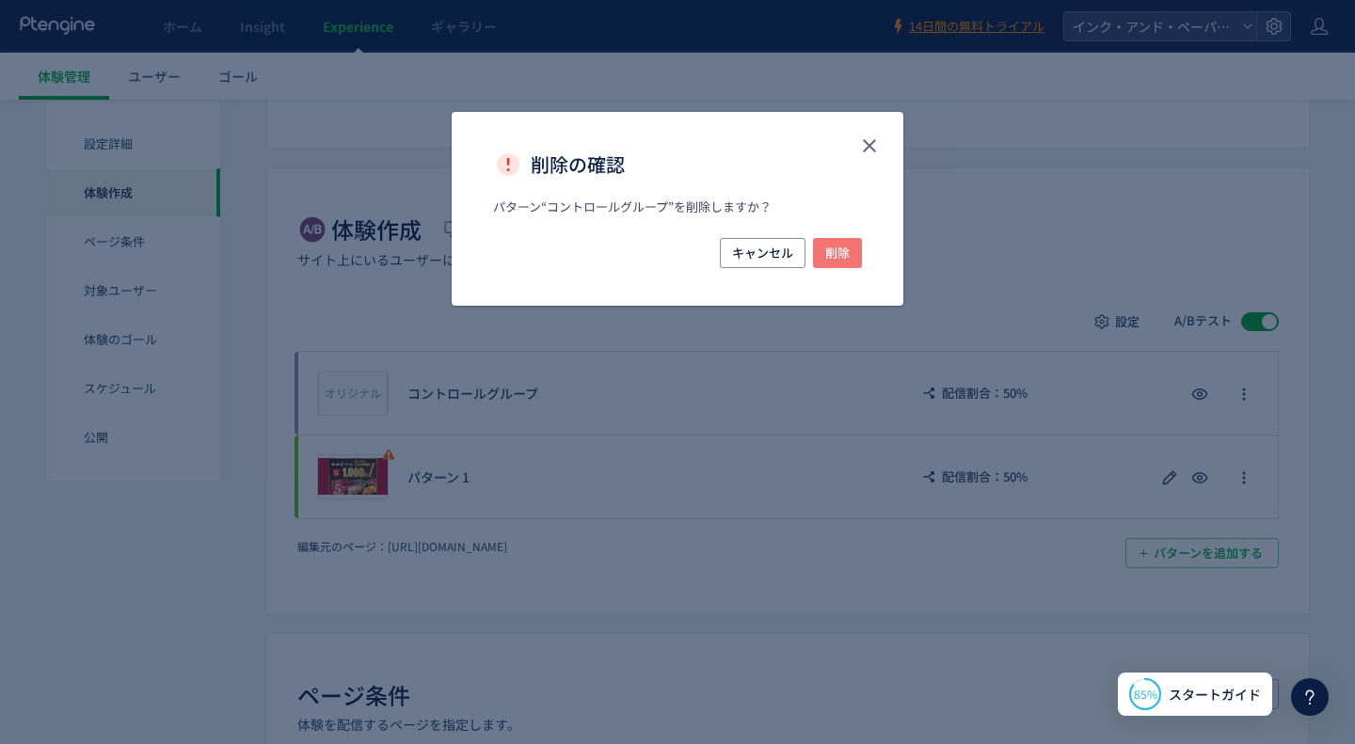
click at [855, 255] on button "削除" at bounding box center [837, 253] width 49 height 30
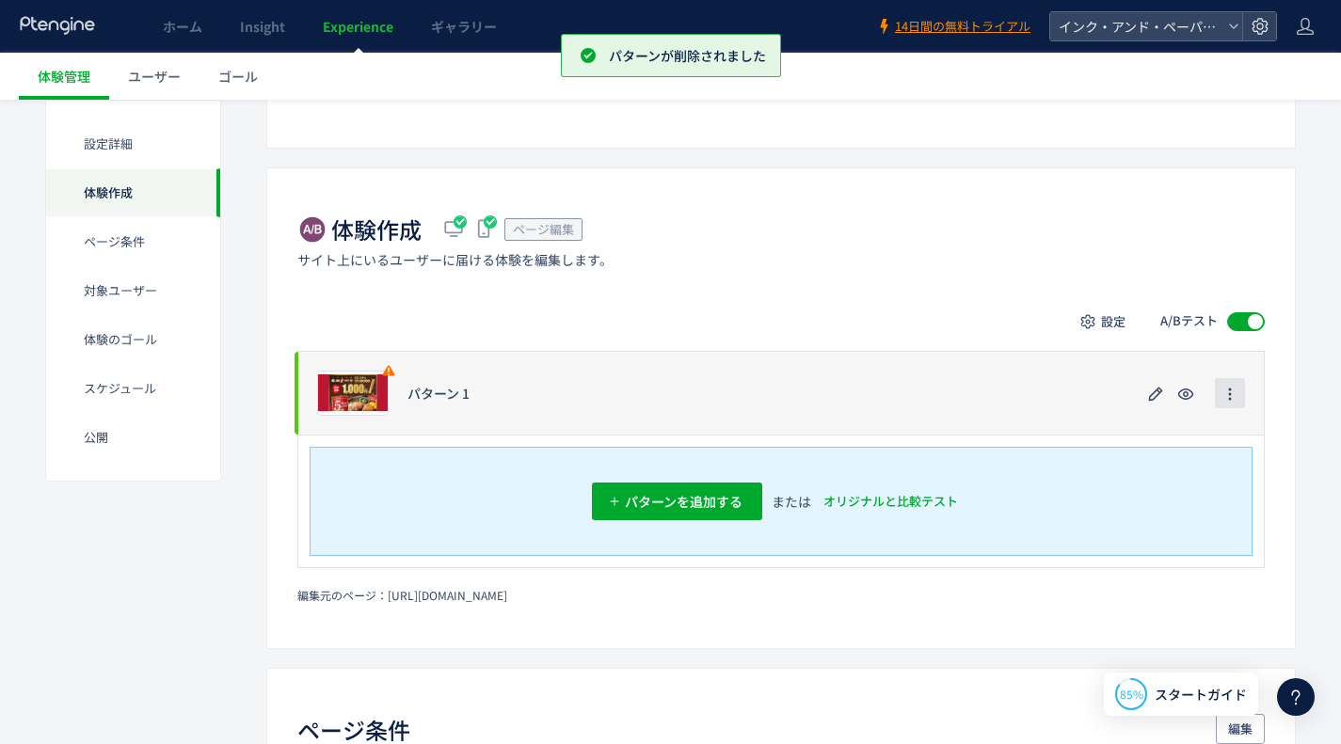
click at [1233, 402] on span "button" at bounding box center [1229, 393] width 15 height 30
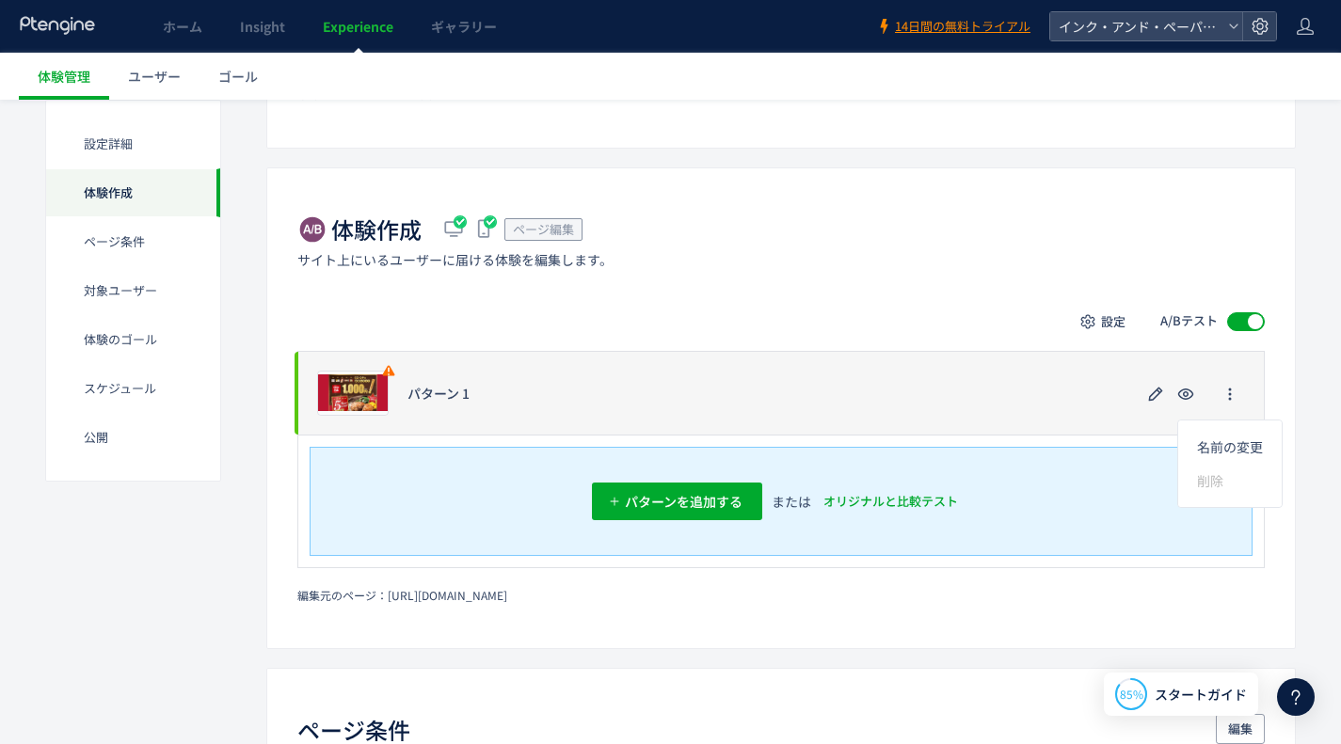
click at [934, 398] on div "プレビュー パターン 1" at bounding box center [780, 393] width 967 height 84
drag, startPoint x: 936, startPoint y: 395, endPoint x: 932, endPoint y: 415, distance: 20.3
click at [932, 415] on div "プレビュー パターン 1" at bounding box center [780, 393] width 967 height 84
click at [1227, 399] on icon "button" at bounding box center [1229, 394] width 15 height 15
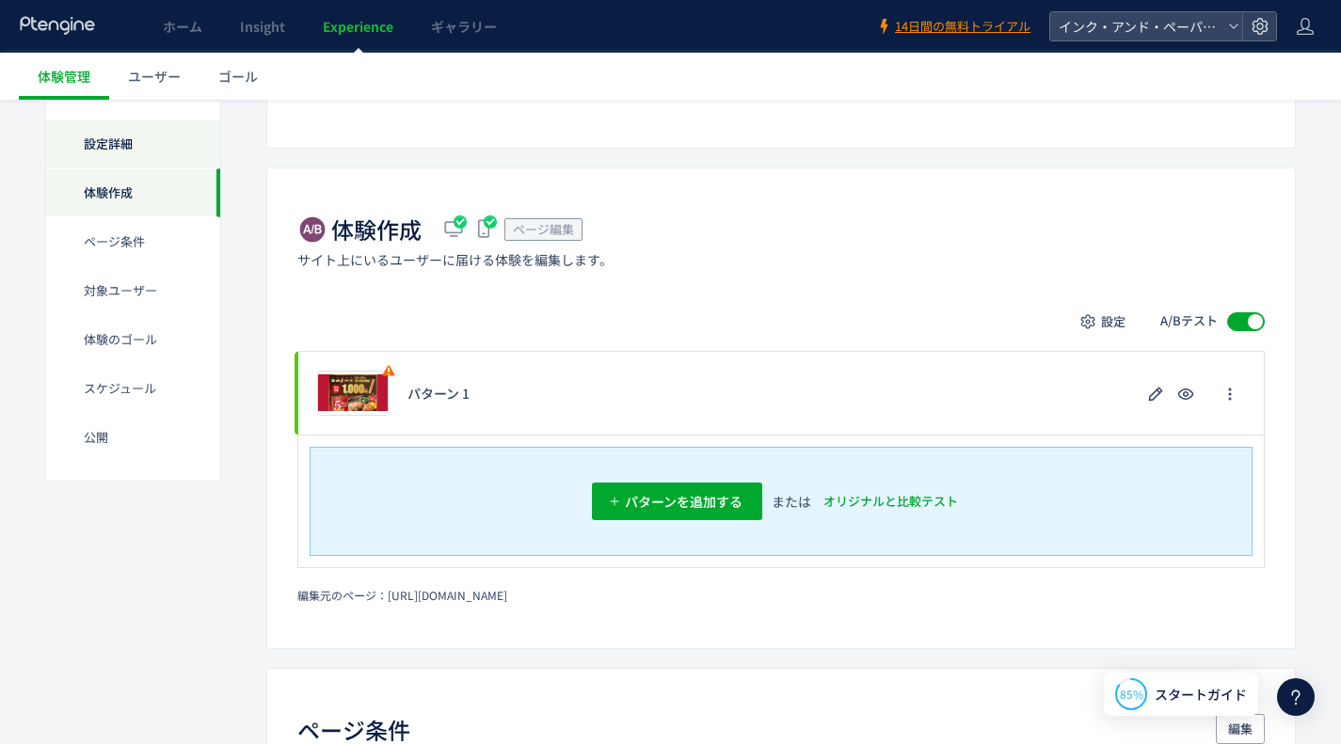
click at [110, 168] on div "設定詳細" at bounding box center [133, 192] width 174 height 49
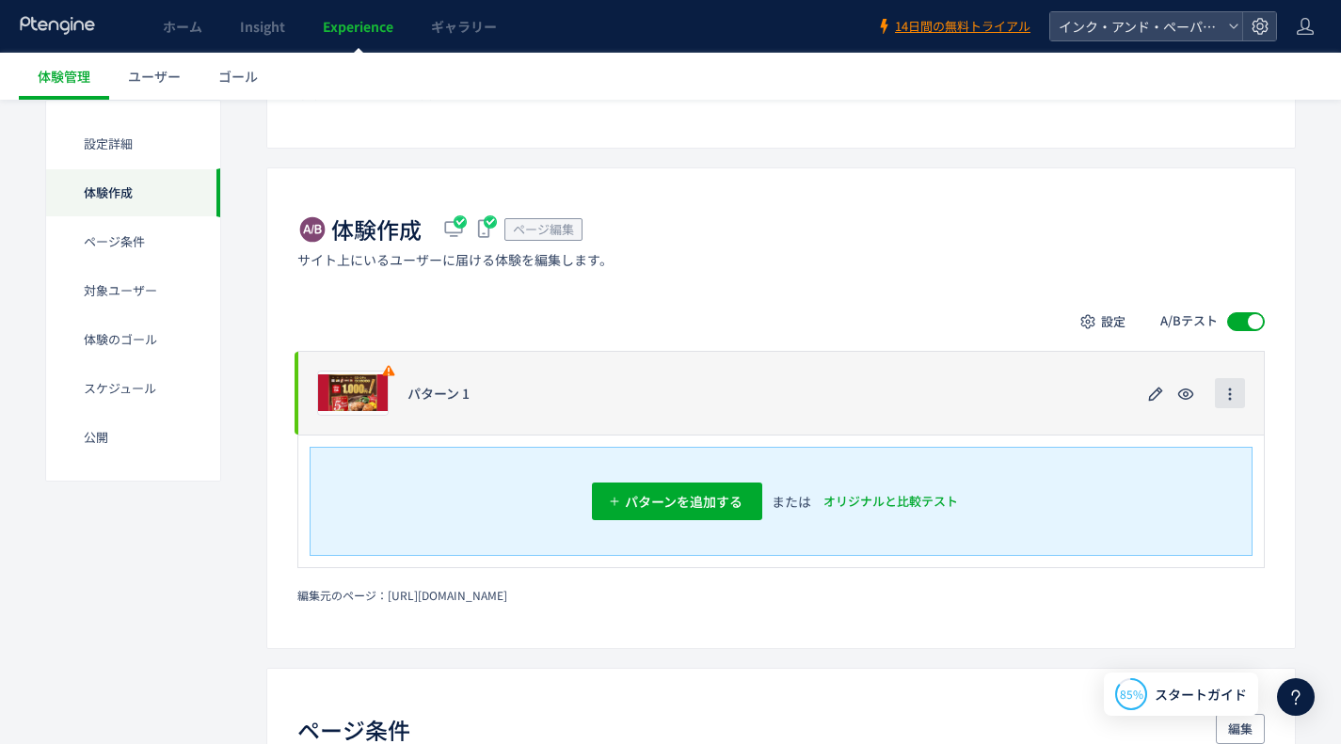
click at [1225, 392] on icon "button" at bounding box center [1229, 394] width 15 height 15
click at [499, 403] on div "プレビュー パターン 1" at bounding box center [780, 393] width 967 height 84
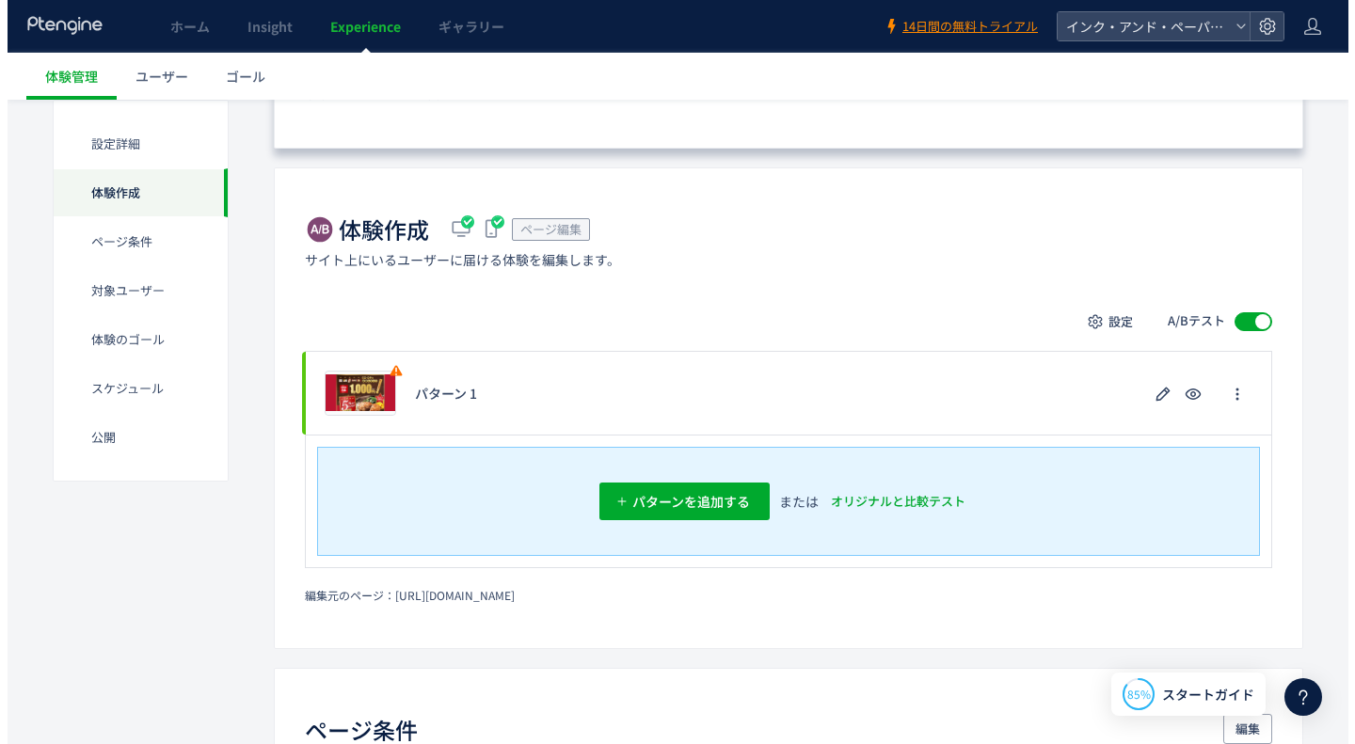
scroll to position [0, 0]
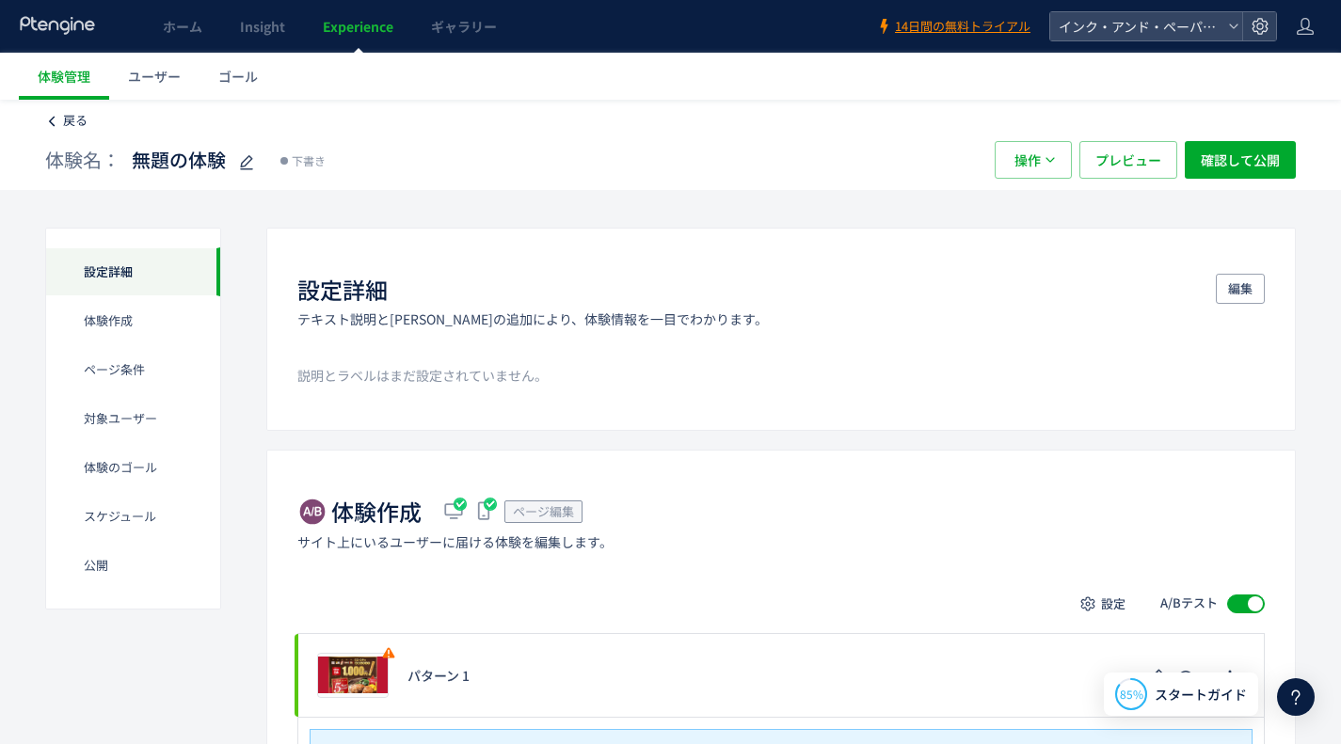
click at [69, 118] on span "戻る" at bounding box center [75, 120] width 24 height 18
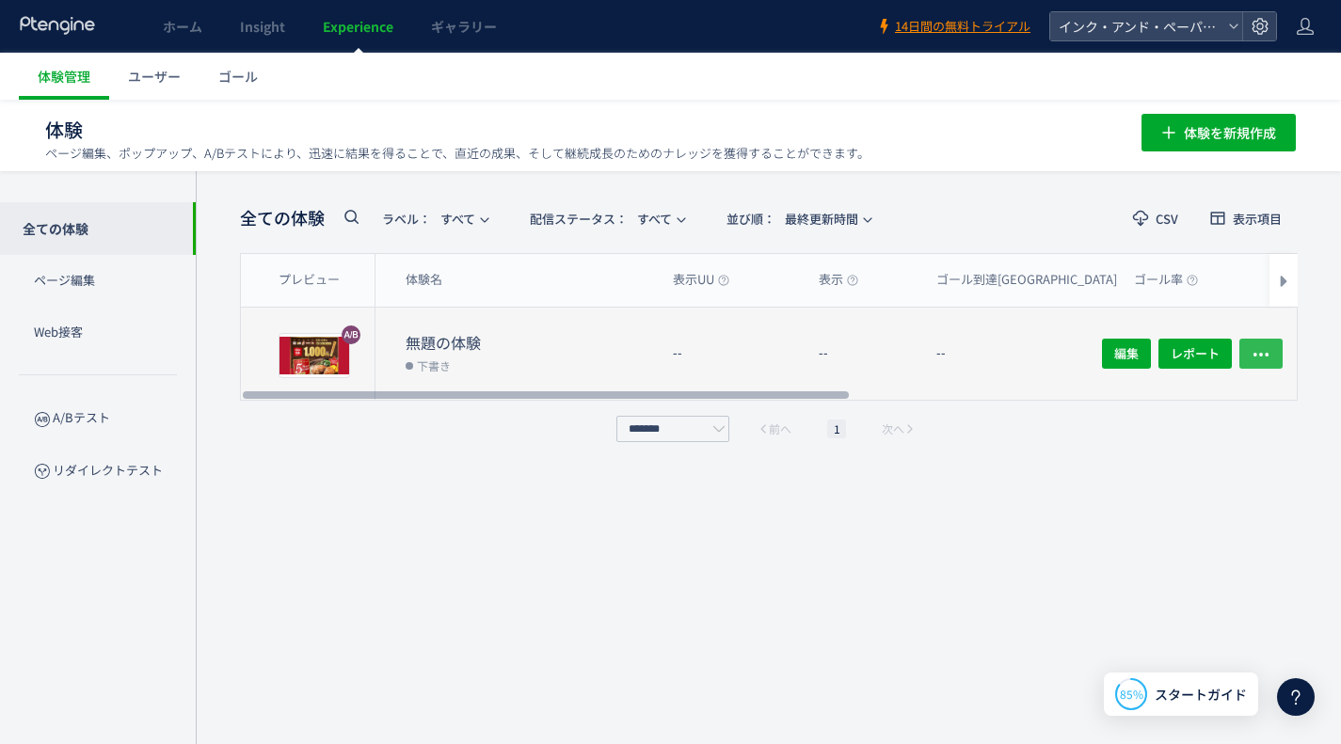
click at [1271, 347] on button "button" at bounding box center [1260, 354] width 43 height 30
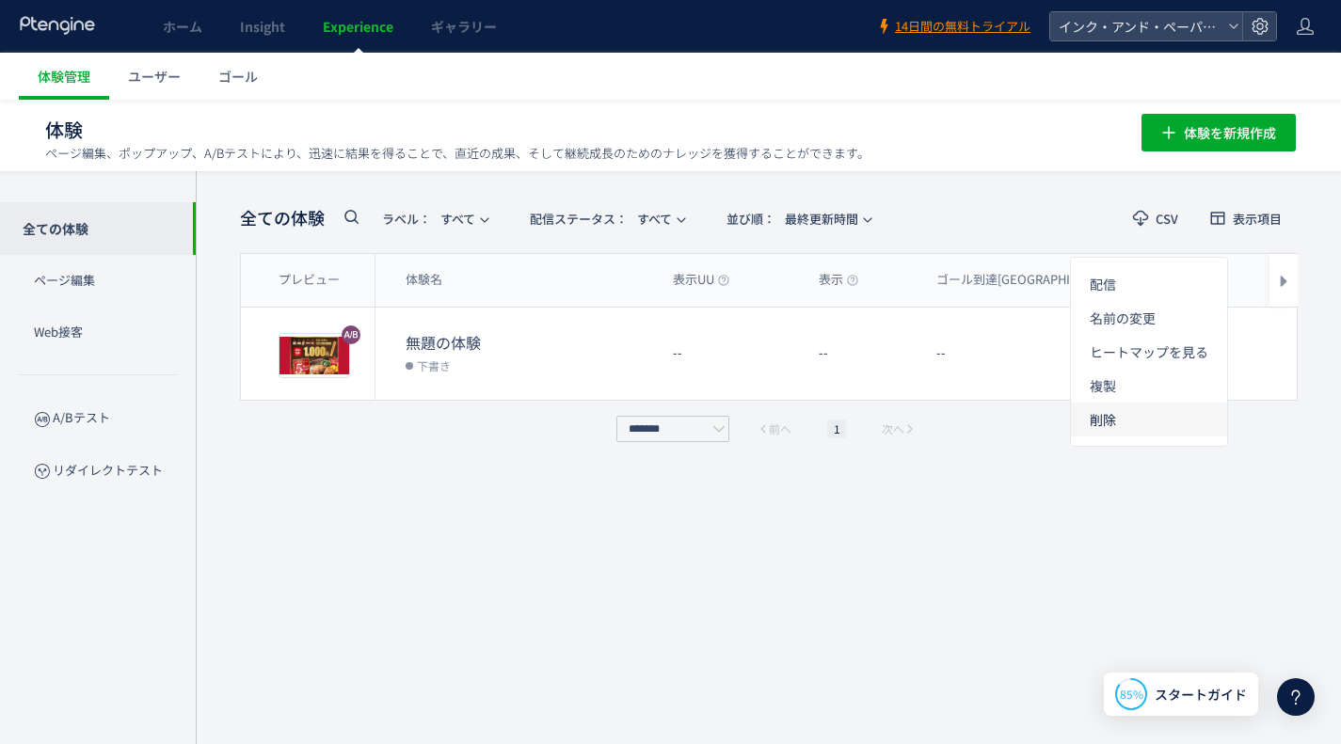
click at [1146, 430] on li "削除" at bounding box center [1149, 420] width 156 height 34
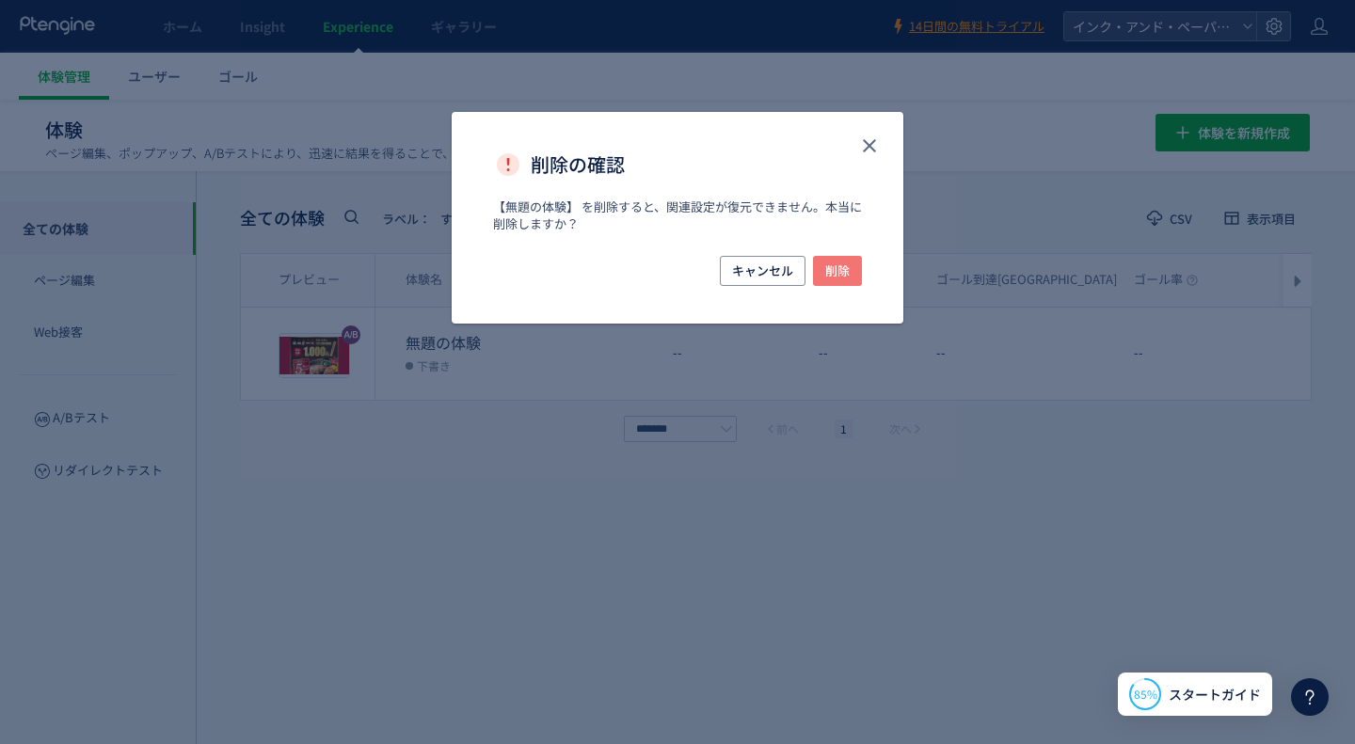
click at [831, 272] on span "削除" at bounding box center [837, 271] width 24 height 30
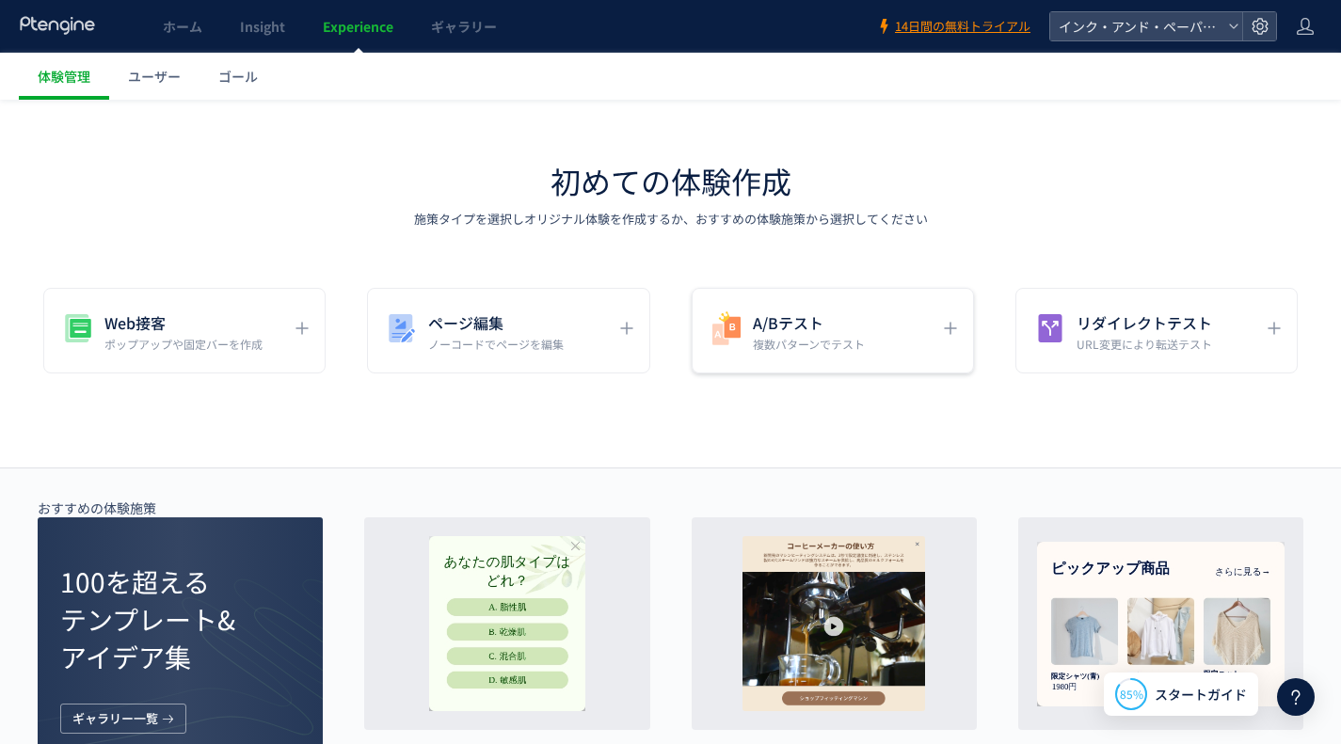
click at [865, 325] on div "A/Bテスト 複数パターンでテスト" at bounding box center [819, 331] width 222 height 42
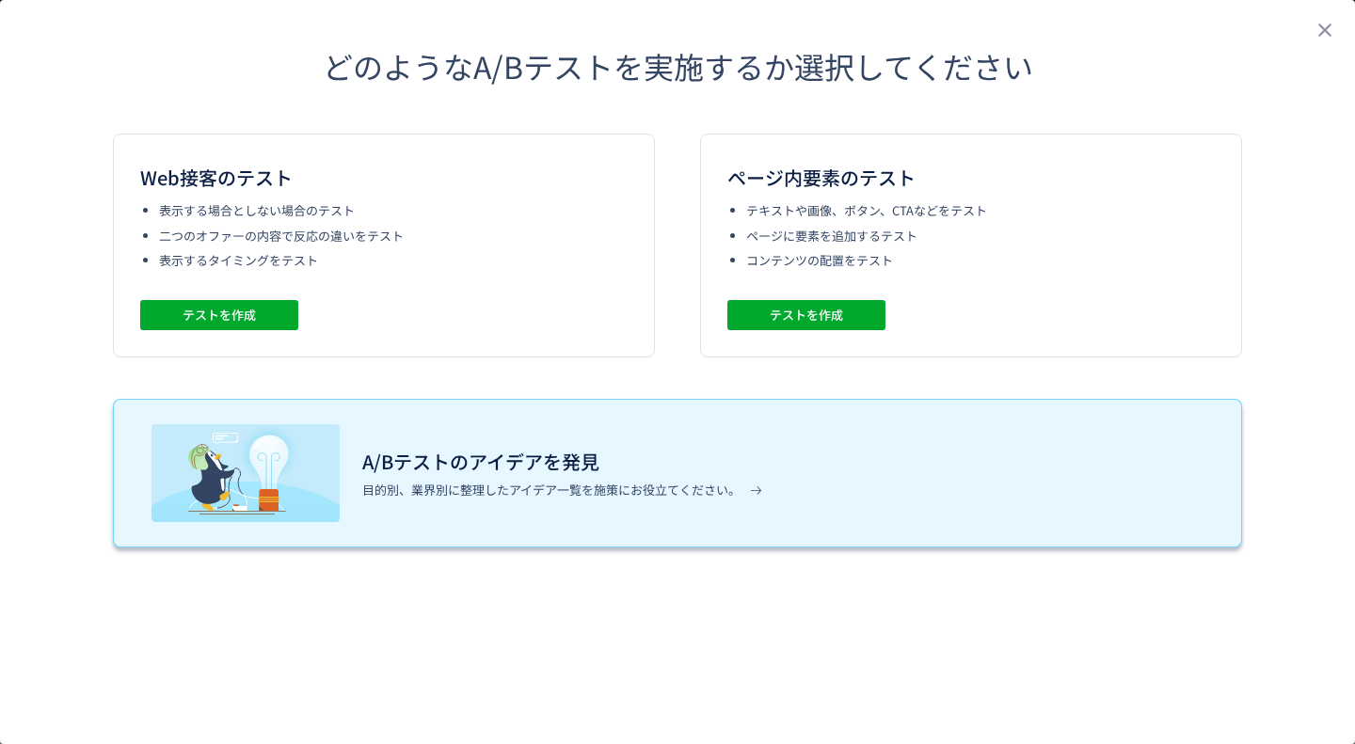
click at [547, 476] on h3 "A/Bテストのアイデアを発見" at bounding box center [562, 462] width 400 height 30
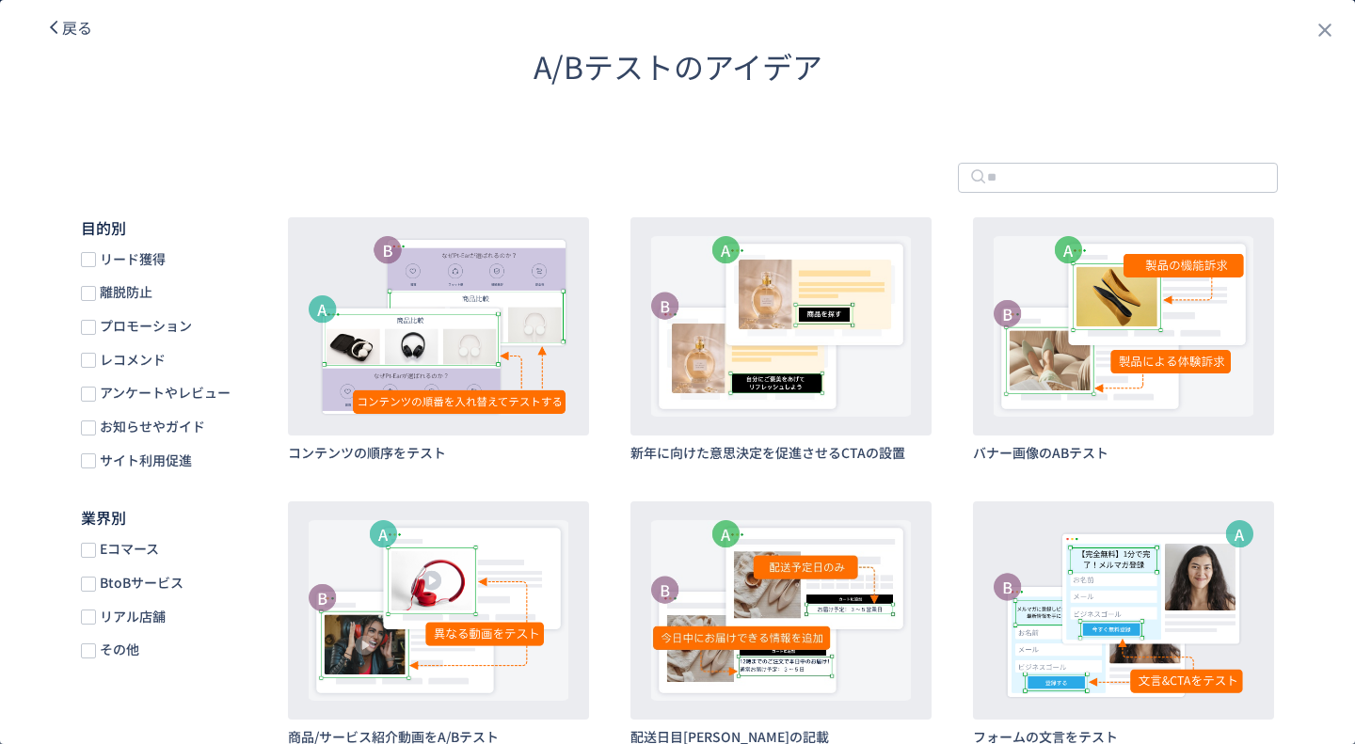
click at [75, 17] on span "戻る" at bounding box center [77, 27] width 30 height 23
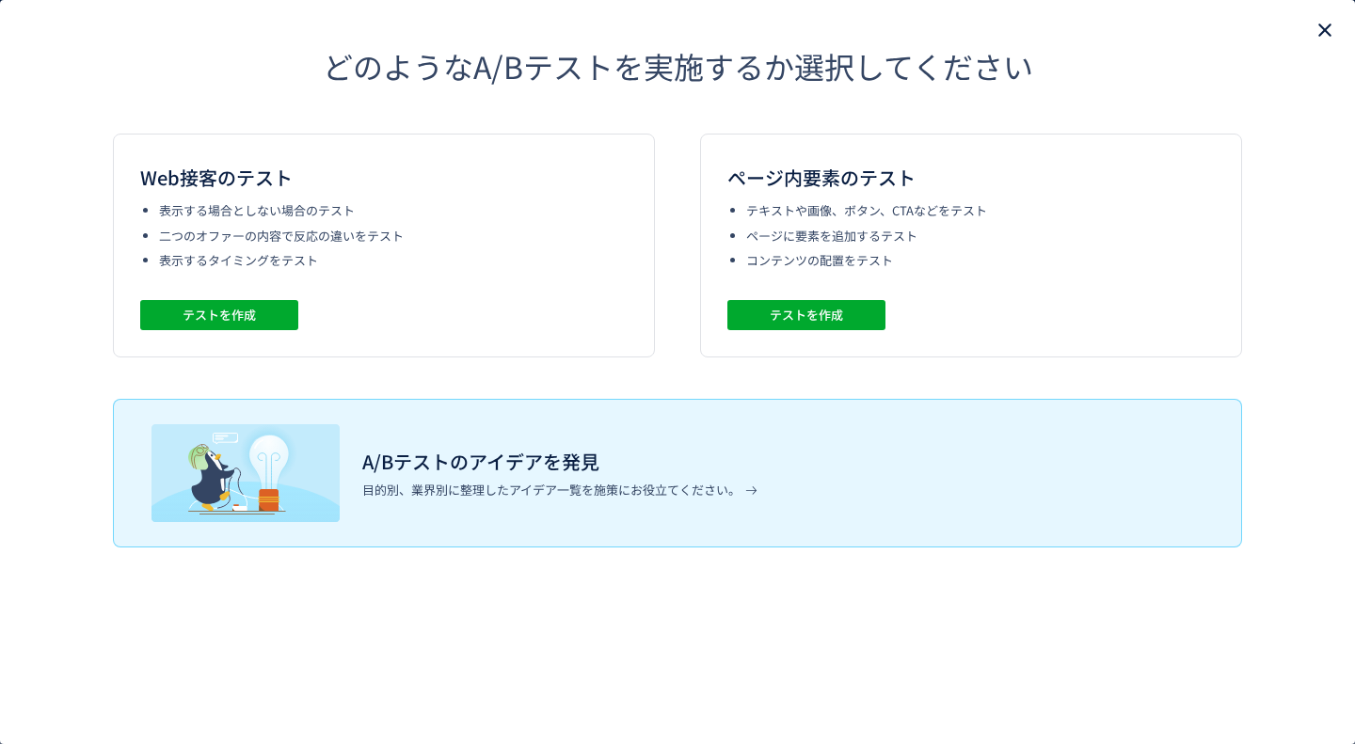
click at [1315, 37] on icon "close" at bounding box center [1325, 30] width 23 height 23
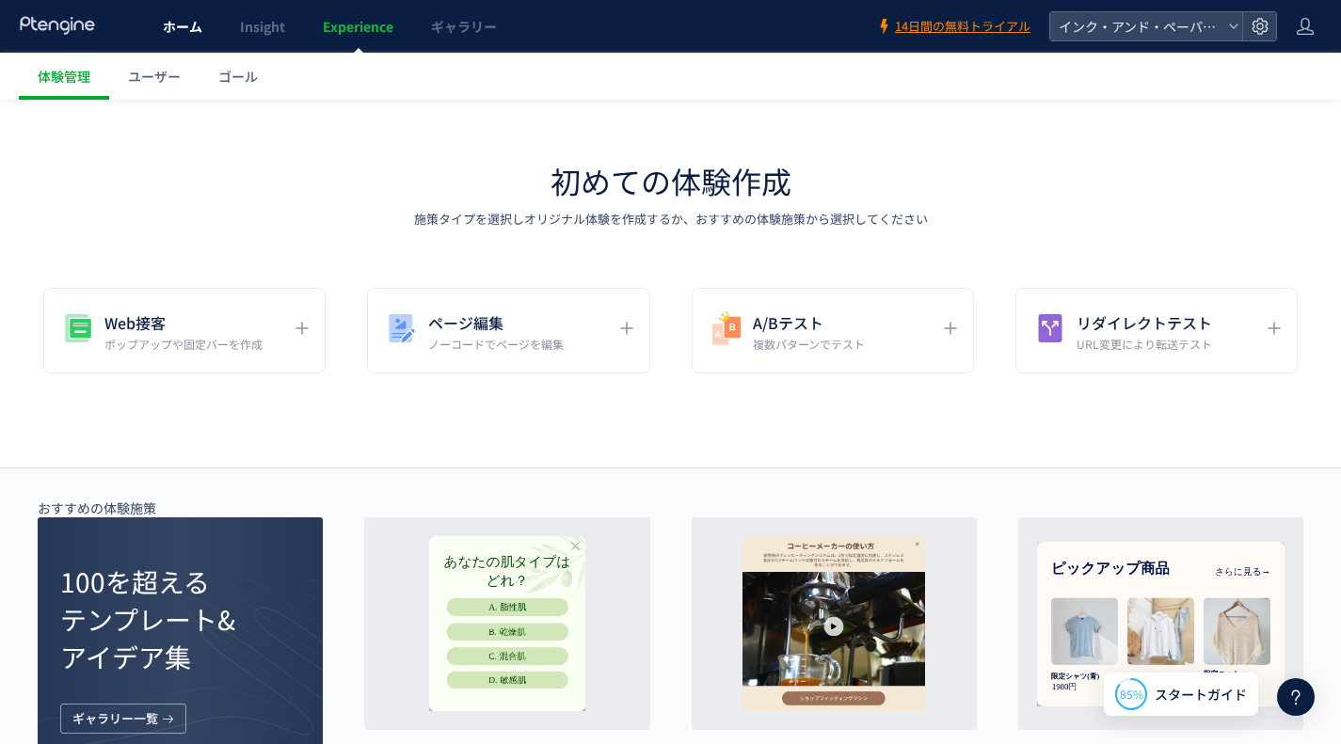
click at [187, 28] on span "ホーム" at bounding box center [183, 26] width 40 height 19
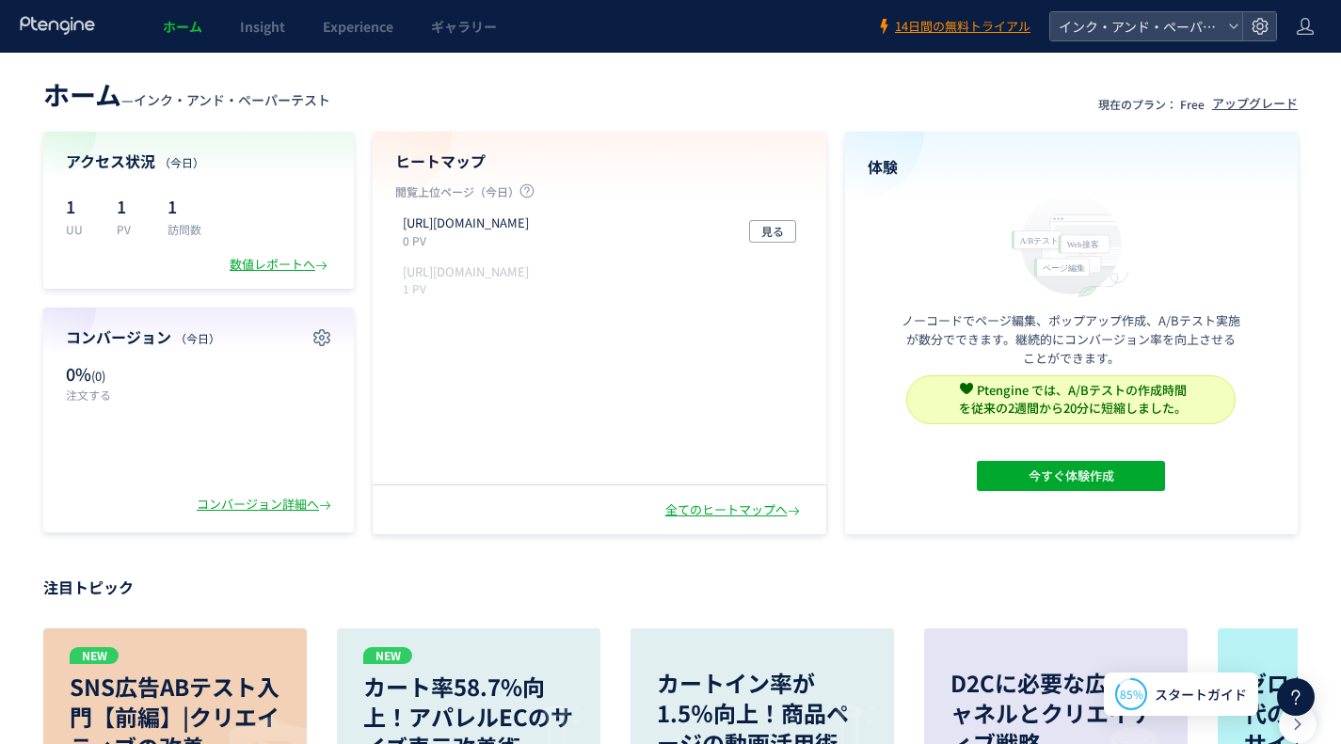
click at [6, 480] on div "ホーム — インク・アンド・ペーパーテスト 現在のプラン： Free アップグレード アクセス状況 （今日） 1 UU 1 PV 1 訪問数 数値レポートへ …" at bounding box center [670, 303] width 1341 height 463
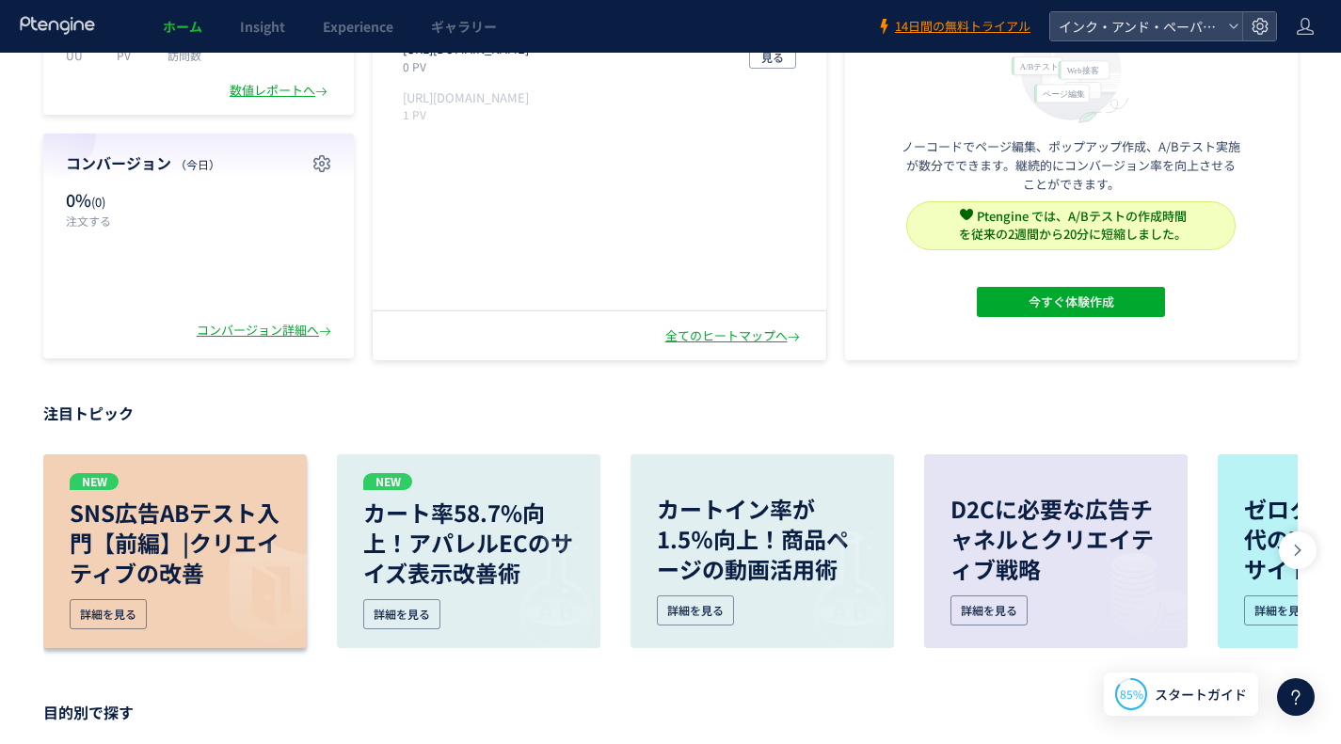
scroll to position [188, 0]
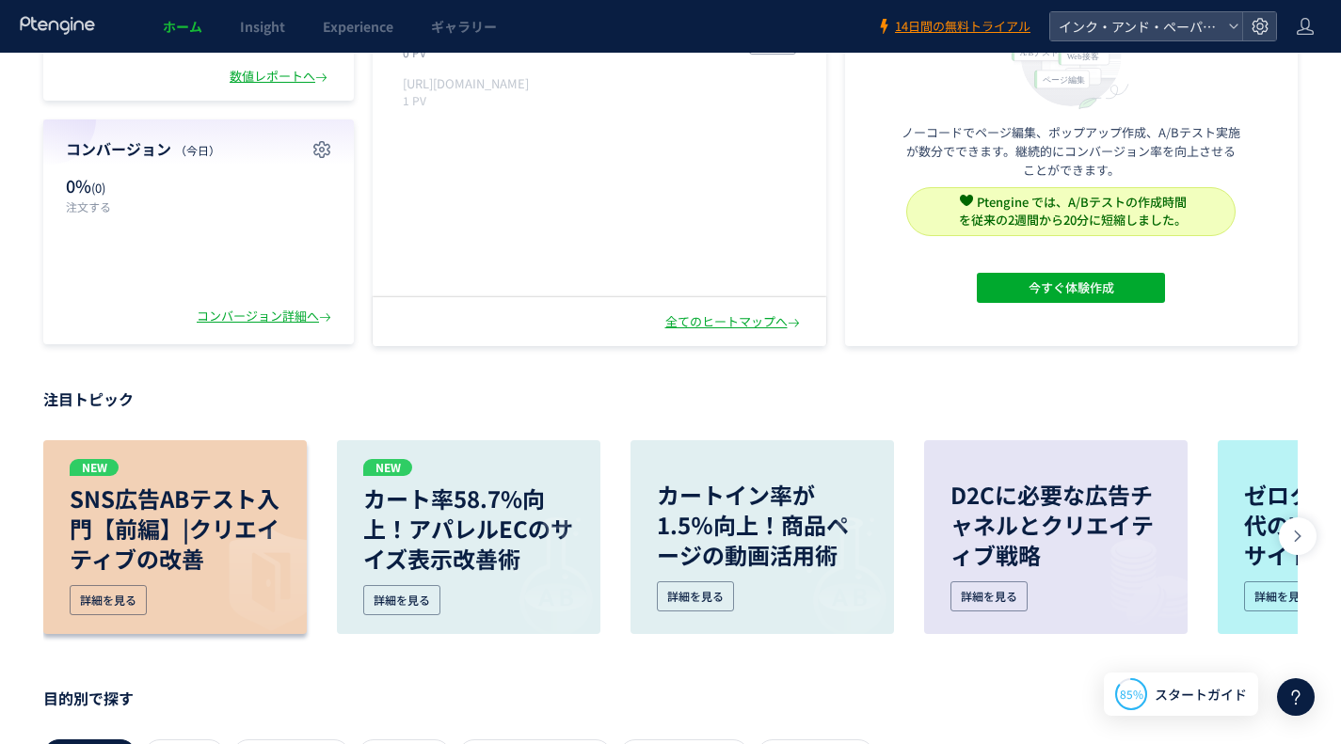
click at [165, 511] on p "SNS広告ABテスト入門【前編】|クリエイティブの改善" at bounding box center [175, 529] width 211 height 90
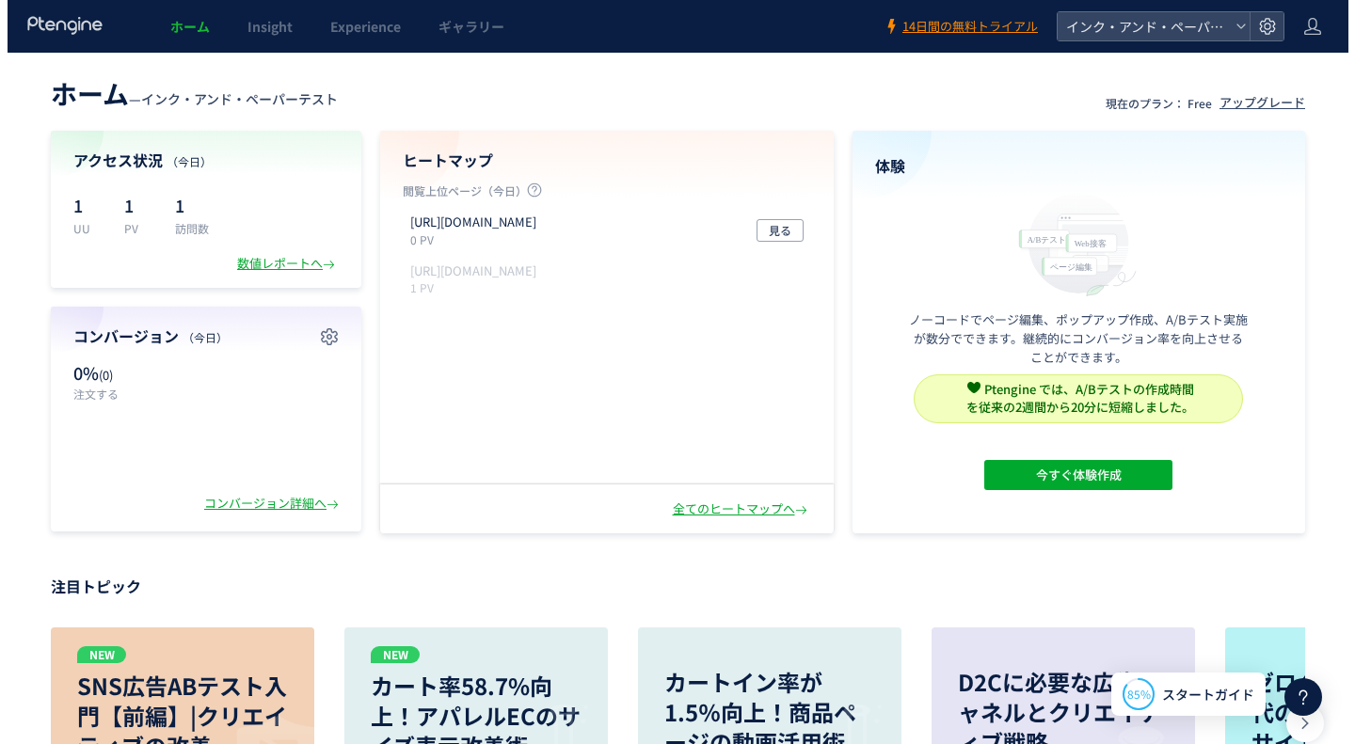
scroll to position [0, 0]
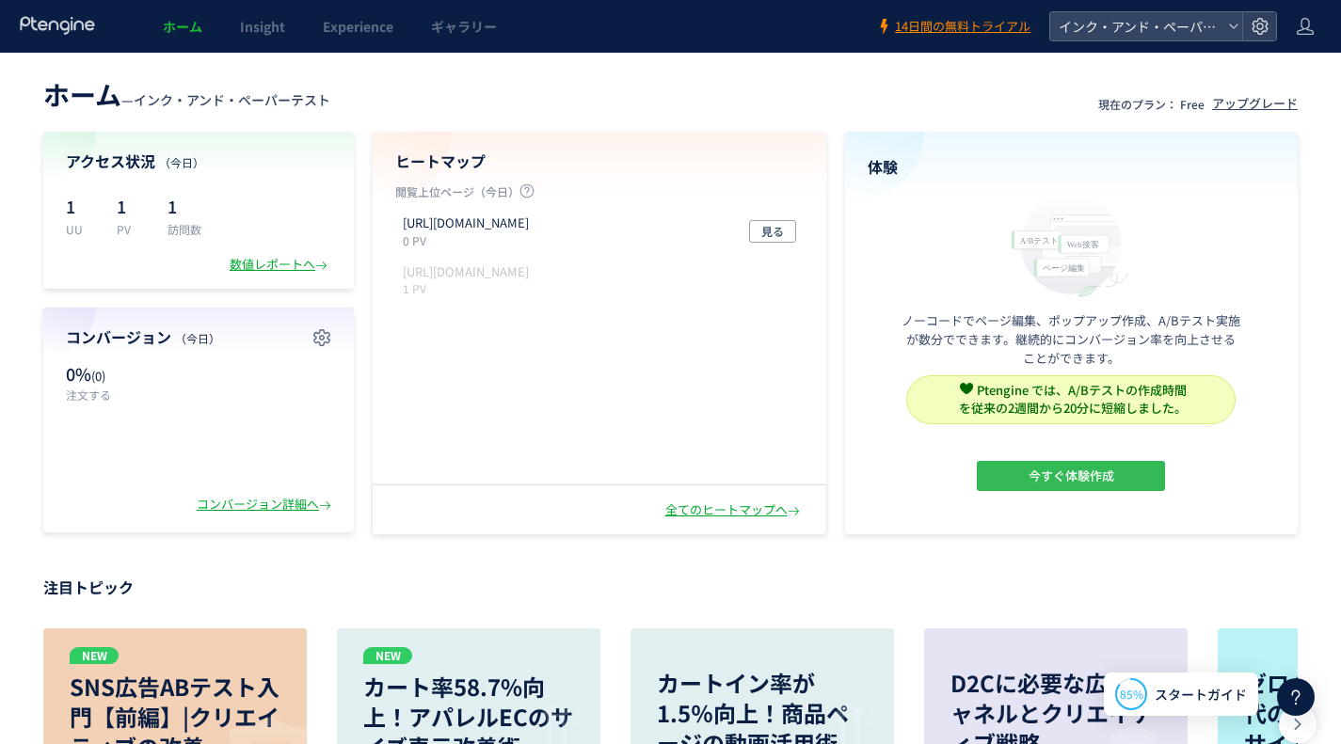
click at [1104, 470] on span "今すぐ体験作成" at bounding box center [1071, 476] width 86 height 30
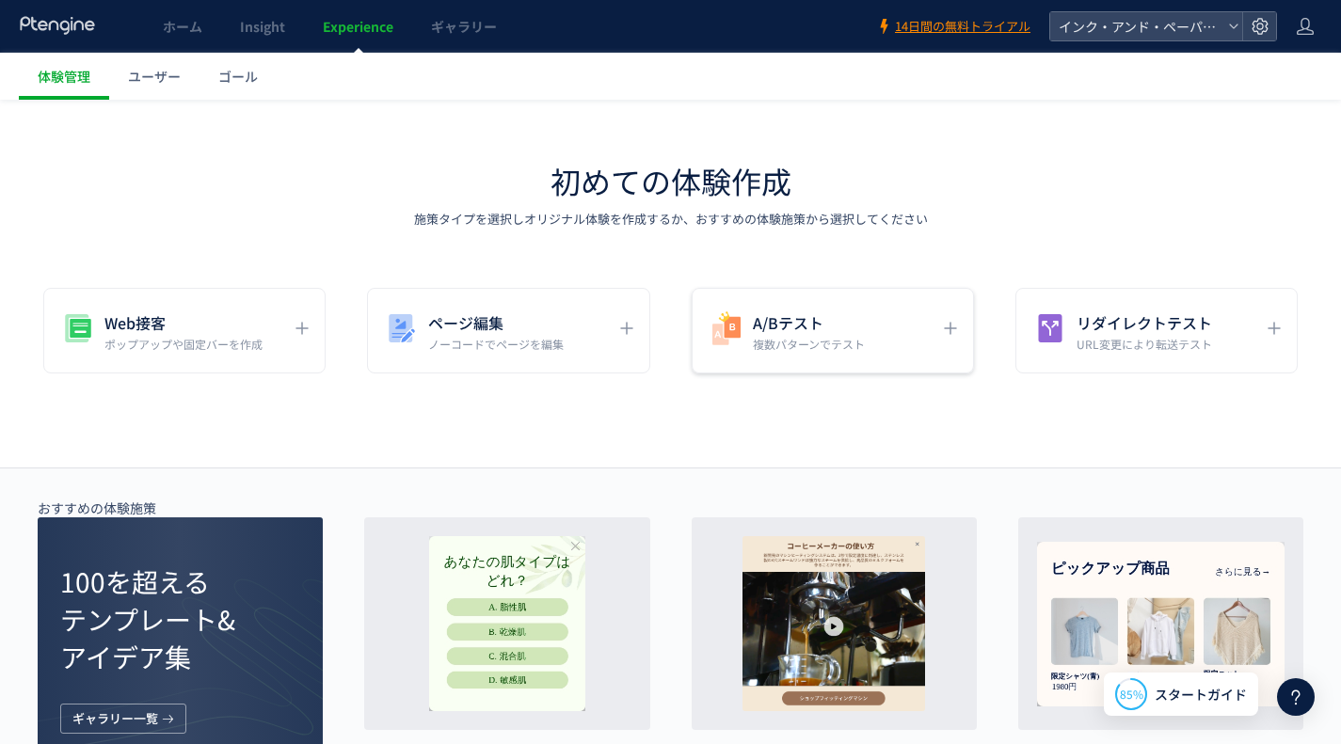
click at [767, 322] on h5 "A/Bテスト" at bounding box center [809, 323] width 112 height 26
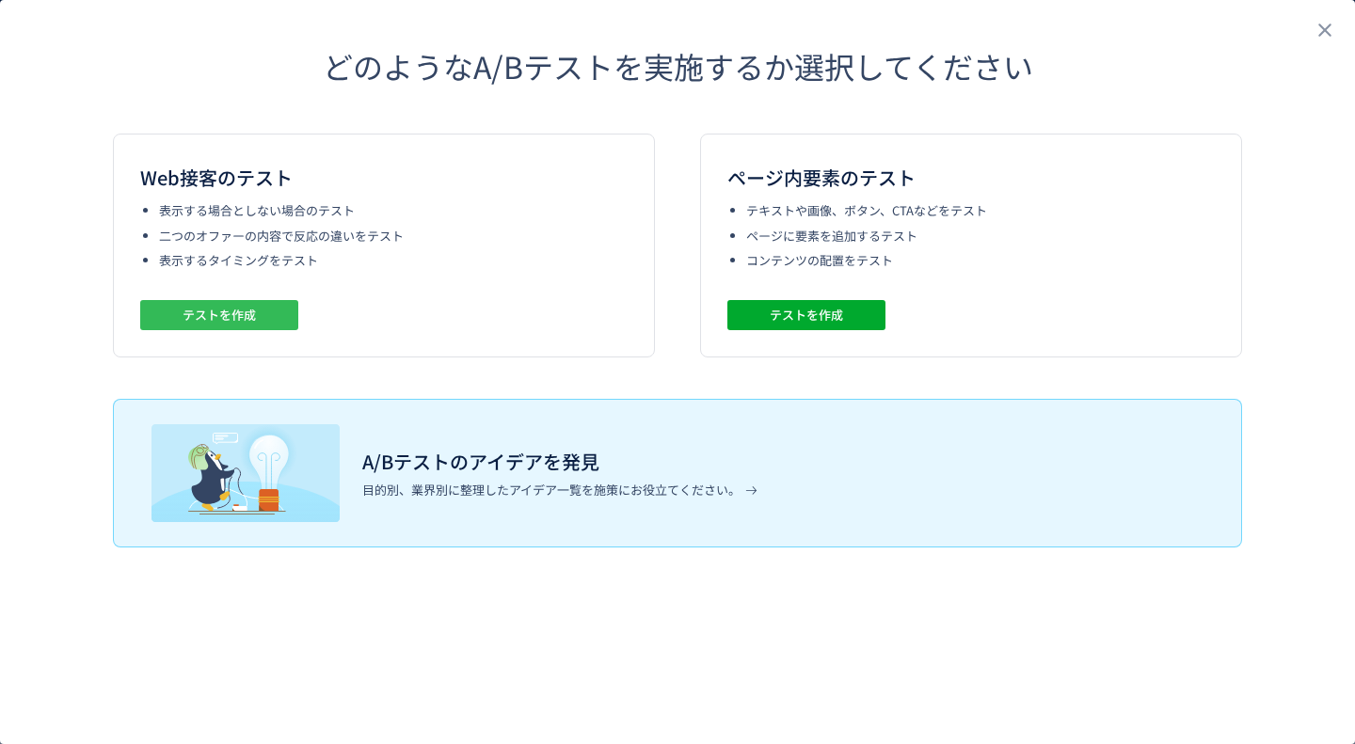
click at [231, 313] on span "テストを作成" at bounding box center [219, 315] width 73 height 30
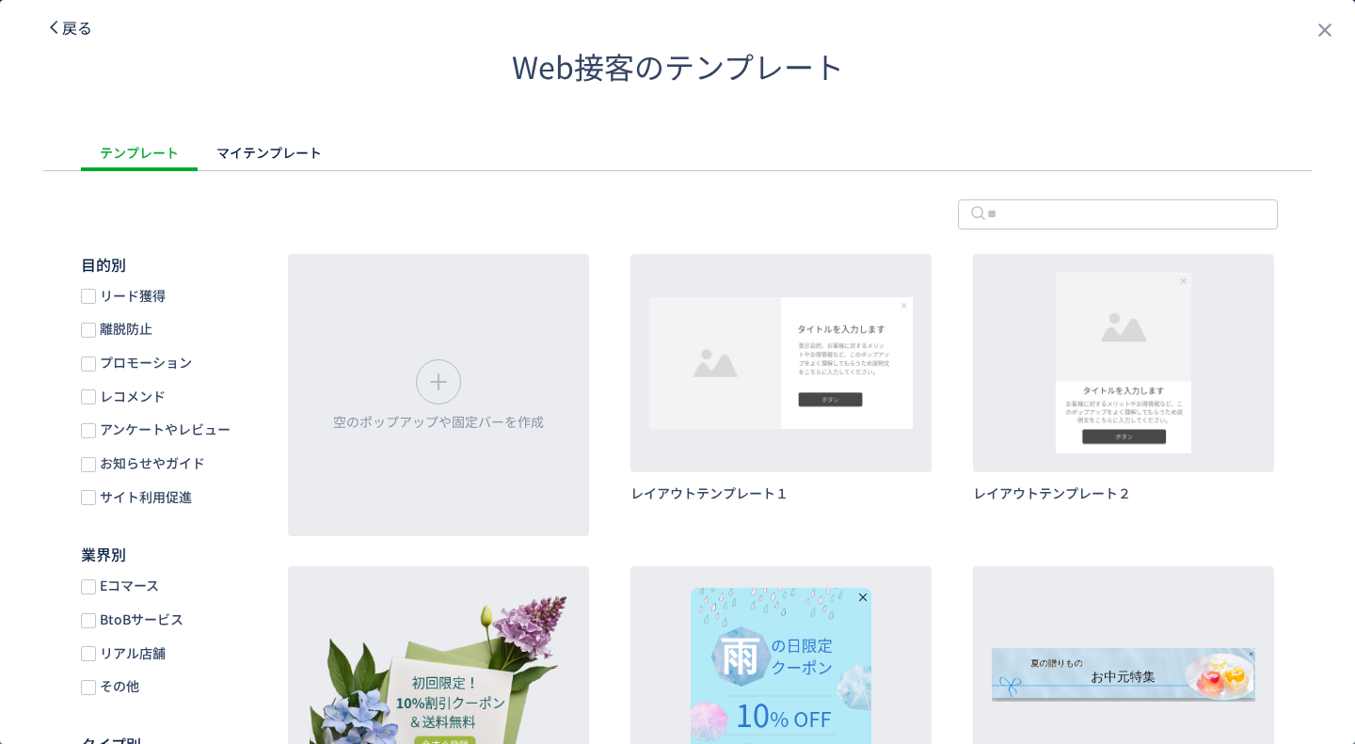
click at [67, 26] on span "戻る" at bounding box center [77, 27] width 30 height 23
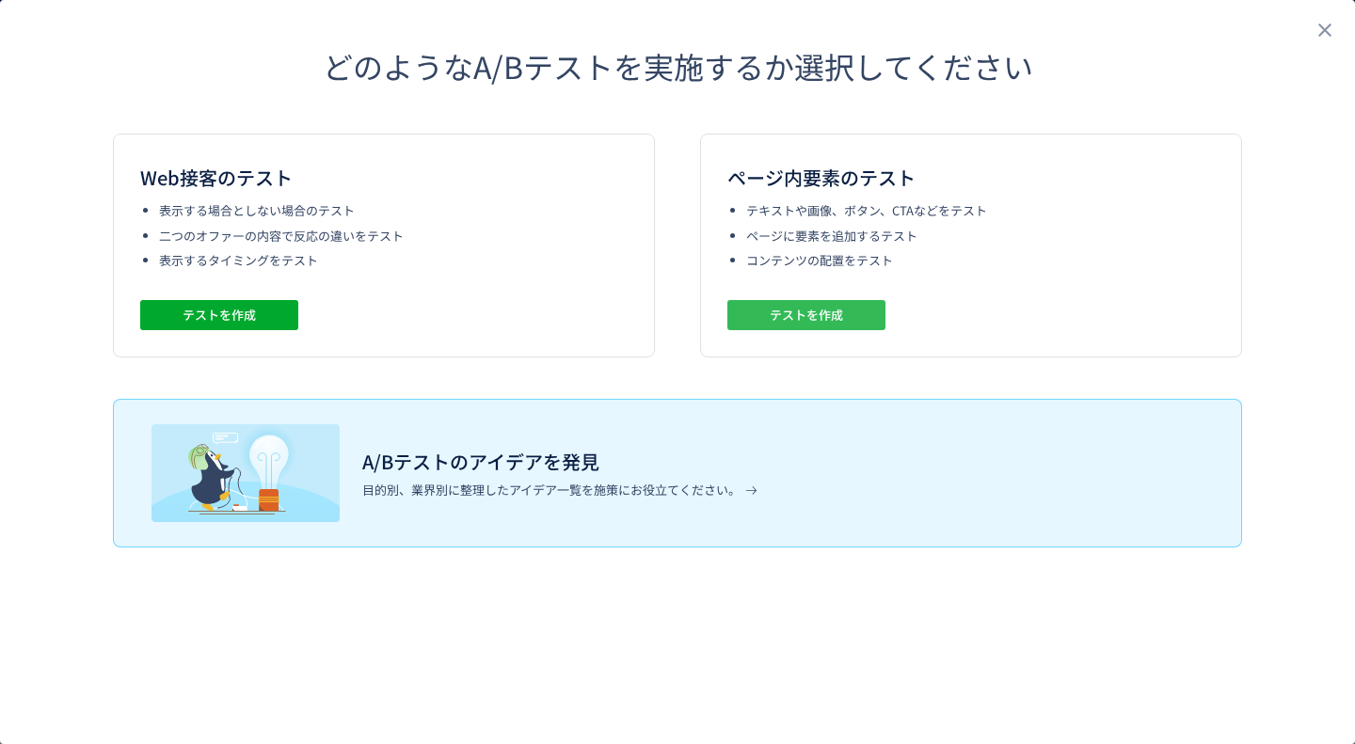
click at [830, 309] on span "テストを作成" at bounding box center [806, 315] width 73 height 30
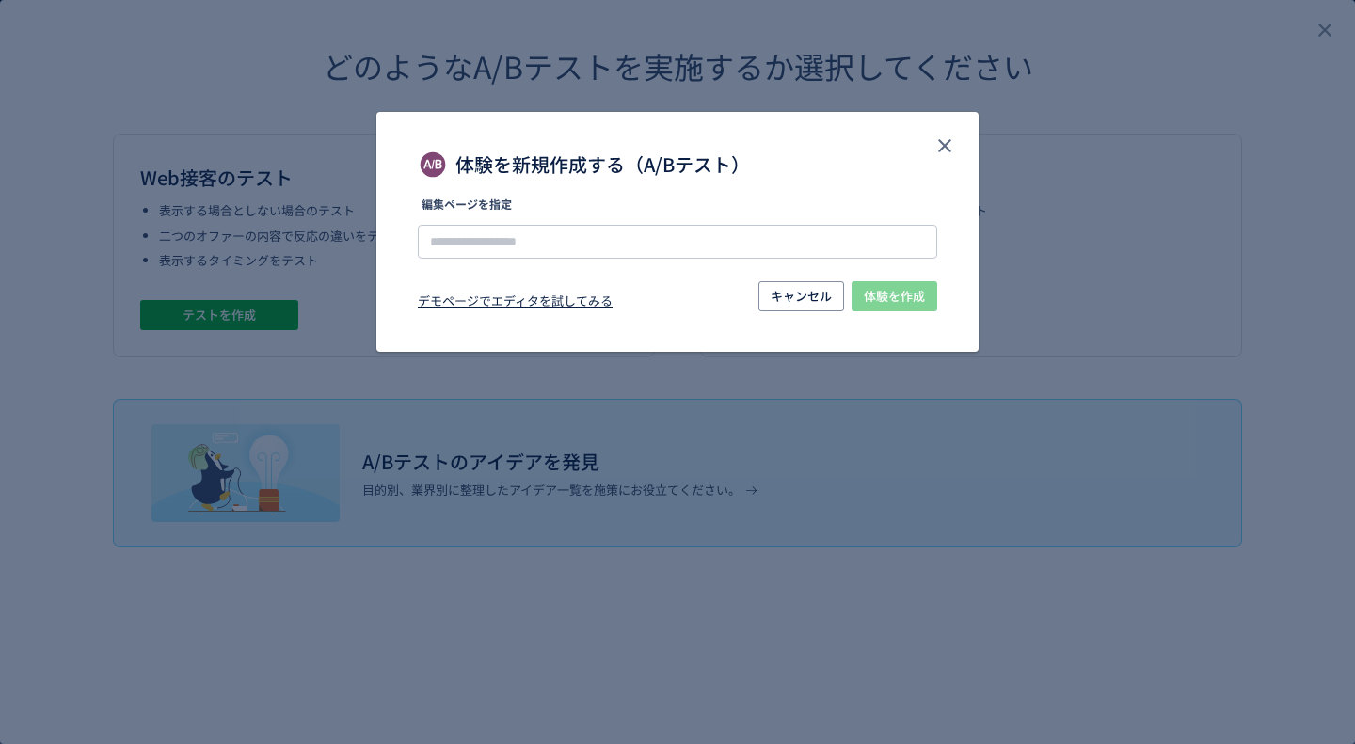
click at [464, 305] on div "デモページでエディタを試してみる" at bounding box center [515, 304] width 195 height 23
click at [558, 221] on div "体験を新規作成する（A/Bテスト）" at bounding box center [677, 240] width 519 height 38
click at [556, 247] on input "体験を新規作成する（A/Bテスト）" at bounding box center [677, 242] width 519 height 34
click at [587, 285] on li "[URL][DOMAIN_NAME]" at bounding box center [678, 295] width 504 height 32
type input "**********"
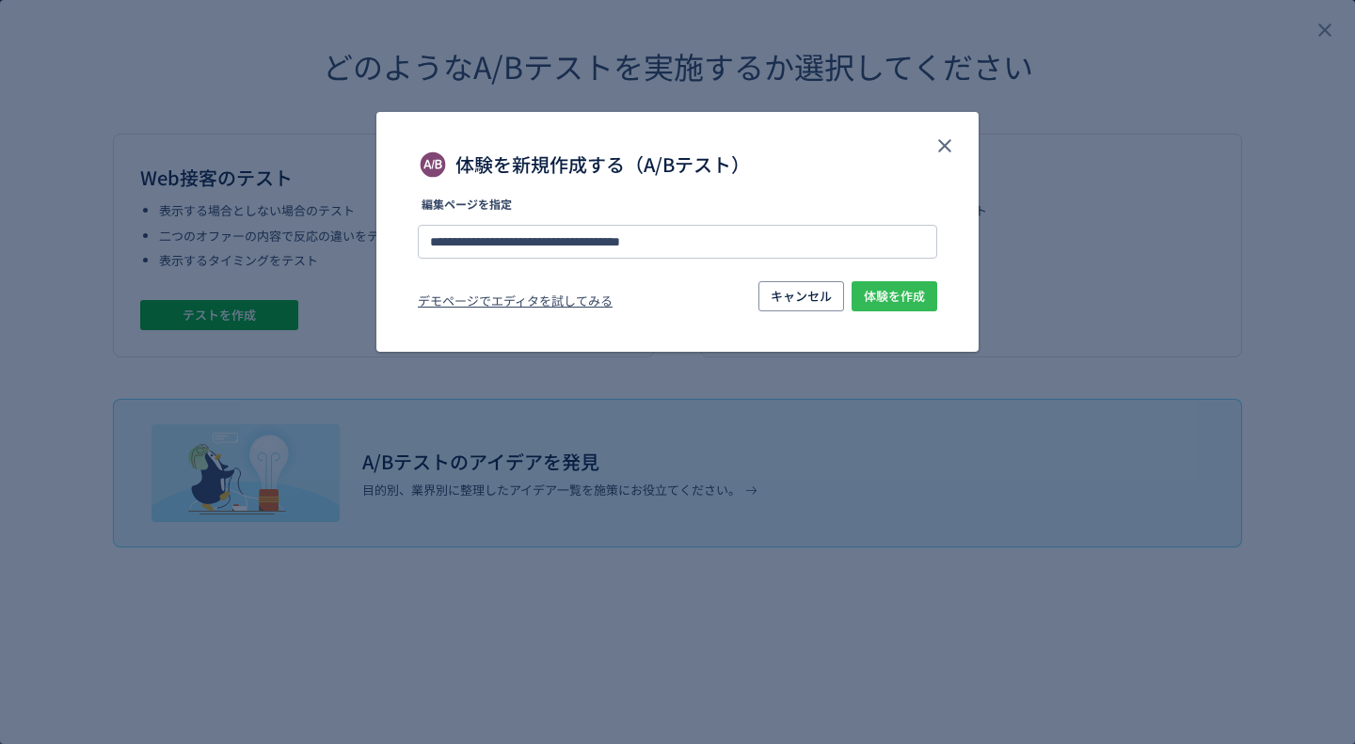
click at [872, 296] on span "体験を作成" at bounding box center [894, 296] width 61 height 30
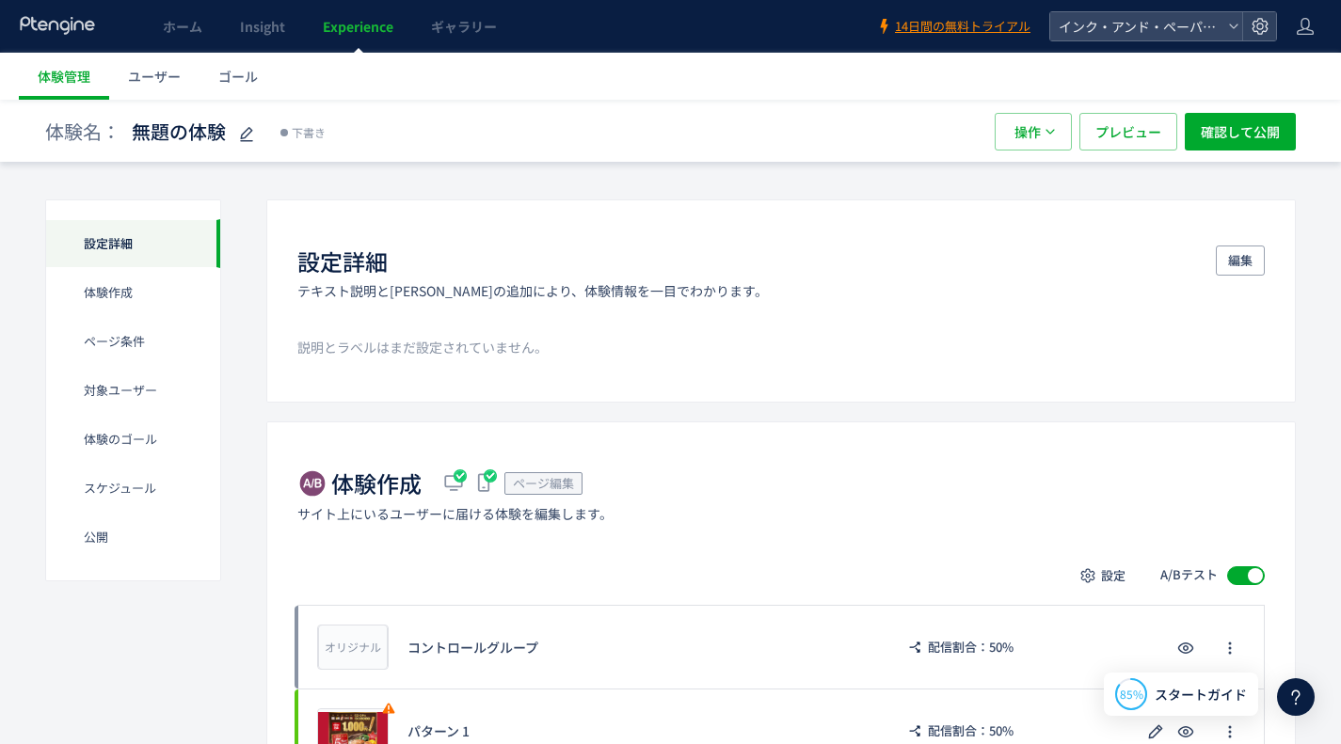
scroll to position [188, 0]
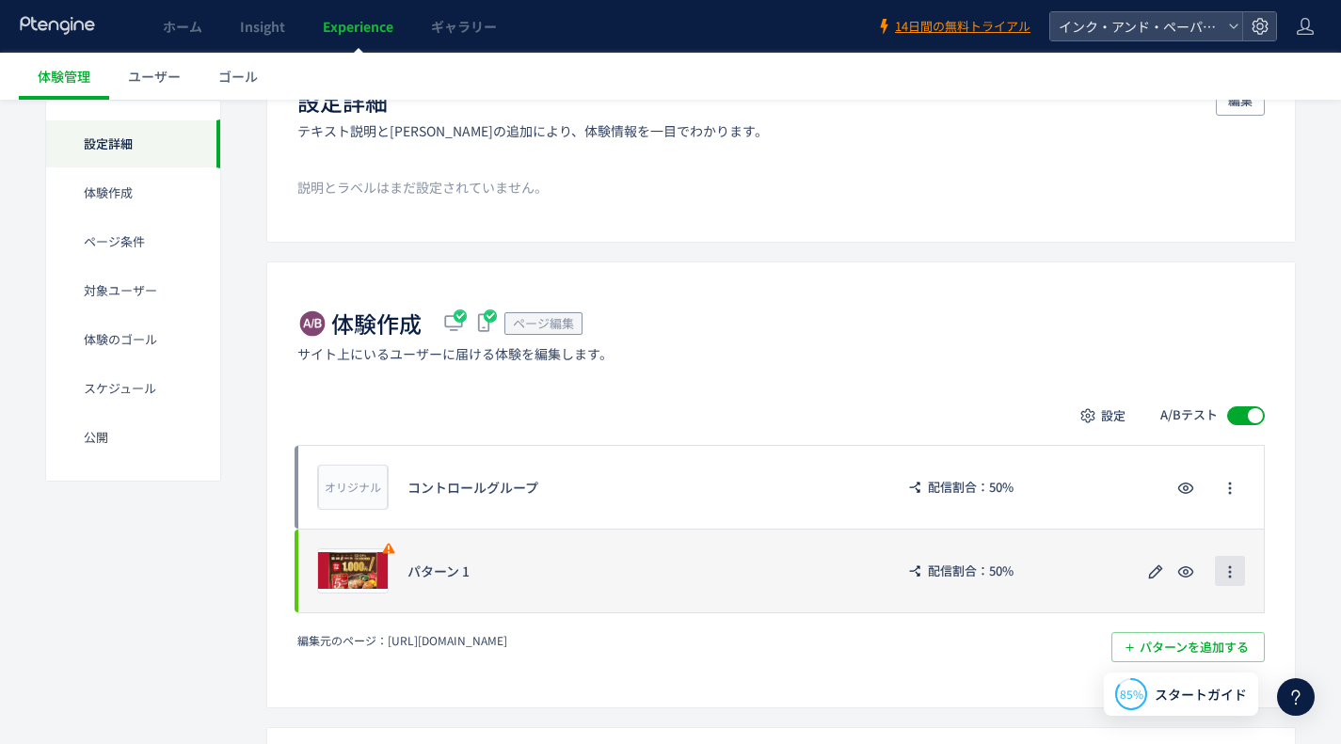
click at [1232, 581] on span "button" at bounding box center [1229, 571] width 15 height 30
click at [1155, 575] on use "button" at bounding box center [1156, 572] width 14 height 14
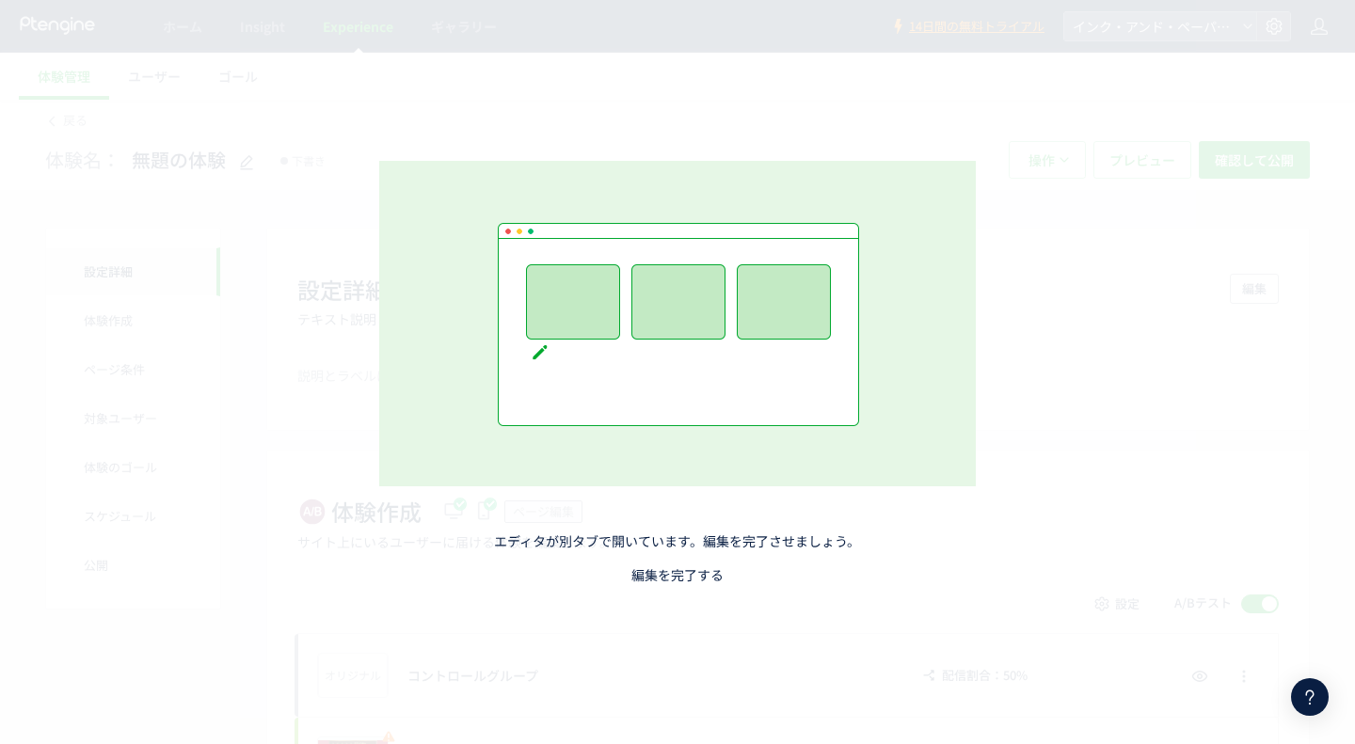
click at [677, 579] on link "編集を完了する" at bounding box center [677, 575] width 92 height 19
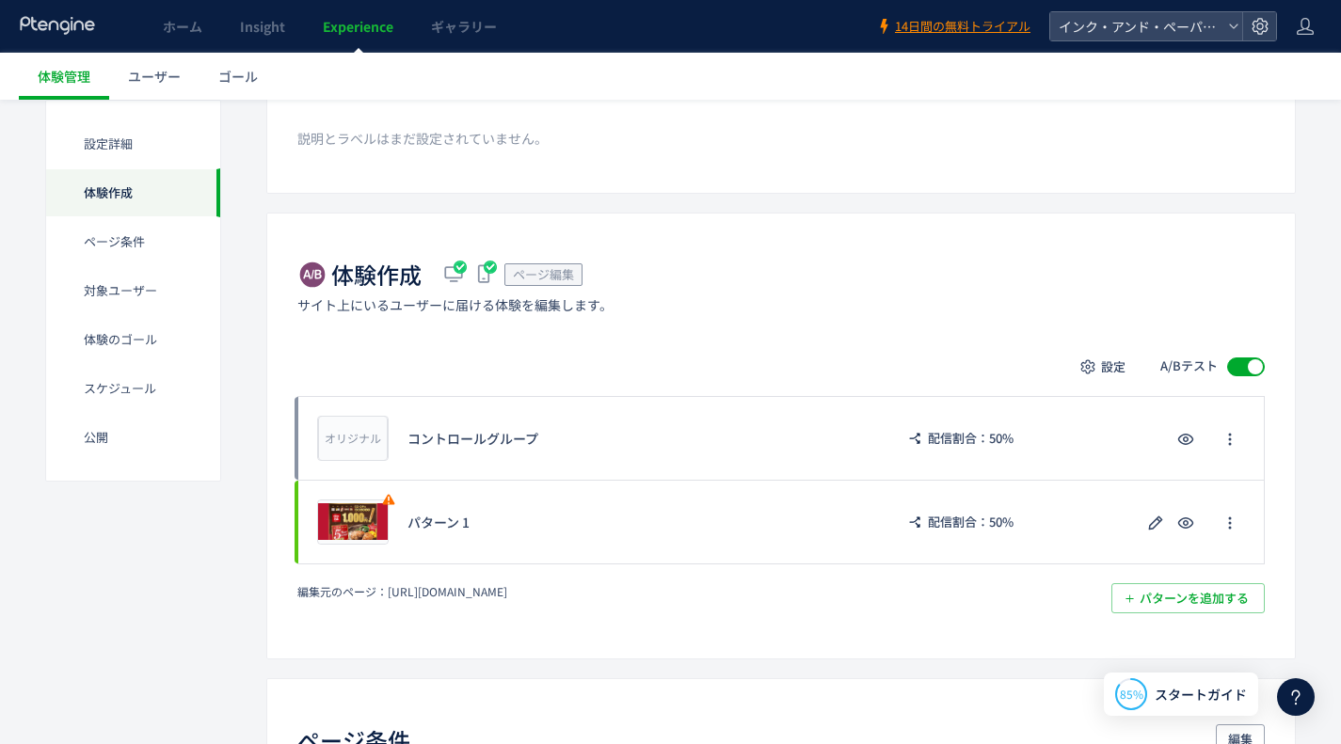
scroll to position [376, 0]
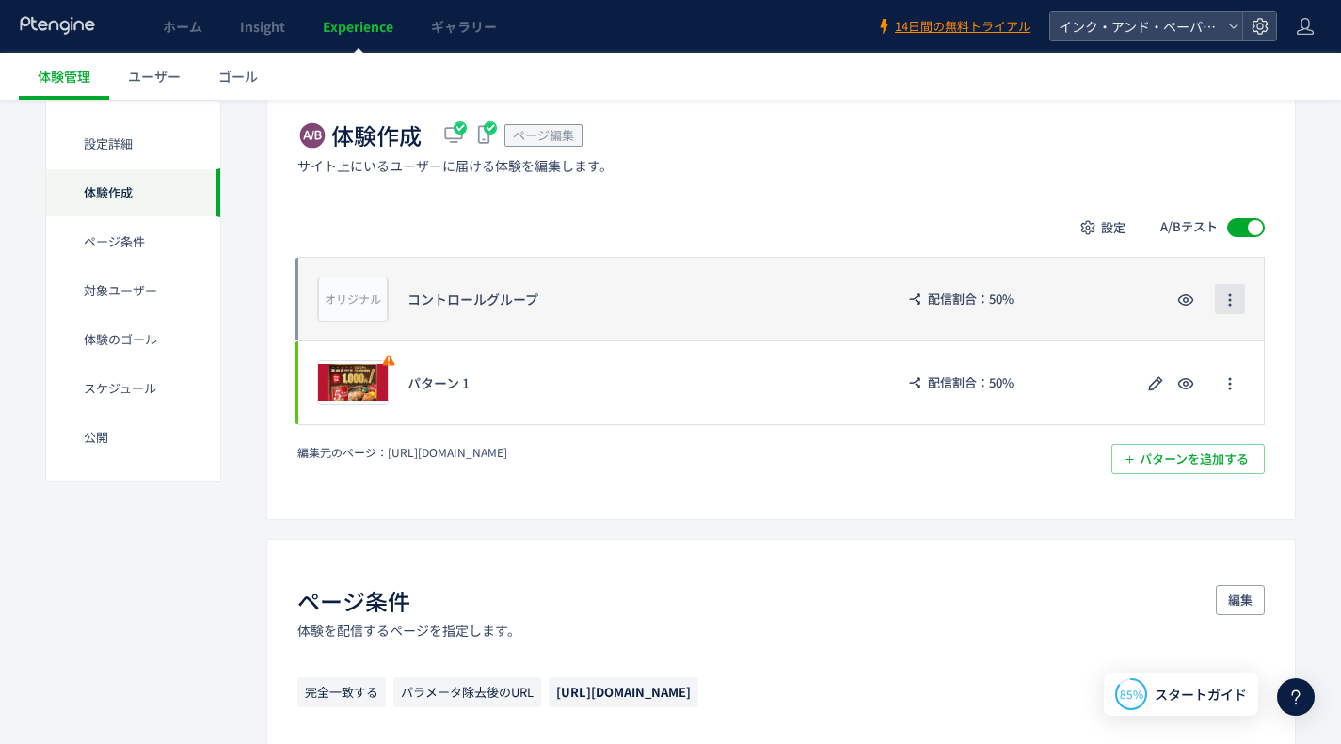
click at [1227, 302] on icon "button" at bounding box center [1229, 300] width 15 height 15
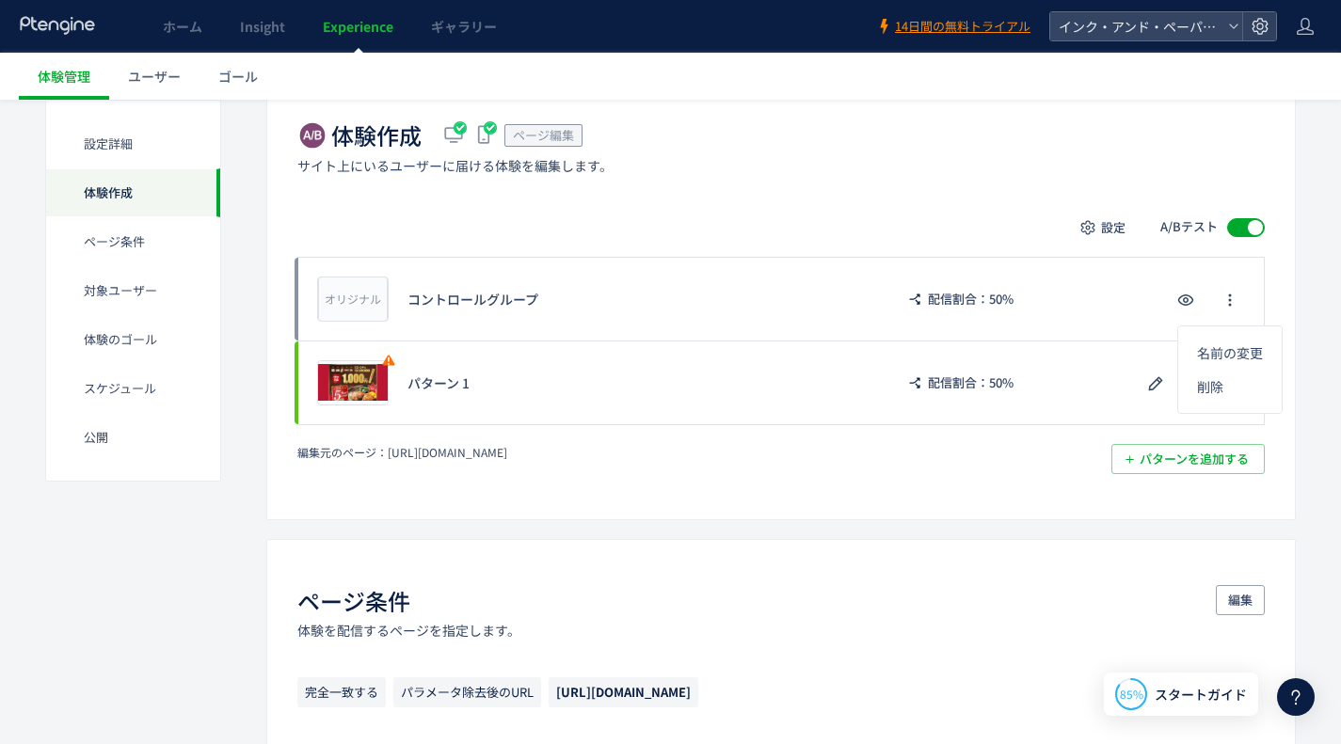
click at [657, 162] on div "体験作成 ページ編集 サイト上にいるユーザーに届ける体験を編集します。" at bounding box center [780, 146] width 967 height 55
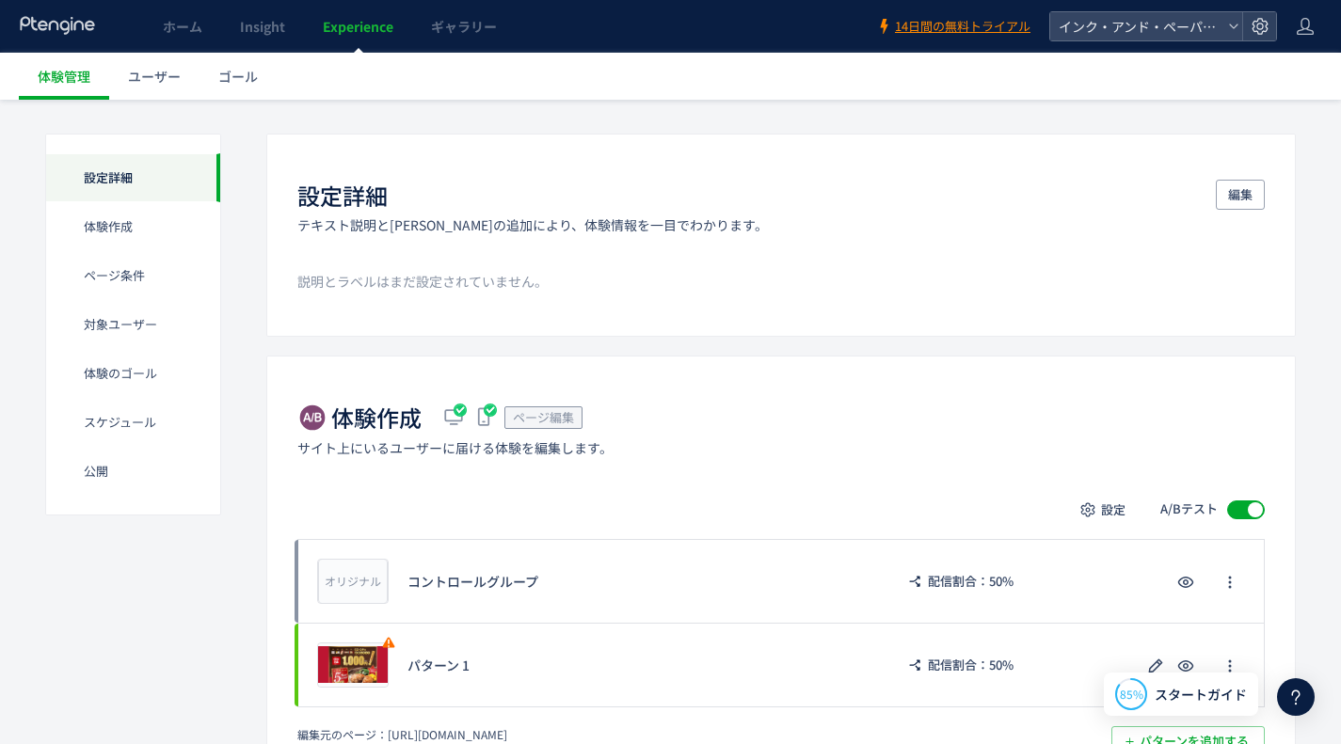
click at [165, 160] on div "設定詳細" at bounding box center [133, 177] width 174 height 49
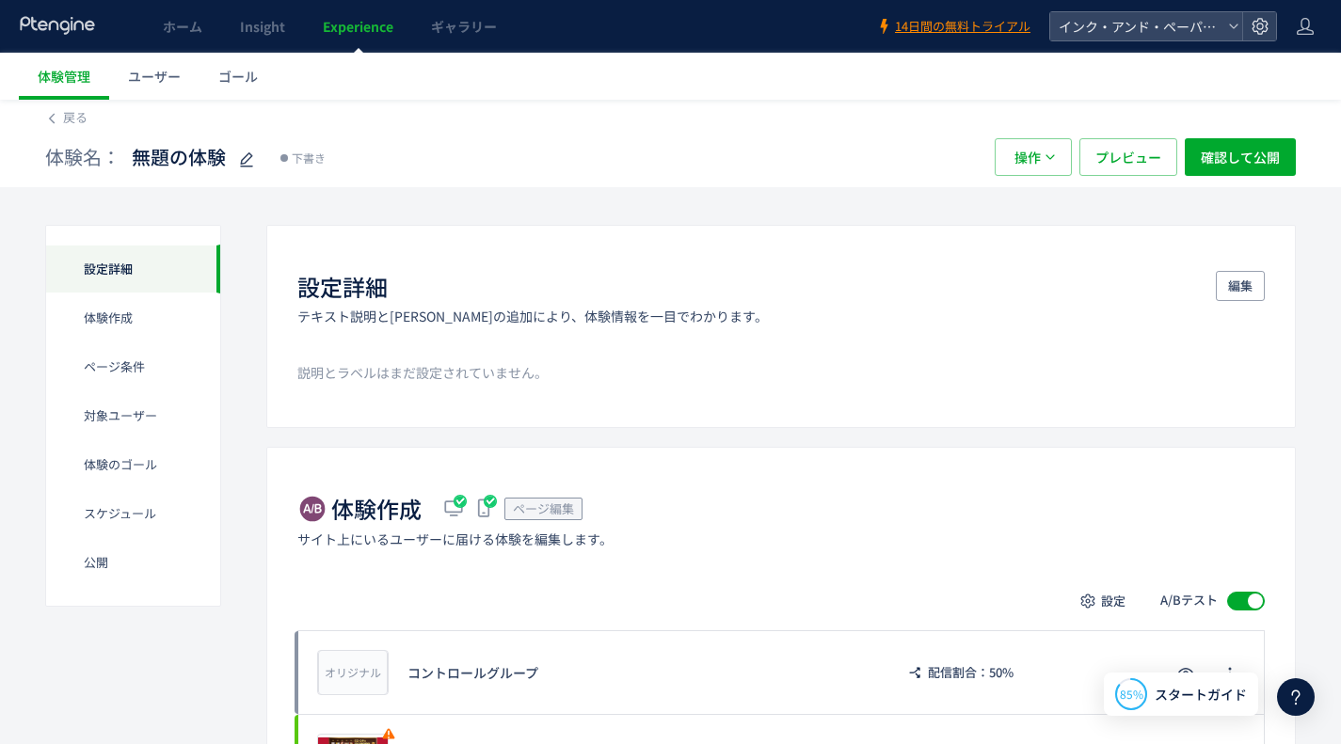
scroll to position [0, 0]
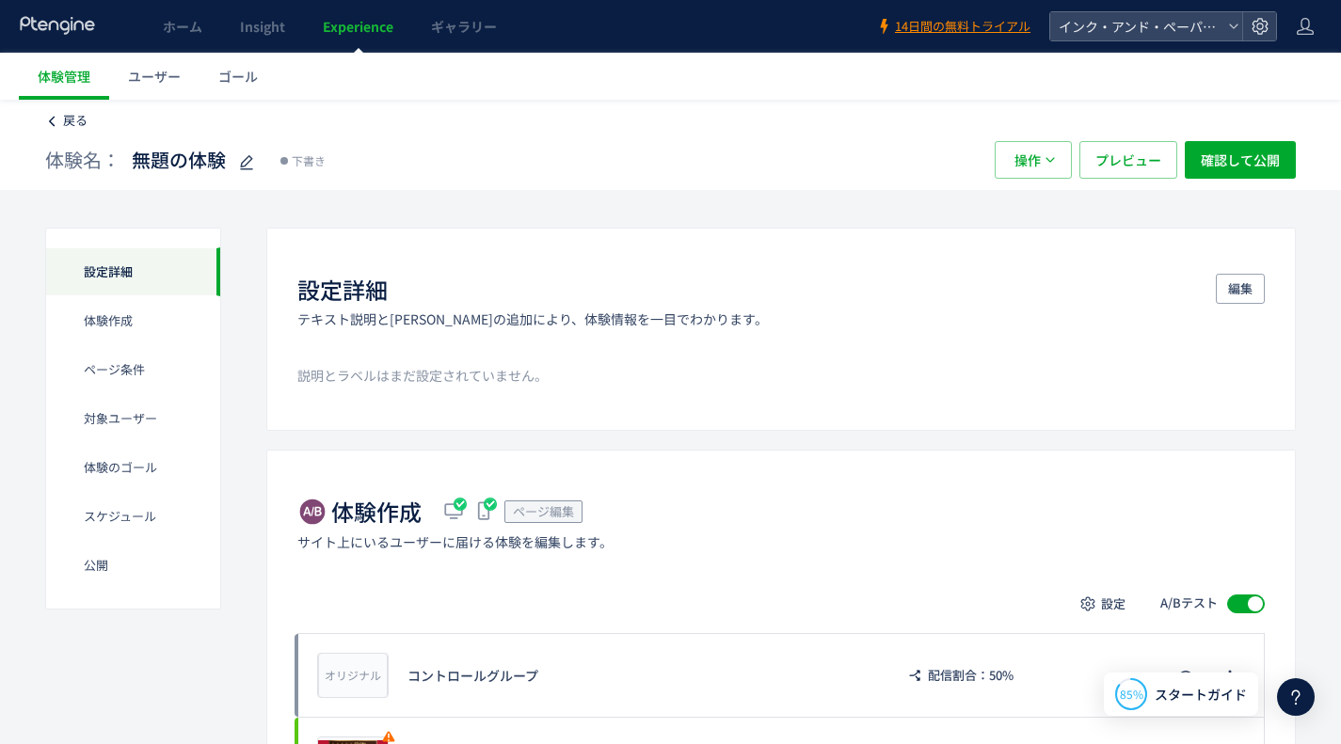
click at [79, 120] on span "戻る" at bounding box center [75, 120] width 24 height 18
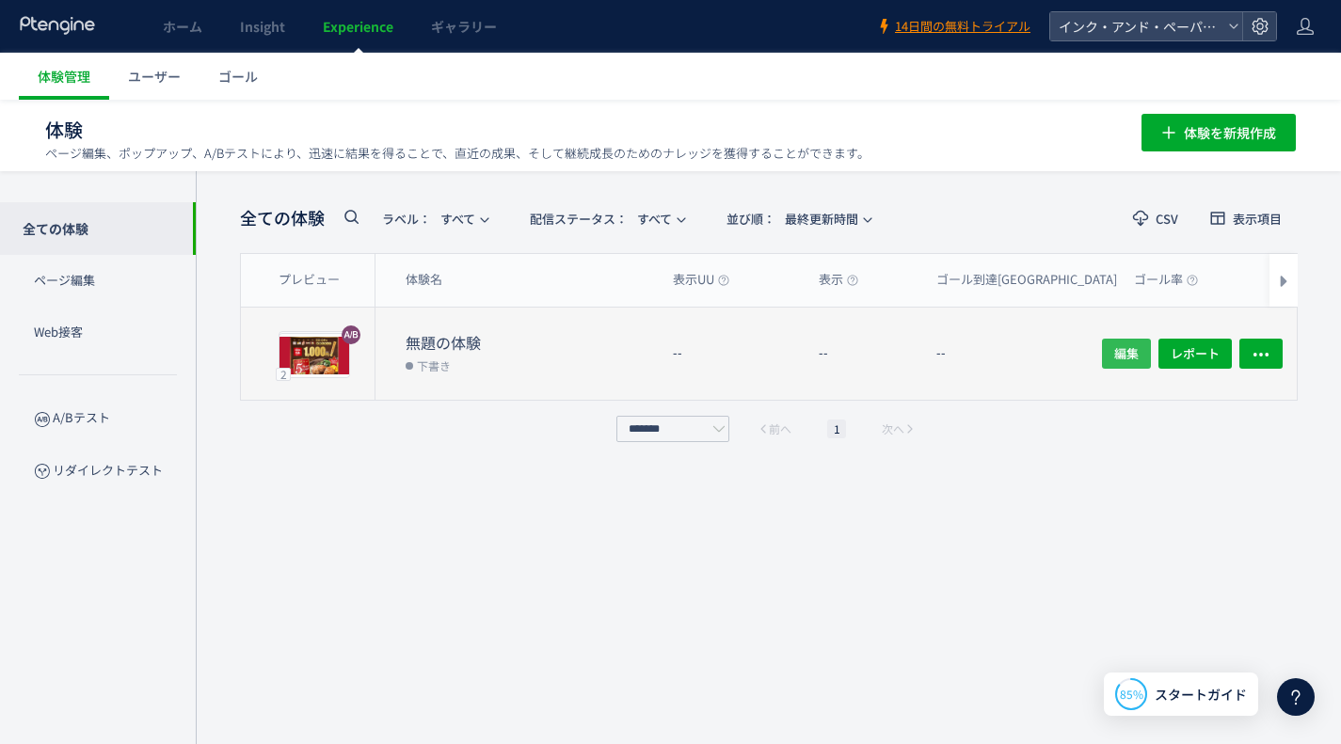
click at [1115, 346] on span "編集" at bounding box center [1126, 354] width 24 height 30
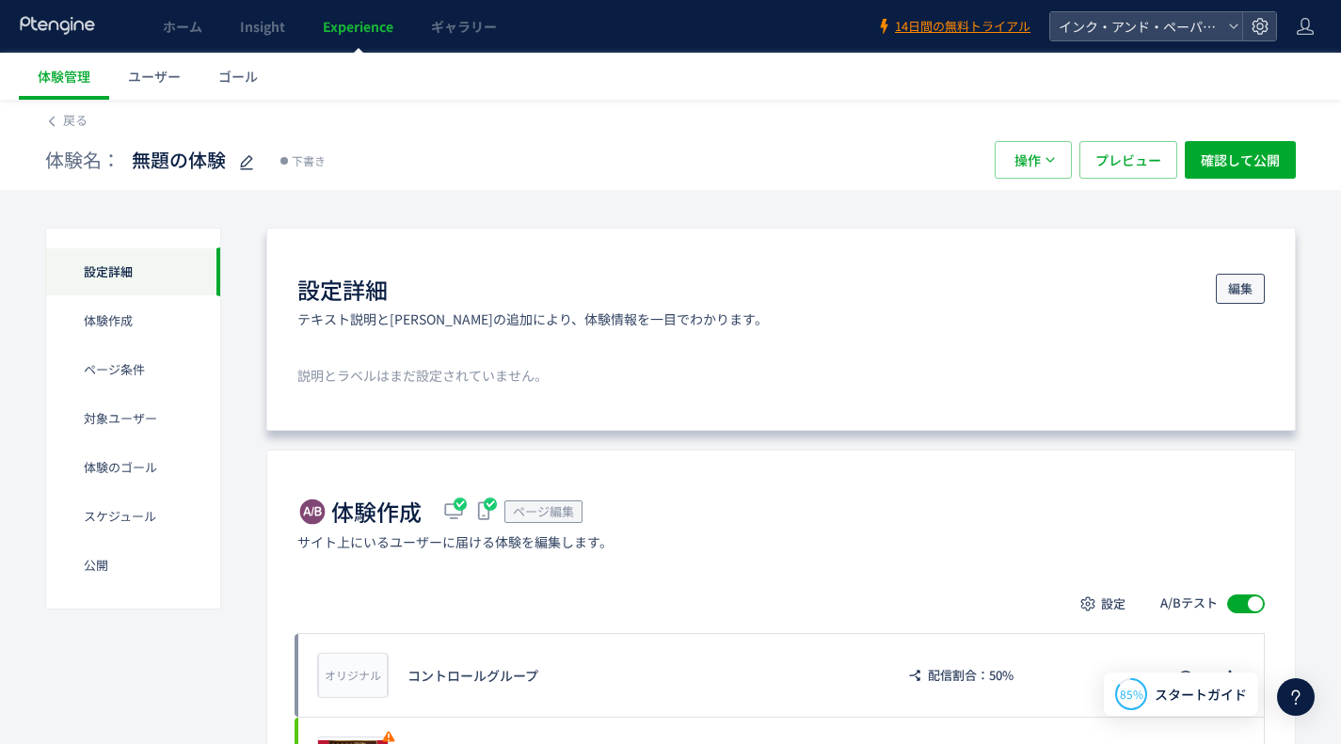
click at [1239, 278] on span "編集" at bounding box center [1240, 289] width 24 height 30
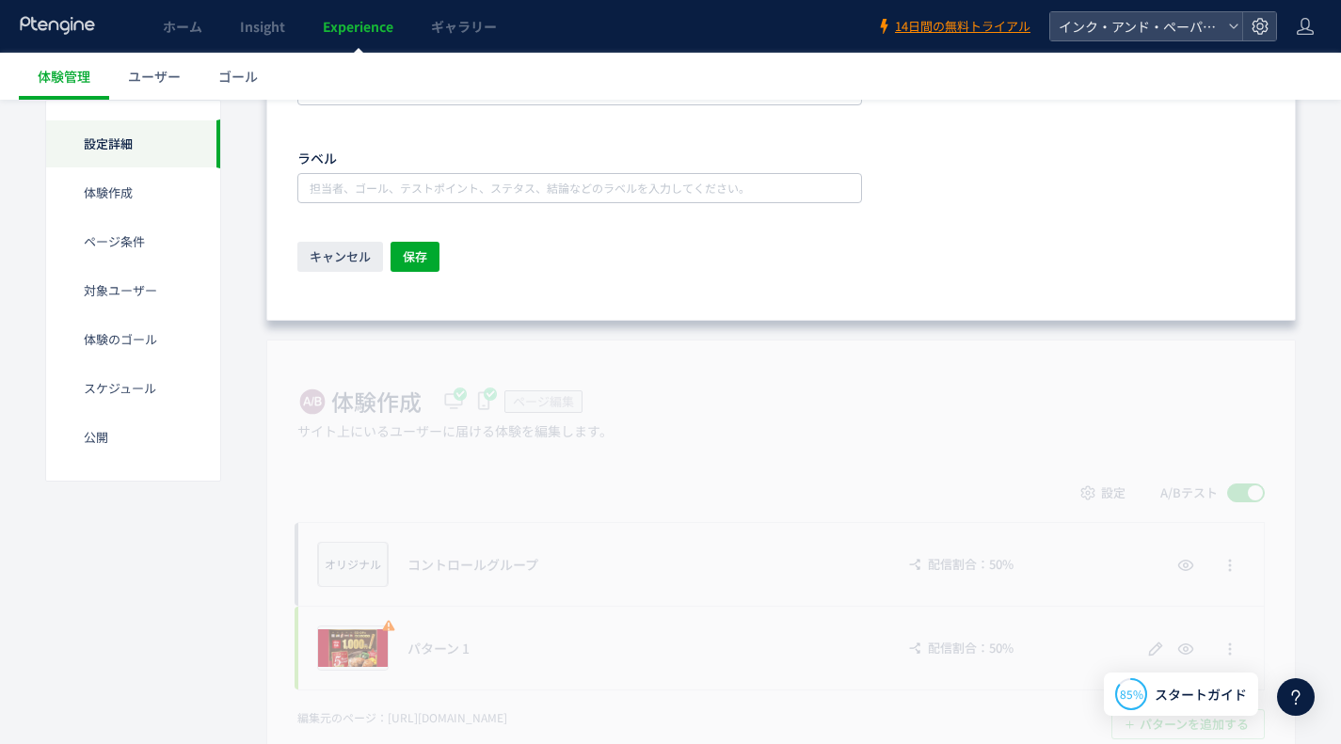
scroll to position [376, 0]
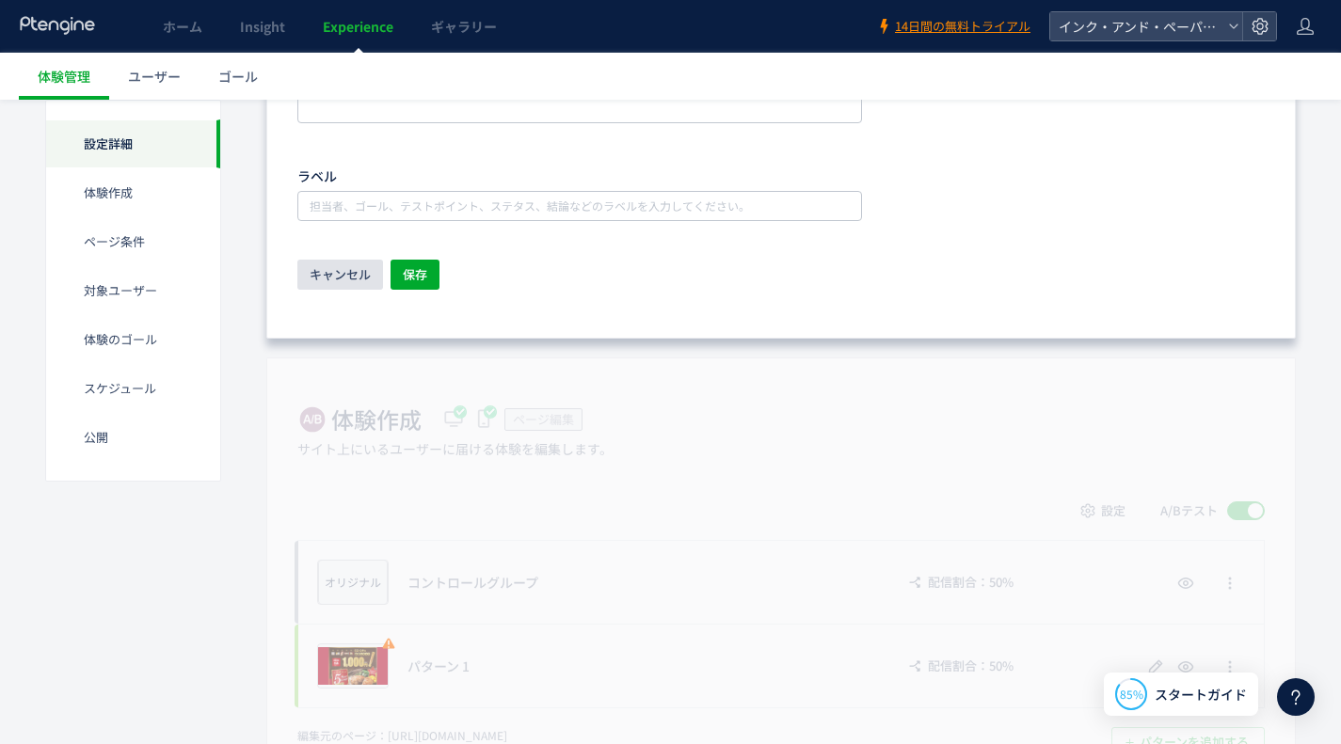
click at [332, 271] on span "キャンセル" at bounding box center [340, 275] width 61 height 30
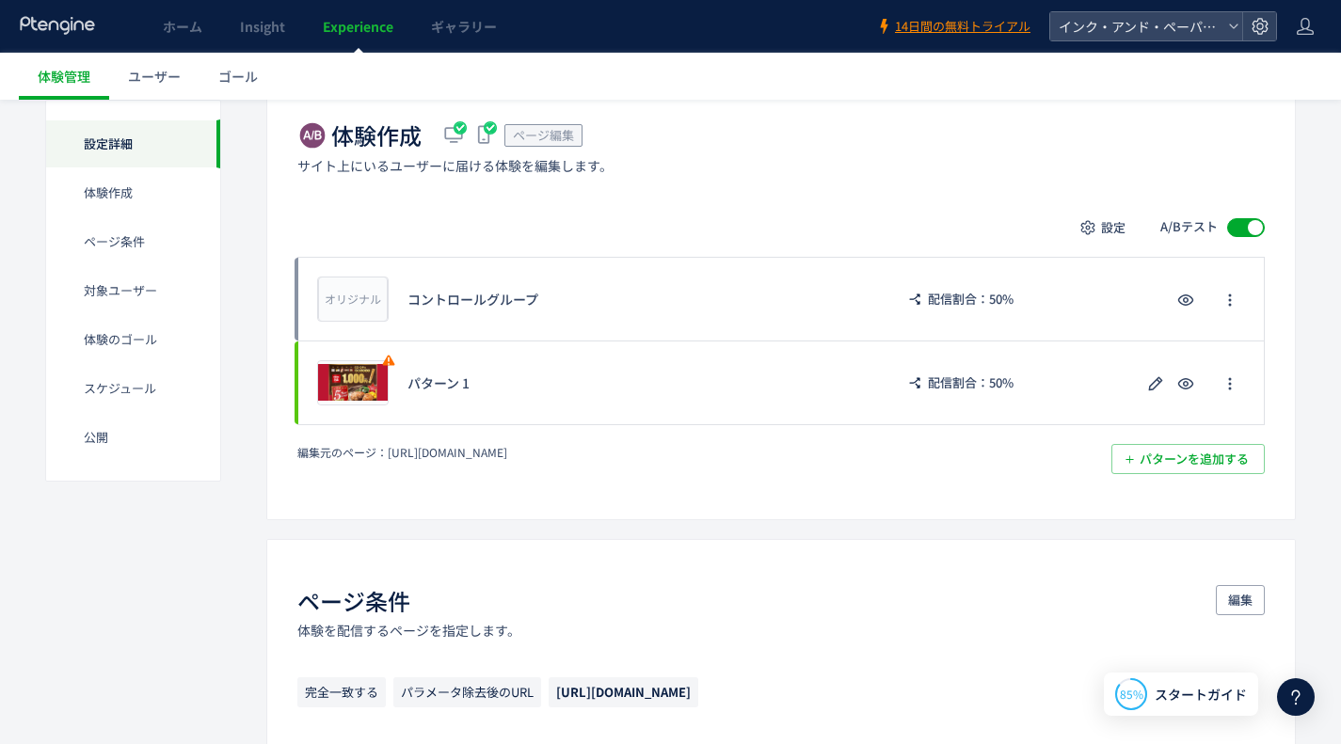
scroll to position [0, 0]
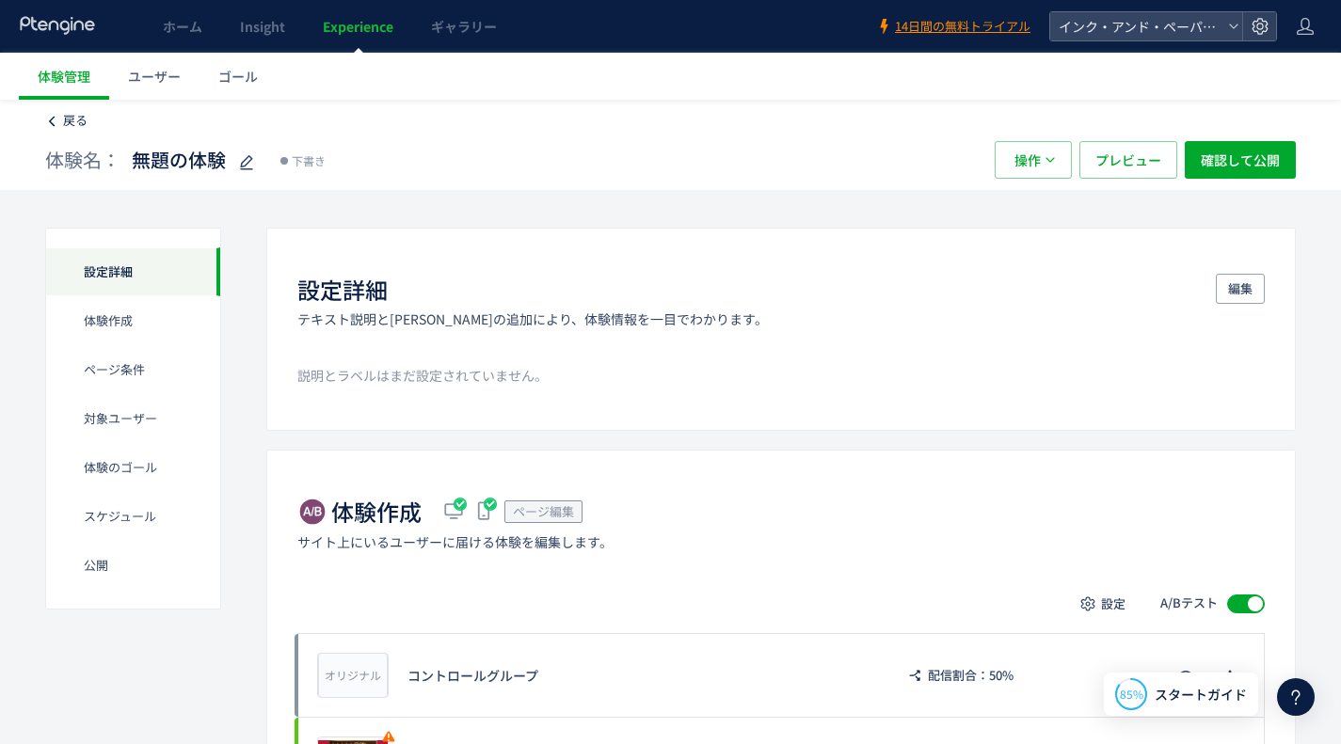
click at [64, 123] on span "戻る" at bounding box center [75, 120] width 24 height 18
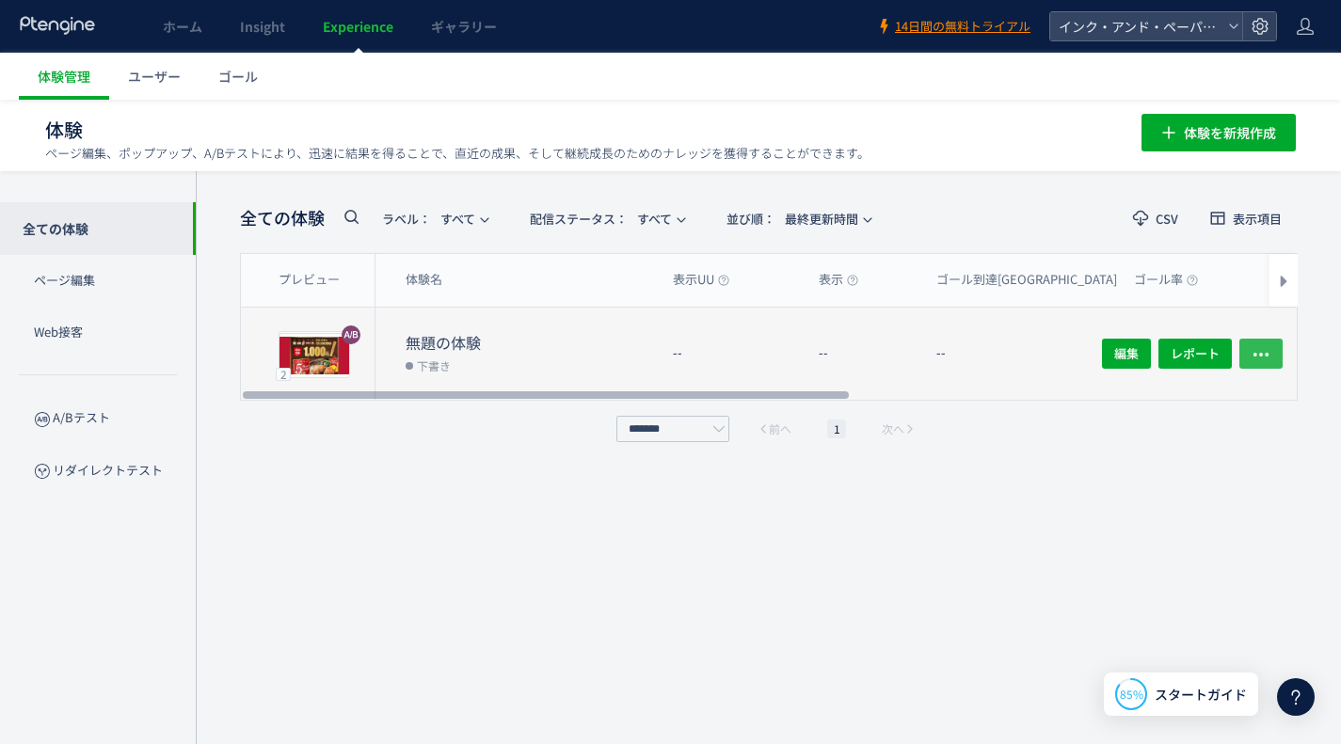
click at [1249, 349] on button "button" at bounding box center [1260, 354] width 43 height 30
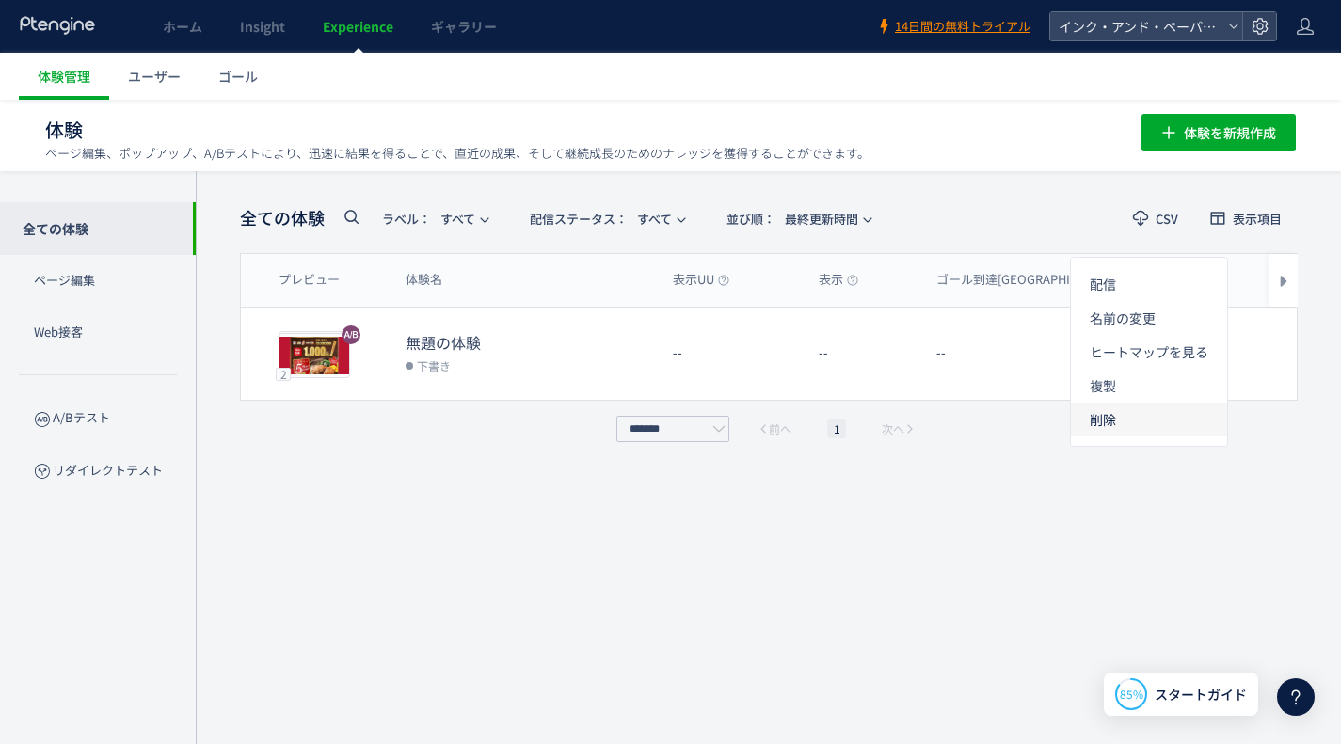
click at [1166, 406] on li "削除" at bounding box center [1149, 420] width 156 height 34
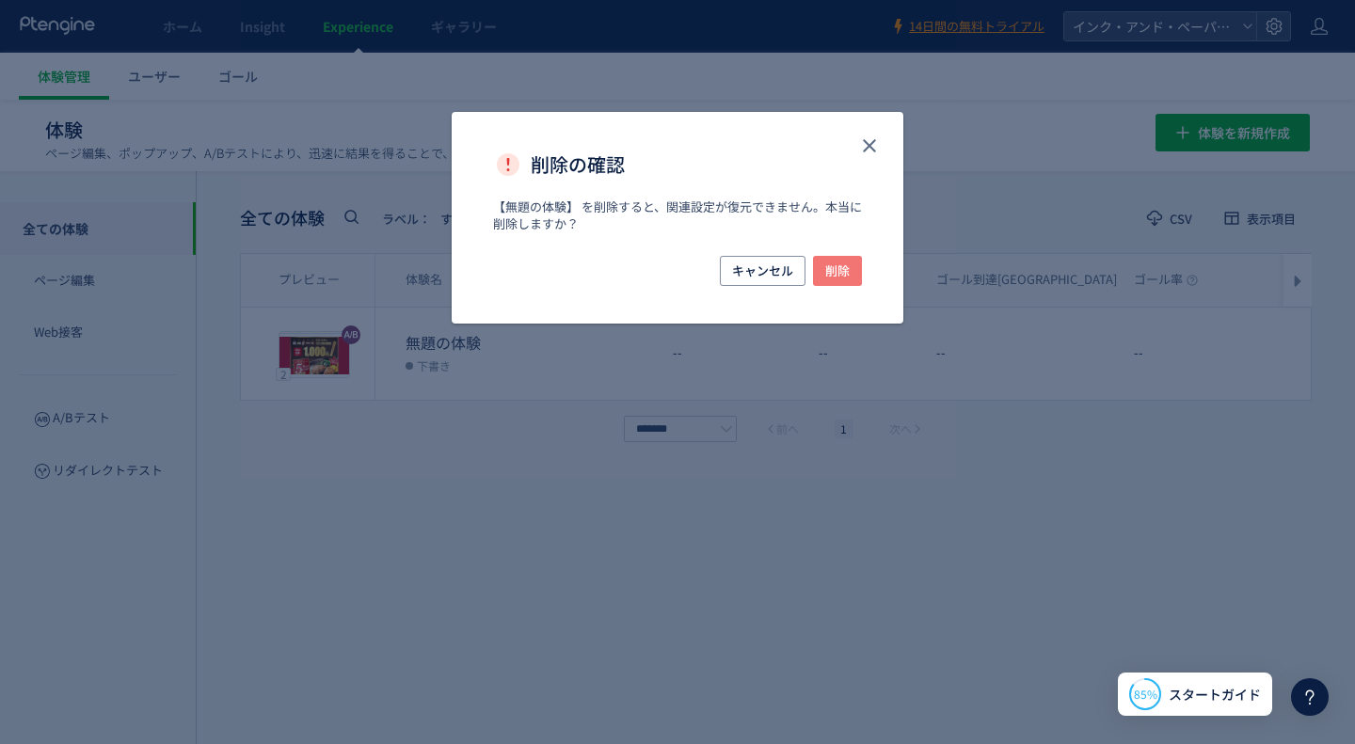
click at [848, 258] on span "削除" at bounding box center [837, 271] width 24 height 30
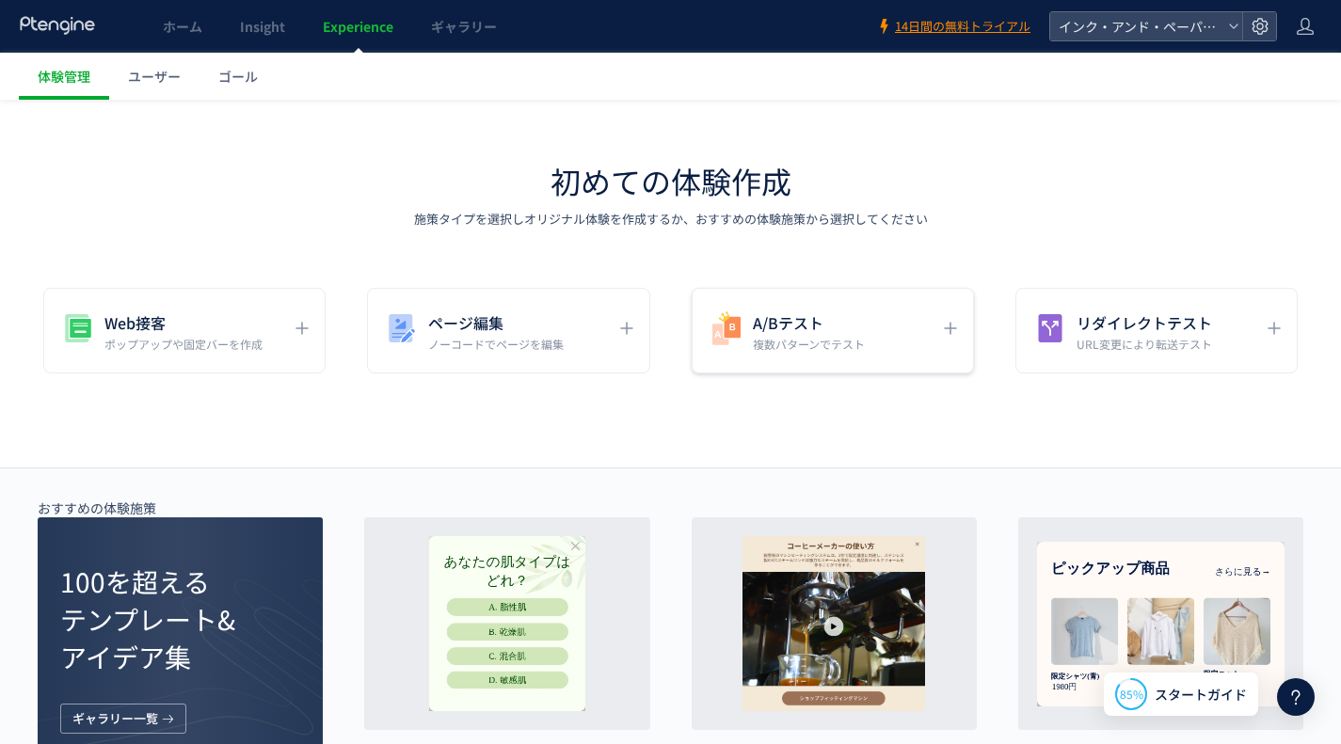
click at [797, 331] on h5 "A/Bテスト" at bounding box center [809, 323] width 112 height 26
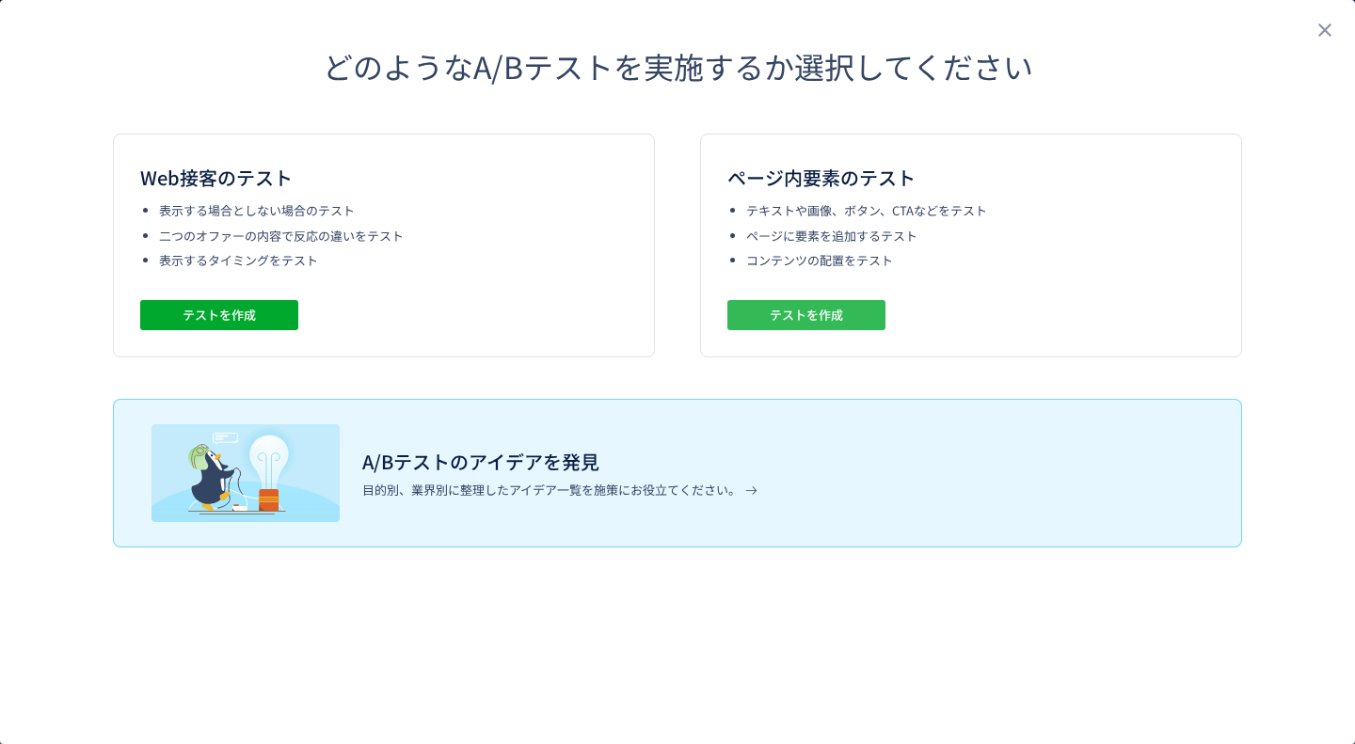
click at [818, 315] on span "テストを作成" at bounding box center [806, 315] width 73 height 30
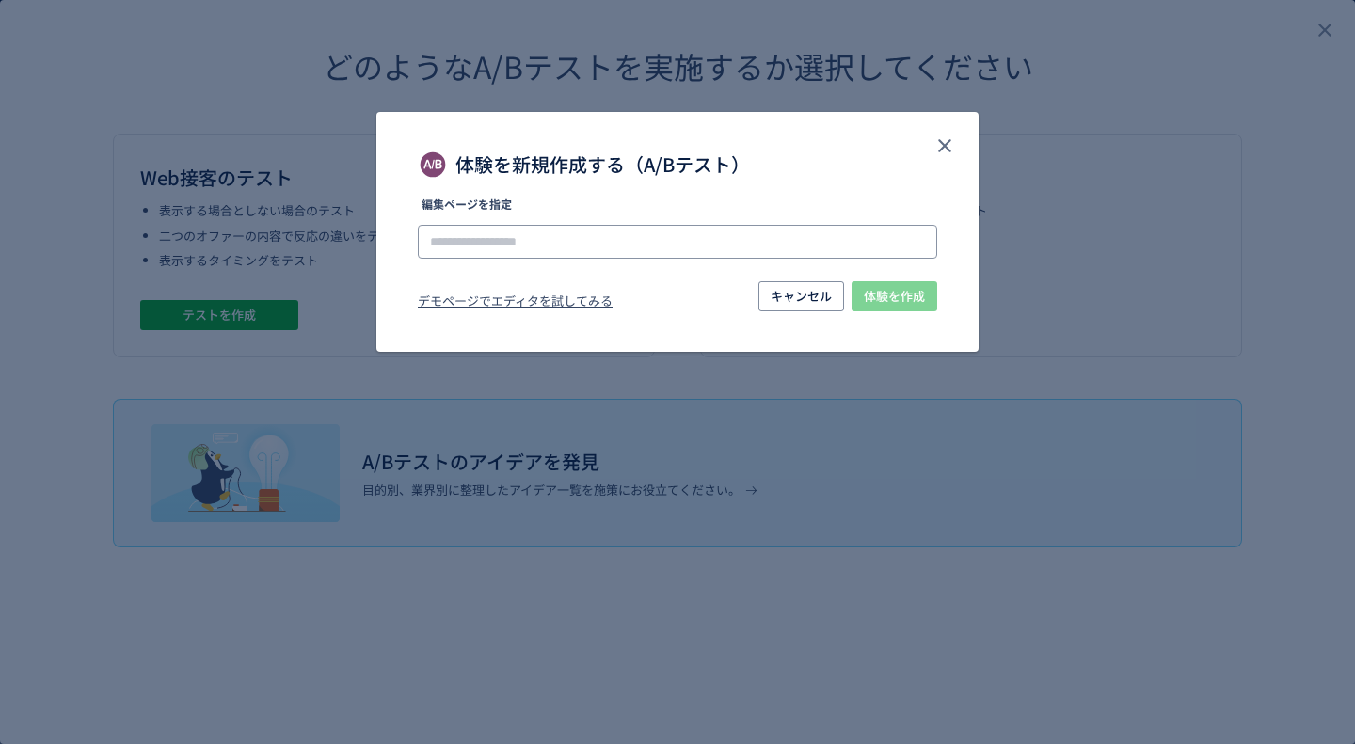
click at [547, 240] on input "体験を新規作成する（A/Bテスト）" at bounding box center [677, 242] width 519 height 34
click at [564, 284] on li "[URL][DOMAIN_NAME]" at bounding box center [678, 295] width 504 height 32
type input "**********"
click at [900, 294] on span "体験を作成" at bounding box center [894, 296] width 61 height 30
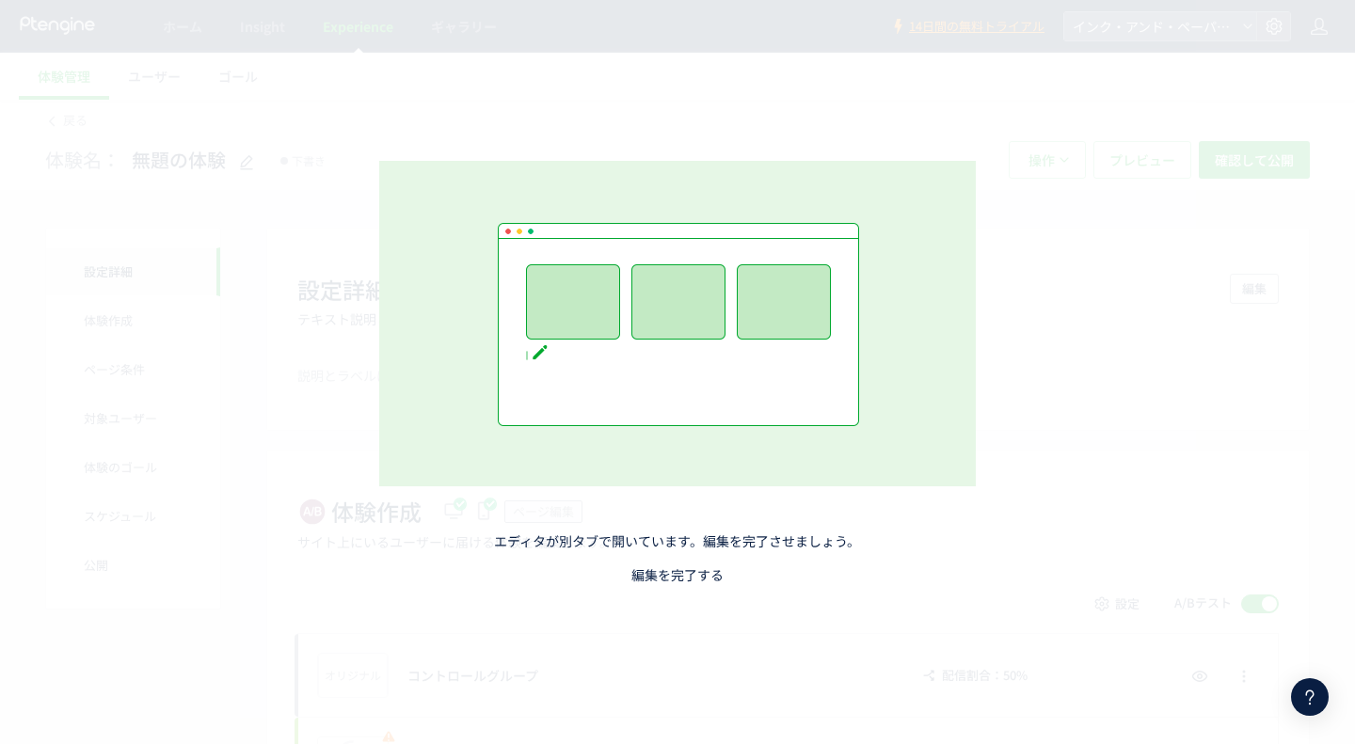
click at [656, 571] on link "編集を完了する" at bounding box center [677, 575] width 92 height 19
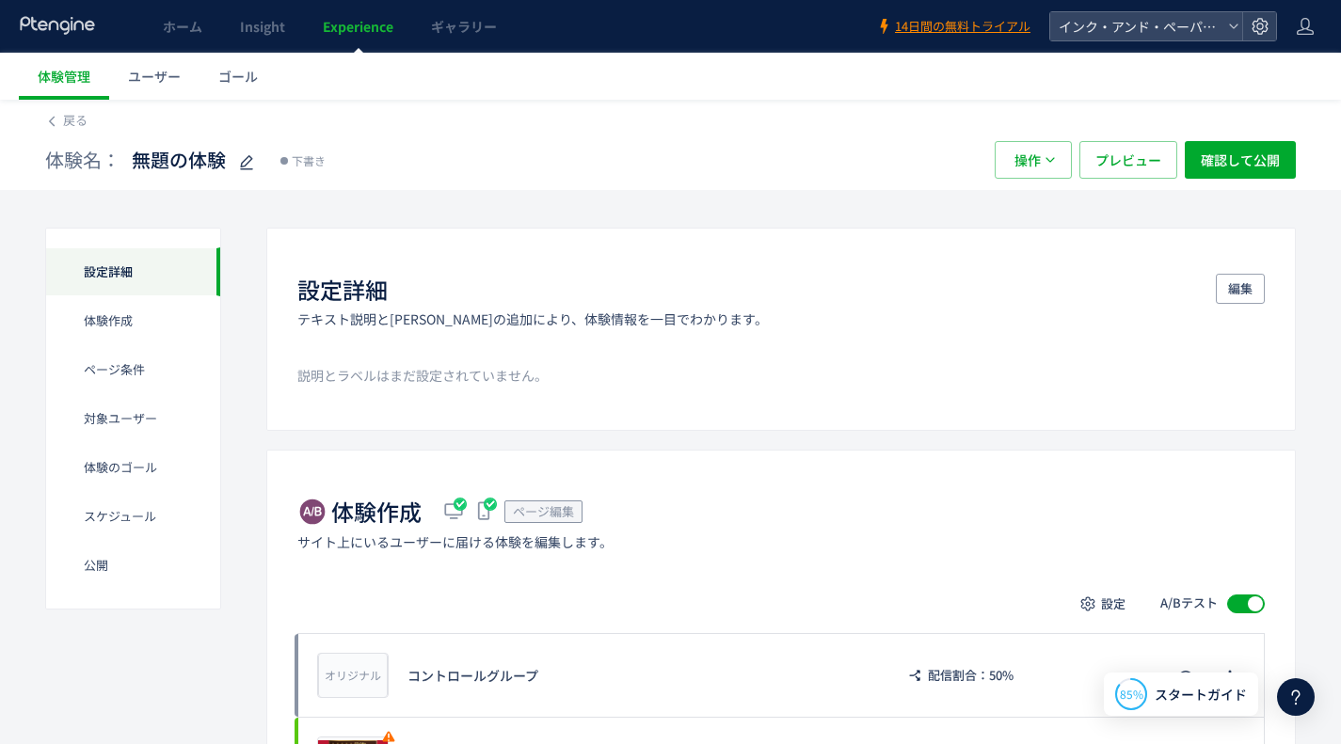
click at [1239, 602] on span at bounding box center [1246, 604] width 38 height 19
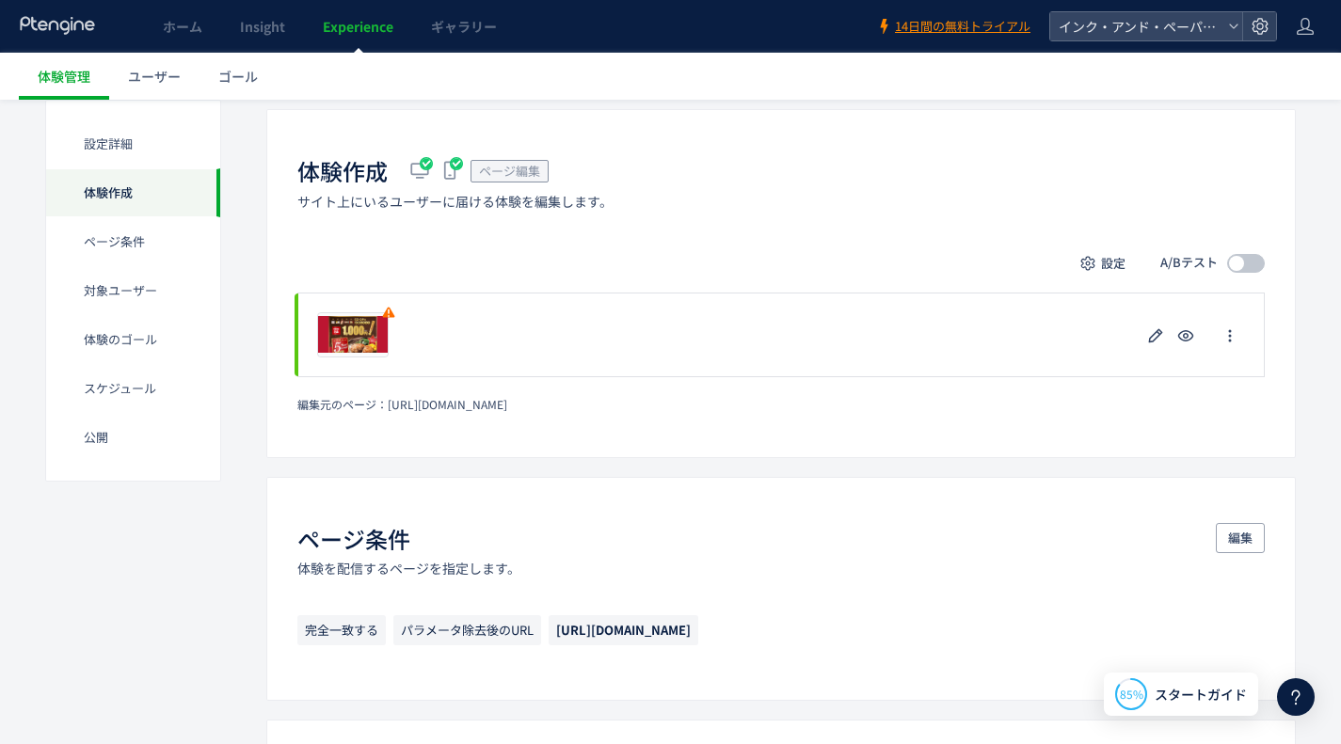
scroll to position [376, 0]
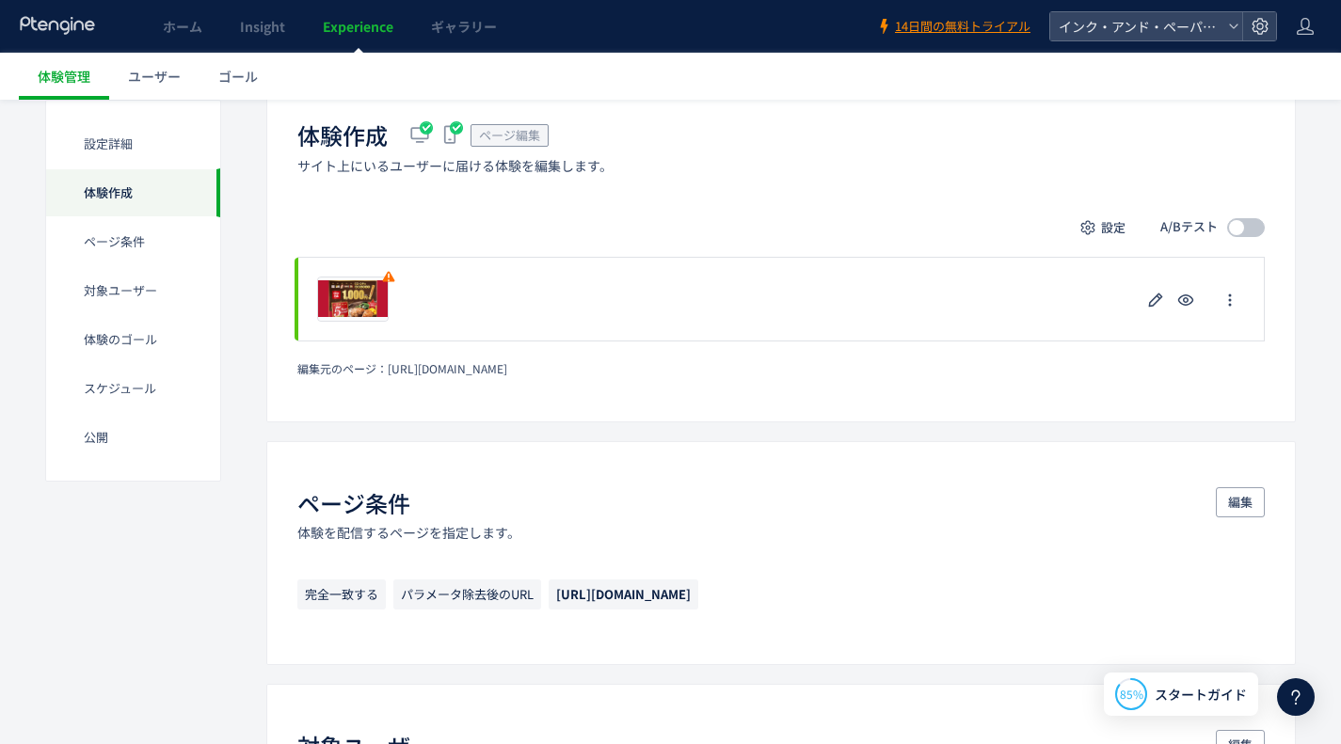
click at [1244, 230] on span at bounding box center [1246, 227] width 38 height 19
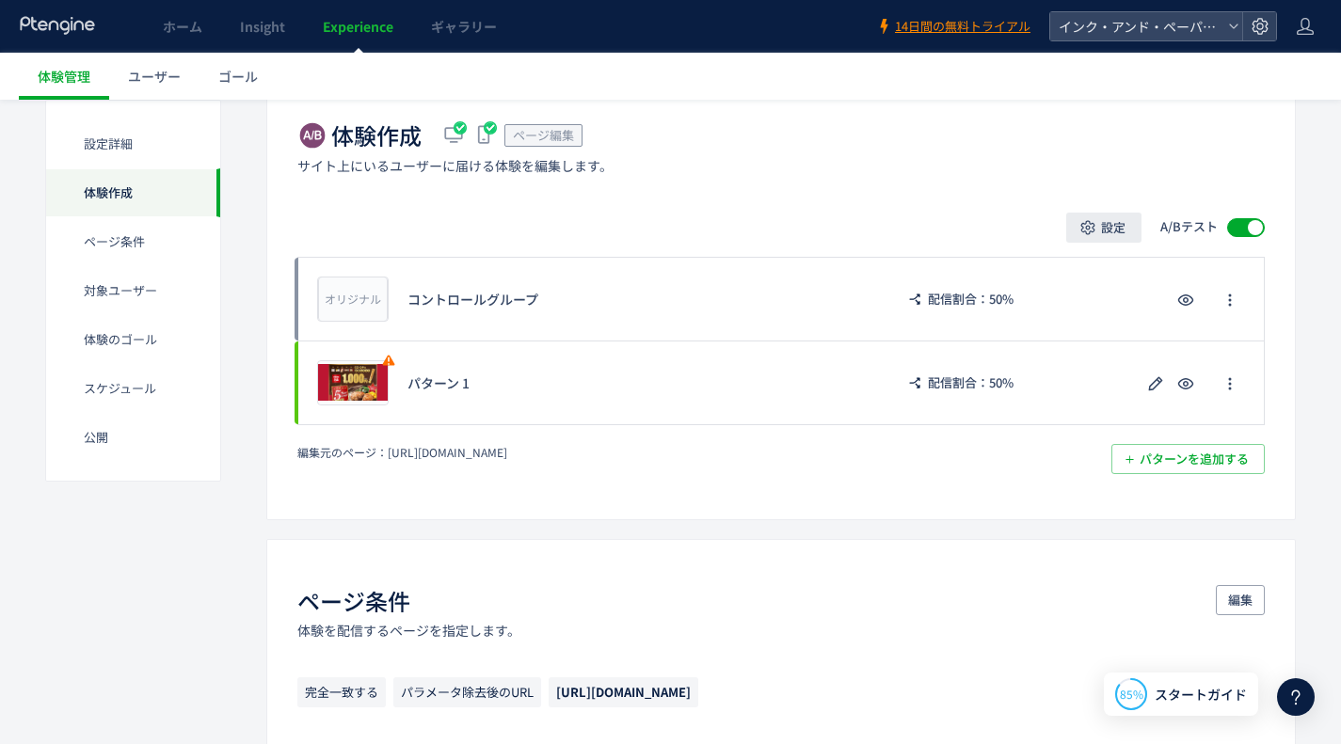
click at [1125, 226] on button "設定" at bounding box center [1103, 228] width 75 height 30
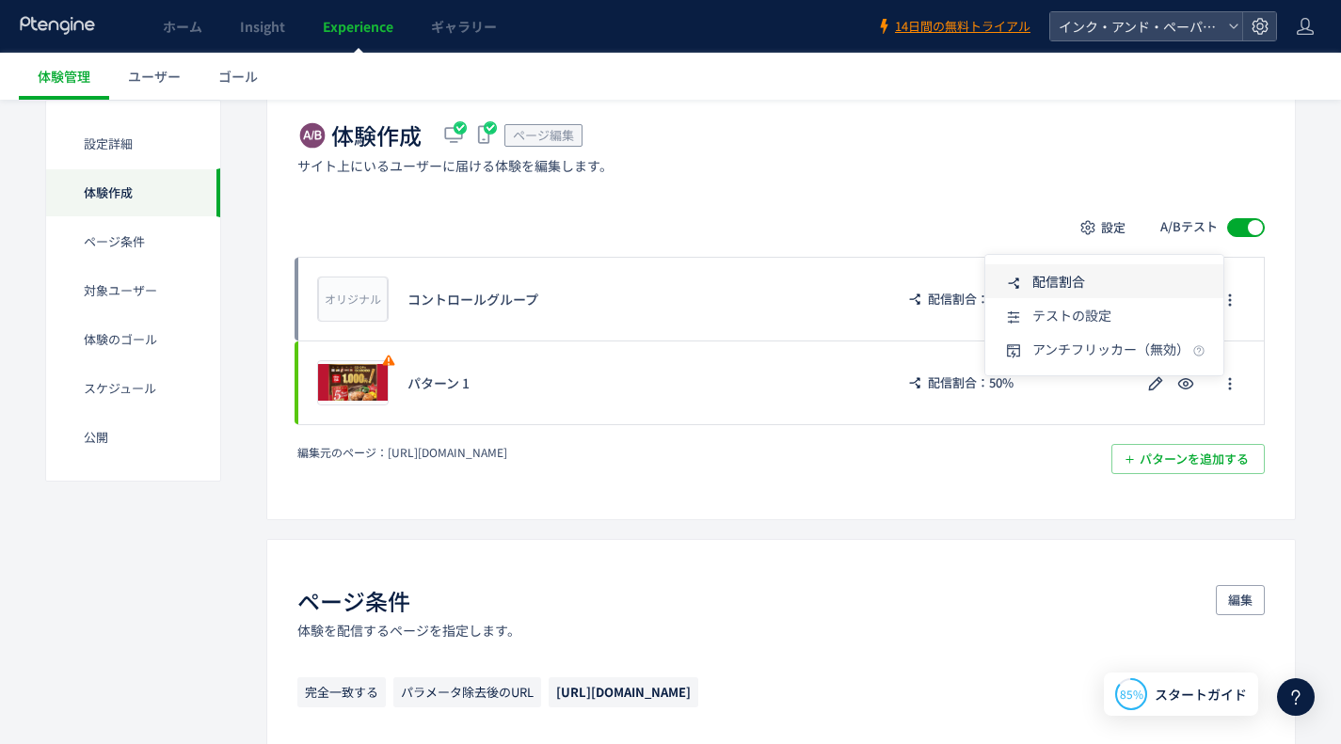
click at [0, 0] on span "配信割合" at bounding box center [0, 0] width 0 height 0
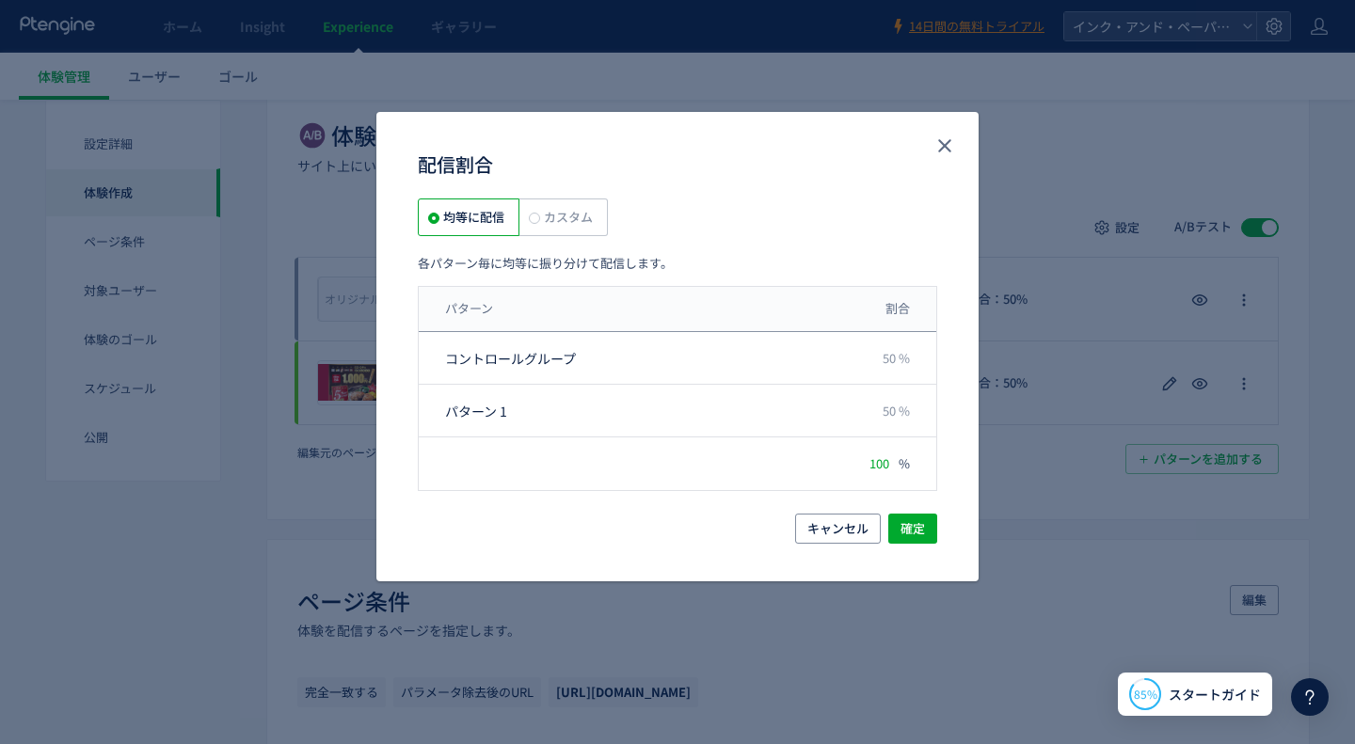
click at [570, 221] on span "カスタム" at bounding box center [566, 217] width 53 height 18
click at [447, 214] on span "均等に配信" at bounding box center [471, 217] width 65 height 18
click at [924, 517] on button "確定" at bounding box center [912, 529] width 49 height 30
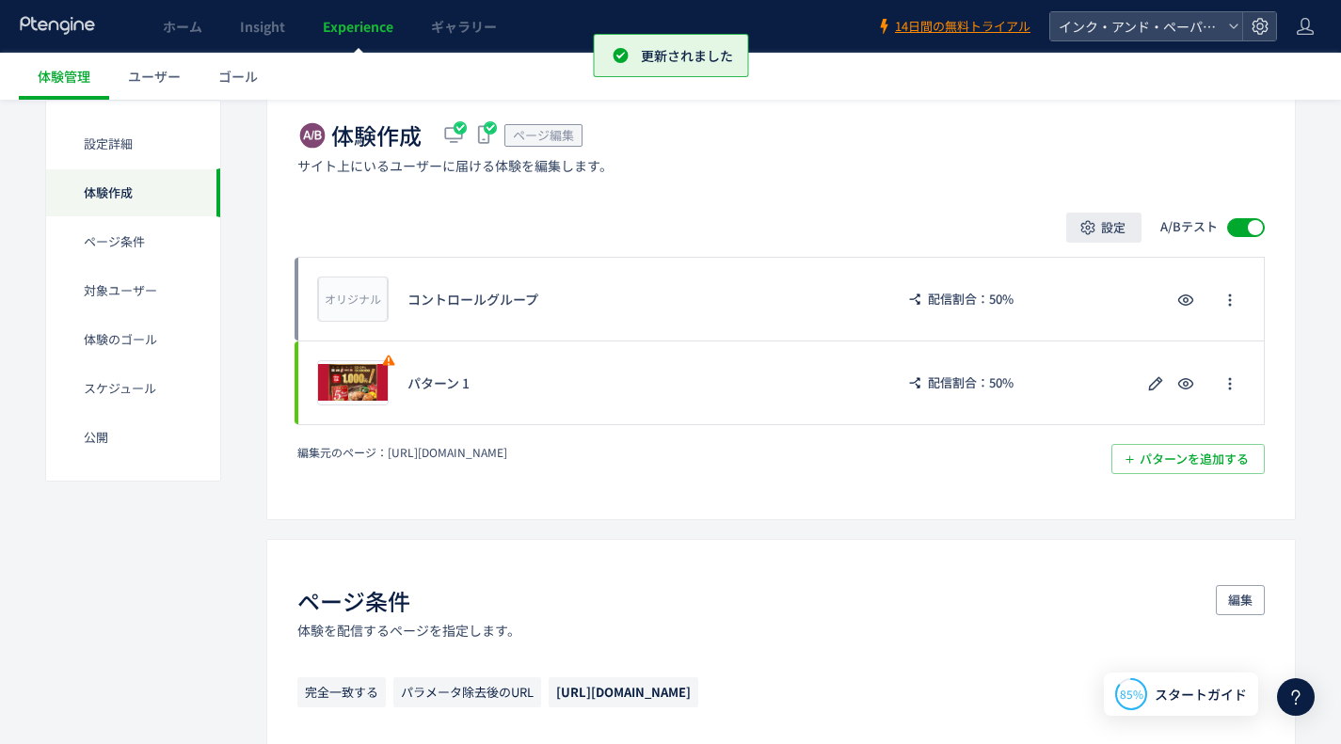
click at [1108, 228] on span "設定" at bounding box center [1113, 228] width 24 height 30
click at [1081, 310] on span "テストの設定" at bounding box center [1071, 315] width 79 height 19
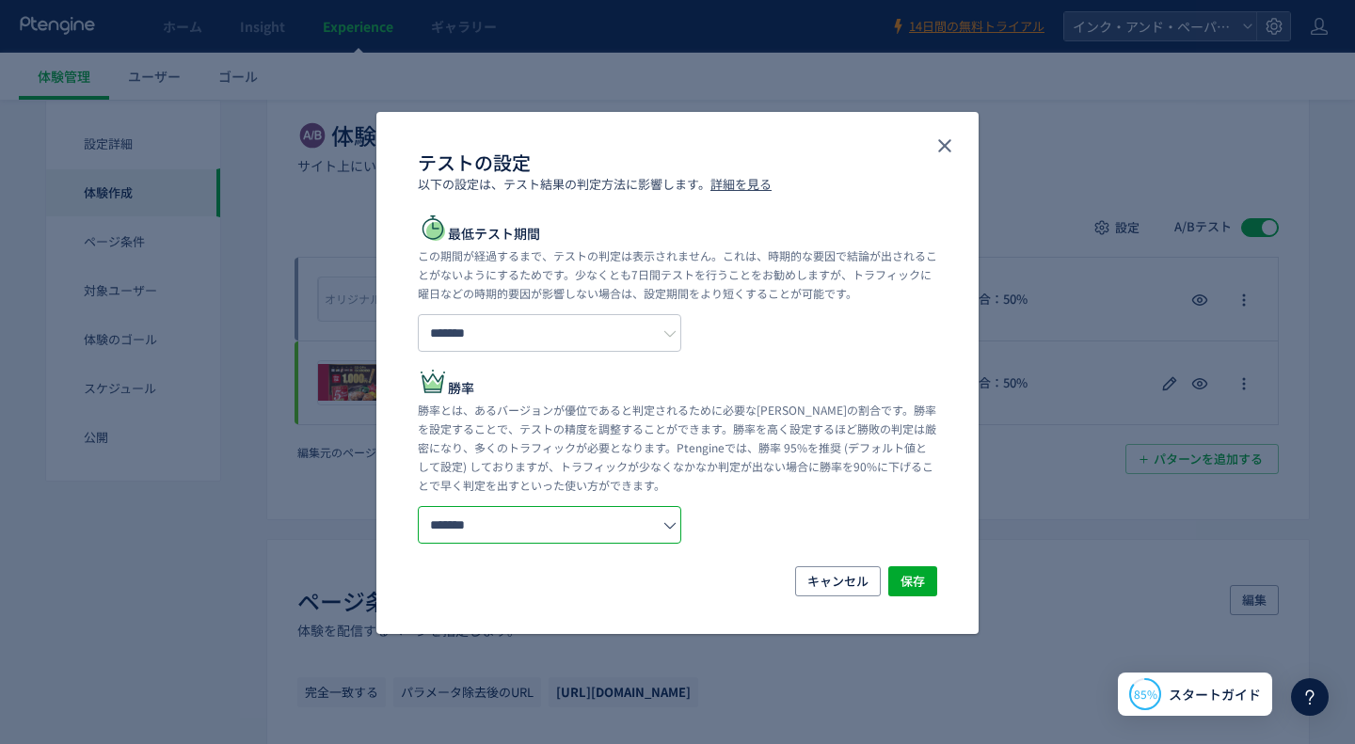
click at [565, 534] on input "*******" at bounding box center [549, 525] width 263 height 38
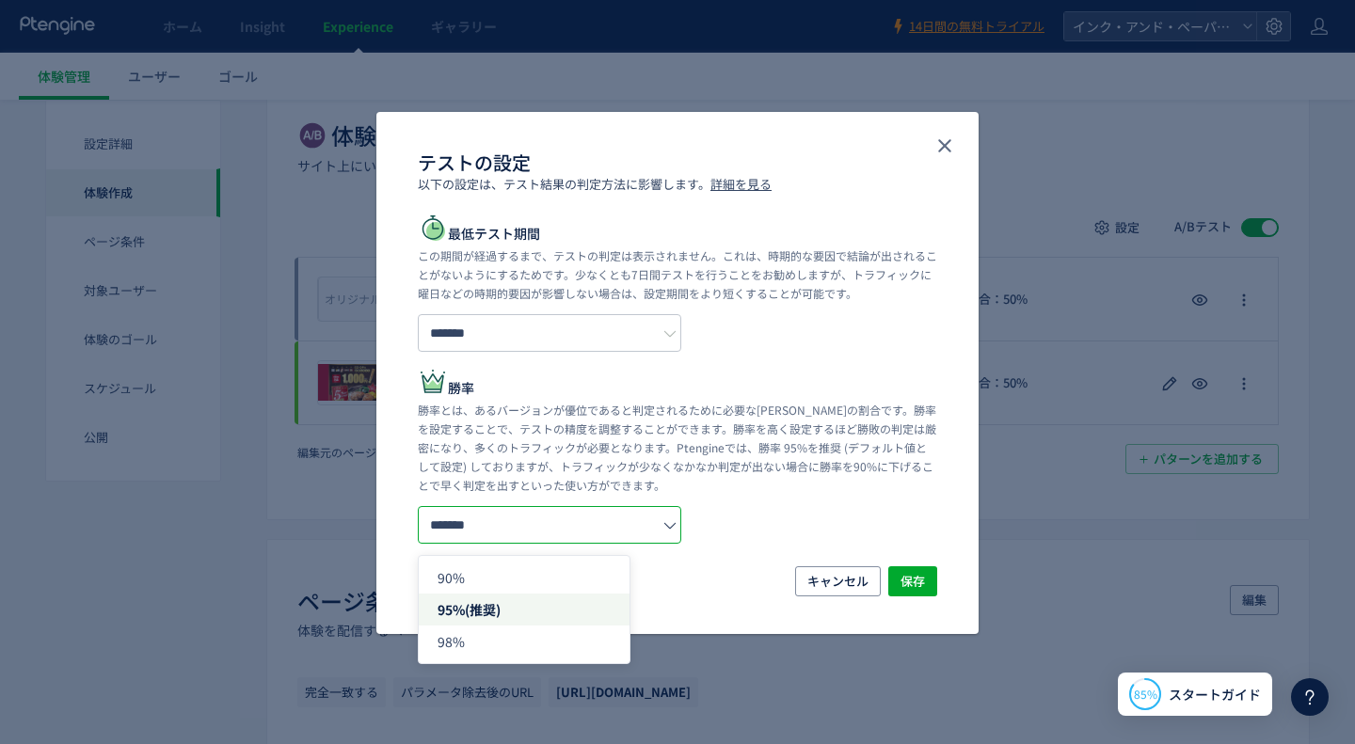
click at [565, 534] on input "*******" at bounding box center [549, 525] width 263 height 38
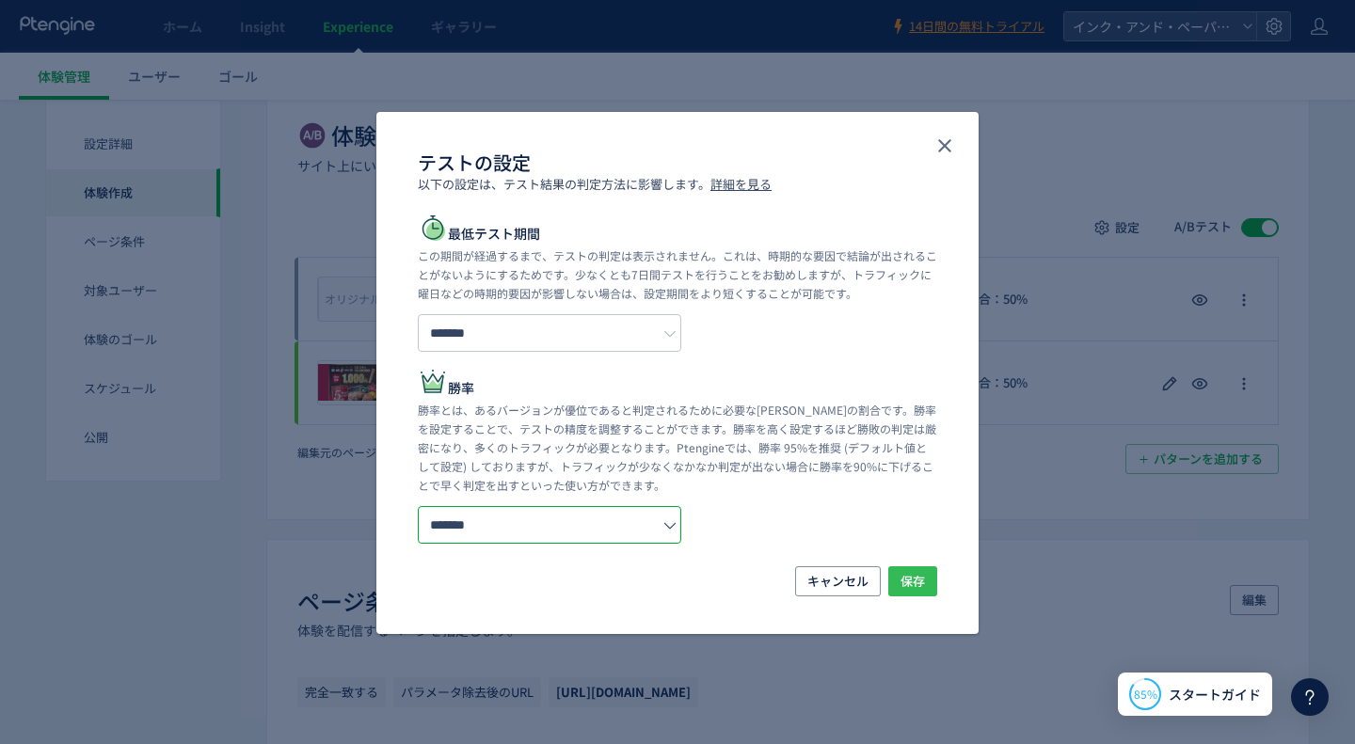
click at [909, 580] on span "保存" at bounding box center [912, 581] width 24 height 30
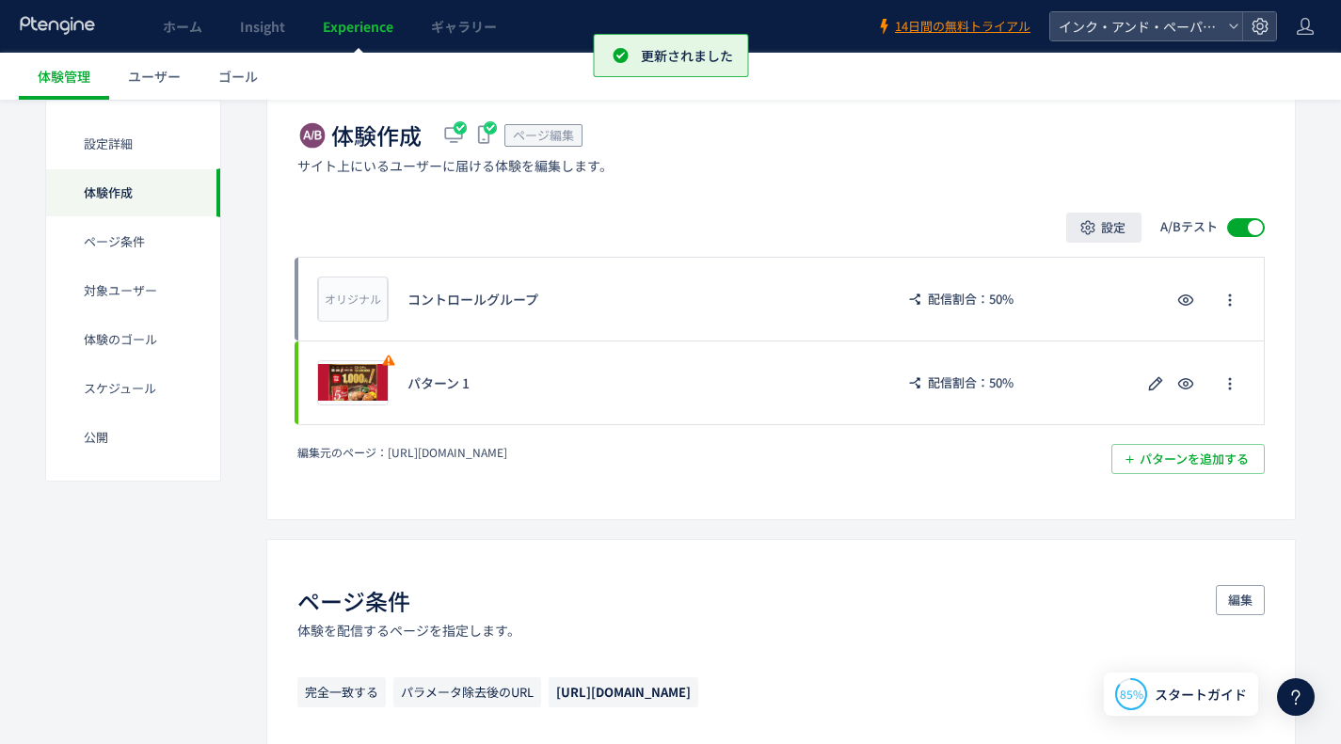
click at [1108, 238] on span "設定" at bounding box center [1113, 228] width 24 height 30
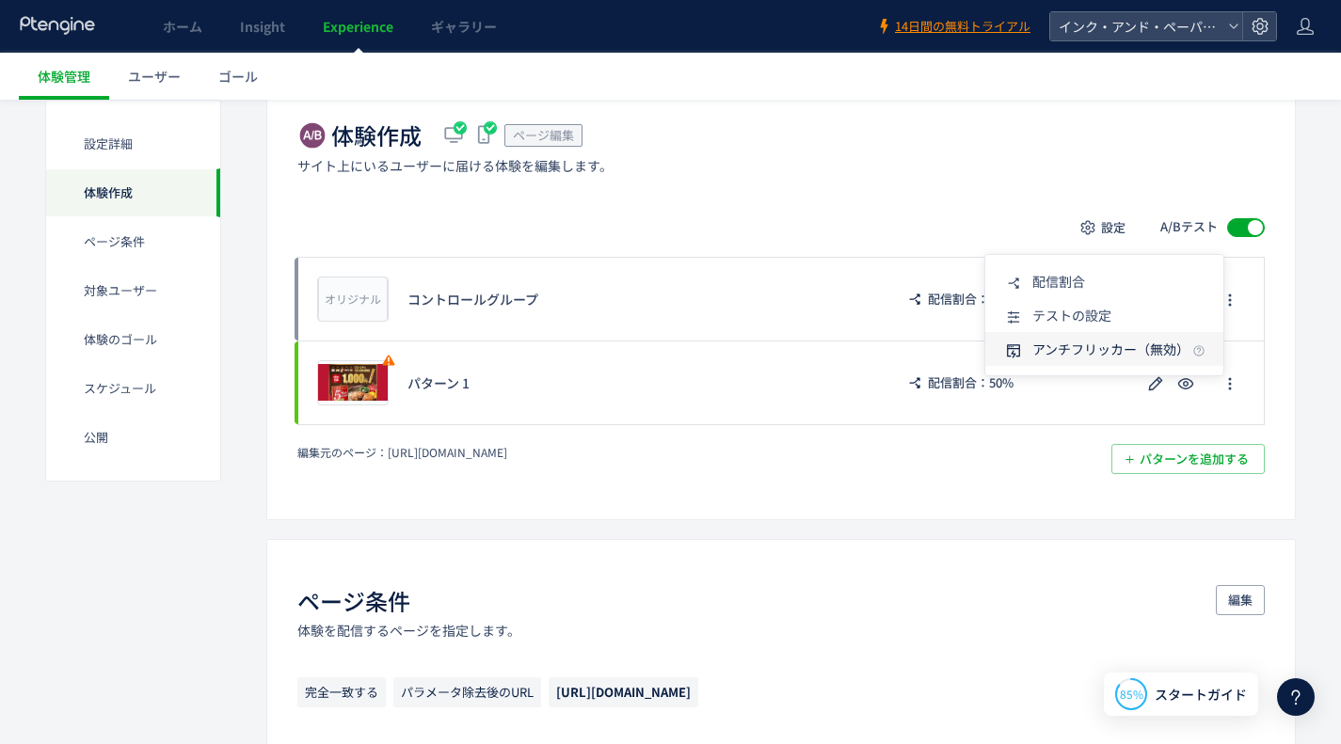
click at [1085, 342] on span "アンチフリッカー（無効）" at bounding box center [1110, 349] width 157 height 19
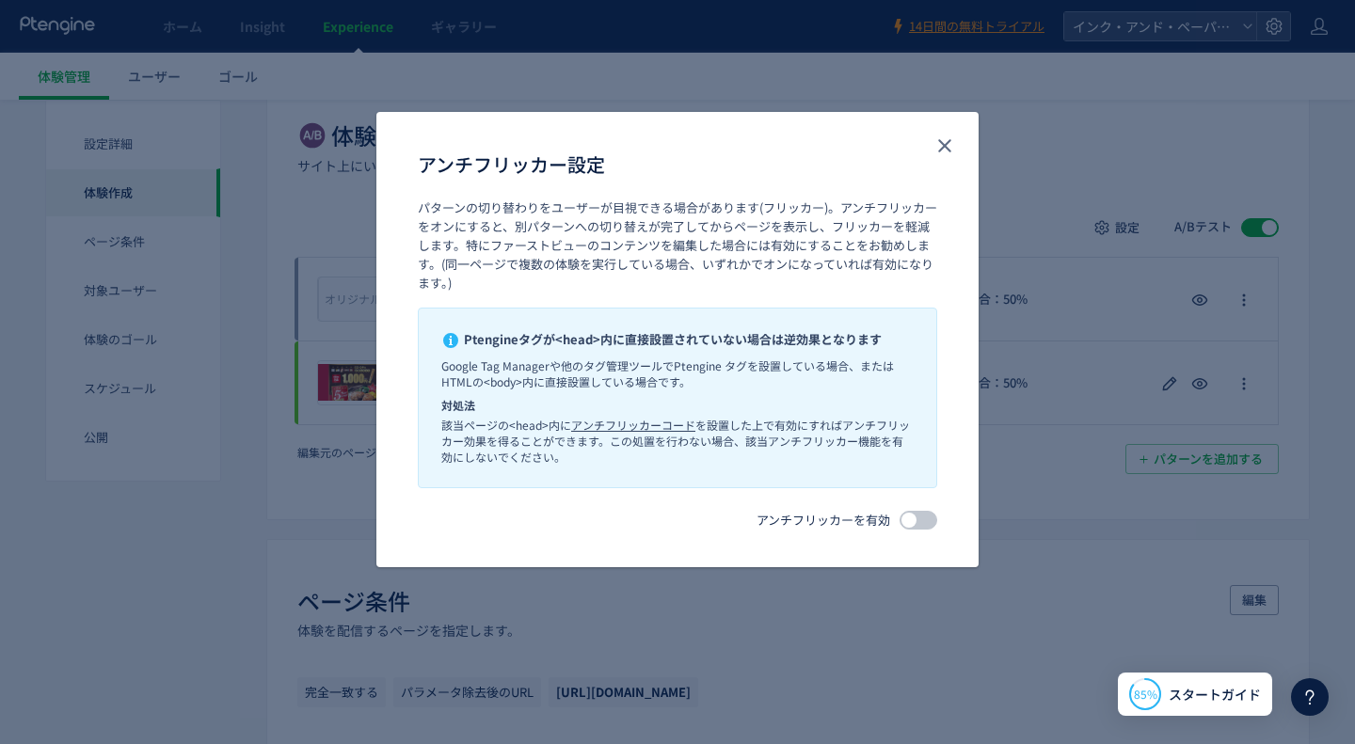
click at [928, 522] on span "アンチフリッカー設定" at bounding box center [919, 520] width 38 height 19
click at [946, 151] on icon "close" at bounding box center [944, 146] width 23 height 23
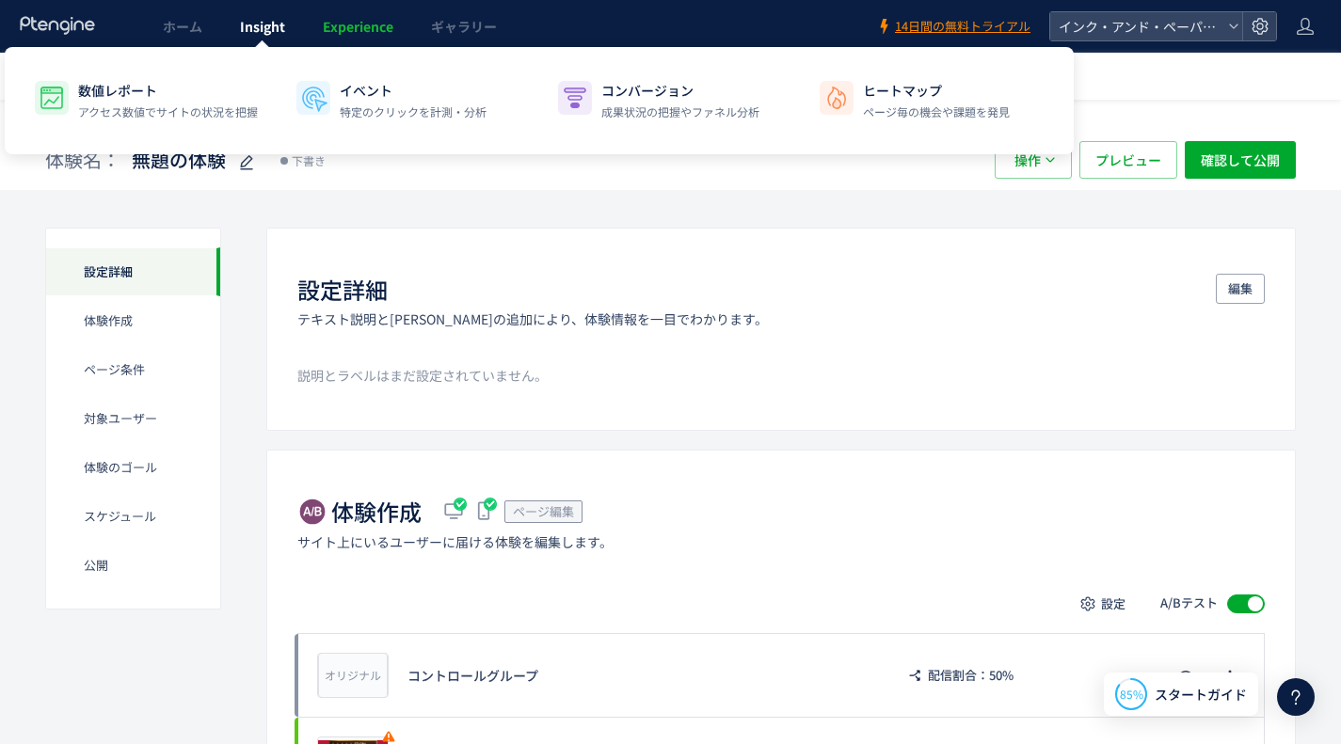
click at [252, 41] on link "Insight" at bounding box center [262, 26] width 83 height 53
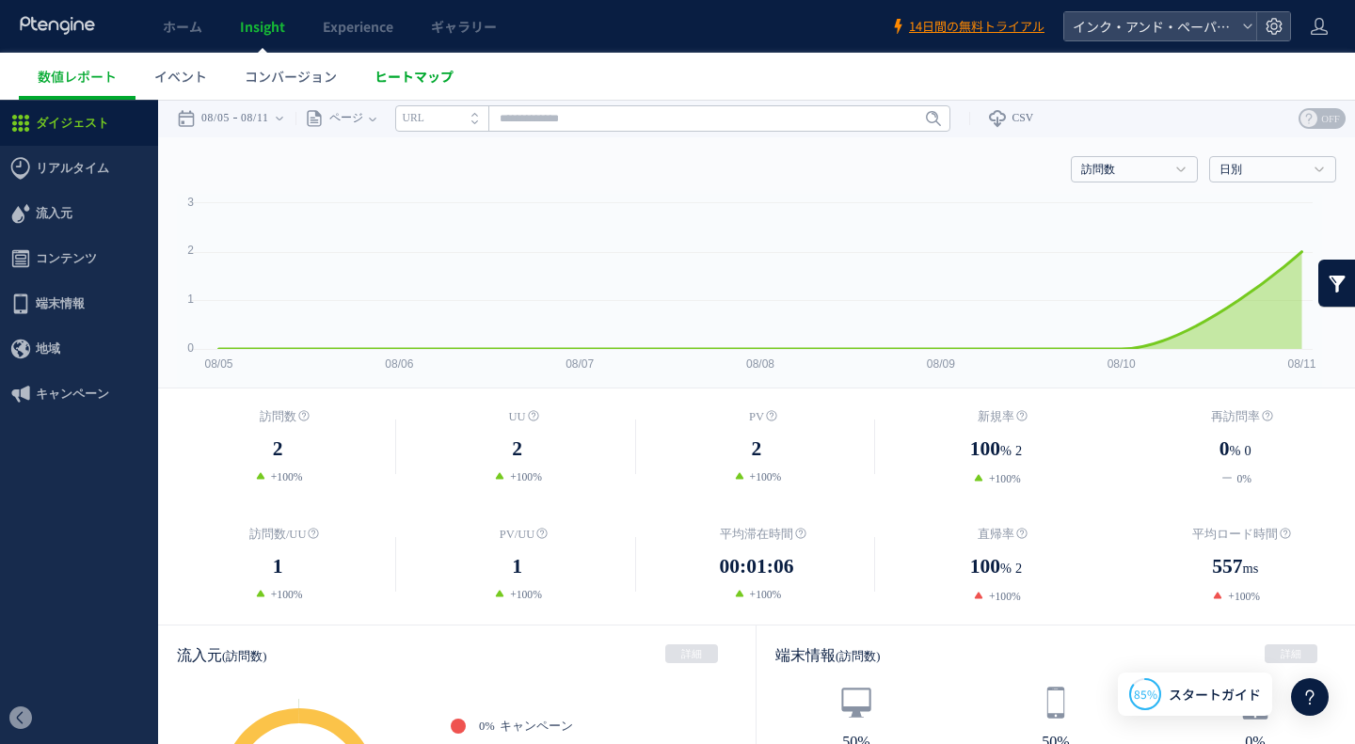
click at [383, 72] on span "ヒートマップ" at bounding box center [413, 76] width 79 height 19
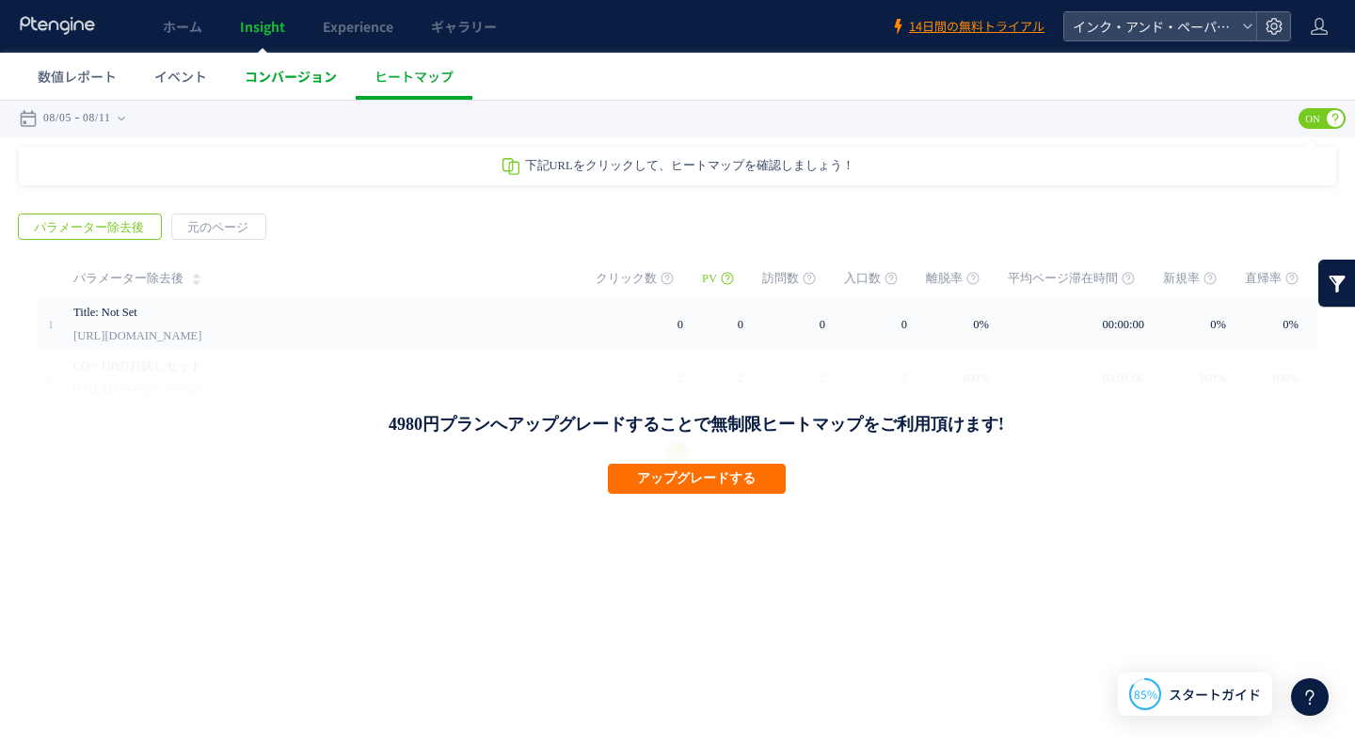
click at [309, 76] on span "コンバージョン" at bounding box center [291, 76] width 92 height 19
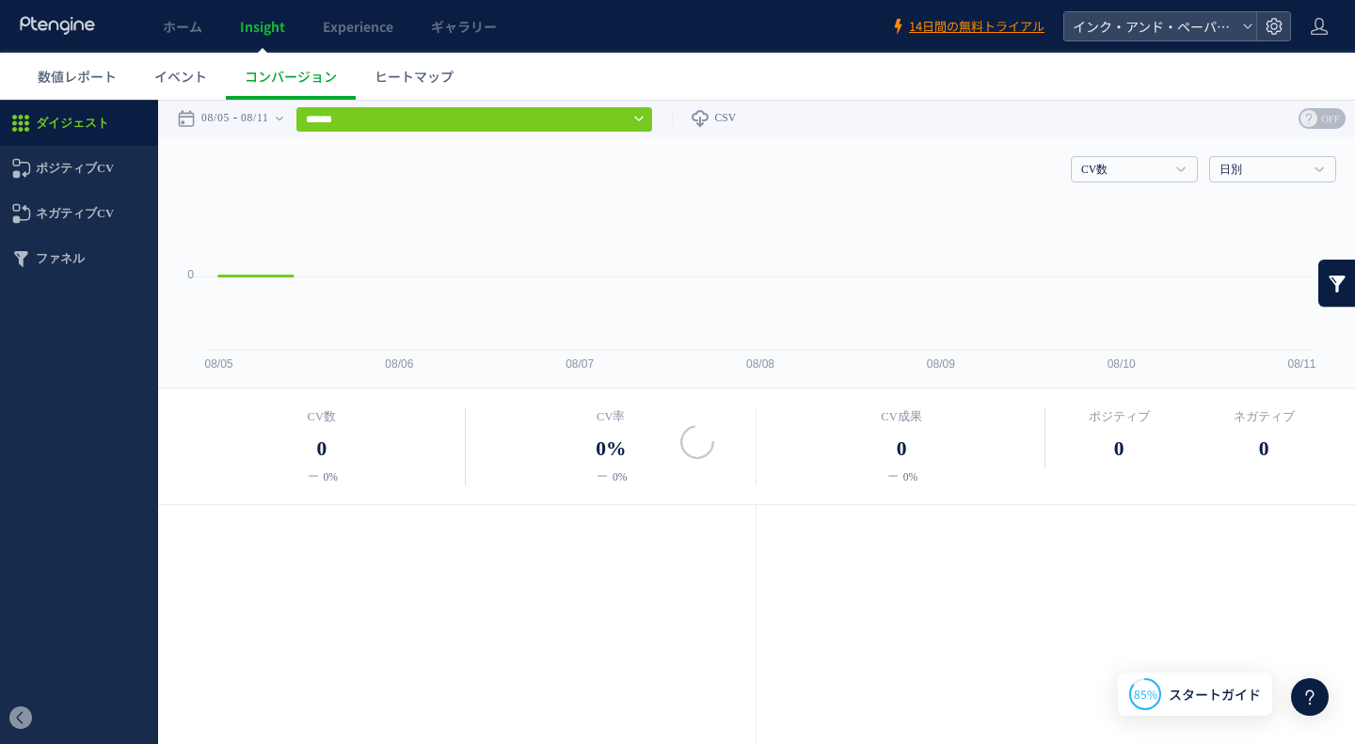
click at [358, 37] on link "Experience" at bounding box center [358, 26] width 108 height 53
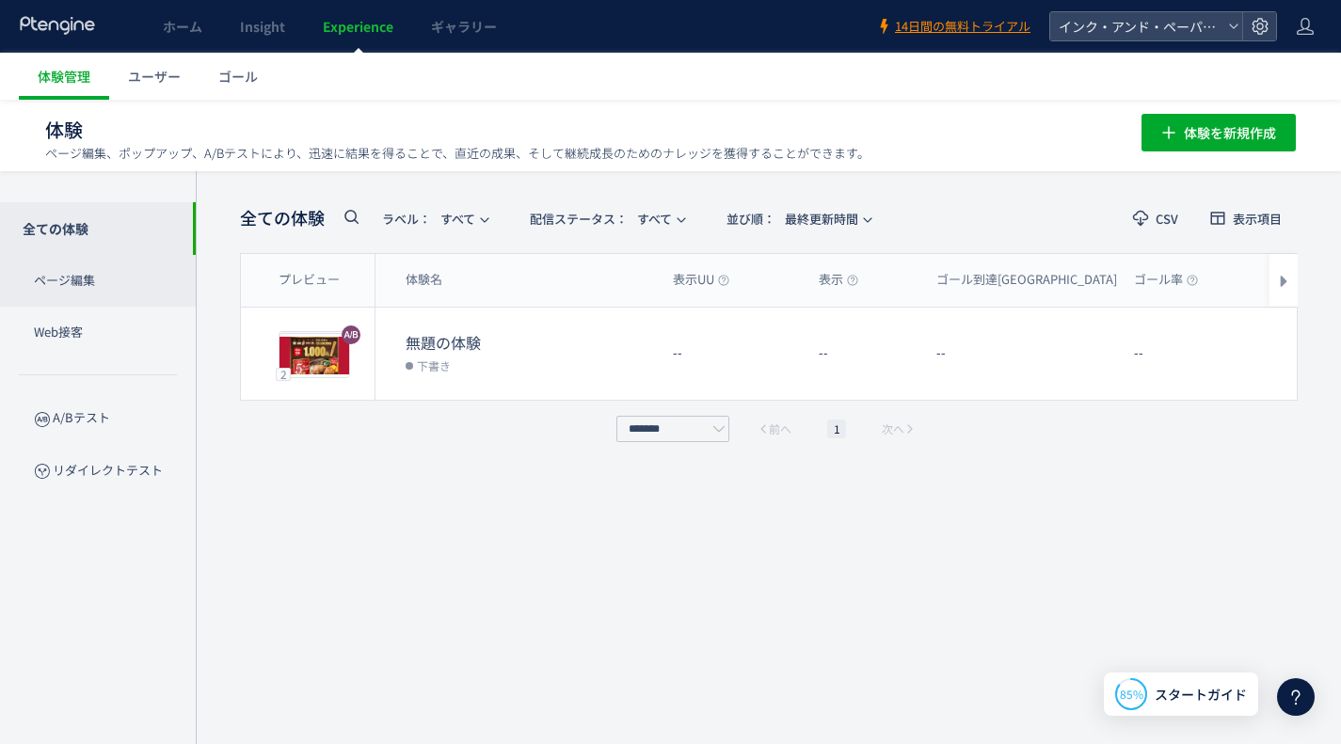
click at [57, 276] on p "ページ編集" at bounding box center [98, 281] width 196 height 52
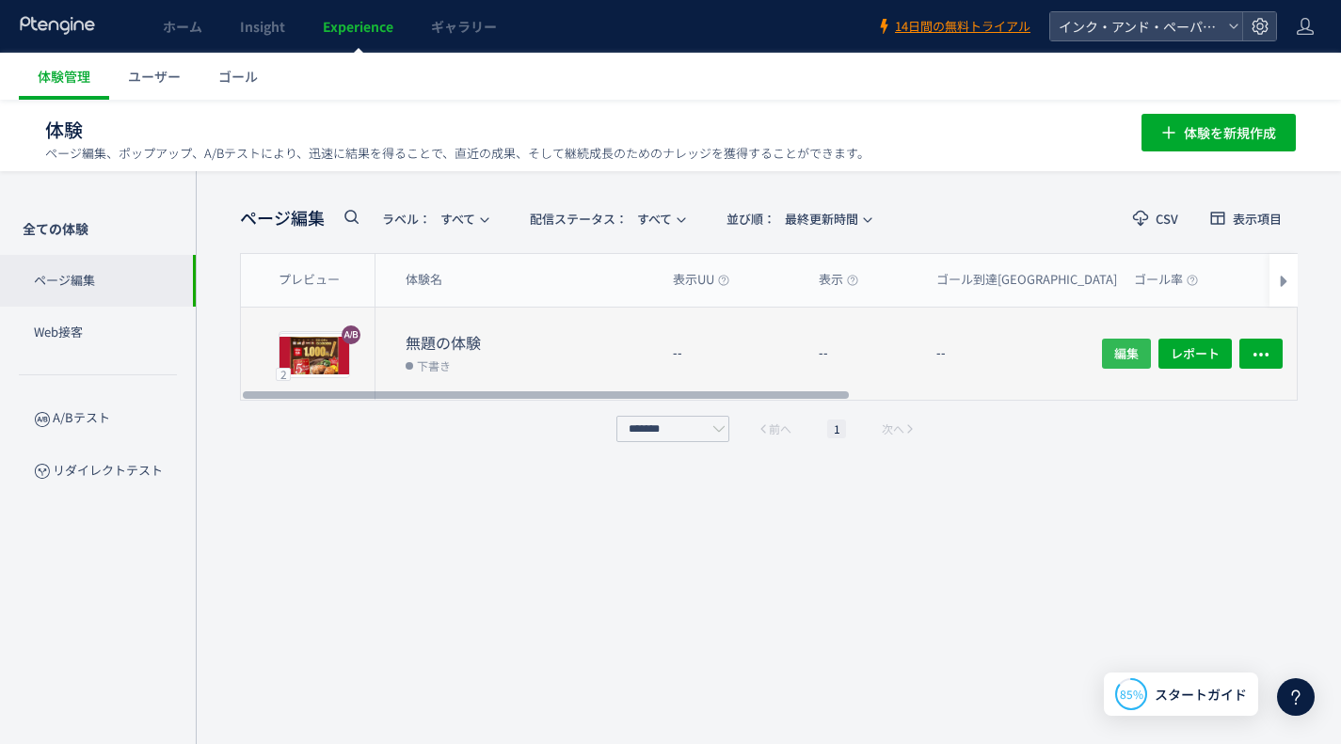
click at [1129, 348] on span "編集" at bounding box center [1126, 354] width 24 height 30
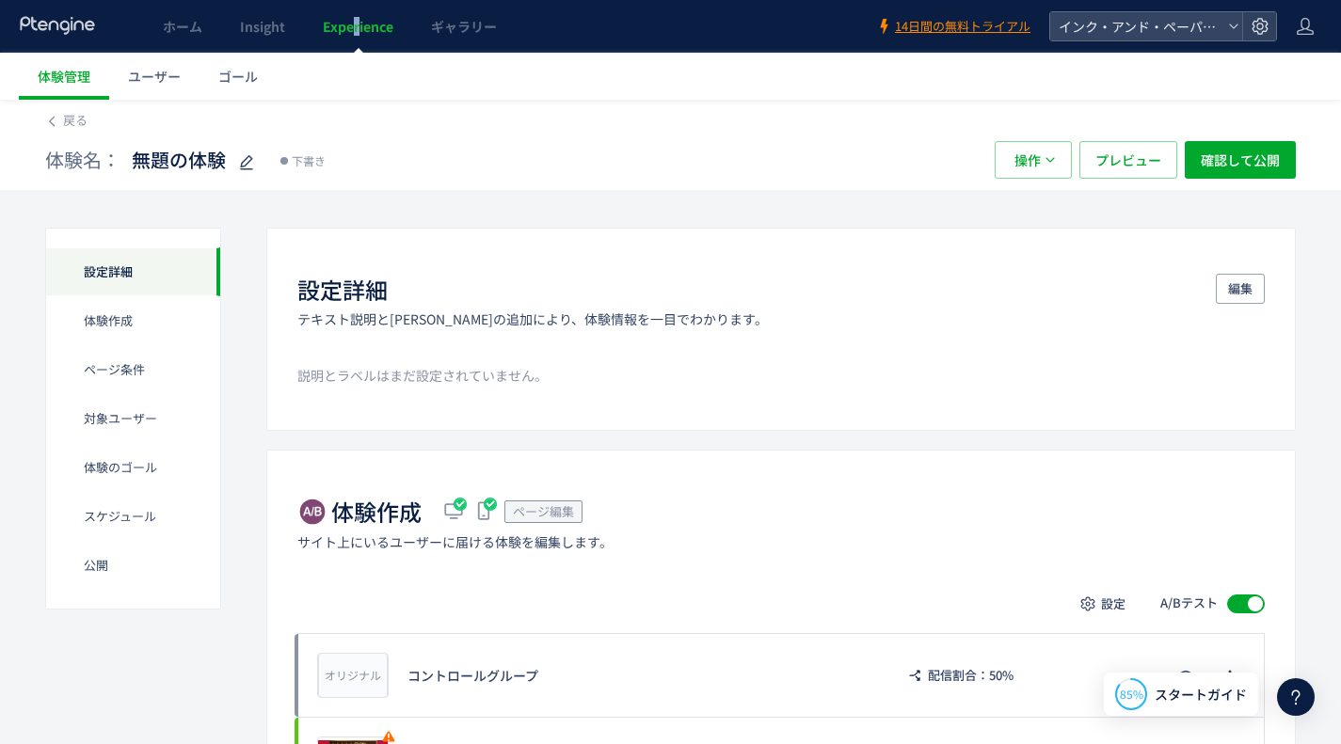
click at [357, 18] on span "Experience" at bounding box center [358, 26] width 71 height 19
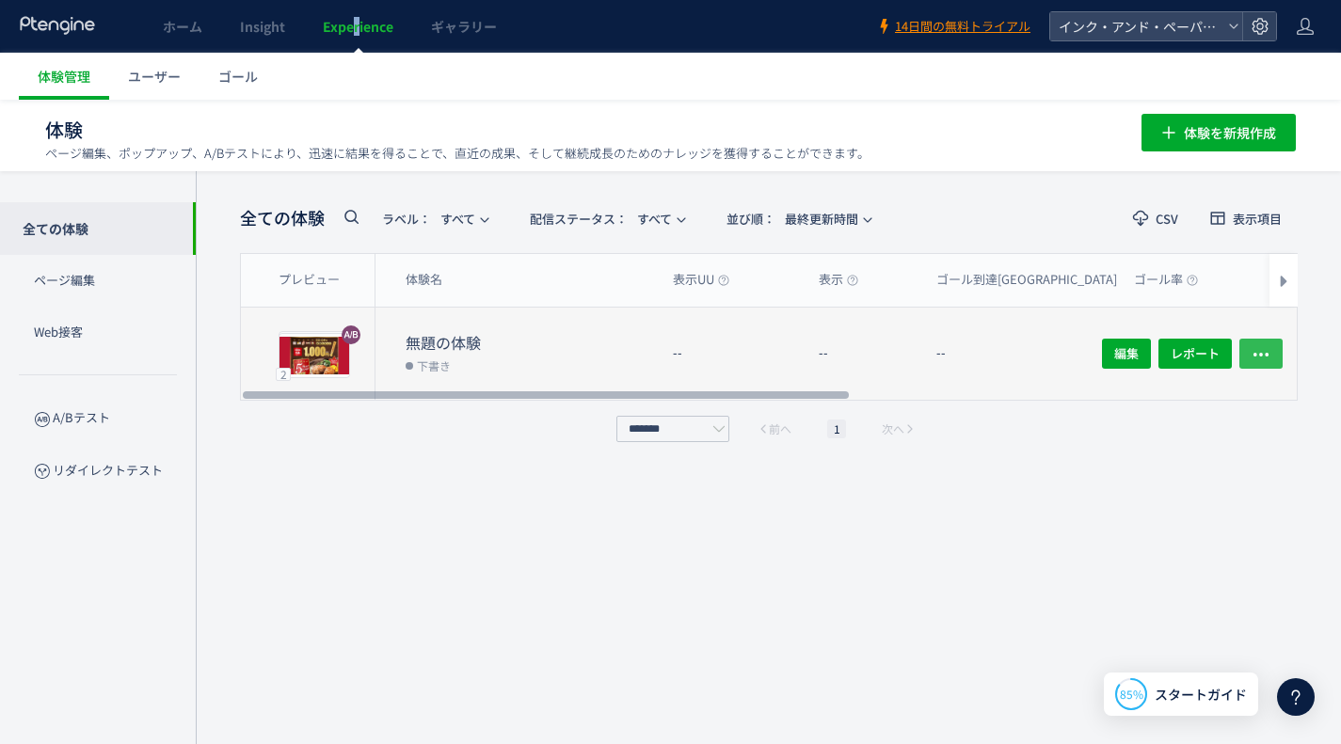
click at [1260, 350] on icon "button" at bounding box center [1260, 354] width 19 height 19
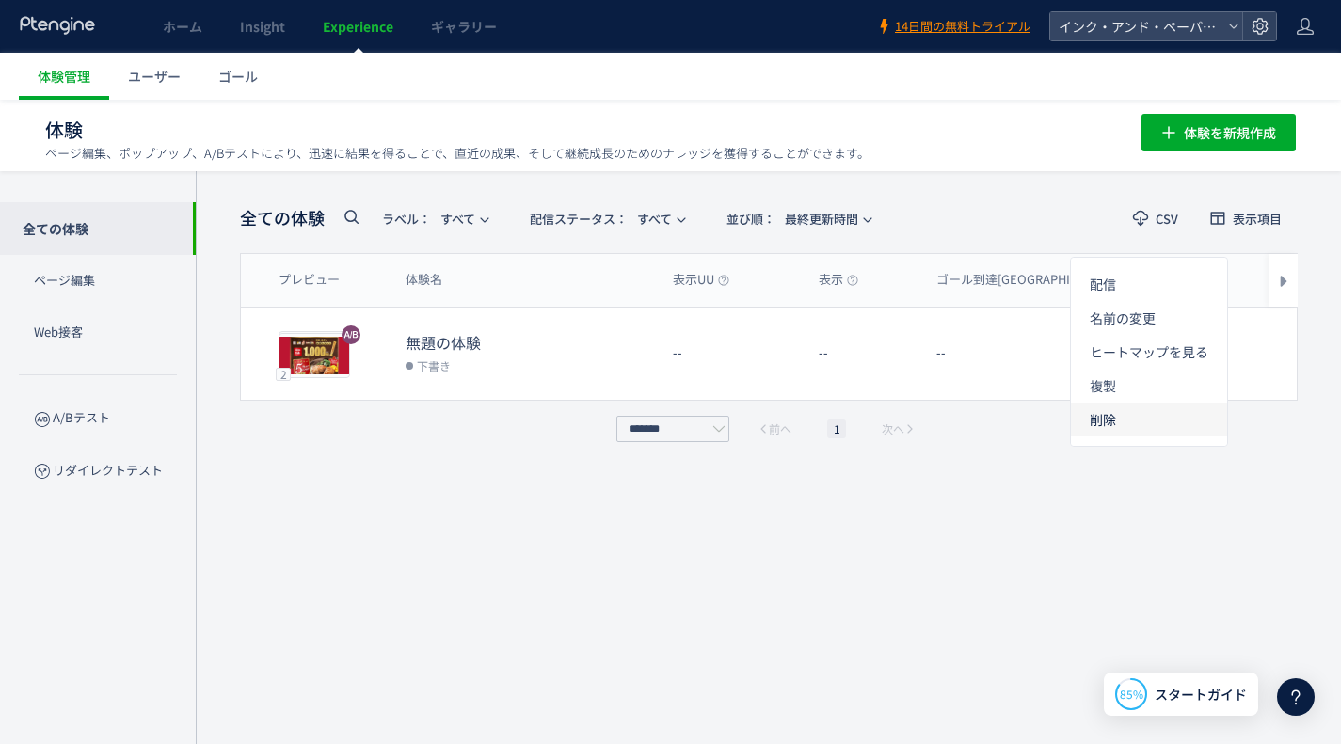
click at [1129, 429] on li "削除" at bounding box center [1149, 420] width 156 height 34
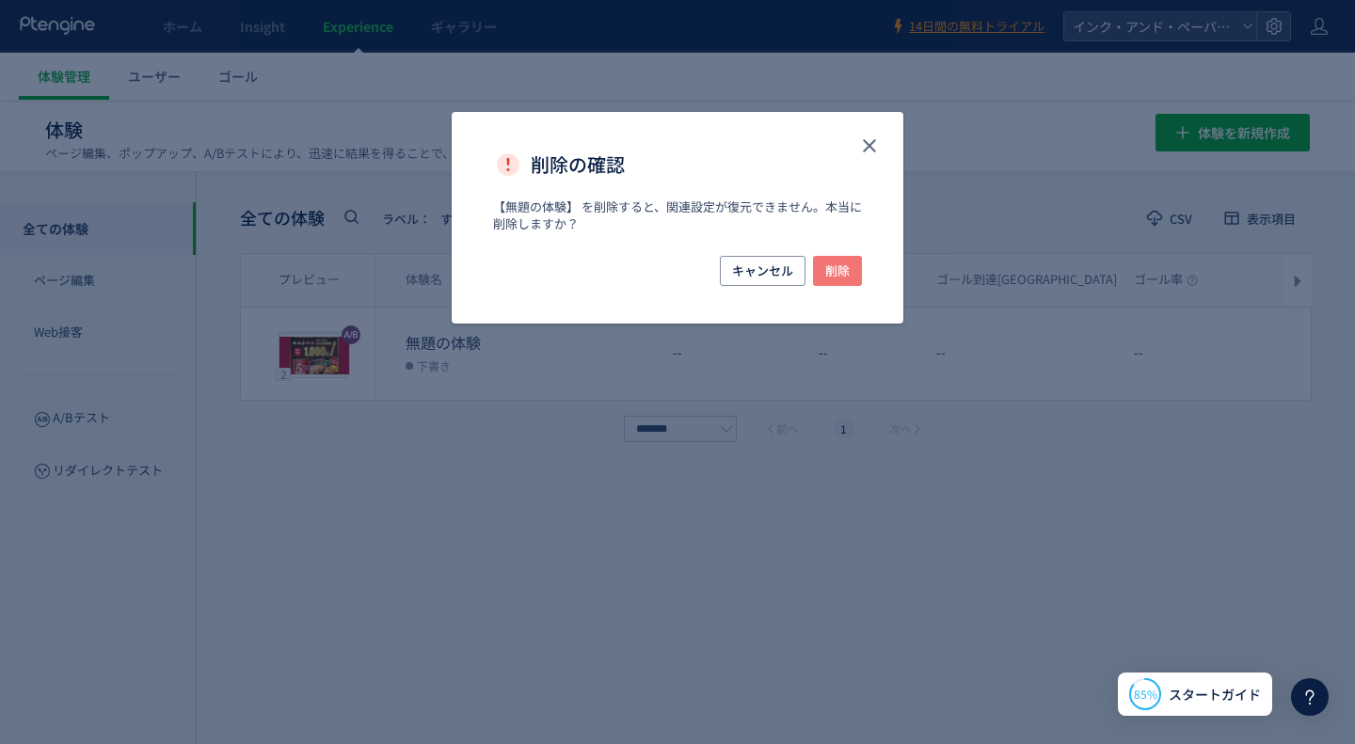
click at [841, 272] on span "削除" at bounding box center [837, 271] width 24 height 30
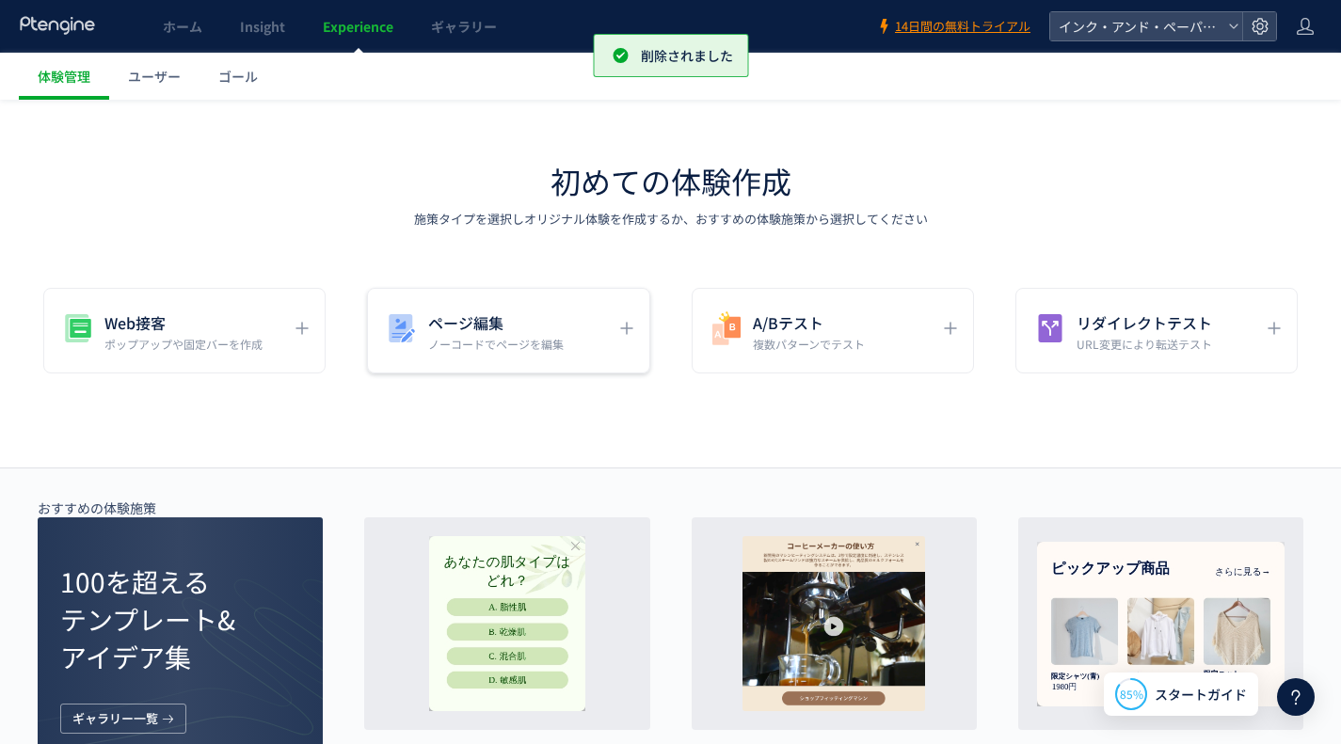
click at [481, 329] on h5 "ページ編集" at bounding box center [495, 323] width 135 height 26
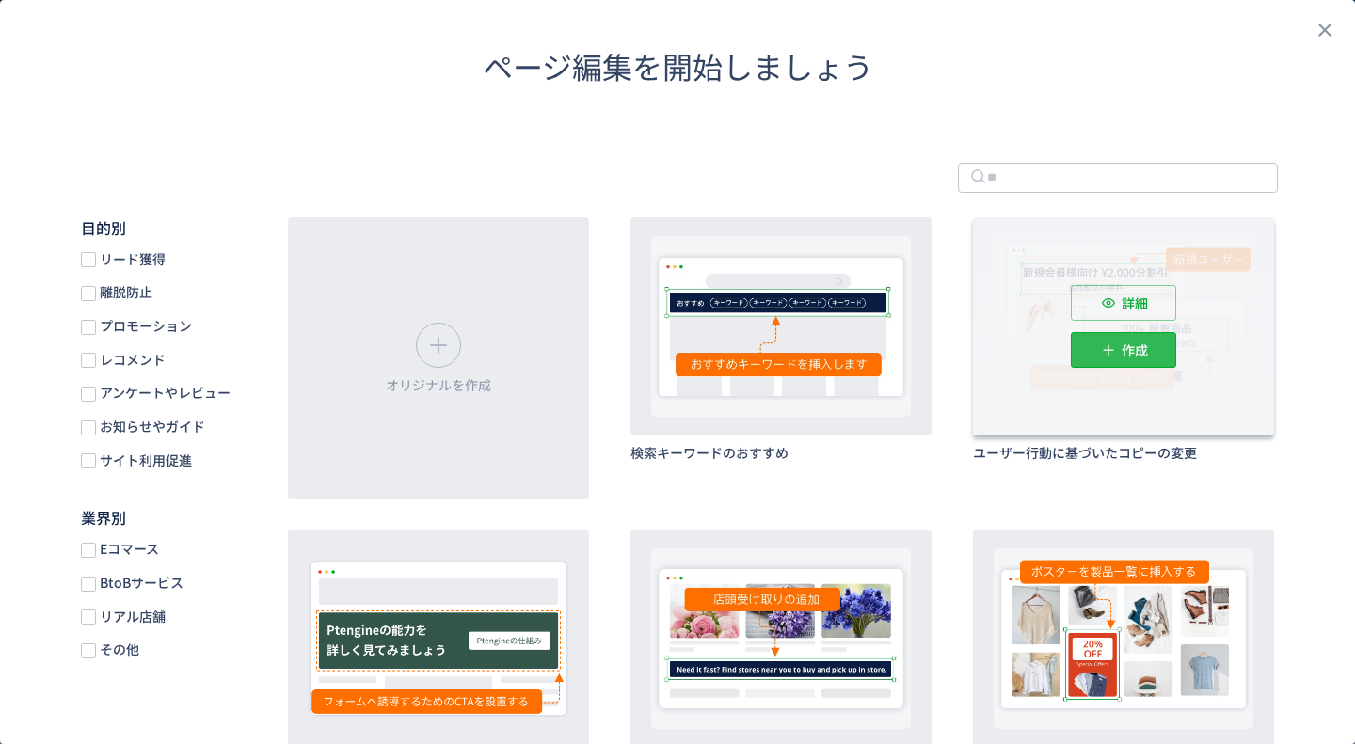
click at [1122, 339] on p "作成" at bounding box center [1135, 350] width 26 height 36
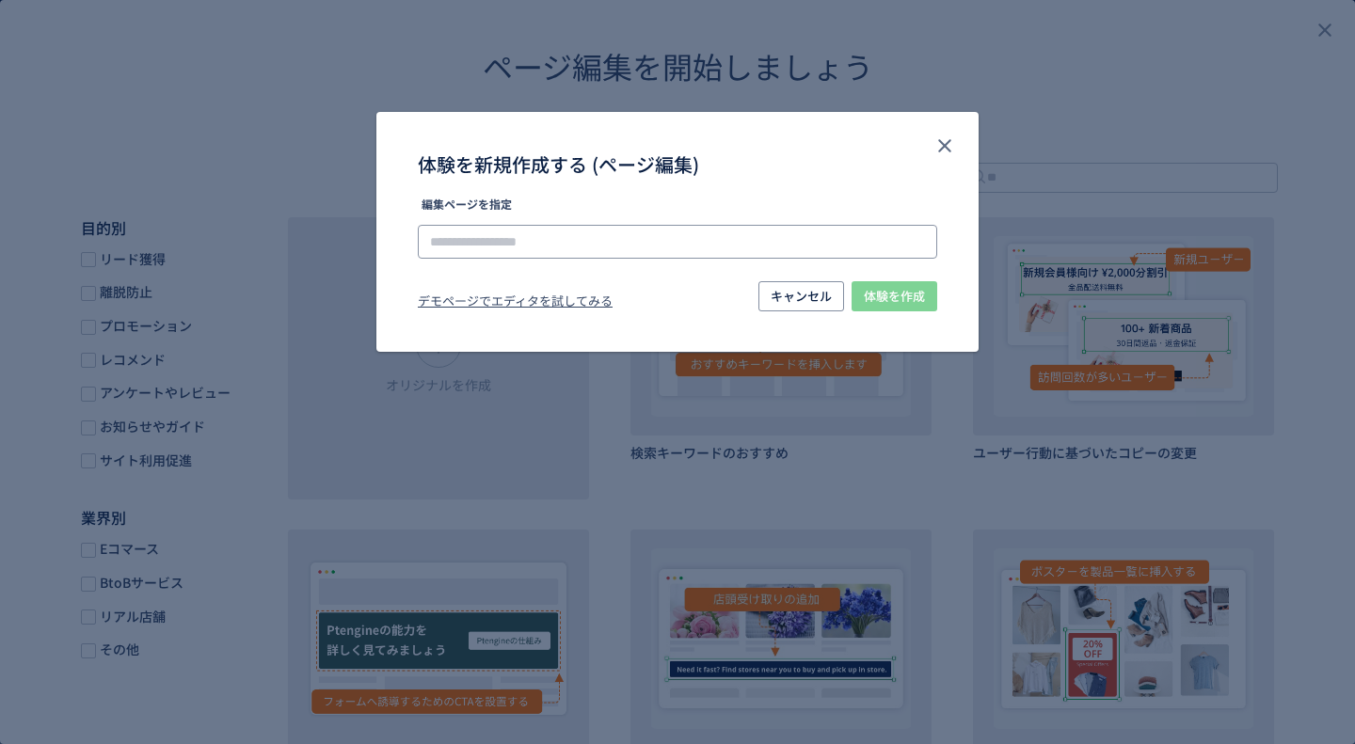
click at [470, 231] on input "体験を新規作成する (ページ編集)" at bounding box center [677, 242] width 519 height 34
paste input "**********"
type input "**********"
click at [550, 295] on li "[URL][DOMAIN_NAME]" at bounding box center [678, 295] width 504 height 32
type input "**********"
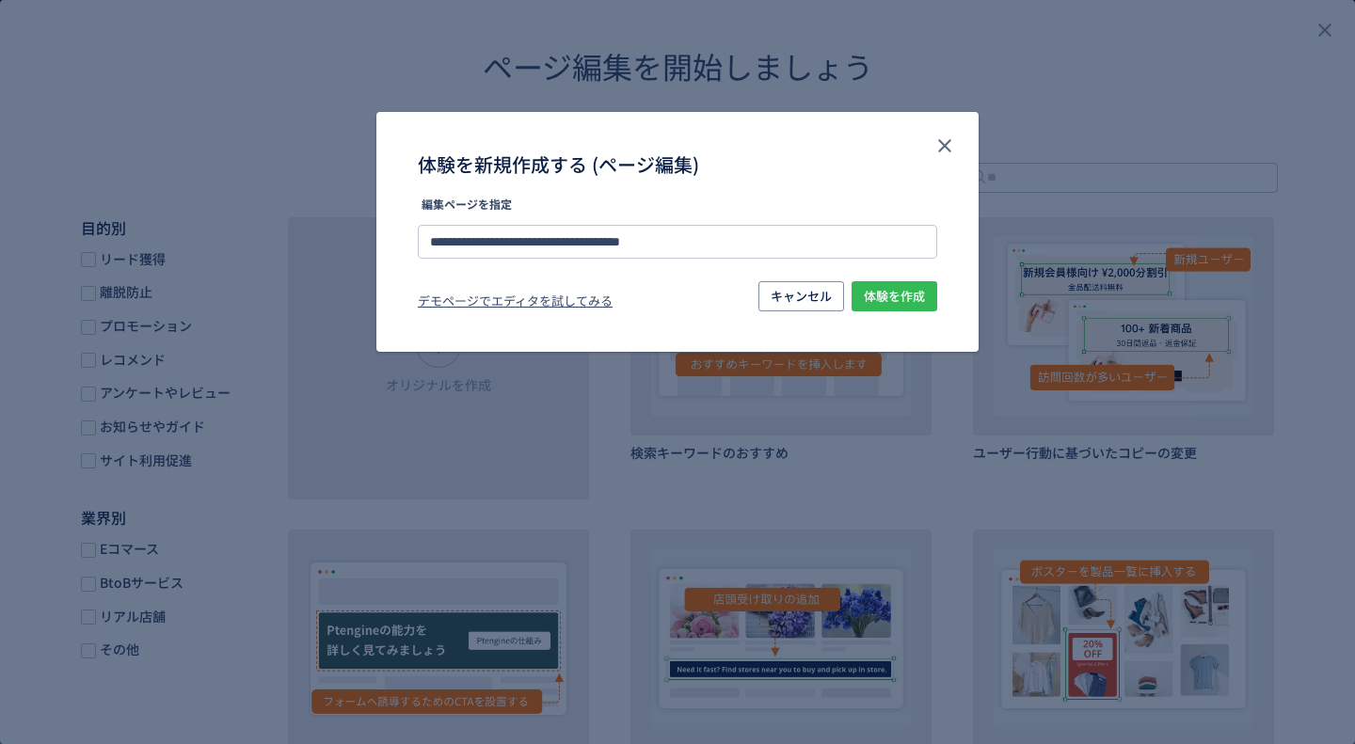
click at [885, 295] on span "体験を作成" at bounding box center [894, 296] width 61 height 30
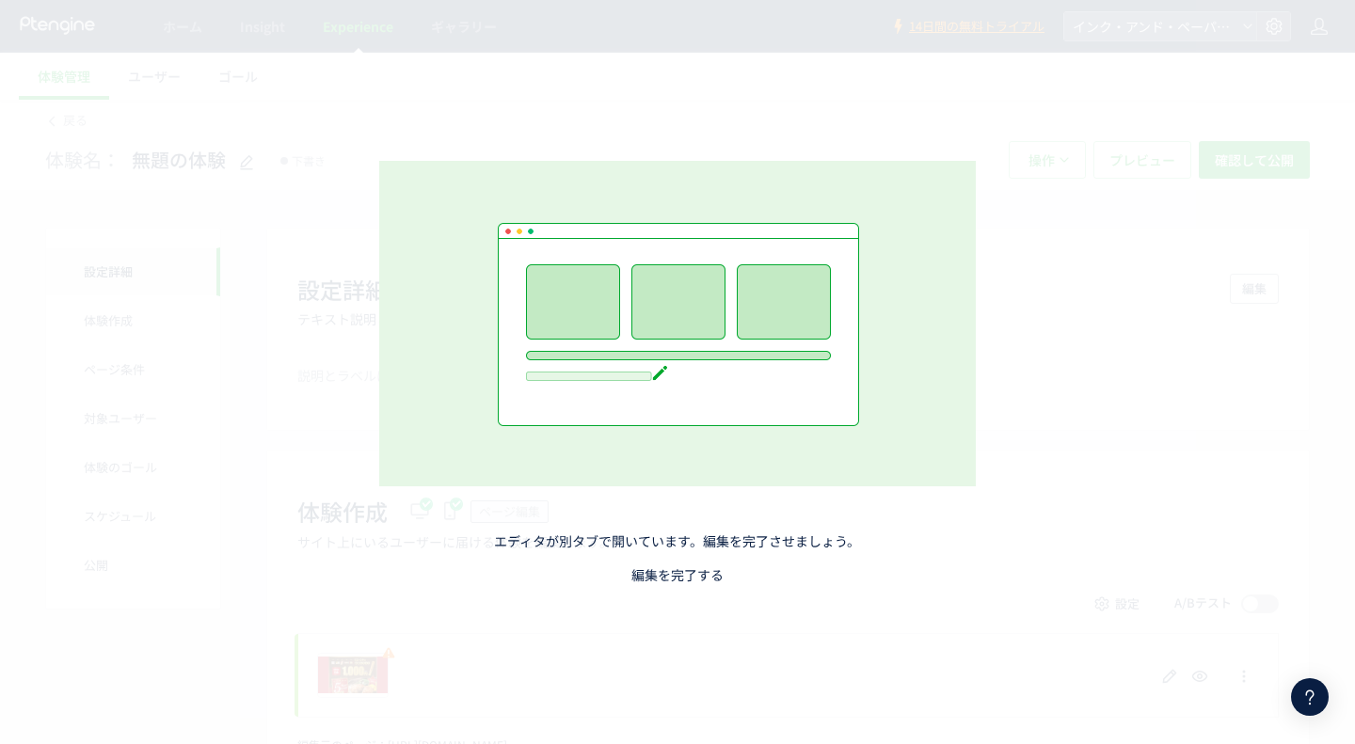
click at [680, 576] on link "編集を完了する" at bounding box center [677, 575] width 92 height 19
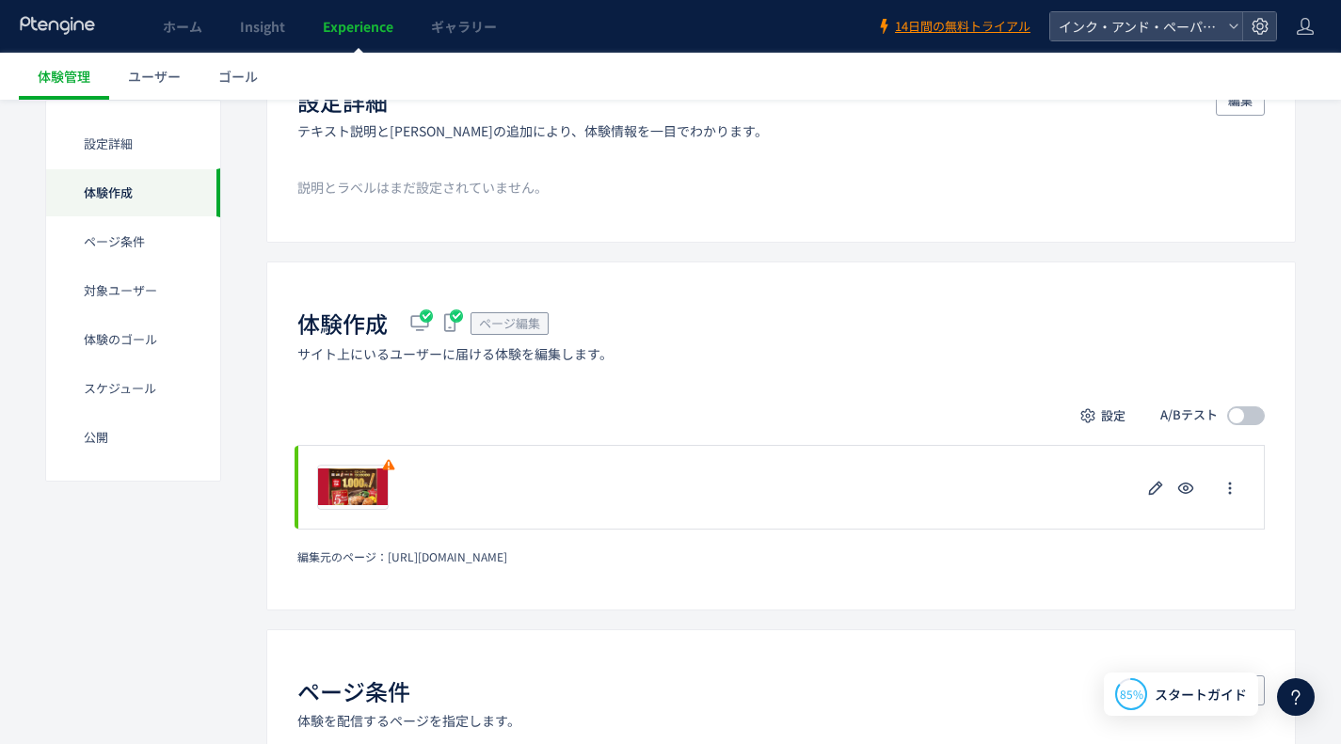
scroll to position [282, 0]
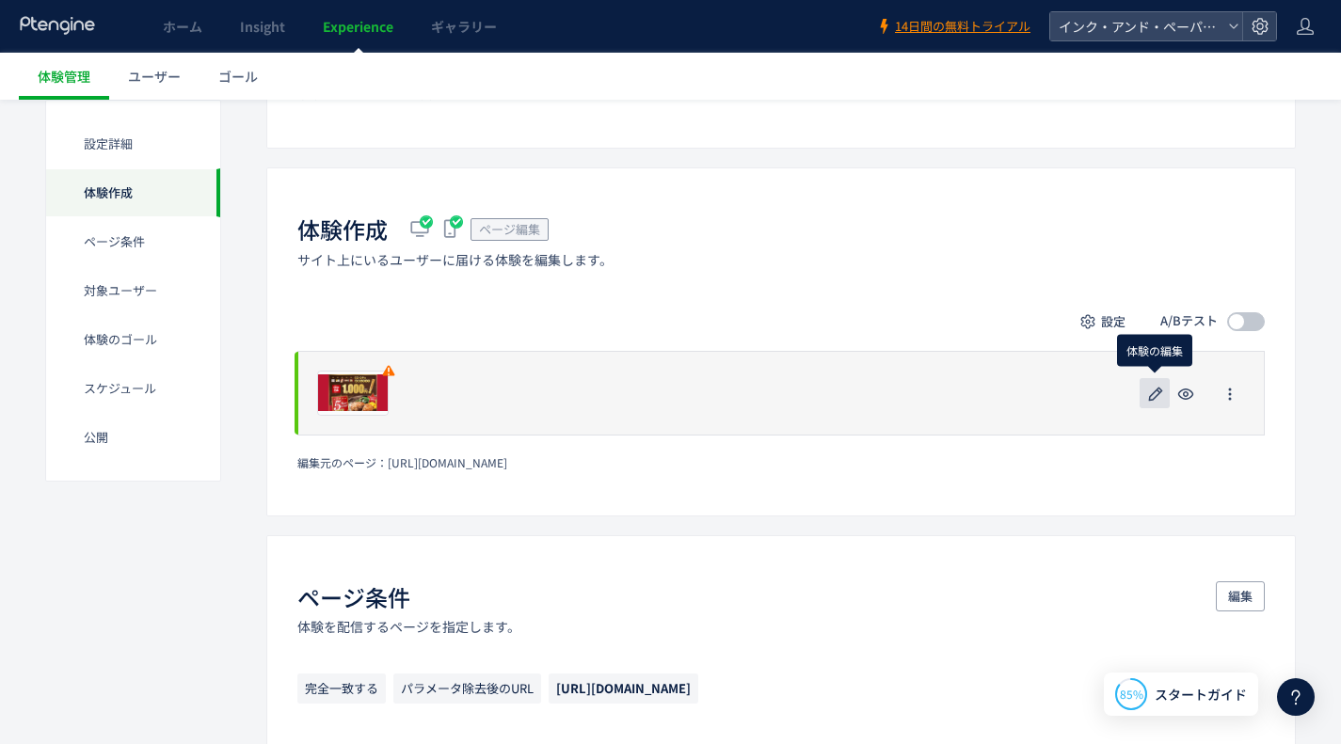
click at [1158, 396] on icon "button" at bounding box center [1155, 394] width 23 height 23
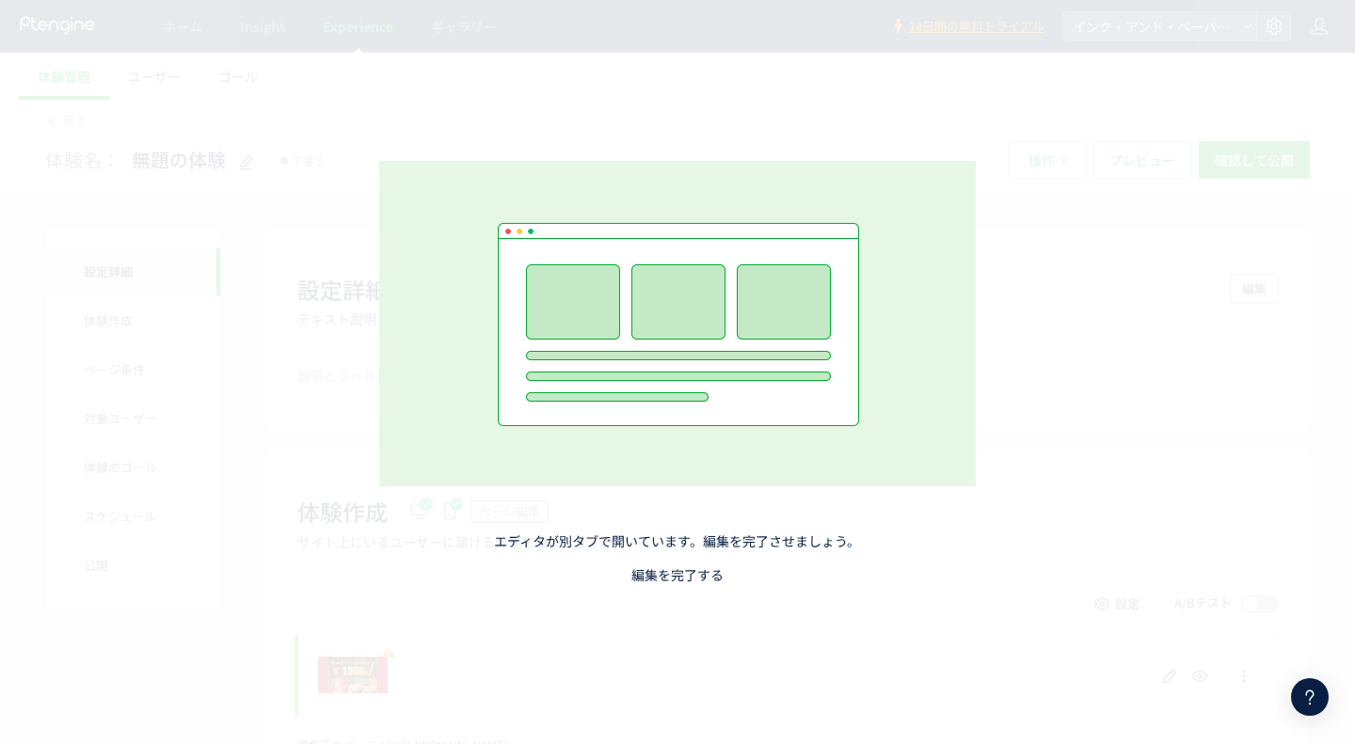
click at [678, 572] on link "編集を完了する" at bounding box center [677, 575] width 92 height 19
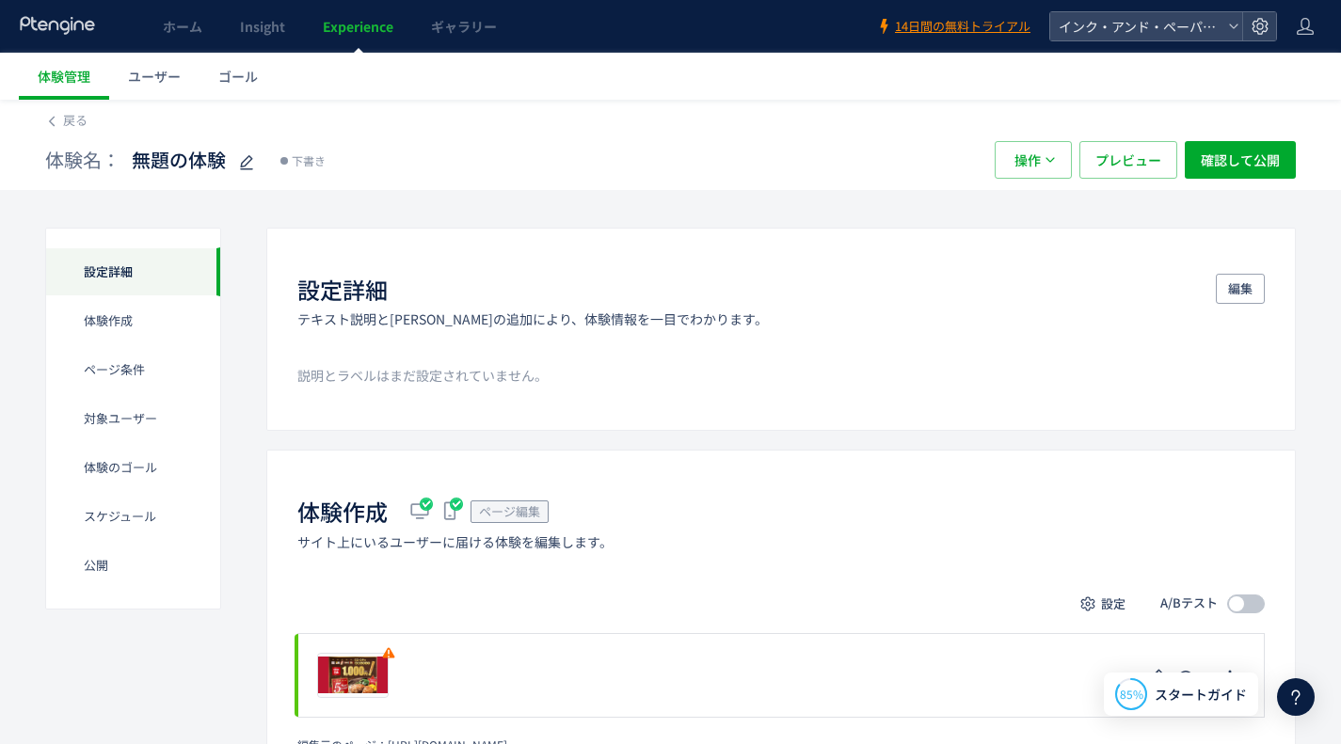
click at [56, 100] on div "戻る" at bounding box center [670, 115] width 1251 height 30
click at [64, 119] on span "戻る" at bounding box center [75, 120] width 24 height 18
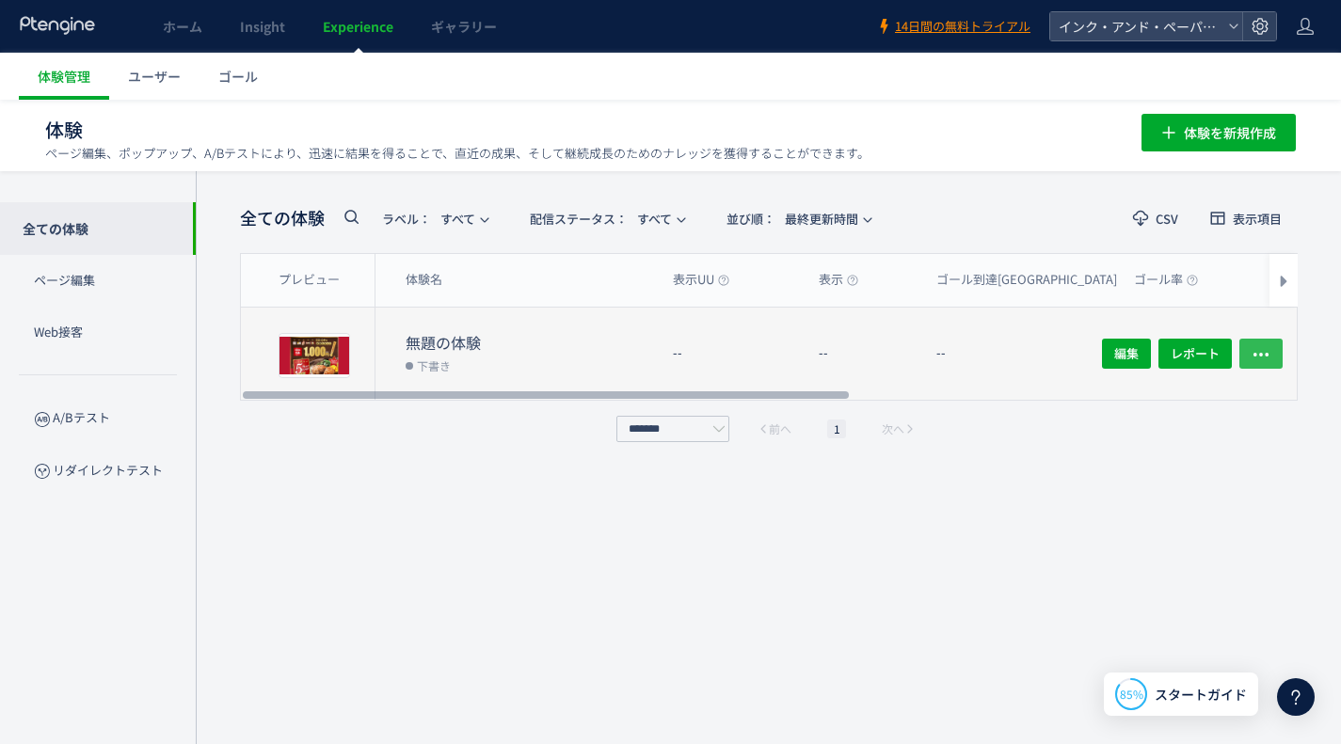
click at [1254, 340] on span "button" at bounding box center [1260, 354] width 19 height 30
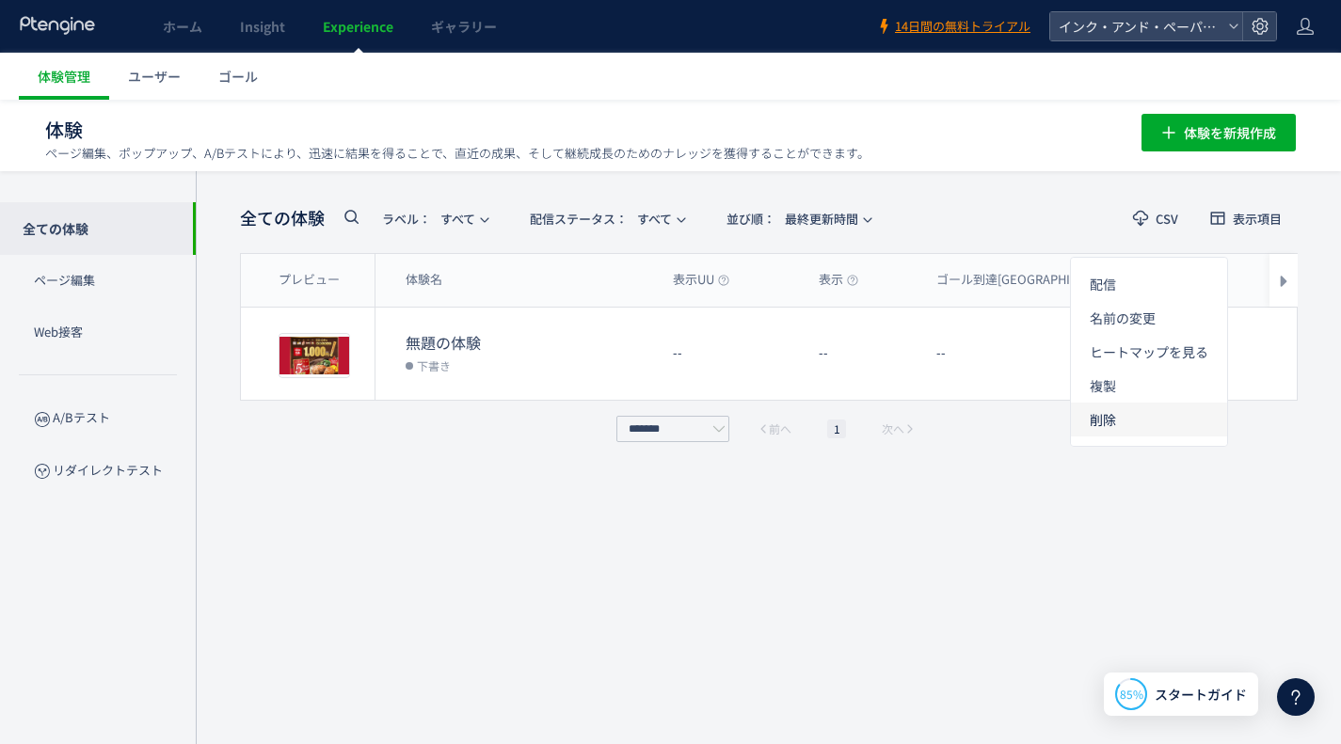
click at [1169, 418] on li "削除" at bounding box center [1149, 420] width 156 height 34
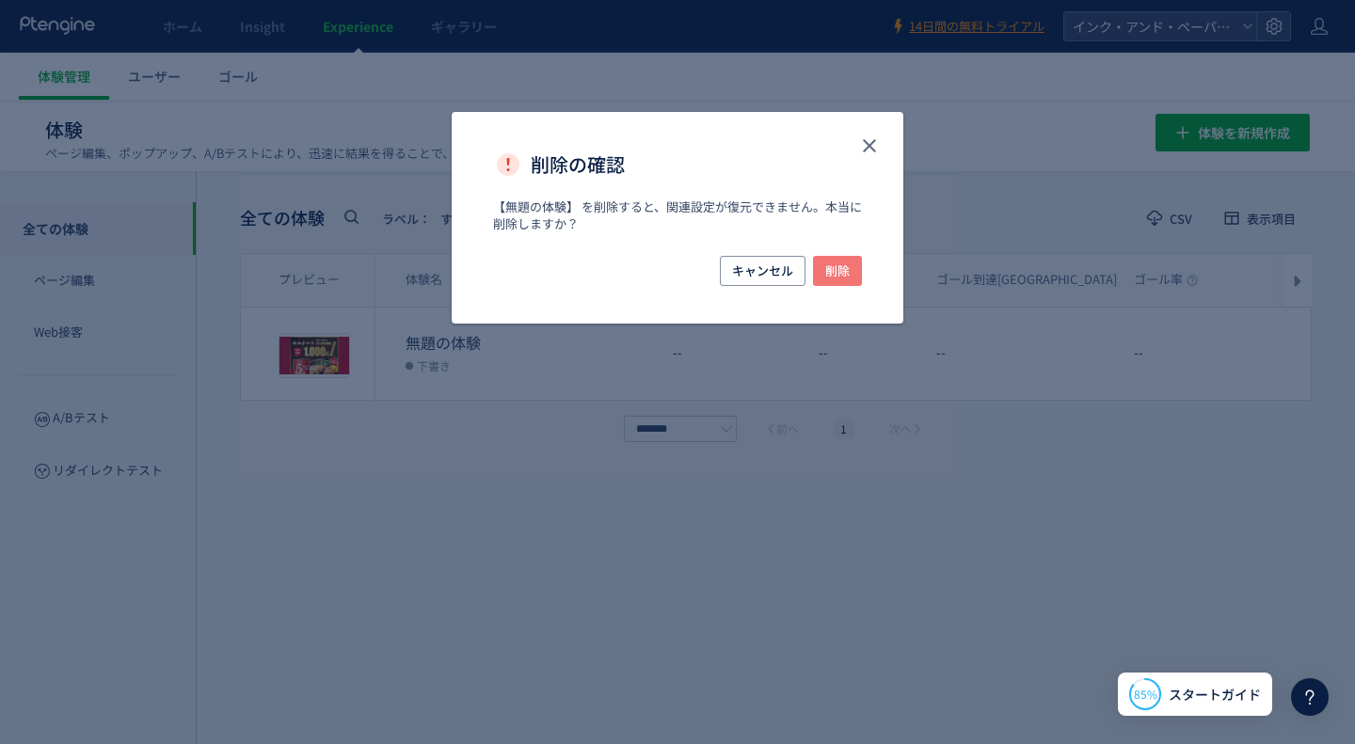
click at [860, 270] on button "削除" at bounding box center [837, 271] width 49 height 30
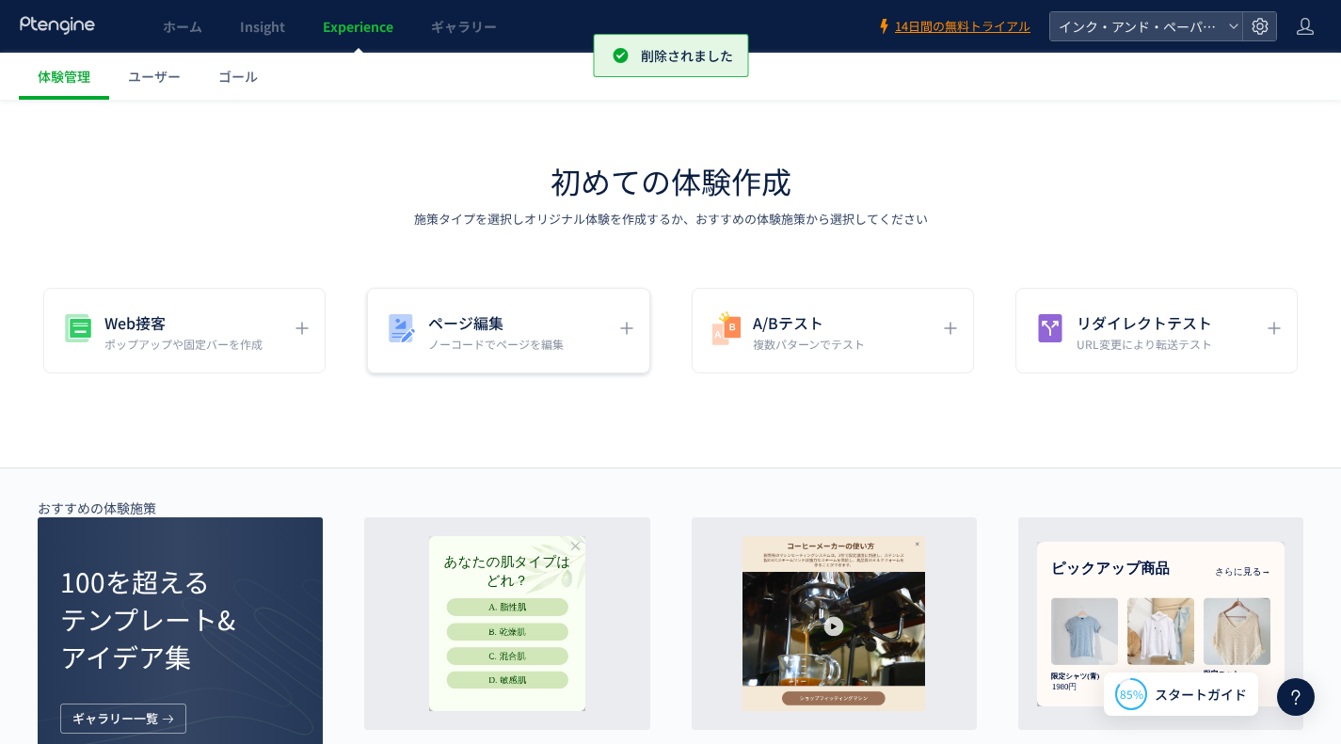
click at [461, 327] on h5 "ページ編集" at bounding box center [495, 323] width 135 height 26
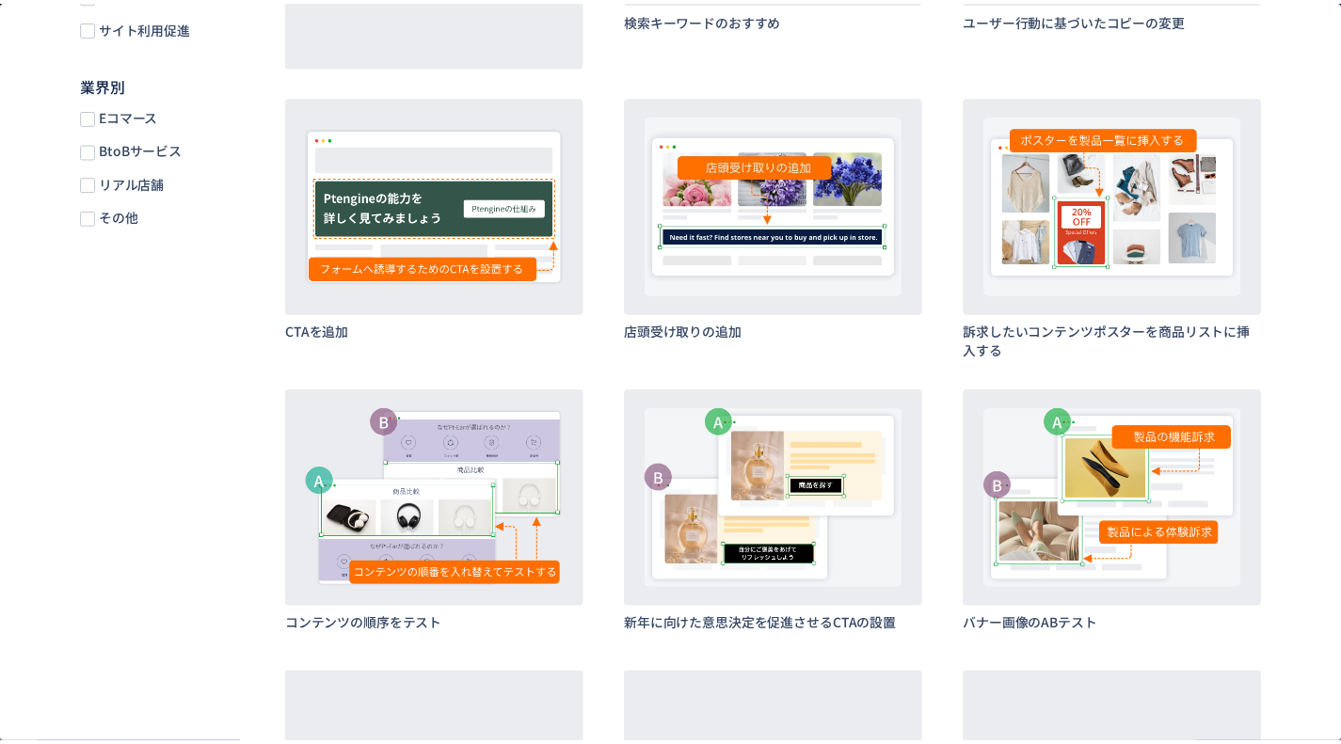
scroll to position [470, 0]
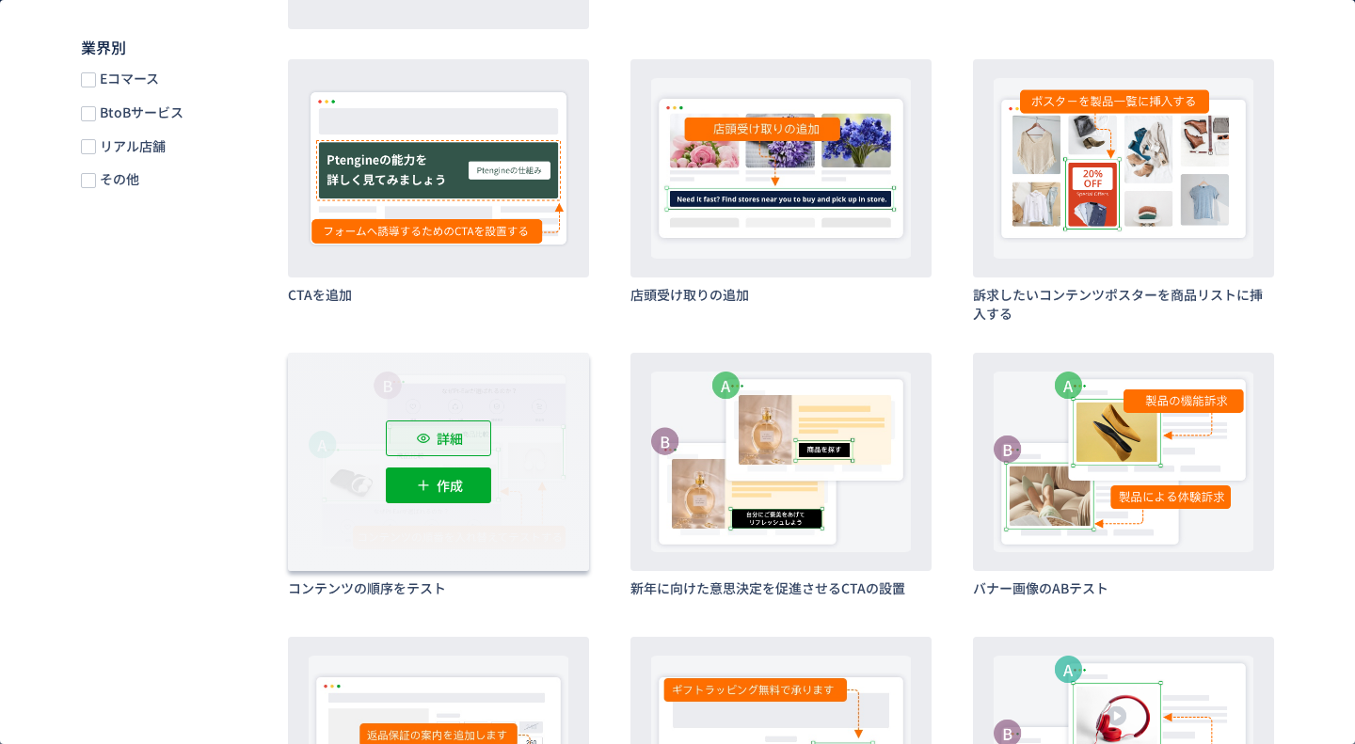
click at [424, 449] on div "詳細" at bounding box center [438, 439] width 105 height 36
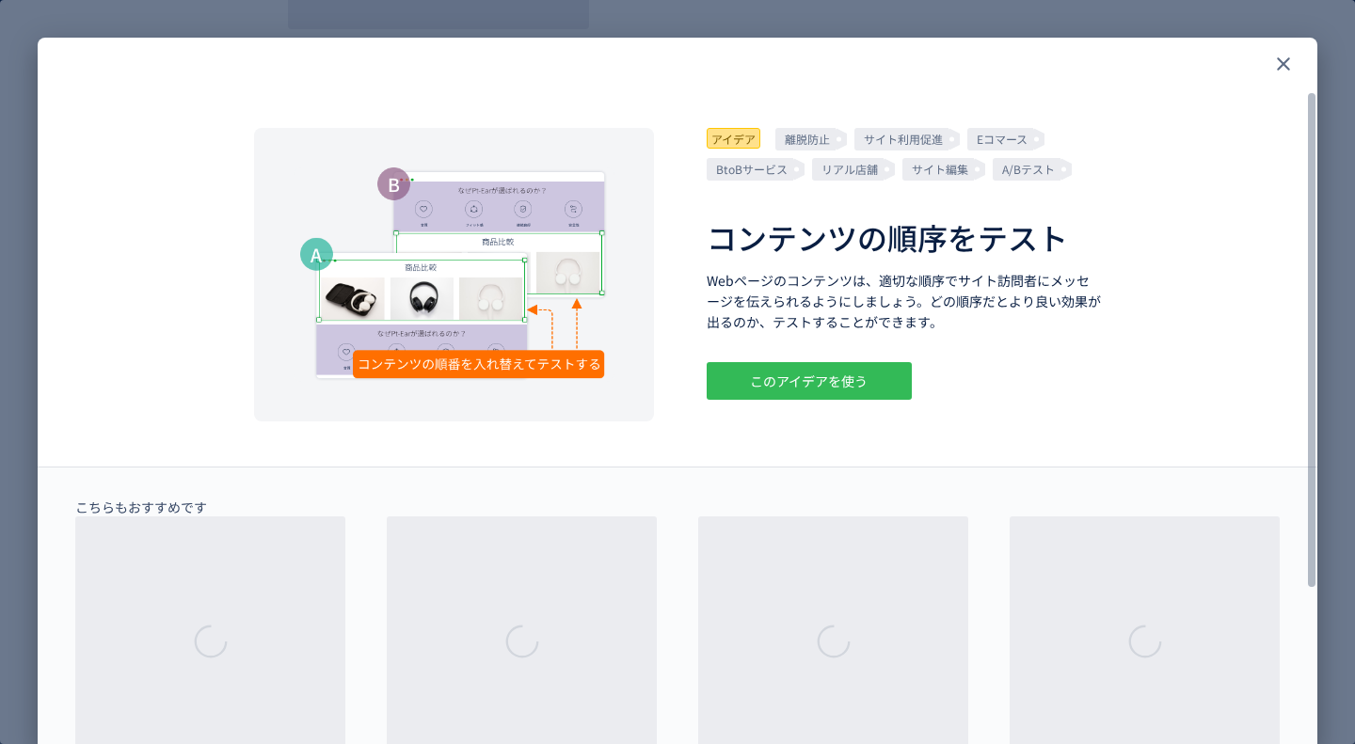
click at [885, 386] on div "このアイデアを使う" at bounding box center [809, 381] width 205 height 38
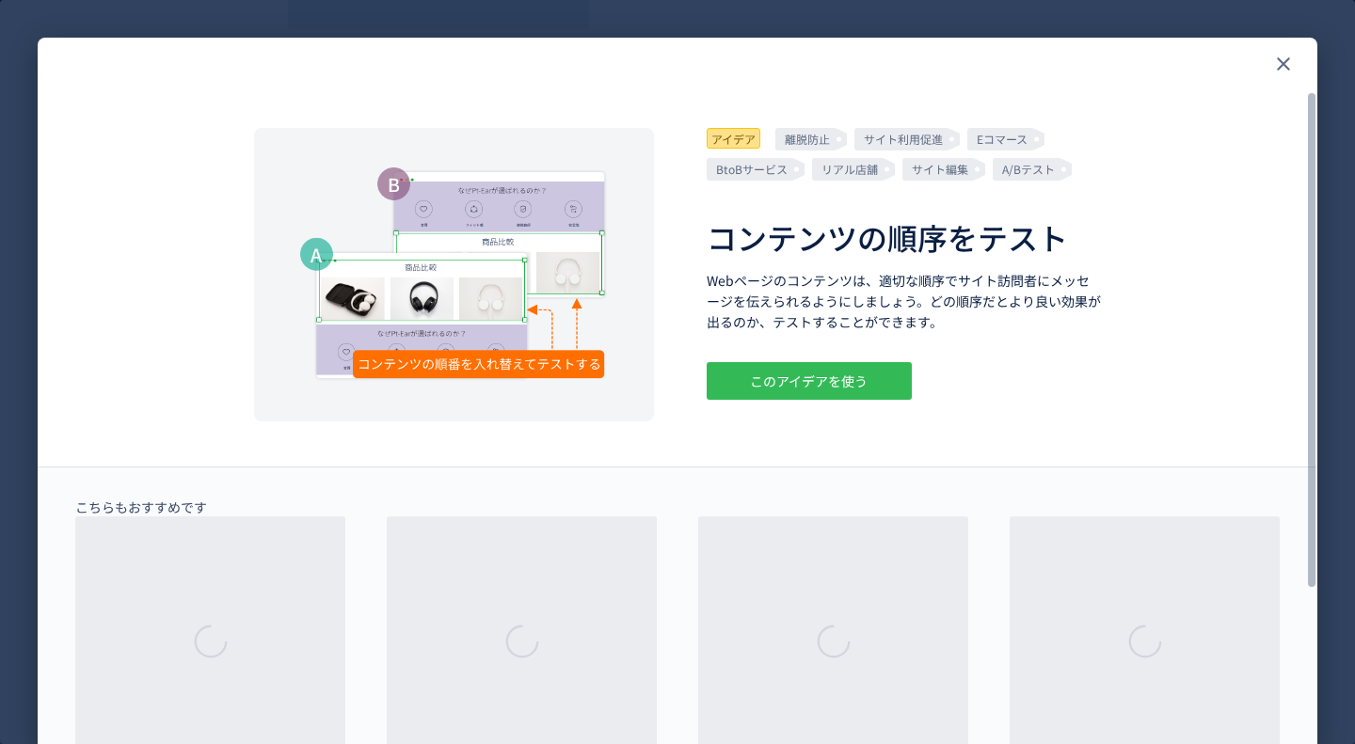
click at [845, 379] on div "このアイデアを使う" at bounding box center [809, 381] width 205 height 38
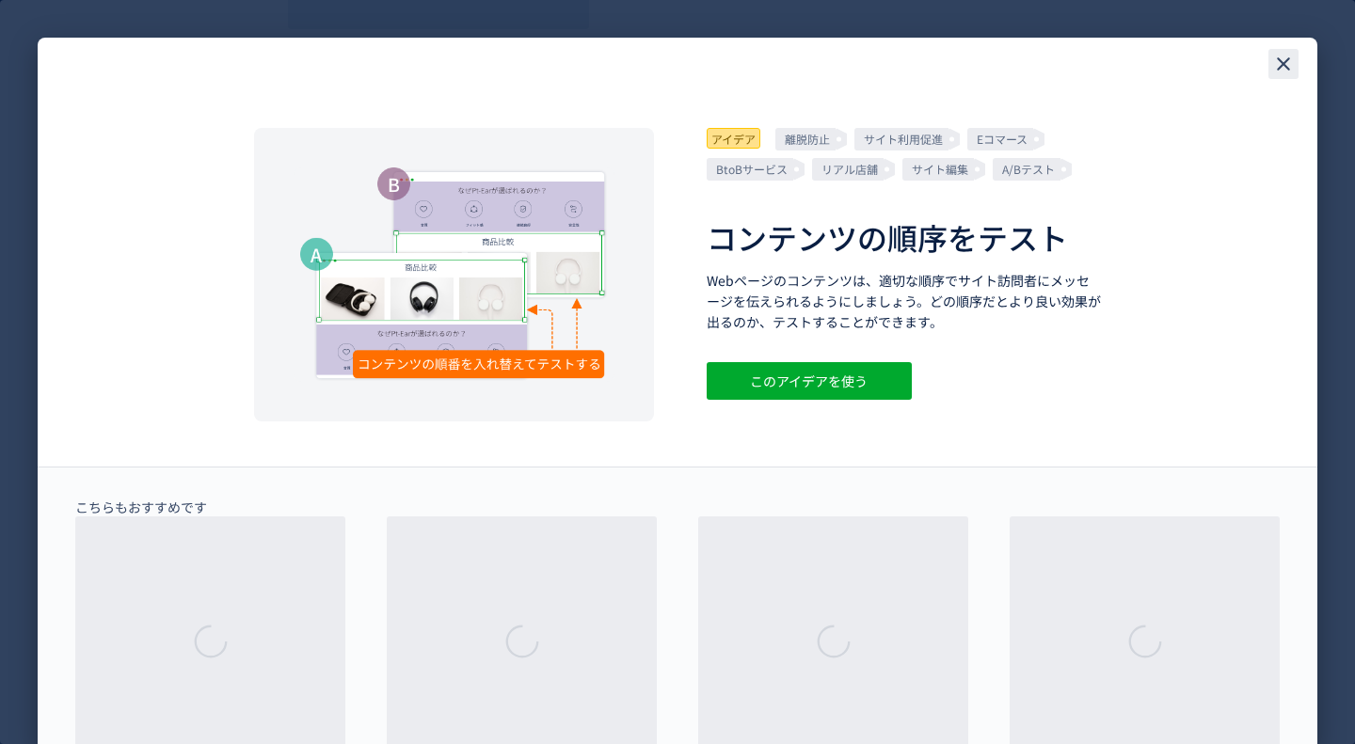
click at [1290, 65] on icon "close" at bounding box center [1283, 64] width 23 height 23
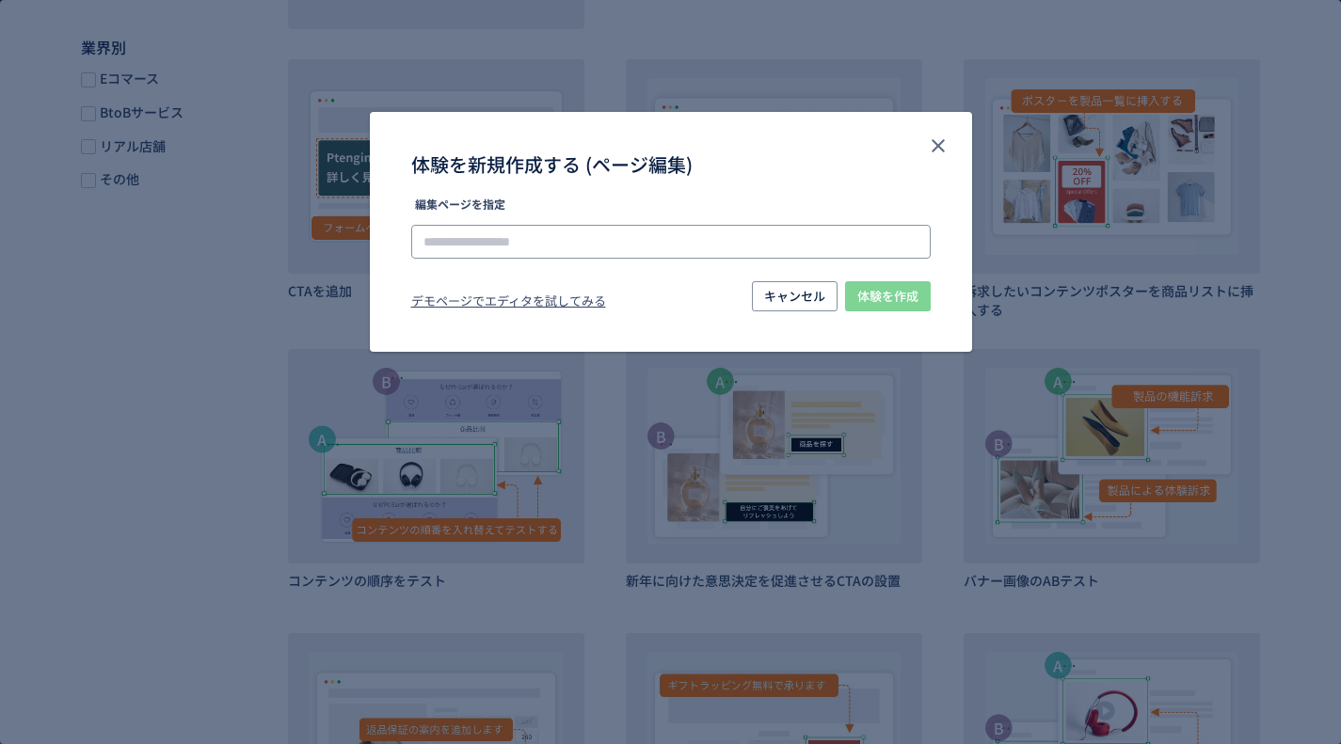
click at [530, 240] on input "体験を新規作成する (ページ編集)" at bounding box center [670, 242] width 519 height 34
click at [587, 292] on li "[URL][DOMAIN_NAME]" at bounding box center [672, 295] width 504 height 32
type input "**********"
click at [904, 296] on span "体験を作成" at bounding box center [887, 296] width 61 height 30
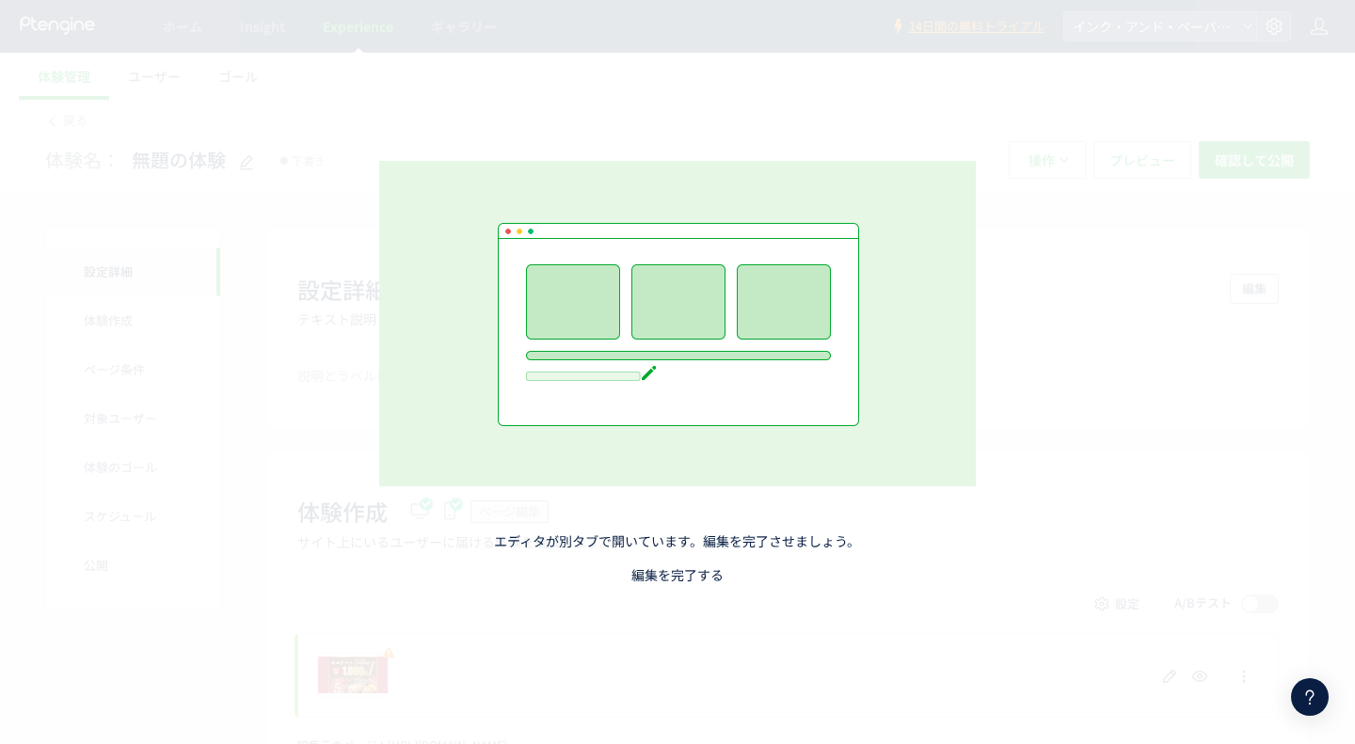
click at [687, 576] on link "編集を完了する" at bounding box center [677, 575] width 92 height 19
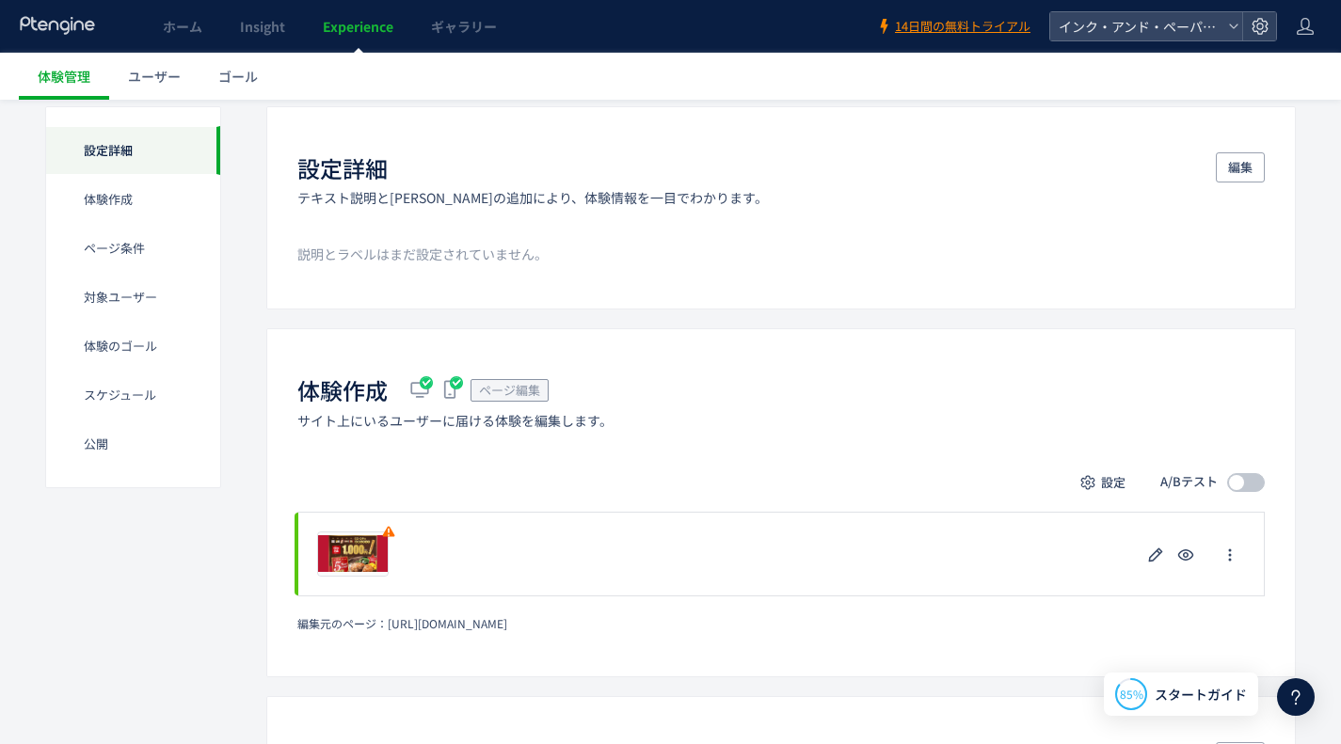
scroll to position [282, 0]
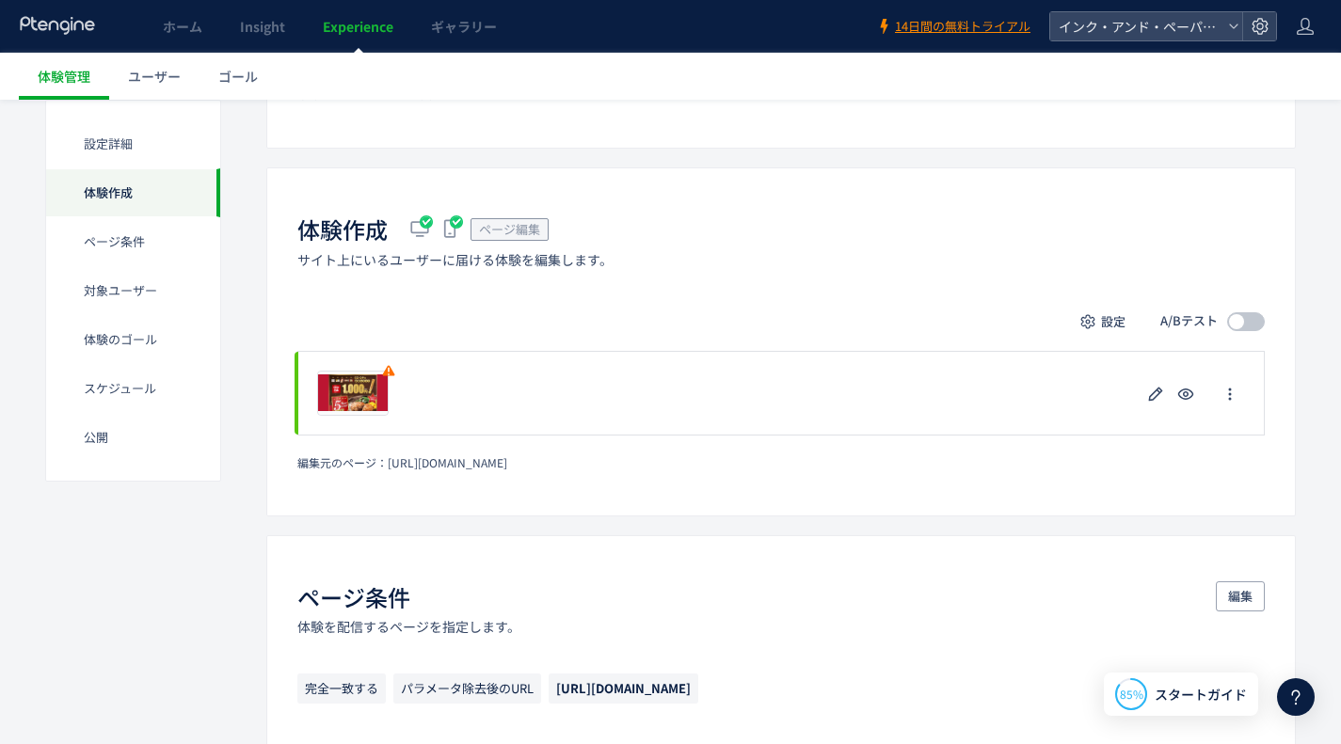
click at [1249, 317] on span at bounding box center [1246, 321] width 38 height 19
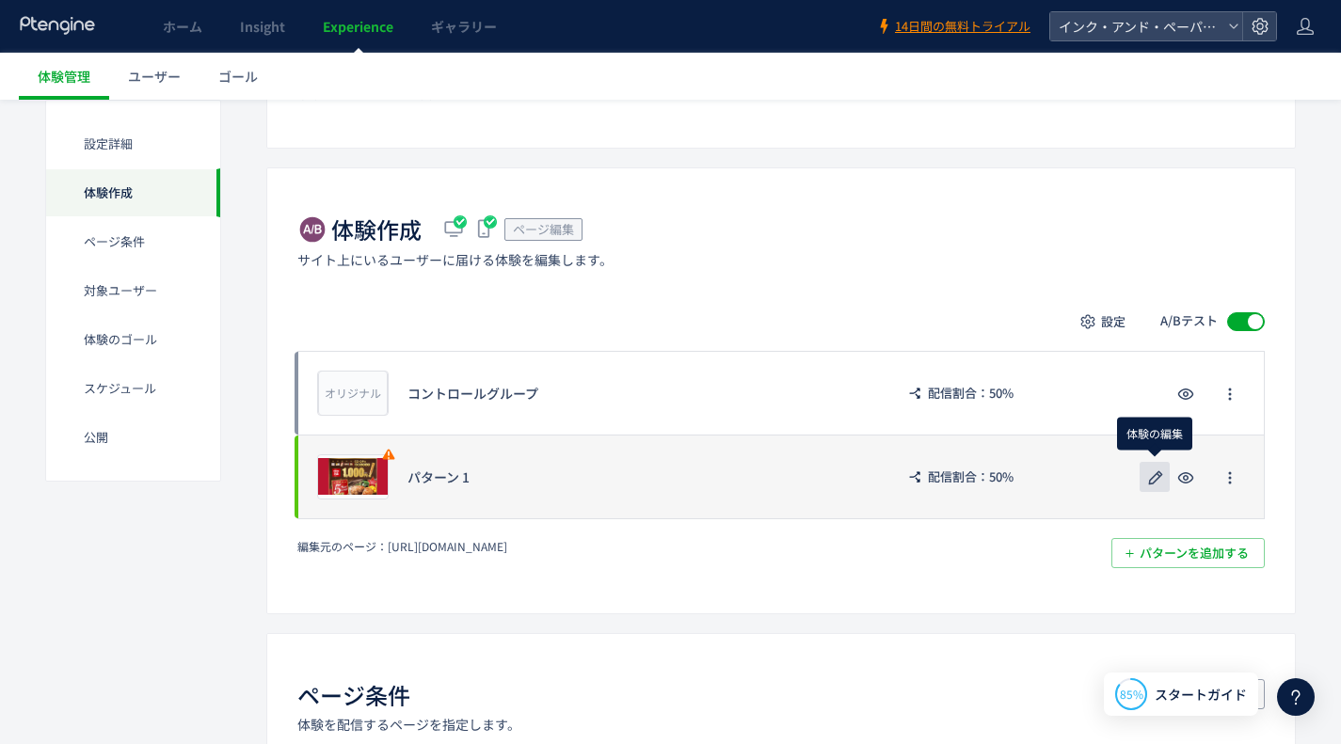
click at [1155, 482] on icon "button" at bounding box center [1155, 478] width 23 height 23
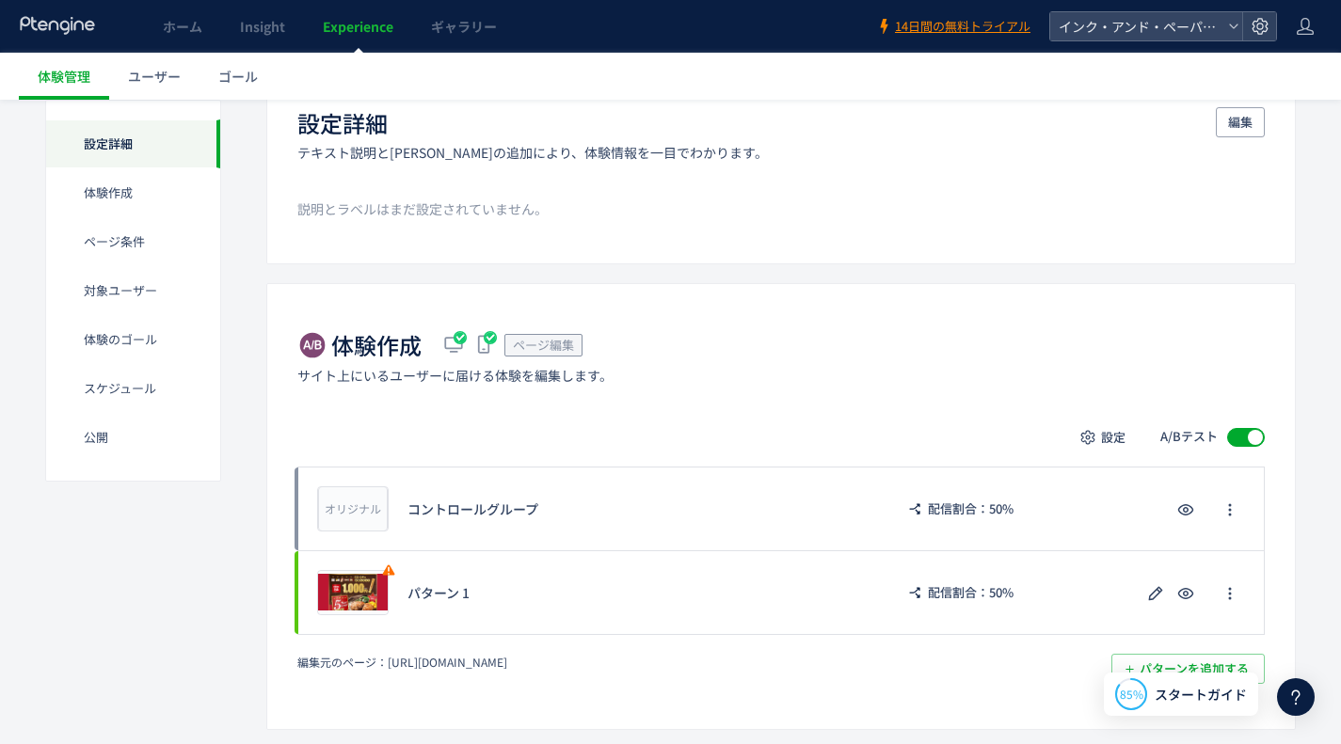
scroll to position [188, 0]
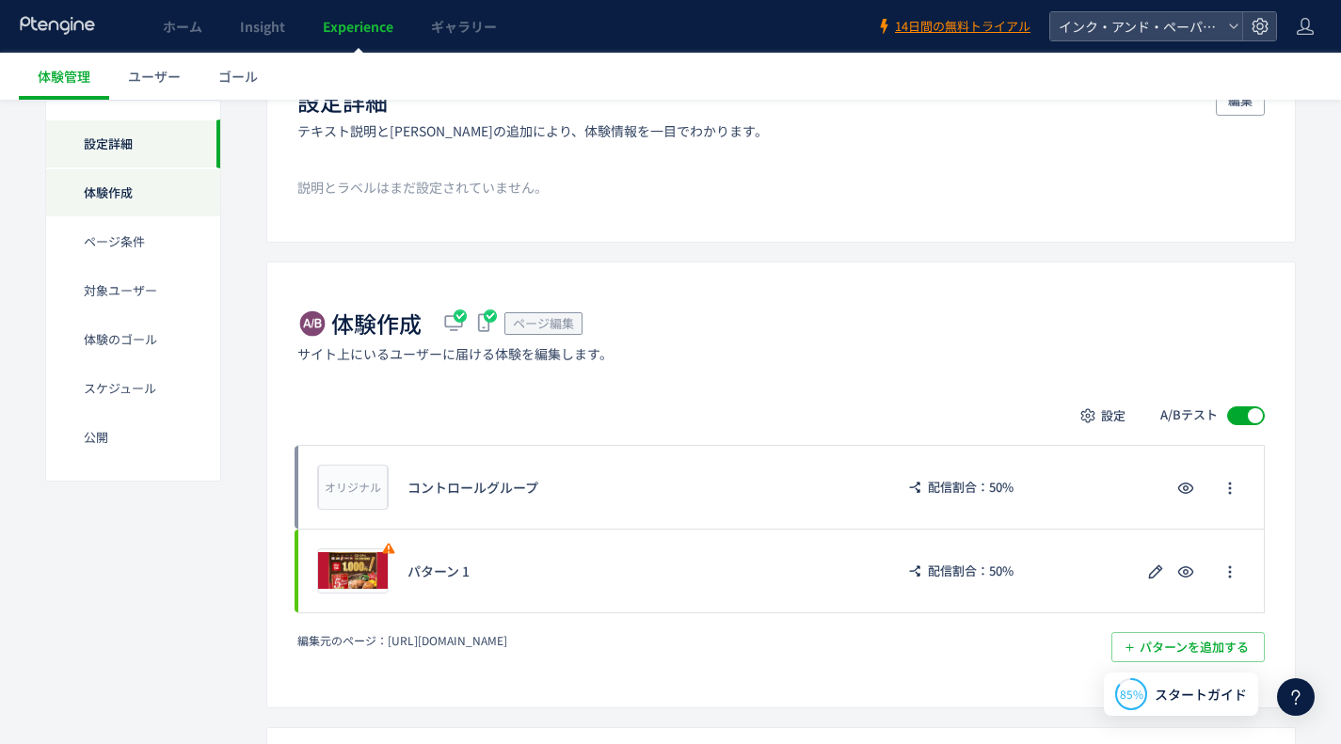
click at [117, 217] on div "体験作成" at bounding box center [133, 241] width 174 height 49
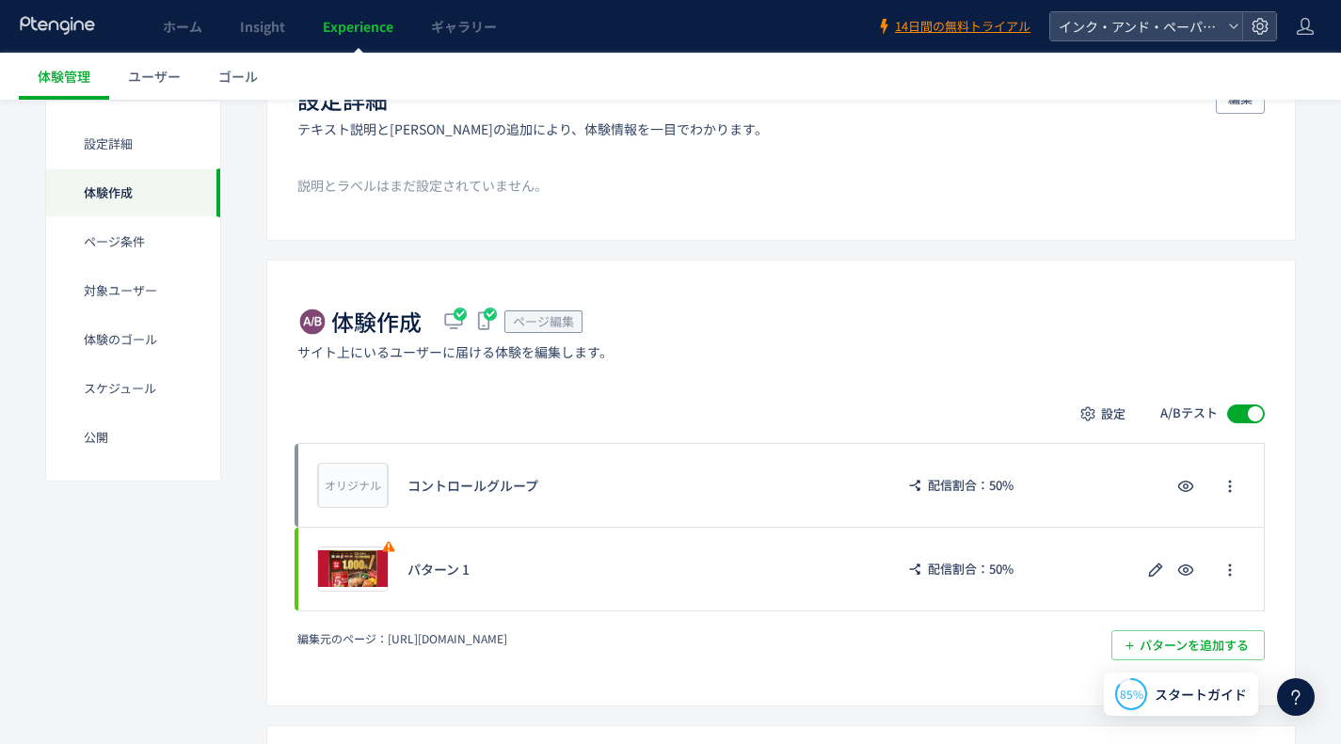
click at [542, 330] on div "ページ編集" at bounding box center [543, 322] width 78 height 23
click at [544, 321] on span "ページ編集" at bounding box center [543, 321] width 61 height 18
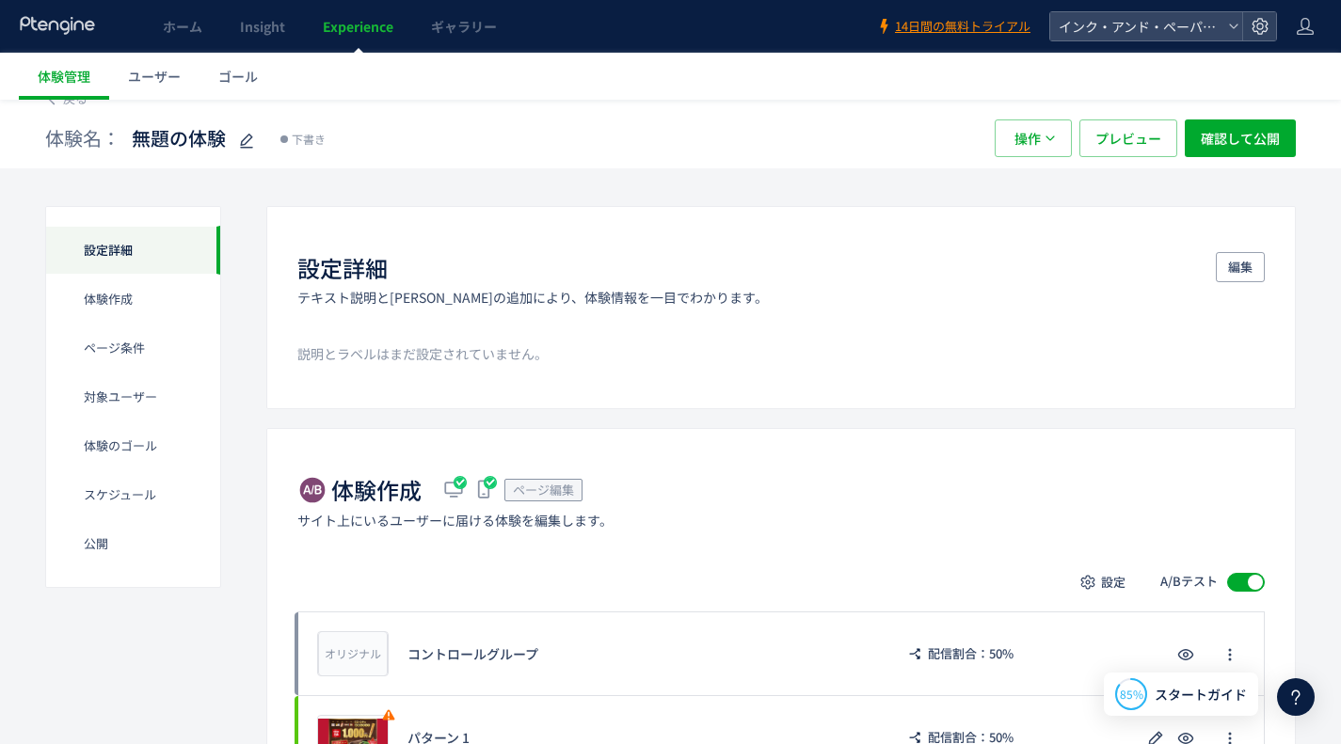
scroll to position [0, 0]
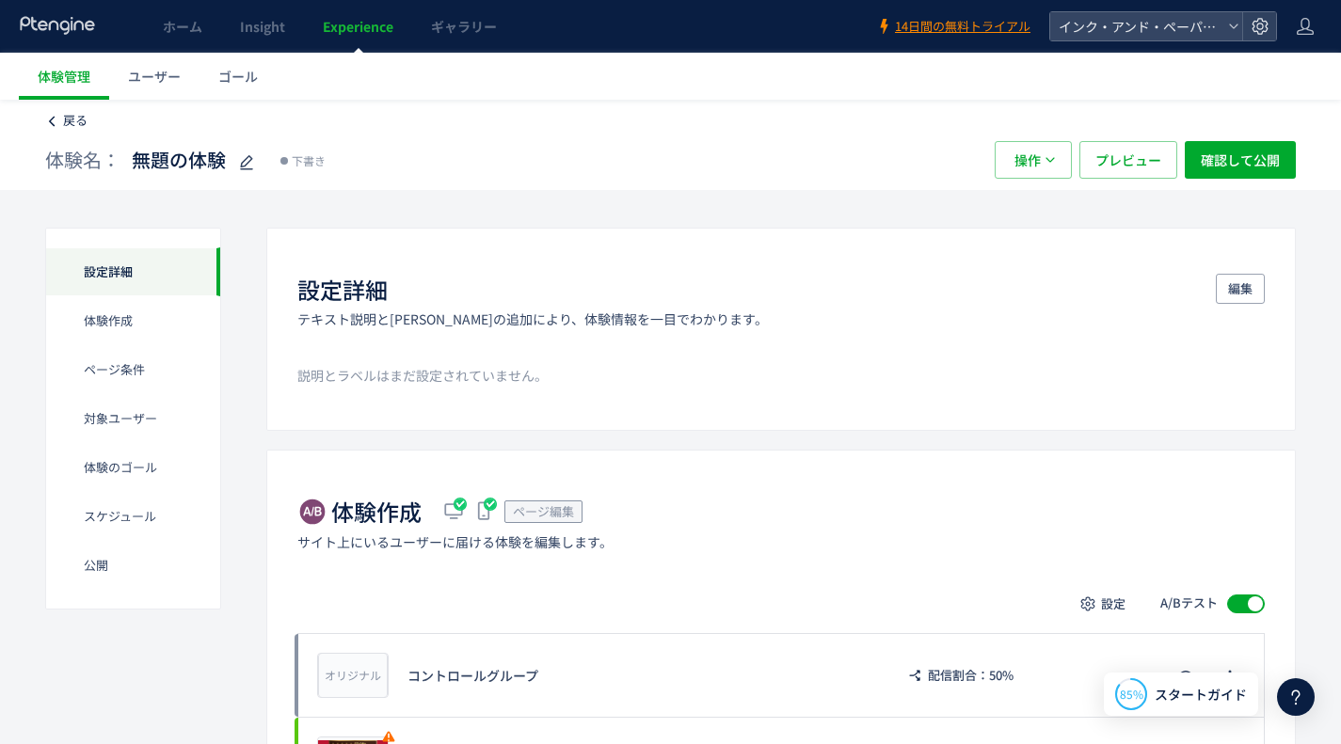
click at [85, 123] on span "戻る" at bounding box center [75, 120] width 24 height 18
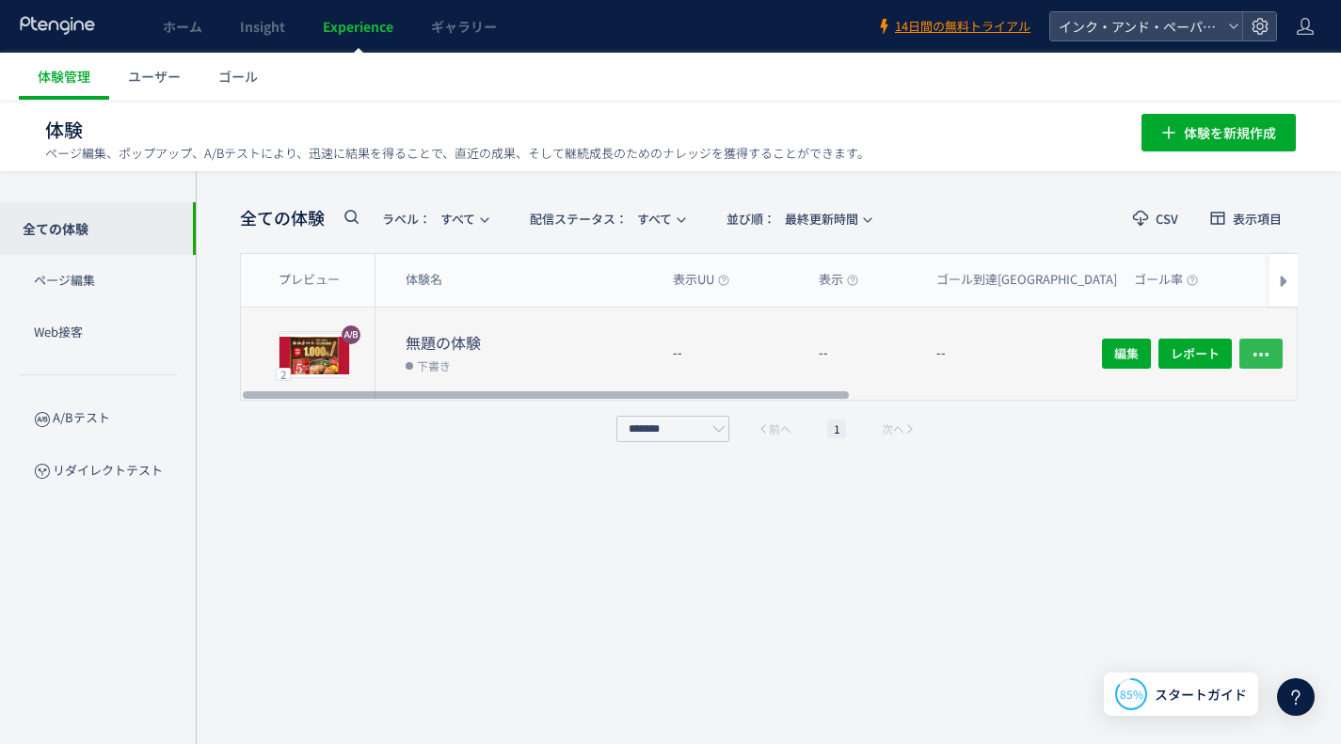
click at [1250, 358] on button "button" at bounding box center [1260, 354] width 43 height 30
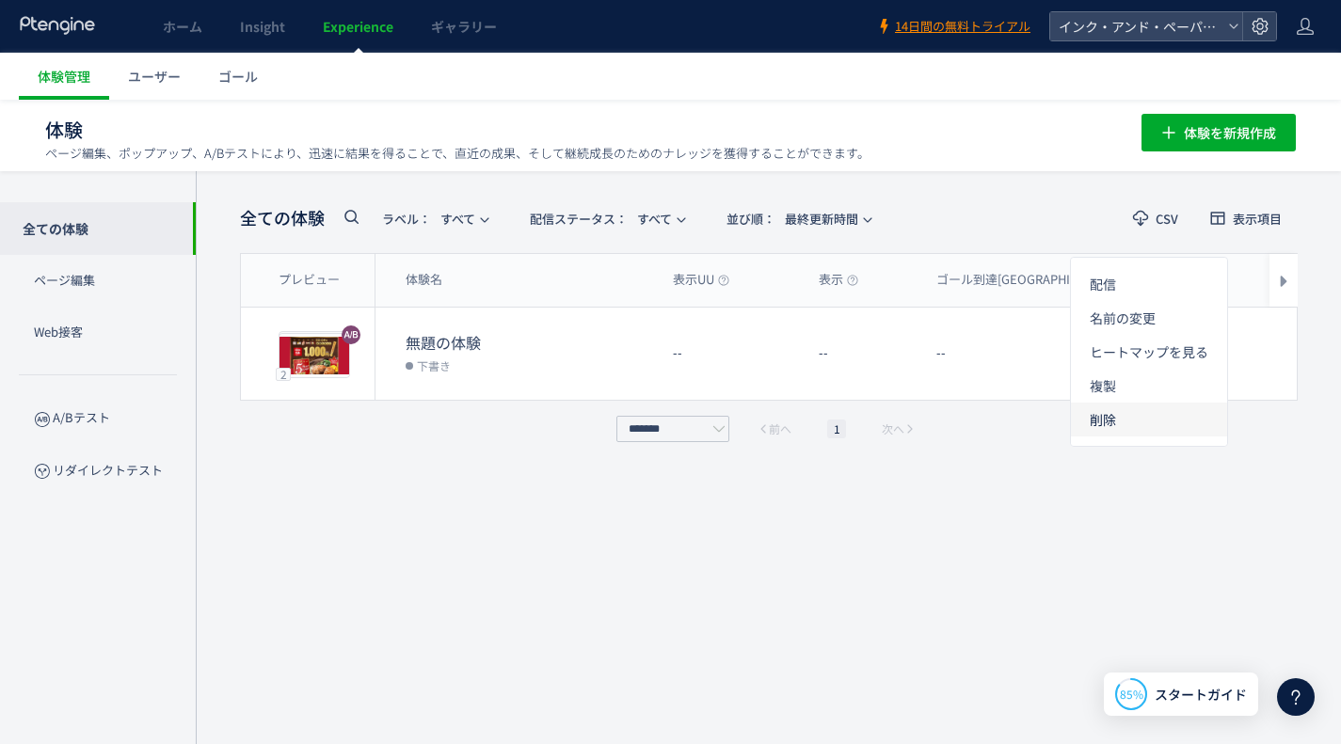
click at [1121, 422] on li "削除" at bounding box center [1149, 420] width 156 height 34
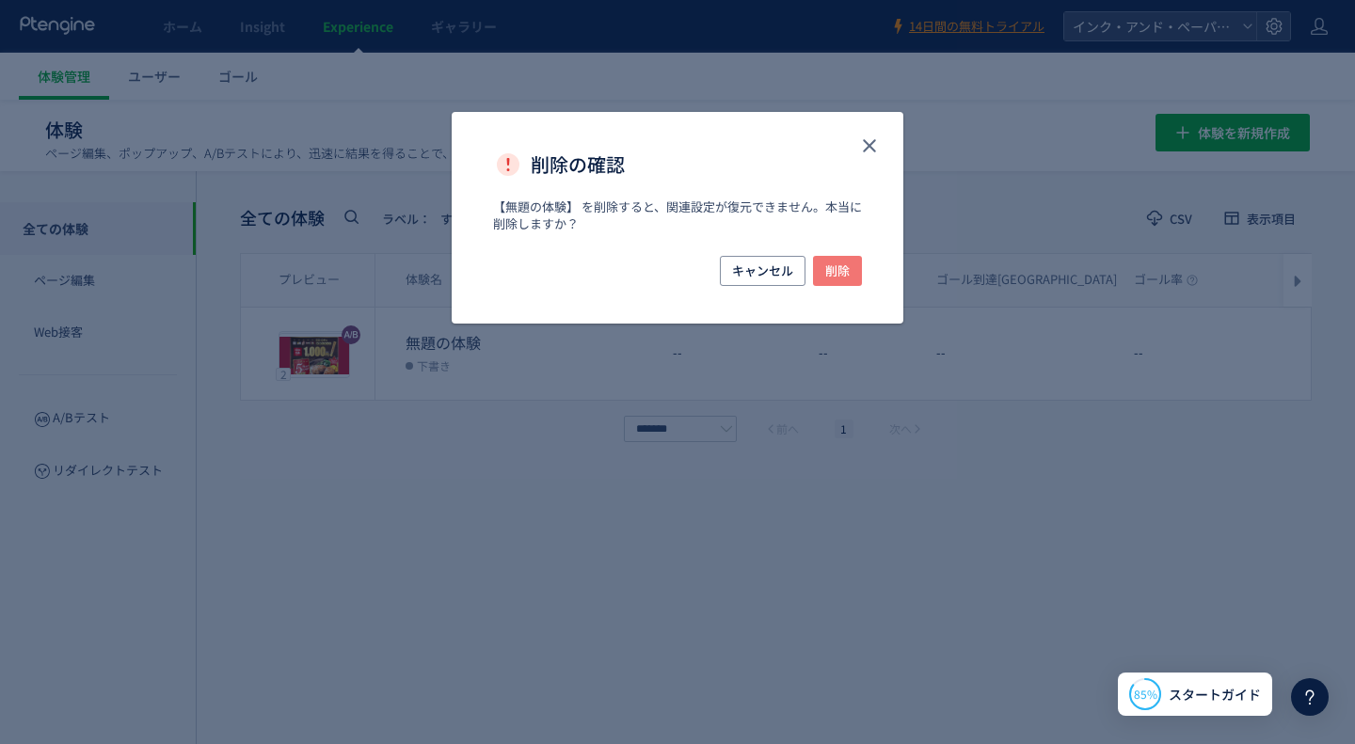
click at [845, 267] on span "削除" at bounding box center [837, 271] width 24 height 30
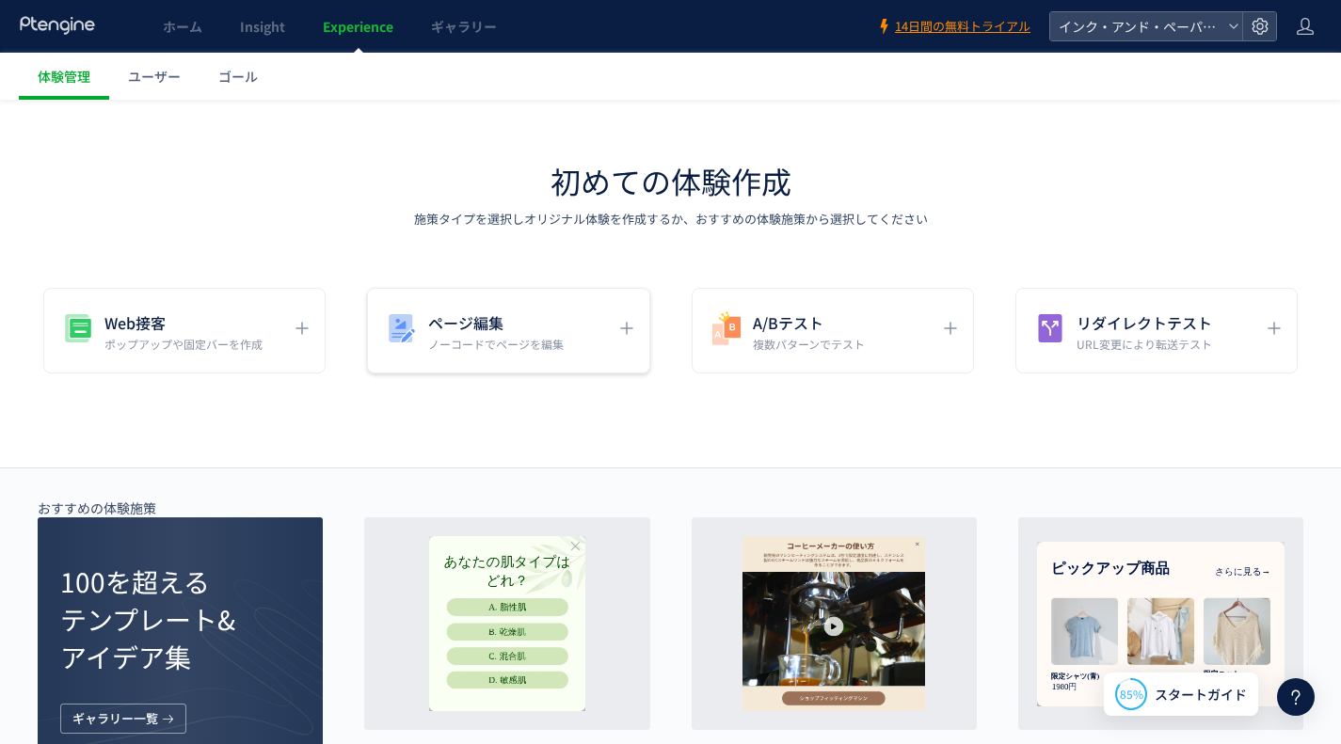
click at [692, 359] on div "ページ編集 ノーコードでページを編集" at bounding box center [833, 331] width 282 height 86
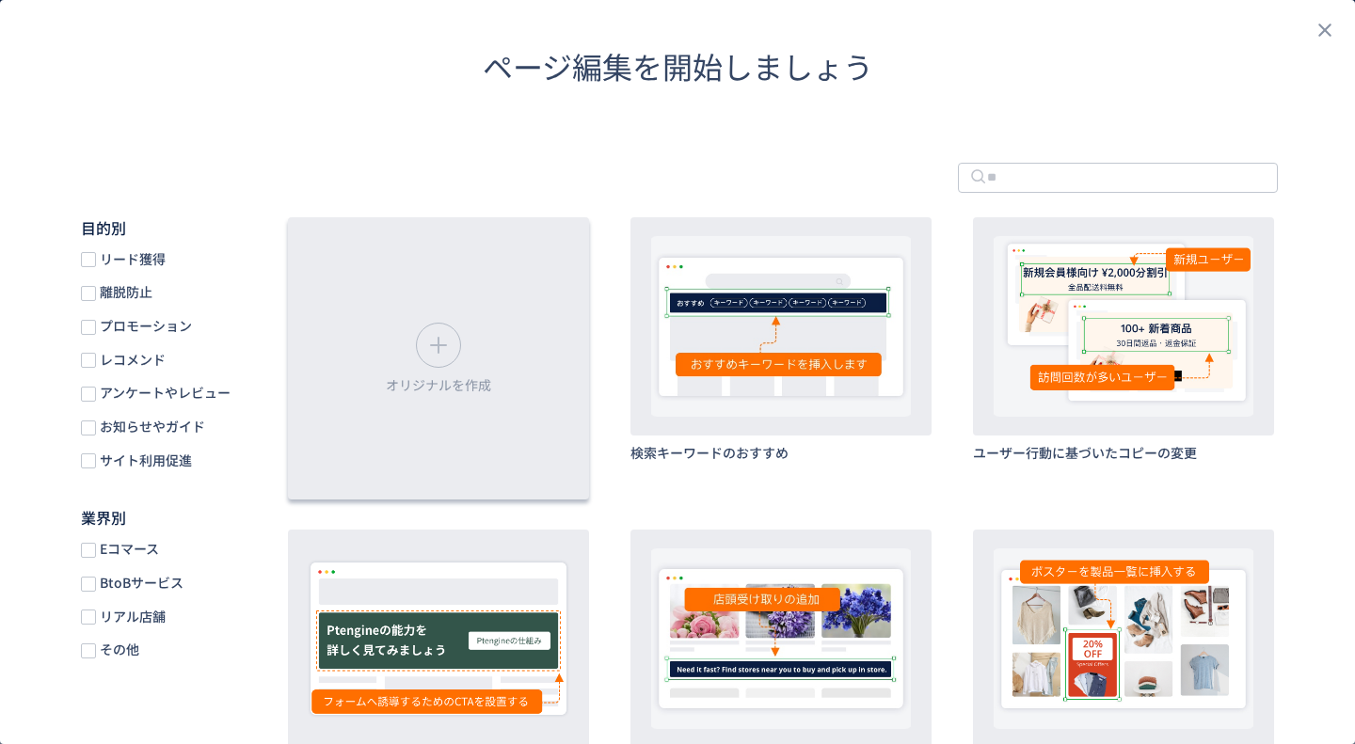
click at [495, 379] on div "オリジナルを作成" at bounding box center [438, 358] width 301 height 282
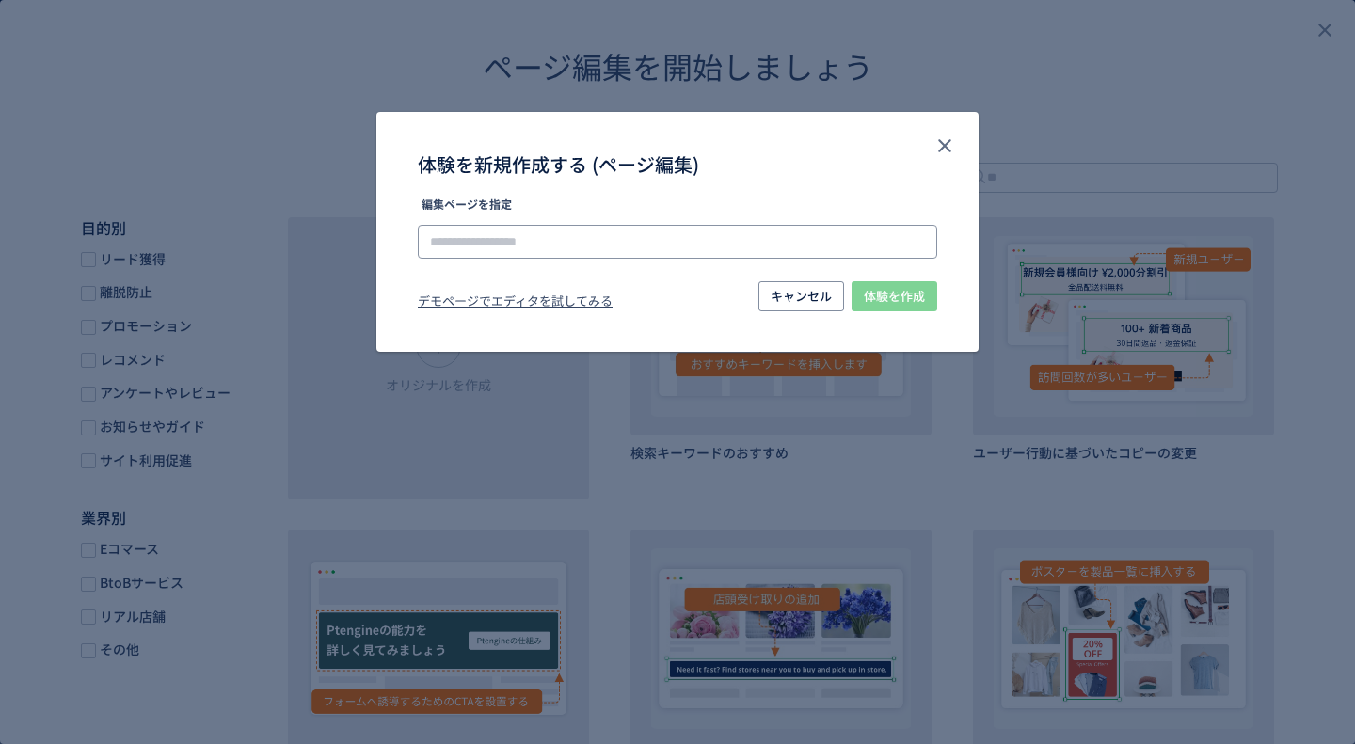
click at [555, 238] on input "体験を新規作成する (ページ編集)" at bounding box center [677, 242] width 519 height 34
click at [595, 290] on li "[URL][DOMAIN_NAME]" at bounding box center [678, 295] width 504 height 32
type input "**********"
click at [901, 283] on span "体験を作成" at bounding box center [894, 296] width 61 height 30
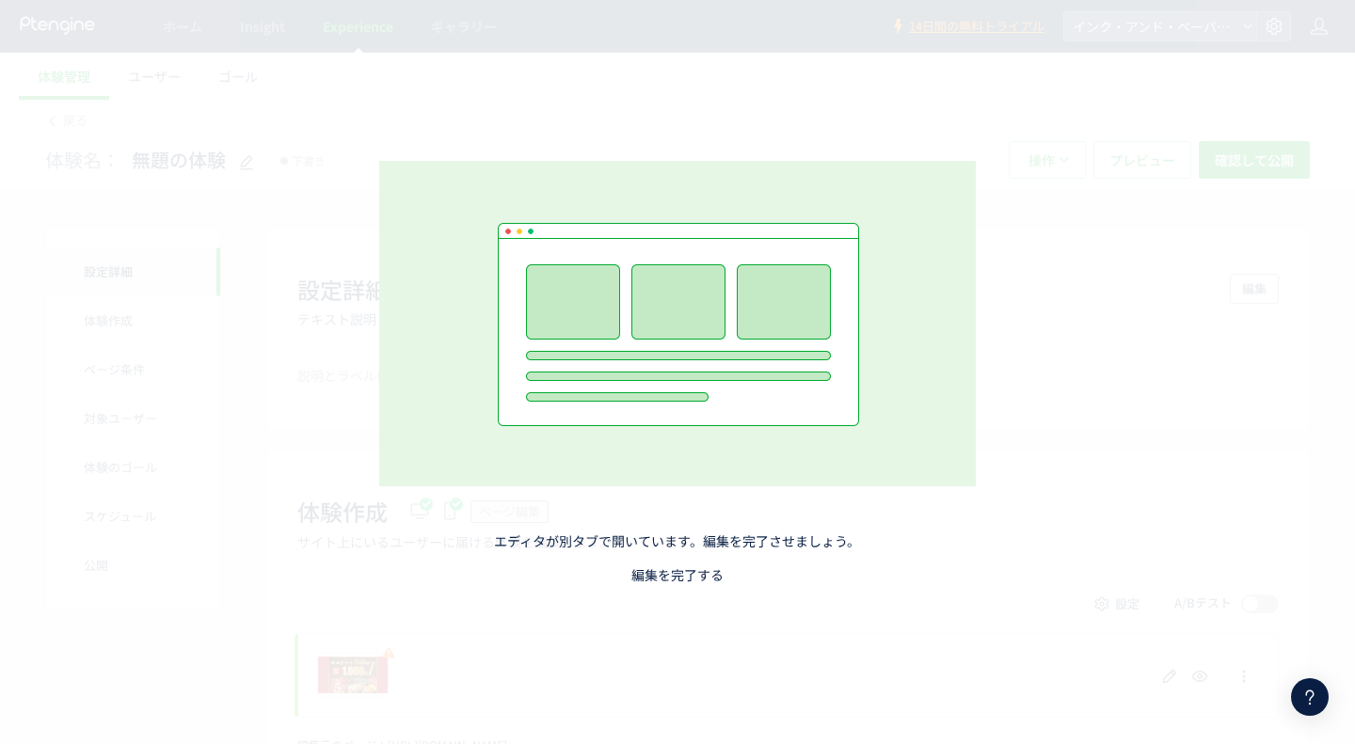
click at [655, 575] on link "編集を完了する" at bounding box center [677, 575] width 92 height 19
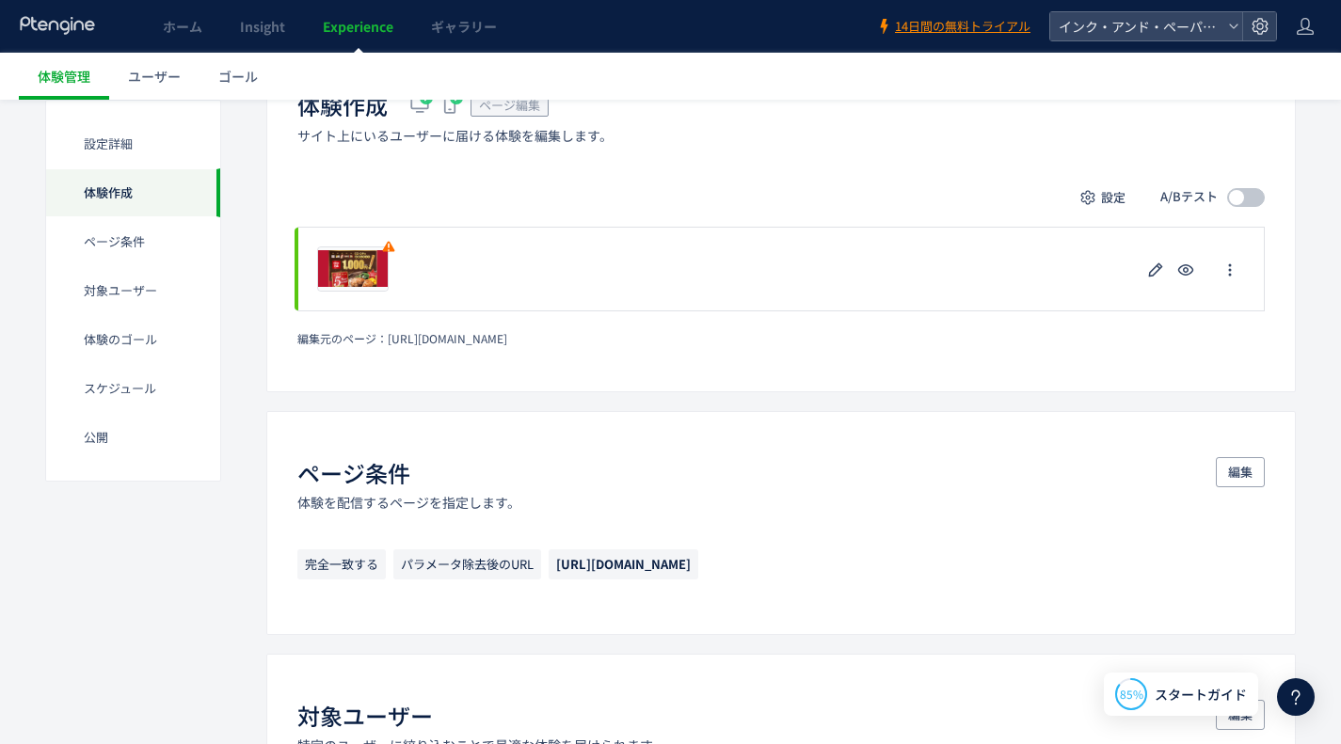
scroll to position [376, 0]
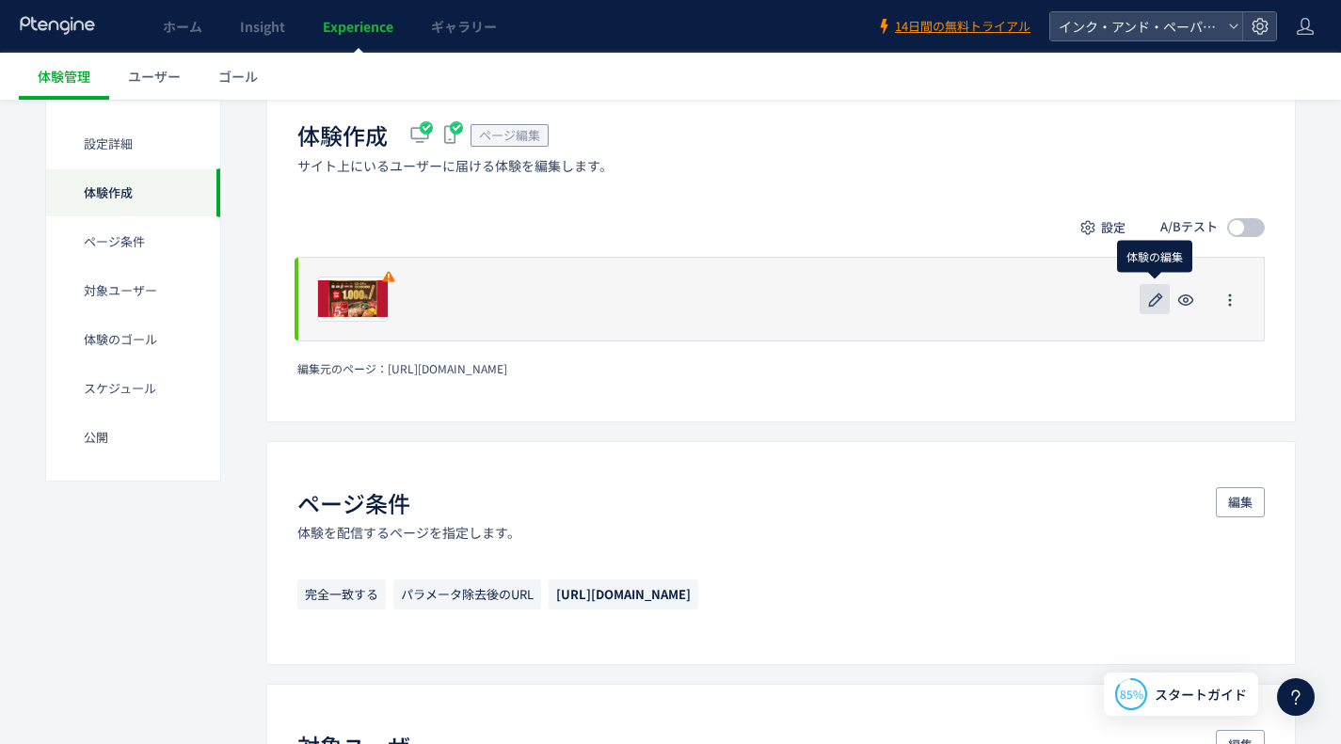
click at [1150, 291] on icon "button" at bounding box center [1155, 300] width 23 height 23
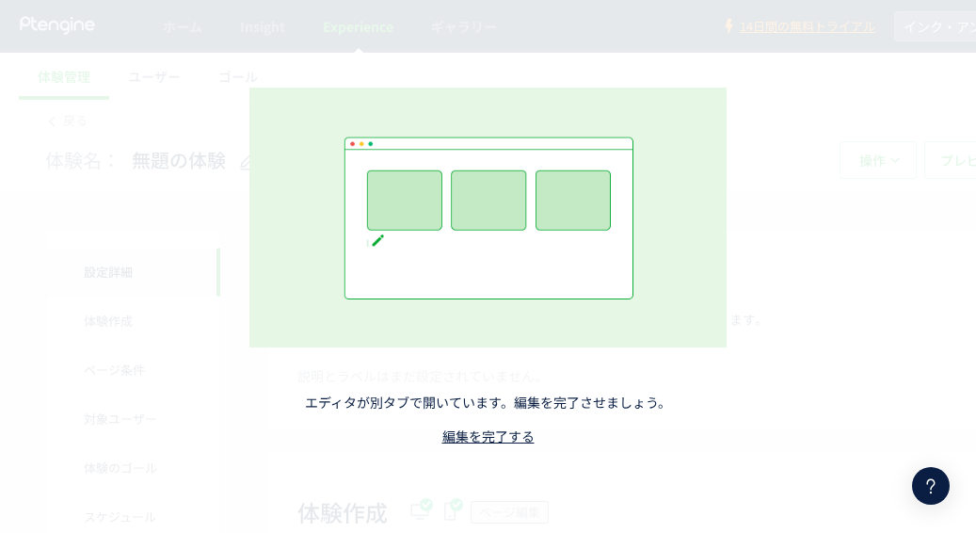
click at [536, 402] on p "エディタが別タブで開いています。編集を完了させましょう。" at bounding box center [488, 402] width 480 height 26
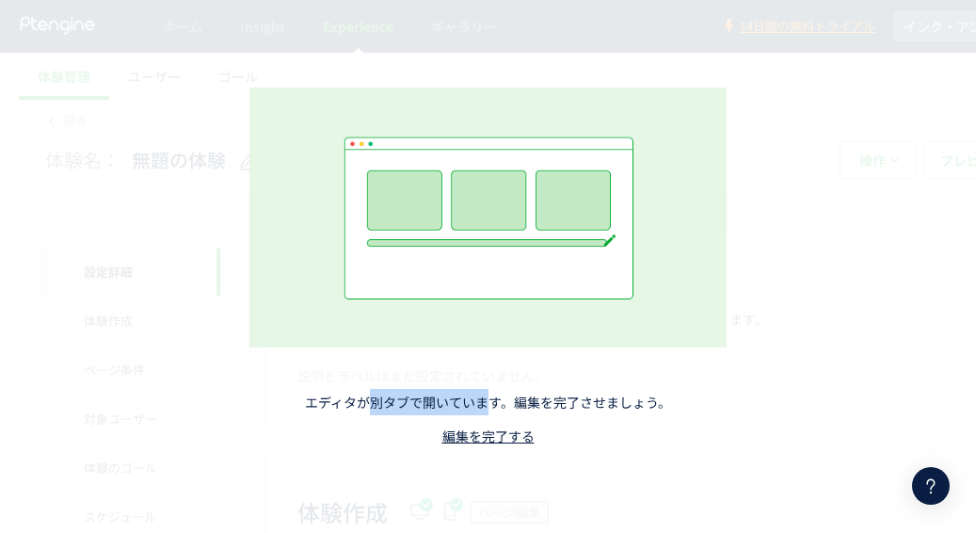
drag, startPoint x: 366, startPoint y: 404, endPoint x: 489, endPoint y: 400, distance: 123.3
click at [489, 400] on p "エディタが別タブで開いています。編集を完了させましょう。" at bounding box center [488, 402] width 480 height 26
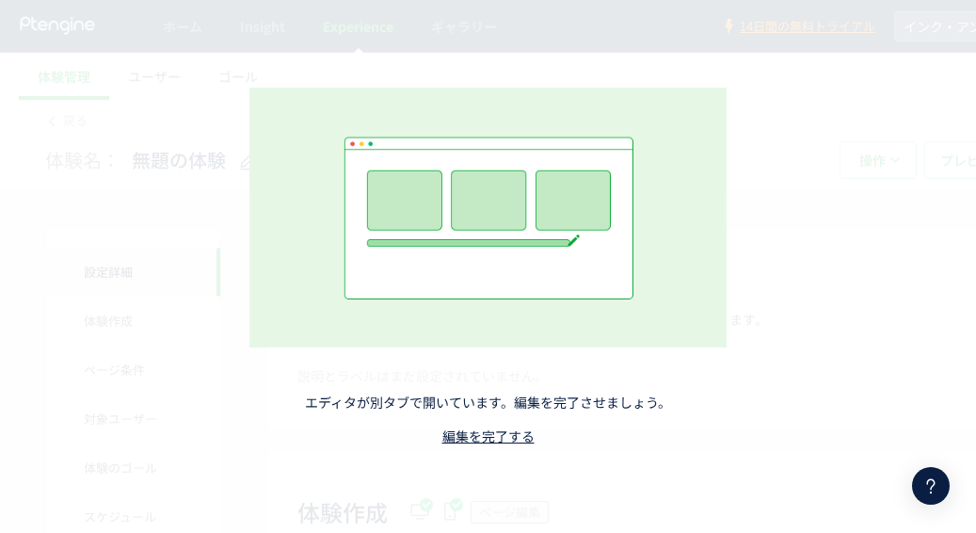
drag, startPoint x: 671, startPoint y: 438, endPoint x: 651, endPoint y: 442, distance: 20.1
click at [671, 438] on div "エディタが別タブで開いています。編集を完了させましょう。 編集を完了する" at bounding box center [488, 266] width 596 height 546
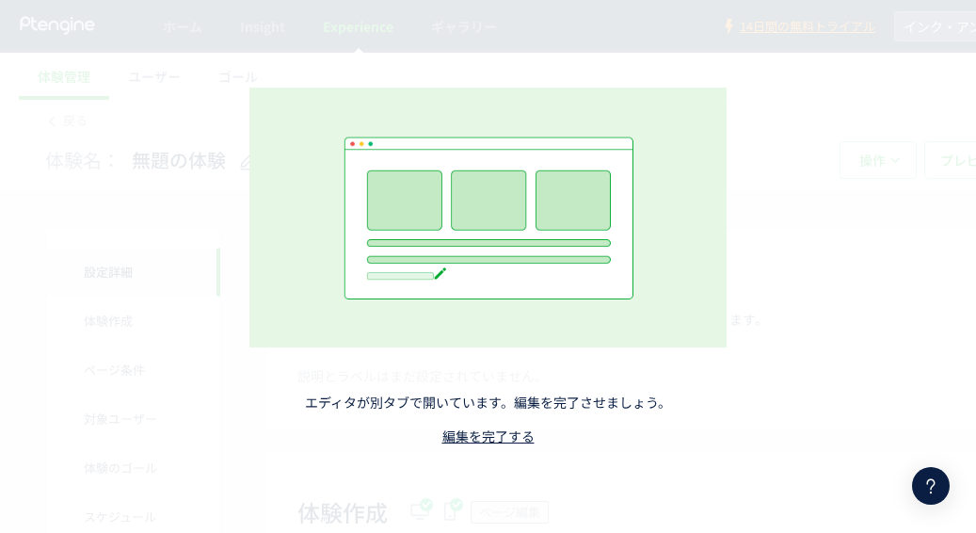
click at [215, 363] on div "エディタが別タブで開いています。編集を完了させましょう。 編集を完了する" at bounding box center [488, 266] width 596 height 546
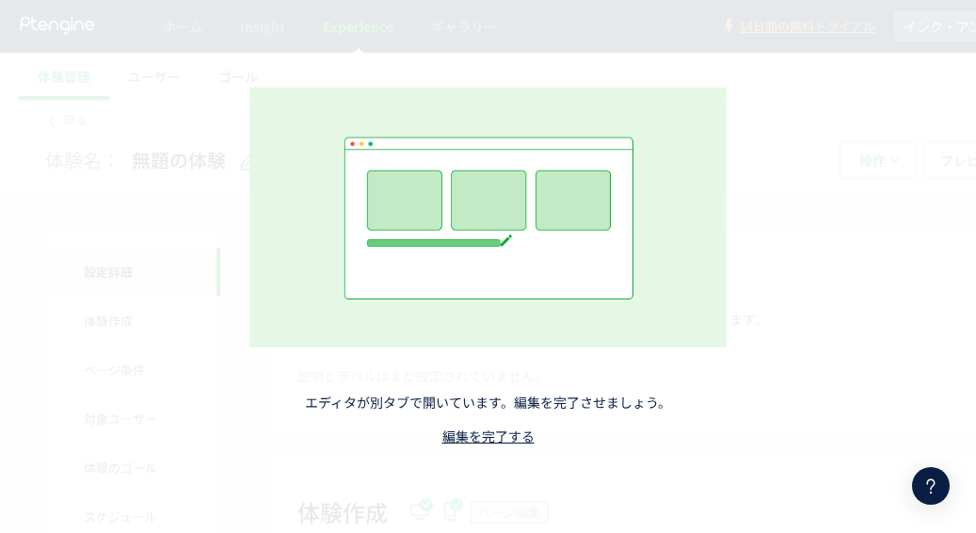
click at [940, 473] on div at bounding box center [931, 486] width 38 height 38
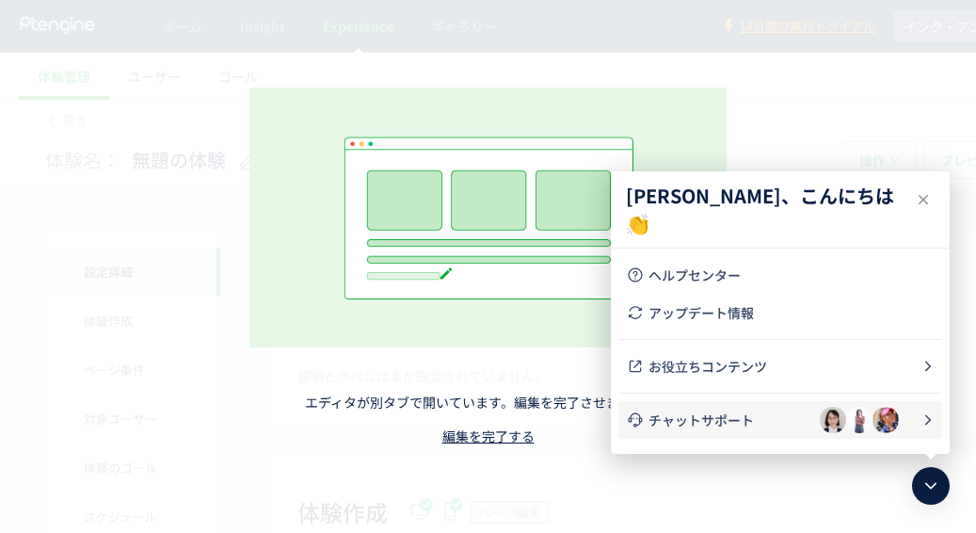
click at [709, 415] on span "チャットサポート" at bounding box center [733, 419] width 171 height 19
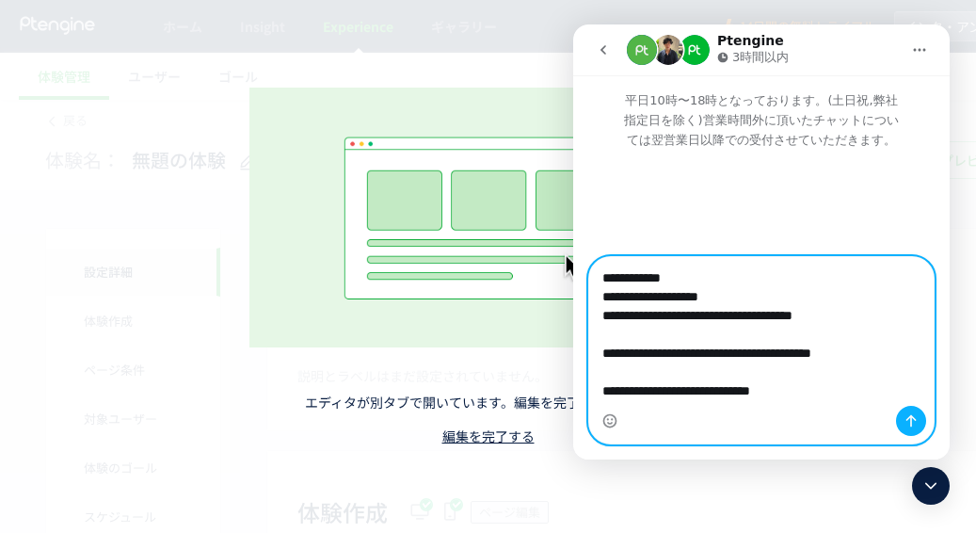
drag, startPoint x: 829, startPoint y: 291, endPoint x: 749, endPoint y: 294, distance: 80.0
click at [749, 294] on textarea "**********" at bounding box center [761, 331] width 344 height 149
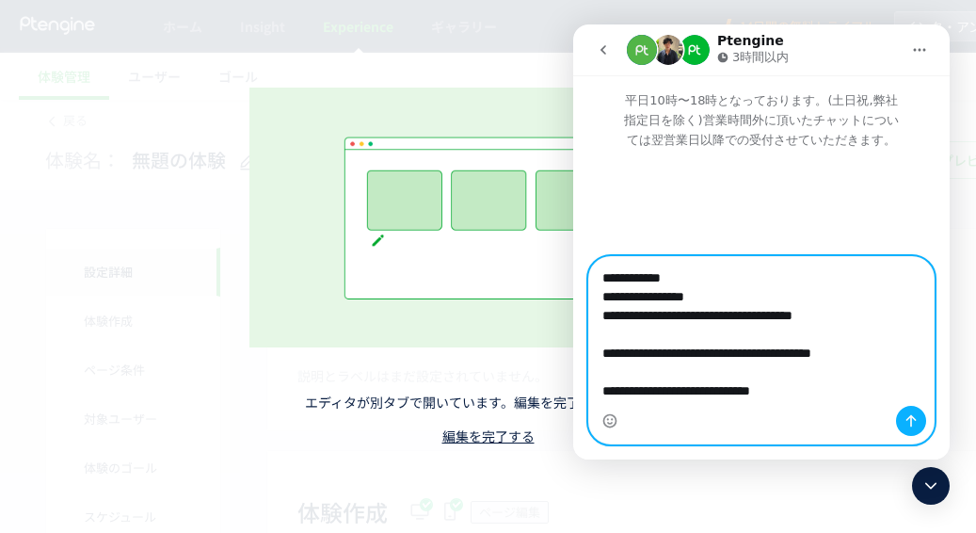
click at [663, 365] on textarea "**********" at bounding box center [761, 331] width 344 height 149
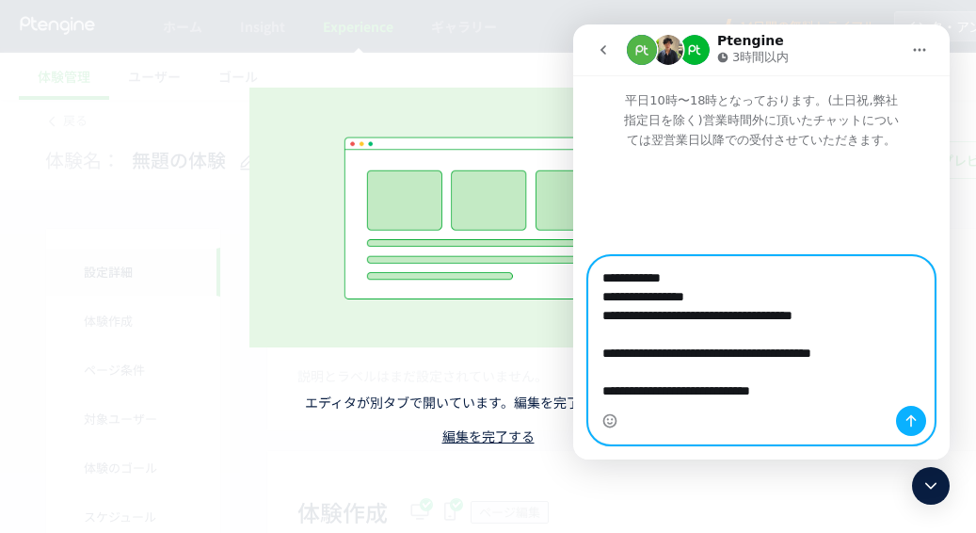
click at [766, 374] on textarea "**********" at bounding box center [761, 331] width 344 height 149
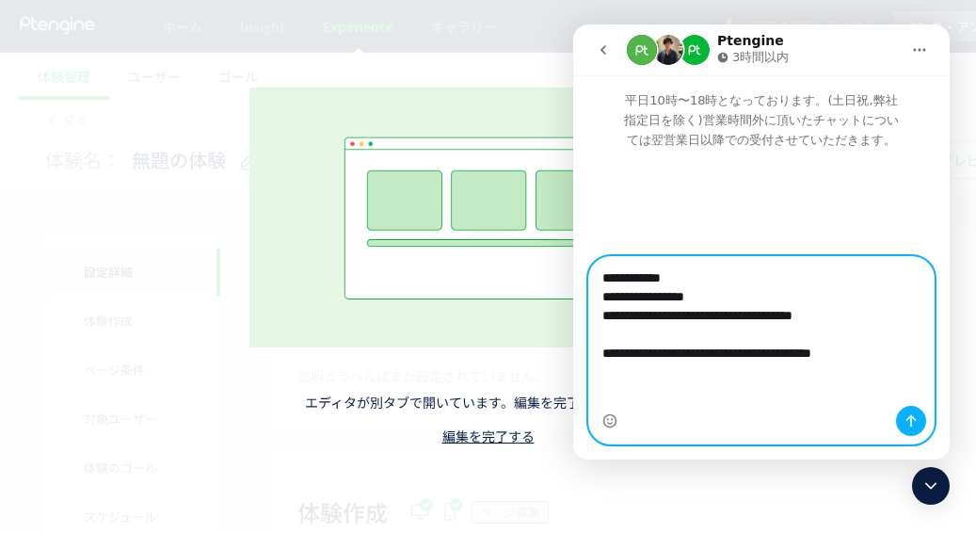
paste textarea "**********"
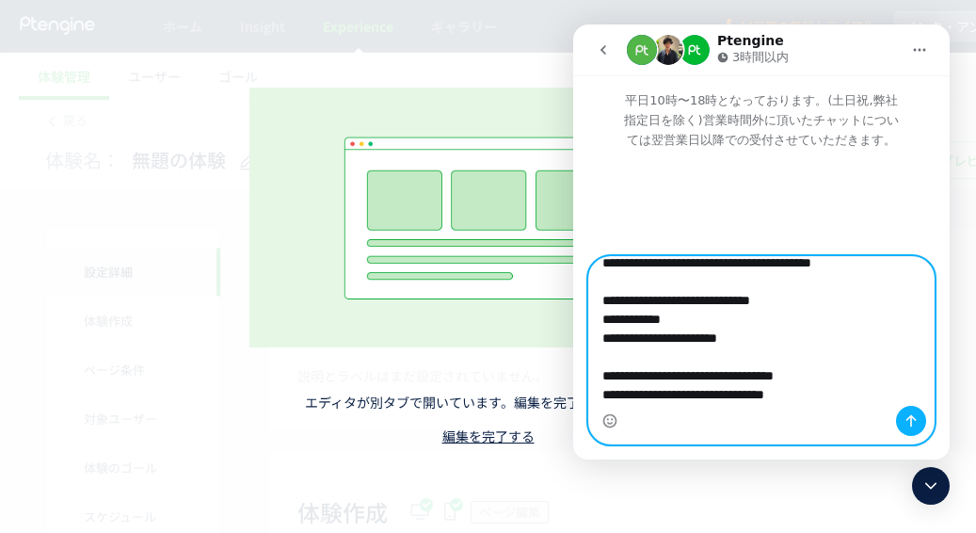
scroll to position [200, 0]
drag, startPoint x: 728, startPoint y: 344, endPoint x: 600, endPoint y: 305, distance: 133.9
click at [600, 305] on textarea "**********" at bounding box center [761, 331] width 344 height 149
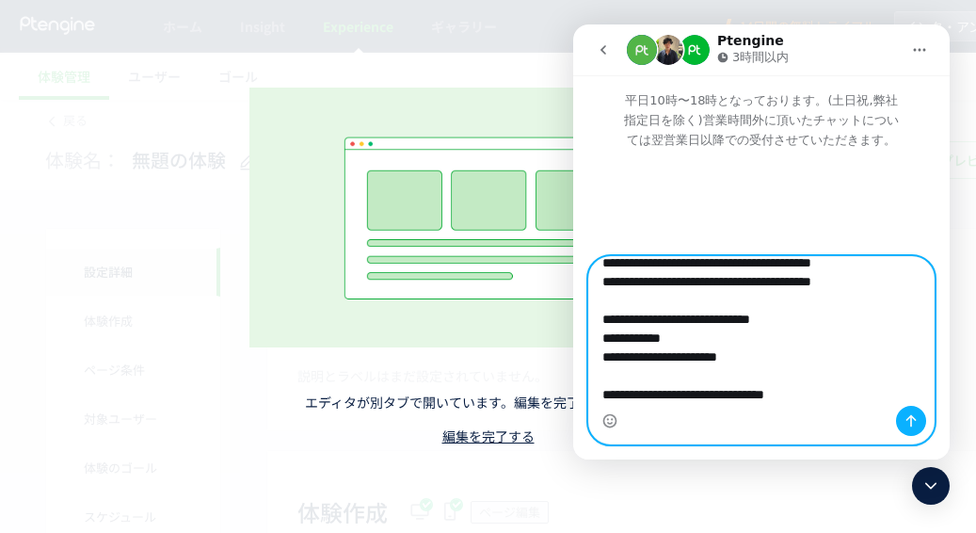
scroll to position [166, 0]
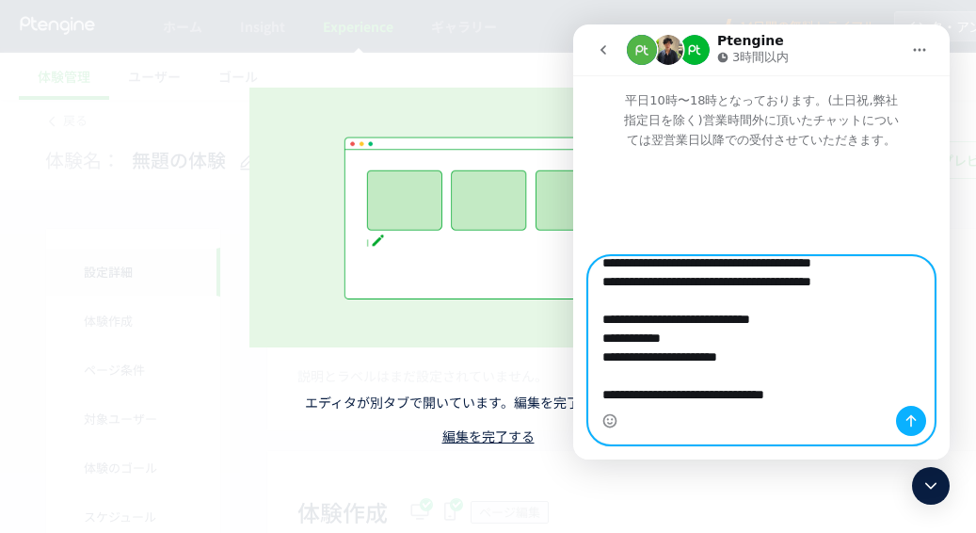
type textarea "**********"
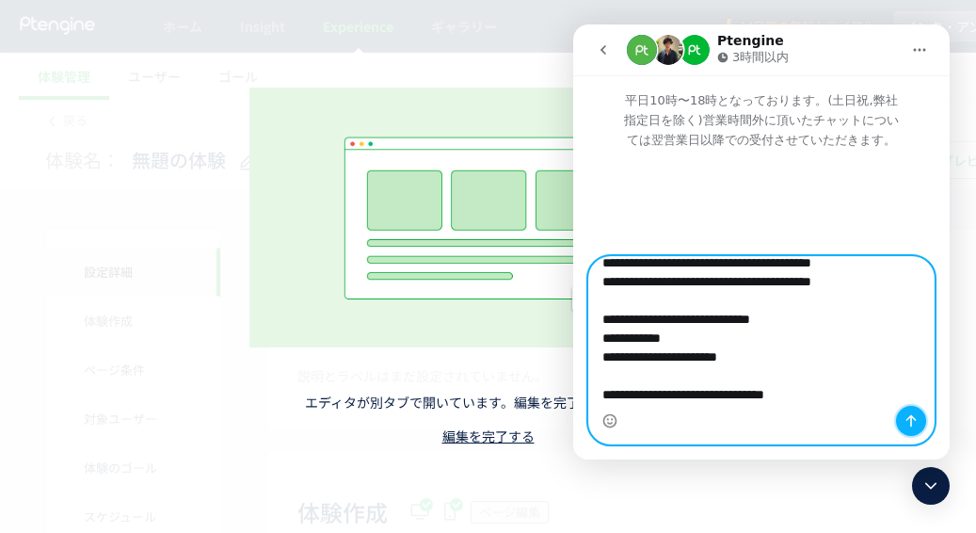
click at [911, 418] on icon "メッセージを送信…" at bounding box center [911, 421] width 10 height 12
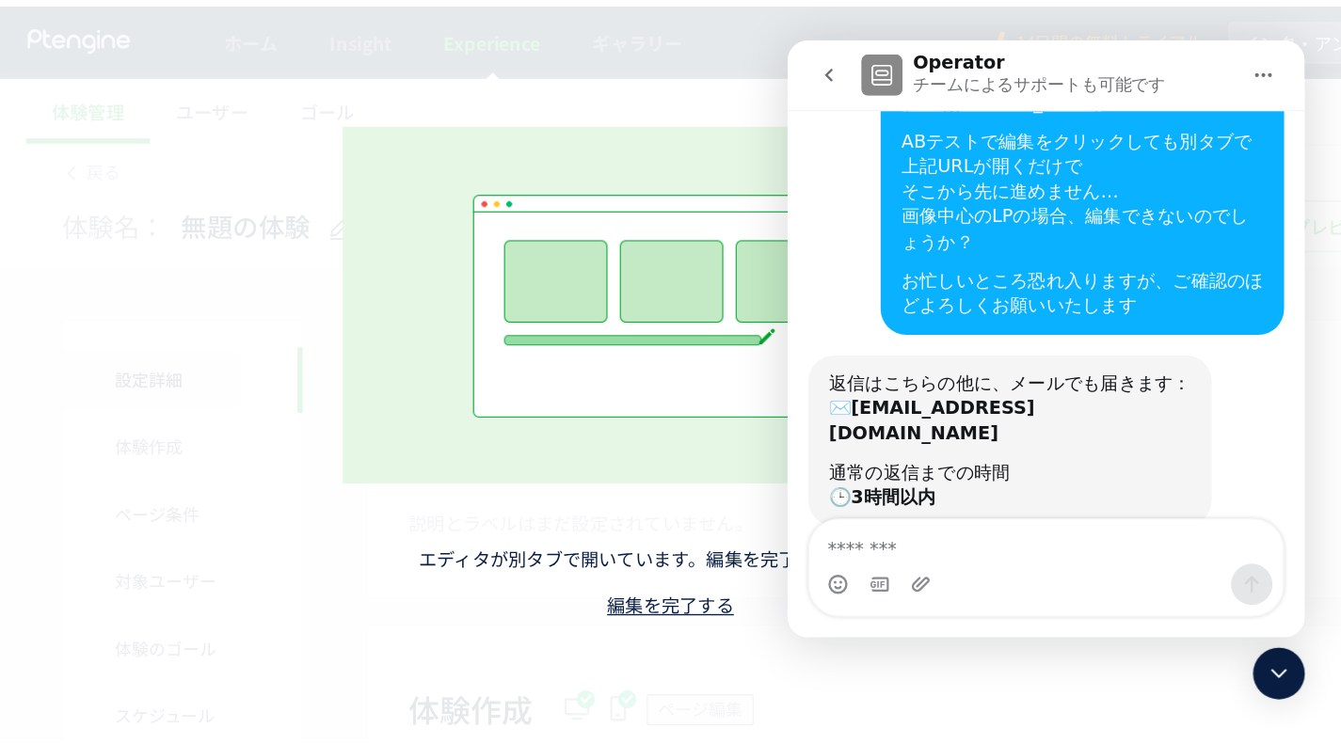
scroll to position [231, 0]
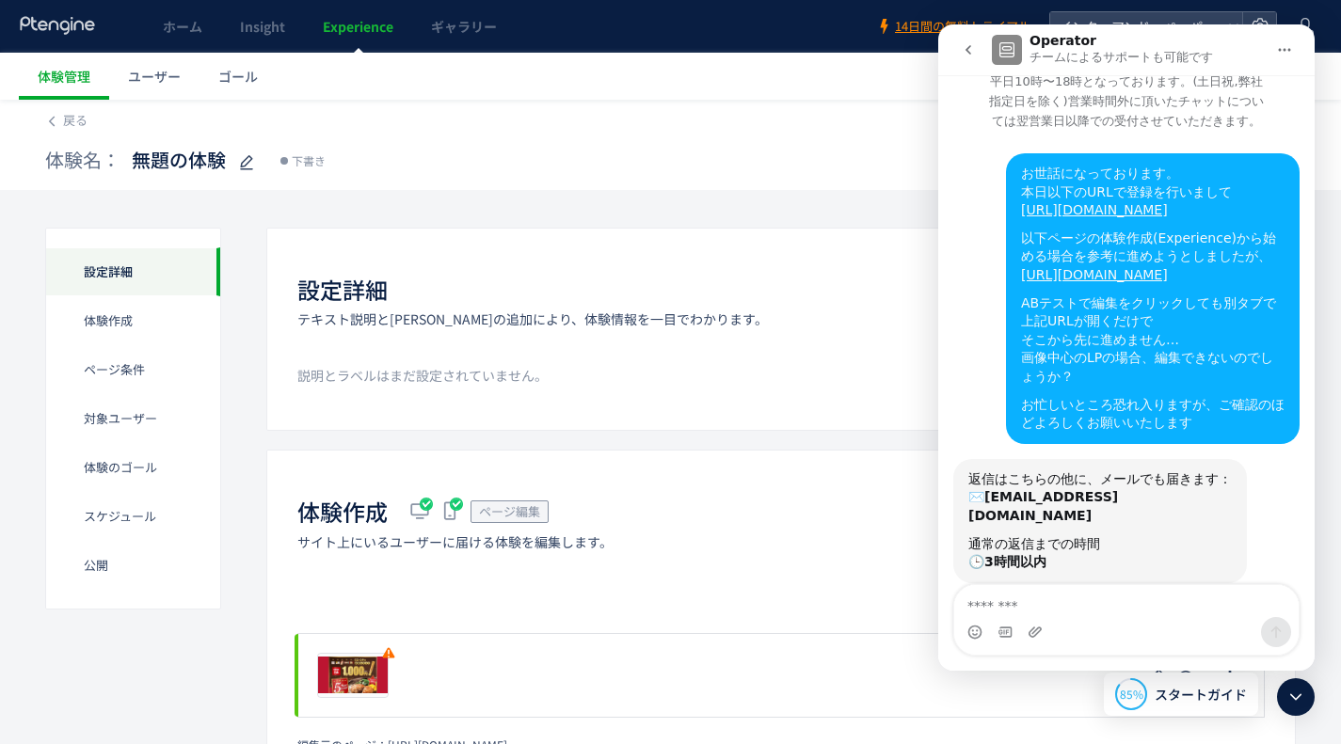
click at [906, 553] on div "体験作成 ページ編集 サイト上にいるユーザーに届ける体験を編集します。 設定 A/Bテスト プレビュー 削除の確認 キャンセル 削除 一時停止の確認 キャンセ…" at bounding box center [780, 624] width 1029 height 348
click at [975, 51] on icon "go back" at bounding box center [968, 49] width 15 height 15
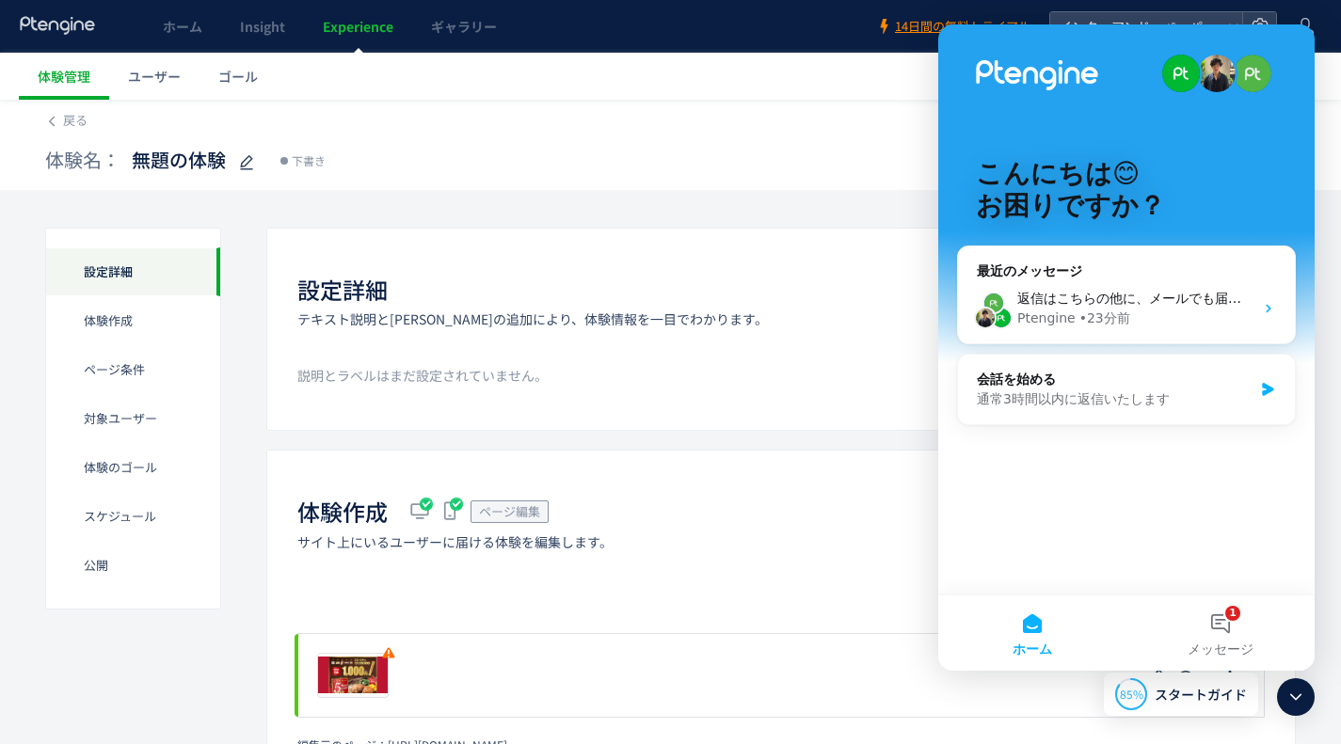
click at [1241, 628] on button "1 メッセージ" at bounding box center [1220, 633] width 188 height 75
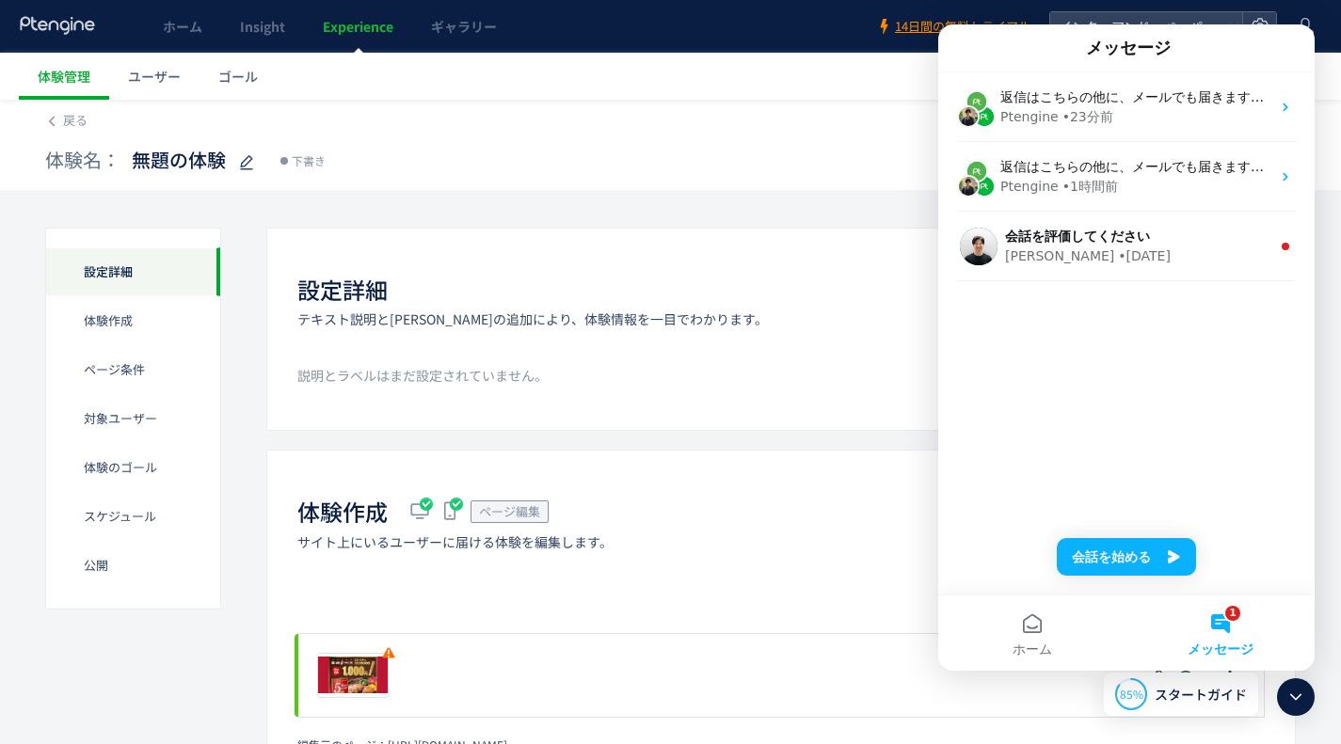
click at [1092, 58] on h1 "メッセージ" at bounding box center [1128, 48] width 92 height 32
click at [1088, 635] on button "ホーム" at bounding box center [1032, 633] width 188 height 75
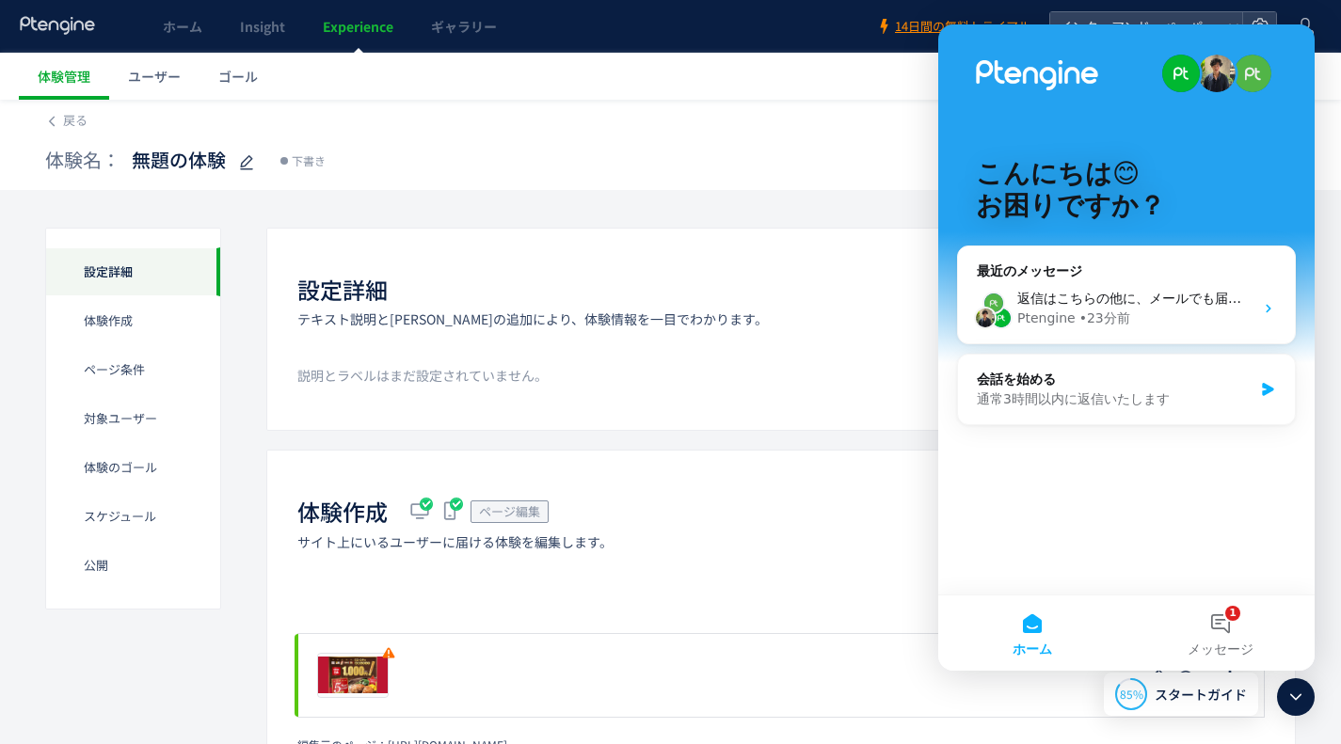
click at [1270, 129] on div "こんにちは😊 お困りですか？" at bounding box center [1126, 193] width 339 height 339
click at [1220, 689] on span "スタートガイド" at bounding box center [1201, 695] width 92 height 20
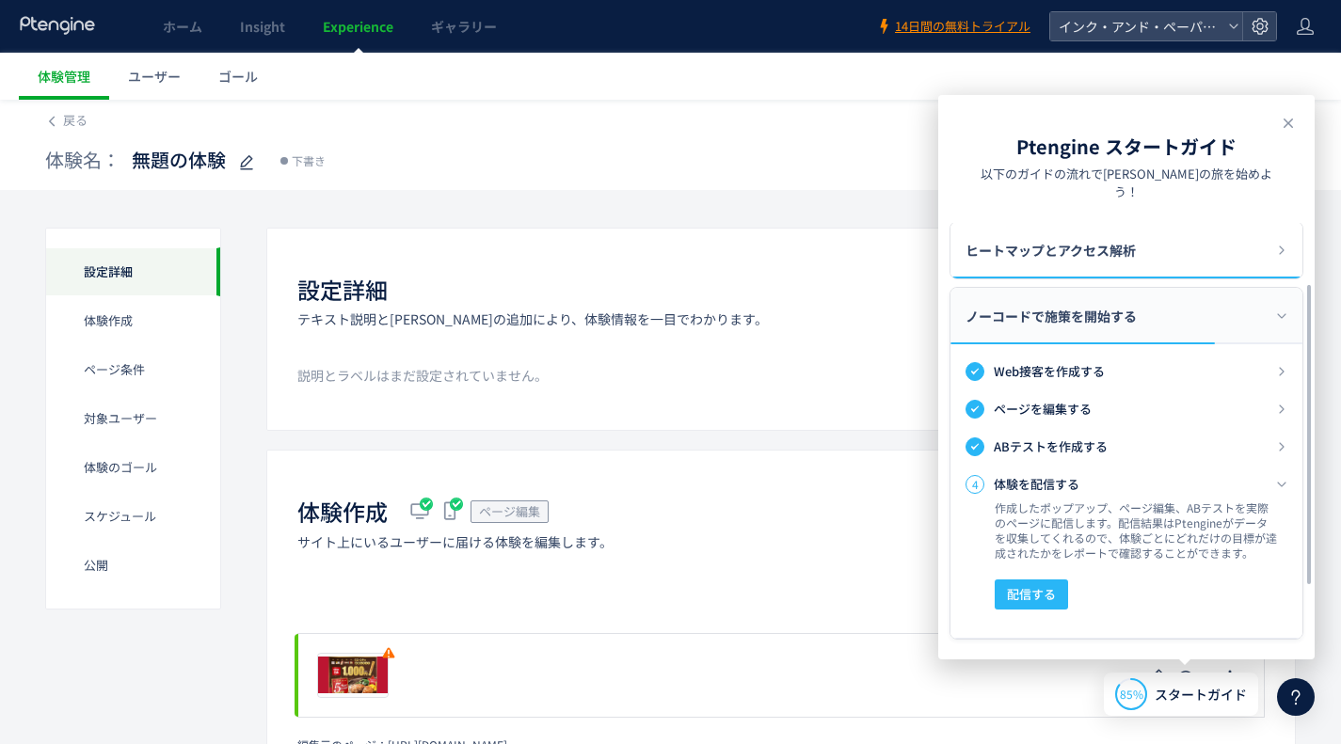
scroll to position [94, 0]
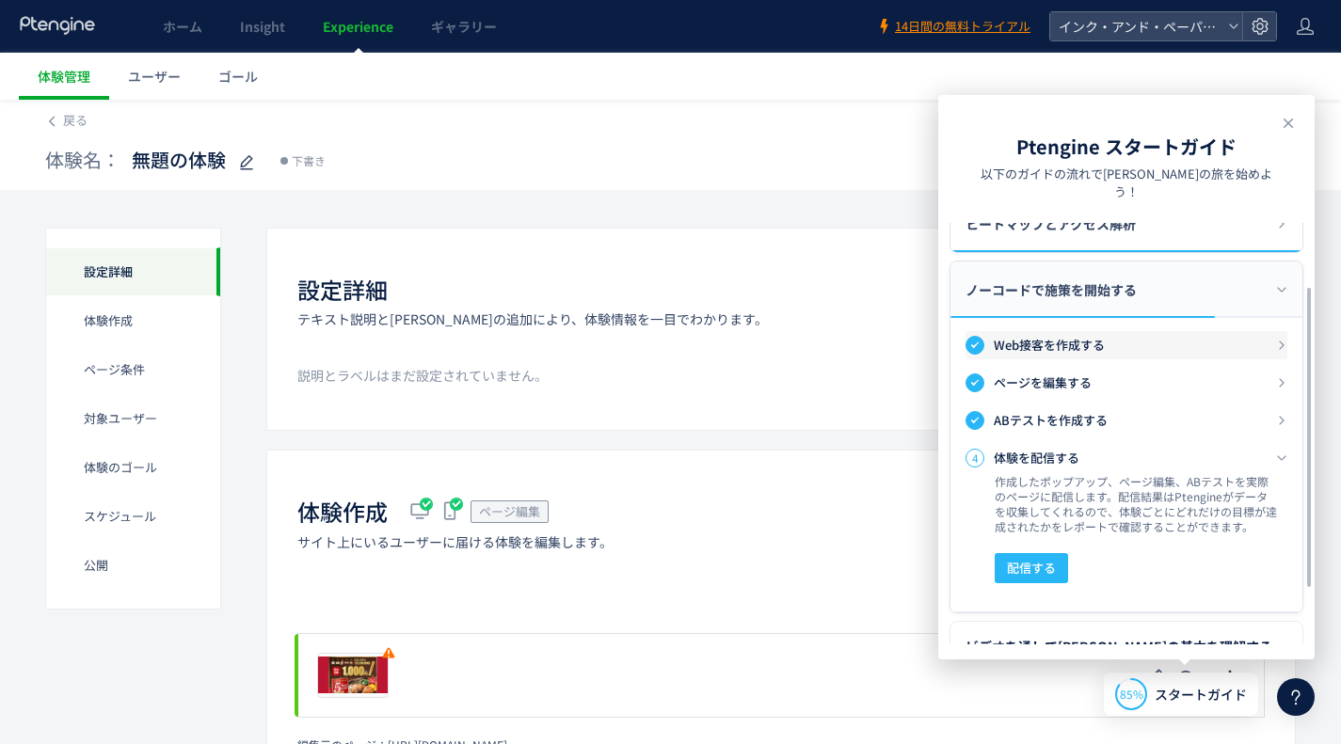
click at [1154, 331] on div "1 Web接客を作成する" at bounding box center [1126, 345] width 322 height 28
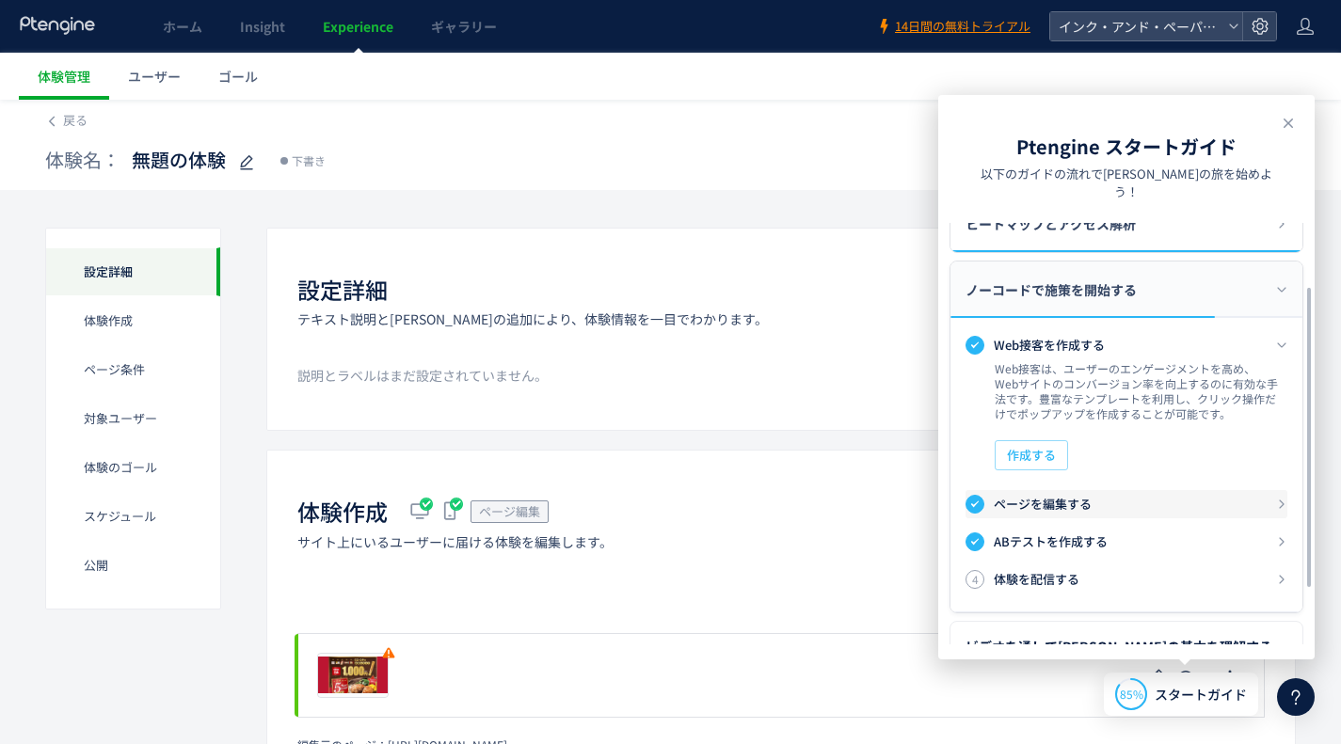
click at [1070, 495] on h3 "ページを編集する" at bounding box center [1135, 504] width 282 height 19
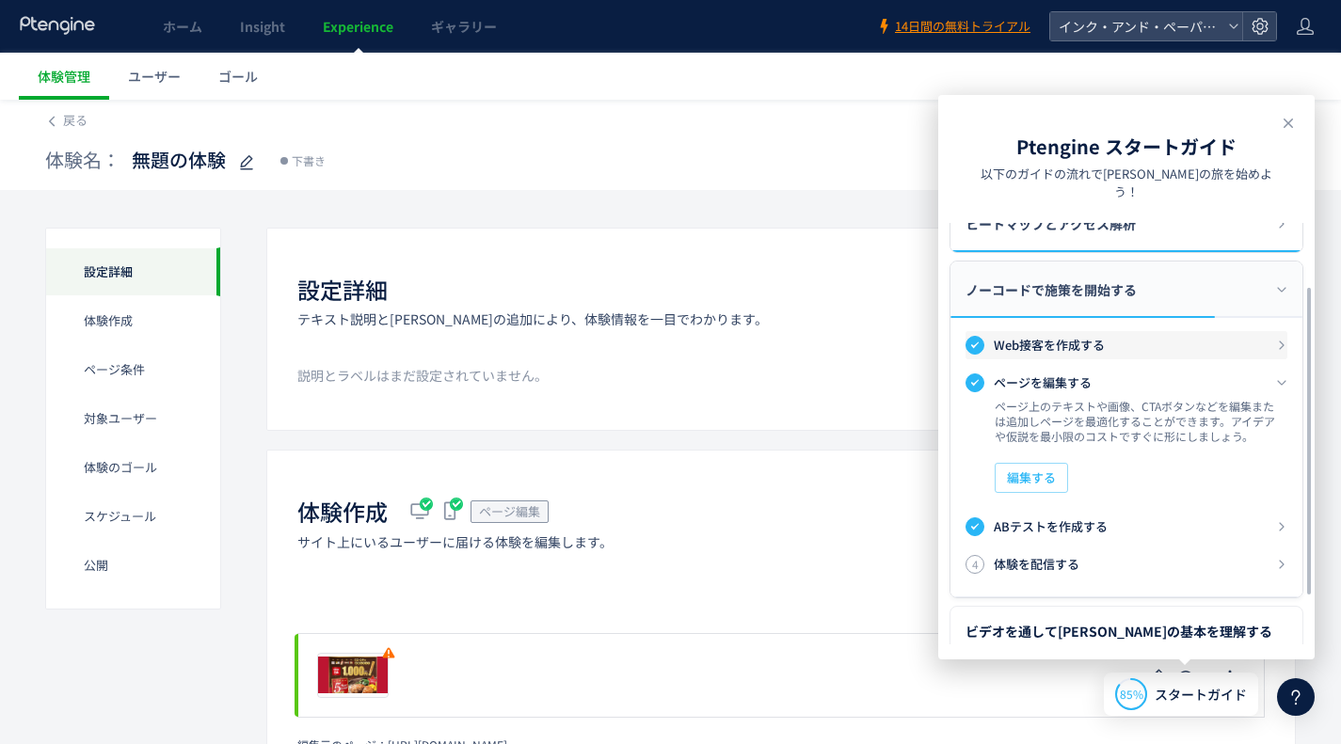
click at [1044, 336] on h3 "Web接客を作成する" at bounding box center [1135, 345] width 282 height 19
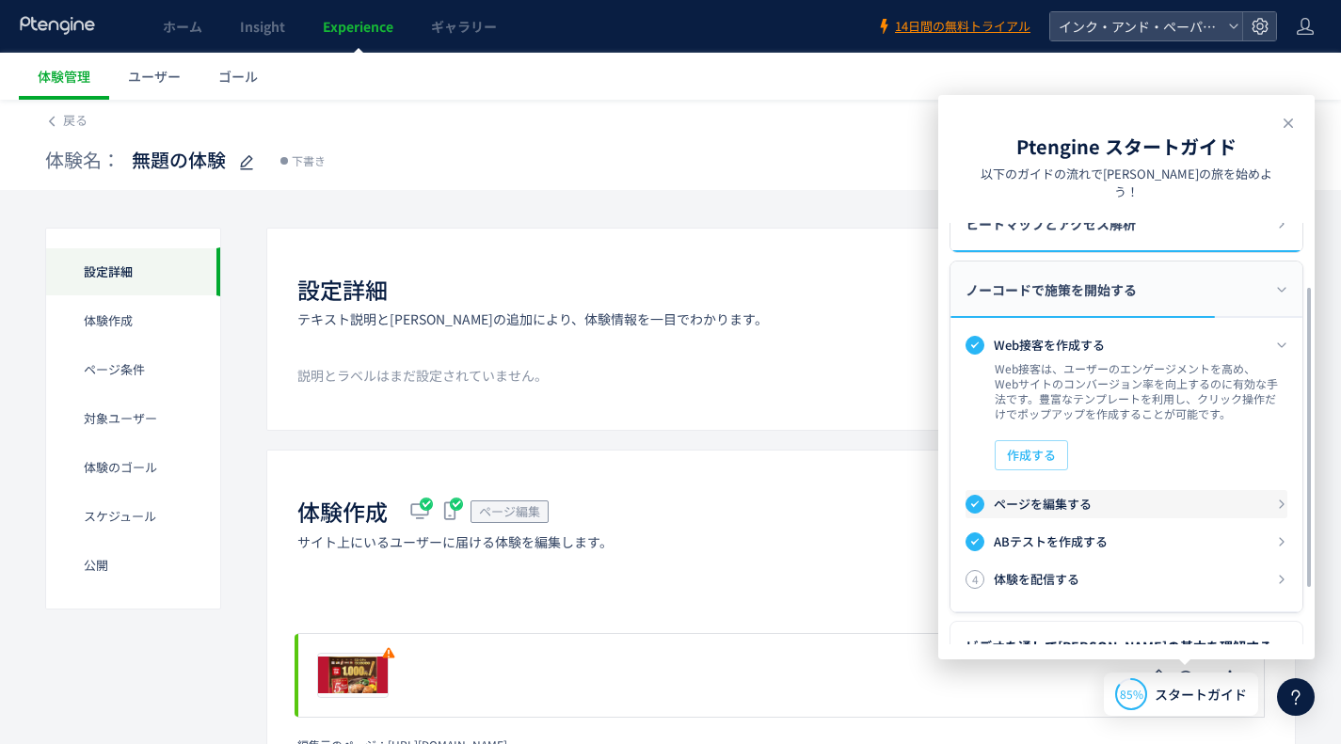
click at [1045, 495] on h3 "ページを編集する" at bounding box center [1135, 504] width 282 height 19
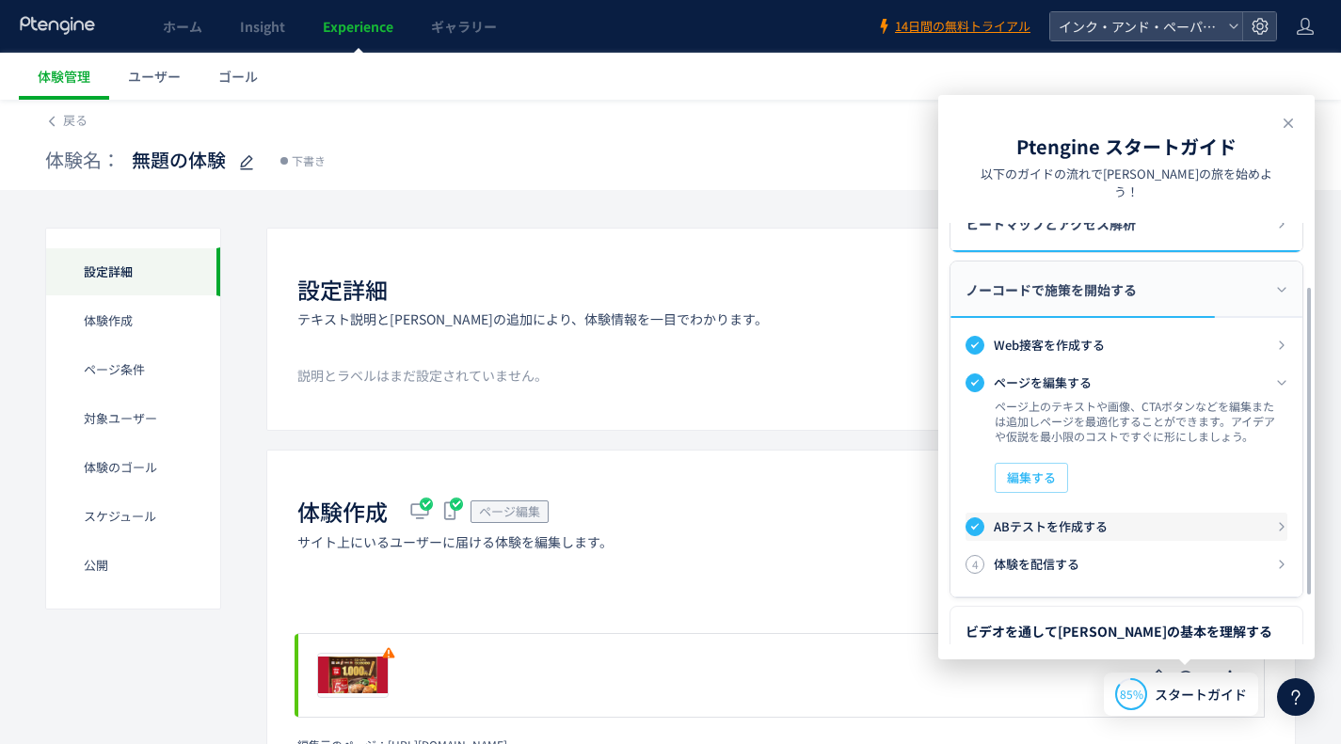
click at [1050, 518] on h3 "ABテストを作成する" at bounding box center [1135, 527] width 282 height 19
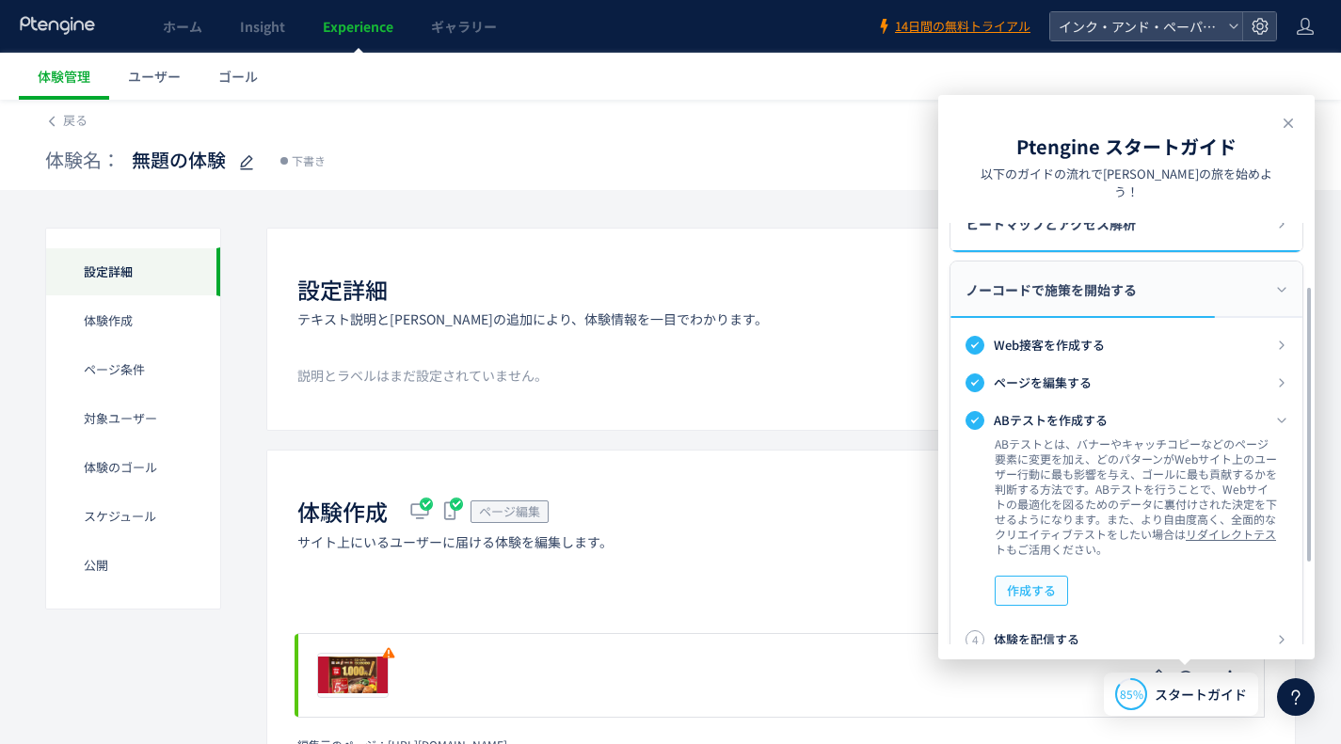
click at [1052, 576] on span "作成する" at bounding box center [1031, 591] width 49 height 30
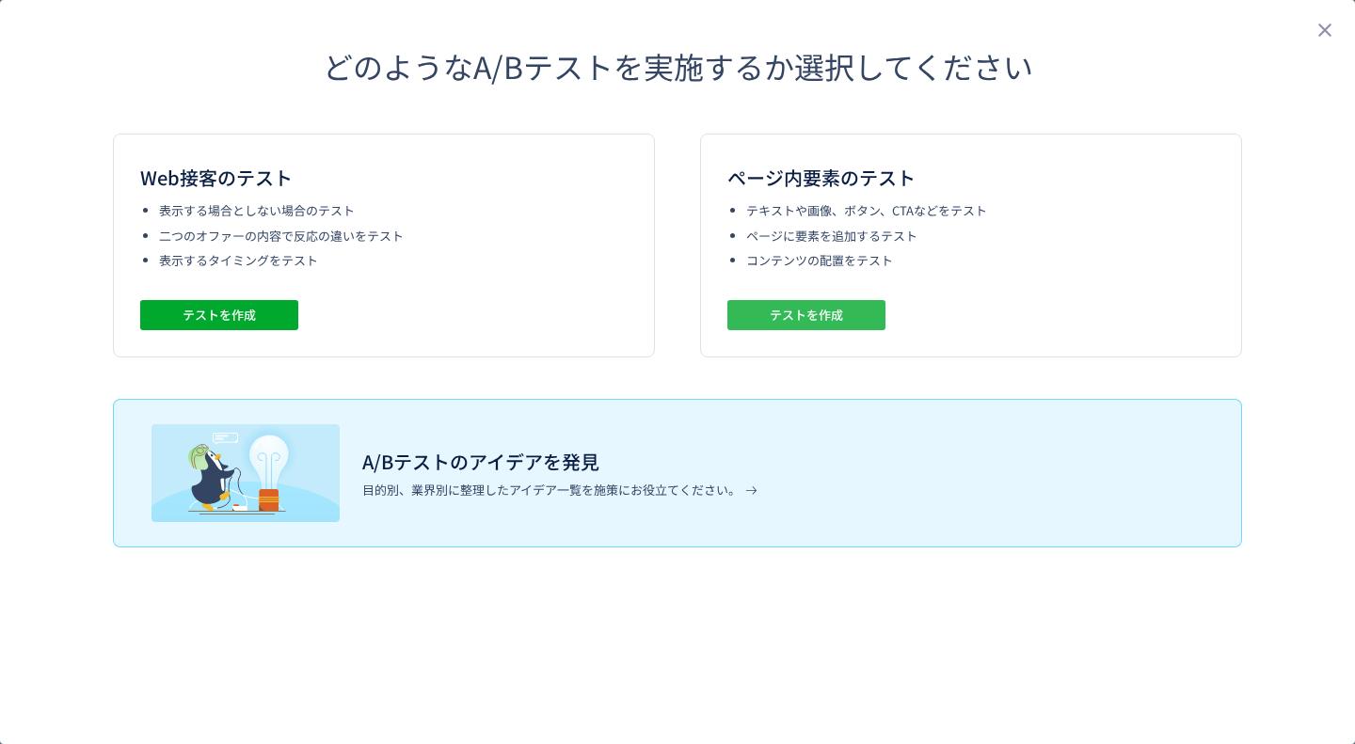
click at [849, 327] on button "テストを作成" at bounding box center [806, 315] width 158 height 30
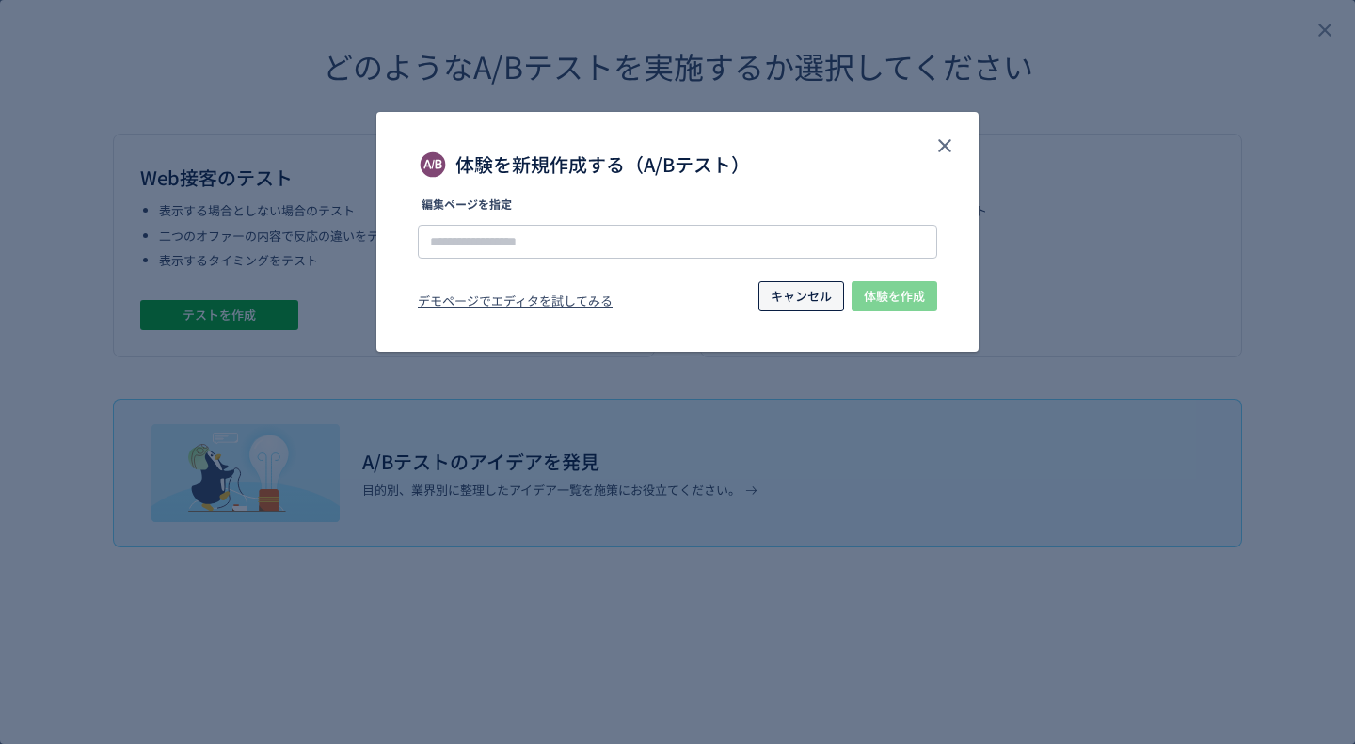
click at [810, 296] on span "キャンセル" at bounding box center [801, 296] width 61 height 30
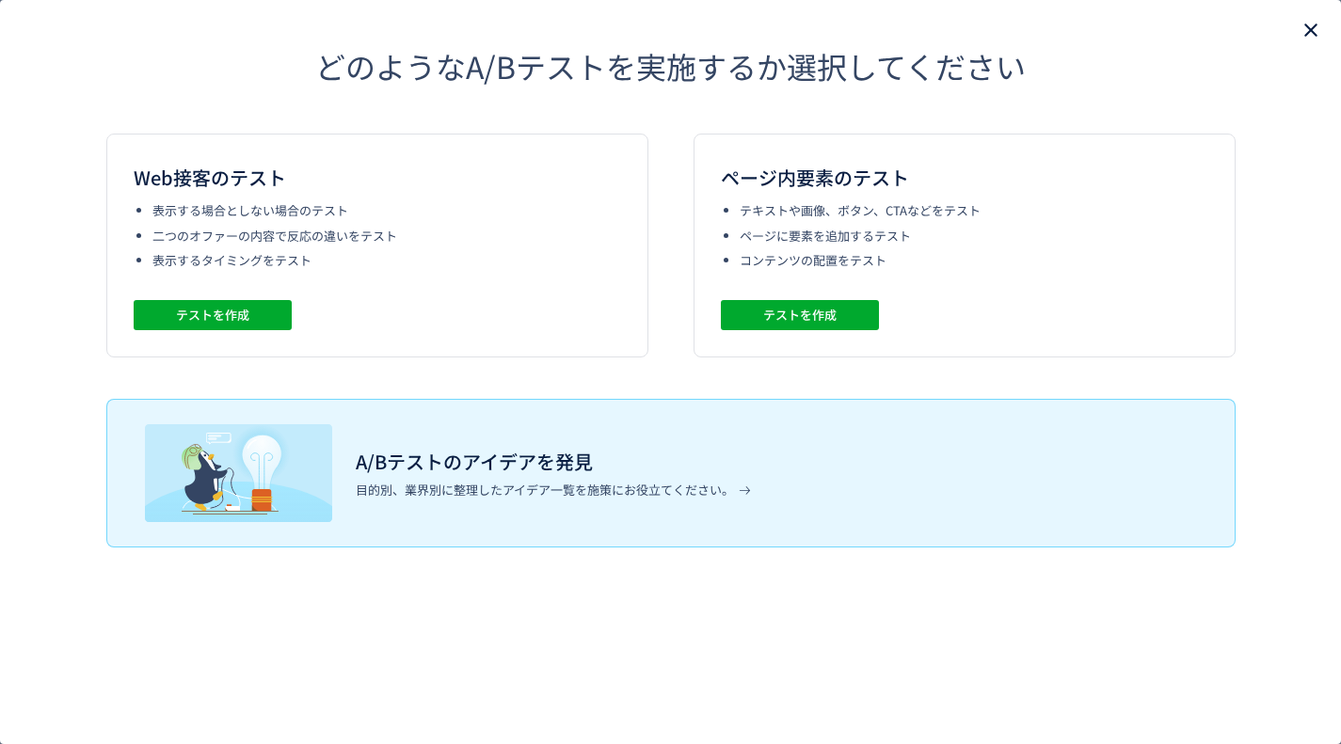
click at [1314, 26] on use "close" at bounding box center [1310, 30] width 13 height 13
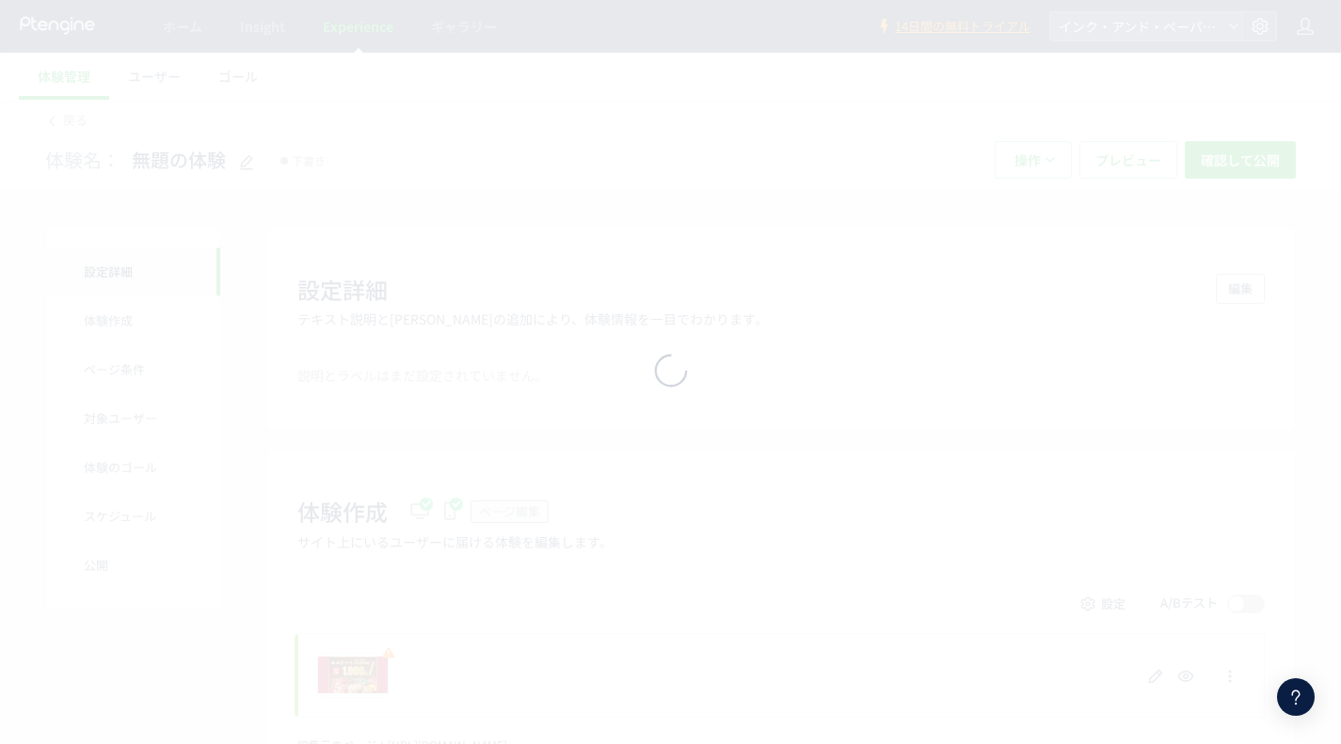
click at [1150, 484] on div at bounding box center [670, 372] width 1341 height 744
click at [787, 440] on div at bounding box center [670, 372] width 1341 height 744
